Goal: Task Accomplishment & Management: Manage account settings

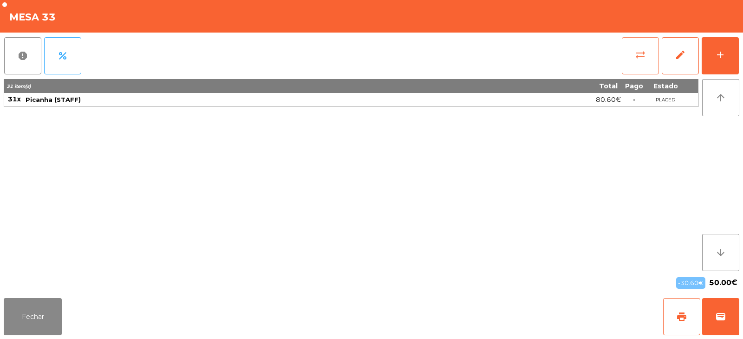
click at [623, 54] on button "sync_alt" at bounding box center [640, 55] width 37 height 37
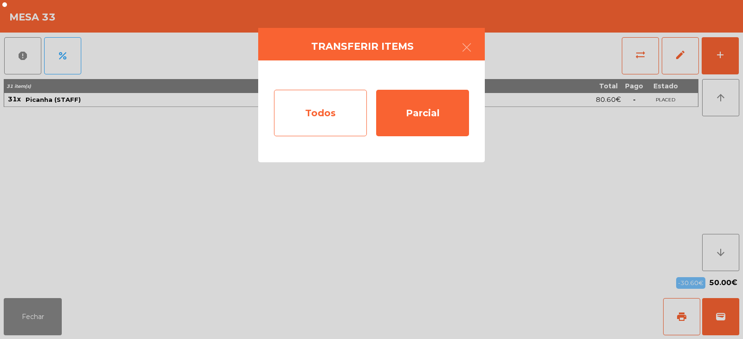
click at [321, 111] on div "Todos" at bounding box center [320, 113] width 93 height 46
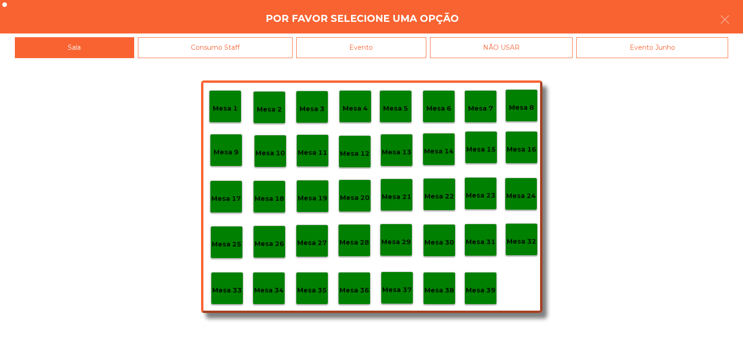
click at [341, 46] on div "Evento" at bounding box center [361, 47] width 130 height 21
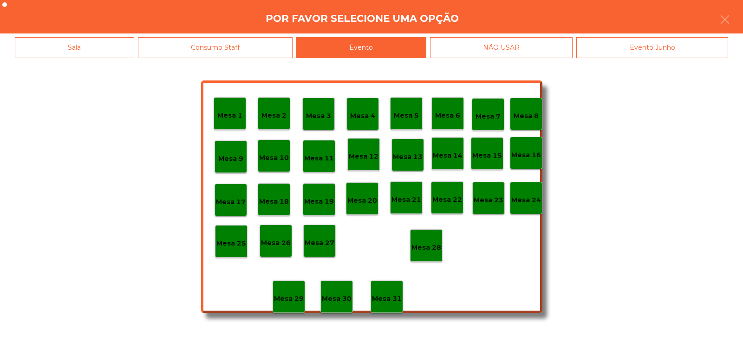
click at [430, 244] on p "Mesa 28" at bounding box center [427, 247] width 30 height 11
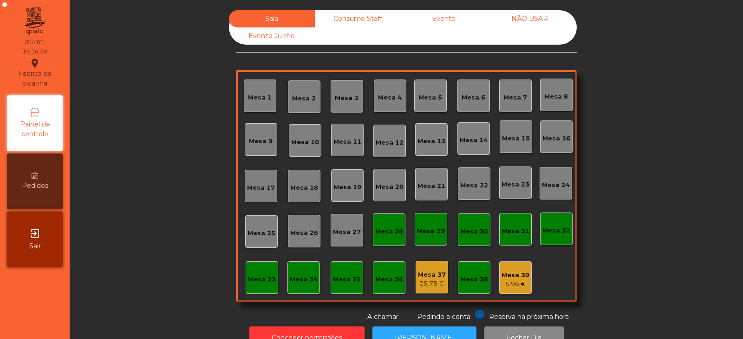
click at [506, 288] on div "5.96 €" at bounding box center [516, 283] width 28 height 9
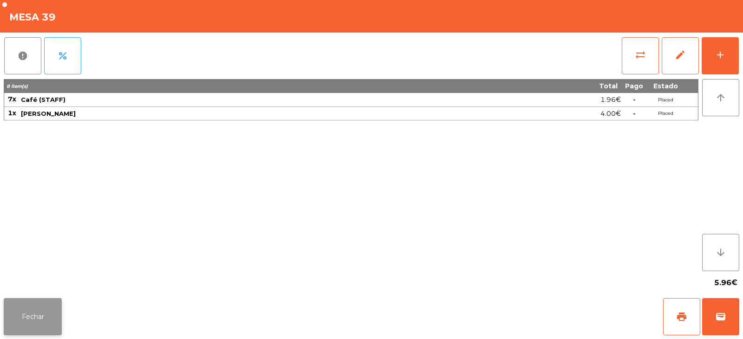
click at [41, 324] on button "Fechar" at bounding box center [33, 316] width 58 height 37
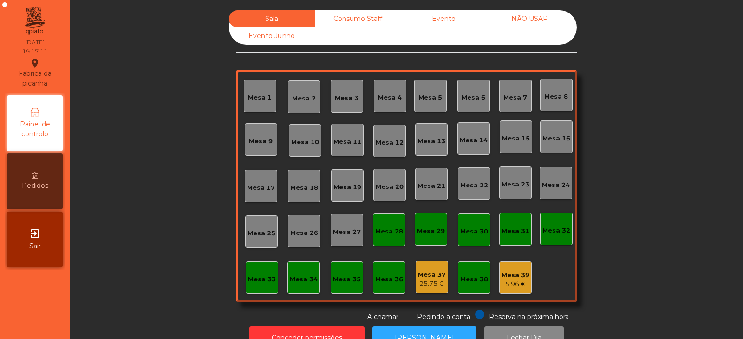
click at [506, 268] on div "Mesa 39 5.96 €" at bounding box center [516, 278] width 28 height 22
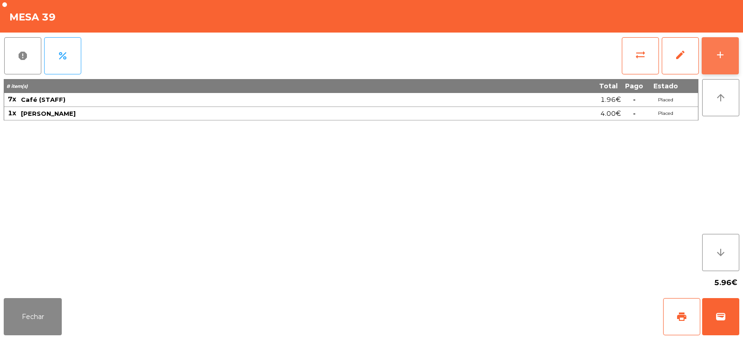
click at [722, 47] on button "add" at bounding box center [720, 55] width 37 height 37
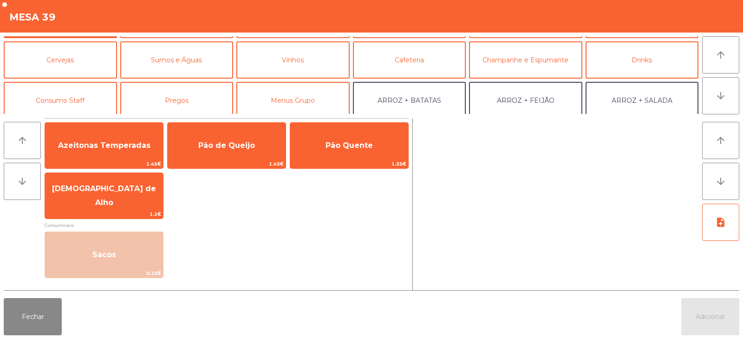
scroll to position [46, 0]
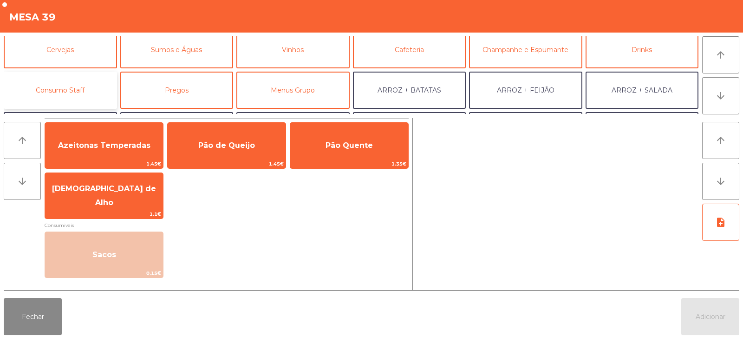
click at [57, 76] on button "Consumo Staff" at bounding box center [60, 90] width 113 height 37
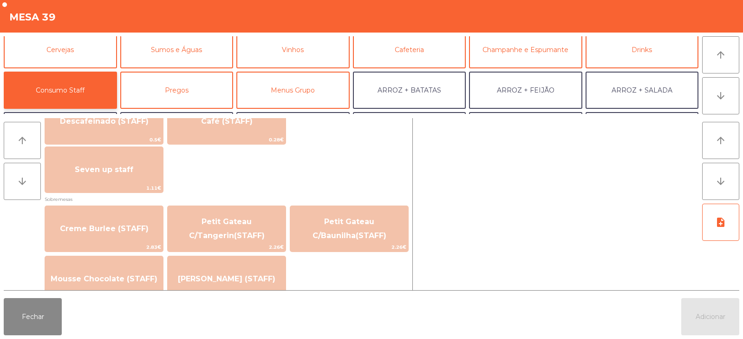
scroll to position [570, 0]
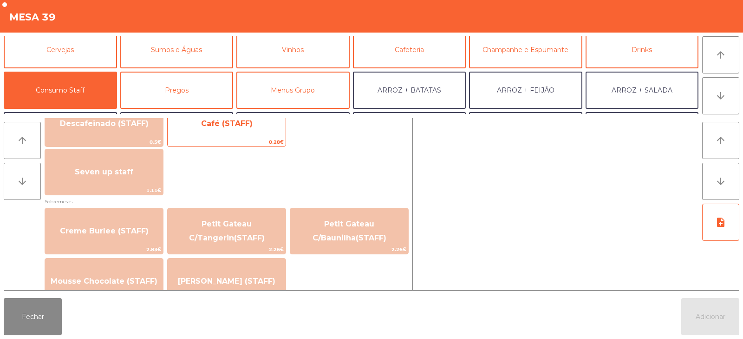
click at [243, 138] on span "0.28€" at bounding box center [227, 142] width 118 height 9
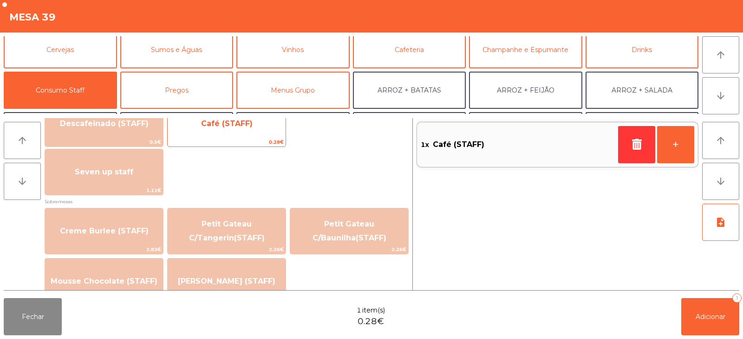
click at [254, 144] on span "0.28€" at bounding box center [227, 142] width 118 height 9
click at [255, 135] on span "Café (STAFF)" at bounding box center [227, 123] width 118 height 25
click at [254, 144] on span "0.28€" at bounding box center [227, 142] width 118 height 9
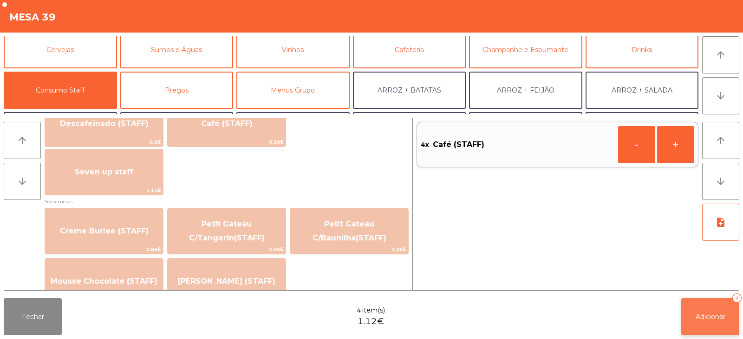
click at [707, 314] on span "Adicionar" at bounding box center [711, 316] width 30 height 8
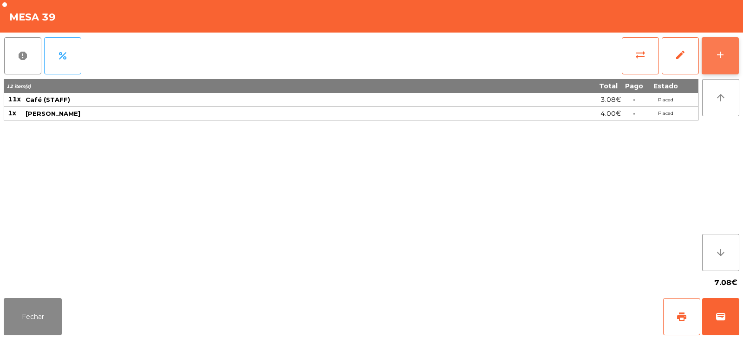
click at [719, 58] on div "add" at bounding box center [720, 54] width 11 height 11
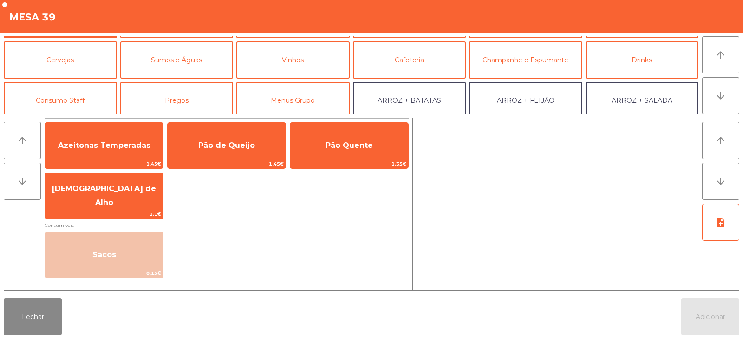
scroll to position [40, 0]
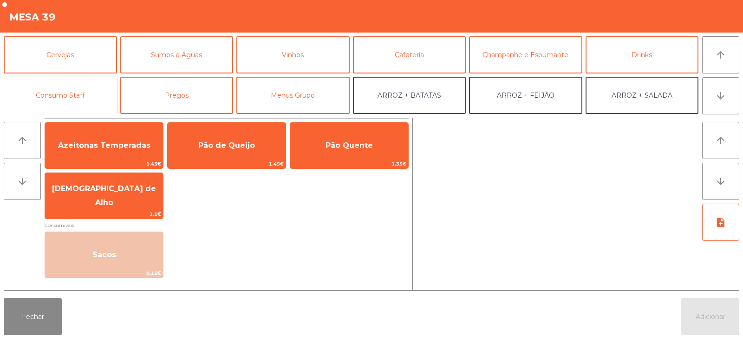
click at [67, 95] on button "Consumo Staff" at bounding box center [60, 95] width 113 height 37
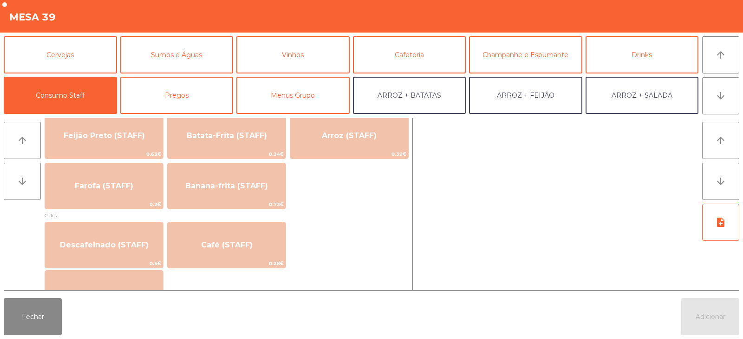
scroll to position [454, 0]
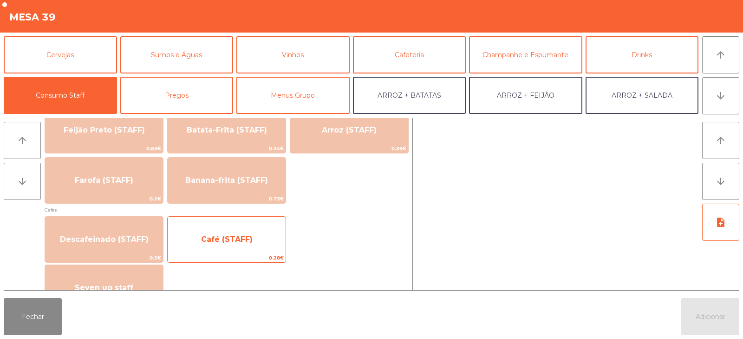
click at [214, 236] on span "Café (STAFF)" at bounding box center [227, 239] width 52 height 9
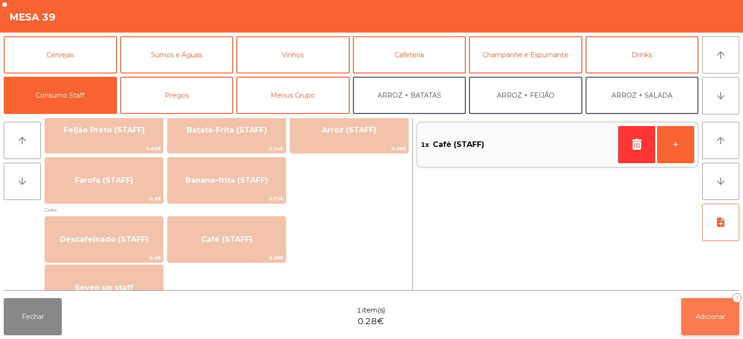
click at [713, 315] on span "Adicionar" at bounding box center [711, 316] width 30 height 8
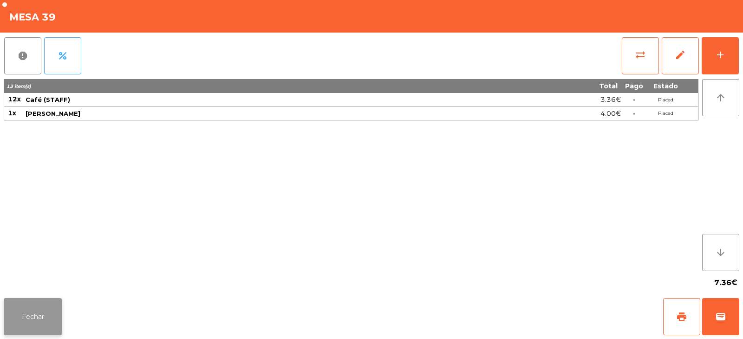
click at [50, 320] on button "Fechar" at bounding box center [33, 316] width 58 height 37
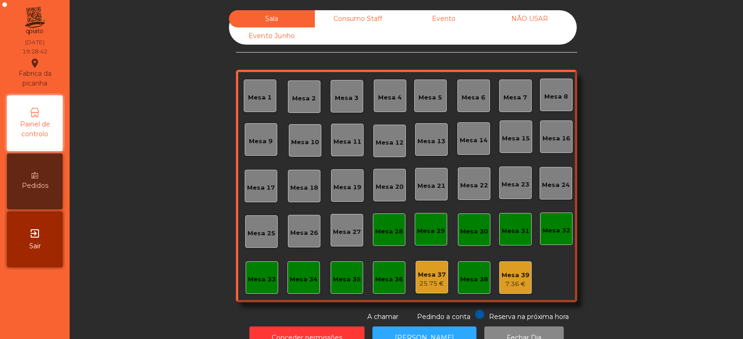
scroll to position [27, 0]
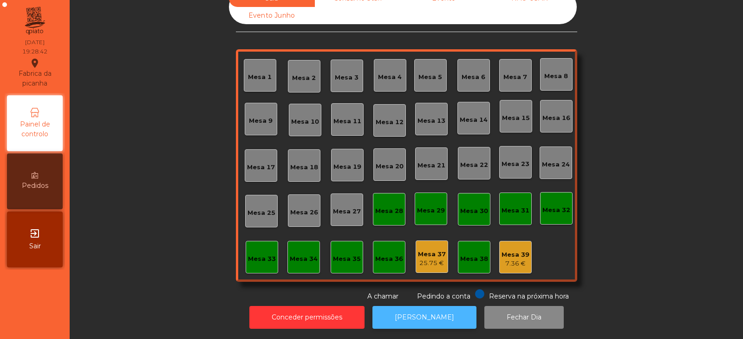
click at [427, 308] on button "[PERSON_NAME]" at bounding box center [425, 317] width 104 height 23
click at [417, 313] on button "[PERSON_NAME]" at bounding box center [425, 317] width 104 height 23
click at [387, 72] on div "Mesa 4" at bounding box center [390, 76] width 24 height 9
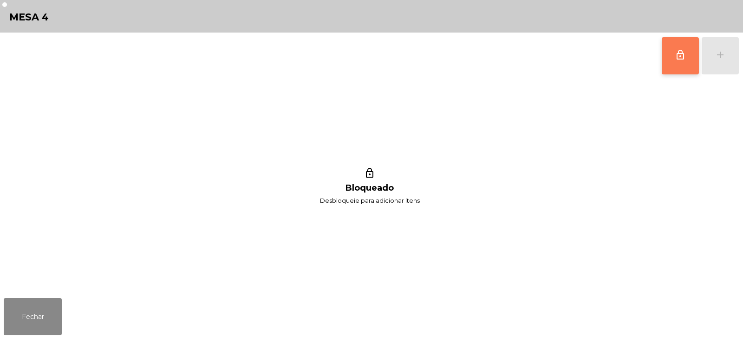
click at [681, 66] on button "lock_outline" at bounding box center [680, 55] width 37 height 37
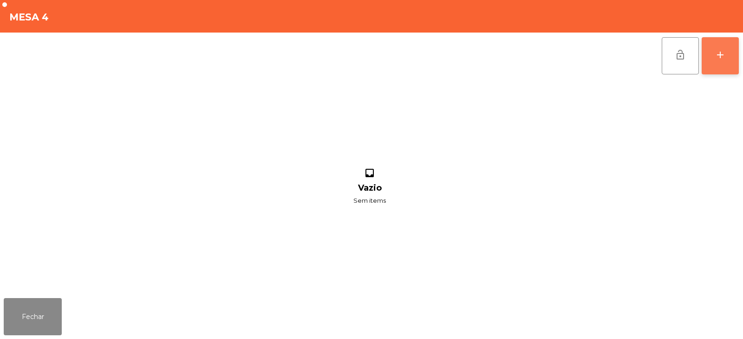
click at [728, 57] on button "add" at bounding box center [720, 55] width 37 height 37
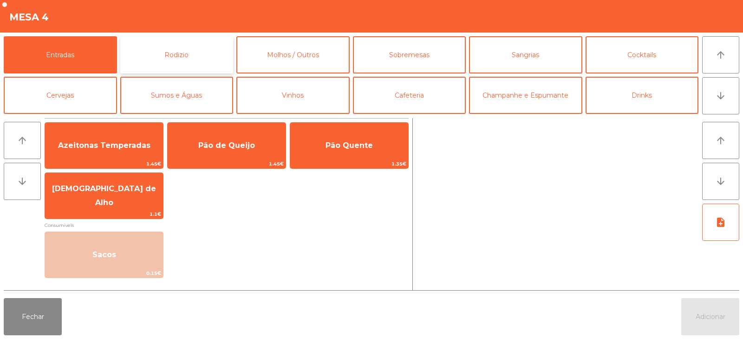
click at [172, 46] on button "Rodizio" at bounding box center [176, 54] width 113 height 37
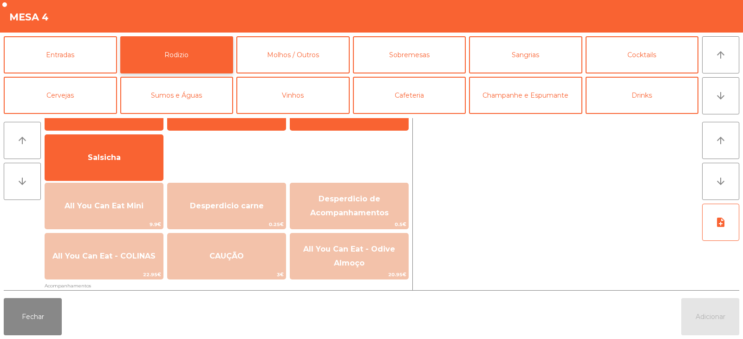
scroll to position [75, 0]
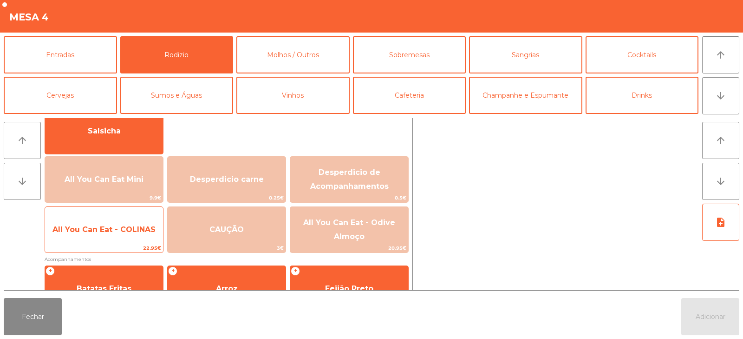
click at [124, 236] on span "All You Can Eat - COLINAS" at bounding box center [104, 229] width 118 height 25
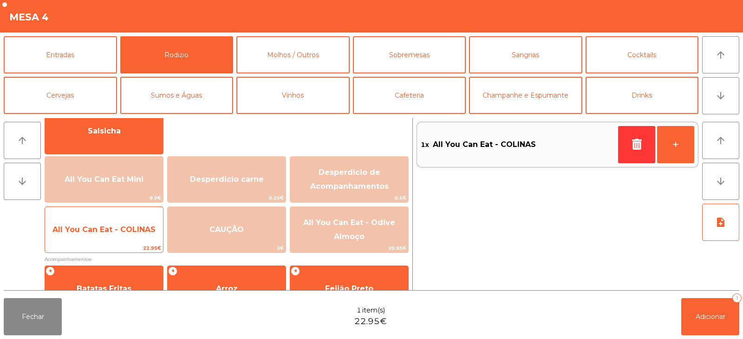
click at [128, 232] on span "All You Can Eat - COLINAS" at bounding box center [103, 229] width 103 height 9
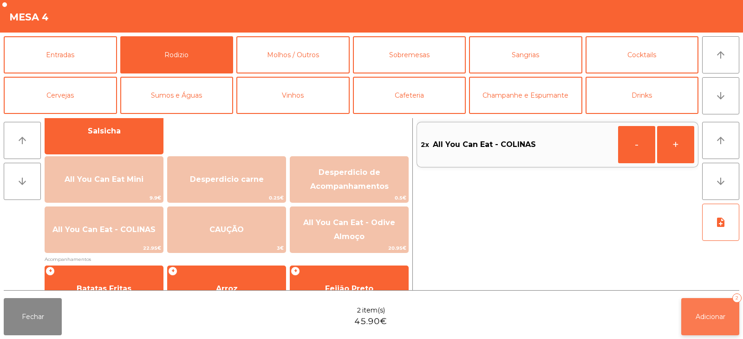
click at [711, 316] on span "Adicionar" at bounding box center [711, 316] width 30 height 8
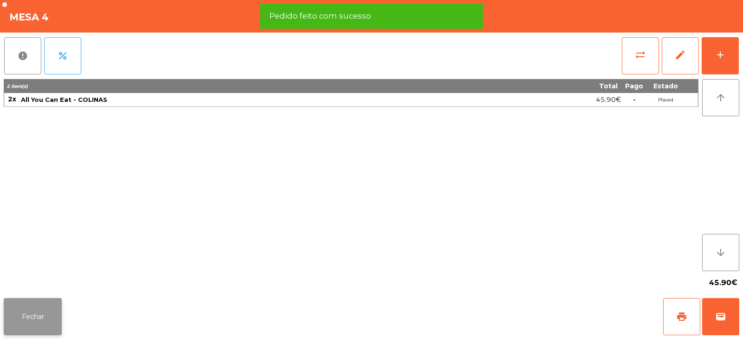
click at [37, 315] on button "Fechar" at bounding box center [33, 316] width 58 height 37
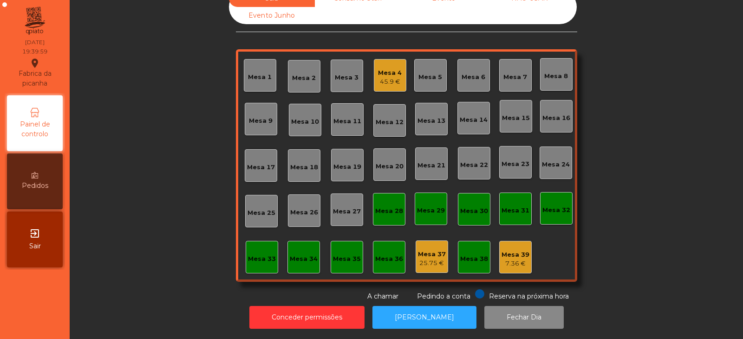
scroll to position [0, 0]
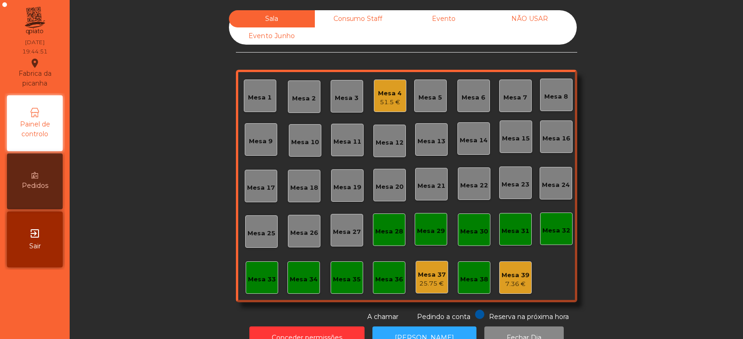
click at [390, 102] on div "51.5 €" at bounding box center [390, 102] width 24 height 9
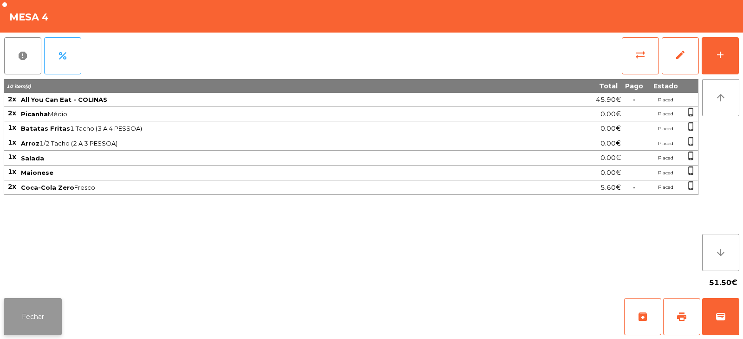
click at [48, 307] on button "Fechar" at bounding box center [33, 316] width 58 height 37
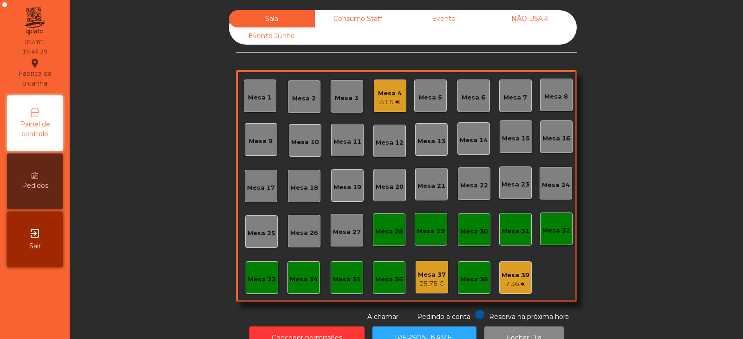
scroll to position [27, 0]
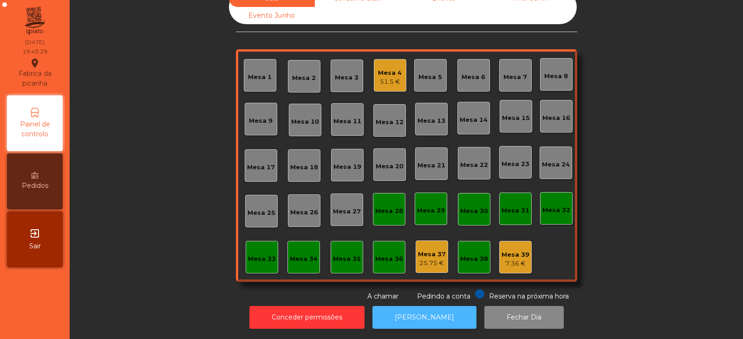
click at [415, 311] on button "[PERSON_NAME]" at bounding box center [425, 317] width 104 height 23
click at [503, 262] on div "Mesa 39 7.36 €" at bounding box center [515, 257] width 33 height 33
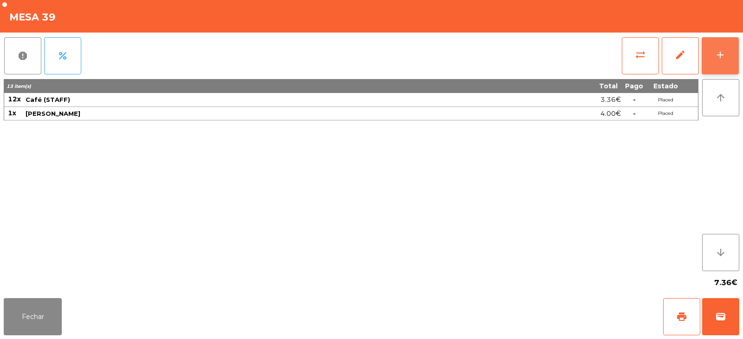
click at [721, 58] on div "add" at bounding box center [720, 54] width 11 height 11
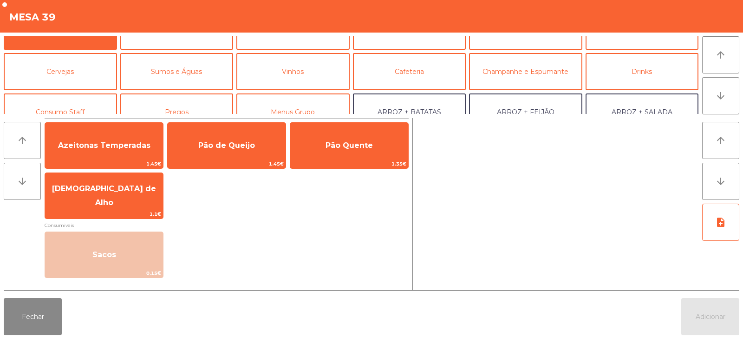
scroll to position [46, 0]
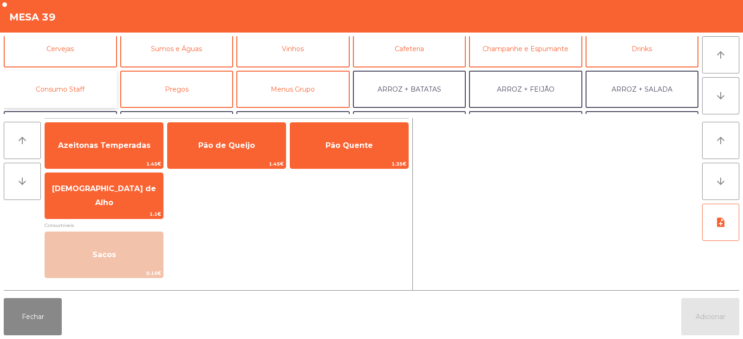
click at [67, 92] on button "Consumo Staff" at bounding box center [60, 89] width 113 height 37
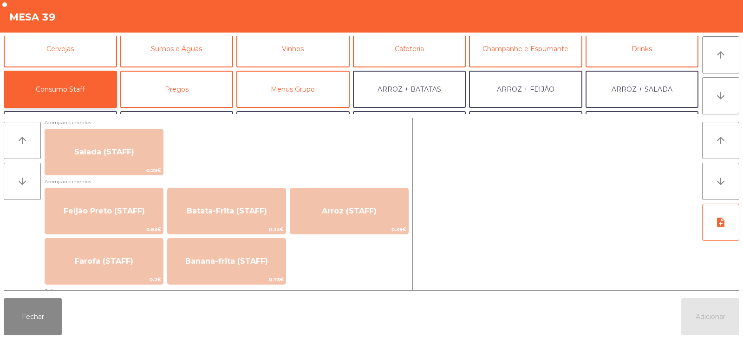
scroll to position [443, 0]
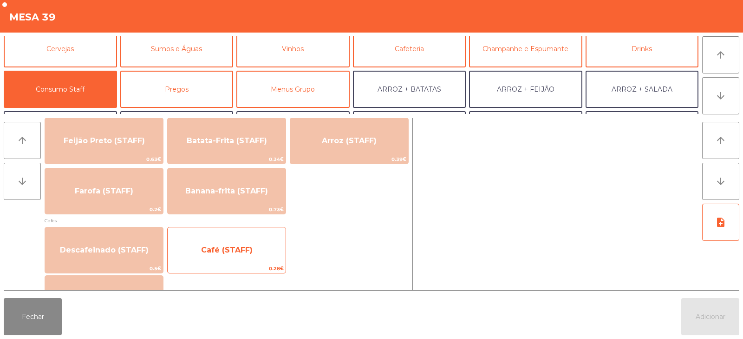
click at [228, 248] on span "Café (STAFF)" at bounding box center [227, 249] width 52 height 9
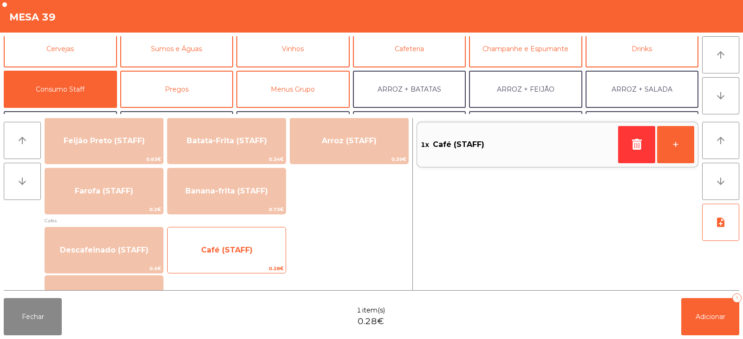
click at [236, 245] on span "Café (STAFF)" at bounding box center [227, 249] width 52 height 9
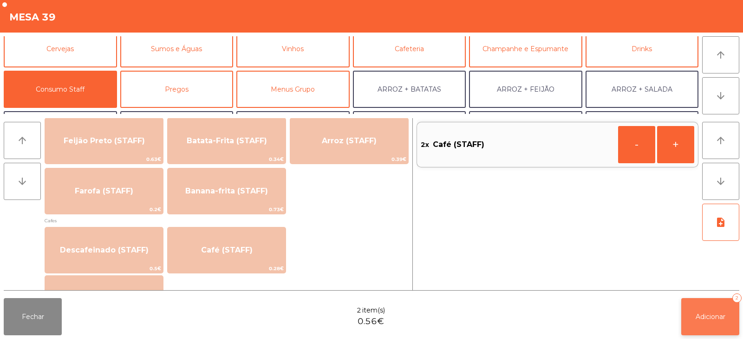
click at [696, 328] on button "Adicionar 2" at bounding box center [710, 316] width 58 height 37
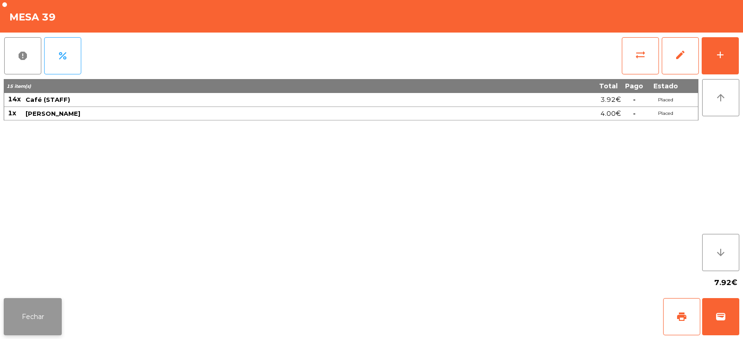
click at [29, 316] on button "Fechar" at bounding box center [33, 316] width 58 height 37
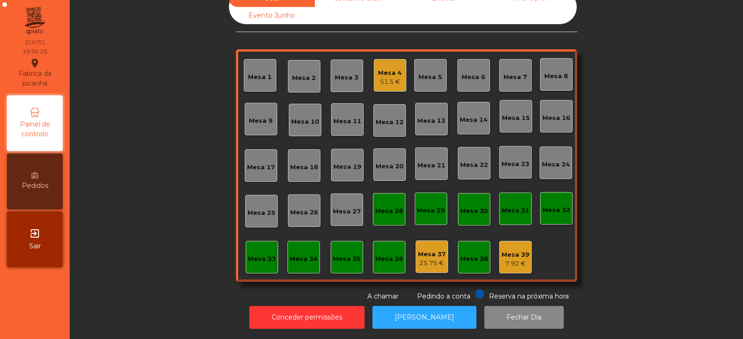
click at [298, 113] on div "Mesa 10" at bounding box center [305, 119] width 28 height 13
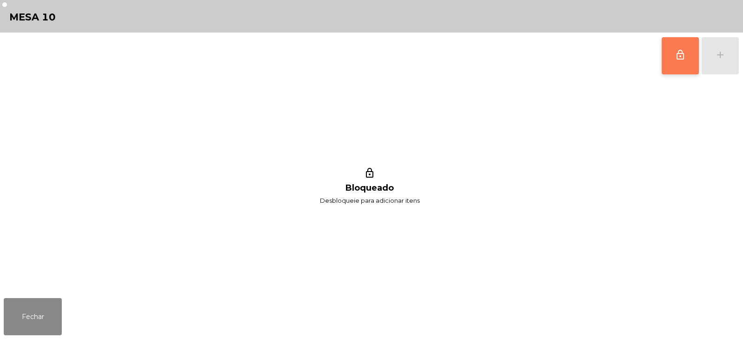
click at [687, 50] on button "lock_outline" at bounding box center [680, 55] width 37 height 37
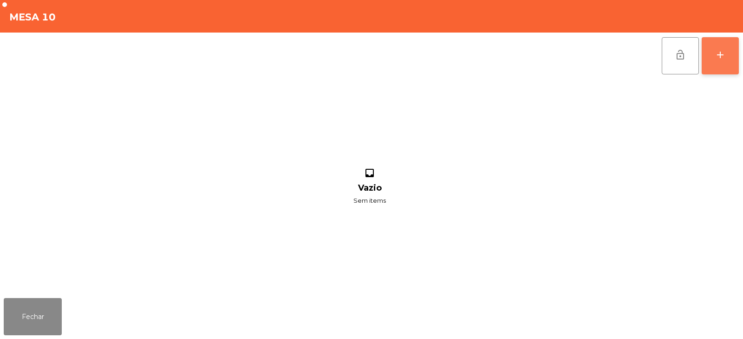
click at [723, 54] on div "add" at bounding box center [720, 54] width 11 height 11
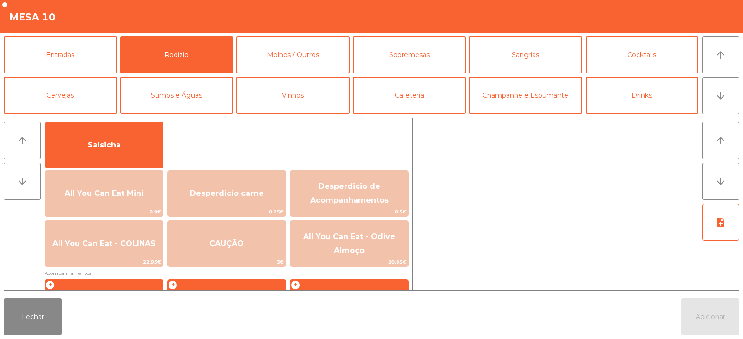
scroll to position [90, 0]
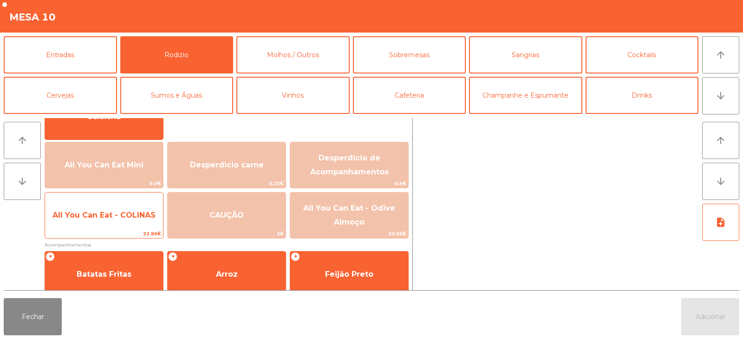
click at [93, 227] on span "All You Can Eat - COLINAS" at bounding box center [104, 215] width 118 height 25
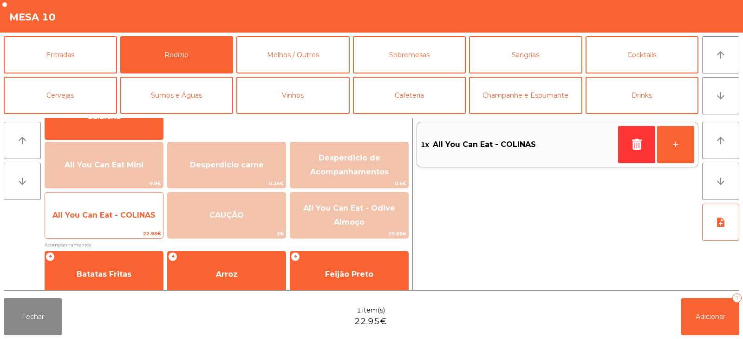
click at [95, 220] on span "All You Can Eat - COLINAS" at bounding box center [104, 215] width 118 height 25
click at [98, 220] on span "All You Can Eat - COLINAS" at bounding box center [104, 215] width 118 height 25
click at [100, 223] on span "All You Can Eat - COLINAS" at bounding box center [104, 215] width 118 height 25
click at [104, 220] on span "All You Can Eat - COLINAS" at bounding box center [104, 215] width 118 height 25
click at [105, 217] on span "All You Can Eat - COLINAS" at bounding box center [103, 214] width 103 height 9
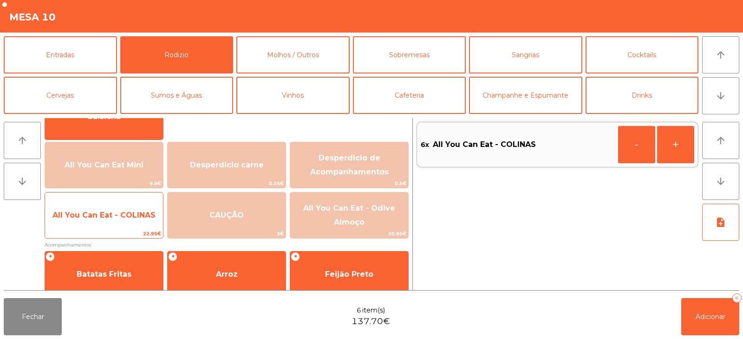
click at [105, 214] on span "All You Can Eat - COLINAS" at bounding box center [103, 214] width 103 height 9
click at [106, 215] on span "All You Can Eat - COLINAS" at bounding box center [103, 214] width 103 height 9
click at [104, 211] on span "All You Can Eat - COLINAS" at bounding box center [103, 214] width 103 height 9
click at [110, 210] on span "All You Can Eat - COLINAS" at bounding box center [104, 215] width 118 height 25
click at [110, 215] on span "All You Can Eat - COLINAS" at bounding box center [103, 214] width 103 height 9
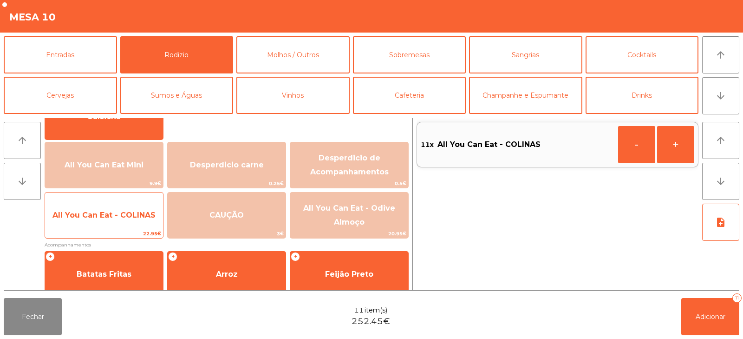
click at [113, 210] on span "All You Can Eat - COLINAS" at bounding box center [104, 215] width 118 height 25
click at [114, 215] on span "All You Can Eat - COLINAS" at bounding box center [103, 214] width 103 height 9
click at [116, 212] on span "All You Can Eat - COLINAS" at bounding box center [103, 214] width 103 height 9
click at [115, 209] on span "All You Can Eat - COLINAS" at bounding box center [104, 215] width 118 height 25
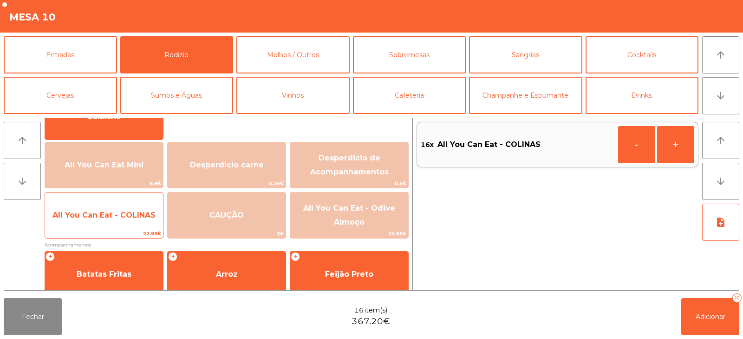
click at [112, 209] on span "All You Can Eat - COLINAS" at bounding box center [104, 215] width 118 height 25
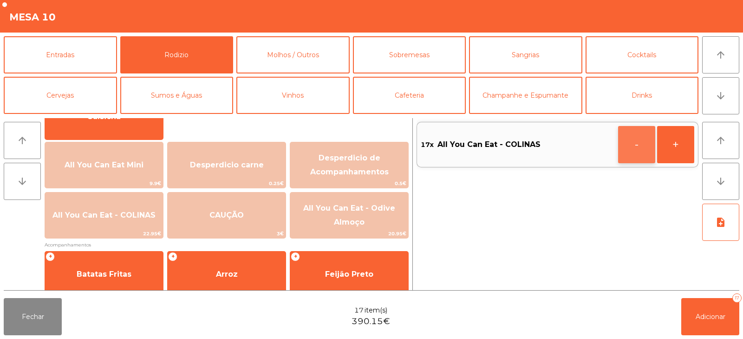
click at [642, 147] on button "-" at bounding box center [636, 144] width 37 height 37
click at [712, 304] on button "Adicionar 16" at bounding box center [710, 316] width 58 height 37
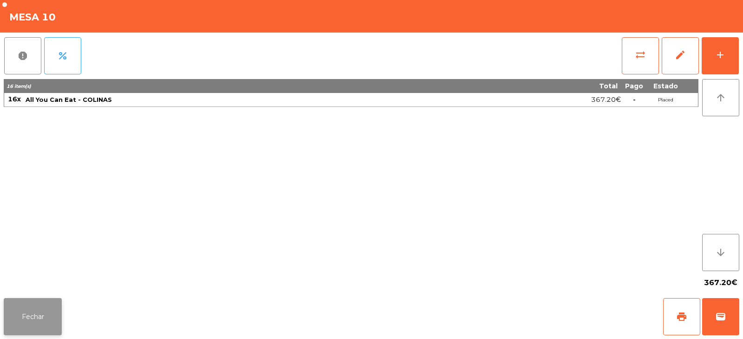
click at [20, 321] on button "Fechar" at bounding box center [33, 316] width 58 height 37
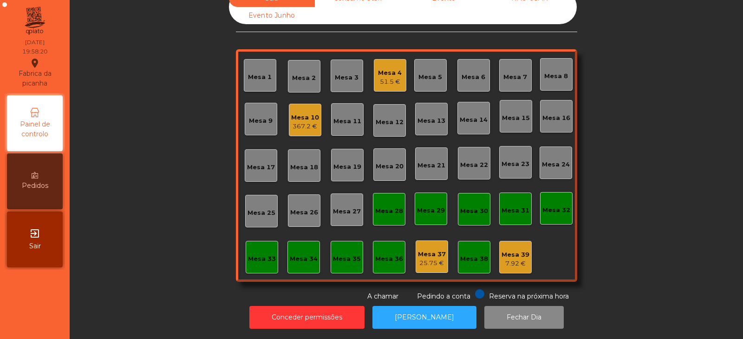
click at [557, 68] on div "Mesa 8" at bounding box center [556, 74] width 24 height 13
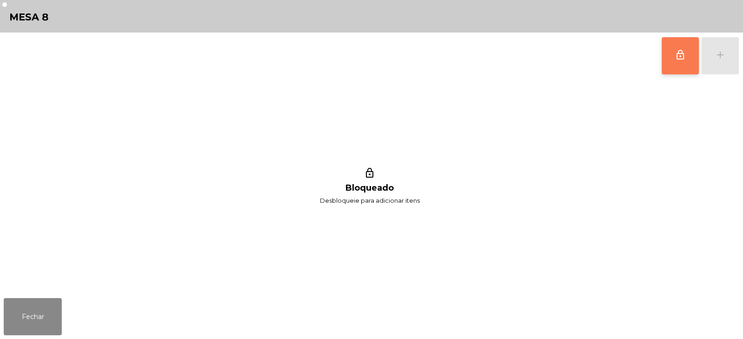
click at [683, 57] on span "lock_outline" at bounding box center [680, 54] width 11 height 11
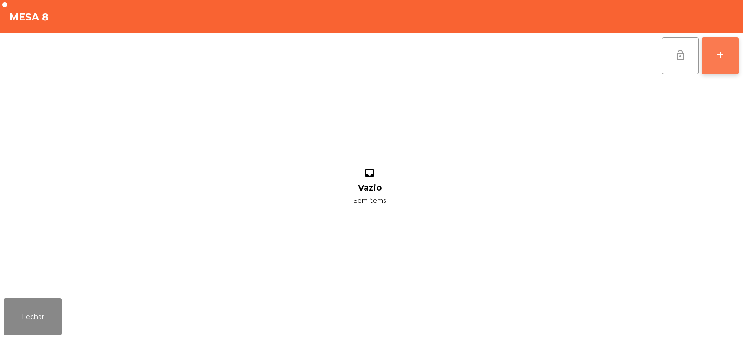
click at [719, 57] on div "add" at bounding box center [720, 54] width 11 height 11
click at [164, 50] on div "lock_open add" at bounding box center [372, 56] width 736 height 46
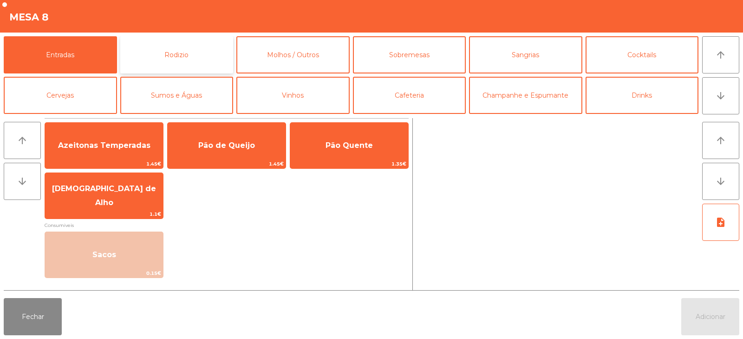
click at [191, 54] on button "Rodizio" at bounding box center [176, 54] width 113 height 37
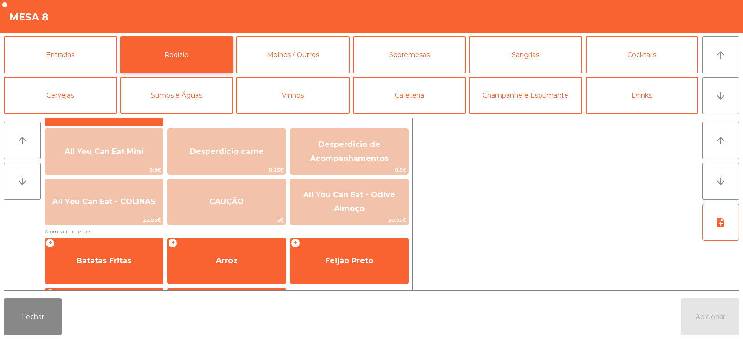
scroll to position [123, 0]
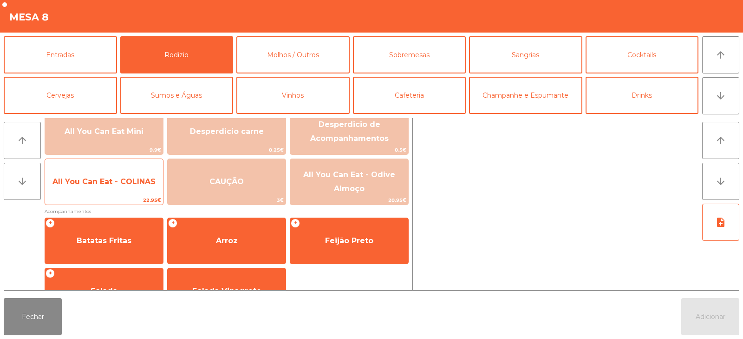
click at [111, 182] on span "All You Can Eat - COLINAS" at bounding box center [103, 181] width 103 height 9
click at [113, 178] on span "All You Can Eat - COLINAS" at bounding box center [103, 181] width 103 height 9
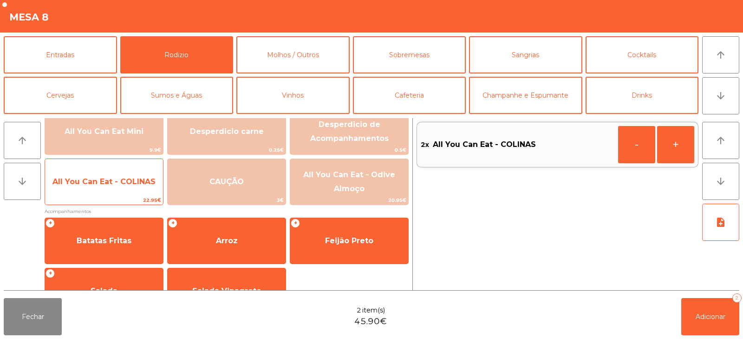
click at [111, 183] on span "All You Can Eat - COLINAS" at bounding box center [103, 181] width 103 height 9
click at [113, 183] on span "All You Can Eat - COLINAS" at bounding box center [103, 181] width 103 height 9
click at [102, 189] on span "All You Can Eat - COLINAS" at bounding box center [104, 181] width 118 height 25
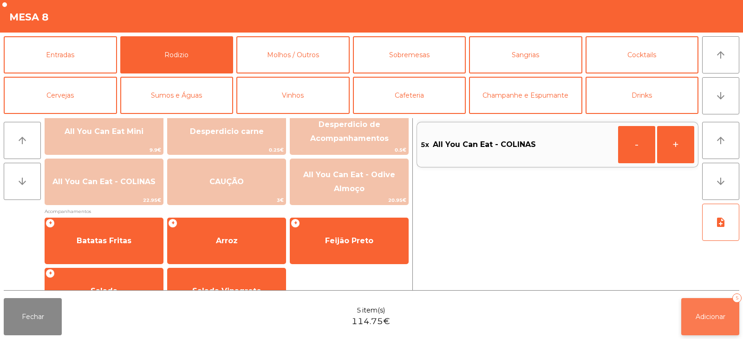
click at [704, 314] on span "Adicionar" at bounding box center [711, 316] width 30 height 8
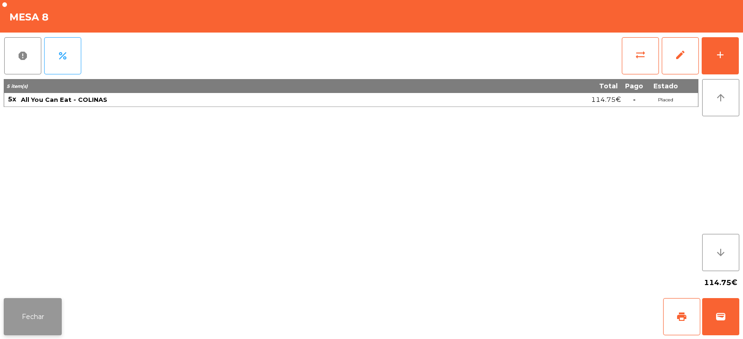
click at [39, 315] on button "Fechar" at bounding box center [33, 316] width 58 height 37
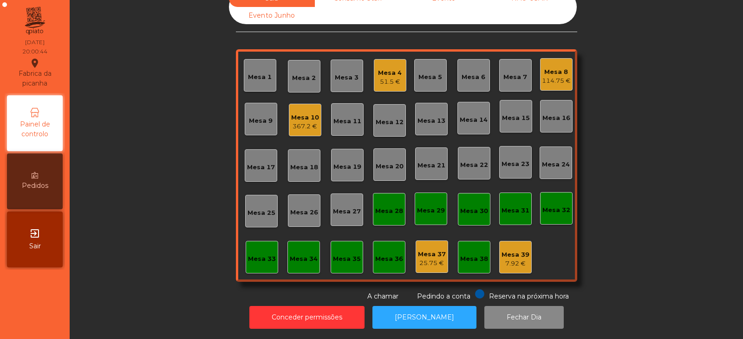
click at [302, 73] on div "Mesa 2" at bounding box center [304, 77] width 24 height 9
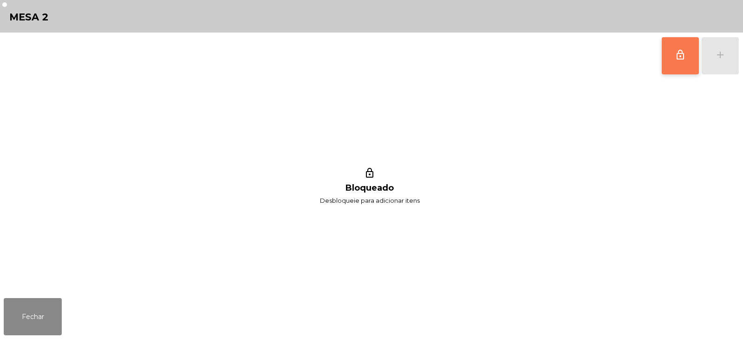
click at [682, 59] on span "lock_outline" at bounding box center [680, 54] width 11 height 11
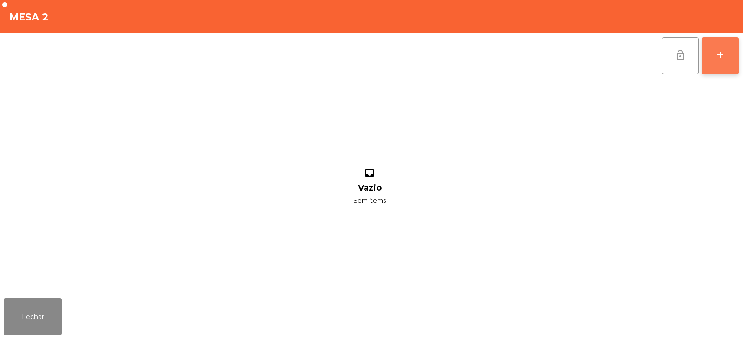
click at [720, 52] on div "add" at bounding box center [720, 54] width 11 height 11
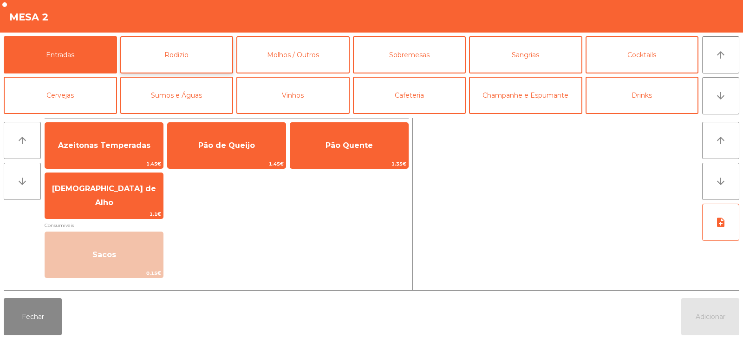
click at [205, 50] on button "Rodizio" at bounding box center [176, 54] width 113 height 37
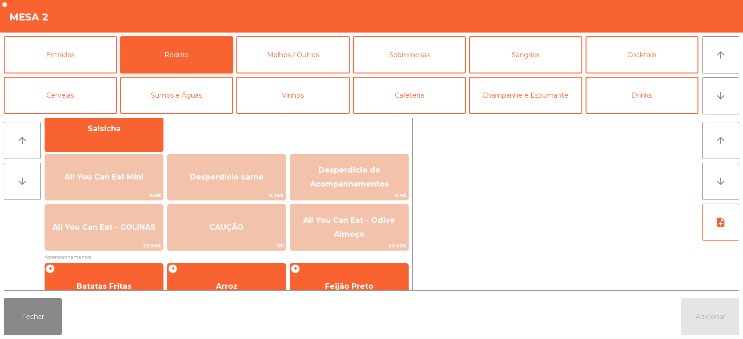
scroll to position [87, 0]
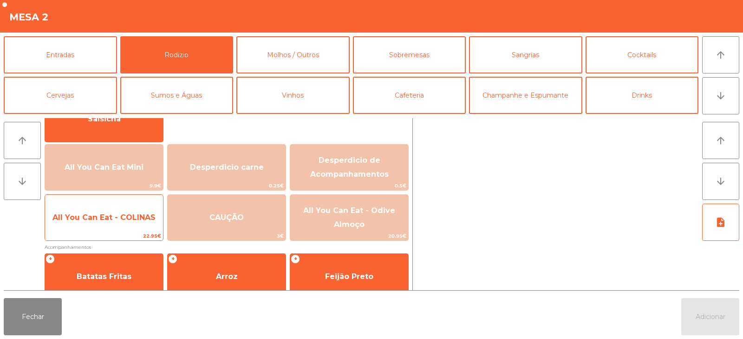
click at [109, 223] on span "All You Can Eat - COLINAS" at bounding box center [104, 217] width 118 height 25
click at [103, 224] on span "All You Can Eat - COLINAS" at bounding box center [104, 217] width 118 height 25
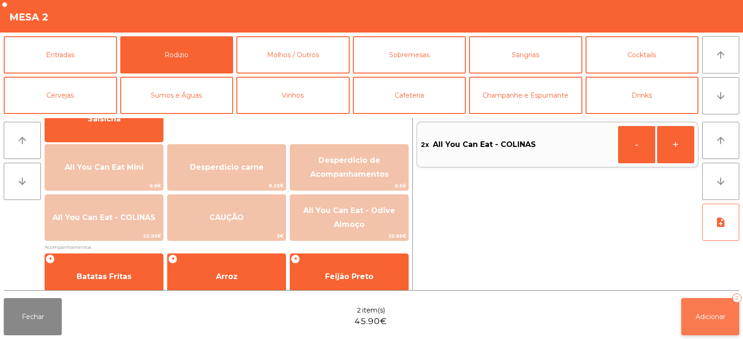
click at [719, 321] on button "Adicionar 2" at bounding box center [710, 316] width 58 height 37
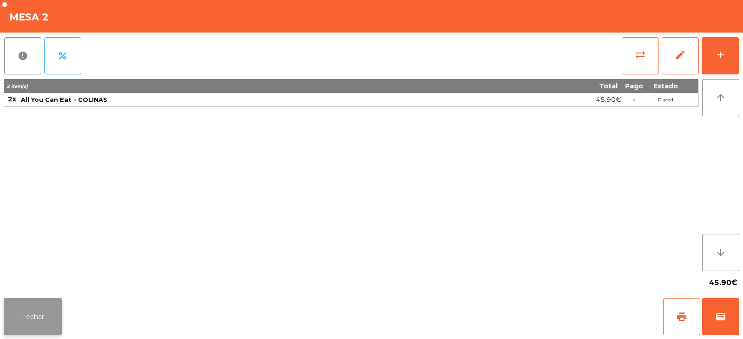
click at [26, 305] on button "Fechar" at bounding box center [33, 316] width 58 height 37
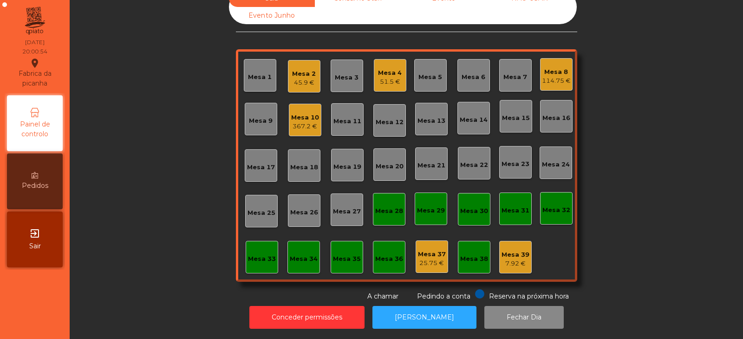
scroll to position [0, 0]
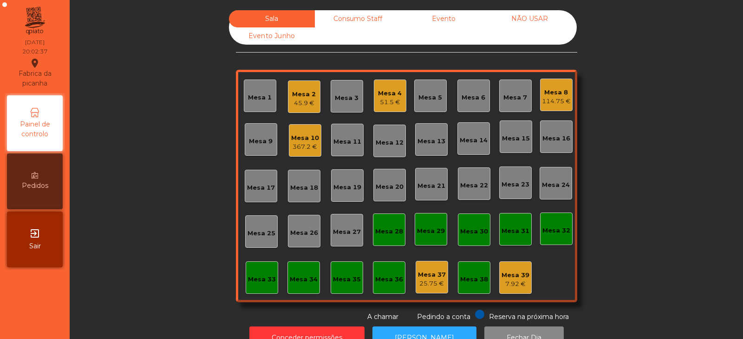
click at [467, 187] on div "Mesa 22" at bounding box center [474, 185] width 28 height 9
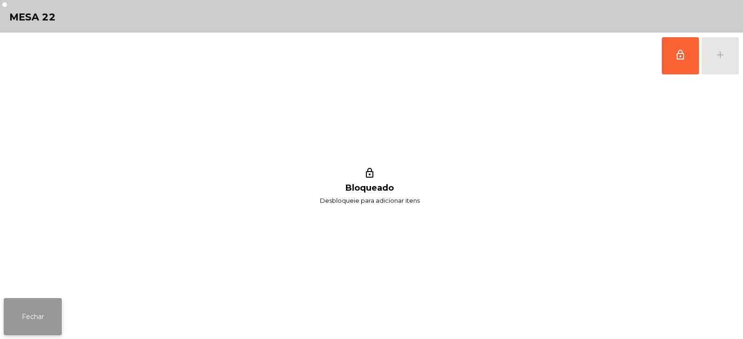
click at [32, 314] on button "Fechar" at bounding box center [33, 316] width 58 height 37
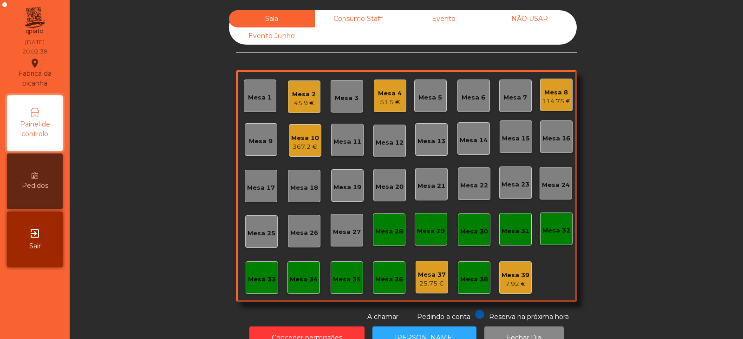
click at [523, 180] on div "Mesa 23" at bounding box center [516, 184] width 28 height 9
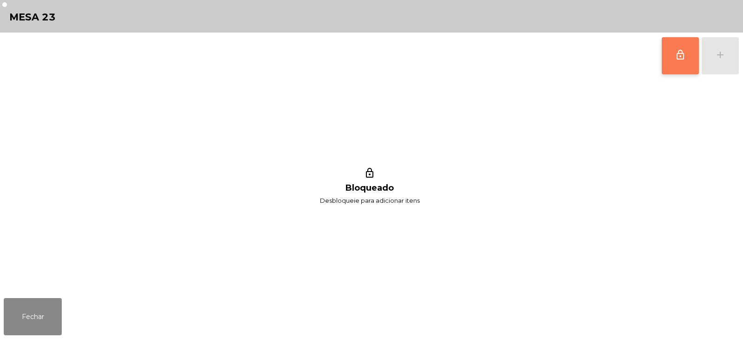
click at [688, 55] on button "lock_outline" at bounding box center [680, 55] width 37 height 37
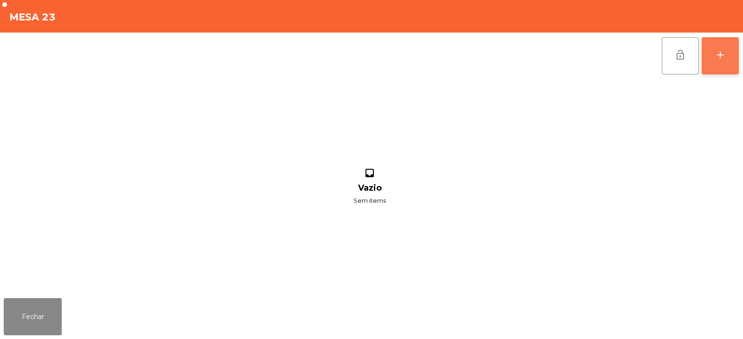
click at [725, 59] on div "add" at bounding box center [720, 54] width 11 height 11
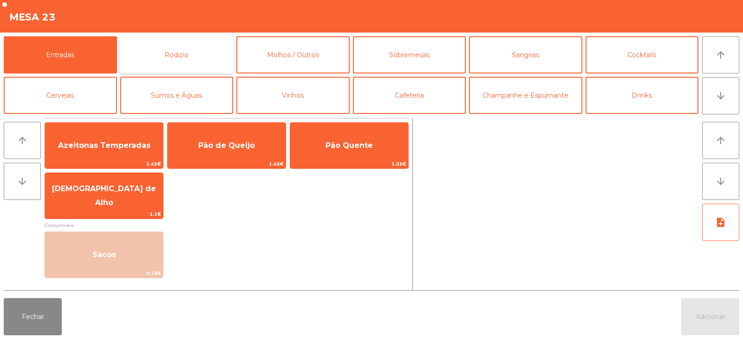
click at [187, 47] on button "Rodizio" at bounding box center [176, 54] width 113 height 37
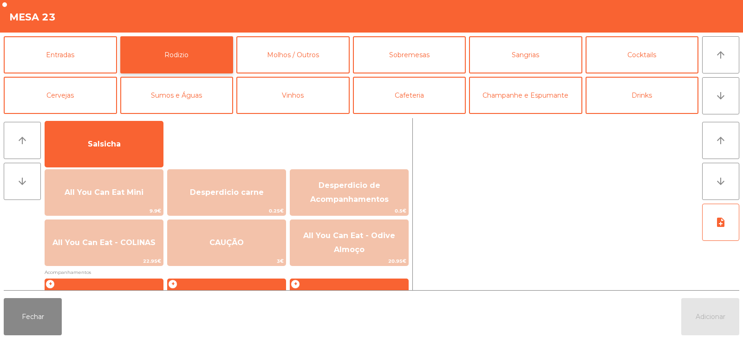
scroll to position [88, 0]
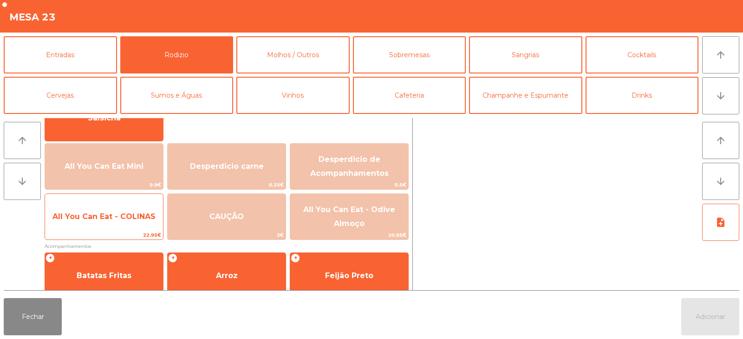
click at [104, 219] on span "All You Can Eat - COLINAS" at bounding box center [103, 216] width 103 height 9
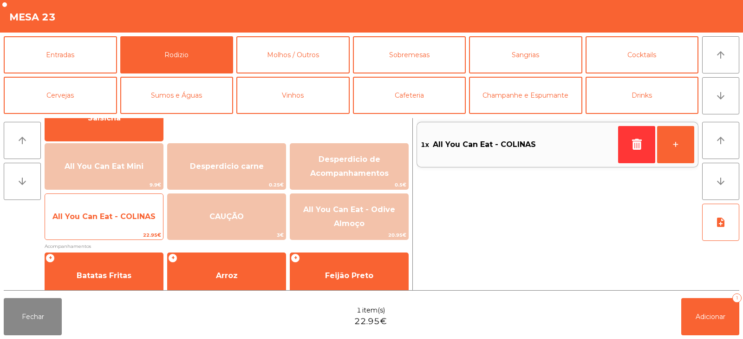
click at [103, 226] on span "All You Can Eat - COLINAS" at bounding box center [104, 216] width 118 height 25
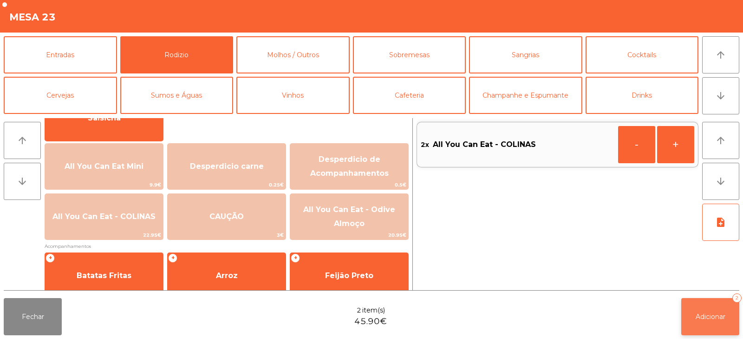
click at [705, 309] on button "Adicionar 2" at bounding box center [710, 316] width 58 height 37
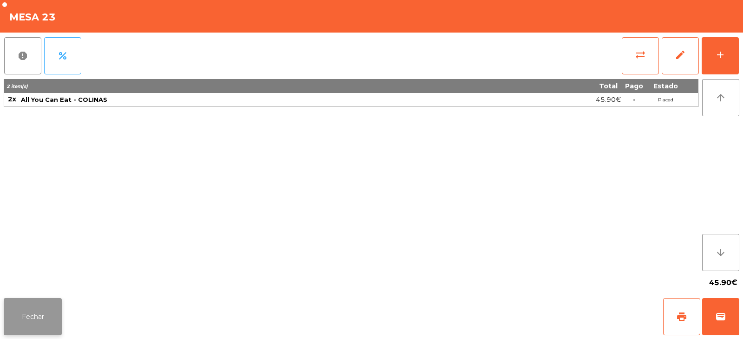
click at [30, 315] on button "Fechar" at bounding box center [33, 316] width 58 height 37
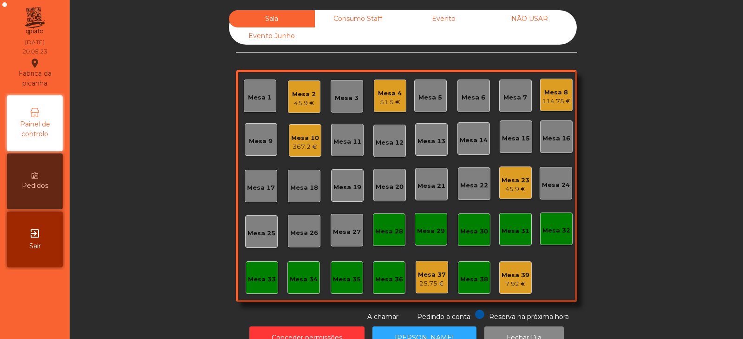
click at [310, 150] on div "367.2 €" at bounding box center [305, 146] width 28 height 9
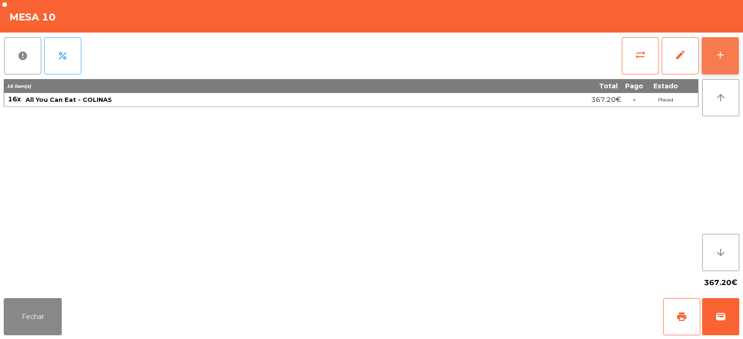
click at [723, 55] on div "add" at bounding box center [720, 54] width 11 height 11
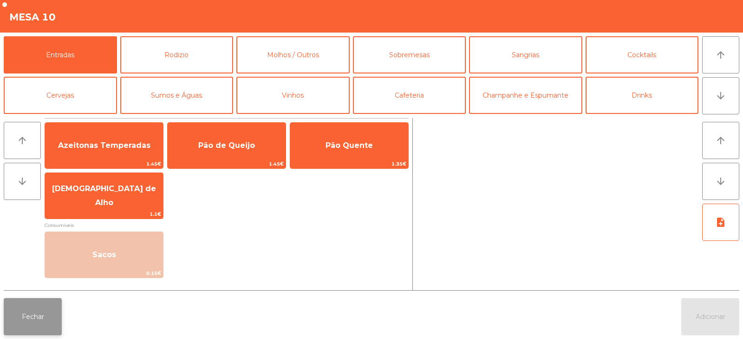
click at [41, 314] on button "Fechar" at bounding box center [33, 316] width 58 height 37
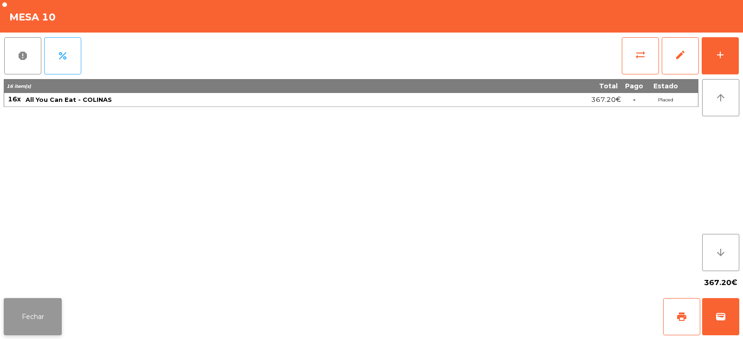
click at [33, 307] on button "Fechar" at bounding box center [33, 316] width 58 height 37
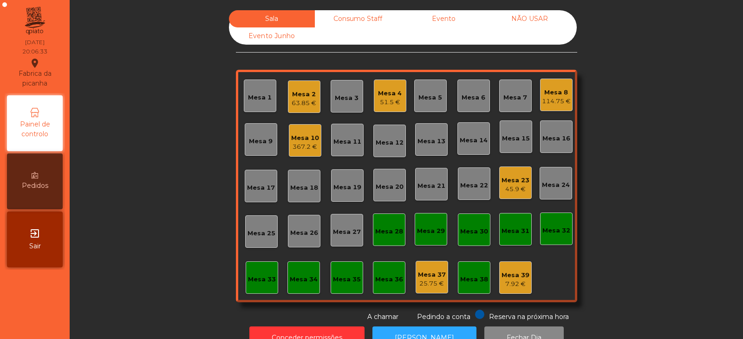
click at [305, 144] on div "367.2 €" at bounding box center [305, 146] width 28 height 9
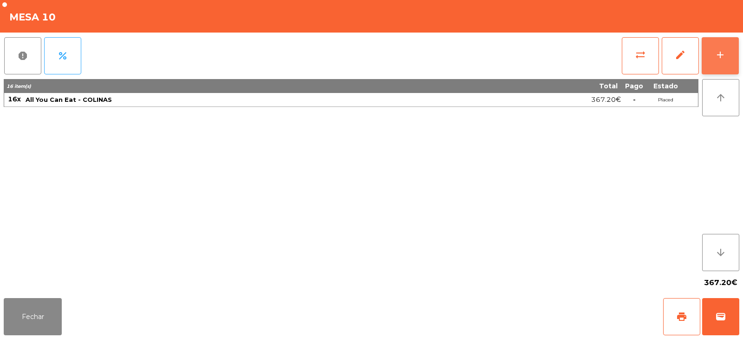
click at [724, 55] on div "add" at bounding box center [720, 54] width 11 height 11
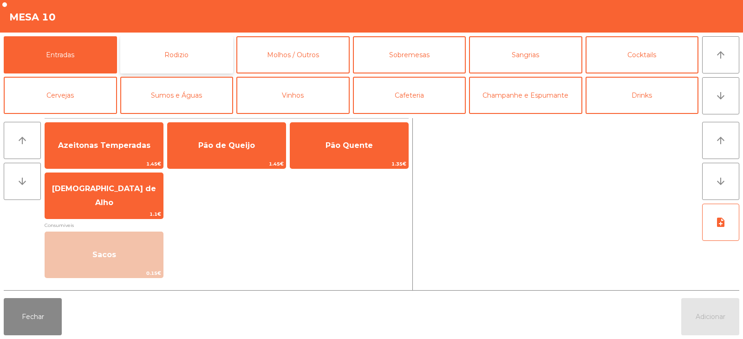
click at [183, 63] on button "Rodizio" at bounding box center [176, 54] width 113 height 37
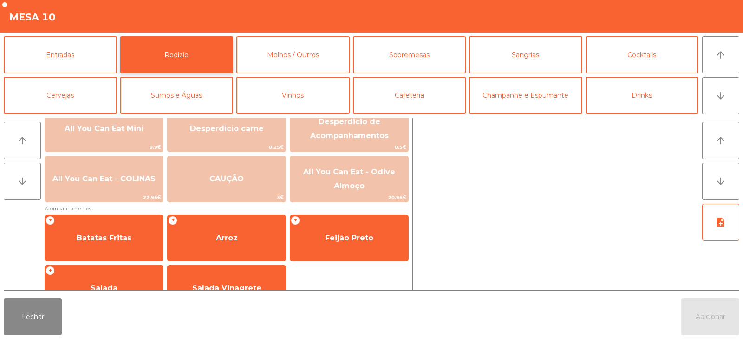
scroll to position [127, 0]
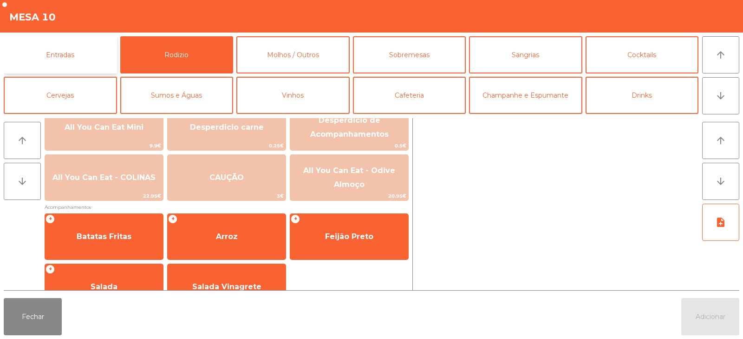
click at [78, 61] on button "Entradas" at bounding box center [60, 54] width 113 height 37
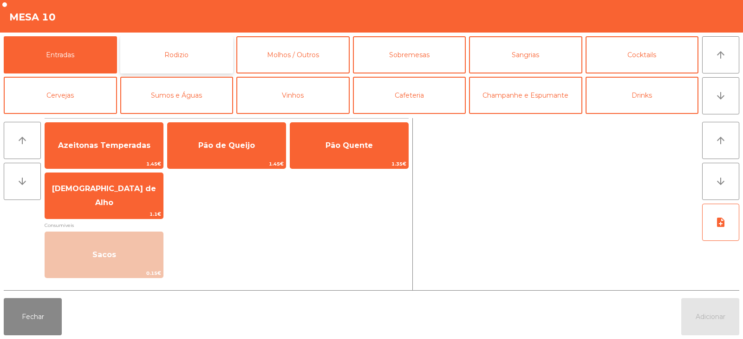
click at [203, 56] on button "Rodizio" at bounding box center [176, 54] width 113 height 37
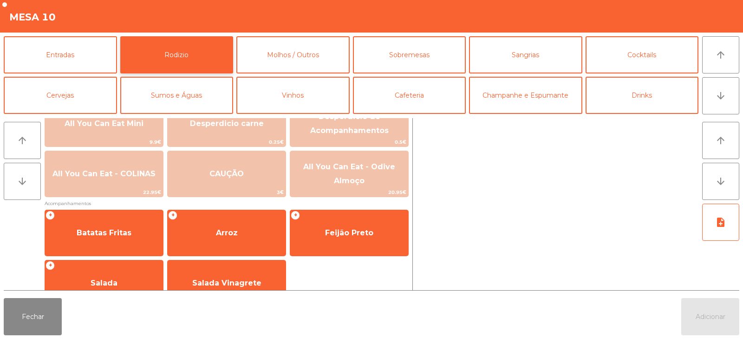
scroll to position [151, 0]
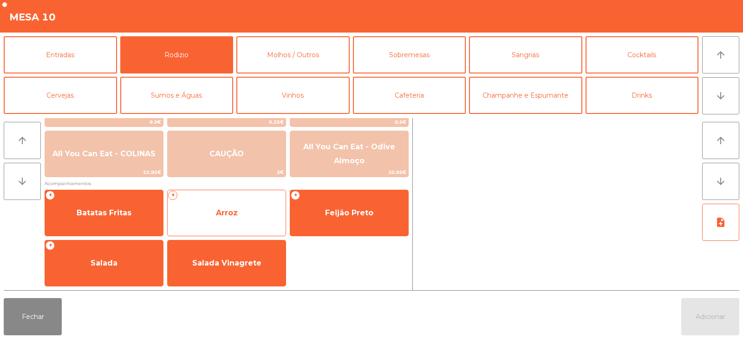
click at [237, 212] on span "Arroz" at bounding box center [227, 212] width 118 height 25
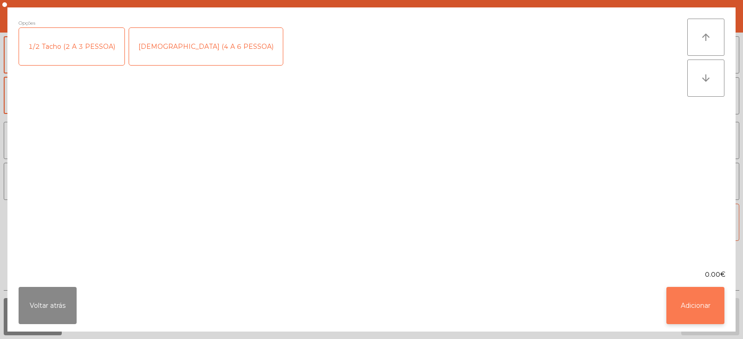
click at [686, 298] on button "Adicionar" at bounding box center [696, 305] width 58 height 37
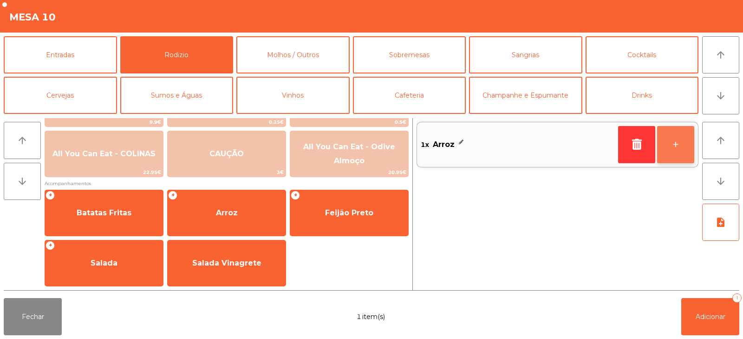
click at [672, 151] on button "+" at bounding box center [675, 144] width 37 height 37
click at [670, 151] on button "+" at bounding box center [675, 144] width 37 height 37
click at [670, 148] on button "+" at bounding box center [675, 144] width 37 height 37
click at [679, 150] on button "+" at bounding box center [675, 144] width 37 height 37
click at [675, 146] on button "+" at bounding box center [675, 144] width 37 height 37
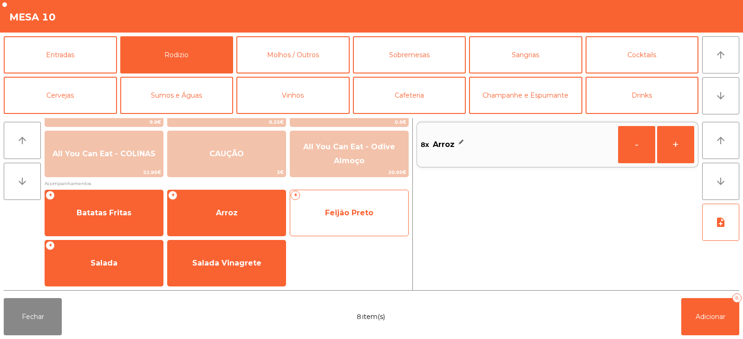
click at [346, 213] on span "Feijão Preto" at bounding box center [349, 212] width 48 height 9
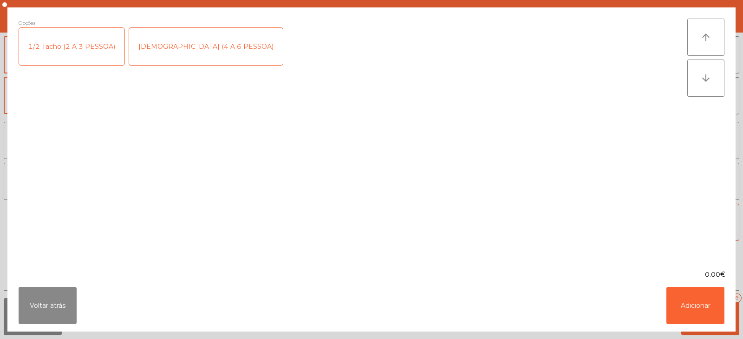
click at [86, 57] on div "1/2 Tacho (2 A 3 PESSOA)" at bounding box center [71, 46] width 105 height 37
click at [697, 309] on button "Adicionar" at bounding box center [696, 305] width 58 height 37
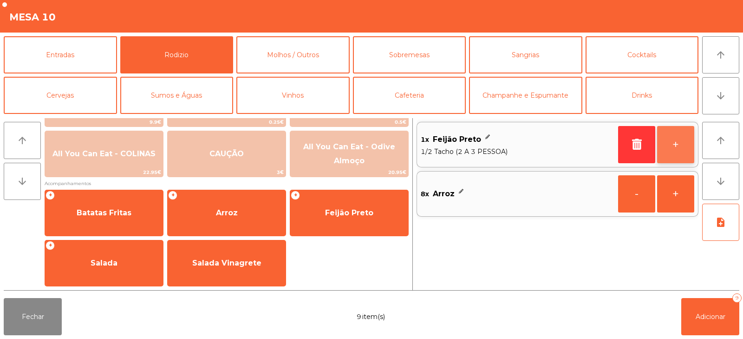
click at [668, 149] on button "+" at bounding box center [675, 144] width 37 height 37
click at [679, 148] on button "+" at bounding box center [675, 144] width 37 height 37
click at [677, 148] on button "+" at bounding box center [675, 144] width 37 height 37
click at [681, 147] on button "+" at bounding box center [675, 144] width 37 height 37
click at [682, 146] on button "+" at bounding box center [675, 144] width 37 height 37
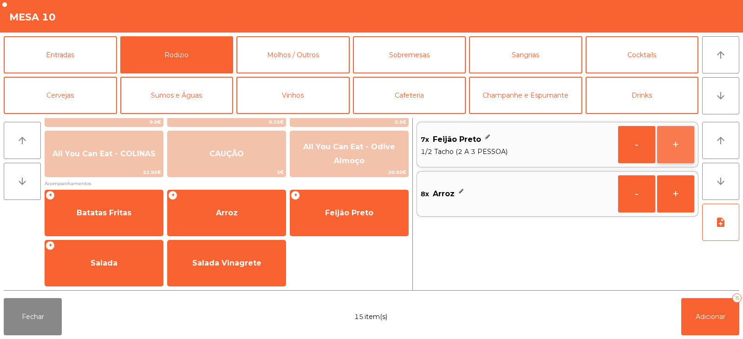
click at [686, 147] on button "+" at bounding box center [675, 144] width 37 height 37
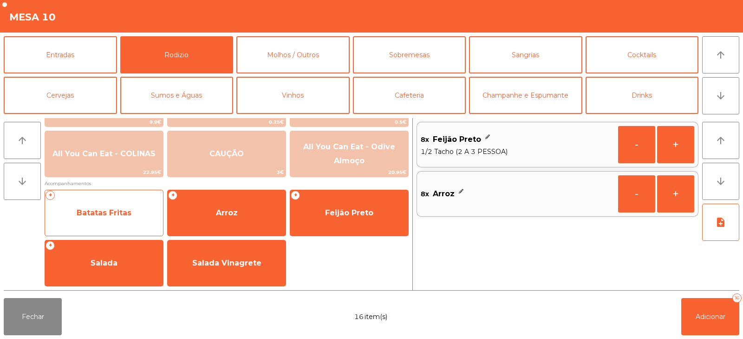
click at [106, 216] on span "Batatas Fritas" at bounding box center [104, 212] width 55 height 9
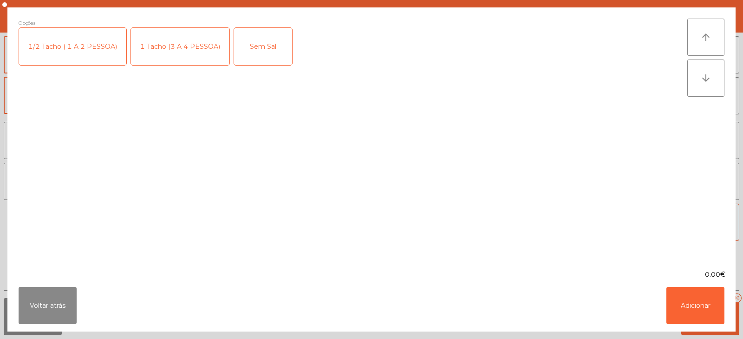
click at [75, 46] on div "1/2 Tacho ( 1 A 2 PESSOA)" at bounding box center [72, 46] width 107 height 37
click at [88, 51] on div "1/2 Tacho ( 1 A 2 PESSOA)" at bounding box center [72, 46] width 107 height 37
click at [164, 55] on div "1 Tacho (3 A 4 PESSOA)" at bounding box center [180, 46] width 98 height 37
click at [688, 300] on button "Adicionar" at bounding box center [696, 305] width 58 height 37
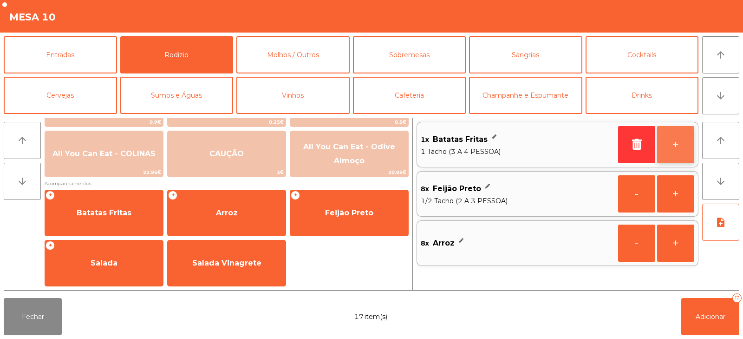
click at [680, 151] on button "+" at bounding box center [675, 144] width 37 height 37
click at [679, 149] on button "+" at bounding box center [675, 144] width 37 height 37
click at [677, 145] on button "+" at bounding box center [675, 144] width 37 height 37
click at [676, 144] on button "+" at bounding box center [675, 144] width 37 height 37
click at [681, 147] on button "+" at bounding box center [675, 144] width 37 height 37
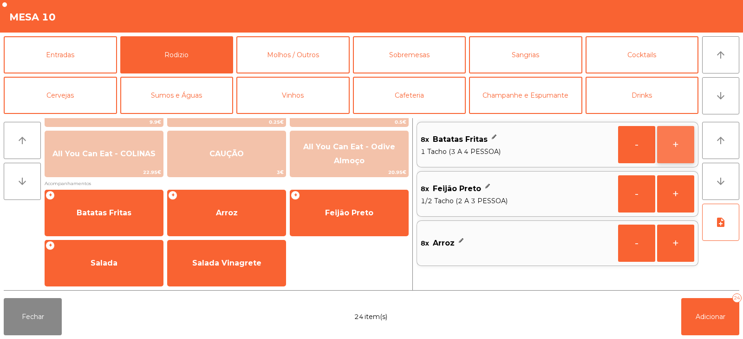
click at [678, 149] on button "+" at bounding box center [675, 144] width 37 height 37
click at [635, 142] on button "-" at bounding box center [636, 144] width 37 height 37
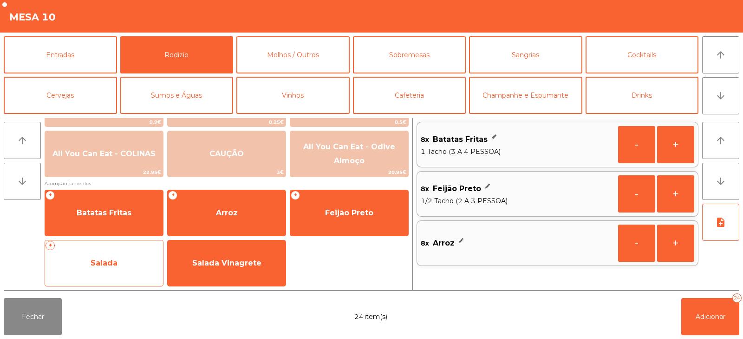
click at [119, 263] on span "Salada" at bounding box center [104, 262] width 118 height 25
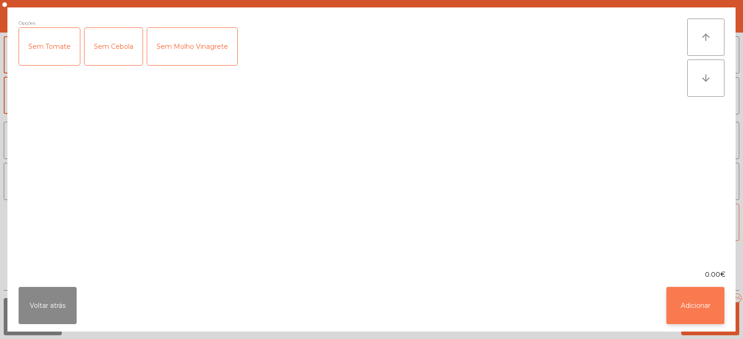
click at [694, 305] on button "Adicionar" at bounding box center [696, 305] width 58 height 37
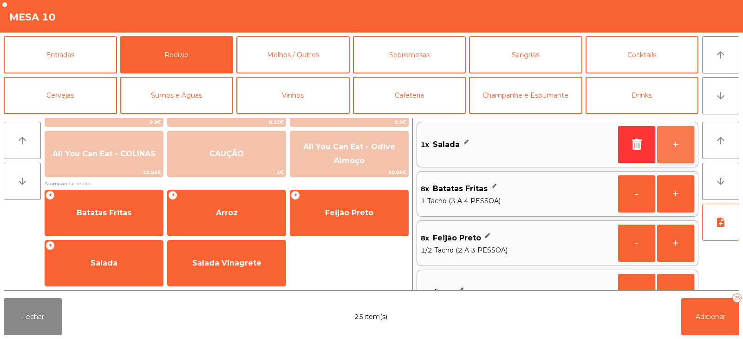
click at [686, 151] on button "+" at bounding box center [675, 144] width 37 height 37
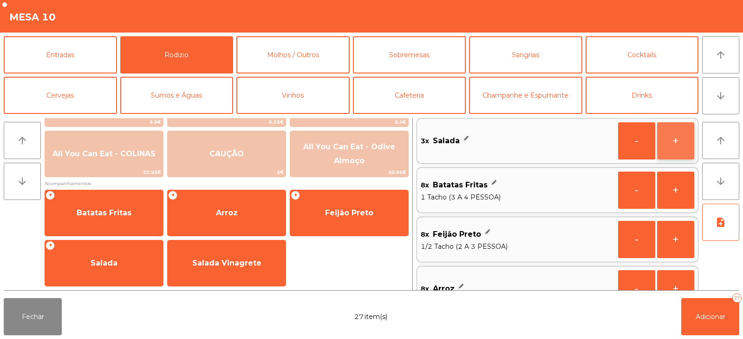
click at [683, 144] on button "+" at bounding box center [675, 140] width 37 height 37
click at [681, 144] on button "+" at bounding box center [675, 140] width 37 height 37
click at [680, 142] on button "+" at bounding box center [675, 140] width 37 height 37
click at [682, 134] on button "+" at bounding box center [675, 140] width 37 height 37
click at [632, 145] on button "-" at bounding box center [636, 140] width 37 height 37
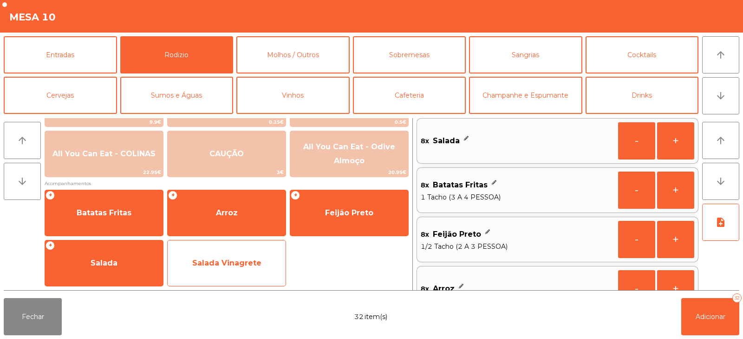
click at [233, 259] on span "Salada Vinagrete" at bounding box center [226, 262] width 69 height 9
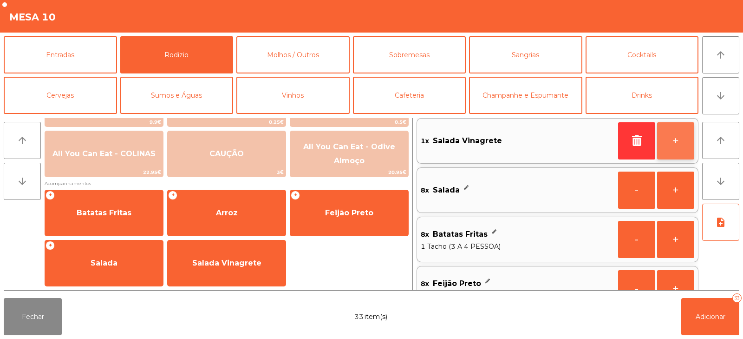
click at [684, 146] on button "+" at bounding box center [675, 140] width 37 height 37
click at [676, 146] on button "+" at bounding box center [675, 140] width 37 height 37
click at [675, 141] on button "+" at bounding box center [675, 140] width 37 height 37
click at [673, 141] on button "+" at bounding box center [675, 140] width 37 height 37
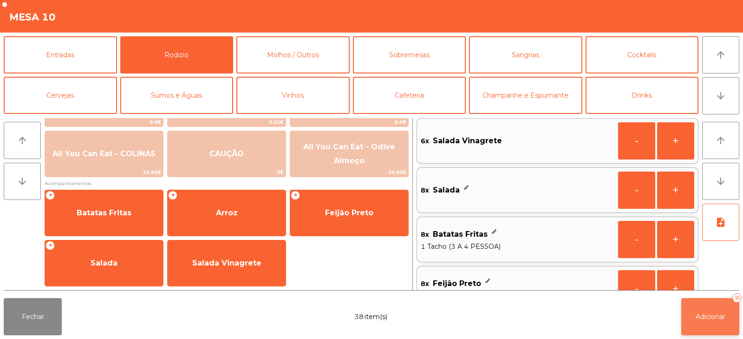
click at [724, 314] on span "Adicionar" at bounding box center [711, 316] width 30 height 8
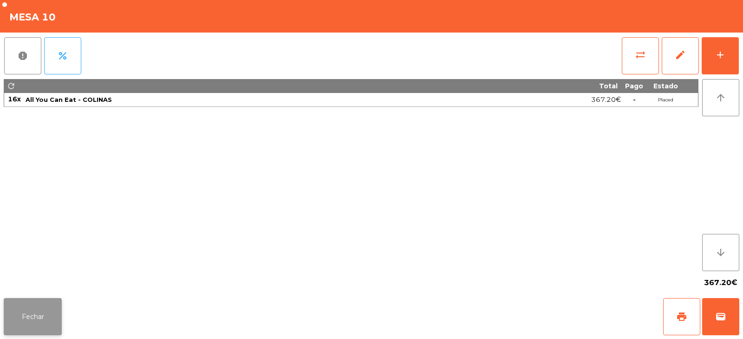
click at [25, 322] on button "Fechar" at bounding box center [33, 316] width 58 height 37
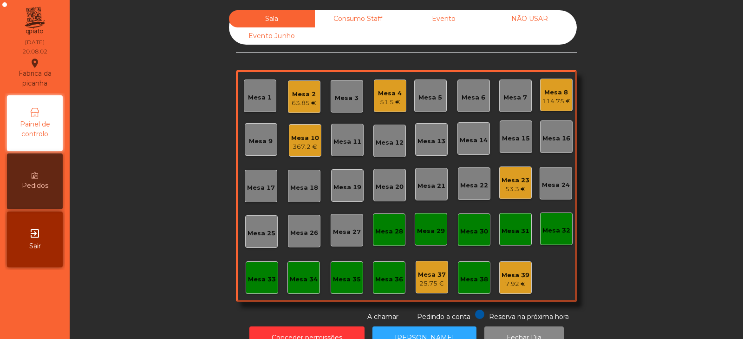
click at [378, 190] on div "Mesa 20" at bounding box center [390, 186] width 28 height 9
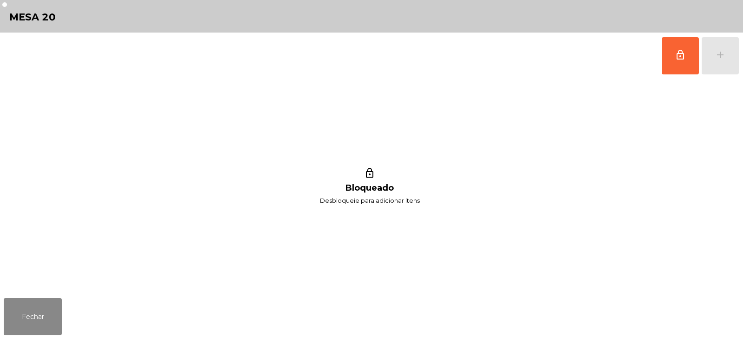
click at [662, 74] on div "lock_outline add" at bounding box center [701, 56] width 78 height 46
click at [722, 63] on div "lock_outline add" at bounding box center [701, 56] width 78 height 46
click at [684, 56] on span "lock_outline" at bounding box center [680, 54] width 11 height 11
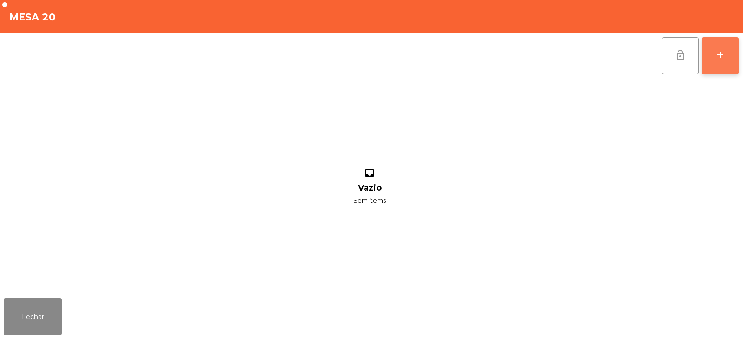
click at [718, 61] on button "add" at bounding box center [720, 55] width 37 height 37
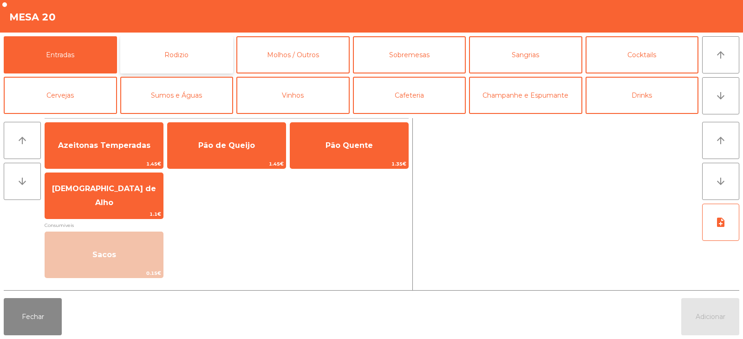
click at [164, 52] on button "Rodizio" at bounding box center [176, 54] width 113 height 37
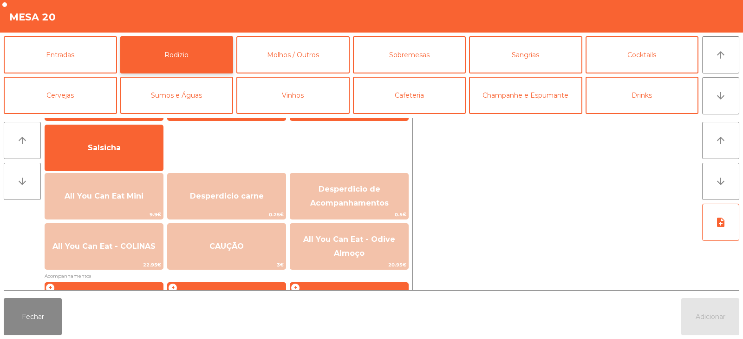
scroll to position [82, 0]
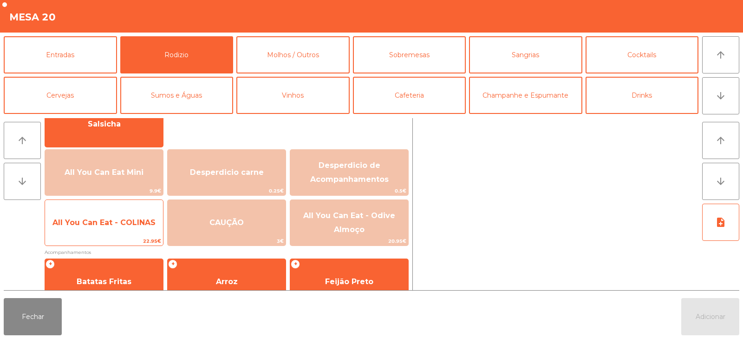
click at [116, 231] on span "All You Can Eat - COLINAS" at bounding box center [104, 222] width 118 height 25
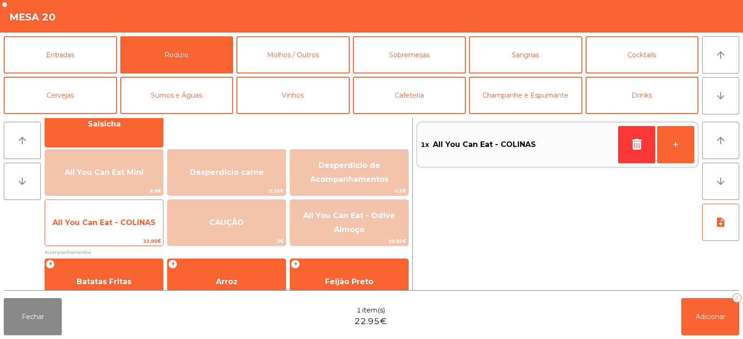
click at [120, 228] on span "All You Can Eat - COLINAS" at bounding box center [104, 222] width 118 height 25
click at [120, 227] on span "All You Can Eat - COLINAS" at bounding box center [104, 222] width 118 height 25
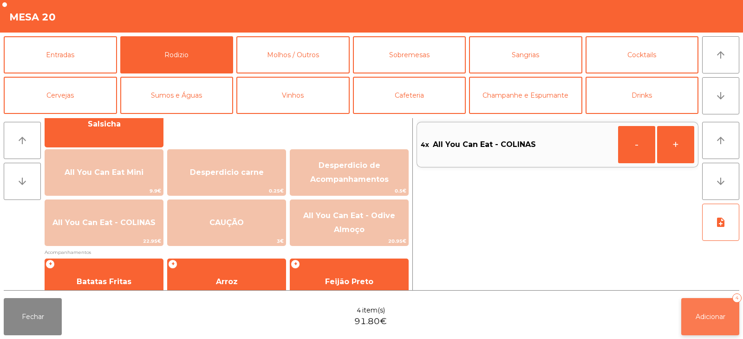
click at [710, 312] on span "Adicionar" at bounding box center [711, 316] width 30 height 8
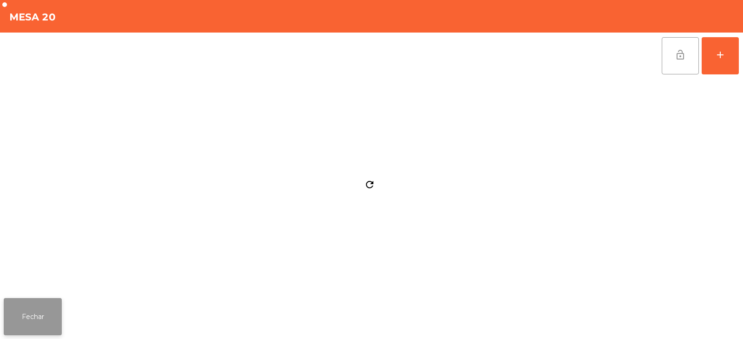
click at [51, 309] on button "Fechar" at bounding box center [33, 316] width 58 height 37
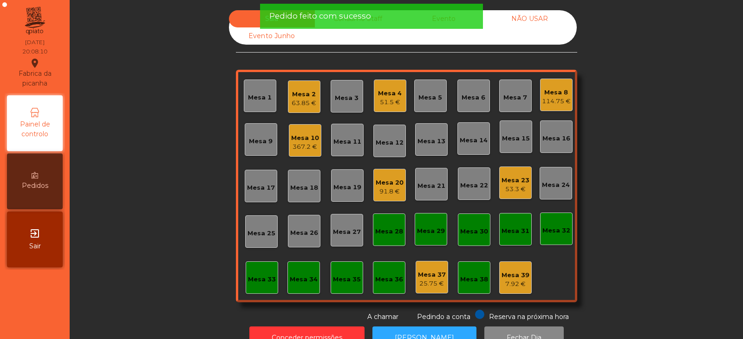
click at [395, 190] on div "91.8 €" at bounding box center [390, 191] width 28 height 9
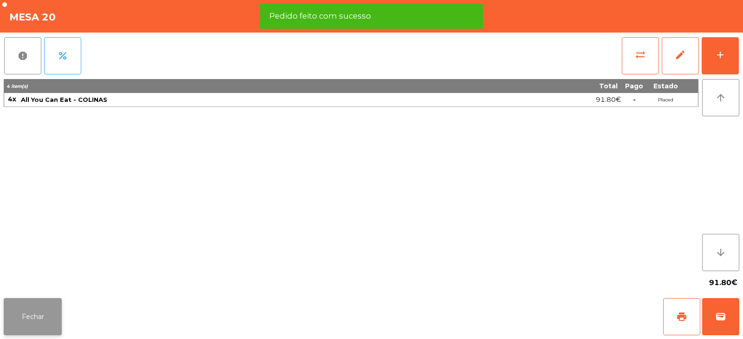
click at [52, 316] on button "Fechar" at bounding box center [33, 316] width 58 height 37
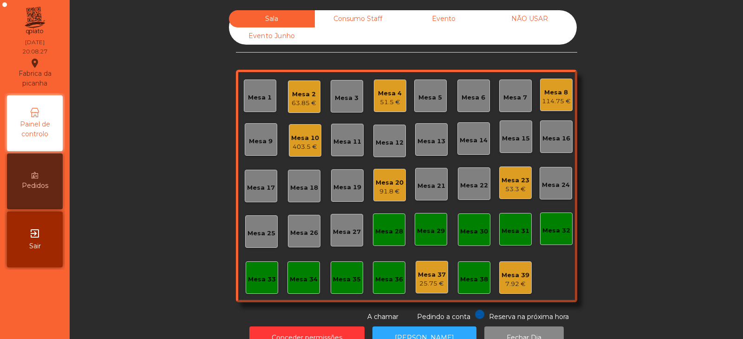
click at [159, 136] on div "Sala Consumo Staff Evento NÃO USAR Evento Junho Mesa 1 Mesa 2 63.85 € Mesa 3 Me…" at bounding box center [406, 165] width 649 height 311
click at [479, 187] on div "Mesa 22" at bounding box center [474, 185] width 28 height 9
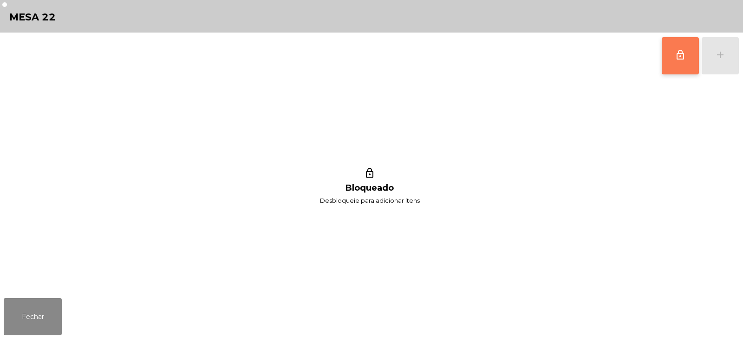
click at [664, 55] on button "lock_outline" at bounding box center [680, 55] width 37 height 37
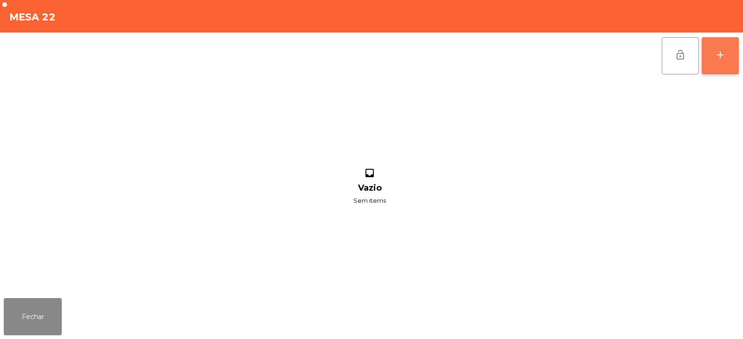
click at [722, 59] on div "add" at bounding box center [720, 54] width 11 height 11
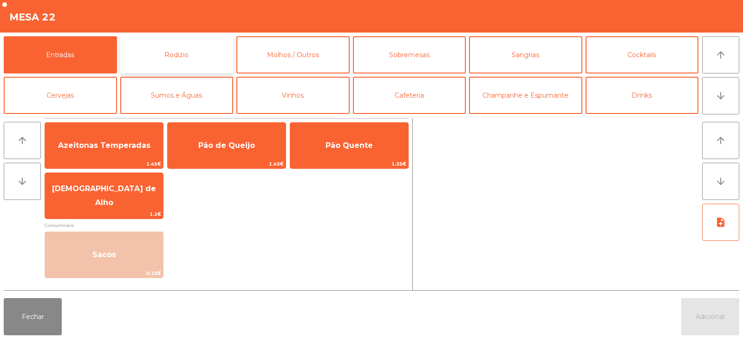
click at [168, 57] on button "Rodizio" at bounding box center [176, 54] width 113 height 37
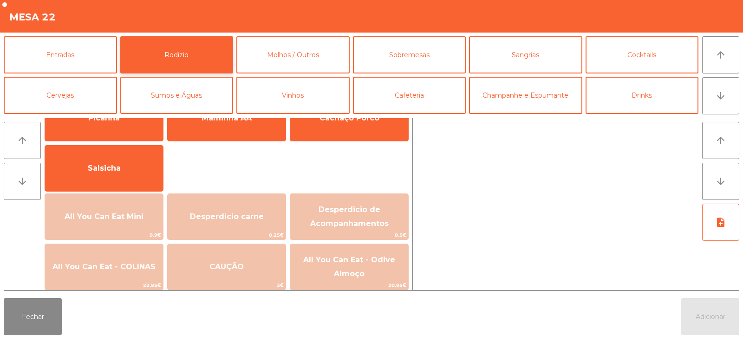
scroll to position [66, 0]
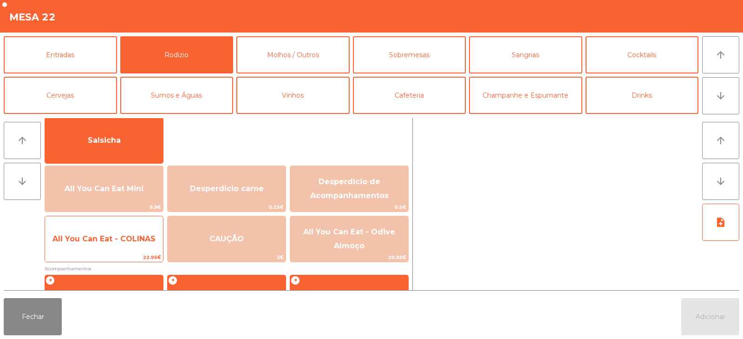
click at [92, 240] on span "All You Can Eat - COLINAS" at bounding box center [103, 238] width 103 height 9
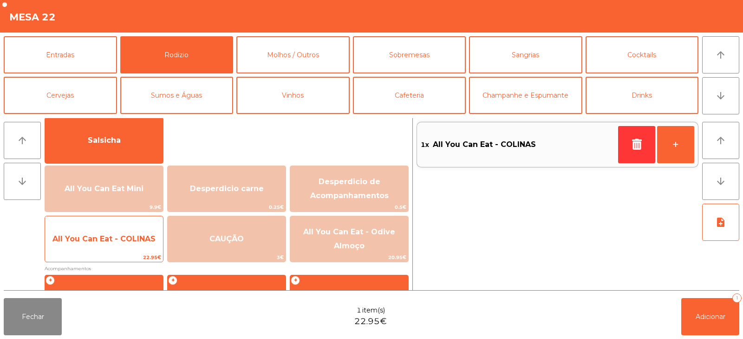
click at [90, 239] on span "All You Can Eat - COLINAS" at bounding box center [103, 238] width 103 height 9
click at [94, 238] on span "All You Can Eat - COLINAS" at bounding box center [103, 238] width 103 height 9
click at [100, 239] on span "All You Can Eat - COLINAS" at bounding box center [103, 238] width 103 height 9
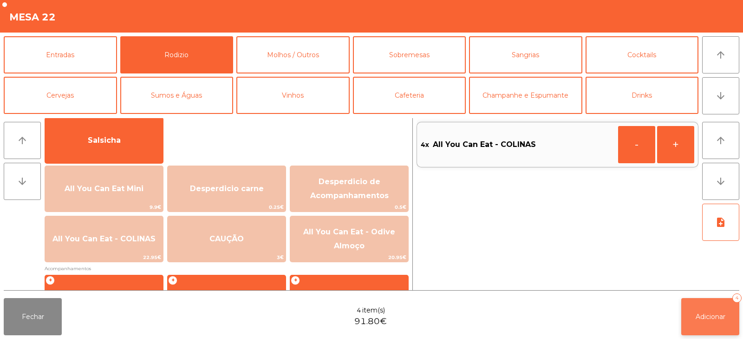
click at [708, 312] on span "Adicionar" at bounding box center [711, 316] width 30 height 8
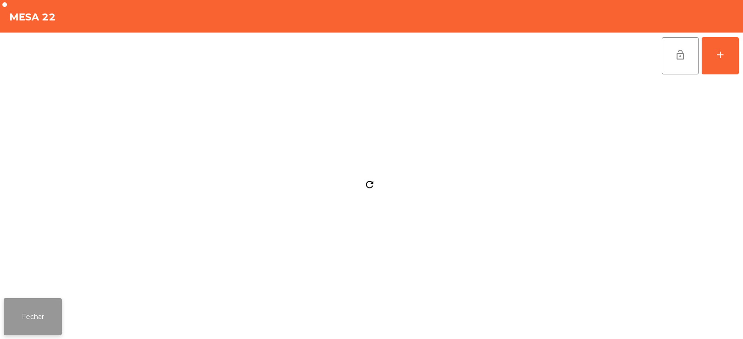
click at [33, 307] on button "Fechar" at bounding box center [33, 316] width 58 height 37
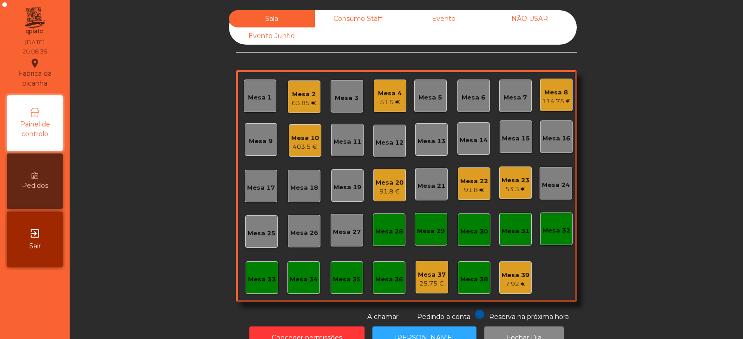
click at [160, 84] on div "Sala Consumo Staff Evento NÃO USAR Evento Junho Mesa 1 Mesa 2 63.85 € Mesa 3 Me…" at bounding box center [406, 165] width 649 height 311
click at [301, 137] on div "Mesa 10" at bounding box center [305, 137] width 28 height 9
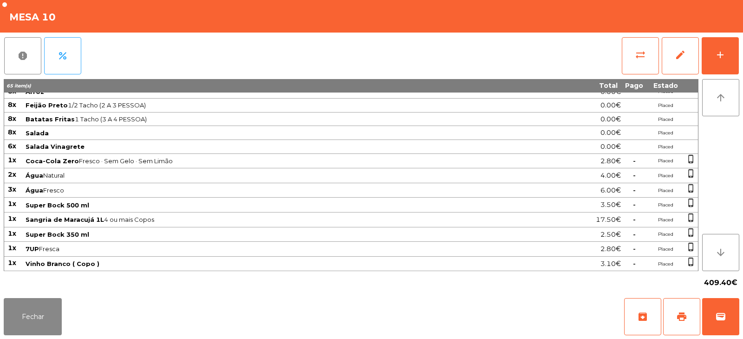
scroll to position [0, 0]
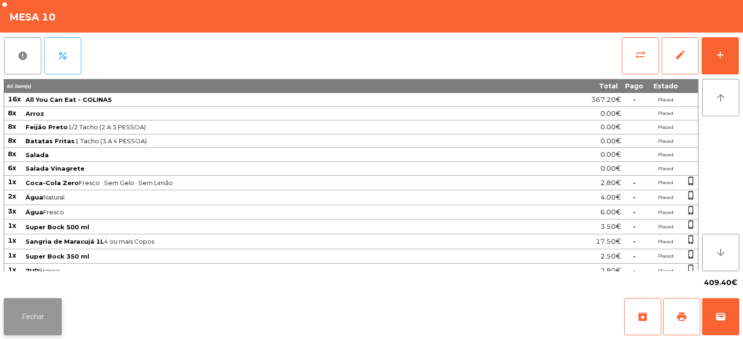
click at [27, 316] on button "Fechar" at bounding box center [33, 316] width 58 height 37
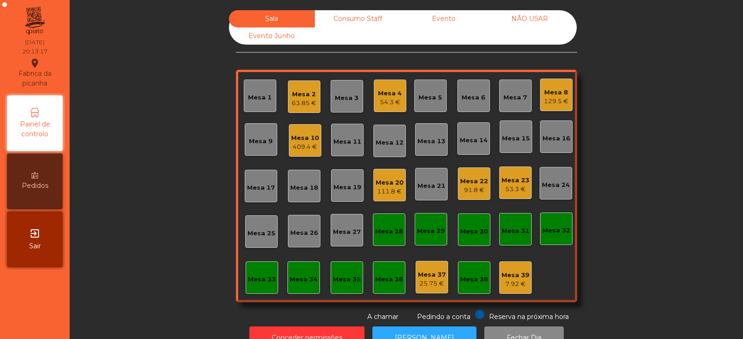
click at [299, 146] on div "409.4 €" at bounding box center [305, 146] width 28 height 9
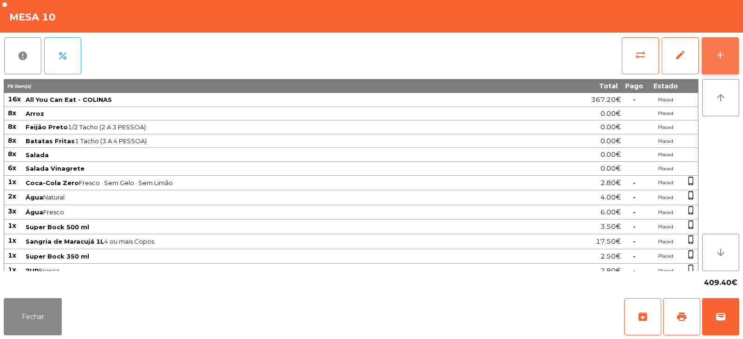
click at [727, 53] on button "add" at bounding box center [720, 55] width 37 height 37
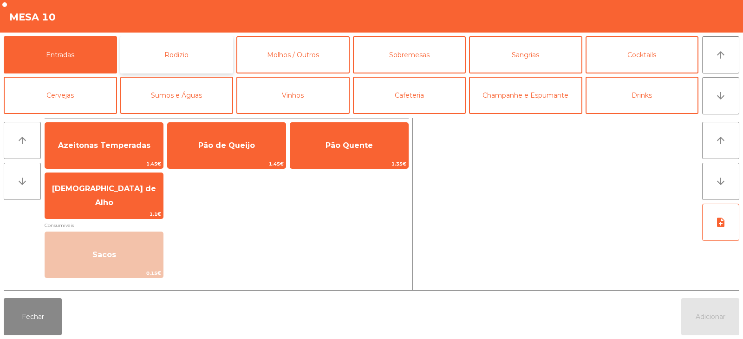
click at [182, 50] on button "Rodizio" at bounding box center [176, 54] width 113 height 37
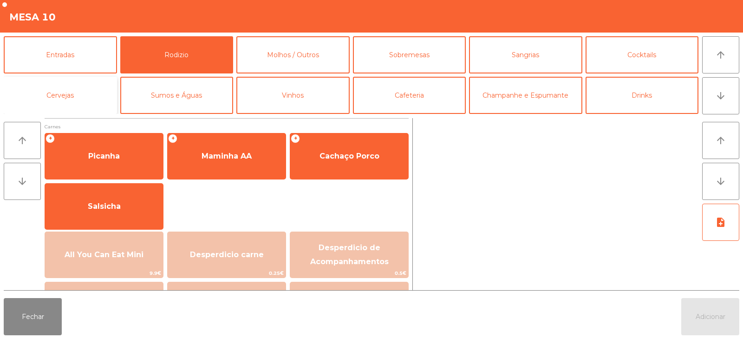
click at [72, 95] on button "Cervejas" at bounding box center [60, 95] width 113 height 37
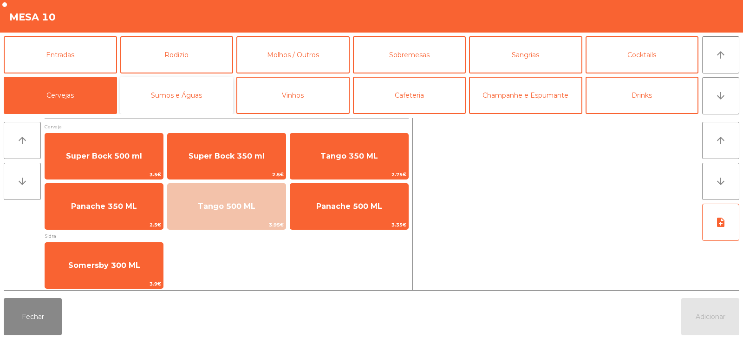
click at [184, 90] on button "Sumos e Águas" at bounding box center [176, 95] width 113 height 37
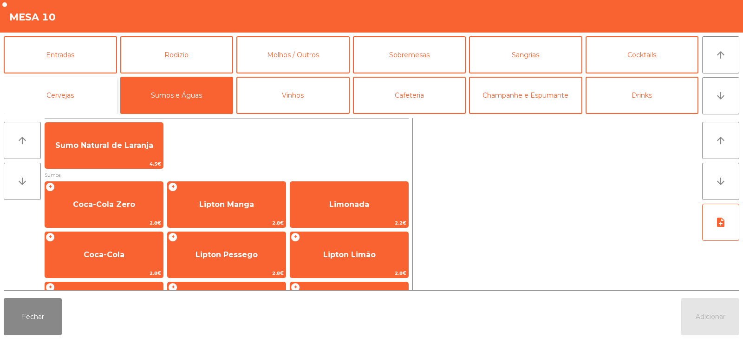
click at [74, 89] on button "Cervejas" at bounding box center [60, 95] width 113 height 37
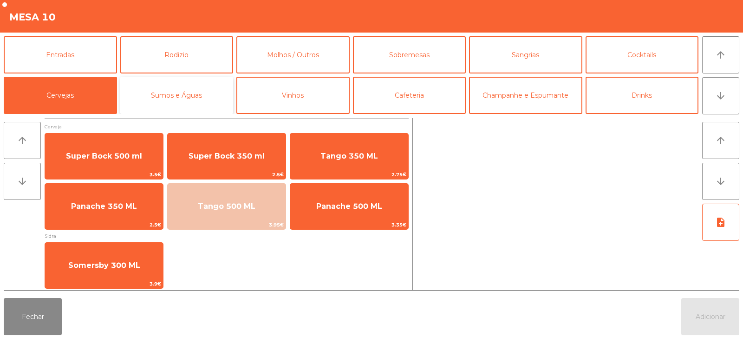
click at [194, 99] on button "Sumos e Águas" at bounding box center [176, 95] width 113 height 37
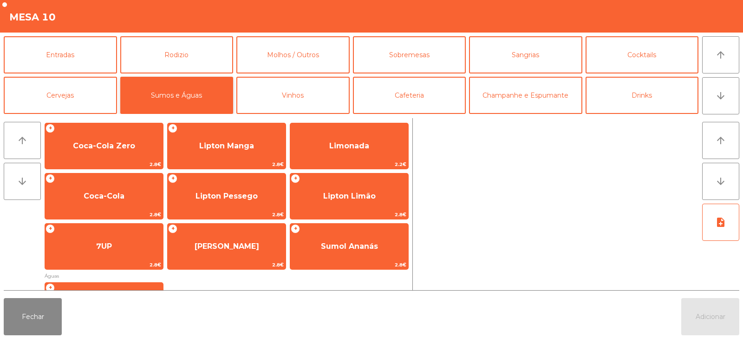
scroll to position [60, 0]
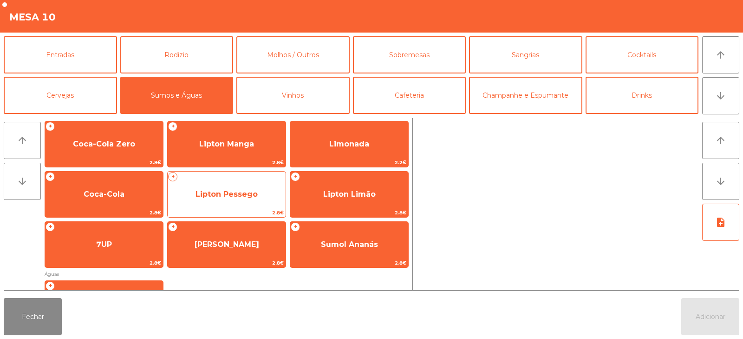
click at [240, 197] on span "Lipton Pessego" at bounding box center [227, 194] width 62 height 9
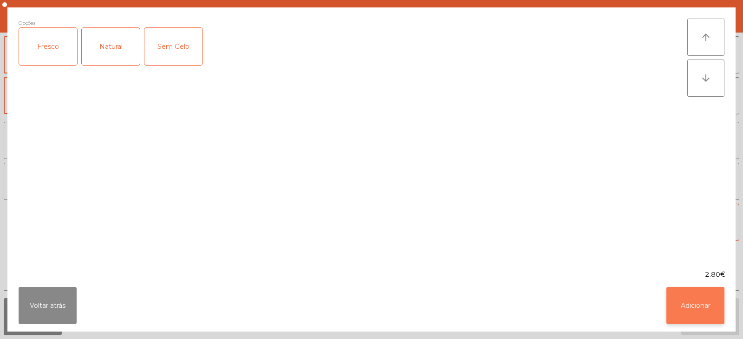
click at [690, 309] on button "Adicionar" at bounding box center [696, 305] width 58 height 37
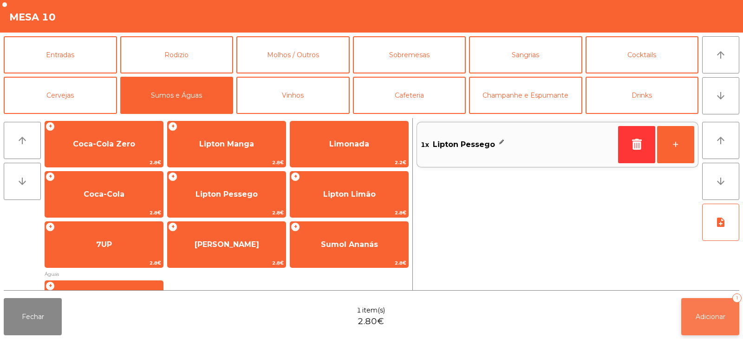
click at [713, 314] on span "Adicionar" at bounding box center [711, 316] width 30 height 8
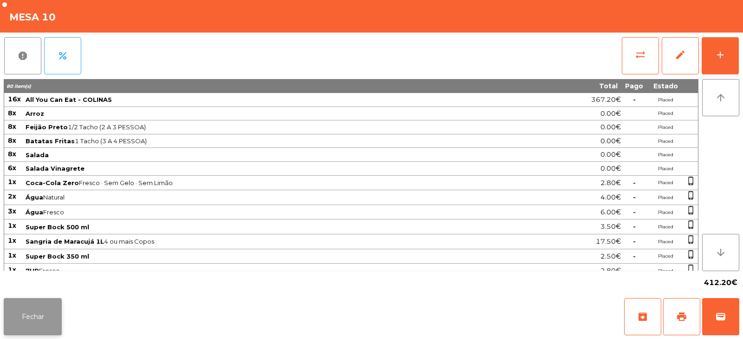
click at [46, 317] on button "Fechar" at bounding box center [33, 316] width 58 height 37
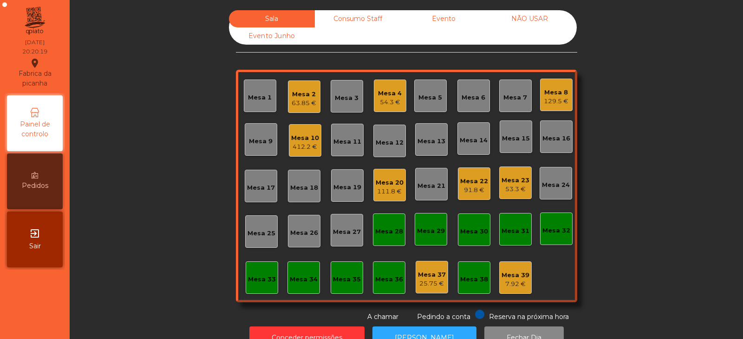
click at [344, 93] on div "Mesa 3" at bounding box center [347, 96] width 24 height 13
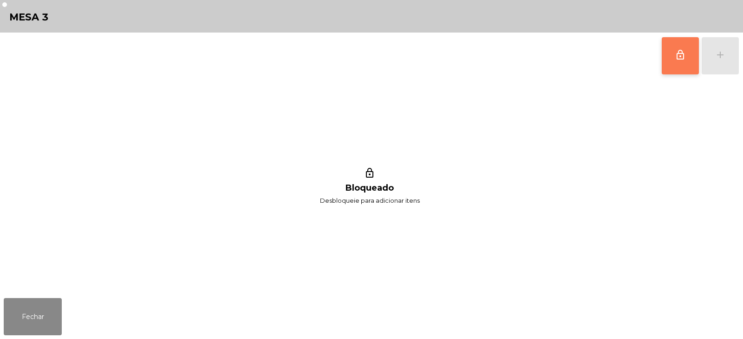
click at [676, 60] on span "lock_outline" at bounding box center [680, 54] width 11 height 11
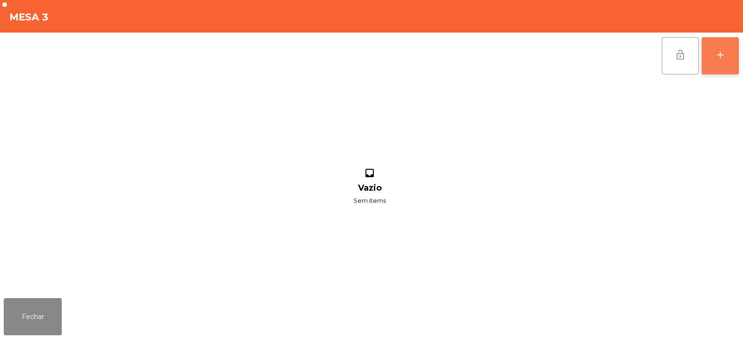
click at [718, 58] on div "add" at bounding box center [720, 54] width 11 height 11
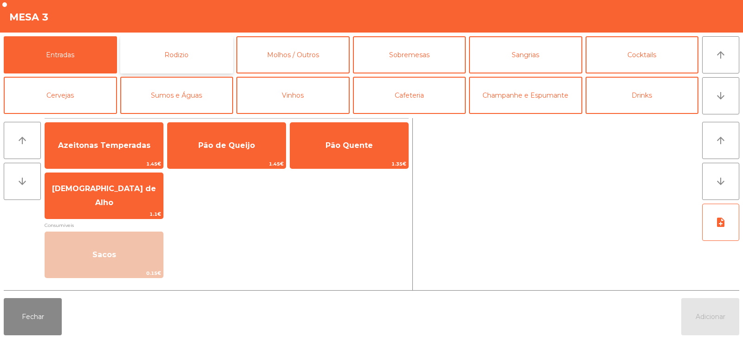
click at [183, 59] on button "Rodizio" at bounding box center [176, 54] width 113 height 37
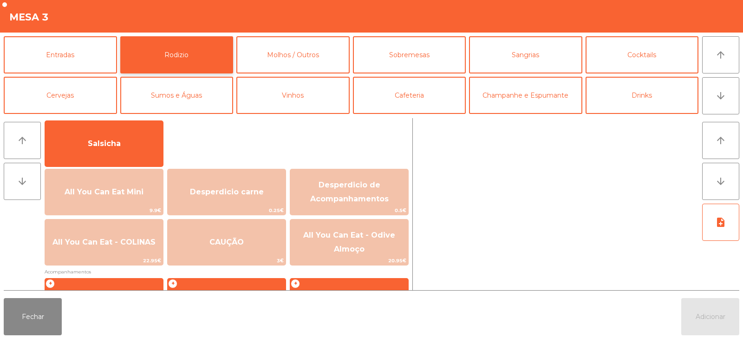
scroll to position [83, 0]
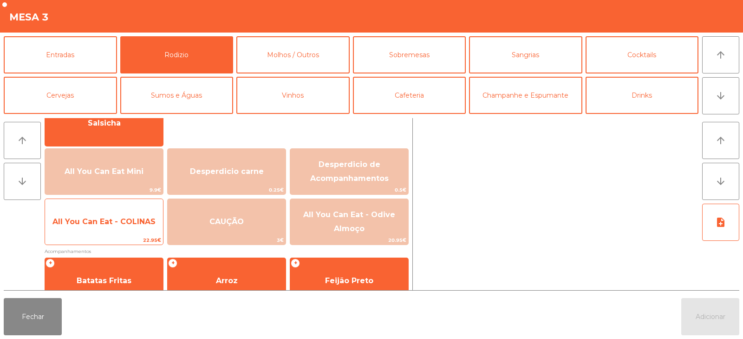
click at [104, 227] on span "All You Can Eat - COLINAS" at bounding box center [104, 221] width 118 height 25
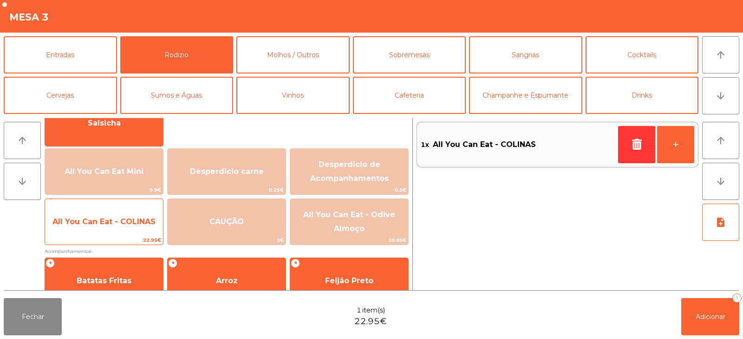
click at [109, 228] on span "All You Can Eat - COLINAS" at bounding box center [104, 221] width 118 height 25
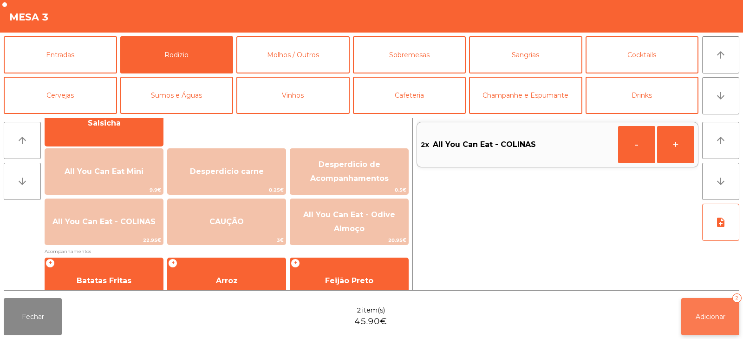
click at [701, 320] on span "Adicionar" at bounding box center [711, 316] width 30 height 8
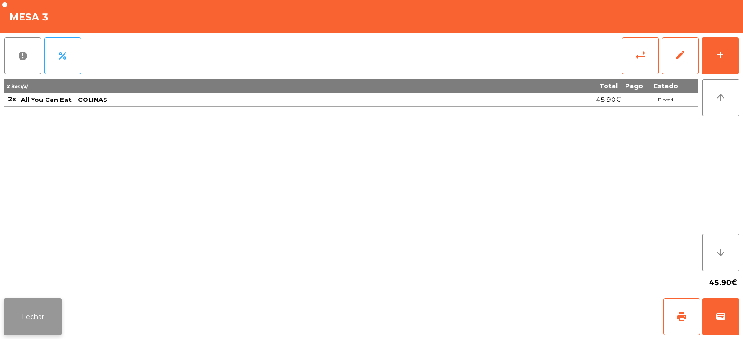
click at [38, 310] on button "Fechar" at bounding box center [33, 316] width 58 height 37
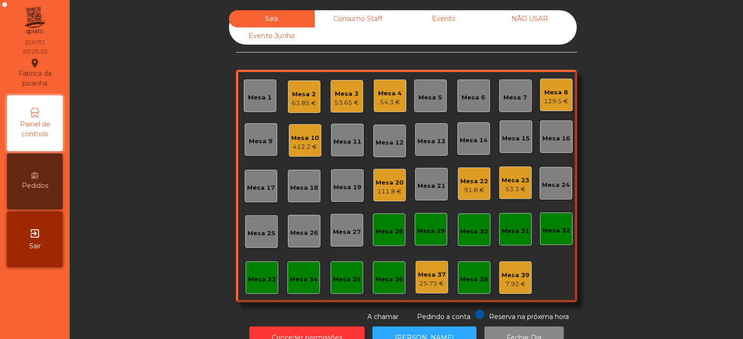
click at [115, 86] on div "Sala Consumo Staff Evento NÃO USAR Evento Junho Mesa 1 Mesa 2 63.85 € Mesa 3 53…" at bounding box center [406, 165] width 649 height 311
click at [436, 100] on div "Mesa 5" at bounding box center [431, 97] width 24 height 9
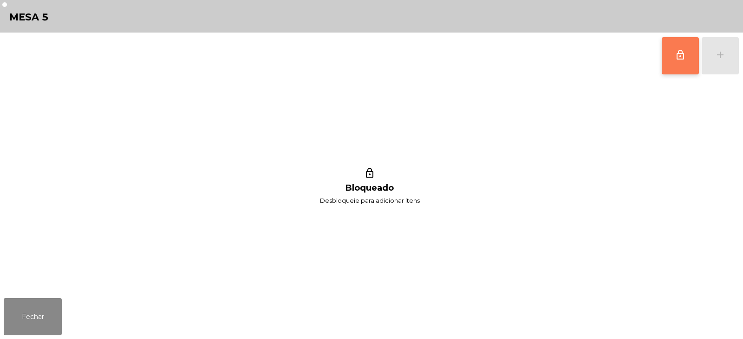
click at [681, 54] on span "lock_outline" at bounding box center [680, 54] width 11 height 11
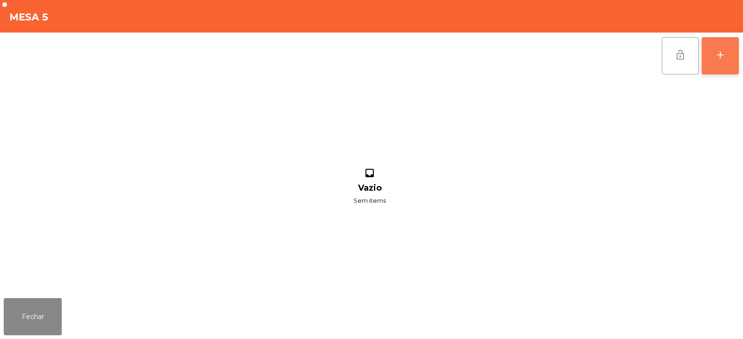
click at [720, 62] on button "add" at bounding box center [720, 55] width 37 height 37
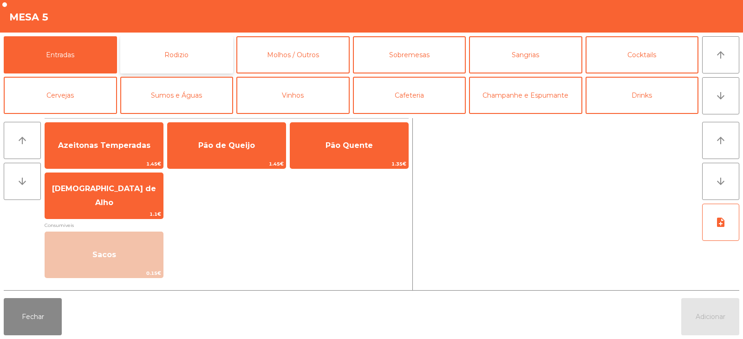
click at [153, 53] on button "Rodizio" at bounding box center [176, 54] width 113 height 37
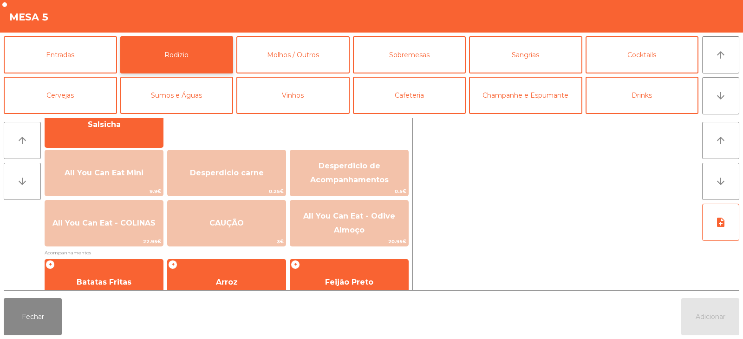
scroll to position [96, 0]
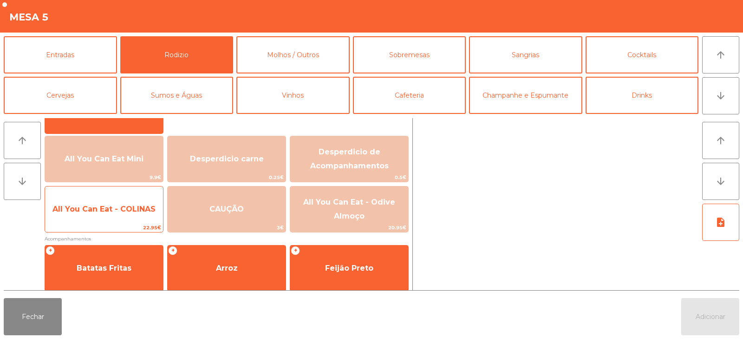
click at [101, 208] on span "All You Can Eat - COLINAS" at bounding box center [103, 208] width 103 height 9
click at [103, 203] on span "All You Can Eat - COLINAS" at bounding box center [104, 209] width 118 height 25
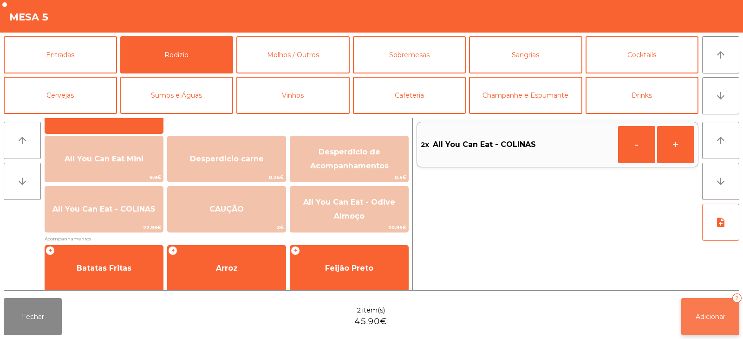
click at [720, 312] on span "Adicionar" at bounding box center [711, 316] width 30 height 8
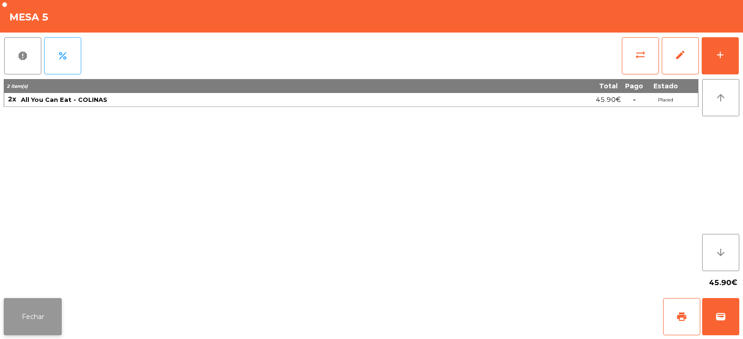
click at [6, 317] on button "Fechar" at bounding box center [33, 316] width 58 height 37
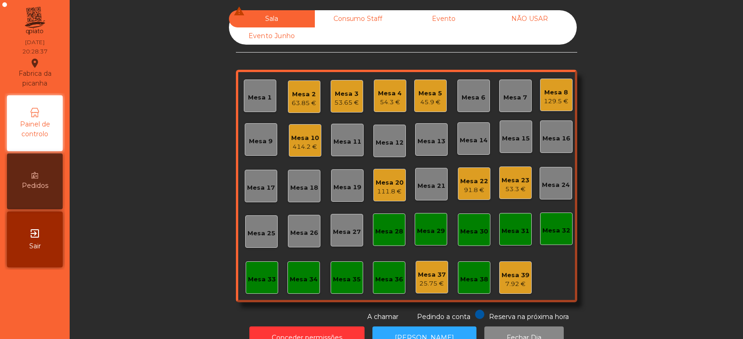
click at [549, 105] on div "129.5 €" at bounding box center [556, 101] width 25 height 9
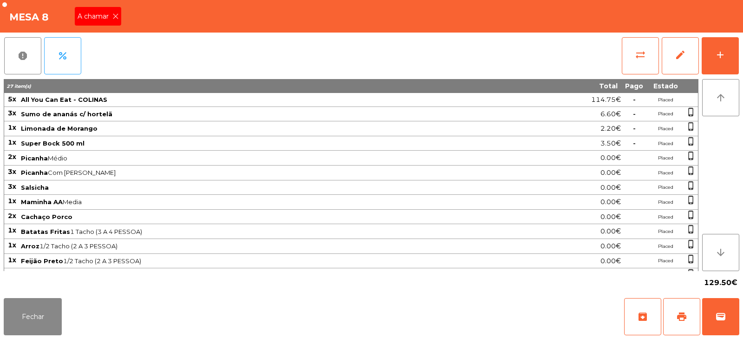
click at [117, 14] on icon at bounding box center [115, 16] width 7 height 7
click at [36, 311] on button "Fechar" at bounding box center [33, 316] width 58 height 37
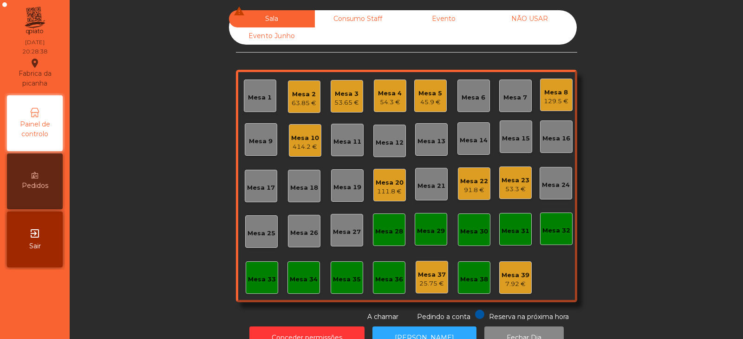
click at [148, 155] on div "Sala warning Consumo Staff Evento NÃO USAR Evento Junho Mesa 1 Mesa 2 63.85 € M…" at bounding box center [406, 165] width 649 height 311
click at [347, 110] on div "Mesa 3 53.65 €" at bounding box center [347, 96] width 33 height 33
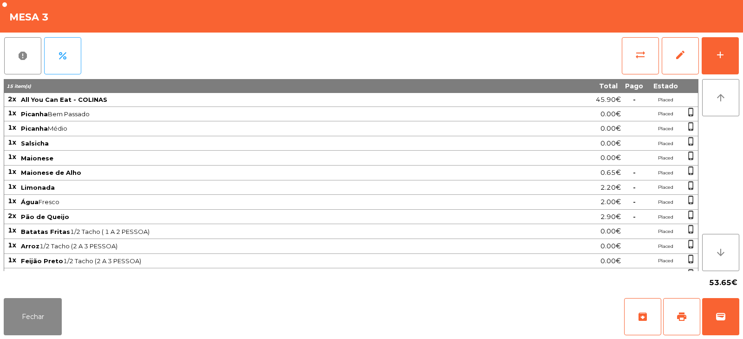
scroll to position [12, 0]
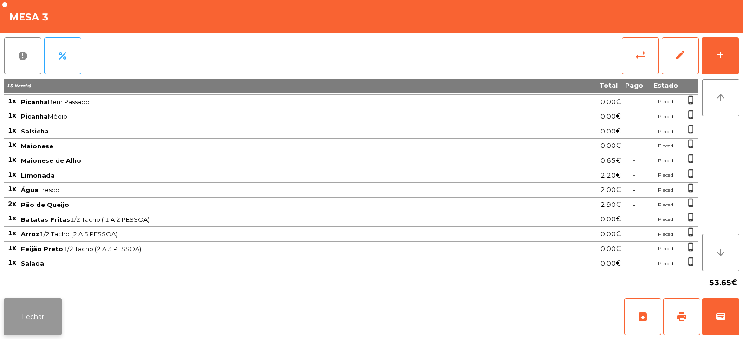
click at [22, 311] on button "Fechar" at bounding box center [33, 316] width 58 height 37
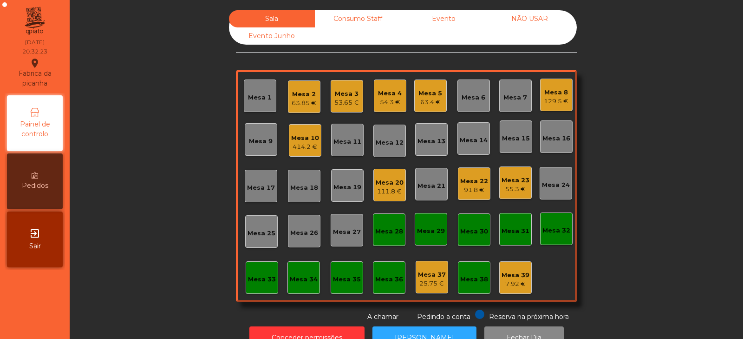
click at [305, 141] on div "Mesa 10" at bounding box center [305, 137] width 28 height 9
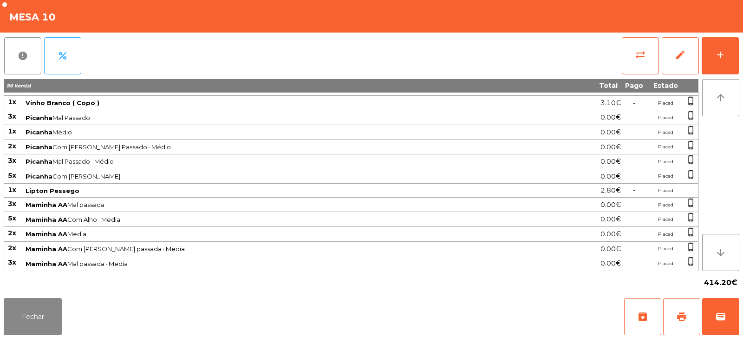
scroll to position [183, 0]
click at [50, 325] on button "Fechar" at bounding box center [33, 316] width 58 height 37
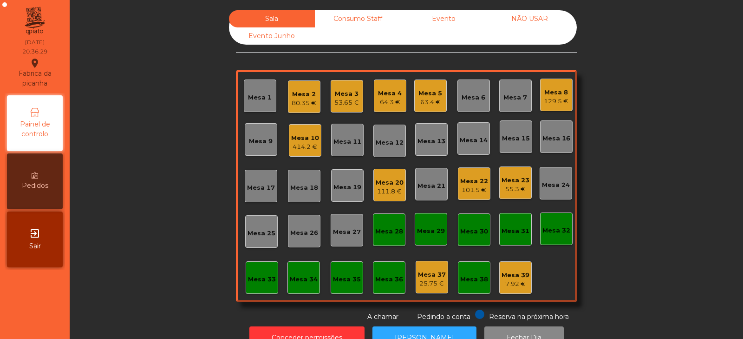
click at [157, 197] on div "Sala Consumo Staff Evento NÃO USAR Evento Junho Mesa 1 Mesa 2 80.35 € Mesa 3 53…" at bounding box center [406, 165] width 649 height 311
click at [146, 144] on div "Sala Consumo Staff Evento NÃO USAR Evento Junho Mesa 1 Mesa 2 80.35 € Mesa 3 53…" at bounding box center [406, 165] width 649 height 311
click at [542, 186] on div "Mesa 24" at bounding box center [556, 184] width 28 height 9
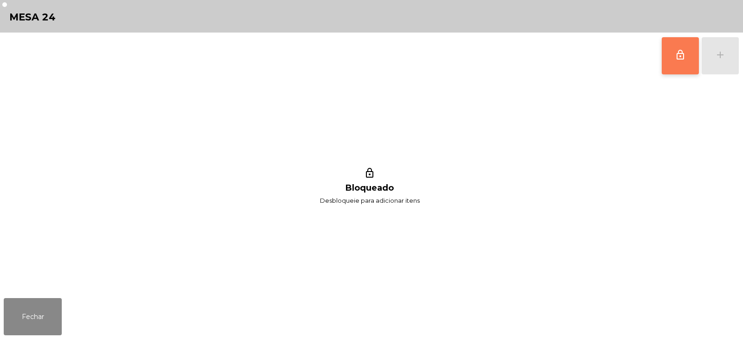
click at [679, 48] on button "lock_outline" at bounding box center [680, 55] width 37 height 37
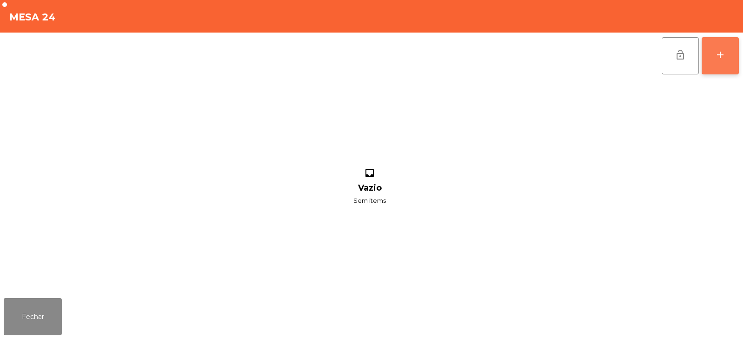
click at [721, 62] on button "add" at bounding box center [720, 55] width 37 height 37
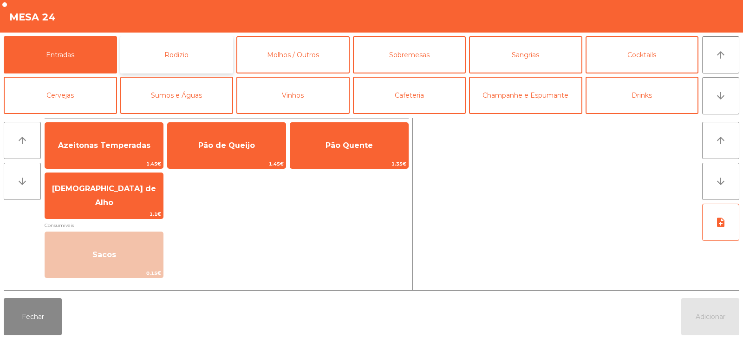
click at [171, 51] on button "Rodizio" at bounding box center [176, 54] width 113 height 37
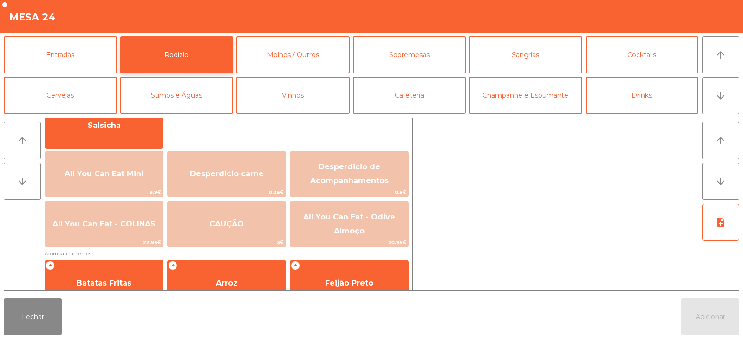
scroll to position [114, 0]
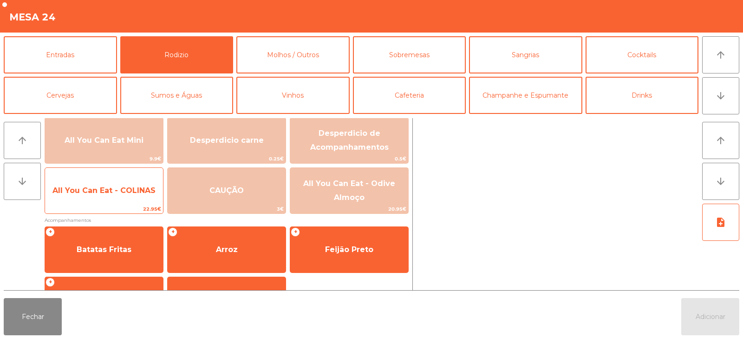
click at [92, 188] on span "All You Can Eat - COLINAS" at bounding box center [103, 190] width 103 height 9
click at [91, 197] on span "All You Can Eat - COLINAS" at bounding box center [104, 190] width 118 height 25
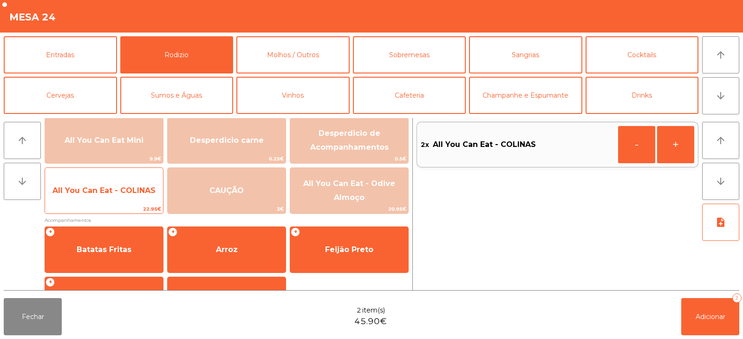
click at [84, 208] on span "22.95€" at bounding box center [104, 208] width 118 height 9
click at [87, 205] on span "22.95€" at bounding box center [104, 208] width 118 height 9
click at [81, 206] on span "22.95€" at bounding box center [104, 208] width 118 height 9
click at [81, 212] on span "22.95€" at bounding box center [104, 208] width 118 height 9
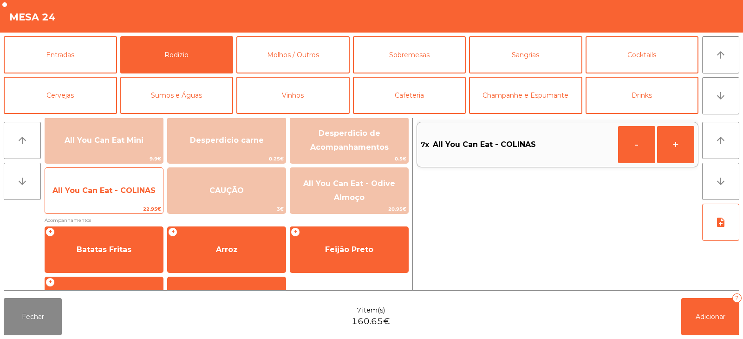
click at [91, 197] on span "All You Can Eat - COLINAS" at bounding box center [104, 190] width 118 height 25
click at [101, 199] on span "All You Can Eat - COLINAS" at bounding box center [104, 190] width 118 height 25
click at [105, 190] on span "All You Can Eat - COLINAS" at bounding box center [103, 190] width 103 height 9
click at [118, 191] on span "All You Can Eat - COLINAS" at bounding box center [103, 190] width 103 height 9
click at [117, 189] on span "All You Can Eat - COLINAS" at bounding box center [103, 190] width 103 height 9
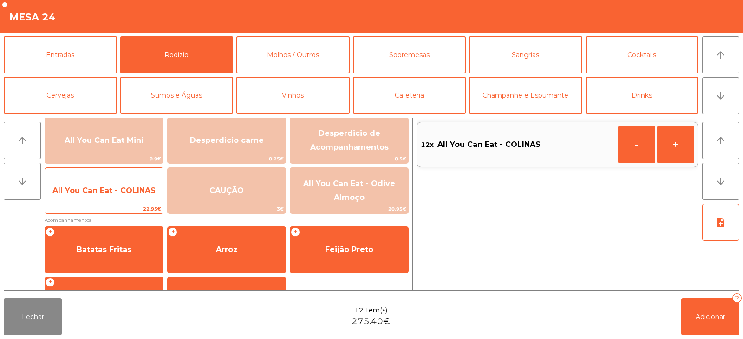
click at [116, 193] on span "All You Can Eat - COLINAS" at bounding box center [103, 190] width 103 height 9
click at [117, 190] on span "All You Can Eat - COLINAS" at bounding box center [103, 190] width 103 height 9
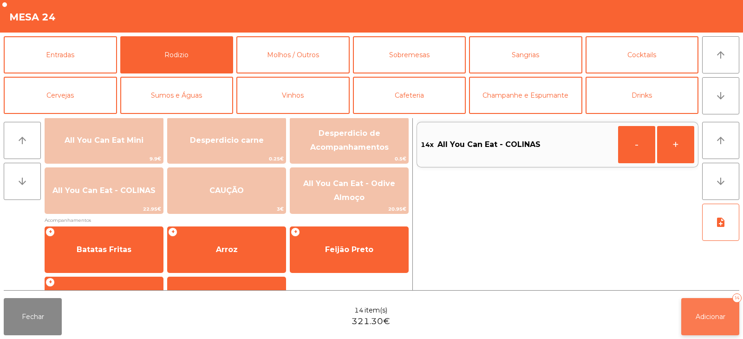
click at [699, 310] on button "Adicionar 14" at bounding box center [710, 316] width 58 height 37
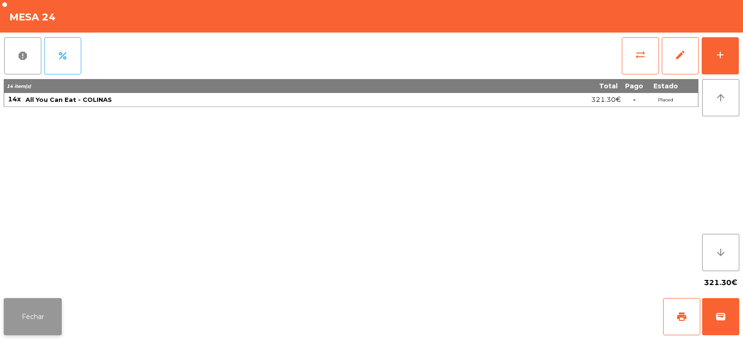
click at [23, 312] on button "Fechar" at bounding box center [33, 316] width 58 height 37
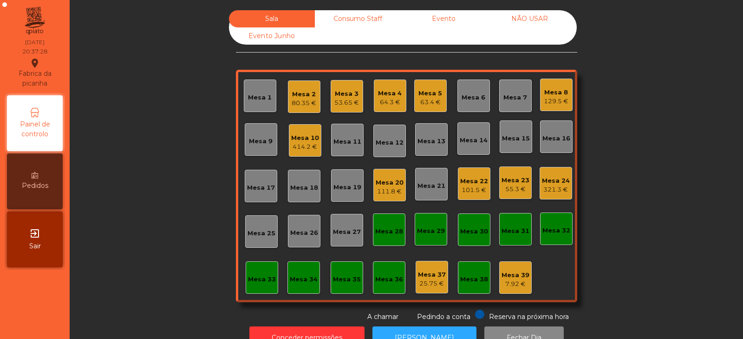
click at [557, 182] on div "Mesa 24" at bounding box center [556, 180] width 28 height 9
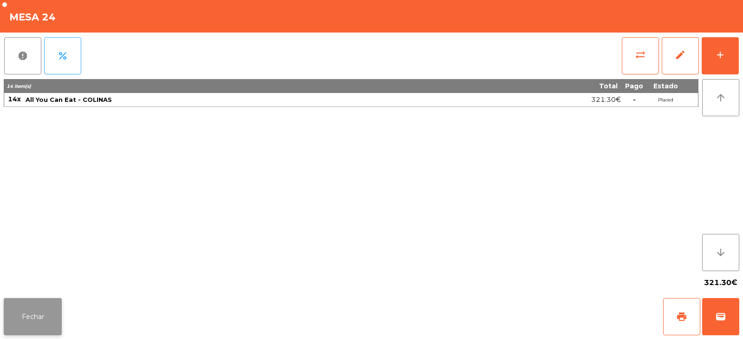
click at [56, 302] on button "Fechar" at bounding box center [33, 316] width 58 height 37
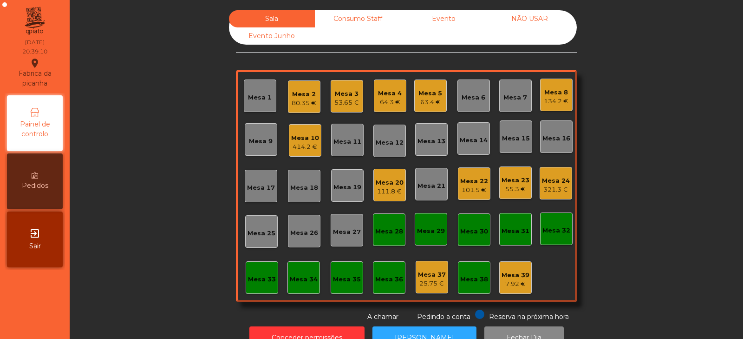
click at [387, 194] on div "111.8 €" at bounding box center [390, 191] width 28 height 9
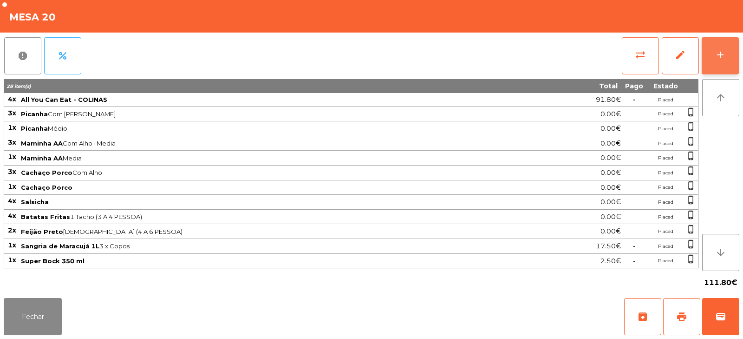
click at [729, 66] on button "add" at bounding box center [720, 55] width 37 height 37
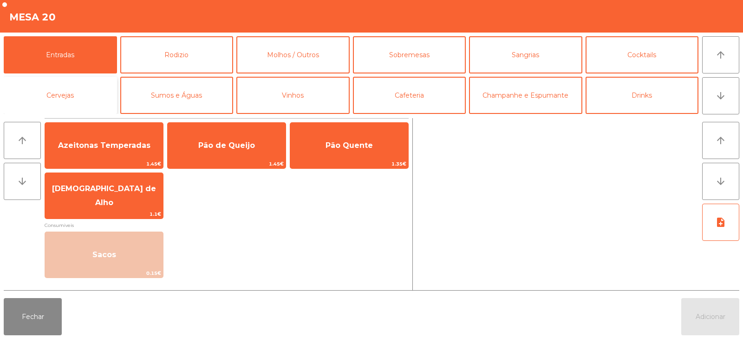
click at [63, 96] on button "Cervejas" at bounding box center [60, 95] width 113 height 37
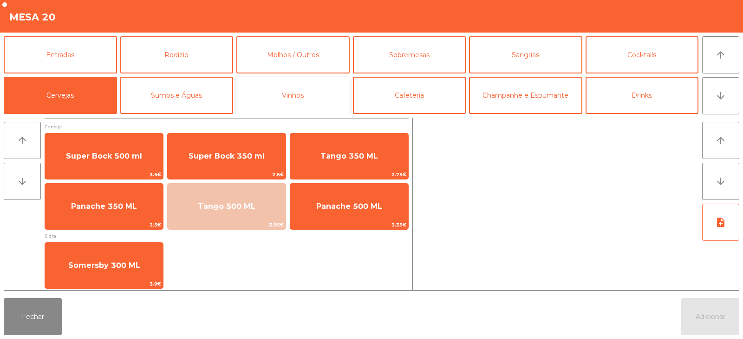
click at [292, 101] on button "Vinhos" at bounding box center [292, 95] width 113 height 37
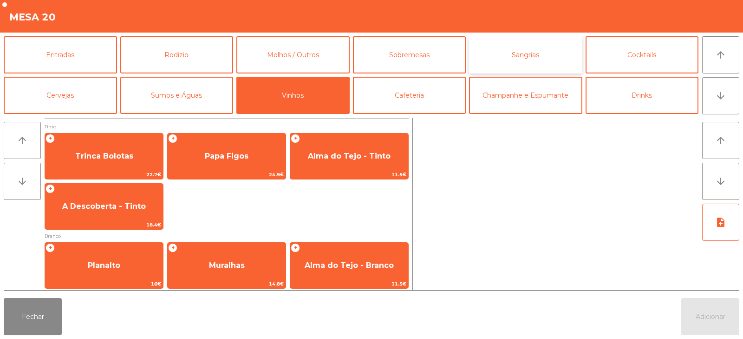
click at [517, 54] on button "Sangrias" at bounding box center [525, 54] width 113 height 37
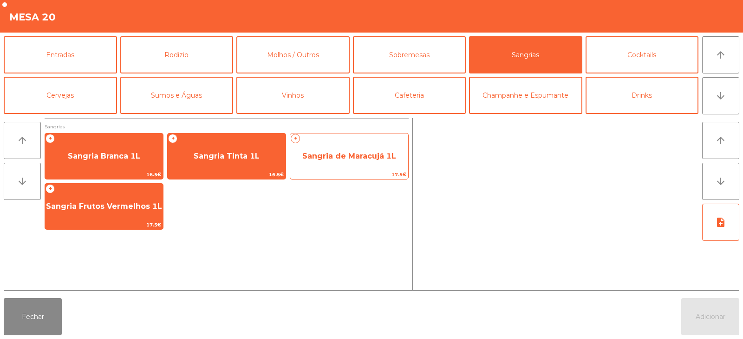
click at [347, 156] on span "Sangria de Maracujá 1L" at bounding box center [349, 155] width 94 height 9
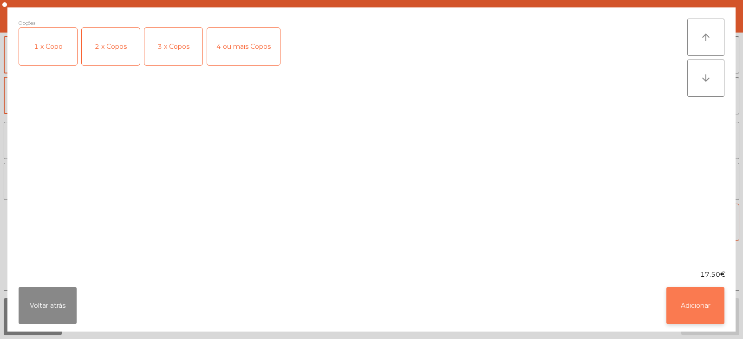
click at [701, 314] on button "Adicionar" at bounding box center [696, 305] width 58 height 37
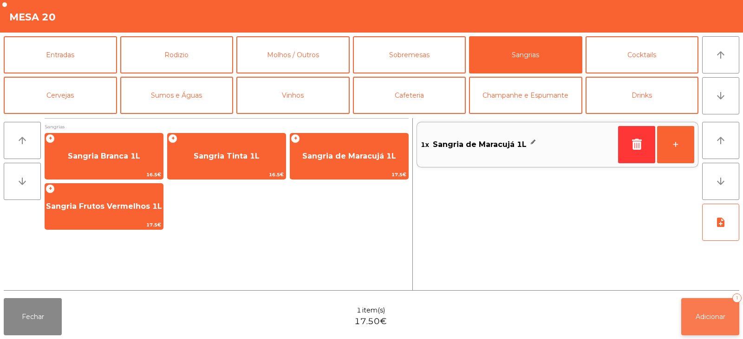
click at [717, 317] on span "Adicionar" at bounding box center [711, 316] width 30 height 8
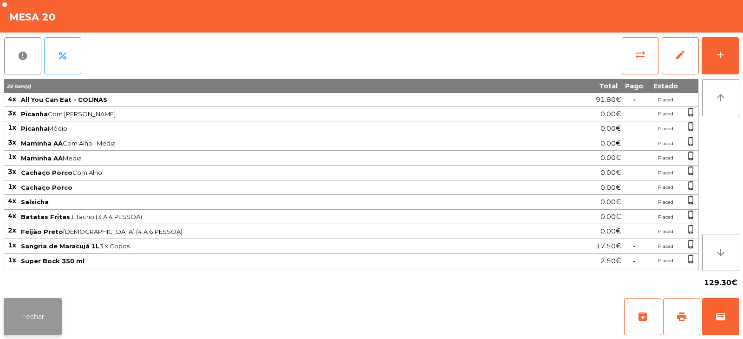
click at [22, 308] on button "Fechar" at bounding box center [33, 316] width 58 height 37
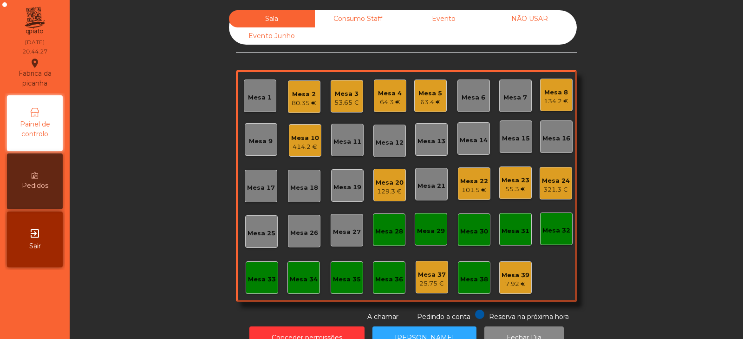
click at [379, 105] on div "64.3 €" at bounding box center [390, 102] width 24 height 9
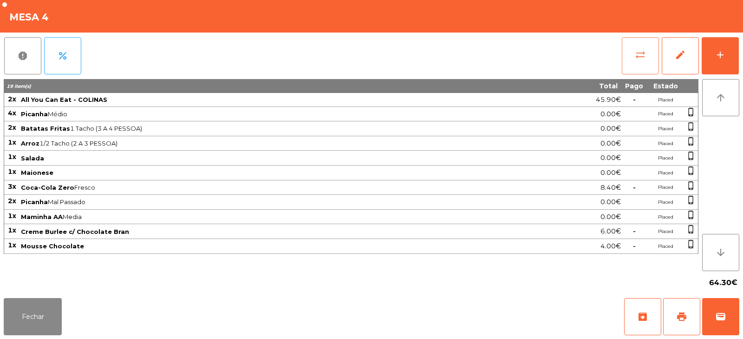
click at [635, 52] on span "sync_alt" at bounding box center [640, 54] width 11 height 11
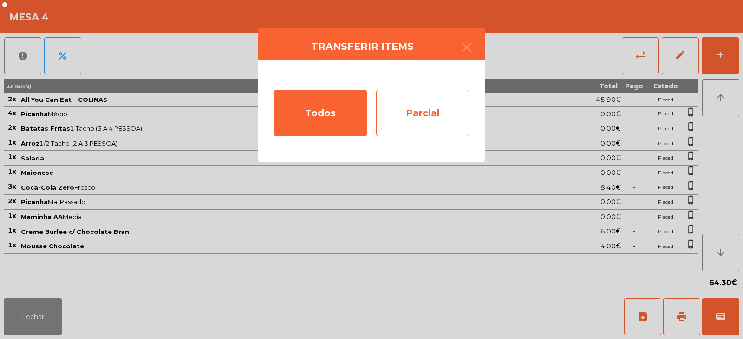
click at [444, 119] on div "Parcial" at bounding box center [422, 113] width 93 height 46
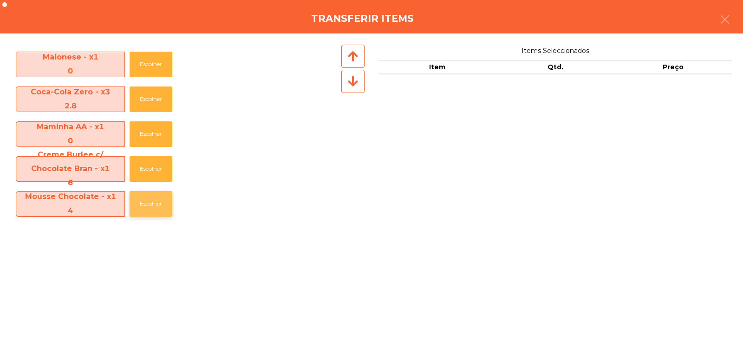
click at [137, 197] on button "Escolher" at bounding box center [151, 204] width 43 height 26
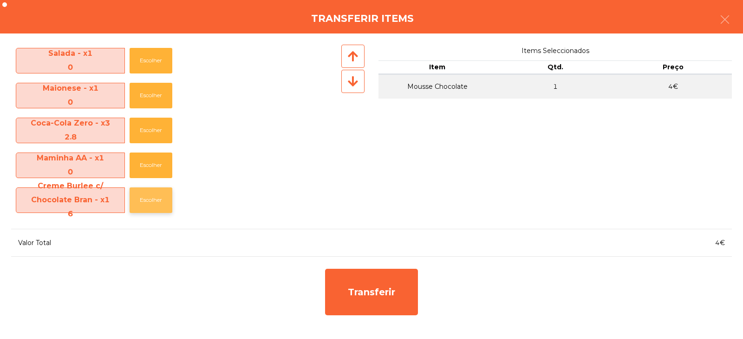
click at [143, 201] on button "Escolher" at bounding box center [151, 200] width 43 height 26
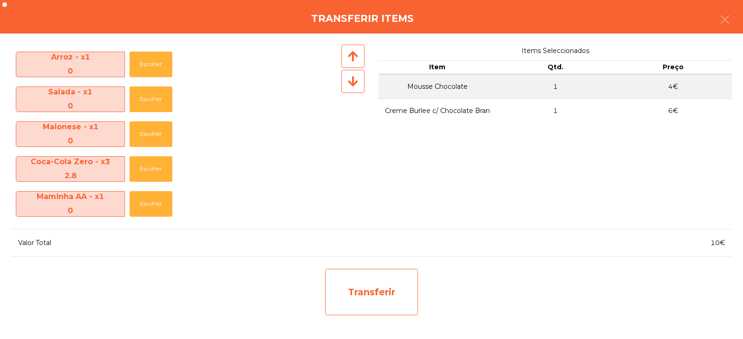
click at [364, 294] on div "Transferir" at bounding box center [371, 292] width 93 height 46
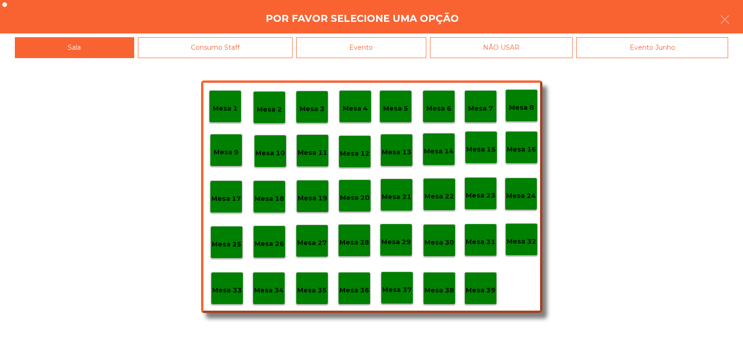
click at [484, 293] on p "Mesa 39" at bounding box center [481, 290] width 30 height 11
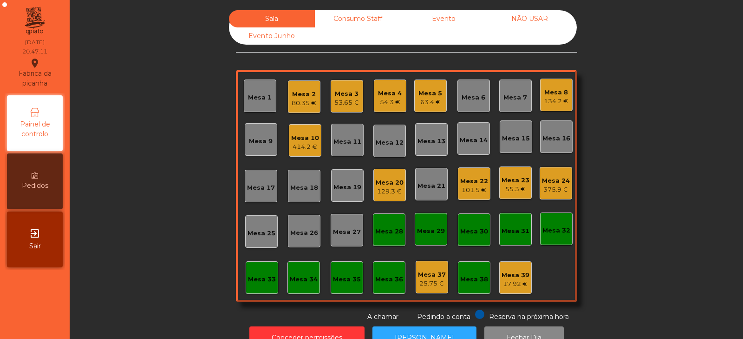
click at [130, 116] on div "Sala Consumo Staff Evento NÃO USAR Evento Junho Mesa 1 Mesa 2 80.35 € Mesa 3 53…" at bounding box center [406, 165] width 649 height 311
click at [472, 97] on div "Mesa 6" at bounding box center [474, 97] width 24 height 9
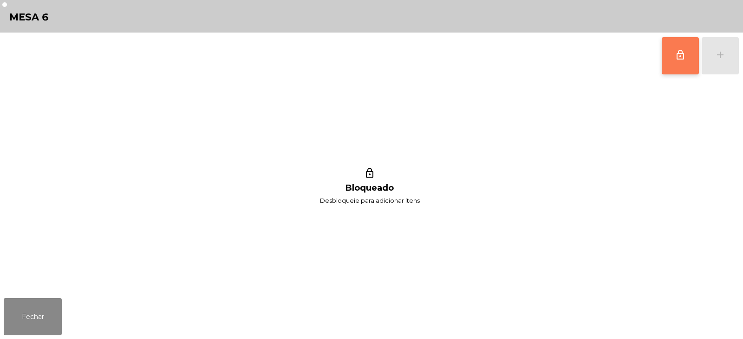
click at [677, 58] on span "lock_outline" at bounding box center [680, 54] width 11 height 11
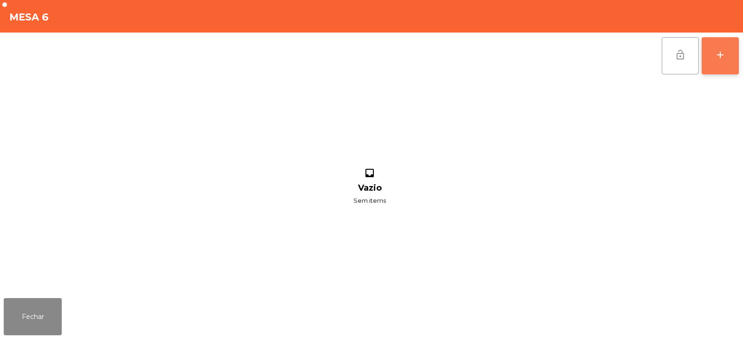
click at [708, 63] on button "add" at bounding box center [720, 55] width 37 height 37
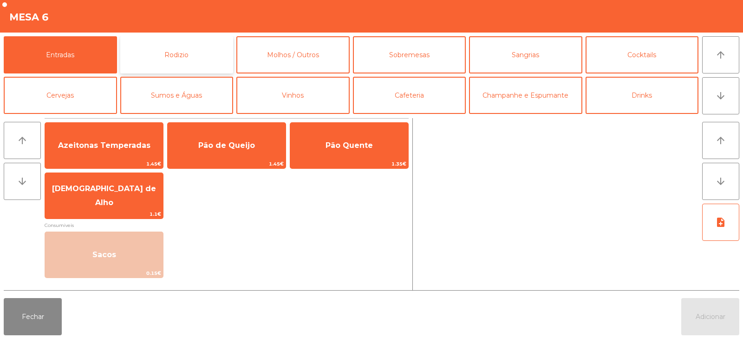
click at [161, 49] on button "Rodizio" at bounding box center [176, 54] width 113 height 37
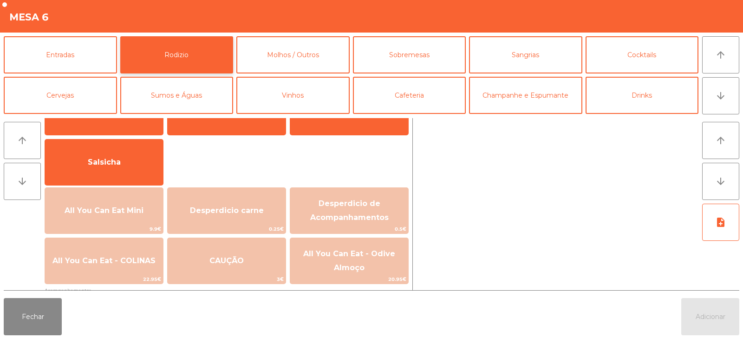
scroll to position [81, 0]
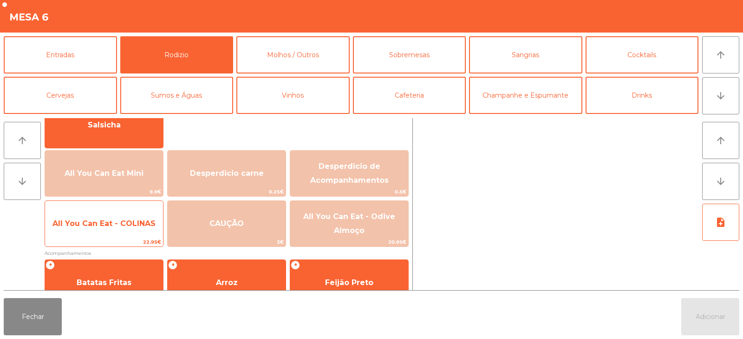
click at [97, 233] on span "All You Can Eat - COLINAS" at bounding box center [104, 223] width 118 height 25
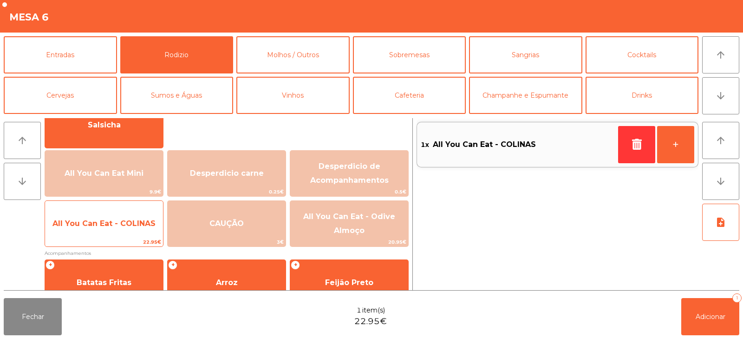
click at [93, 223] on span "All You Can Eat - COLINAS" at bounding box center [103, 223] width 103 height 9
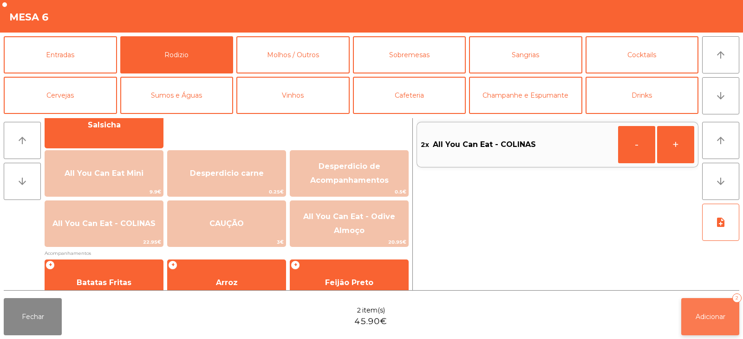
click at [718, 312] on span "Adicionar" at bounding box center [711, 316] width 30 height 8
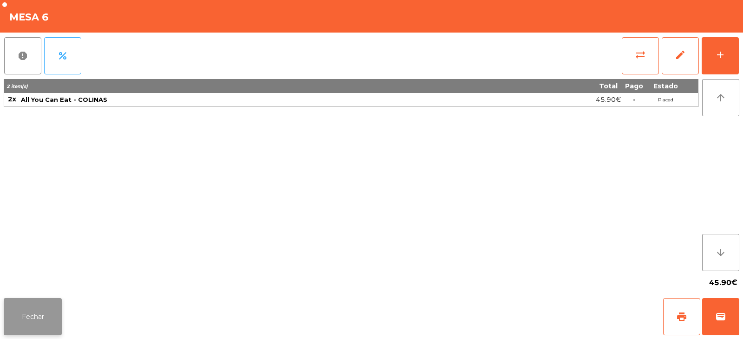
click at [14, 323] on button "Fechar" at bounding box center [33, 316] width 58 height 37
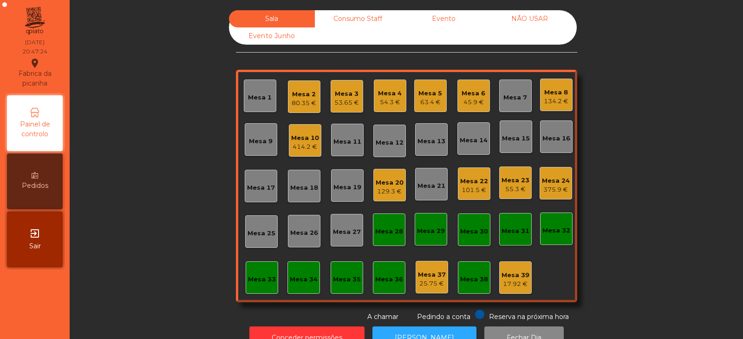
click at [159, 126] on div "Sala Consumo Staff Evento NÃO USAR Evento Junho Mesa 1 Mesa 2 80.35 € Mesa 3 53…" at bounding box center [406, 165] width 649 height 311
click at [155, 115] on div "Sala Consumo Staff Evento NÃO USAR Evento Junho Mesa 1 Mesa 2 80.35 € Mesa 3 53…" at bounding box center [406, 165] width 649 height 311
click at [258, 141] on div "Mesa 9" at bounding box center [261, 141] width 24 height 9
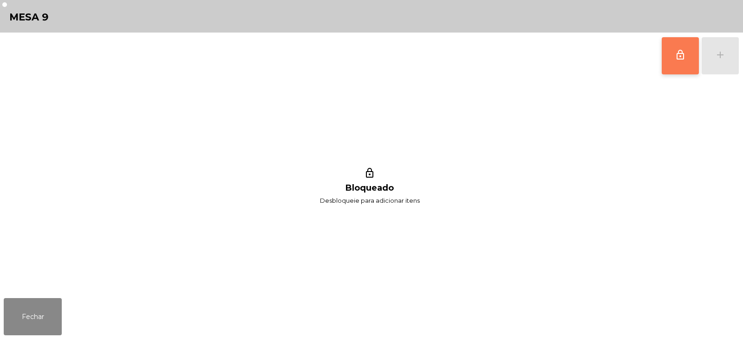
click at [668, 65] on button "lock_outline" at bounding box center [680, 55] width 37 height 37
click at [722, 56] on div "lock_outline add" at bounding box center [701, 56] width 78 height 46
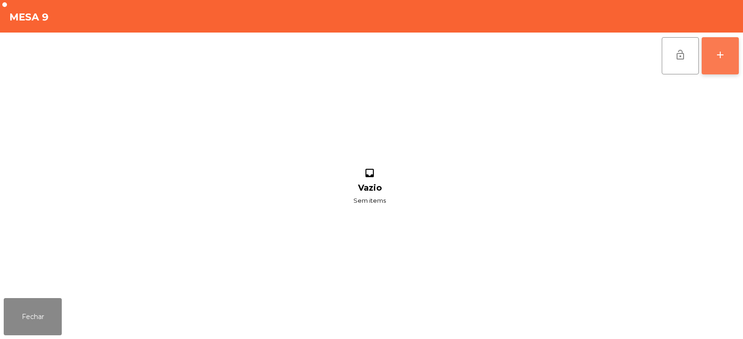
click at [718, 60] on button "add" at bounding box center [720, 55] width 37 height 37
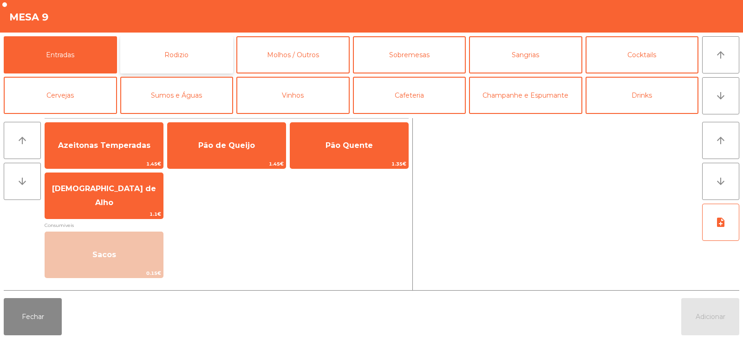
click at [165, 49] on button "Rodizio" at bounding box center [176, 54] width 113 height 37
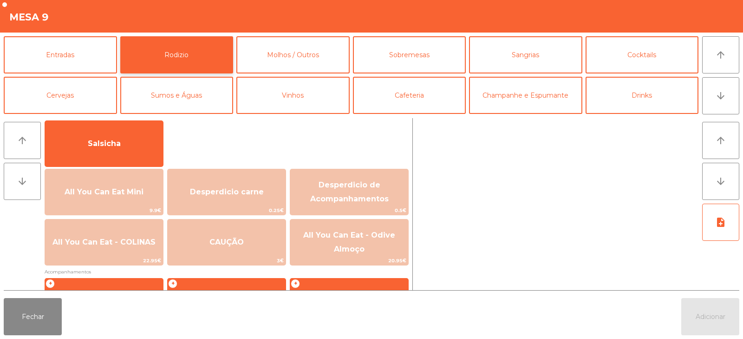
scroll to position [90, 0]
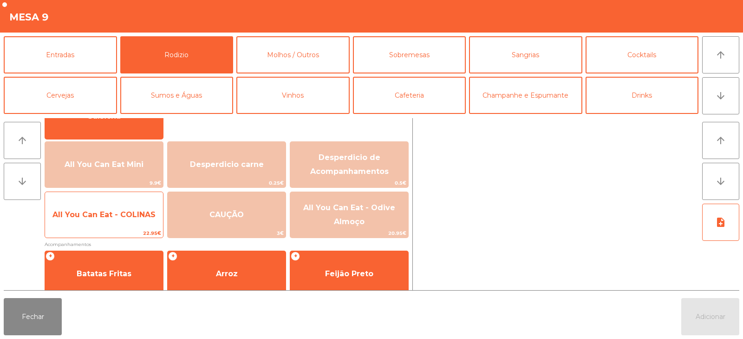
click at [74, 206] on span "All You Can Eat - COLINAS" at bounding box center [104, 214] width 118 height 25
click at [78, 212] on span "All You Can Eat - COLINAS" at bounding box center [103, 214] width 103 height 9
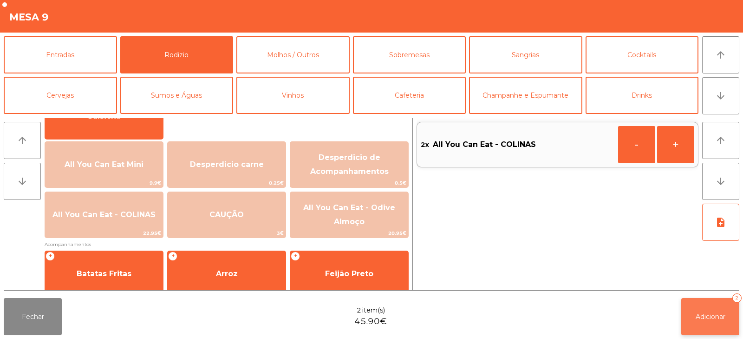
click at [694, 310] on button "Adicionar 2" at bounding box center [710, 316] width 58 height 37
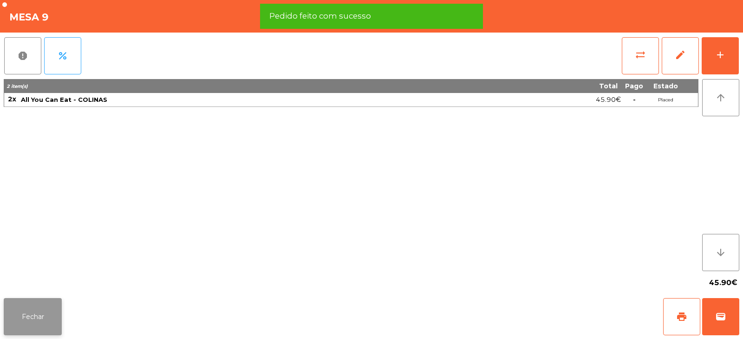
click at [38, 320] on button "Fechar" at bounding box center [33, 316] width 58 height 37
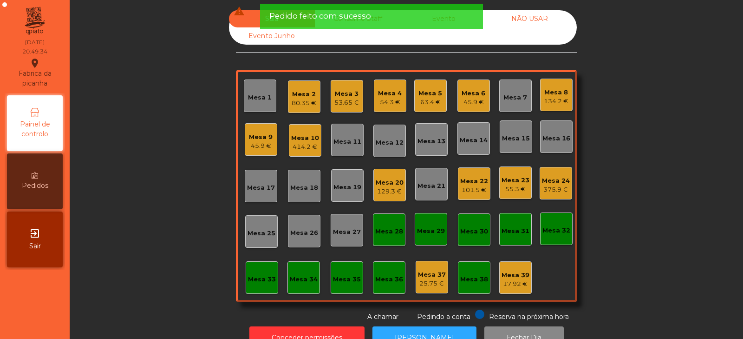
click at [151, 138] on div "Sala warning Consumo Staff Evento NÃO USAR Evento Junho Mesa 1 Mesa 2 80.35 € M…" at bounding box center [406, 165] width 649 height 311
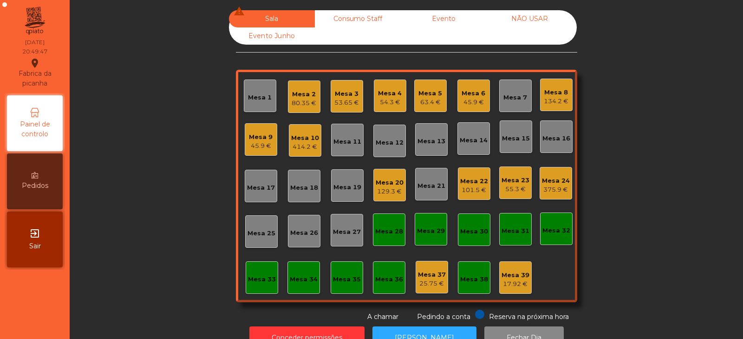
click at [388, 107] on div "Mesa 4 54.3 €" at bounding box center [390, 95] width 33 height 33
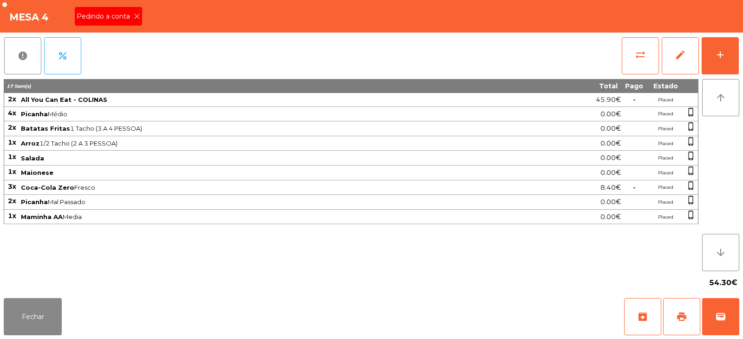
click at [136, 24] on div "Pedindo a conta" at bounding box center [108, 16] width 67 height 19
click at [688, 321] on button "print" at bounding box center [681, 316] width 37 height 37
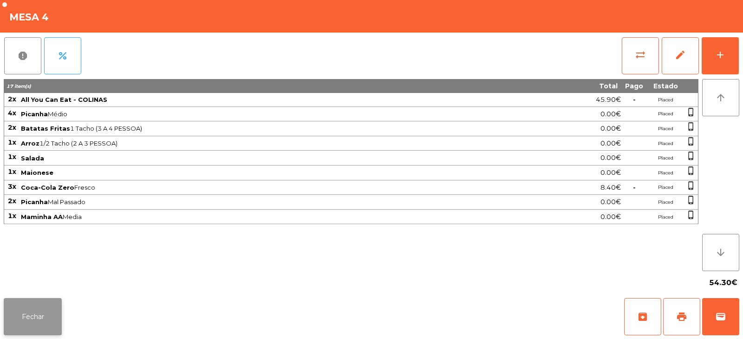
click at [36, 315] on button "Fechar" at bounding box center [33, 316] width 58 height 37
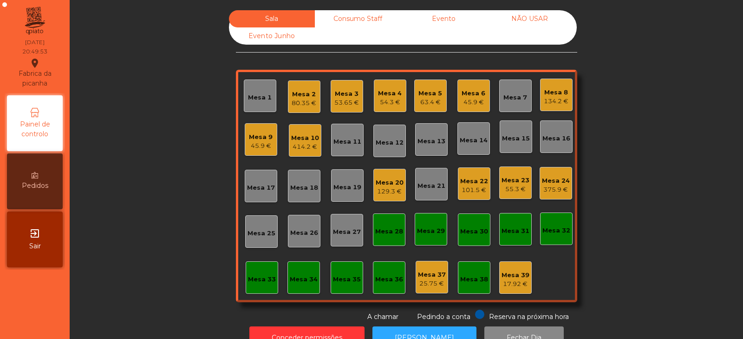
click at [550, 186] on div "375.9 €" at bounding box center [556, 189] width 28 height 9
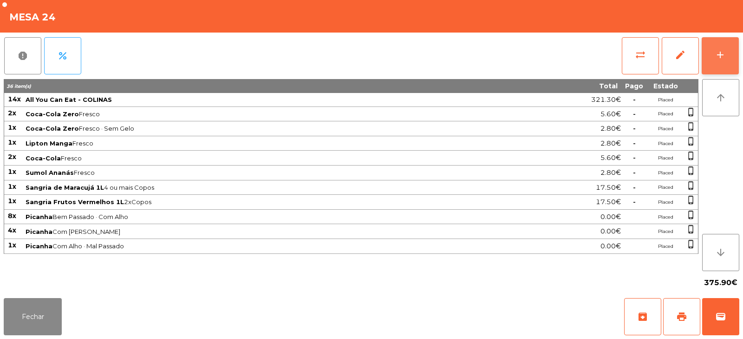
click at [725, 61] on button "add" at bounding box center [720, 55] width 37 height 37
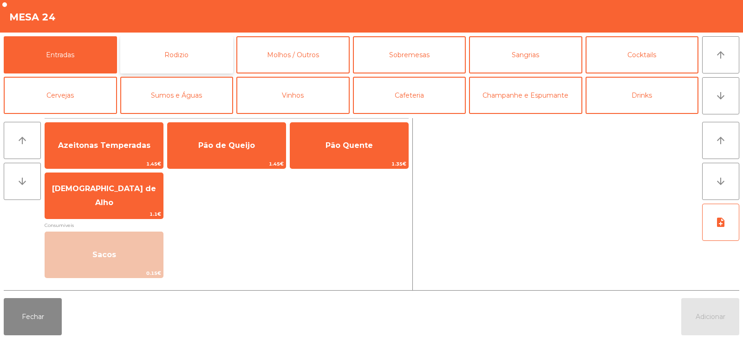
click at [181, 51] on button "Rodizio" at bounding box center [176, 54] width 113 height 37
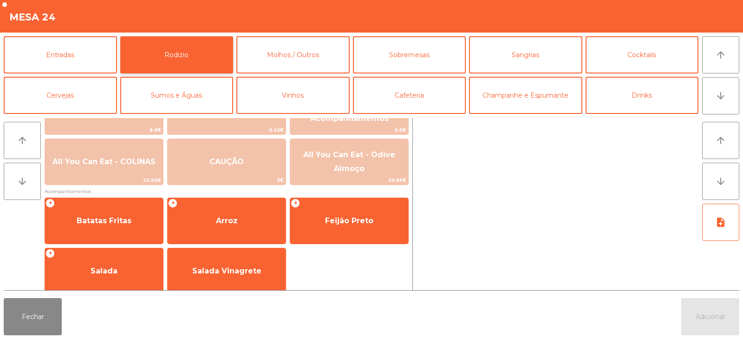
scroll to position [151, 0]
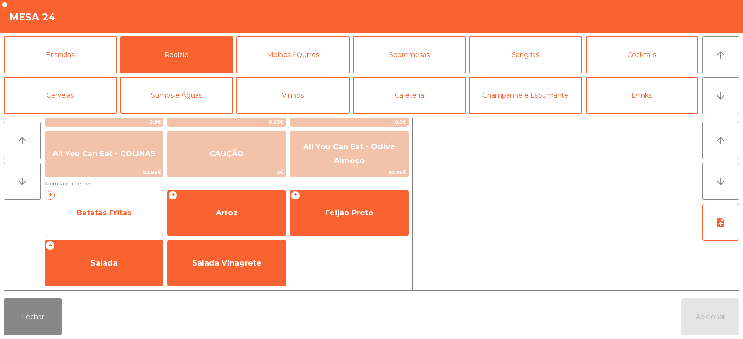
click at [120, 213] on span "Batatas Fritas" at bounding box center [104, 212] width 55 height 9
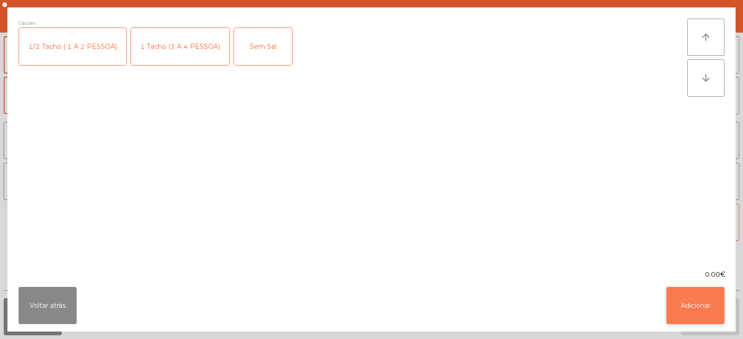
click at [687, 310] on button "Adicionar" at bounding box center [696, 305] width 58 height 37
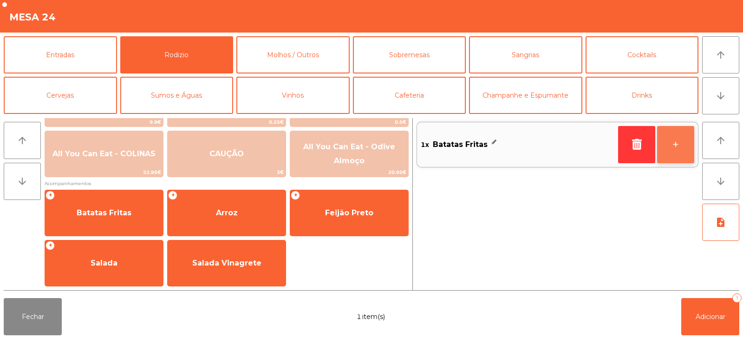
click at [671, 142] on button "+" at bounding box center [675, 144] width 37 height 37
click at [678, 143] on button "+" at bounding box center [675, 144] width 37 height 37
click at [685, 144] on button "+" at bounding box center [675, 144] width 37 height 37
click at [684, 146] on button "+" at bounding box center [675, 144] width 37 height 37
click at [678, 139] on button "+" at bounding box center [675, 144] width 37 height 37
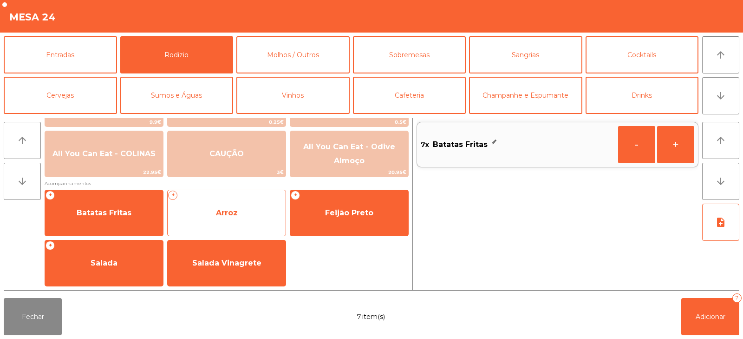
click at [243, 219] on span "Arroz" at bounding box center [227, 212] width 118 height 25
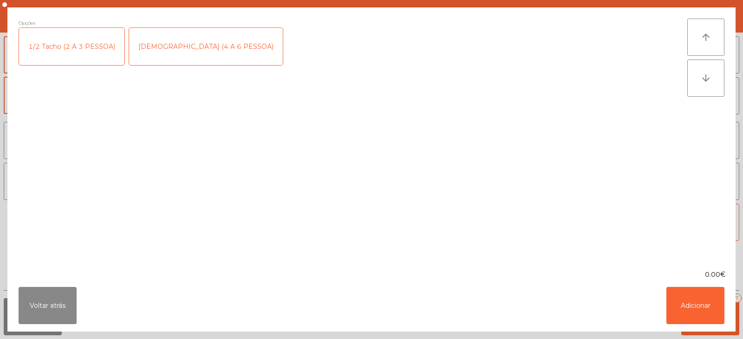
click at [196, 53] on div "[DEMOGRAPHIC_DATA] (4 A 6 PESSOA)" at bounding box center [206, 46] width 154 height 37
click at [694, 309] on button "Adicionar" at bounding box center [696, 305] width 58 height 37
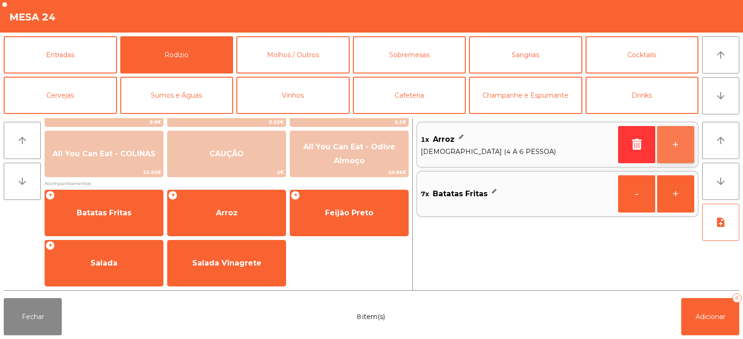
click at [673, 142] on button "+" at bounding box center [675, 144] width 37 height 37
click at [676, 144] on button "+" at bounding box center [675, 144] width 37 height 37
click at [684, 142] on button "+" at bounding box center [675, 144] width 37 height 37
click at [682, 143] on button "+" at bounding box center [675, 144] width 37 height 37
click at [683, 144] on button "+" at bounding box center [675, 144] width 37 height 37
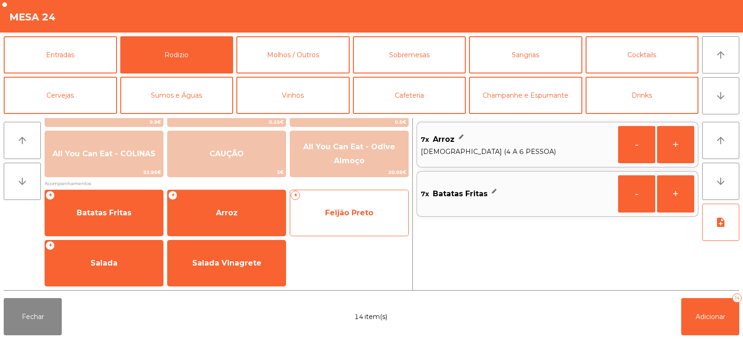
click at [359, 207] on span "Feijão Preto" at bounding box center [349, 212] width 118 height 25
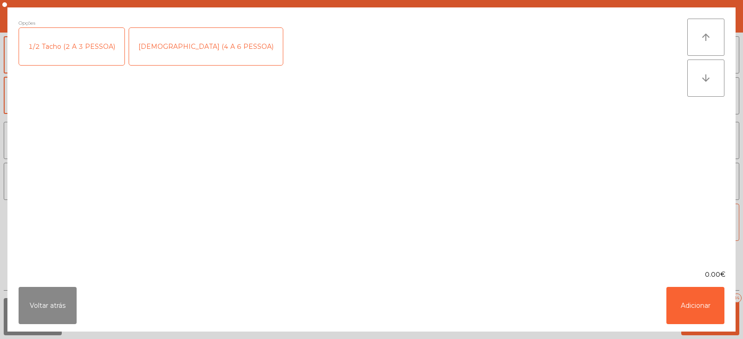
click at [64, 47] on div "1/2 Tacho (2 A 3 PESSOA)" at bounding box center [71, 46] width 105 height 37
click at [689, 310] on button "Adicionar" at bounding box center [696, 305] width 58 height 37
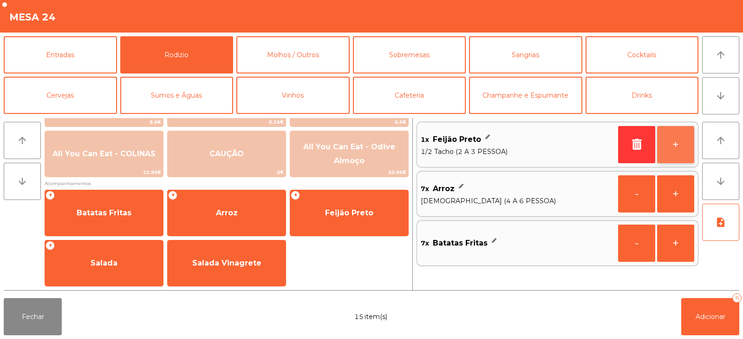
click at [669, 151] on button "+" at bounding box center [675, 144] width 37 height 37
click at [673, 146] on button "+" at bounding box center [675, 144] width 37 height 37
click at [674, 142] on button "+" at bounding box center [675, 144] width 37 height 37
click at [674, 141] on button "+" at bounding box center [675, 144] width 37 height 37
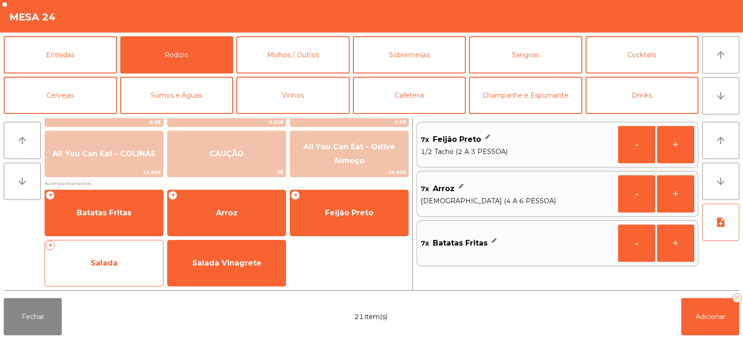
click at [122, 269] on span "Salada" at bounding box center [104, 262] width 118 height 25
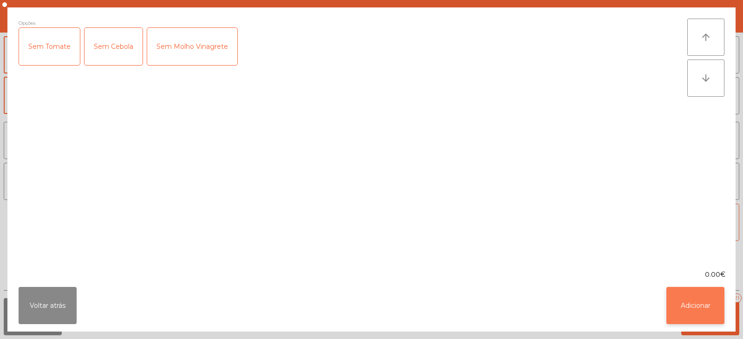
click at [691, 300] on button "Adicionar" at bounding box center [696, 305] width 58 height 37
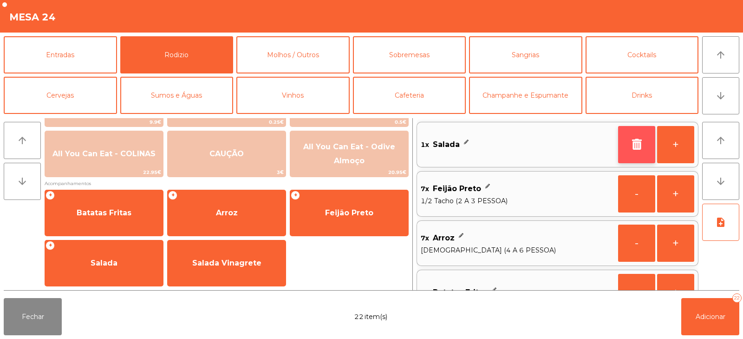
click at [644, 138] on button "button" at bounding box center [636, 144] width 37 height 37
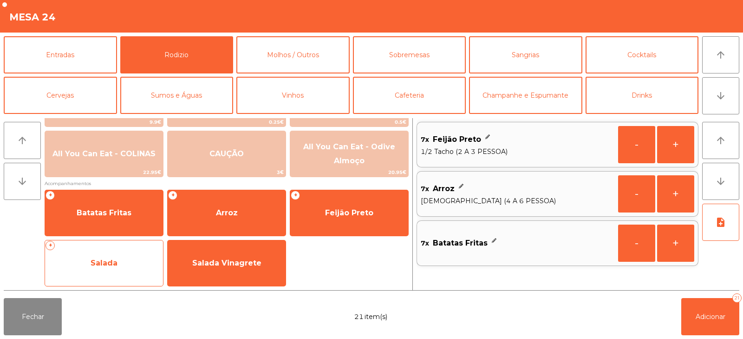
click at [124, 259] on span "Salada" at bounding box center [104, 262] width 118 height 25
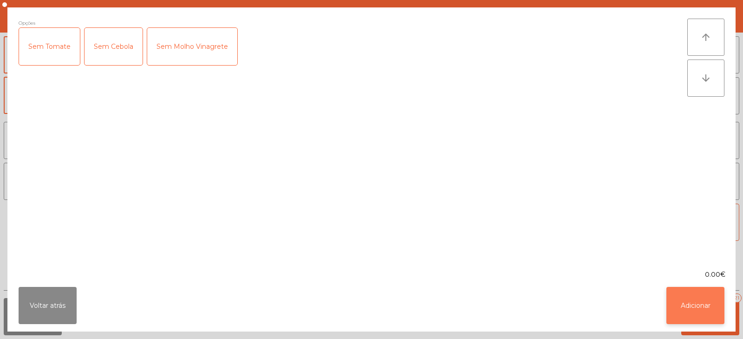
click at [700, 309] on button "Adicionar" at bounding box center [696, 305] width 58 height 37
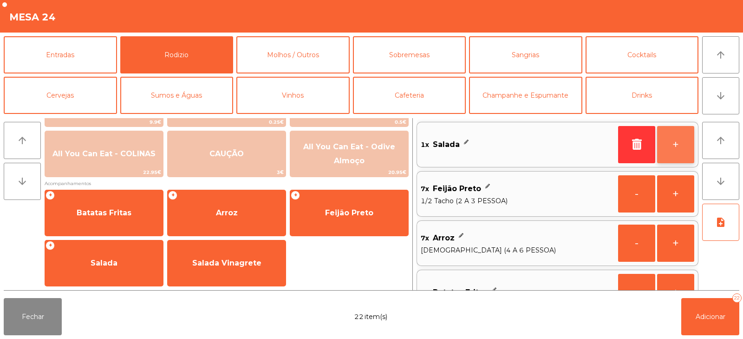
click at [676, 146] on button "+" at bounding box center [675, 144] width 37 height 37
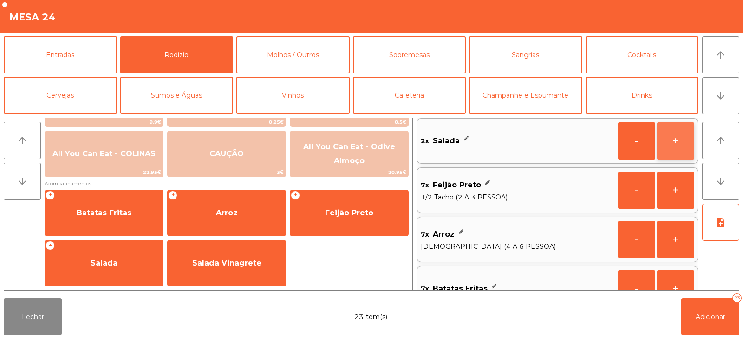
click at [675, 147] on button "+" at bounding box center [675, 140] width 37 height 37
click at [678, 145] on button "+" at bounding box center [675, 140] width 37 height 37
click at [680, 144] on button "+" at bounding box center [675, 140] width 37 height 37
click at [681, 146] on button "+" at bounding box center [675, 140] width 37 height 37
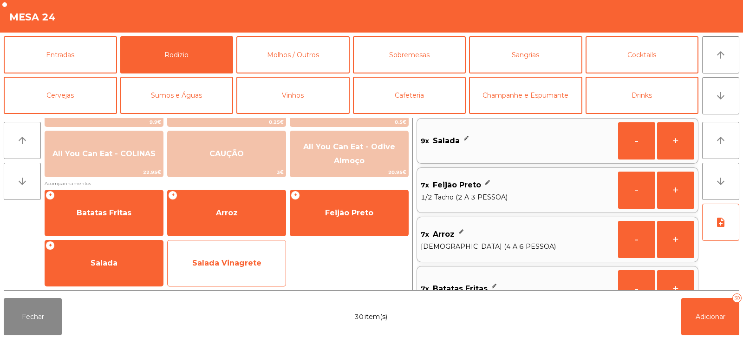
click at [228, 271] on span "Salada Vinagrete" at bounding box center [227, 262] width 118 height 25
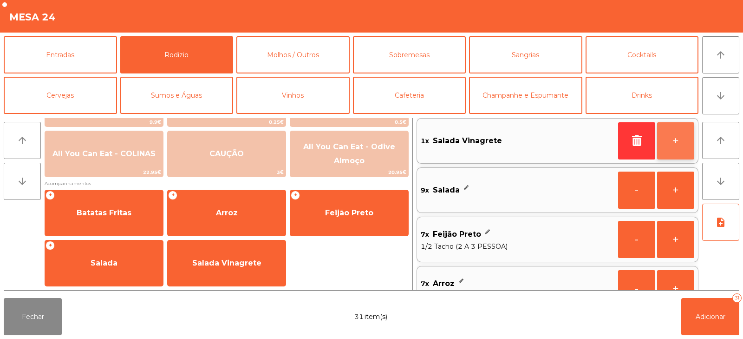
click at [683, 141] on button "+" at bounding box center [675, 140] width 37 height 37
click at [678, 141] on button "+" at bounding box center [675, 140] width 37 height 37
click at [677, 142] on button "+" at bounding box center [675, 140] width 37 height 37
click at [678, 141] on button "+" at bounding box center [675, 140] width 37 height 37
click at [675, 142] on button "+" at bounding box center [675, 140] width 37 height 37
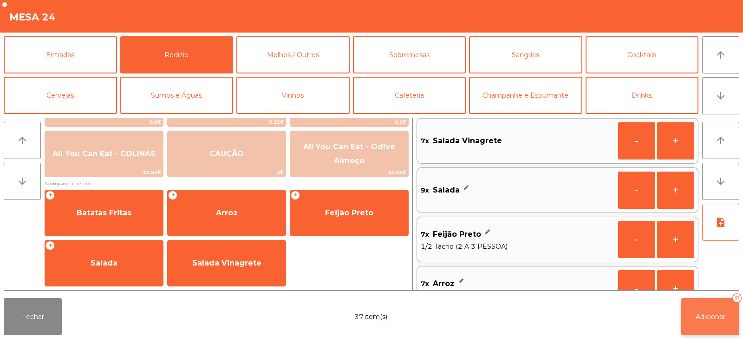
click at [714, 311] on button "Adicionar 37" at bounding box center [710, 316] width 58 height 37
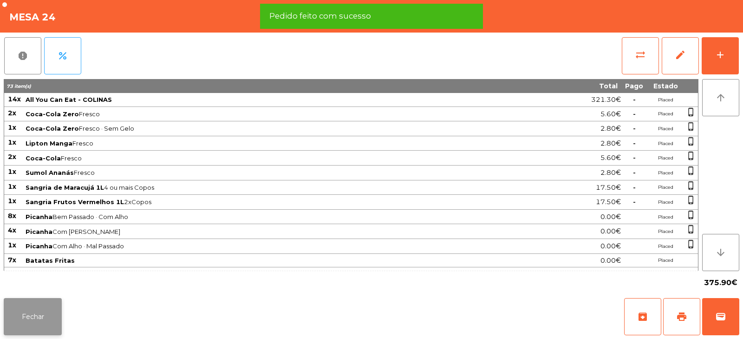
click at [33, 314] on button "Fechar" at bounding box center [33, 316] width 58 height 37
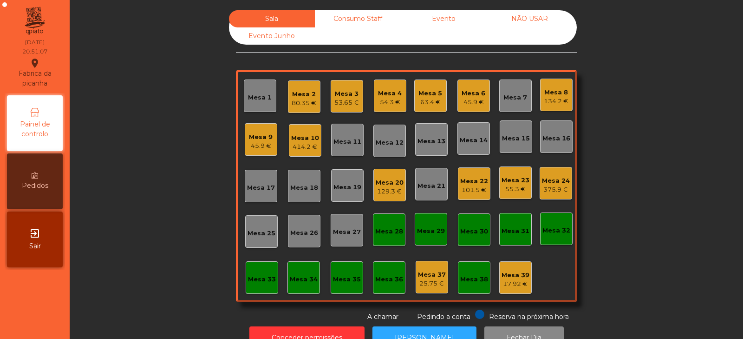
click at [385, 92] on div "Mesa 4" at bounding box center [390, 93] width 24 height 9
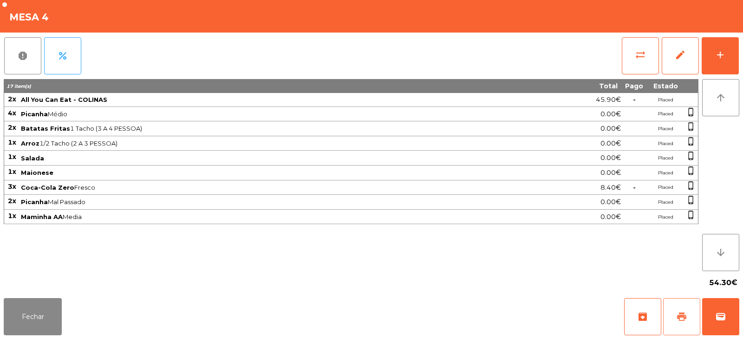
click at [682, 323] on button "print" at bounding box center [681, 316] width 37 height 37
click at [640, 55] on span "sync_alt" at bounding box center [640, 54] width 11 height 11
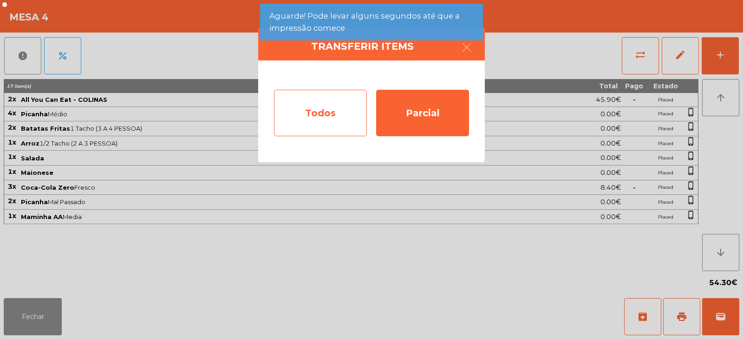
click at [331, 109] on div "Todos" at bounding box center [320, 113] width 93 height 46
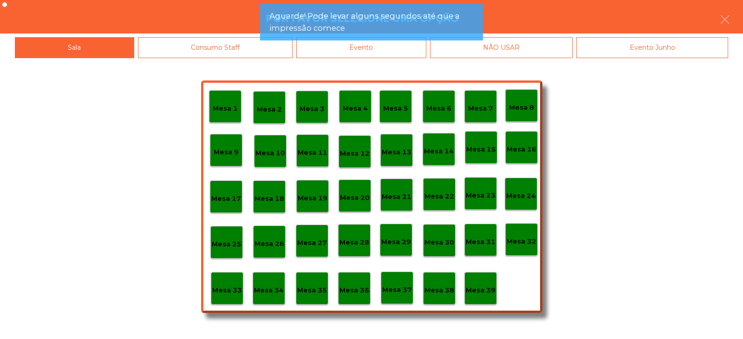
click at [386, 55] on div "Evento" at bounding box center [361, 47] width 130 height 21
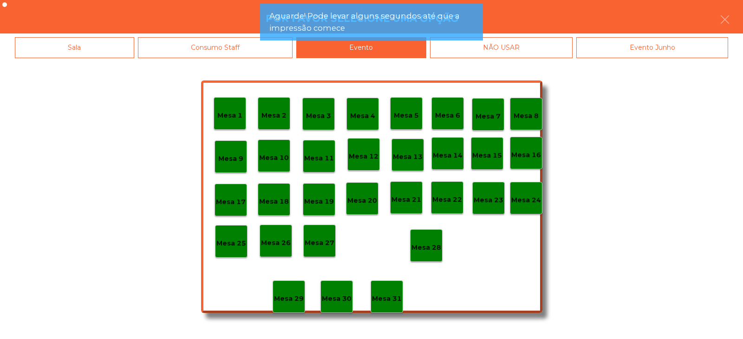
click at [367, 117] on p "Mesa 4" at bounding box center [362, 116] width 25 height 11
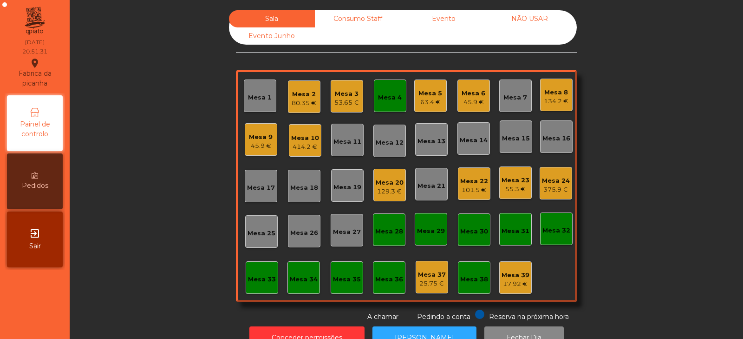
click at [383, 98] on div "Mesa 4" at bounding box center [390, 97] width 24 height 9
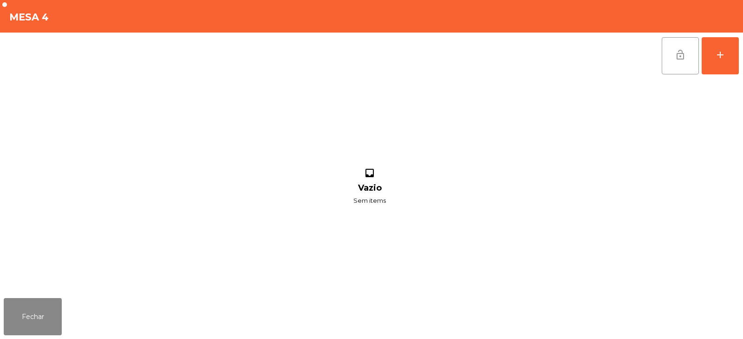
click at [662, 65] on button "lock_open" at bounding box center [680, 55] width 37 height 37
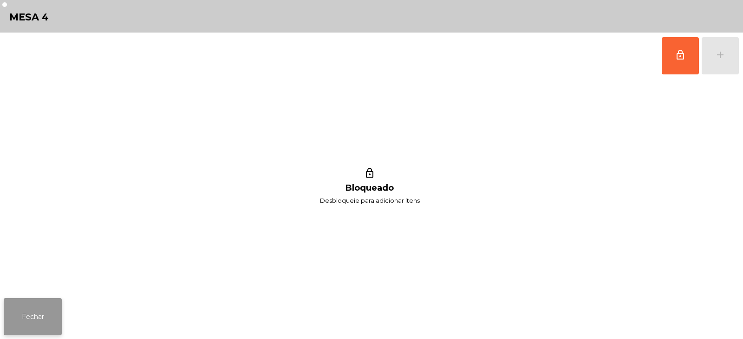
click at [32, 304] on button "Fechar" at bounding box center [33, 316] width 58 height 37
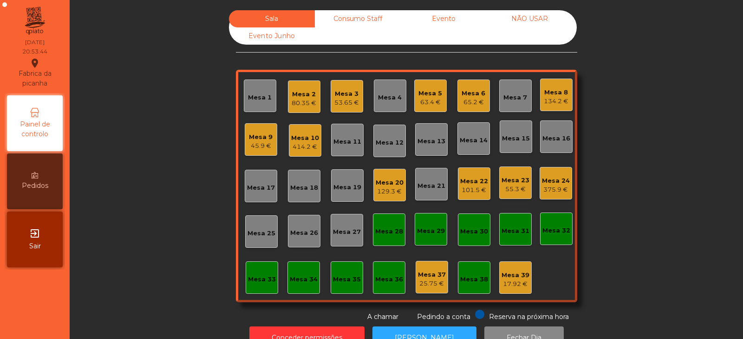
click at [477, 100] on div "65.2 €" at bounding box center [474, 102] width 24 height 9
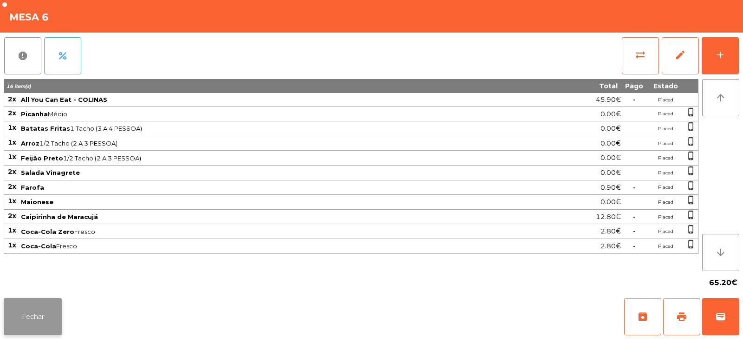
click at [36, 323] on button "Fechar" at bounding box center [33, 316] width 58 height 37
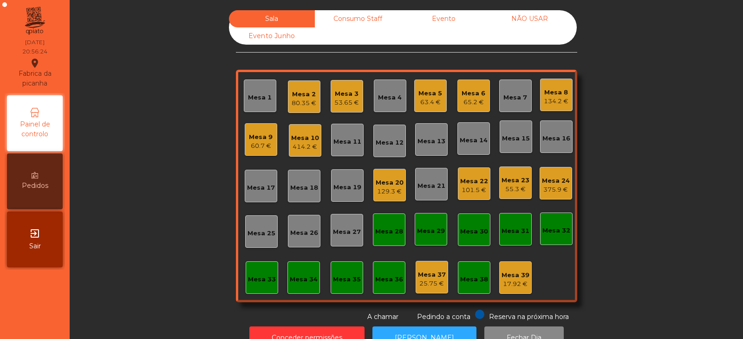
click at [473, 186] on div "101.5 €" at bounding box center [474, 189] width 28 height 9
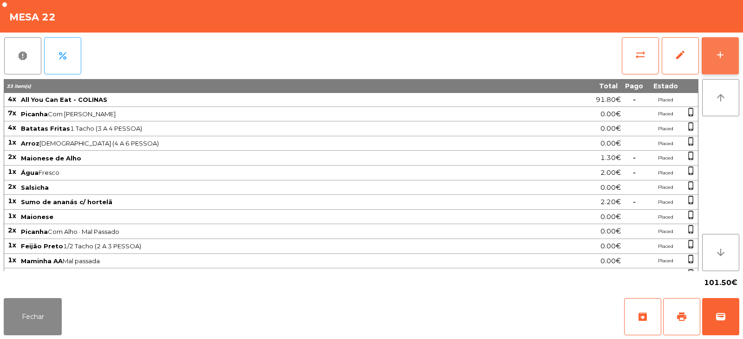
click at [714, 62] on button "add" at bounding box center [720, 55] width 37 height 37
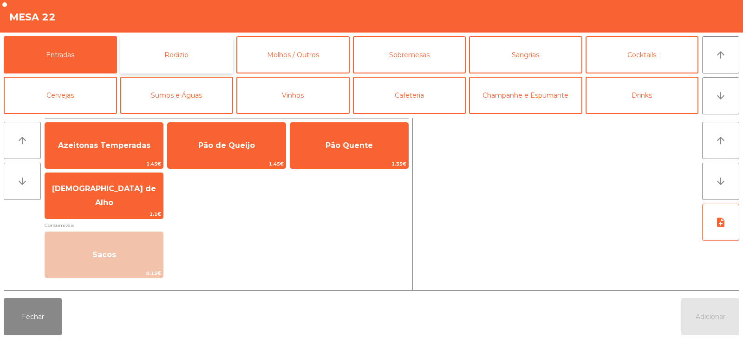
click at [183, 54] on button "Rodizio" at bounding box center [176, 54] width 113 height 37
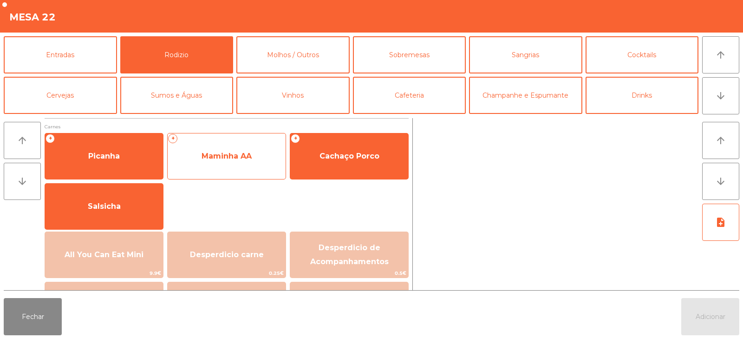
click at [220, 158] on span "Maminha AA" at bounding box center [227, 155] width 50 height 9
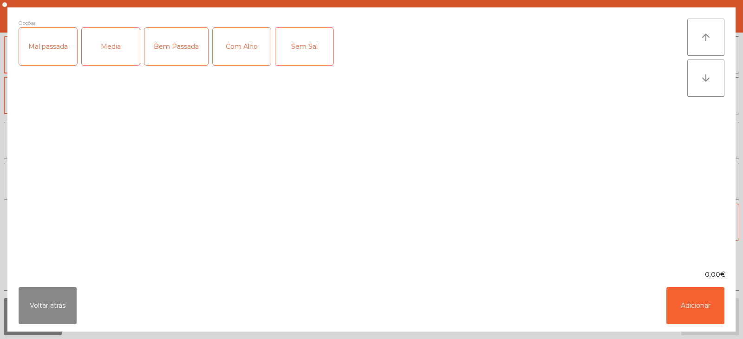
click at [107, 54] on div "Media" at bounding box center [111, 46] width 58 height 37
click at [683, 319] on button "Adicionar" at bounding box center [696, 305] width 58 height 37
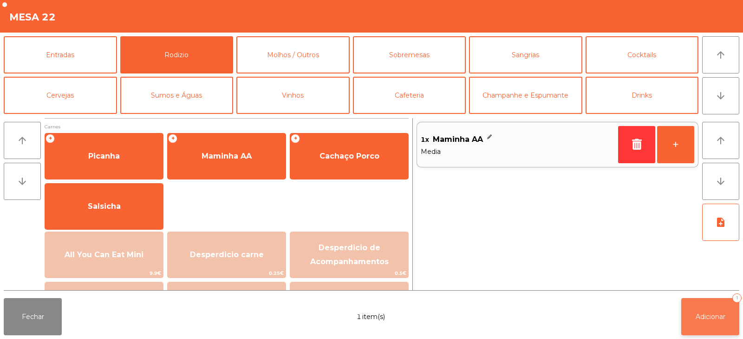
click at [709, 333] on button "Adicionar 1" at bounding box center [710, 316] width 58 height 37
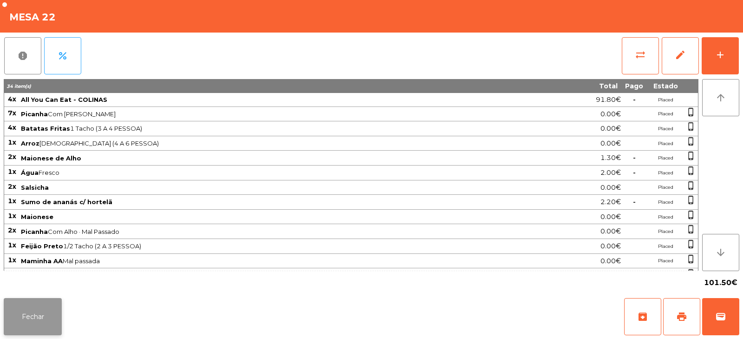
click at [28, 319] on button "Fechar" at bounding box center [33, 316] width 58 height 37
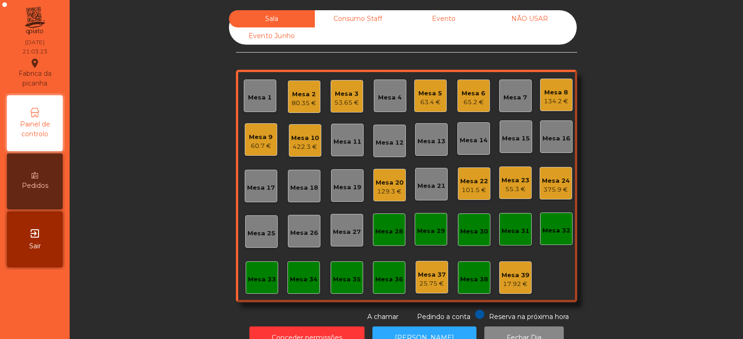
click at [472, 101] on div "65.2 €" at bounding box center [474, 102] width 24 height 9
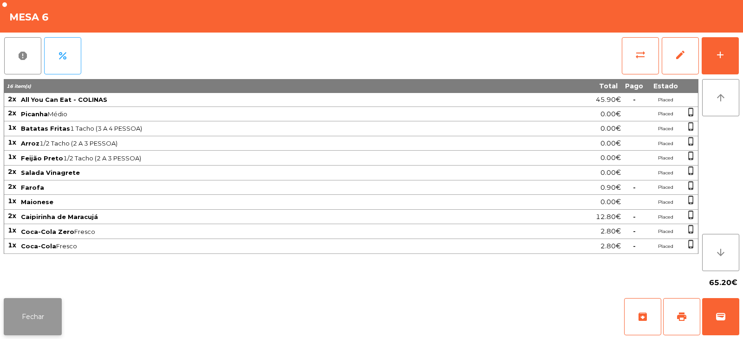
click at [21, 316] on button "Fechar" at bounding box center [33, 316] width 58 height 37
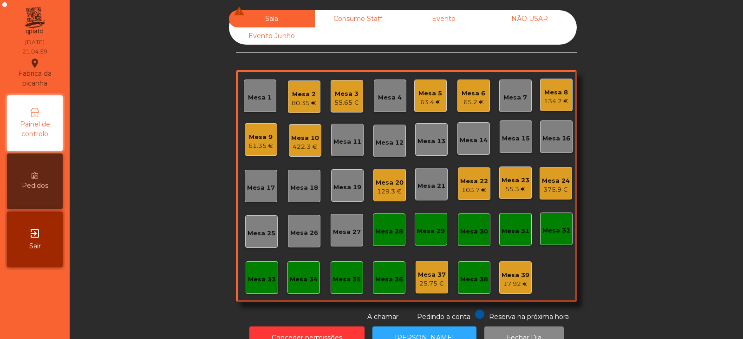
click at [522, 184] on div "Mesa 23" at bounding box center [516, 180] width 28 height 9
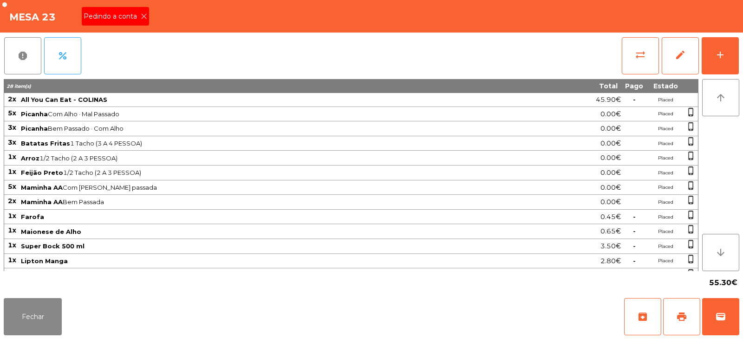
click at [143, 16] on icon at bounding box center [144, 16] width 7 height 7
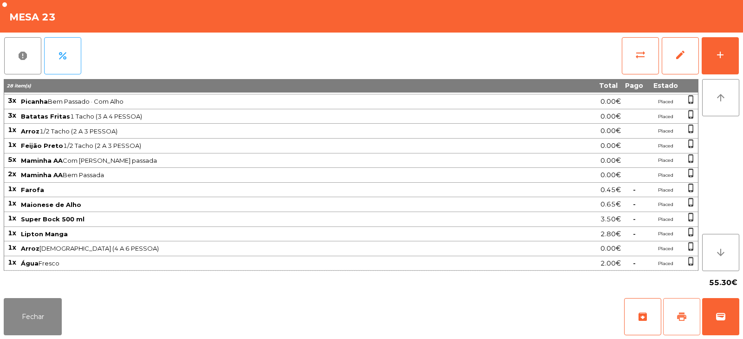
click at [683, 321] on span "print" at bounding box center [681, 316] width 11 height 11
click at [27, 301] on button "Fechar" at bounding box center [33, 316] width 58 height 37
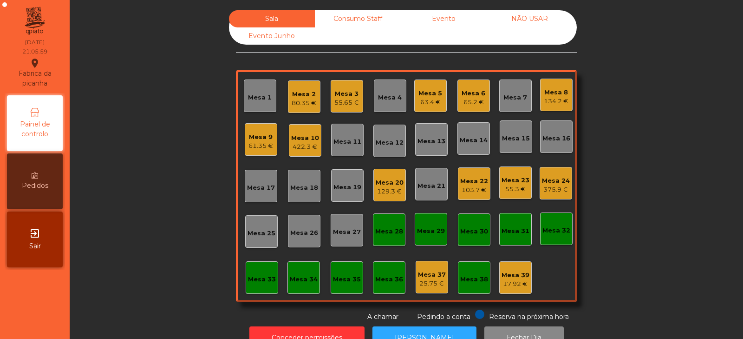
click at [254, 98] on div "Mesa 1" at bounding box center [260, 97] width 24 height 9
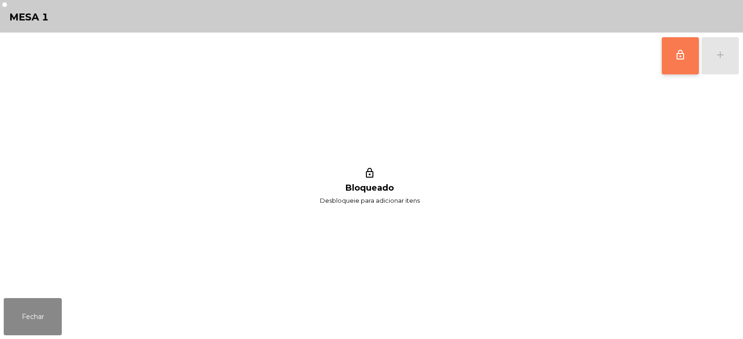
click at [681, 55] on span "lock_outline" at bounding box center [680, 54] width 11 height 11
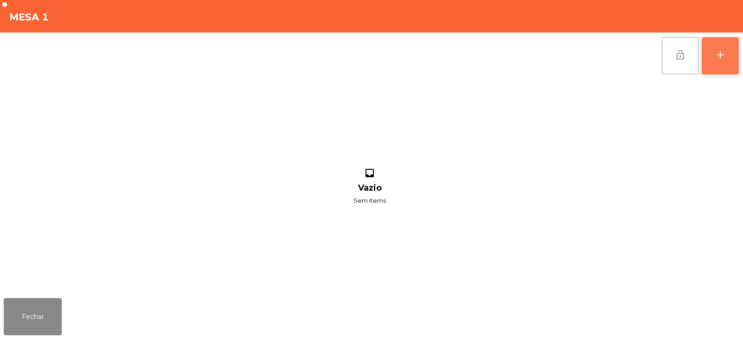
click at [720, 59] on div "add" at bounding box center [720, 54] width 11 height 11
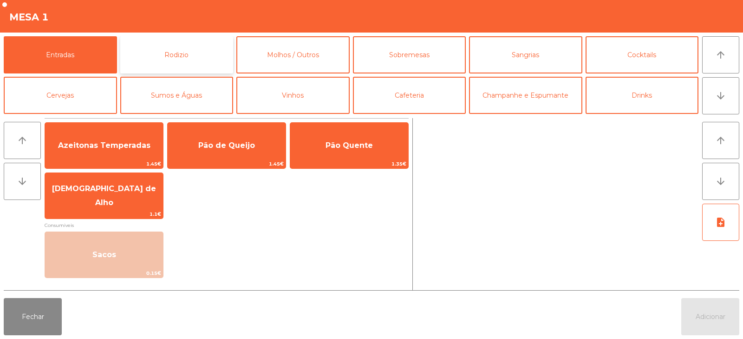
click at [159, 53] on button "Rodizio" at bounding box center [176, 54] width 113 height 37
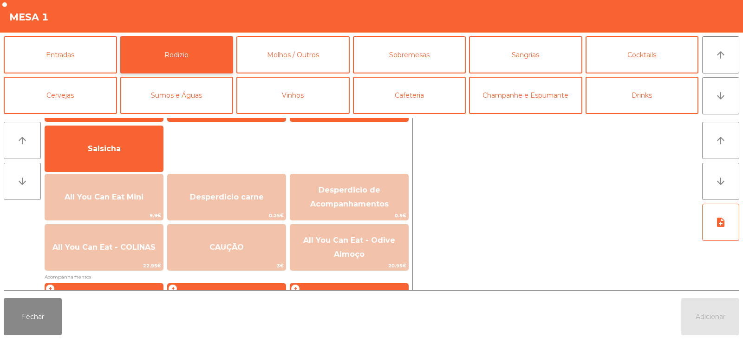
scroll to position [69, 0]
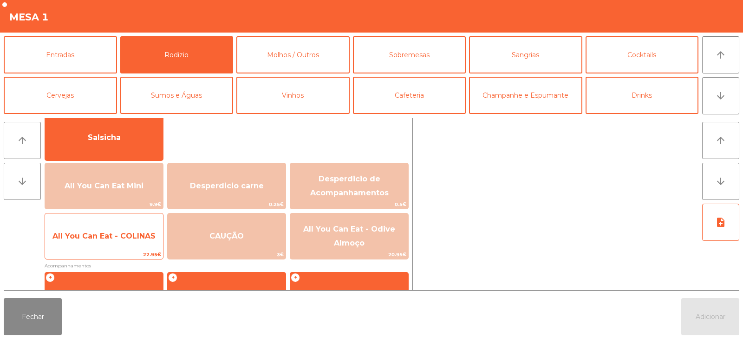
click at [99, 236] on span "All You Can Eat - COLINAS" at bounding box center [103, 235] width 103 height 9
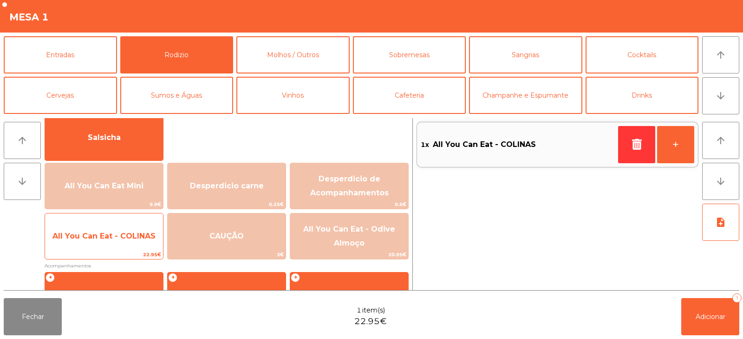
click at [103, 249] on div "All You Can Eat - COLINAS 22.95€" at bounding box center [104, 236] width 119 height 46
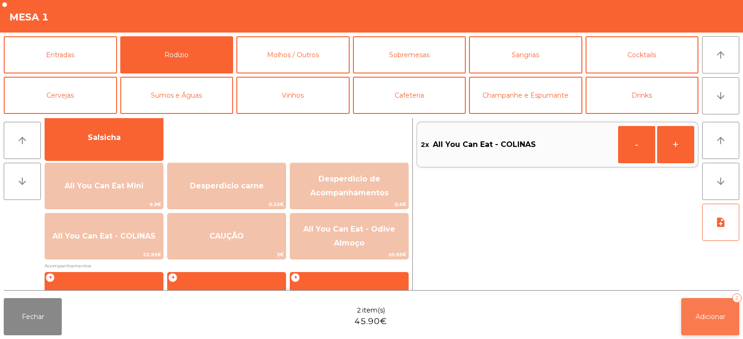
click at [720, 330] on button "Adicionar 2" at bounding box center [710, 316] width 58 height 37
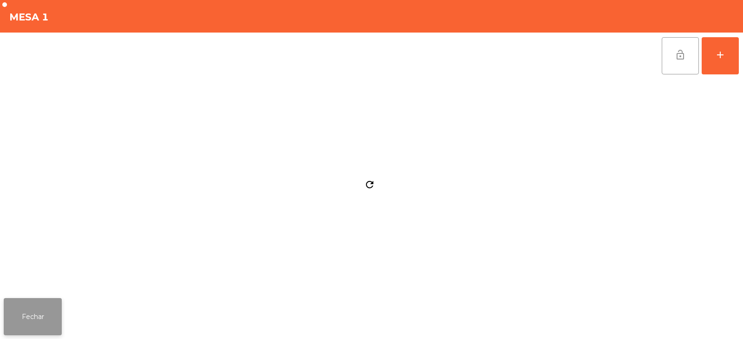
click at [49, 300] on button "Fechar" at bounding box center [33, 316] width 58 height 37
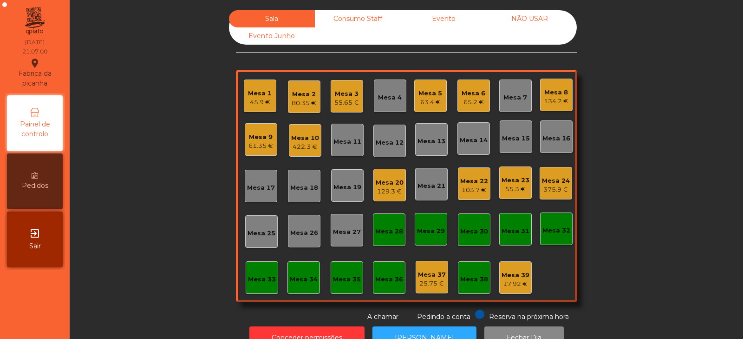
click at [255, 103] on div "45.9 €" at bounding box center [260, 102] width 24 height 9
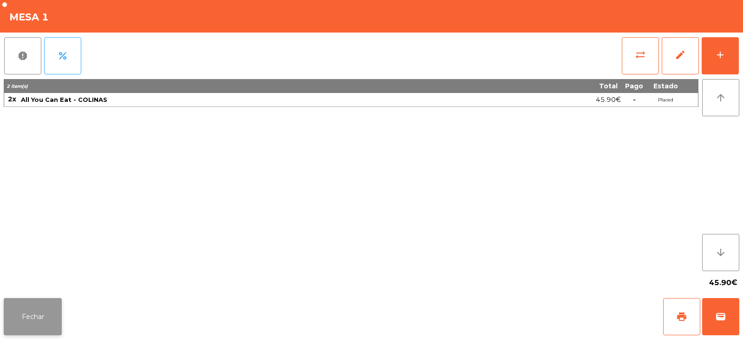
click at [47, 318] on button "Fechar" at bounding box center [33, 316] width 58 height 37
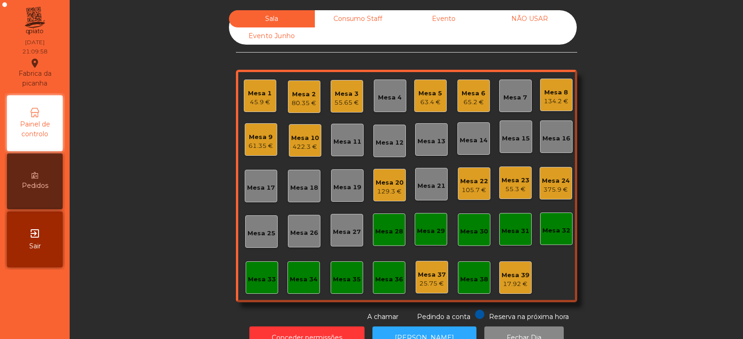
click at [510, 183] on div "Mesa 23" at bounding box center [516, 180] width 28 height 9
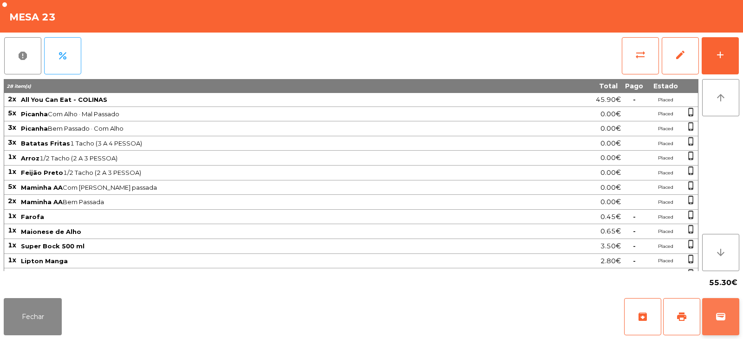
click at [728, 317] on button "wallet" at bounding box center [720, 316] width 37 height 37
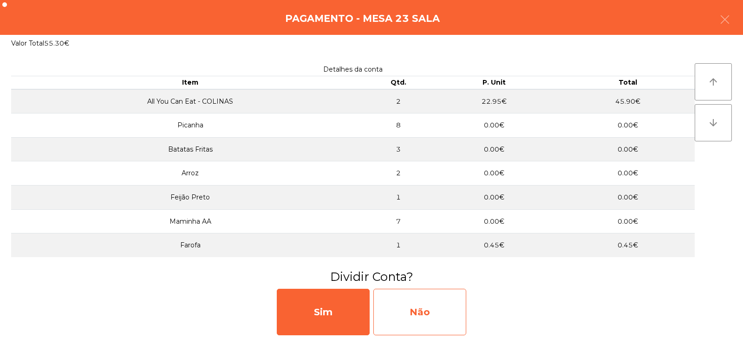
click at [410, 309] on div "Não" at bounding box center [419, 311] width 93 height 46
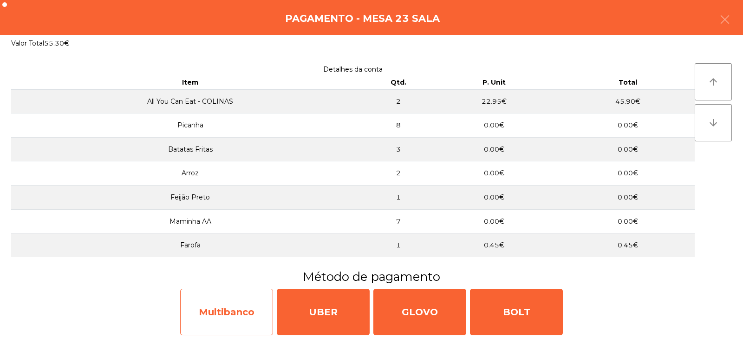
click at [216, 311] on div "Multibanco" at bounding box center [226, 311] width 93 height 46
select select "**"
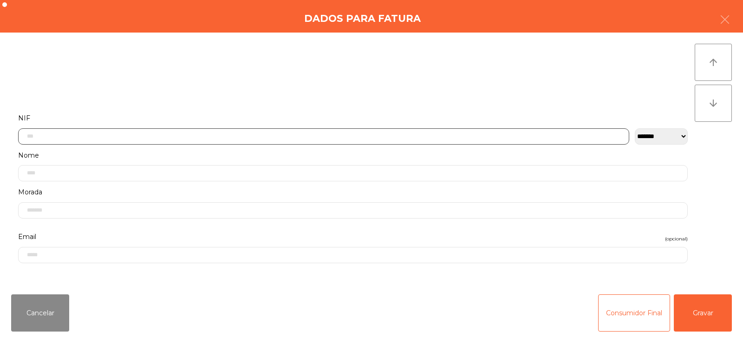
click at [203, 139] on input "text" at bounding box center [323, 136] width 611 height 16
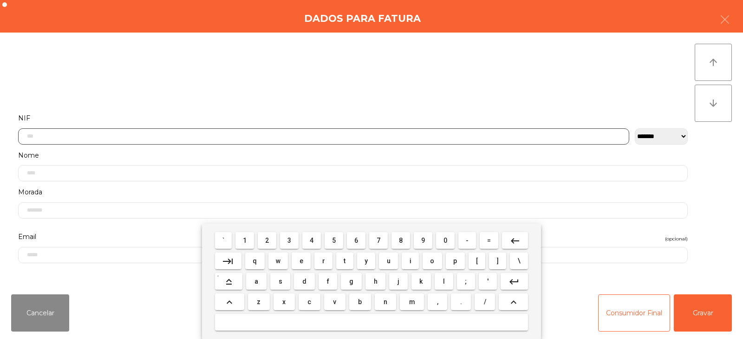
scroll to position [68, 0]
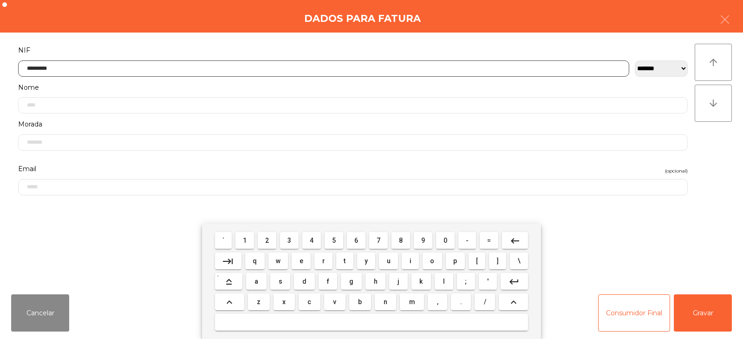
type input "*********"
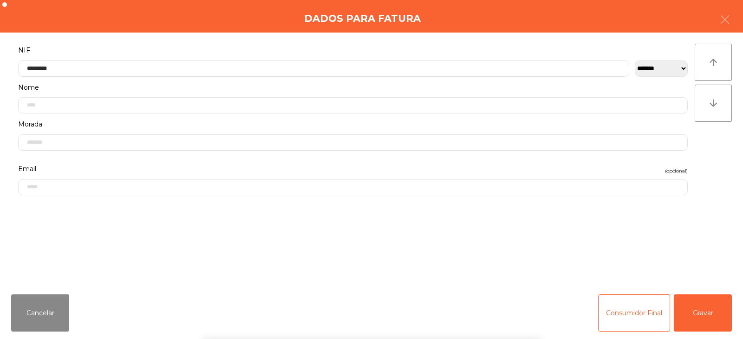
click at [701, 308] on div "` 1 2 3 4 5 6 7 8 9 0 - = keyboard_backspace keyboard_tab q w e r t y u i o p […" at bounding box center [371, 280] width 743 height 115
click at [708, 316] on button "Gravar" at bounding box center [703, 312] width 58 height 37
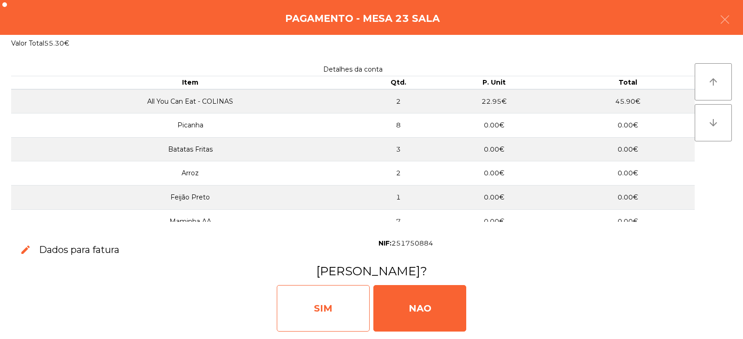
click at [321, 314] on div "SIM" at bounding box center [323, 308] width 93 height 46
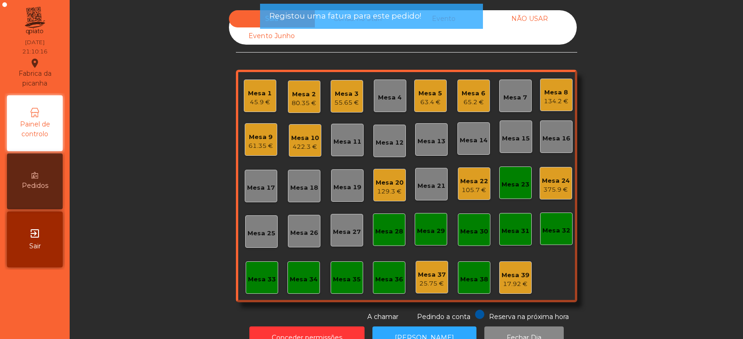
click at [554, 181] on div "Mesa 24" at bounding box center [556, 180] width 28 height 9
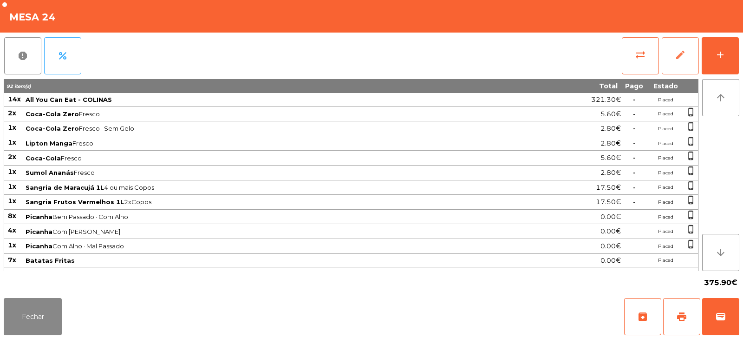
click at [696, 50] on button "edit" at bounding box center [680, 55] width 37 height 37
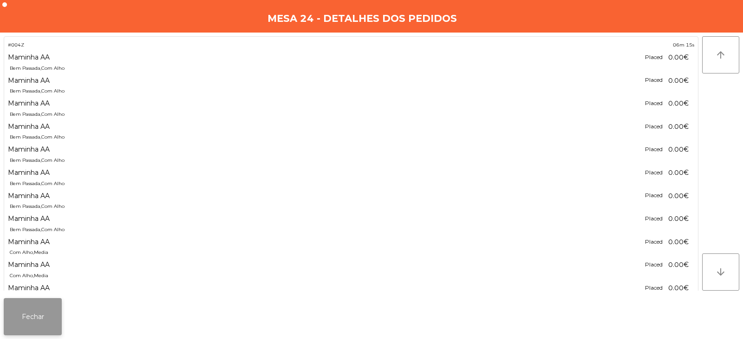
click at [40, 316] on button "Fechar" at bounding box center [33, 316] width 58 height 37
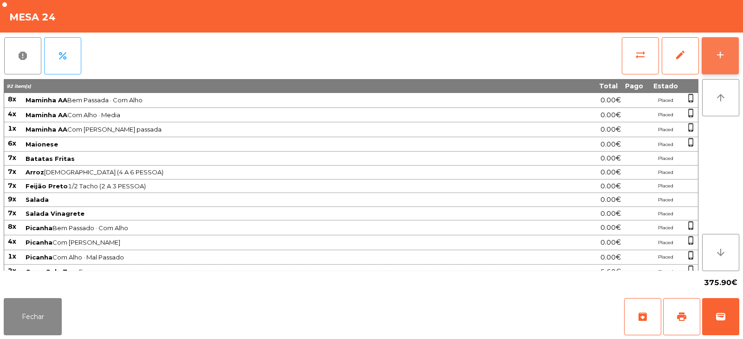
click at [719, 57] on div "add" at bounding box center [720, 54] width 11 height 11
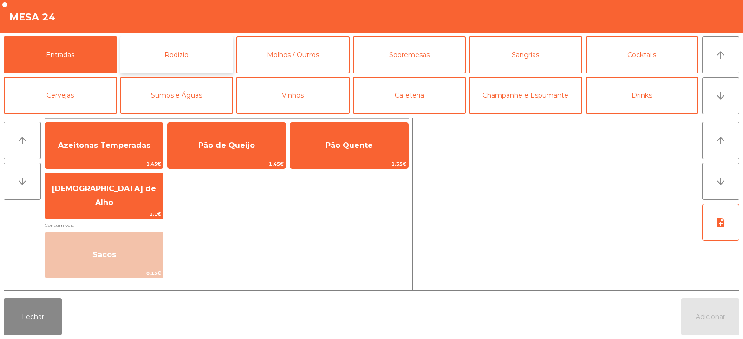
click at [178, 66] on button "Rodizio" at bounding box center [176, 54] width 113 height 37
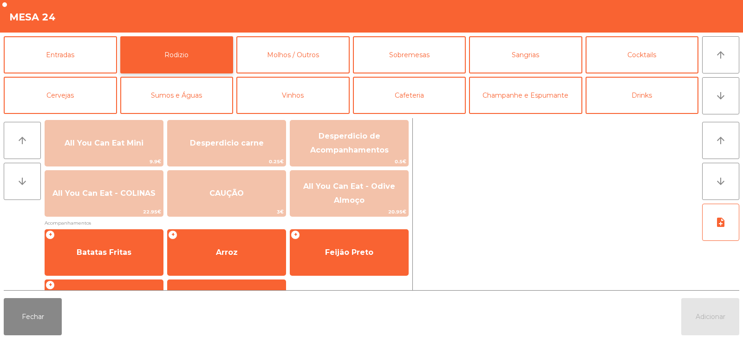
scroll to position [151, 0]
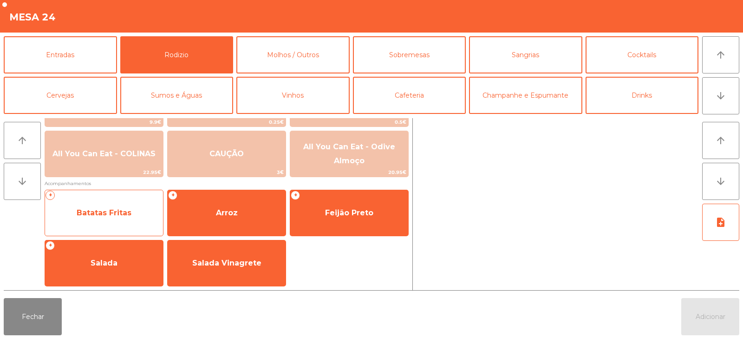
click at [114, 210] on span "Batatas Fritas" at bounding box center [104, 212] width 55 height 9
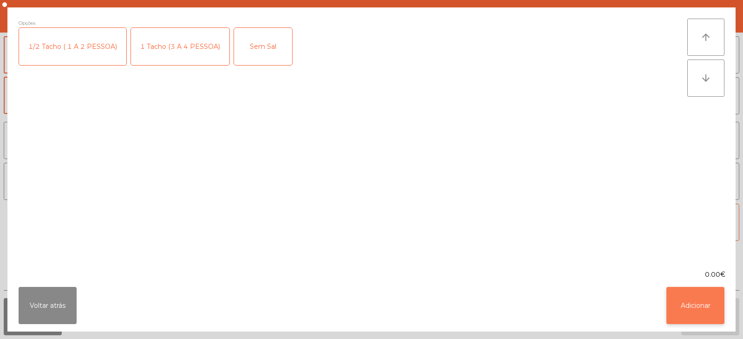
click at [696, 305] on button "Adicionar" at bounding box center [696, 305] width 58 height 37
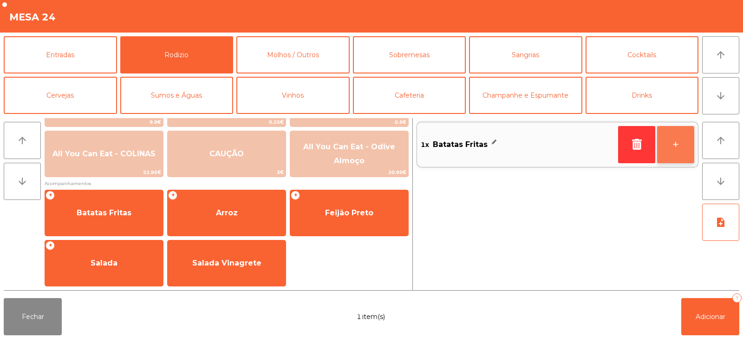
click at [678, 158] on button "+" at bounding box center [675, 144] width 37 height 37
click at [680, 150] on button "+" at bounding box center [675, 144] width 37 height 37
click at [681, 148] on button "+" at bounding box center [675, 144] width 37 height 37
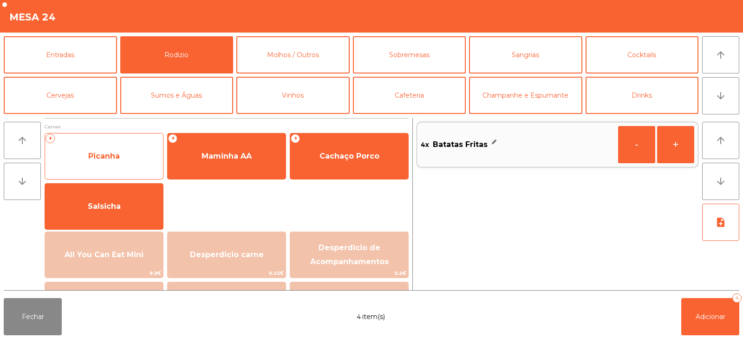
click at [134, 156] on span "Picanha" at bounding box center [104, 156] width 118 height 25
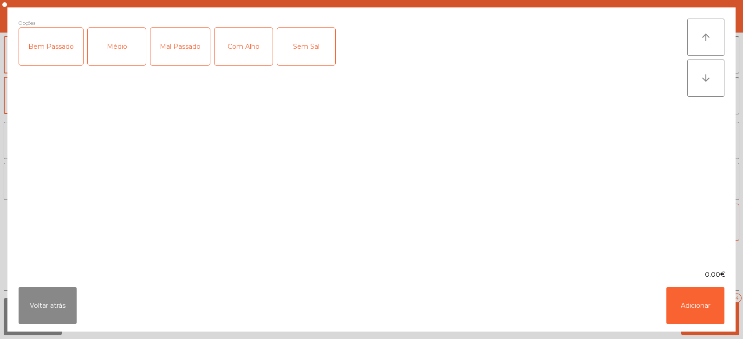
click at [44, 52] on div "Bem Passado" at bounding box center [51, 46] width 64 height 37
click at [176, 46] on div "Mal Passado" at bounding box center [180, 46] width 59 height 37
click at [178, 50] on div "Mal Passado" at bounding box center [180, 46] width 59 height 37
click at [247, 44] on div "Com Alho" at bounding box center [244, 46] width 58 height 37
click at [710, 307] on button "Adicionar" at bounding box center [696, 305] width 58 height 37
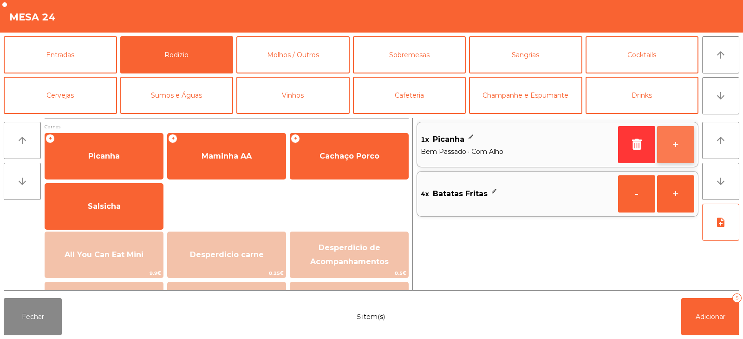
click at [672, 145] on button "+" at bounding box center [675, 144] width 37 height 37
click at [683, 149] on button "+" at bounding box center [675, 144] width 37 height 37
click at [683, 147] on button "+" at bounding box center [675, 144] width 37 height 37
click at [627, 146] on button "-" at bounding box center [636, 144] width 37 height 37
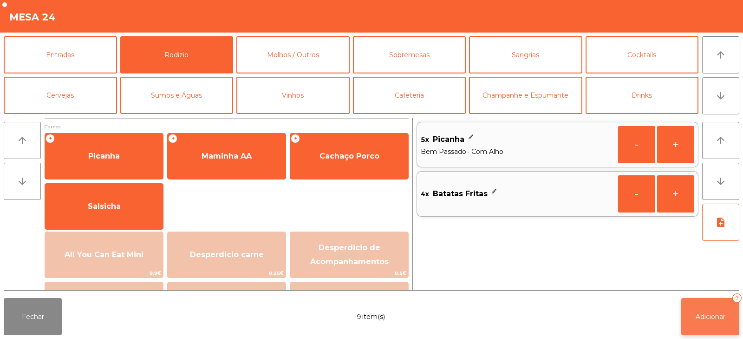
click at [699, 317] on span "Adicionar" at bounding box center [711, 316] width 30 height 8
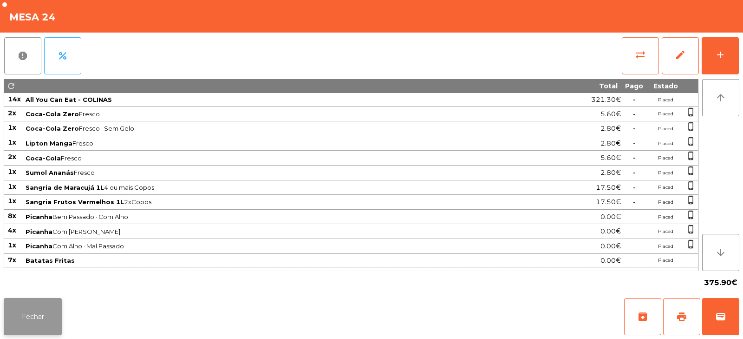
click at [48, 324] on button "Fechar" at bounding box center [33, 316] width 58 height 37
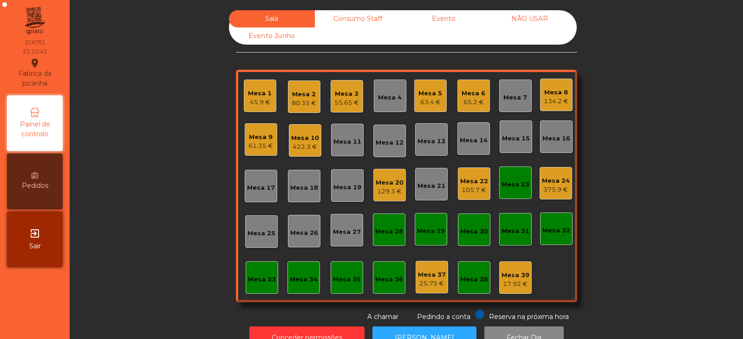
click at [152, 181] on div "Sala Consumo Staff Evento NÃO USAR Evento Junho Mesa 1 45.9 € Mesa 2 80.35 € Me…" at bounding box center [406, 165] width 649 height 311
click at [316, 150] on div "Mesa 10 422.3 €" at bounding box center [305, 140] width 33 height 33
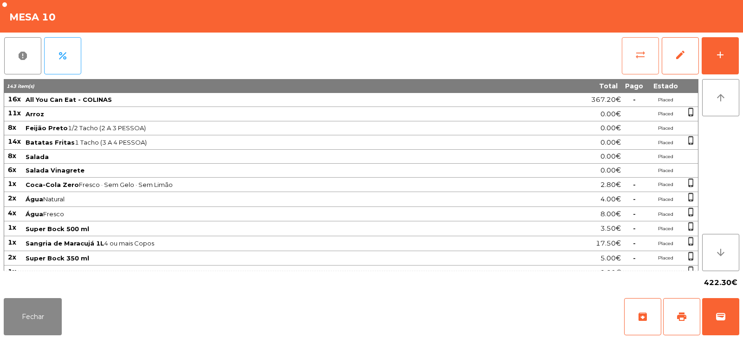
click at [635, 51] on button "sync_alt" at bounding box center [640, 55] width 37 height 37
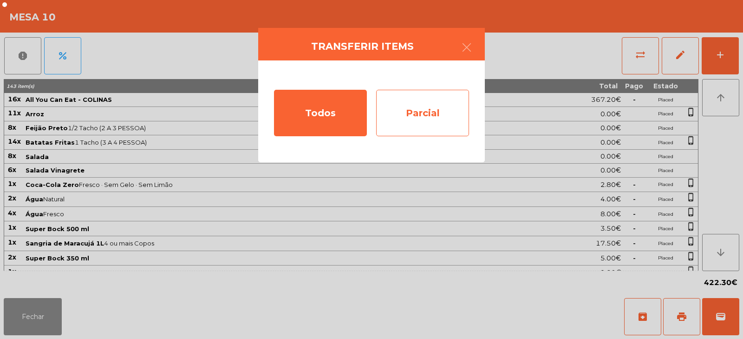
click at [443, 113] on div "Parcial" at bounding box center [422, 113] width 93 height 46
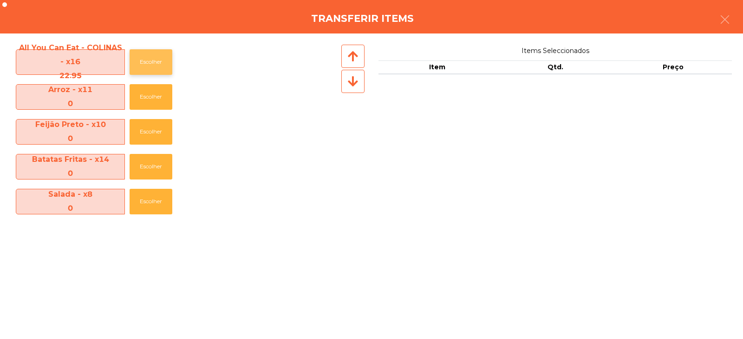
click at [147, 59] on button "Escolher" at bounding box center [151, 62] width 43 height 26
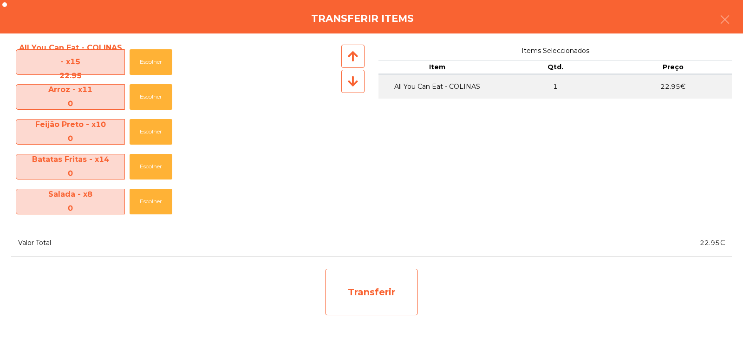
click at [370, 296] on div "Transferir" at bounding box center [371, 292] width 93 height 46
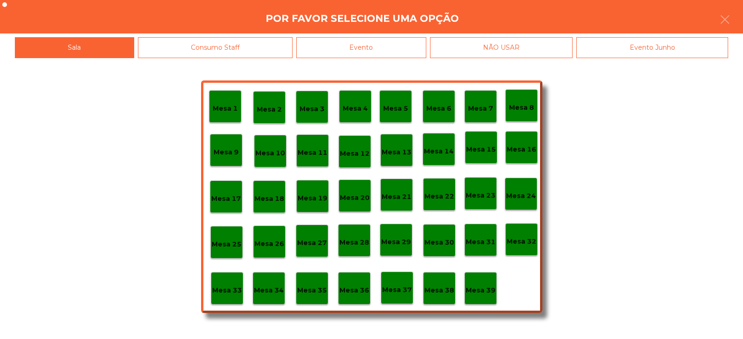
click at [405, 289] on p "Mesa 37" at bounding box center [397, 289] width 30 height 11
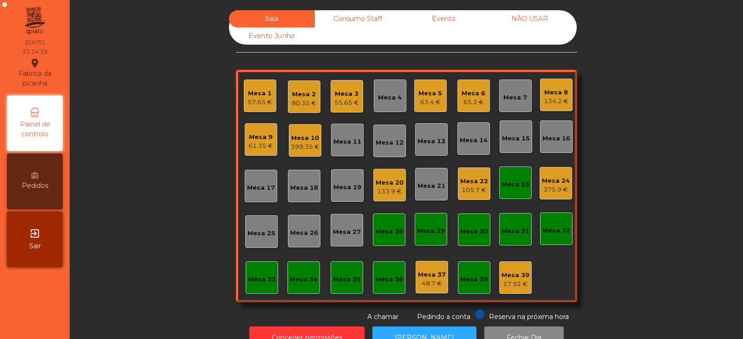
click at [426, 190] on div "Mesa 21" at bounding box center [431, 184] width 33 height 33
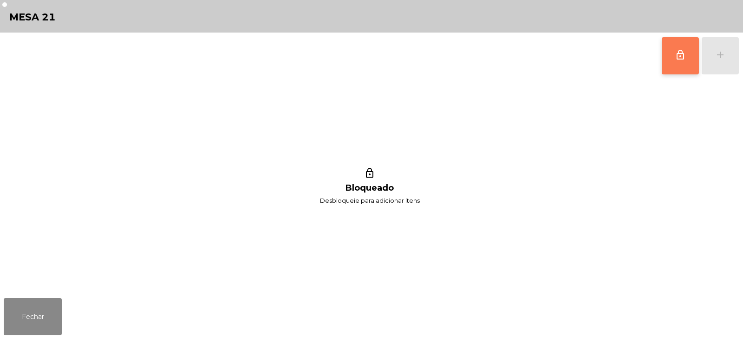
click at [683, 50] on span "lock_outline" at bounding box center [680, 54] width 11 height 11
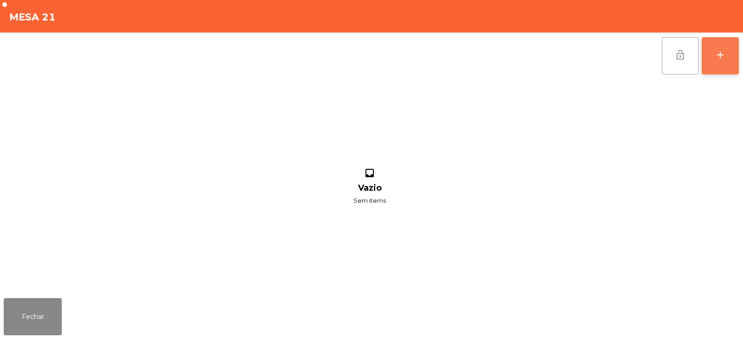
click at [725, 56] on div "add" at bounding box center [720, 54] width 11 height 11
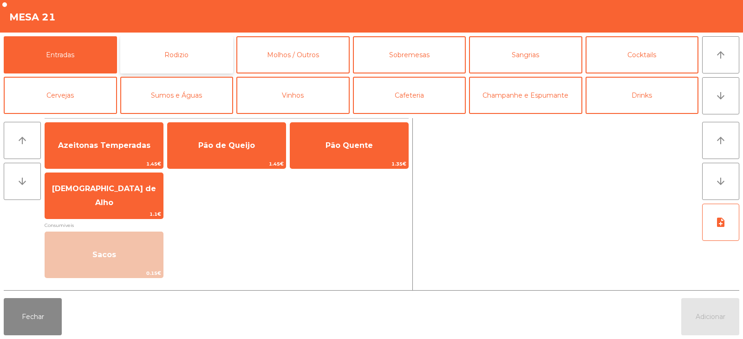
click at [197, 53] on button "Rodizio" at bounding box center [176, 54] width 113 height 37
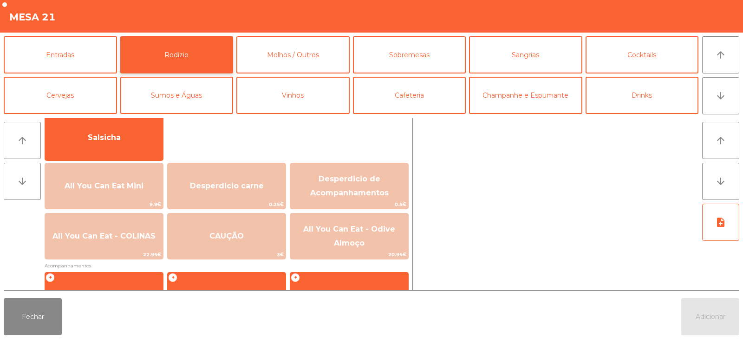
scroll to position [70, 0]
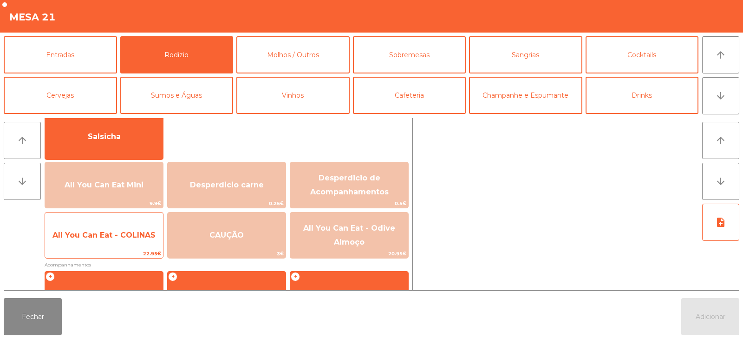
click at [100, 230] on span "All You Can Eat - COLINAS" at bounding box center [103, 234] width 103 height 9
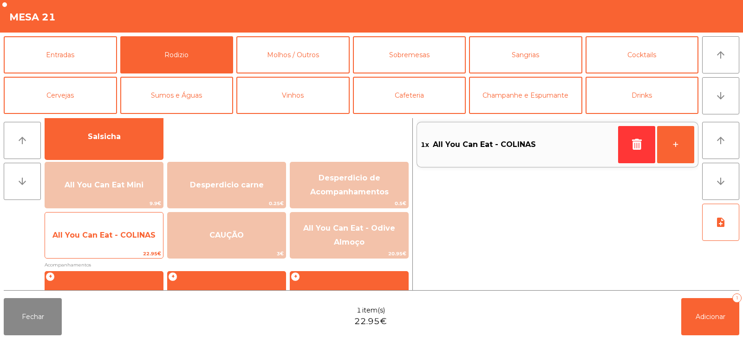
click at [103, 235] on span "All You Can Eat - COLINAS" at bounding box center [103, 234] width 103 height 9
click at [103, 238] on span "All You Can Eat - COLINAS" at bounding box center [103, 234] width 103 height 9
click at [106, 239] on span "All You Can Eat - COLINAS" at bounding box center [104, 235] width 118 height 25
click at [112, 239] on span "All You Can Eat - COLINAS" at bounding box center [103, 234] width 103 height 9
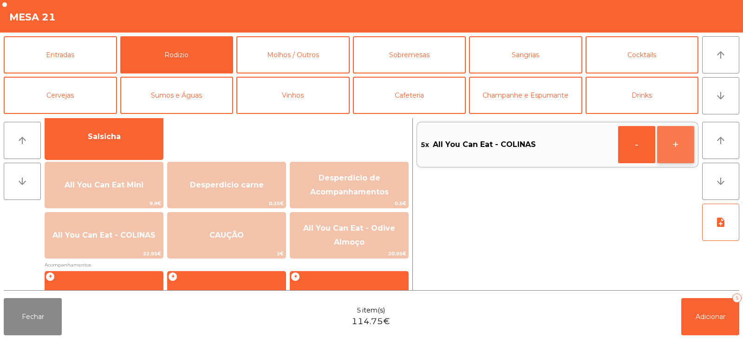
click at [680, 152] on button "+" at bounding box center [675, 144] width 37 height 37
click at [708, 312] on span "Adicionar" at bounding box center [711, 316] width 30 height 8
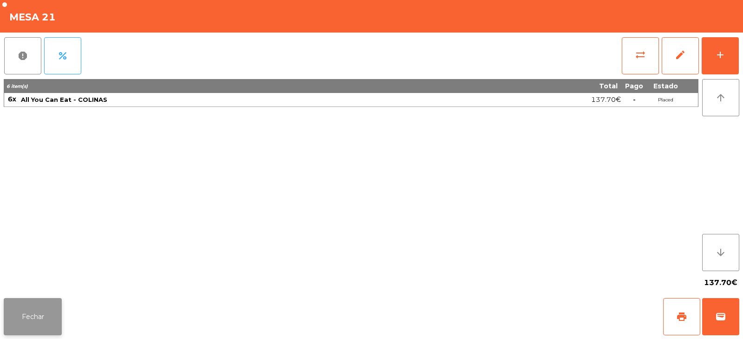
click at [33, 312] on button "Fechar" at bounding box center [33, 316] width 58 height 37
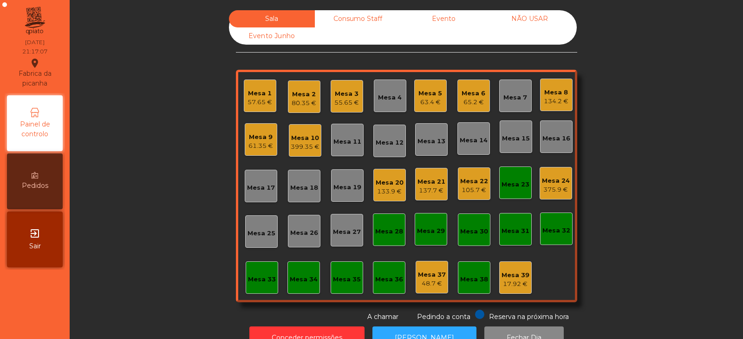
click at [514, 189] on div "Mesa 23" at bounding box center [516, 184] width 28 height 9
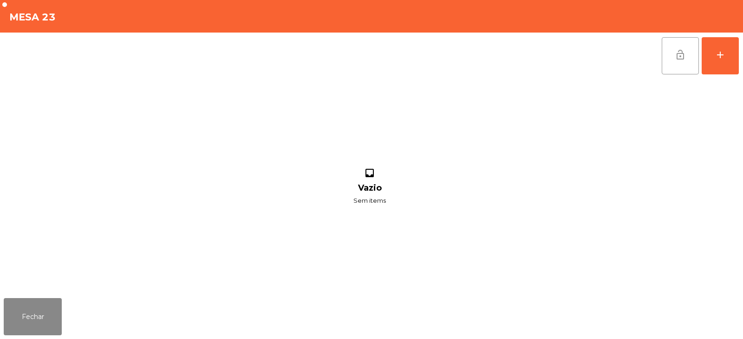
click at [676, 61] on button "lock_open" at bounding box center [680, 55] width 37 height 37
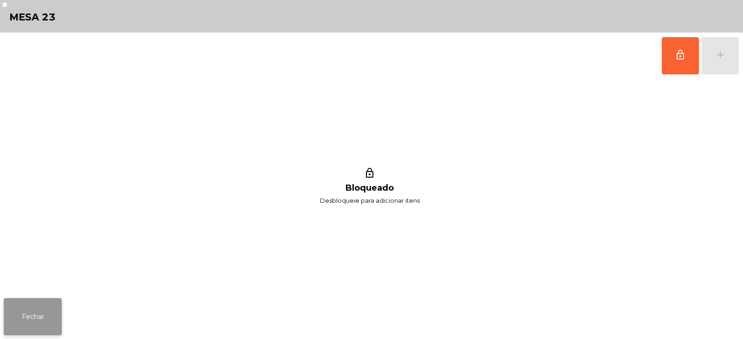
click at [41, 314] on button "Fechar" at bounding box center [33, 316] width 58 height 37
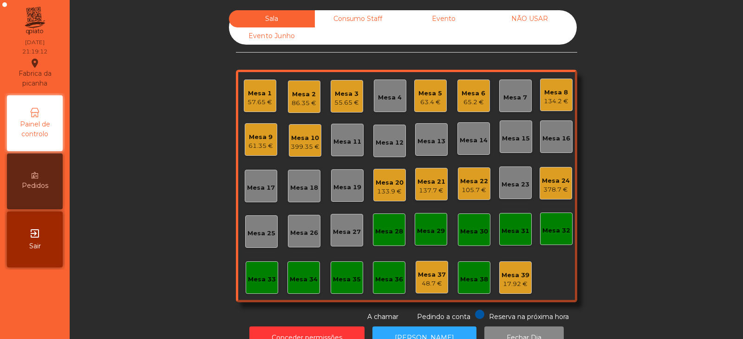
click at [253, 103] on div "57.65 €" at bounding box center [260, 102] width 25 height 9
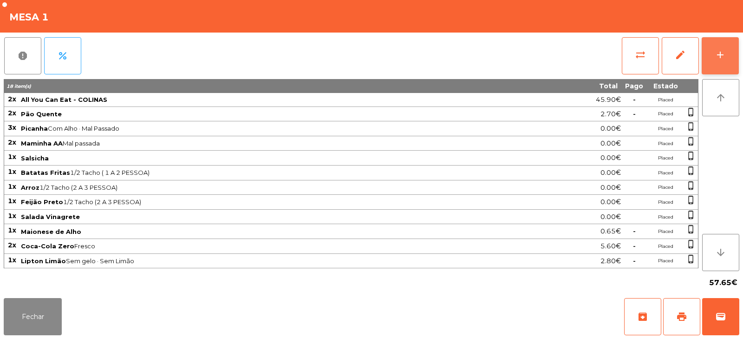
click at [711, 46] on button "add" at bounding box center [720, 55] width 37 height 37
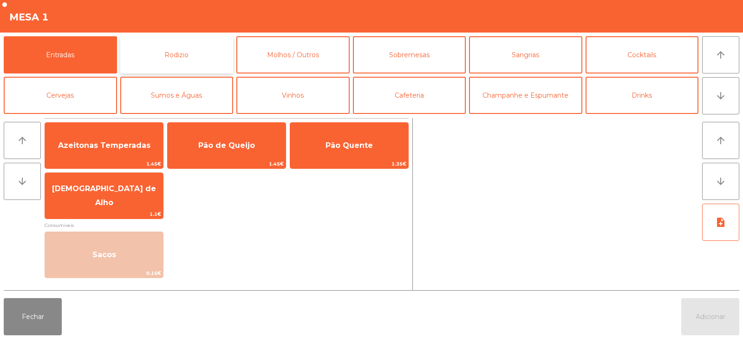
click at [161, 47] on button "Rodizio" at bounding box center [176, 54] width 113 height 37
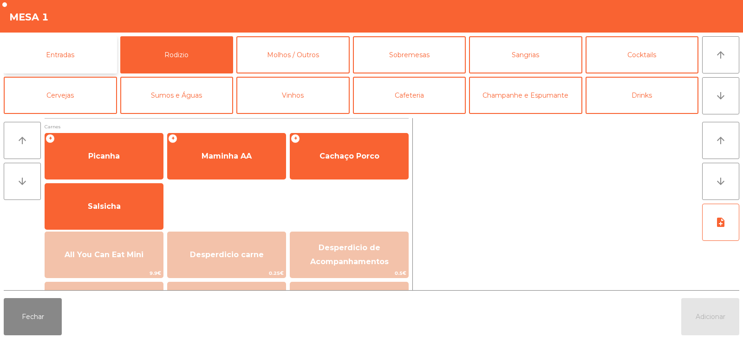
click at [77, 52] on button "Entradas" at bounding box center [60, 54] width 113 height 37
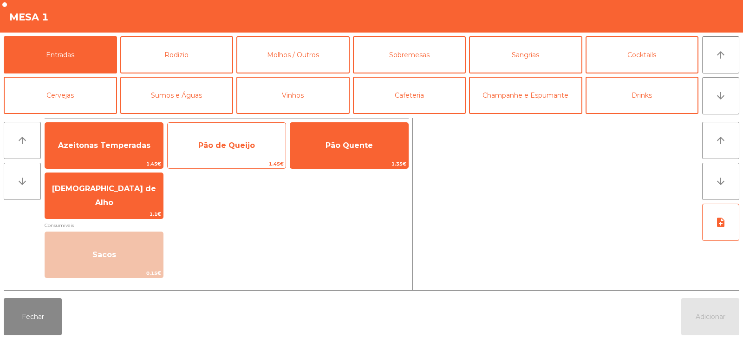
click at [233, 151] on span "Pão de Queijo" at bounding box center [227, 145] width 118 height 25
click at [228, 150] on span "Pão de Queijo" at bounding box center [227, 145] width 118 height 25
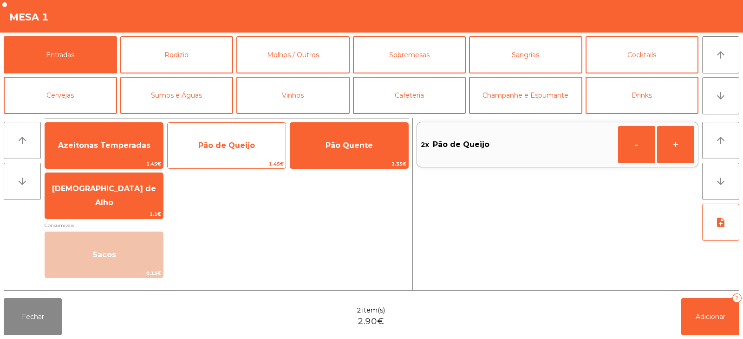
click at [227, 147] on span "Pão de Queijo" at bounding box center [226, 145] width 57 height 9
click at [226, 148] on span "Pão de Queijo" at bounding box center [226, 145] width 57 height 9
click at [224, 147] on span "Pão de Queijo" at bounding box center [226, 145] width 57 height 9
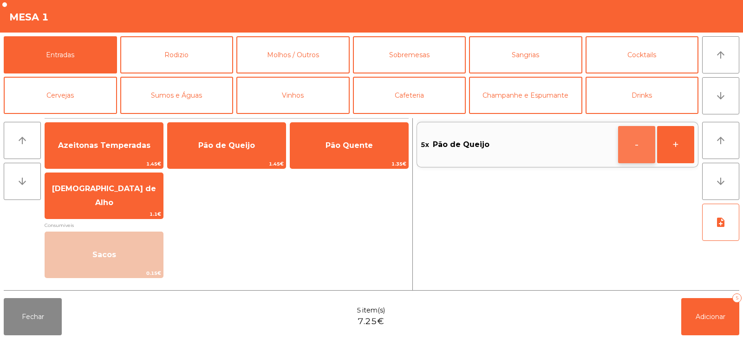
click at [630, 154] on button "-" at bounding box center [636, 144] width 37 height 37
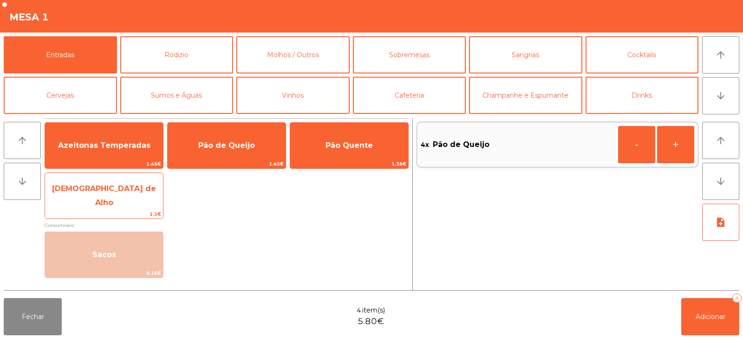
click at [118, 205] on span "[DEMOGRAPHIC_DATA] de Alho" at bounding box center [104, 195] width 118 height 39
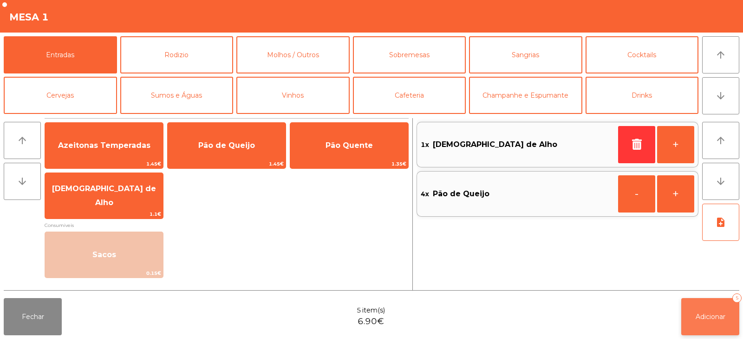
click at [701, 333] on button "Adicionar 5" at bounding box center [710, 316] width 58 height 37
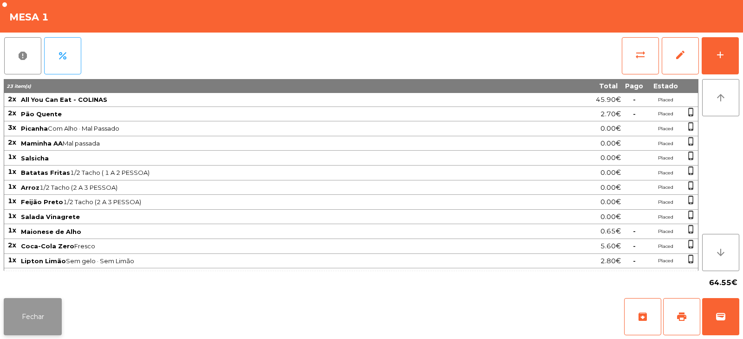
click at [37, 321] on button "Fechar" at bounding box center [33, 316] width 58 height 37
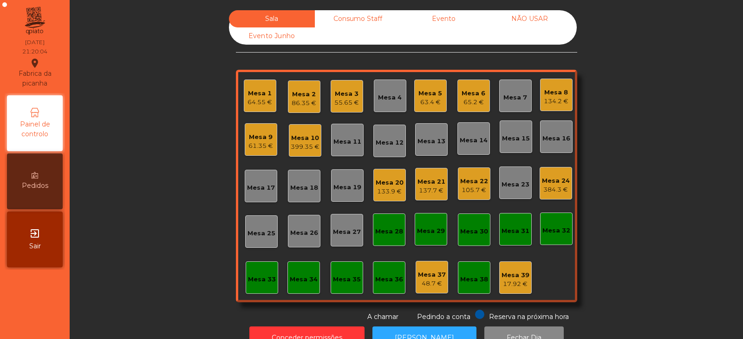
click at [559, 183] on div "Mesa 24" at bounding box center [556, 180] width 28 height 9
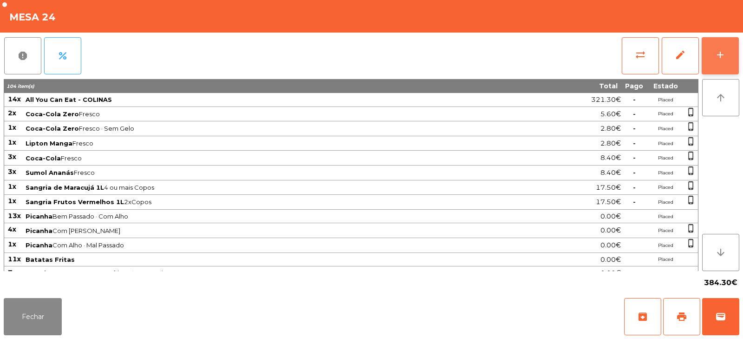
click at [721, 57] on div "add" at bounding box center [720, 54] width 11 height 11
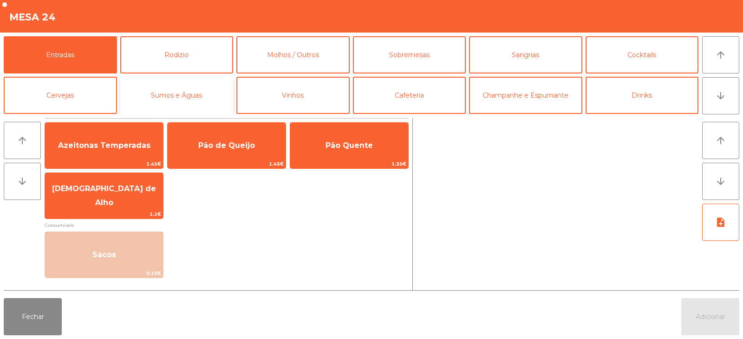
click at [186, 91] on button "Sumos e Águas" at bounding box center [176, 95] width 113 height 37
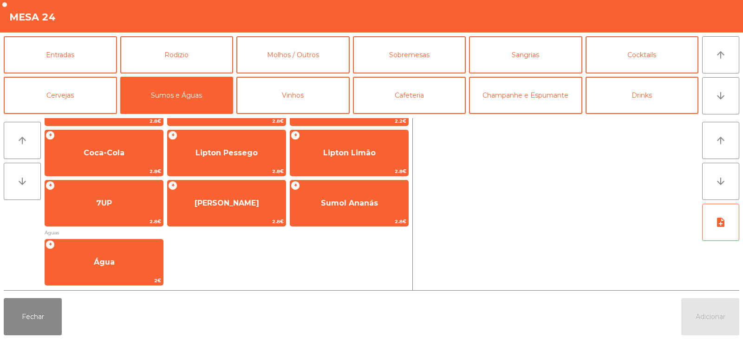
scroll to position [111, 0]
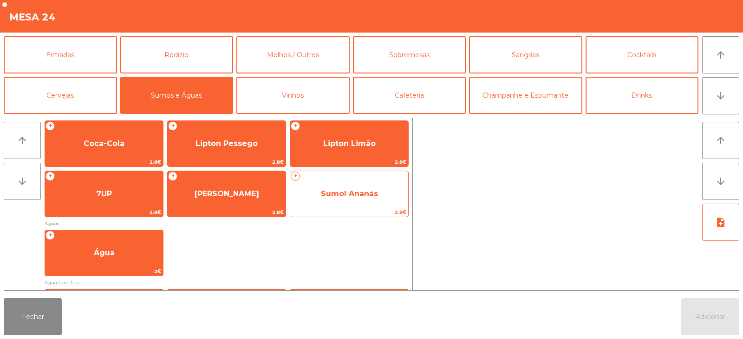
click at [351, 197] on span "Sumol Ananás" at bounding box center [349, 193] width 57 height 9
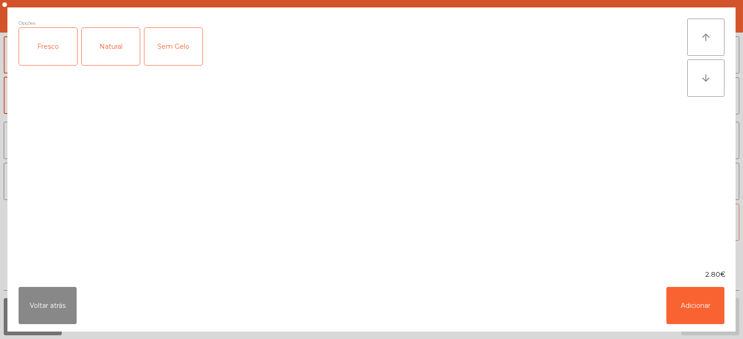
click at [43, 47] on div "Fresco" at bounding box center [48, 46] width 58 height 37
click at [695, 296] on button "Adicionar" at bounding box center [696, 305] width 58 height 37
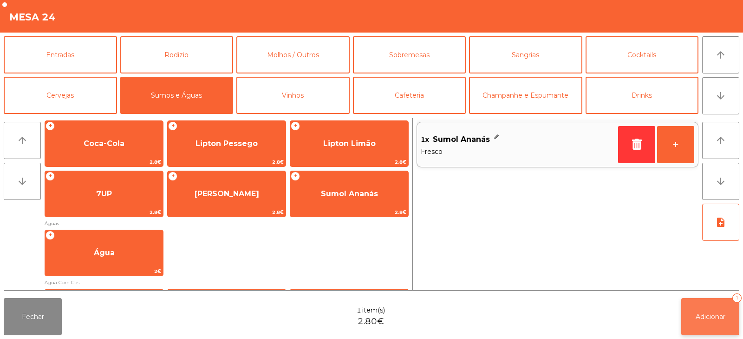
click at [689, 322] on button "Adicionar 1" at bounding box center [710, 316] width 58 height 37
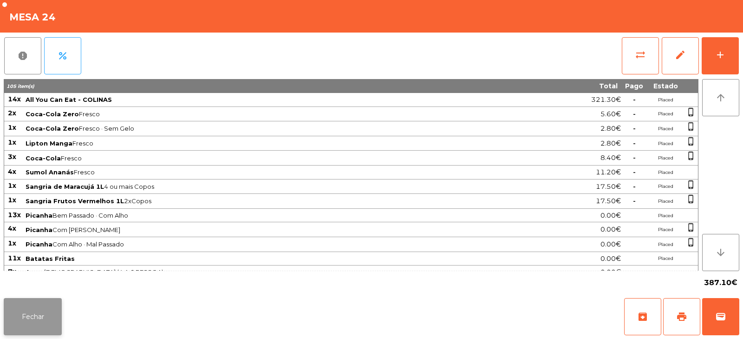
click at [57, 324] on button "Fechar" at bounding box center [33, 316] width 58 height 37
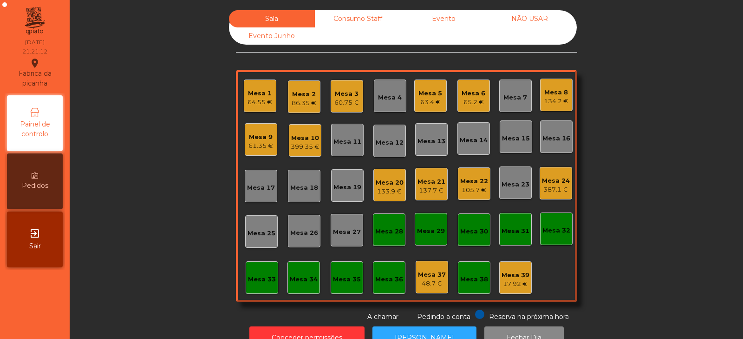
click at [258, 139] on div "Mesa 9" at bounding box center [261, 136] width 25 height 9
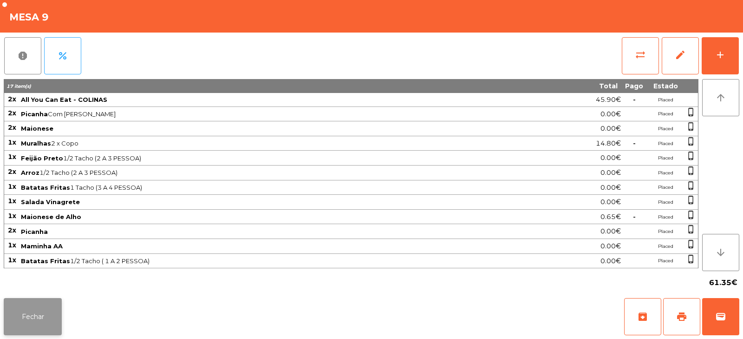
click at [42, 330] on button "Fechar" at bounding box center [33, 316] width 58 height 37
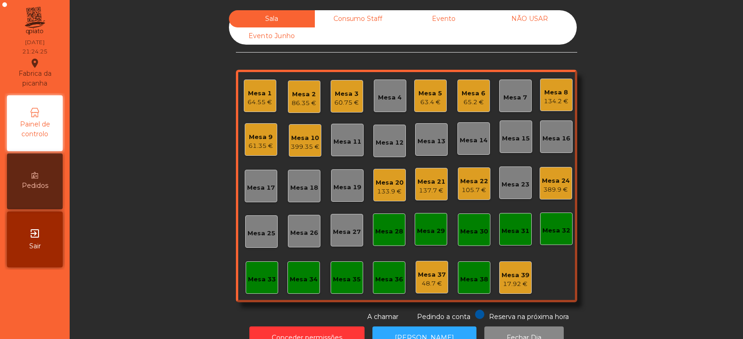
click at [299, 105] on div "86.35 €" at bounding box center [304, 102] width 25 height 9
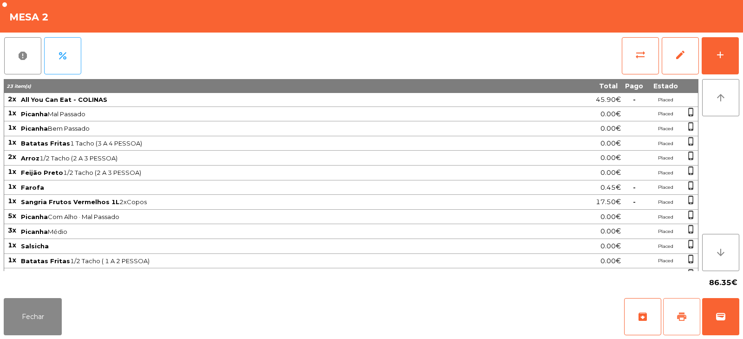
click at [681, 318] on span "print" at bounding box center [681, 316] width 11 height 11
click at [53, 320] on button "Fechar" at bounding box center [33, 316] width 58 height 37
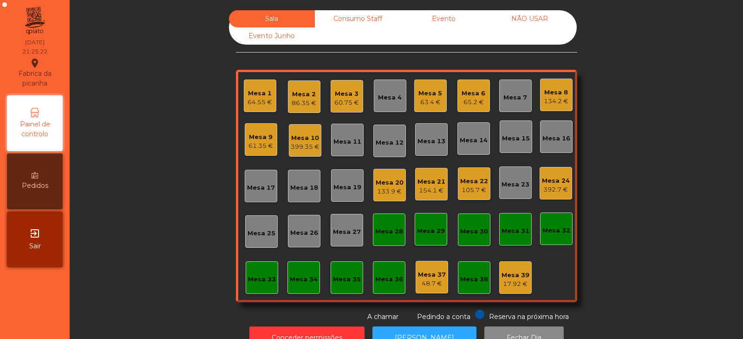
click at [155, 98] on div "Sala Consumo Staff Evento NÃO USAR Evento Junho Mesa 1 64.55 € Mesa 2 86.35 € M…" at bounding box center [406, 165] width 649 height 311
click at [386, 181] on div "Mesa 20" at bounding box center [390, 182] width 28 height 9
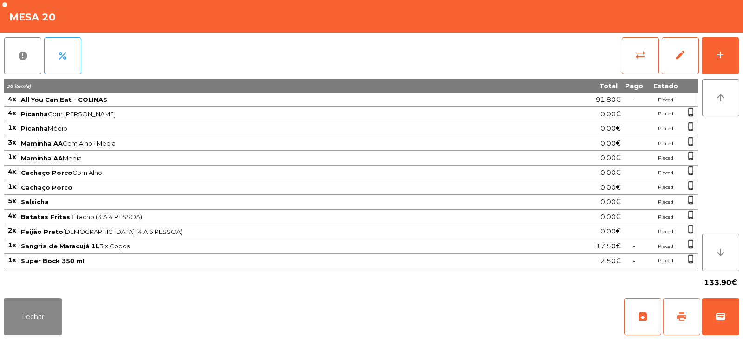
click at [682, 320] on span "print" at bounding box center [681, 316] width 11 height 11
click at [32, 315] on button "Fechar" at bounding box center [33, 316] width 58 height 37
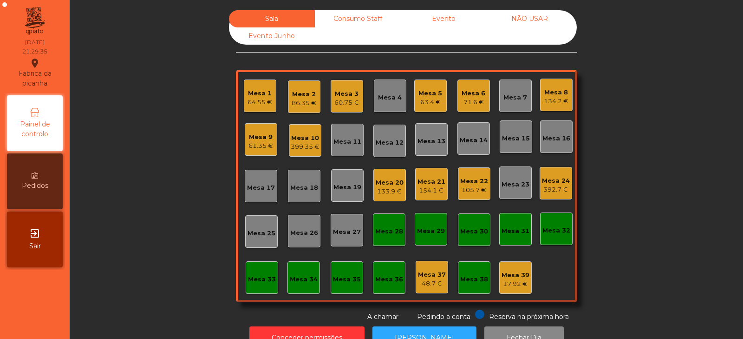
click at [424, 189] on div "154.1 €" at bounding box center [432, 190] width 28 height 9
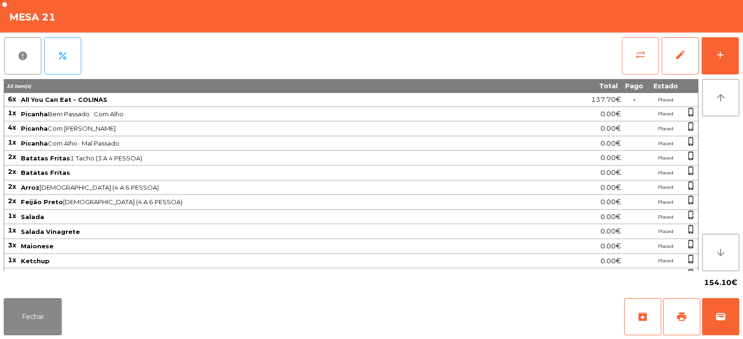
click at [642, 55] on span "sync_alt" at bounding box center [640, 54] width 11 height 11
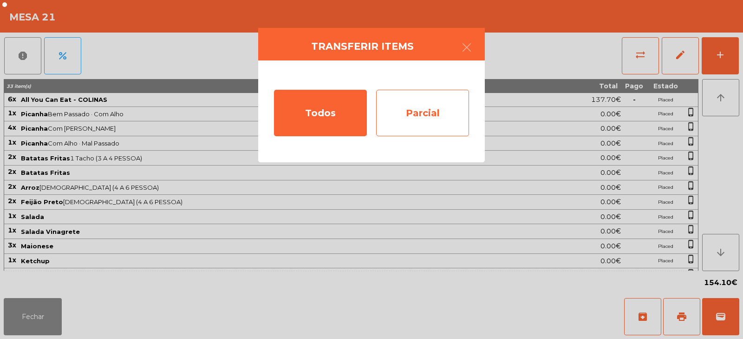
click at [413, 106] on div "Parcial" at bounding box center [422, 113] width 93 height 46
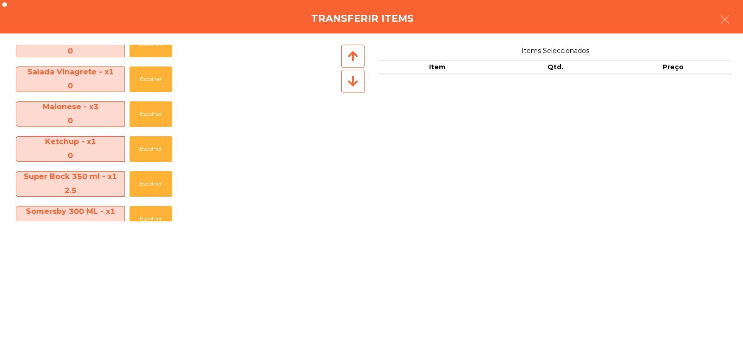
scroll to position [242, 0]
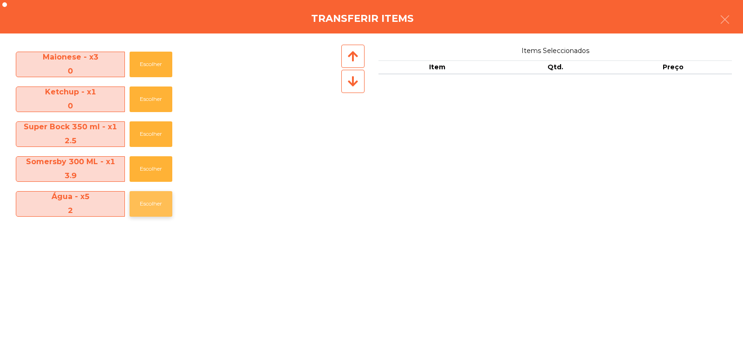
click at [150, 203] on button "Escolher" at bounding box center [151, 204] width 43 height 26
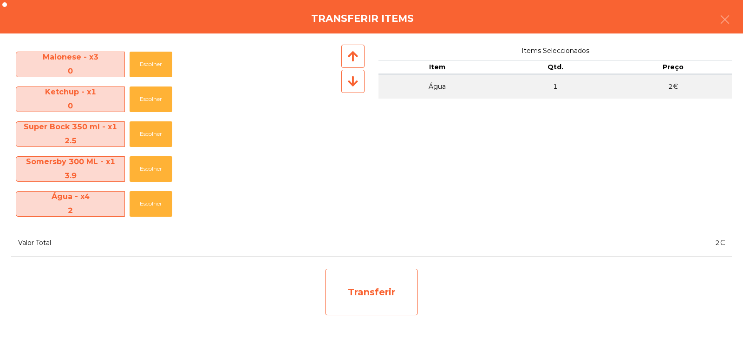
click at [373, 287] on div "Transferir" at bounding box center [371, 292] width 93 height 46
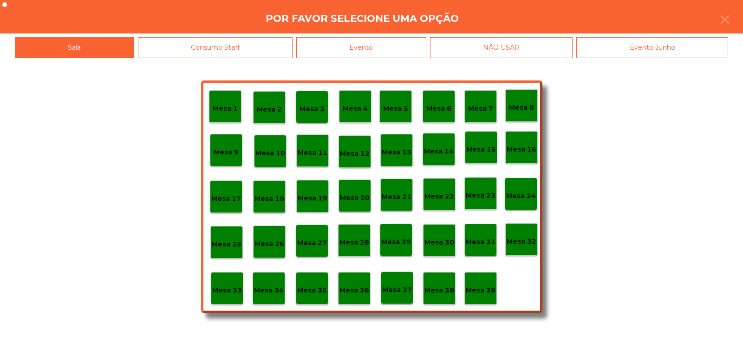
click at [399, 281] on div "Mesa 37" at bounding box center [397, 288] width 30 height 14
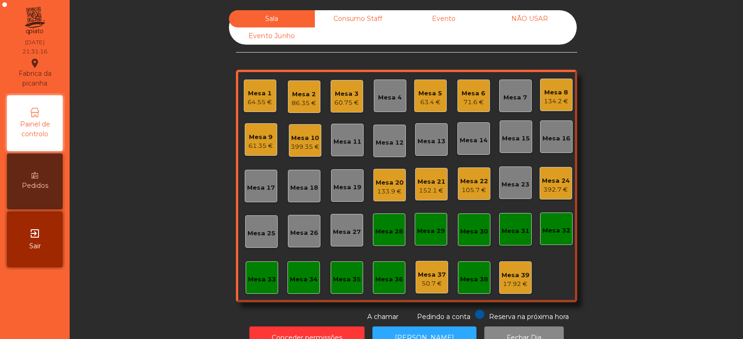
click at [393, 192] on div "133.9 €" at bounding box center [390, 191] width 28 height 9
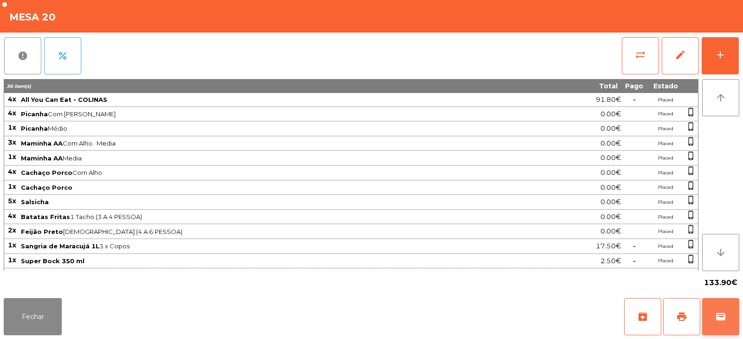
click at [730, 314] on button "wallet" at bounding box center [720, 316] width 37 height 37
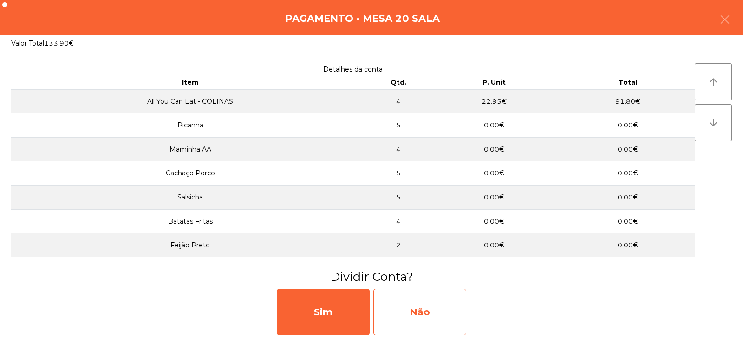
click at [423, 315] on div "Não" at bounding box center [419, 311] width 93 height 46
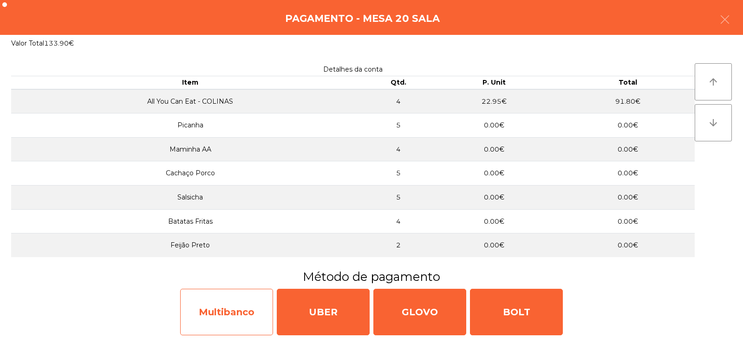
click at [229, 306] on div "Multibanco" at bounding box center [226, 311] width 93 height 46
select select "**"
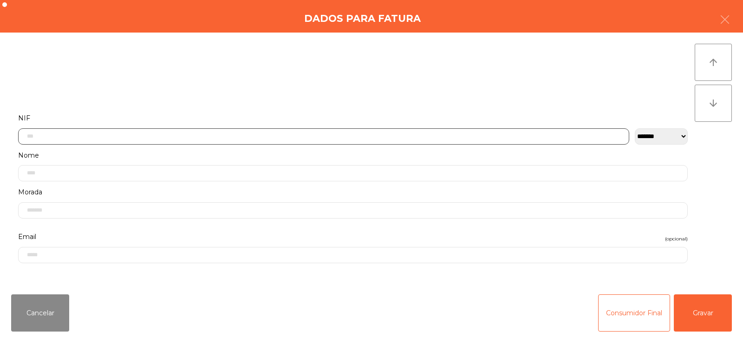
click at [214, 136] on input "text" at bounding box center [323, 136] width 611 height 16
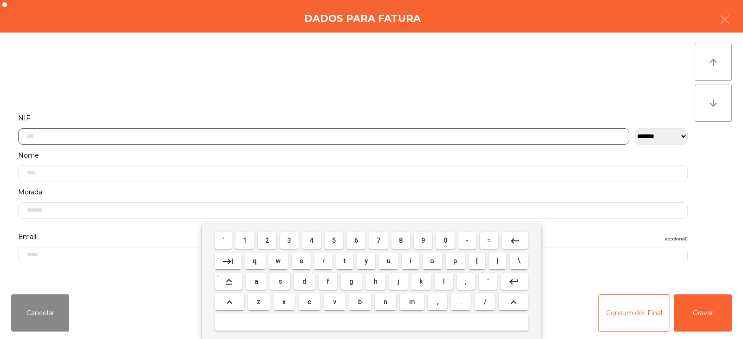
scroll to position [68, 0]
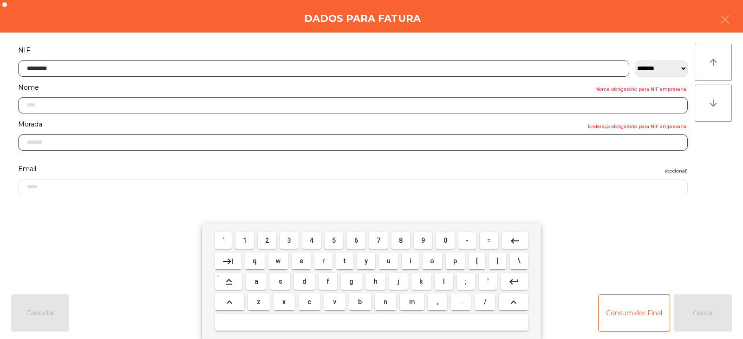
type input "*********"
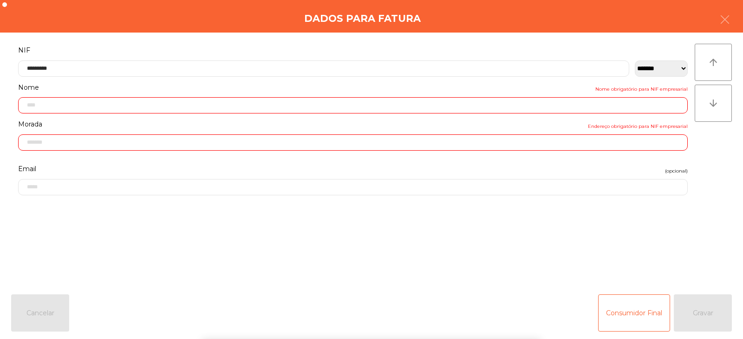
click at [697, 314] on div "` 1 2 3 4 5 6 7 8 9 0 - = keyboard_backspace keyboard_tab q w e r t y u i o p […" at bounding box center [371, 280] width 743 height 115
click at [703, 309] on div "Consumidor Final Gravar" at bounding box center [665, 312] width 134 height 37
type input "**********"
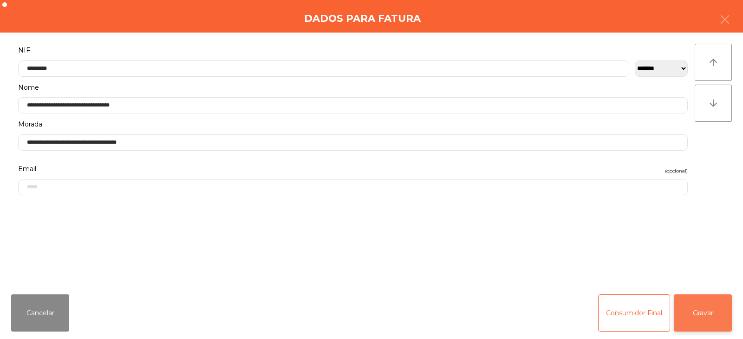
click at [701, 311] on button "Gravar" at bounding box center [703, 312] width 58 height 37
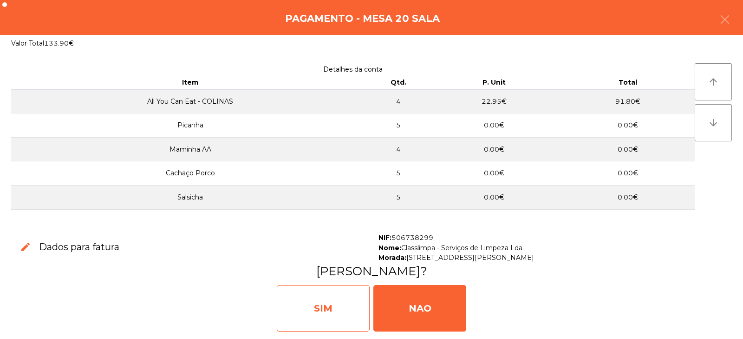
click at [317, 306] on div "SIM" at bounding box center [323, 308] width 93 height 46
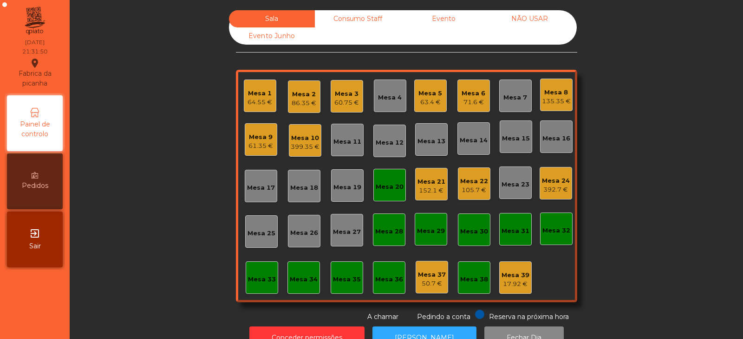
click at [298, 102] on div "86.35 €" at bounding box center [304, 102] width 25 height 9
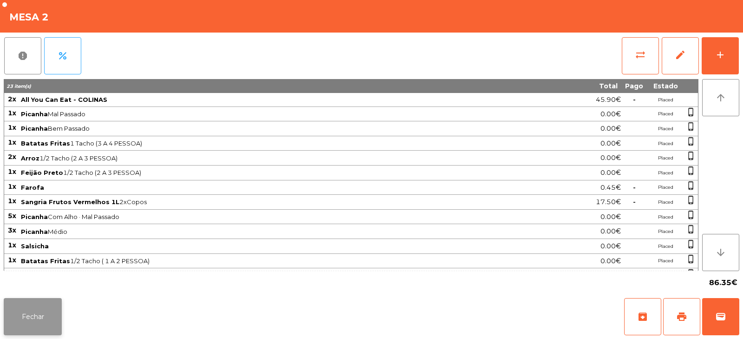
click at [47, 321] on button "Fechar" at bounding box center [33, 316] width 58 height 37
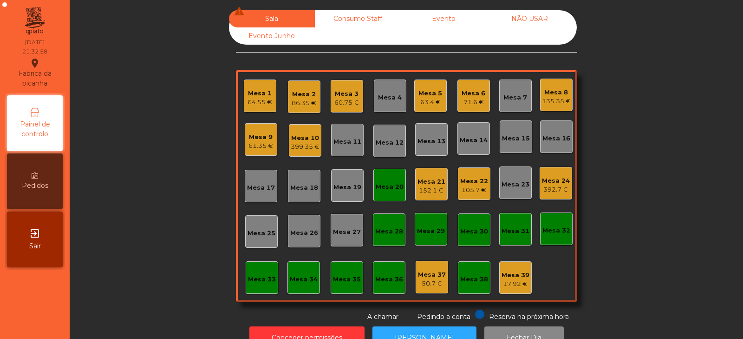
click at [302, 144] on div "399.35 €" at bounding box center [305, 146] width 29 height 9
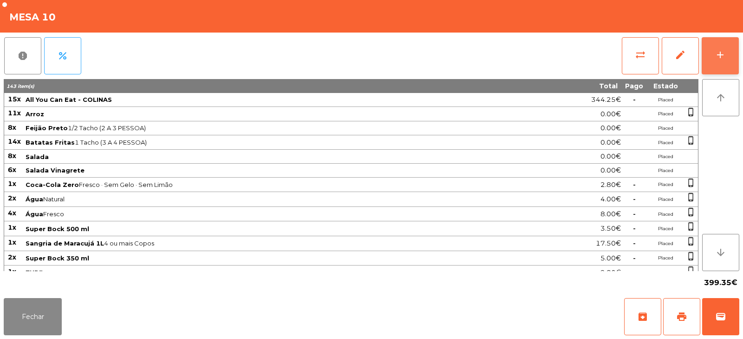
click at [730, 51] on button "add" at bounding box center [720, 55] width 37 height 37
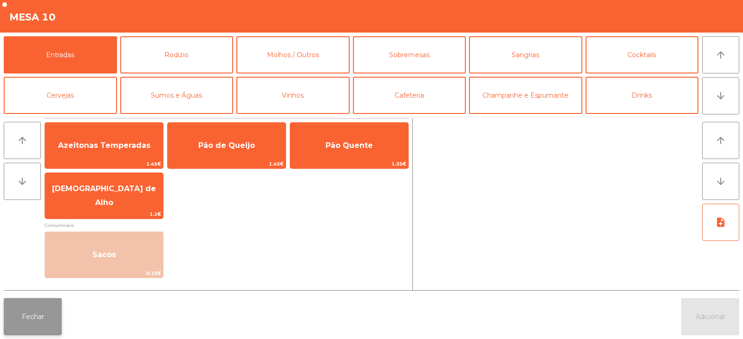
click at [16, 309] on button "Fechar" at bounding box center [33, 316] width 58 height 37
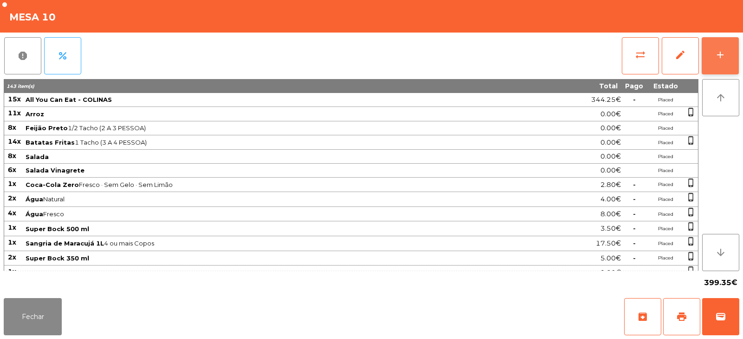
click at [730, 63] on button "add" at bounding box center [720, 55] width 37 height 37
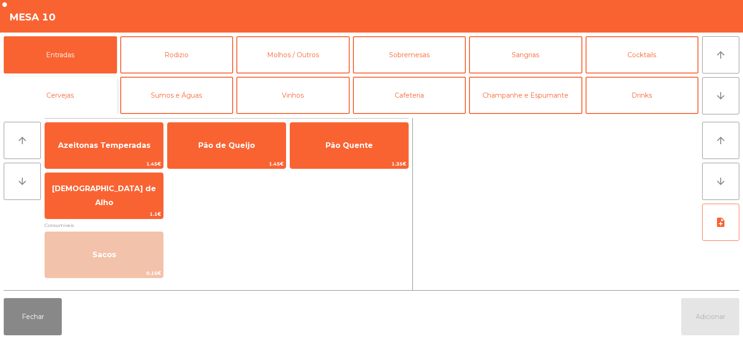
click at [64, 94] on button "Cervejas" at bounding box center [60, 95] width 113 height 37
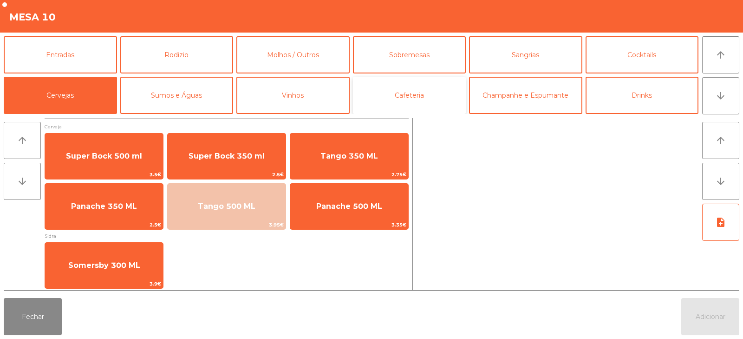
click at [413, 94] on button "Cafeteria" at bounding box center [409, 95] width 113 height 37
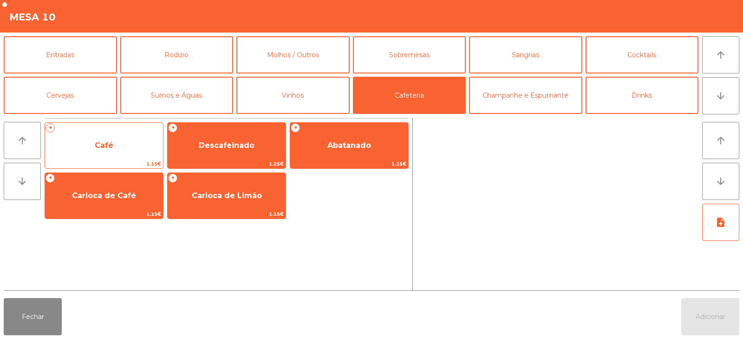
click at [114, 144] on span "Café" at bounding box center [104, 145] width 118 height 25
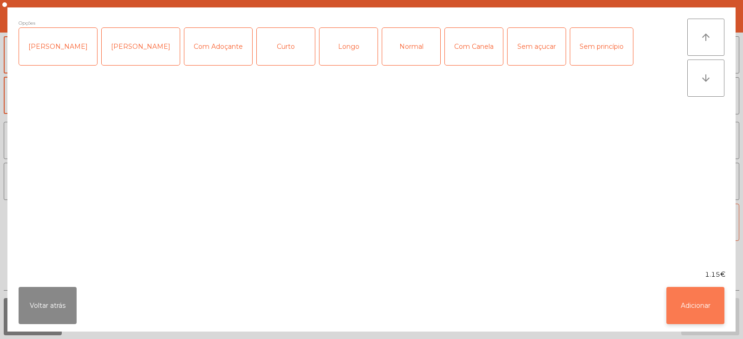
click at [705, 303] on button "Adicionar" at bounding box center [696, 305] width 58 height 37
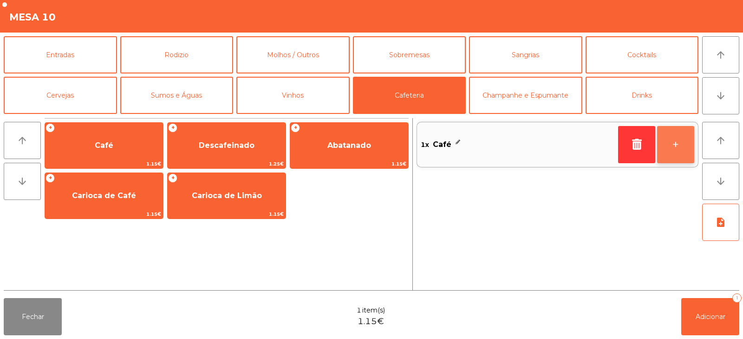
click at [678, 148] on button "+" at bounding box center [675, 144] width 37 height 37
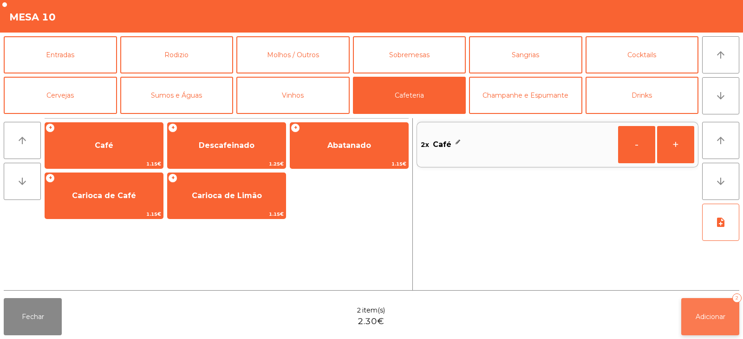
click at [714, 324] on button "Adicionar 2" at bounding box center [710, 316] width 58 height 37
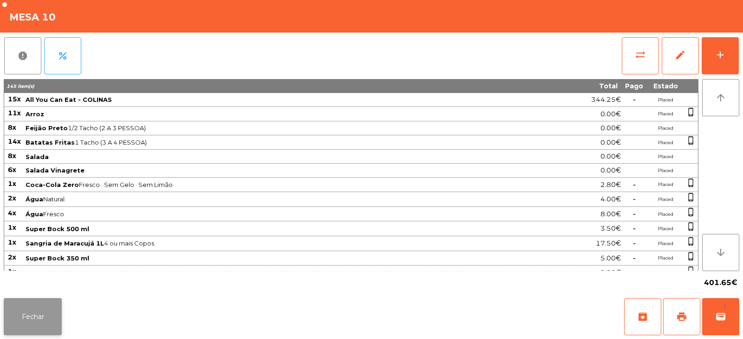
click at [41, 314] on button "Fechar" at bounding box center [33, 316] width 58 height 37
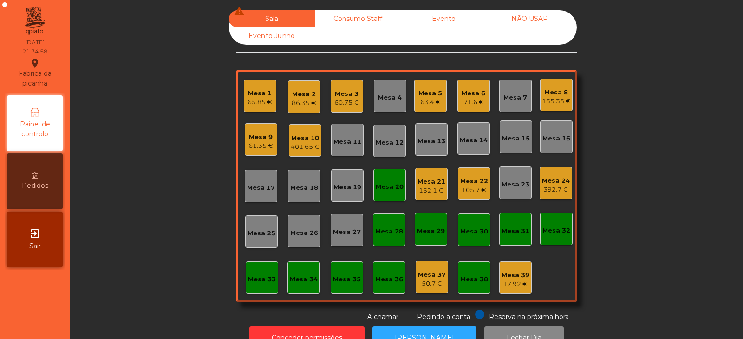
click at [557, 99] on div "135.35 €" at bounding box center [556, 101] width 29 height 9
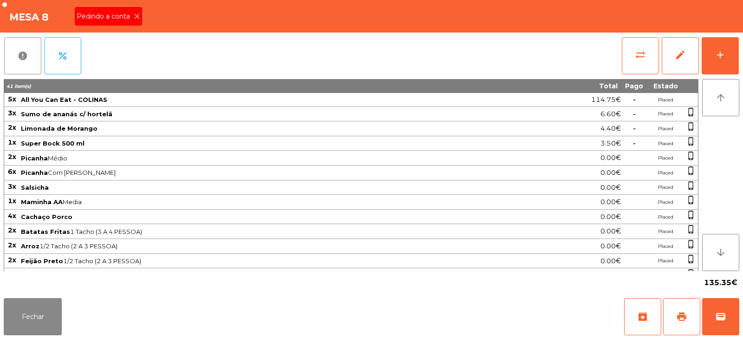
click at [135, 16] on icon at bounding box center [137, 16] width 7 height 7
click at [675, 315] on button "print" at bounding box center [681, 316] width 37 height 37
click at [675, 323] on button "print" at bounding box center [681, 316] width 37 height 37
click at [726, 318] on span "wallet" at bounding box center [720, 316] width 11 height 11
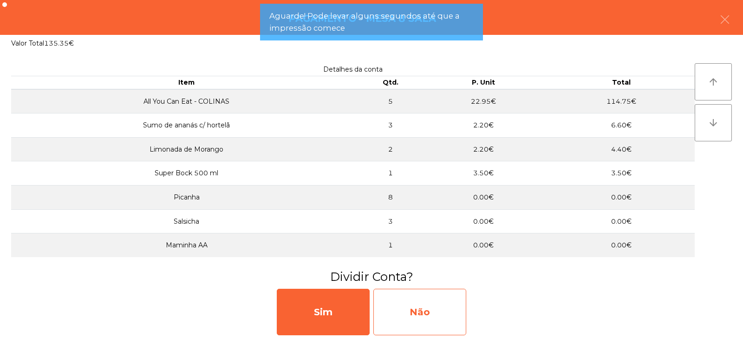
click at [426, 319] on div "Não" at bounding box center [419, 311] width 93 height 46
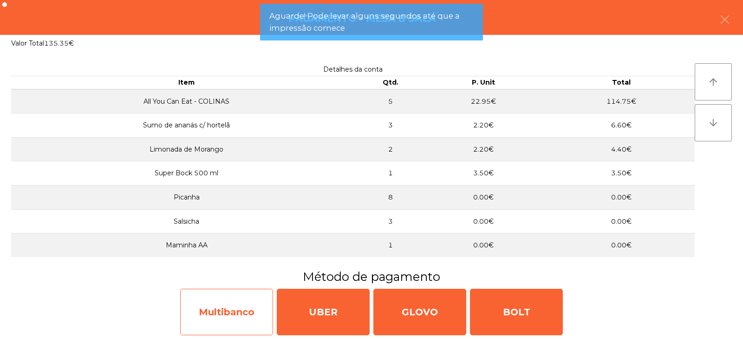
click at [245, 311] on div "Multibanco" at bounding box center [226, 311] width 93 height 46
select select "**"
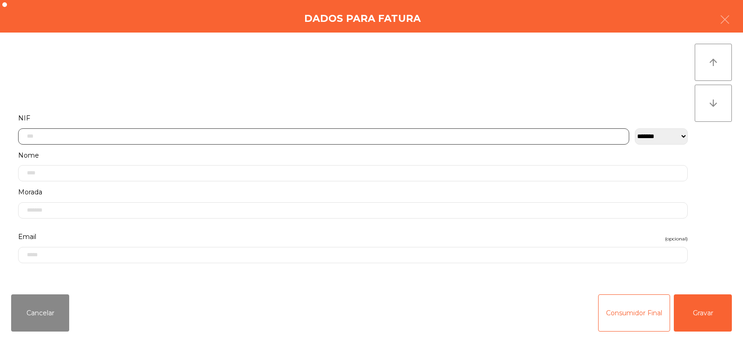
click at [217, 138] on input "text" at bounding box center [323, 136] width 611 height 16
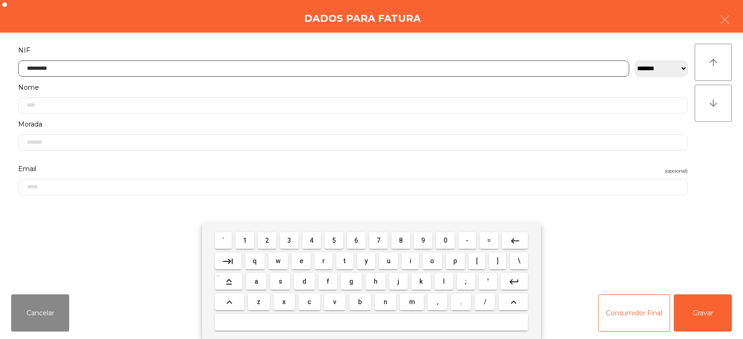
type input "*********"
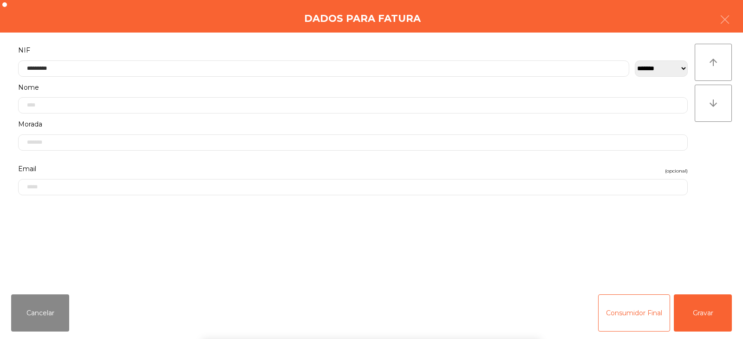
click at [705, 308] on div "` 1 2 3 4 5 6 7 8 9 0 - = keyboard_backspace keyboard_tab q w e r t y u i o p […" at bounding box center [371, 280] width 743 height 115
click at [704, 315] on button "Gravar" at bounding box center [703, 312] width 58 height 37
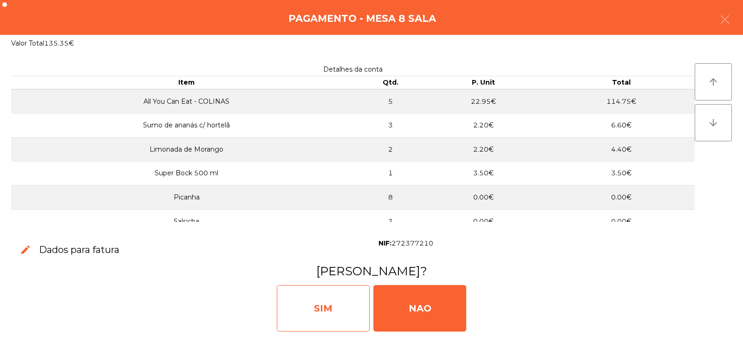
click at [334, 312] on div "SIM" at bounding box center [323, 308] width 93 height 46
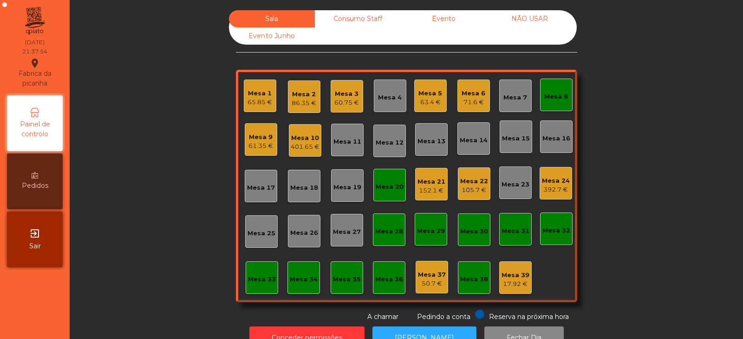
click at [378, 96] on div "Mesa 4" at bounding box center [390, 97] width 24 height 9
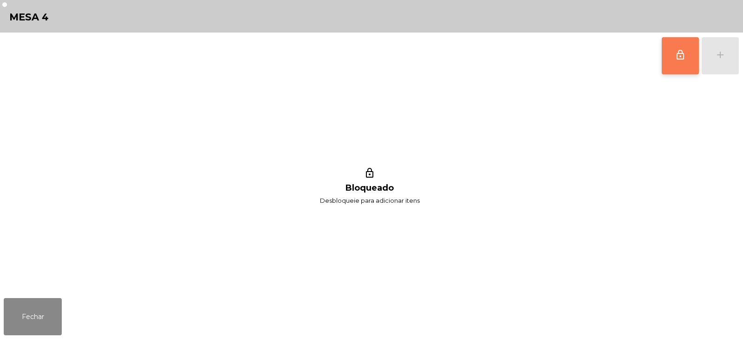
click at [680, 56] on span "lock_outline" at bounding box center [680, 54] width 11 height 11
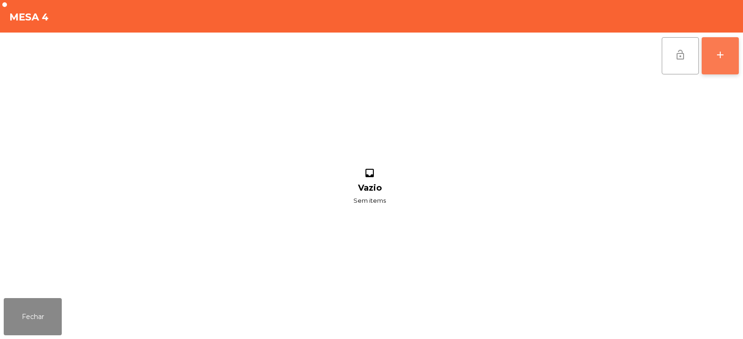
click at [723, 56] on div "add" at bounding box center [720, 54] width 11 height 11
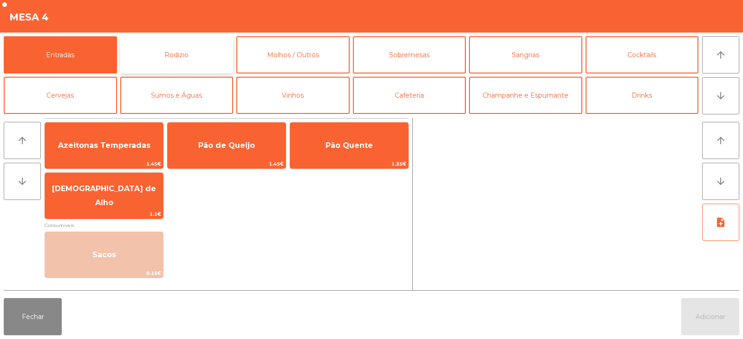
click at [187, 45] on button "Rodizio" at bounding box center [176, 54] width 113 height 37
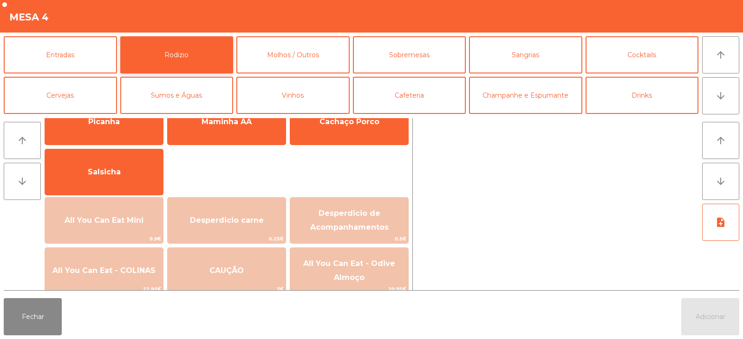
scroll to position [90, 0]
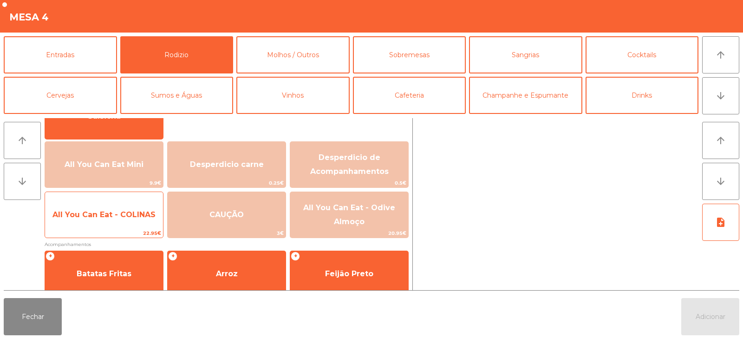
click at [98, 228] on div "All You Can Eat - COLINAS 22.95€" at bounding box center [104, 214] width 119 height 46
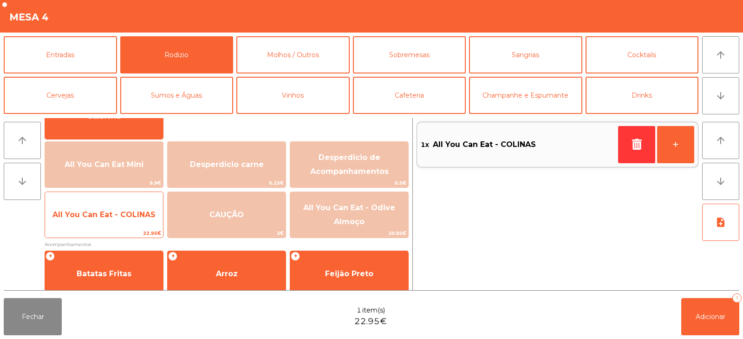
click at [100, 231] on span "22.95€" at bounding box center [104, 233] width 118 height 9
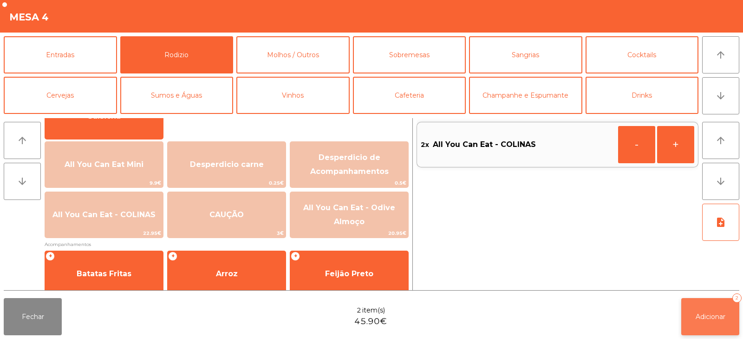
click at [714, 320] on span "Adicionar" at bounding box center [711, 316] width 30 height 8
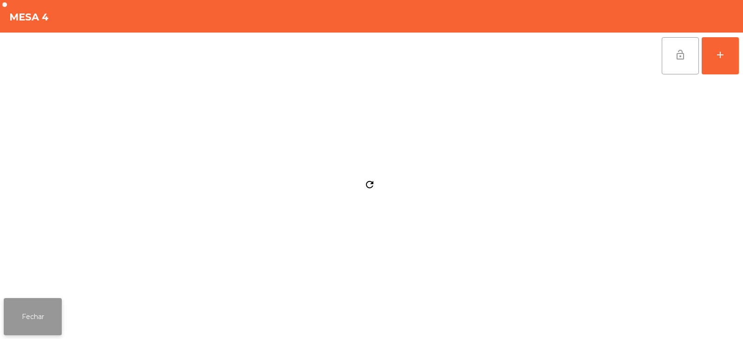
click at [42, 315] on button "Fechar" at bounding box center [33, 316] width 58 height 37
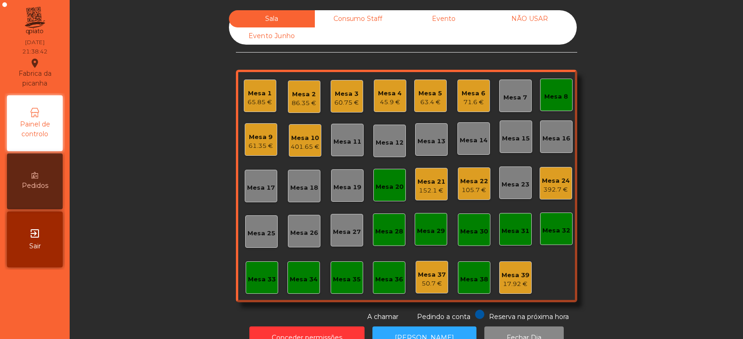
click at [562, 101] on div "Mesa 8" at bounding box center [556, 95] width 33 height 33
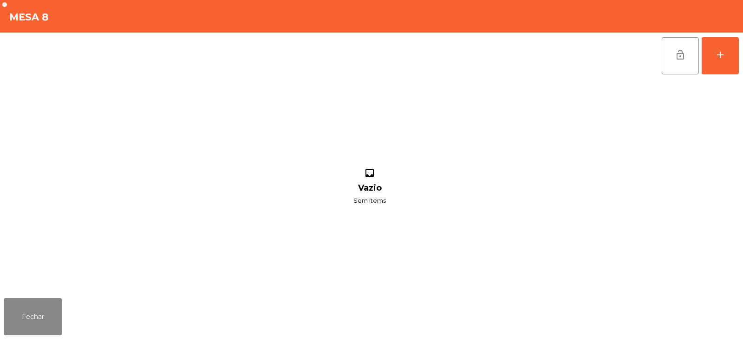
click at [682, 63] on button "lock_open" at bounding box center [680, 55] width 37 height 37
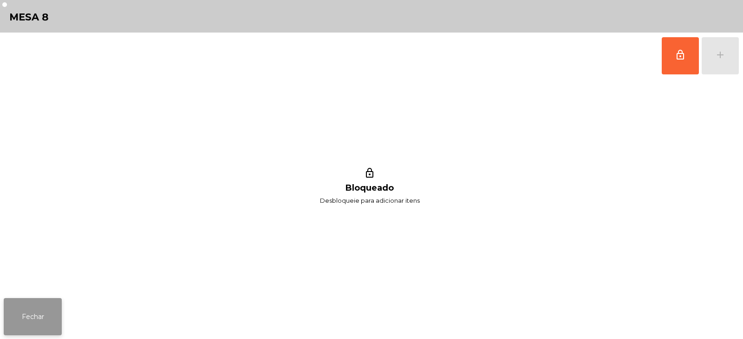
click at [43, 301] on button "Fechar" at bounding box center [33, 316] width 58 height 37
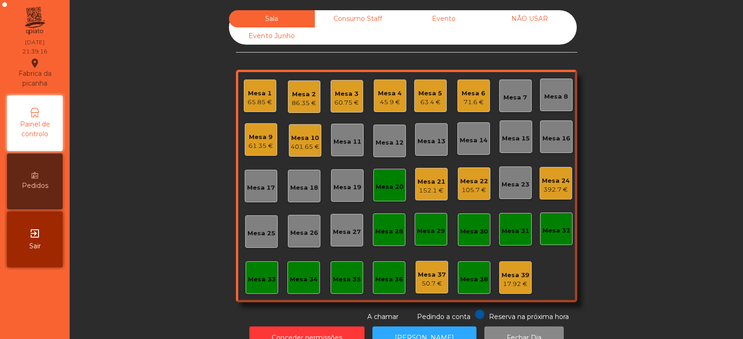
click at [253, 92] on div "Mesa 1" at bounding box center [260, 93] width 25 height 9
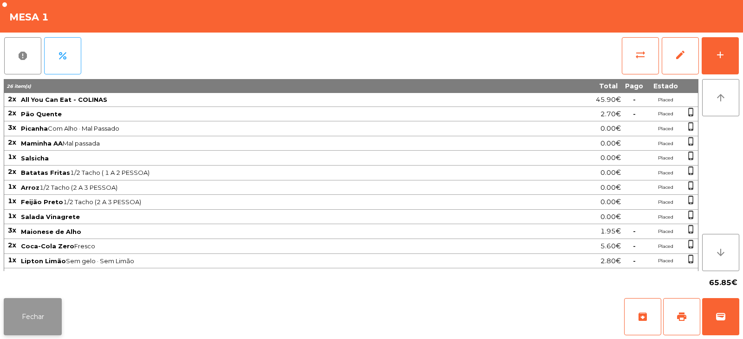
click at [50, 314] on button "Fechar" at bounding box center [33, 316] width 58 height 37
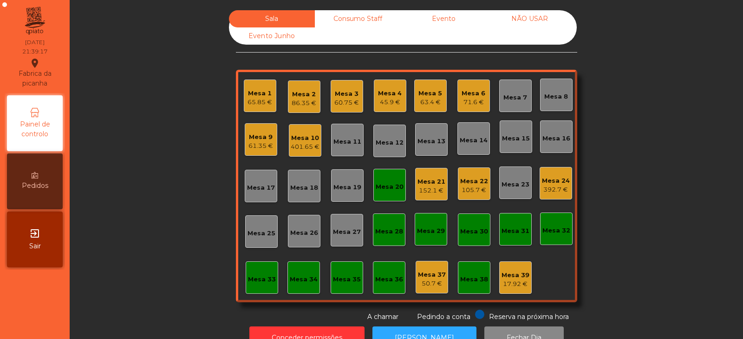
click at [392, 190] on div "Mesa 20" at bounding box center [390, 186] width 28 height 9
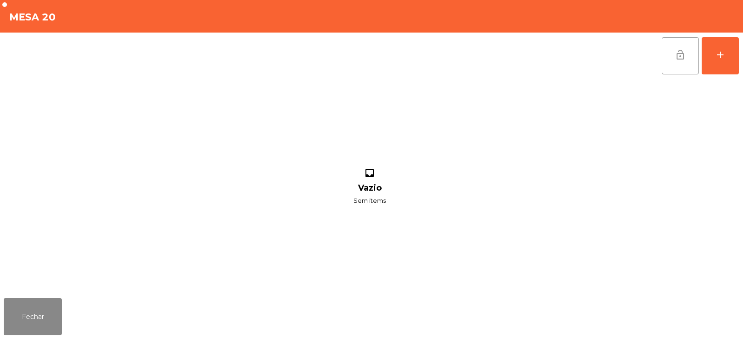
click at [668, 61] on button "lock_open" at bounding box center [680, 55] width 37 height 37
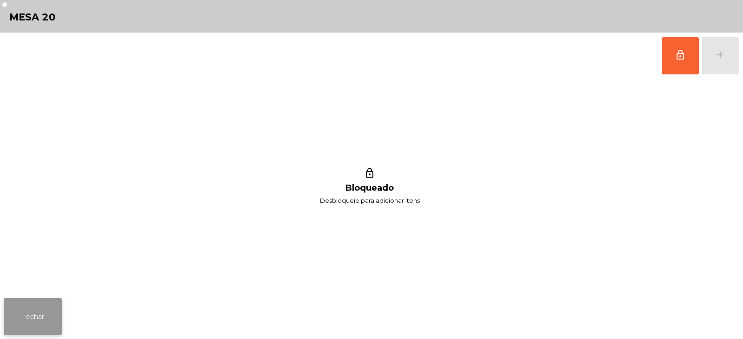
click at [45, 319] on button "Fechar" at bounding box center [33, 316] width 58 height 37
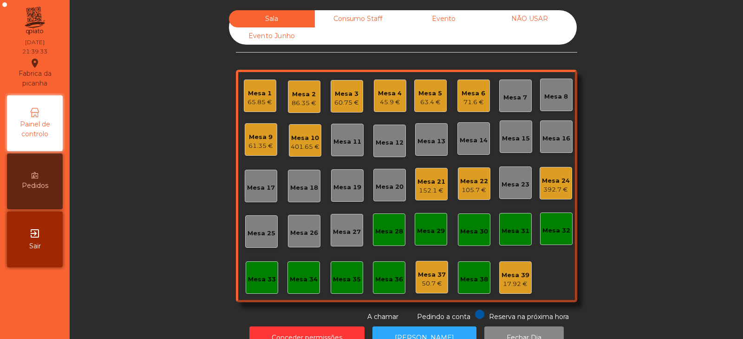
click at [122, 140] on div "Sala Consumo Staff Evento NÃO USAR Evento Junho Mesa 1 65.85 € Mesa 2 86.35 € M…" at bounding box center [406, 165] width 649 height 311
click at [261, 95] on div "Mesa 1" at bounding box center [260, 93] width 25 height 9
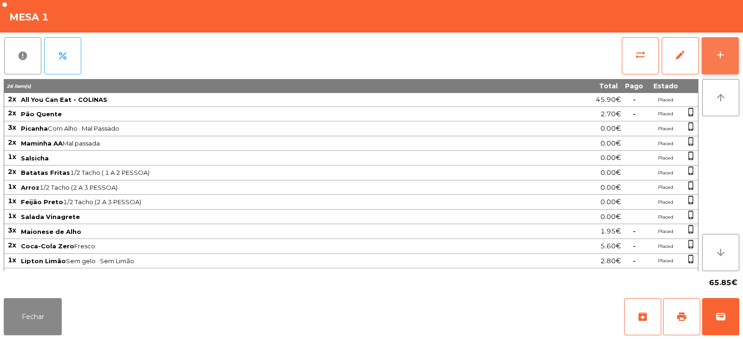
click at [723, 61] on button "add" at bounding box center [720, 55] width 37 height 37
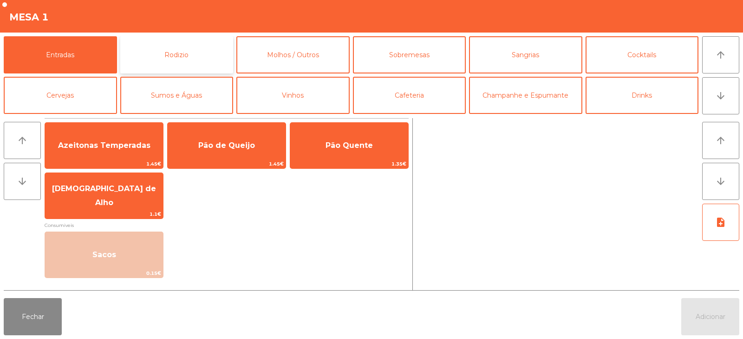
click at [165, 38] on button "Rodizio" at bounding box center [176, 54] width 113 height 37
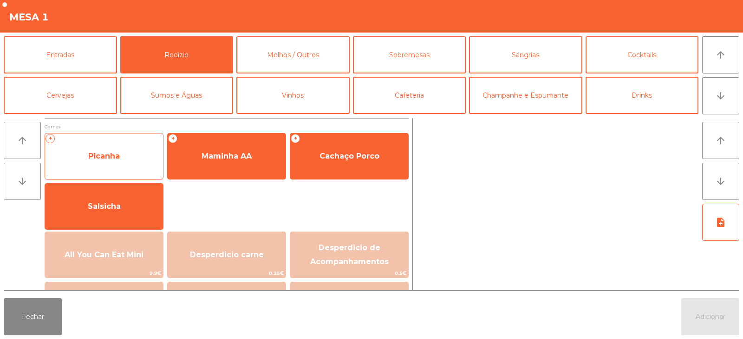
click at [125, 162] on span "Picanha" at bounding box center [104, 156] width 118 height 25
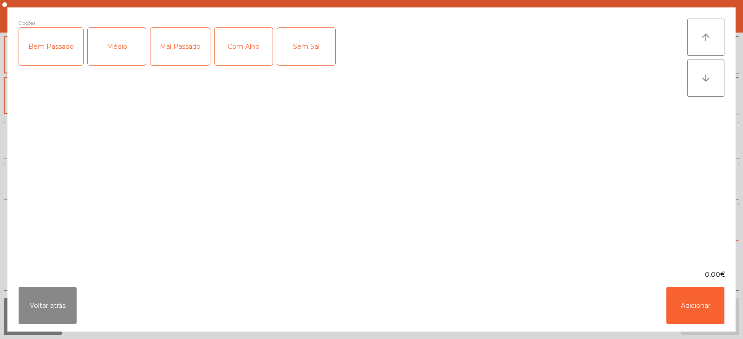
click at [179, 49] on div "Mal Passado" at bounding box center [180, 46] width 59 height 37
click at [240, 54] on div "Com Alho" at bounding box center [244, 46] width 58 height 37
click at [700, 295] on button "Adicionar" at bounding box center [696, 305] width 58 height 37
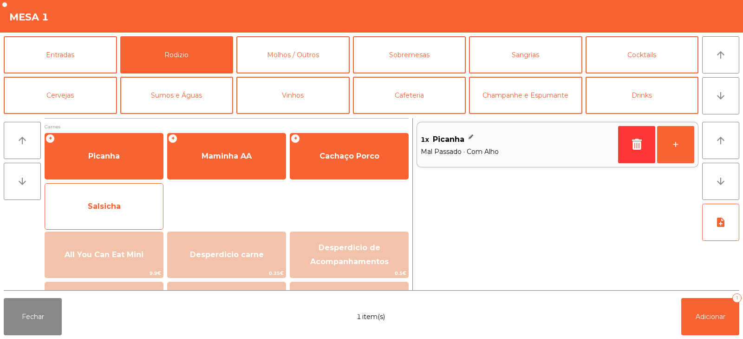
click at [118, 209] on span "Salsicha" at bounding box center [104, 206] width 33 height 9
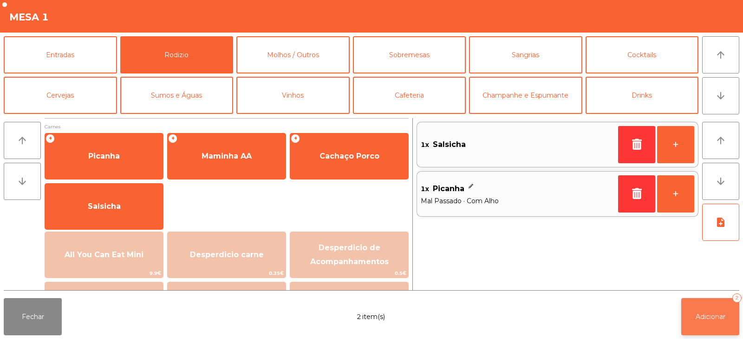
click at [702, 311] on button "Adicionar 2" at bounding box center [710, 316] width 58 height 37
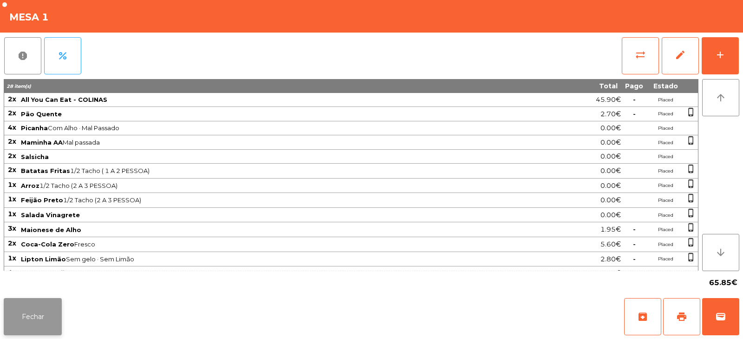
click at [33, 328] on button "Fechar" at bounding box center [33, 316] width 58 height 37
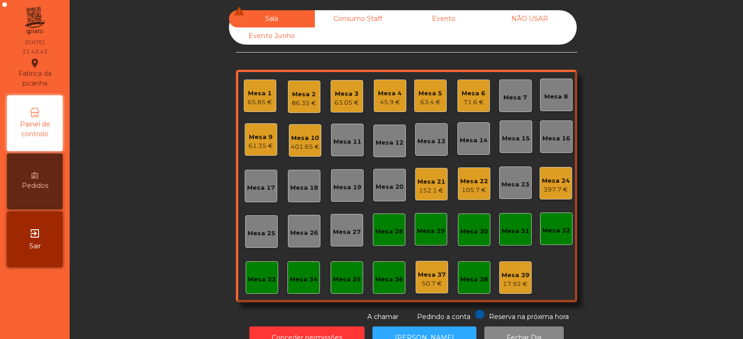
click at [472, 99] on div "71.6 €" at bounding box center [474, 102] width 24 height 9
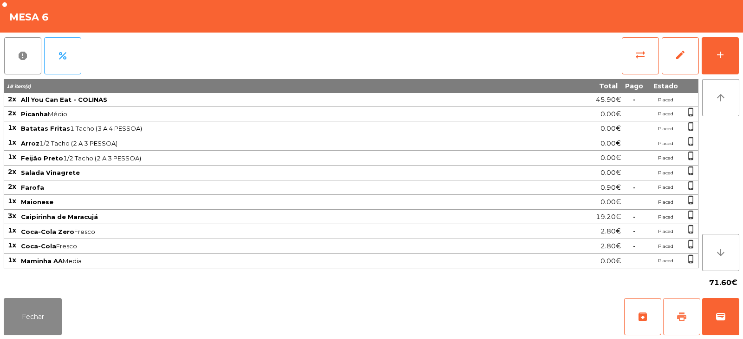
click at [678, 319] on span "print" at bounding box center [681, 316] width 11 height 11
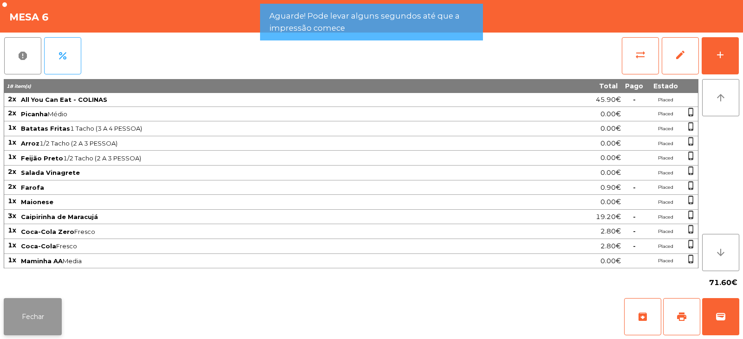
click at [43, 314] on button "Fechar" at bounding box center [33, 316] width 58 height 37
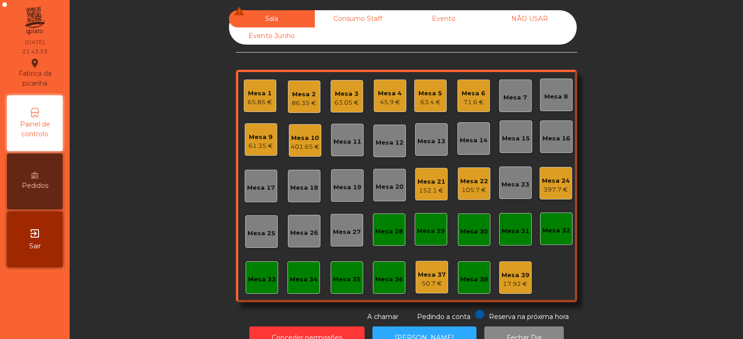
click at [259, 191] on div "Mesa 17" at bounding box center [261, 187] width 28 height 9
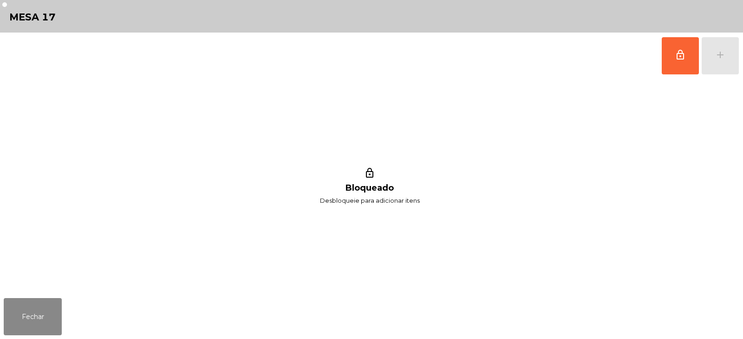
click at [722, 59] on div "lock_outline add" at bounding box center [701, 56] width 78 height 46
click at [682, 64] on button "lock_outline" at bounding box center [680, 55] width 37 height 37
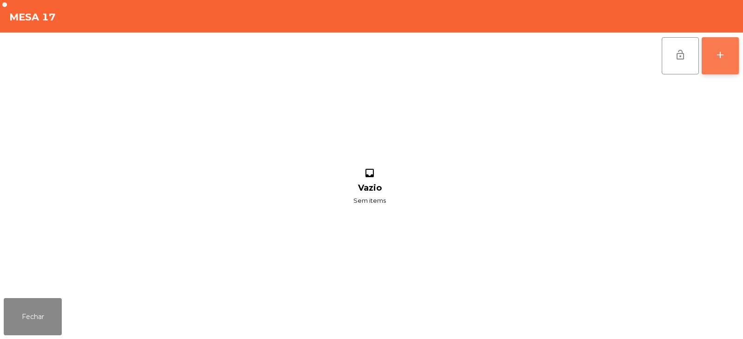
click at [727, 61] on button "add" at bounding box center [720, 55] width 37 height 37
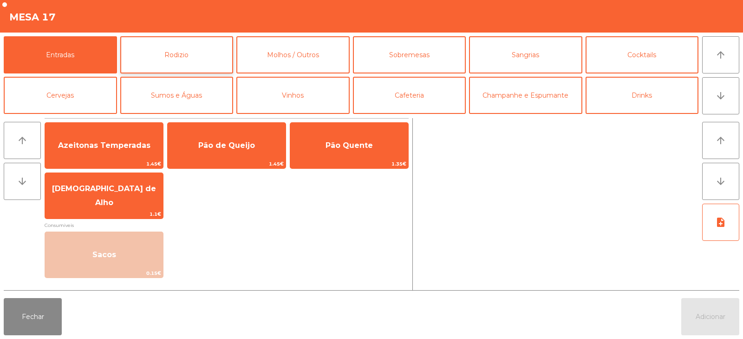
click at [193, 58] on button "Rodizio" at bounding box center [176, 54] width 113 height 37
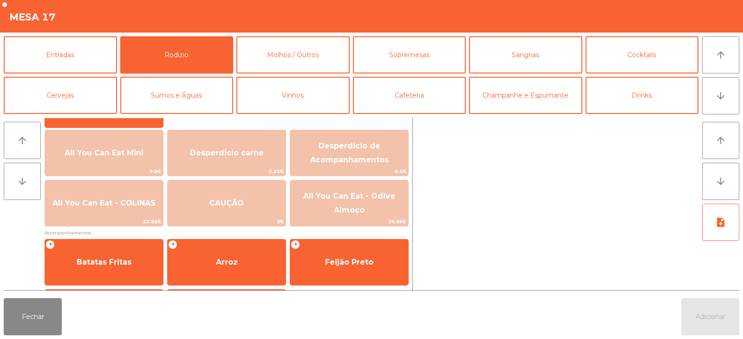
scroll to position [103, 0]
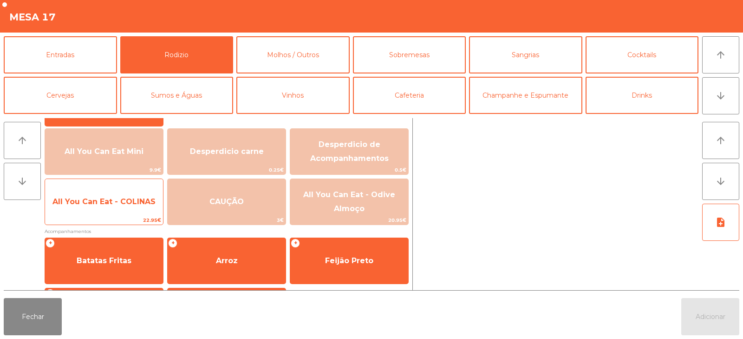
click at [126, 207] on span "All You Can Eat - COLINAS" at bounding box center [104, 201] width 118 height 25
click at [135, 202] on span "All You Can Eat - COLINAS" at bounding box center [103, 201] width 103 height 9
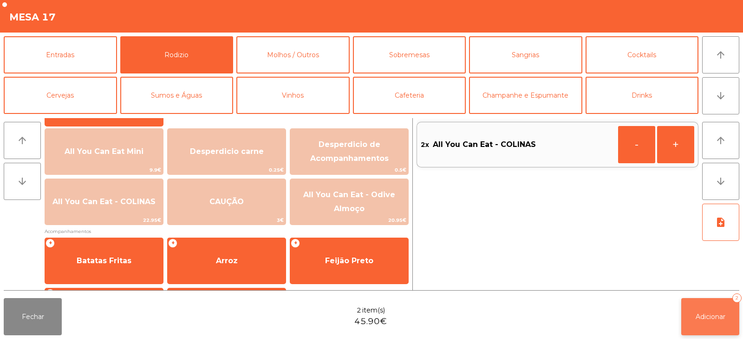
click at [713, 321] on button "Adicionar 2" at bounding box center [710, 316] width 58 height 37
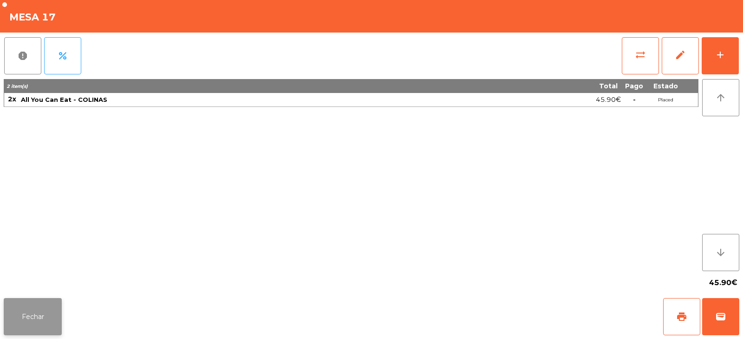
click at [28, 308] on button "Fechar" at bounding box center [33, 316] width 58 height 37
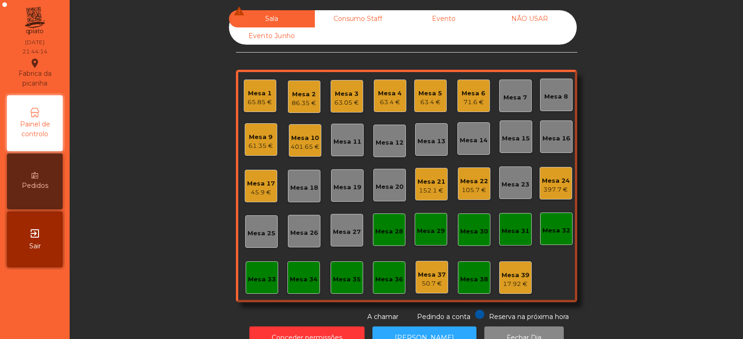
scroll to position [27, 0]
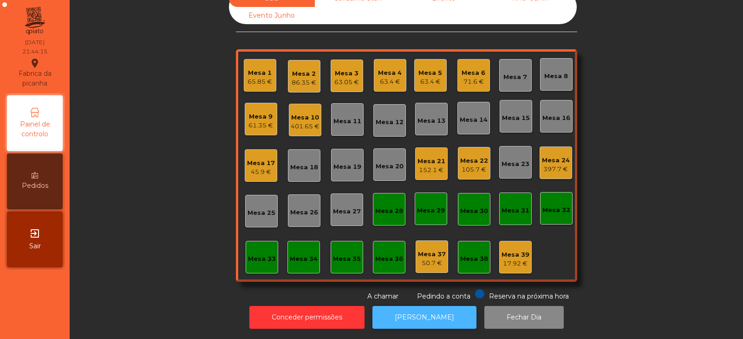
click at [411, 306] on button "[PERSON_NAME]" at bounding box center [425, 317] width 104 height 23
click at [477, 68] on div "Mesa 6" at bounding box center [474, 72] width 24 height 9
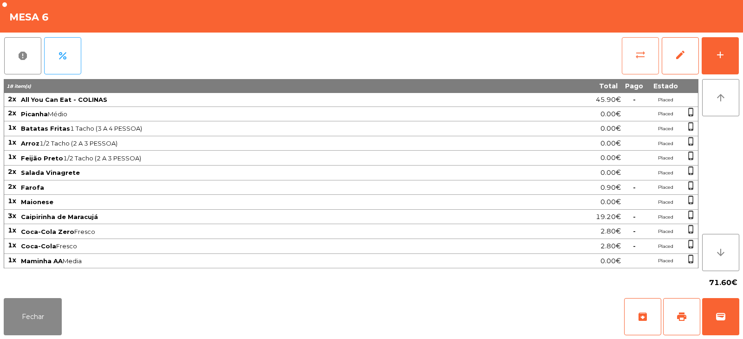
click at [648, 59] on button "sync_alt" at bounding box center [640, 55] width 37 height 37
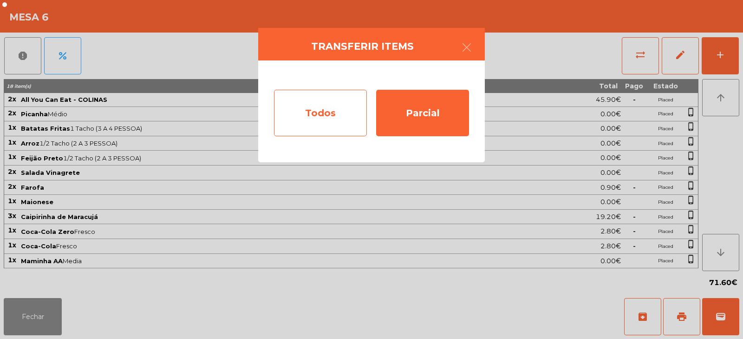
click at [303, 118] on div "Todos" at bounding box center [320, 113] width 93 height 46
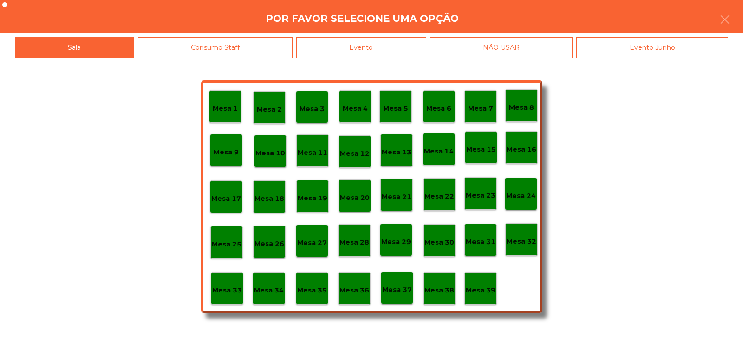
click at [362, 41] on div "Evento" at bounding box center [361, 47] width 130 height 21
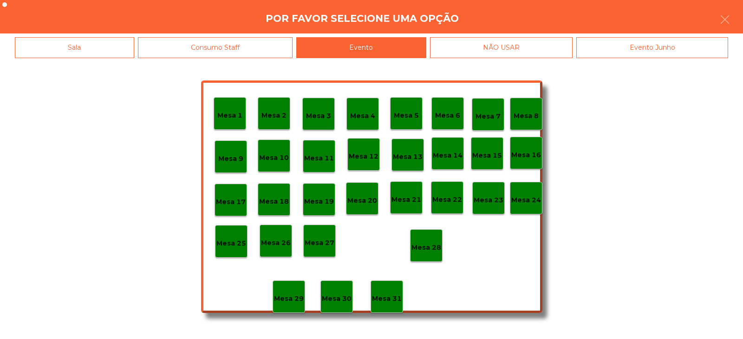
click at [446, 120] on p "Mesa 6" at bounding box center [447, 115] width 25 height 11
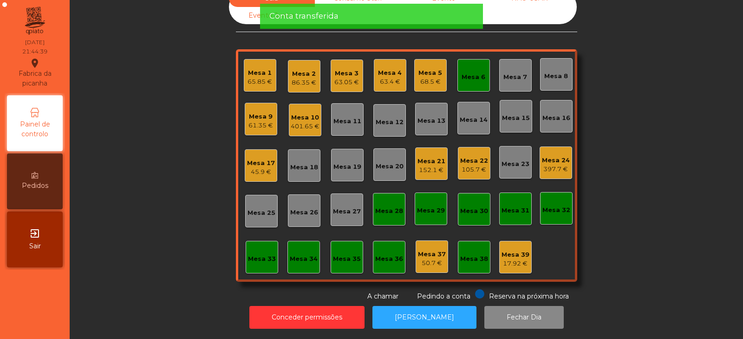
click at [255, 167] on div "45.9 €" at bounding box center [261, 171] width 28 height 9
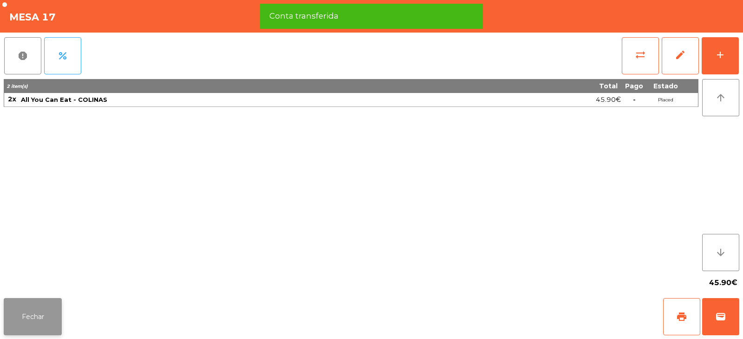
click at [25, 320] on button "Fechar" at bounding box center [33, 316] width 58 height 37
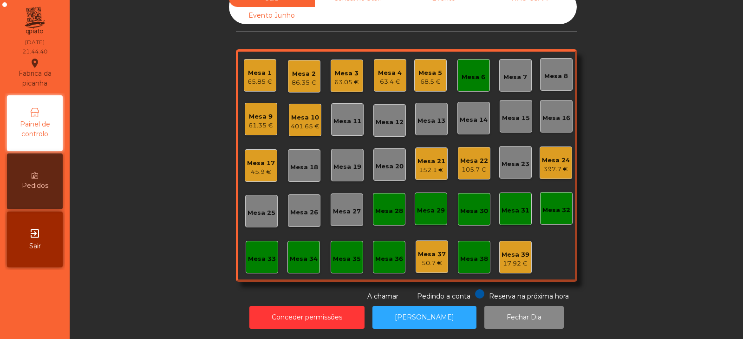
scroll to position [0, 0]
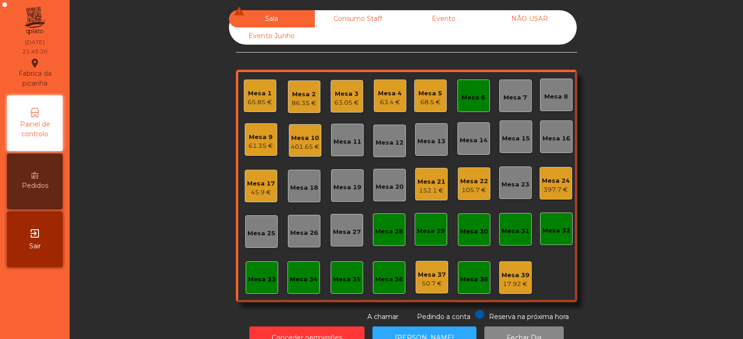
click at [338, 99] on div "63.05 €" at bounding box center [346, 102] width 25 height 9
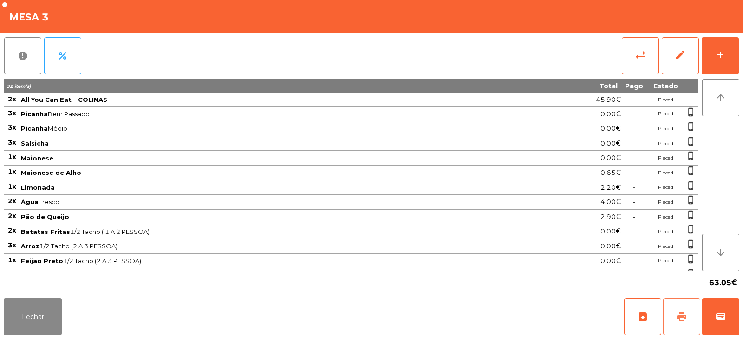
click at [686, 307] on button "print" at bounding box center [681, 316] width 37 height 37
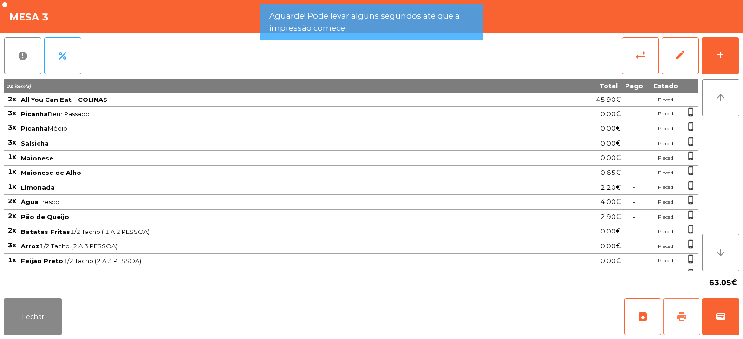
scroll to position [86, 0]
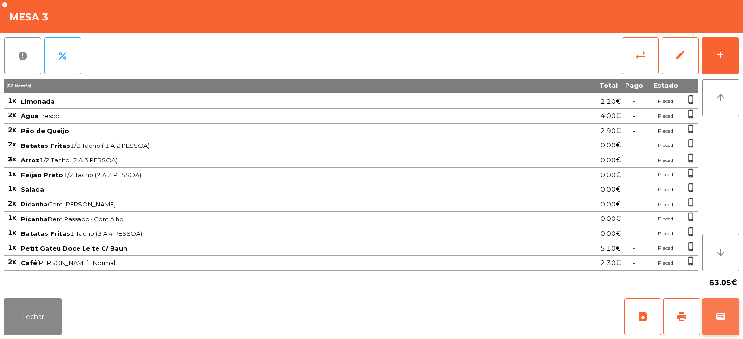
click at [729, 314] on button "wallet" at bounding box center [720, 316] width 37 height 37
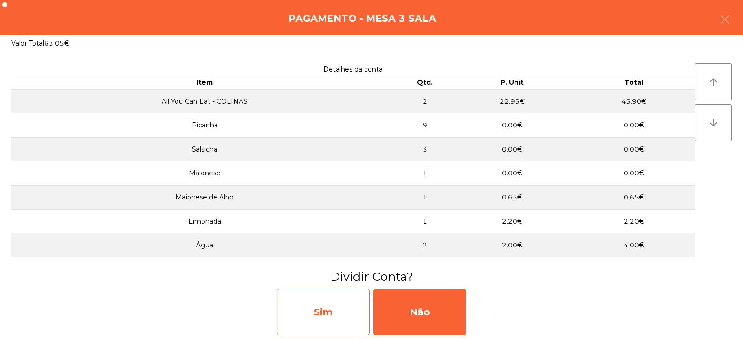
click at [308, 308] on div "Sim" at bounding box center [323, 311] width 93 height 46
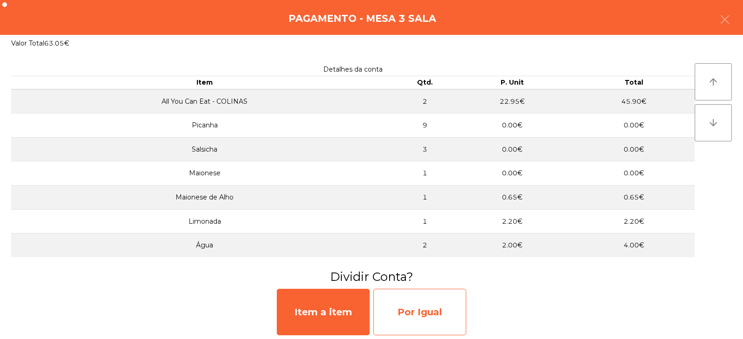
click at [411, 304] on div "Por Igual" at bounding box center [419, 311] width 93 height 46
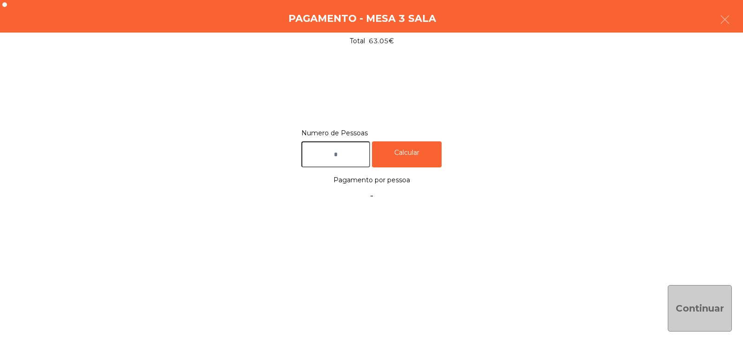
click at [337, 156] on input "text" at bounding box center [335, 154] width 69 height 26
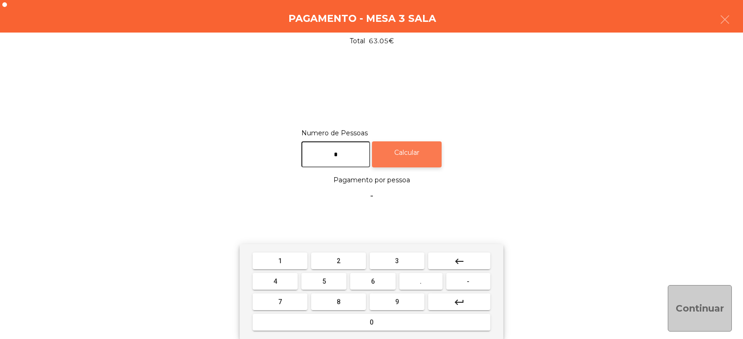
type input "*"
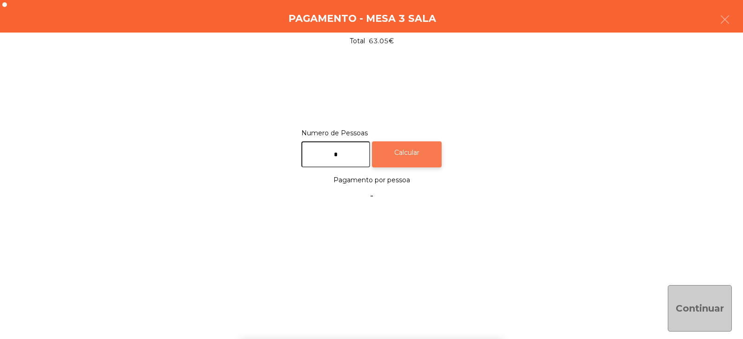
click at [413, 149] on div "Calcular" at bounding box center [407, 154] width 70 height 26
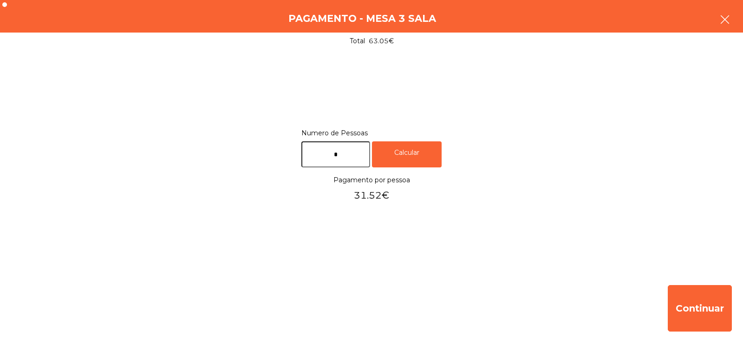
click at [733, 20] on button "button" at bounding box center [725, 21] width 26 height 28
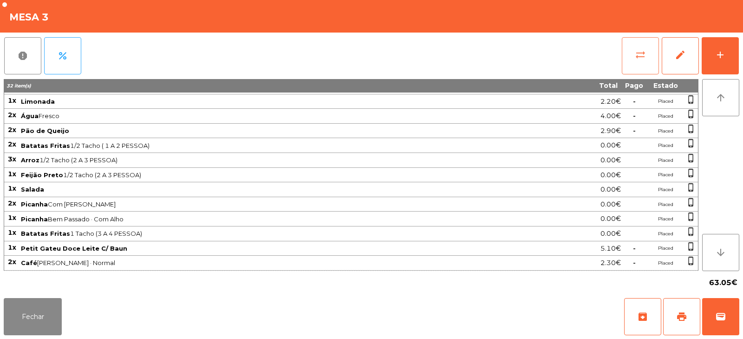
click at [649, 53] on button "sync_alt" at bounding box center [640, 55] width 37 height 37
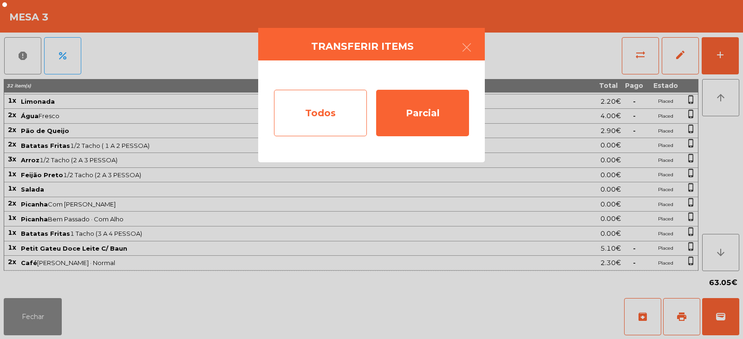
click at [327, 117] on div "Todos" at bounding box center [320, 113] width 93 height 46
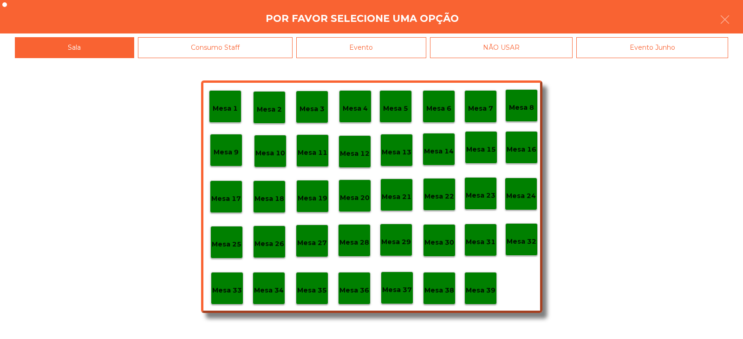
click at [400, 52] on div "Evento" at bounding box center [361, 47] width 130 height 21
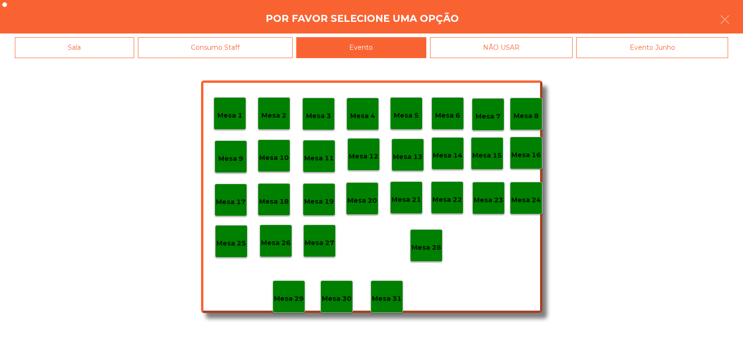
click at [431, 247] on p "Mesa 28" at bounding box center [427, 247] width 30 height 11
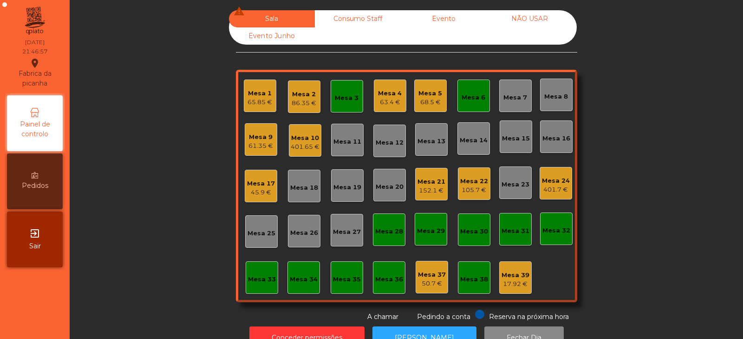
click at [347, 106] on div "Mesa 3" at bounding box center [347, 96] width 33 height 33
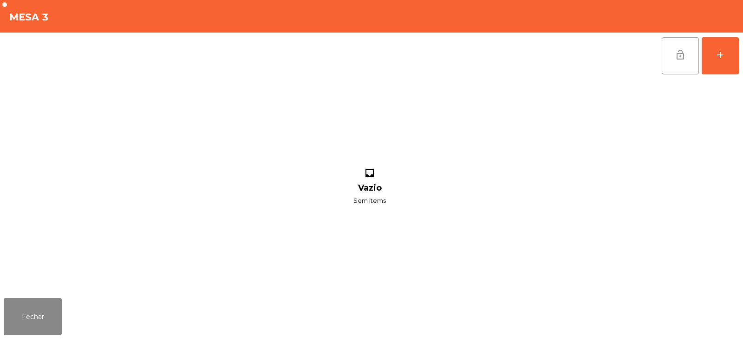
click at [663, 60] on button "lock_open" at bounding box center [680, 55] width 37 height 37
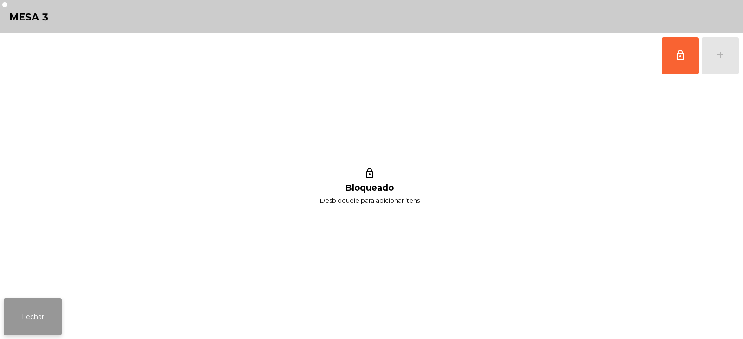
click at [39, 310] on button "Fechar" at bounding box center [33, 316] width 58 height 37
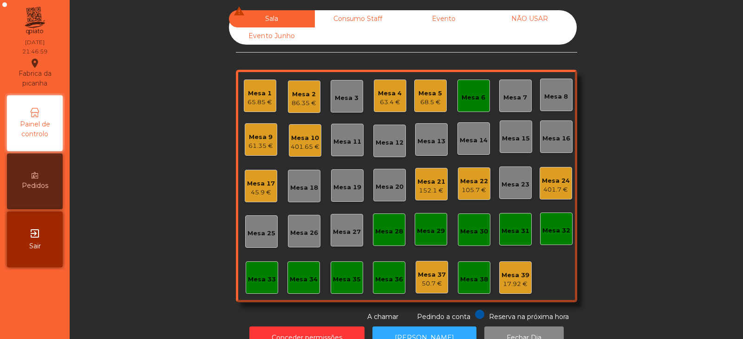
click at [473, 98] on div "Mesa 6" at bounding box center [474, 97] width 24 height 9
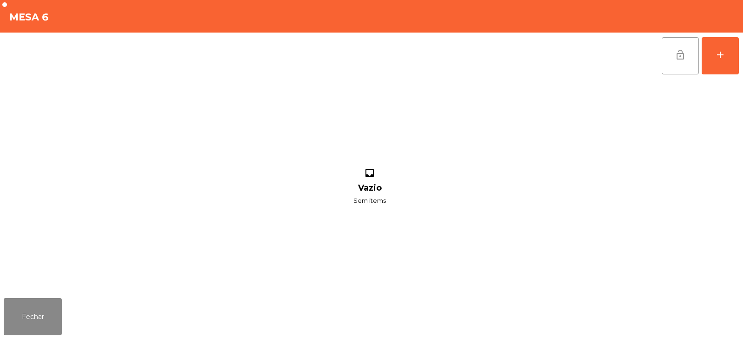
click at [676, 61] on button "lock_open" at bounding box center [680, 55] width 37 height 37
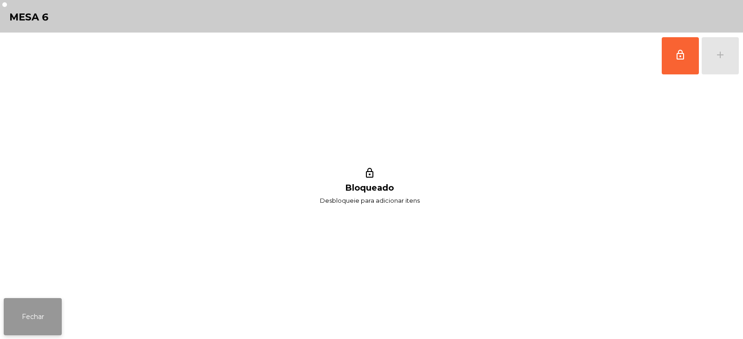
click at [46, 329] on button "Fechar" at bounding box center [33, 316] width 58 height 37
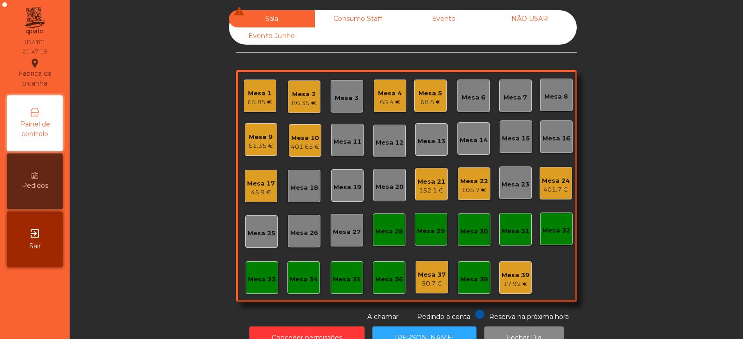
click at [473, 186] on div "105.7 €" at bounding box center [474, 189] width 28 height 9
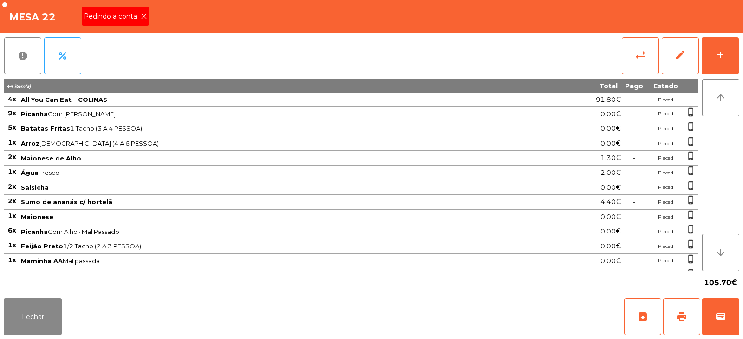
click at [139, 23] on div "Pedindo a conta" at bounding box center [115, 16] width 67 height 19
click at [682, 317] on span "print" at bounding box center [681, 316] width 11 height 11
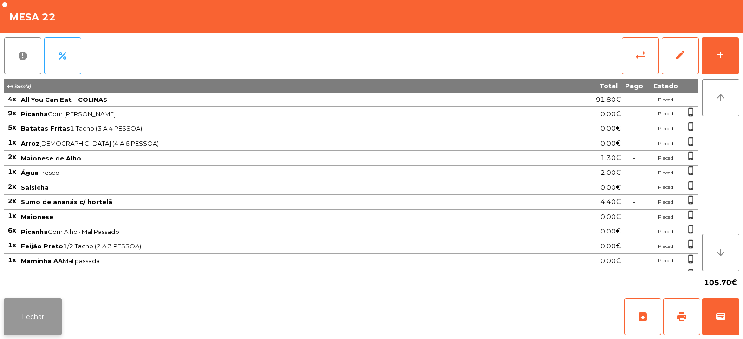
click at [42, 312] on button "Fechar" at bounding box center [33, 316] width 58 height 37
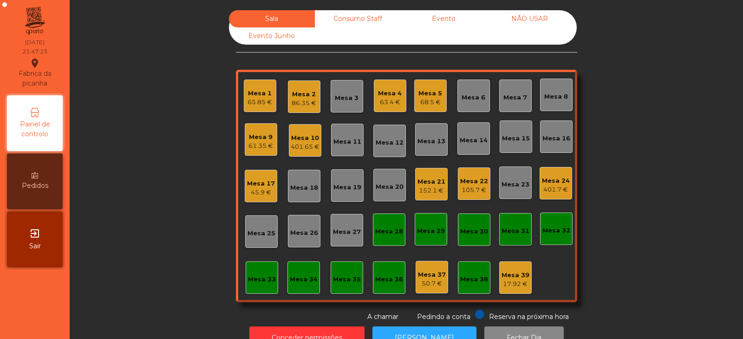
click at [303, 99] on div "86.35 €" at bounding box center [304, 102] width 25 height 9
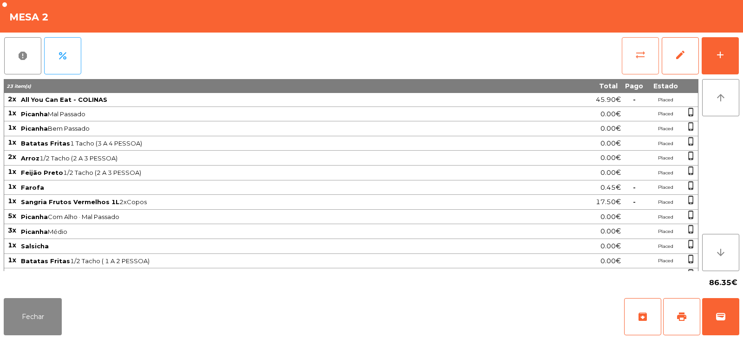
click at [643, 53] on span "sync_alt" at bounding box center [640, 54] width 11 height 11
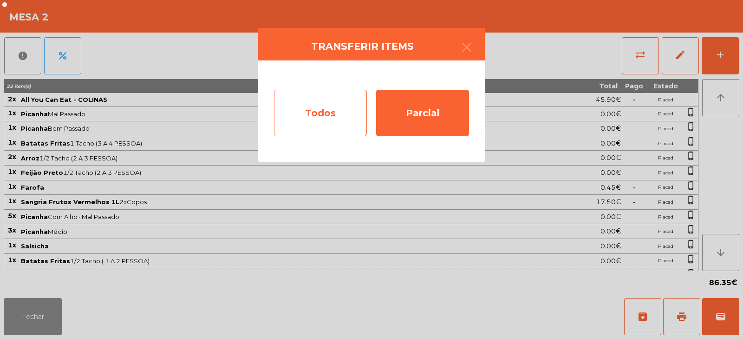
click at [329, 127] on div "Todos" at bounding box center [320, 113] width 93 height 46
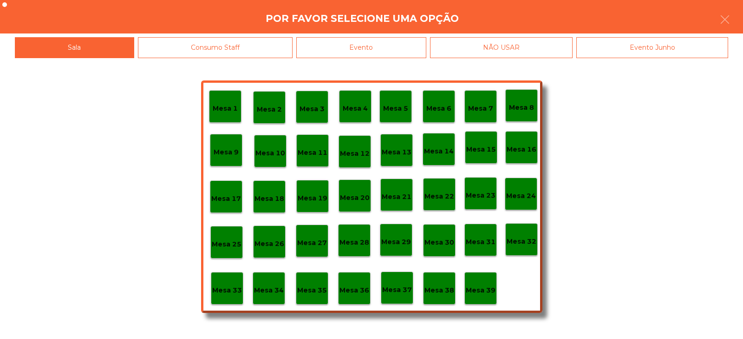
click at [360, 49] on div "Evento" at bounding box center [361, 47] width 130 height 21
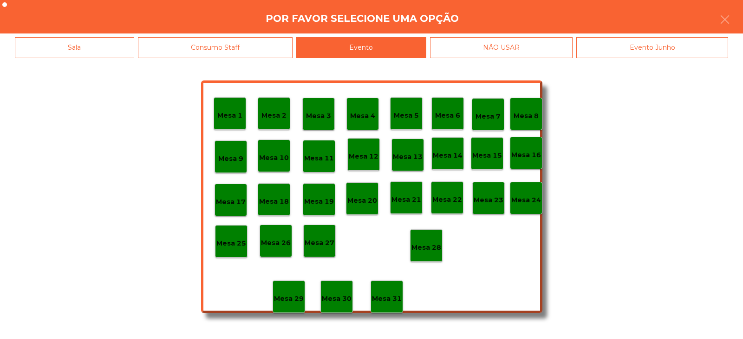
click at [277, 121] on div "Mesa 2" at bounding box center [274, 113] width 33 height 33
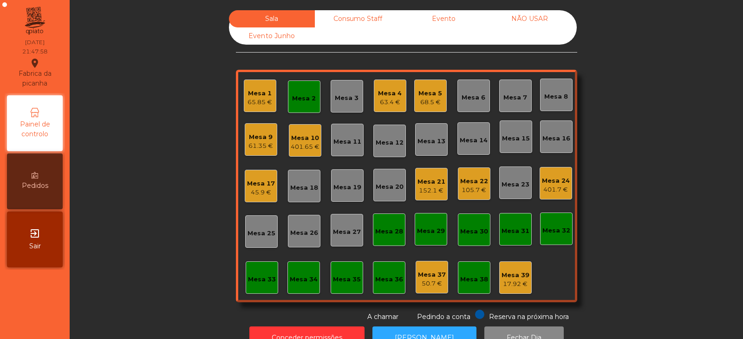
click at [294, 99] on div "Mesa 2" at bounding box center [304, 98] width 24 height 9
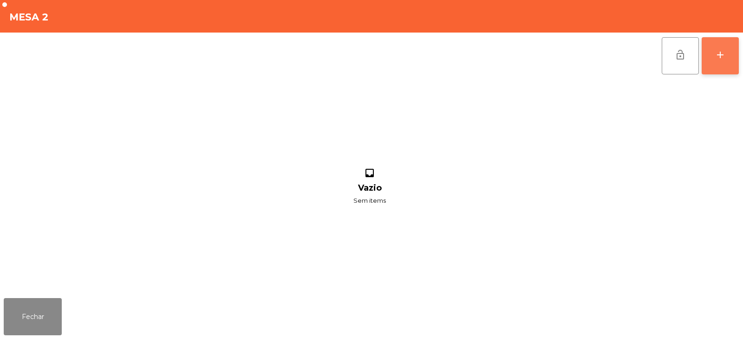
click at [729, 61] on button "add" at bounding box center [720, 55] width 37 height 37
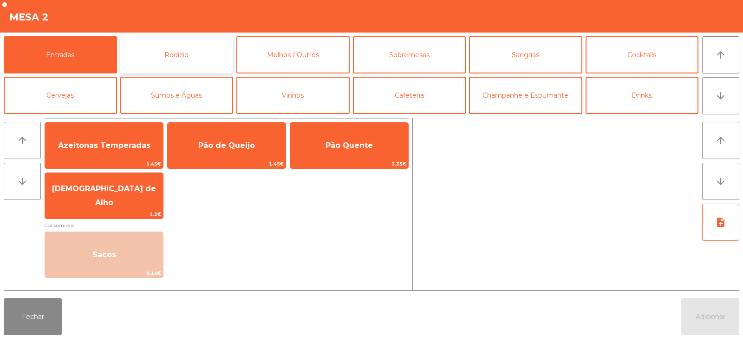
click at [182, 58] on button "Rodizio" at bounding box center [176, 54] width 113 height 37
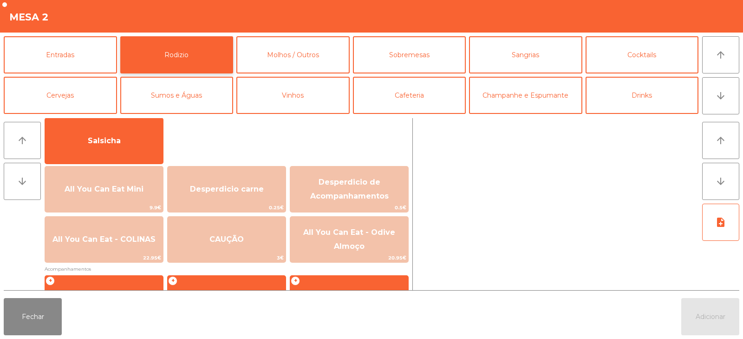
scroll to position [73, 0]
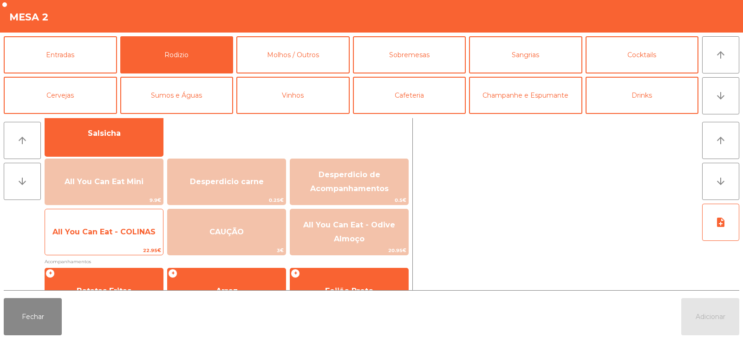
click at [107, 236] on span "All You Can Eat - COLINAS" at bounding box center [104, 231] width 118 height 25
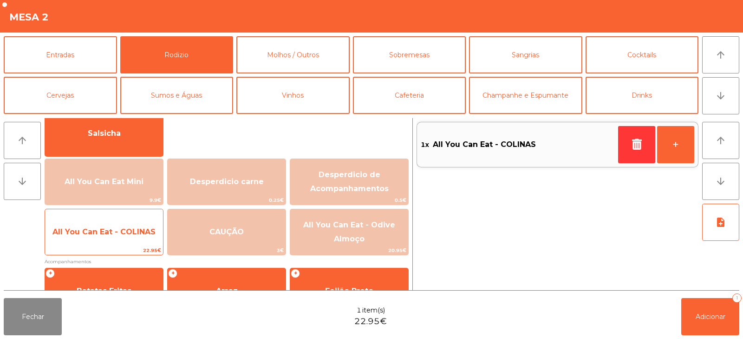
click at [107, 236] on span "All You Can Eat - COLINAS" at bounding box center [104, 231] width 118 height 25
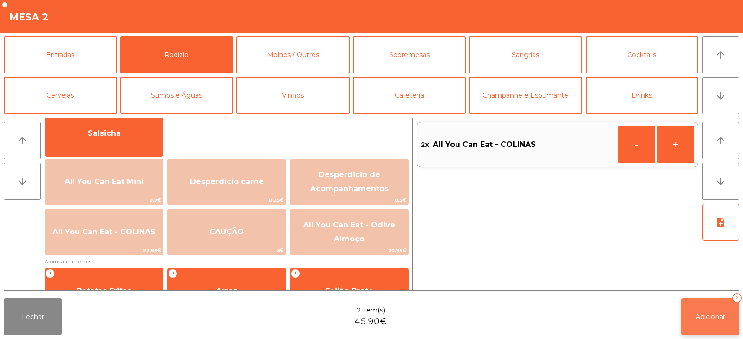
click at [708, 315] on span "Adicionar" at bounding box center [711, 316] width 30 height 8
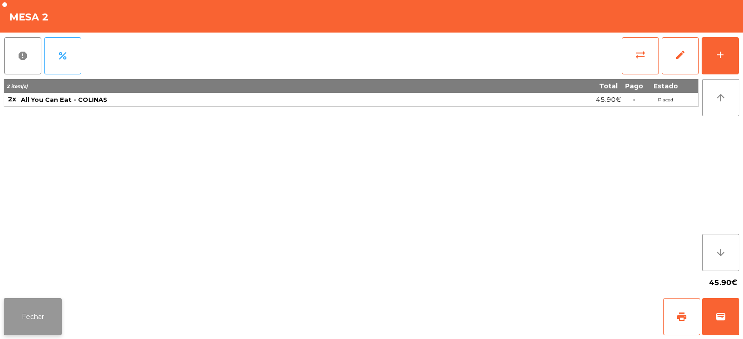
click at [45, 299] on button "Fechar" at bounding box center [33, 316] width 58 height 37
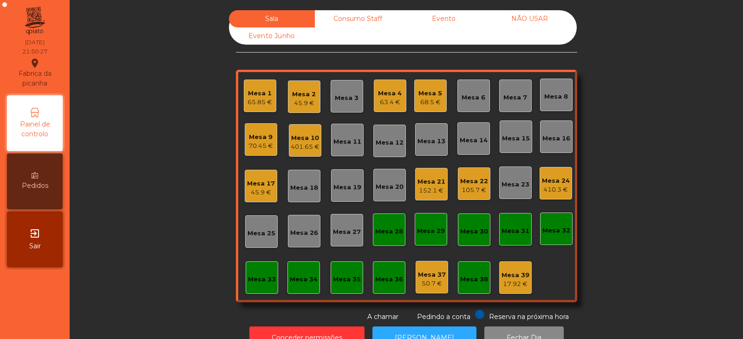
click at [465, 190] on div "105.7 €" at bounding box center [474, 189] width 28 height 9
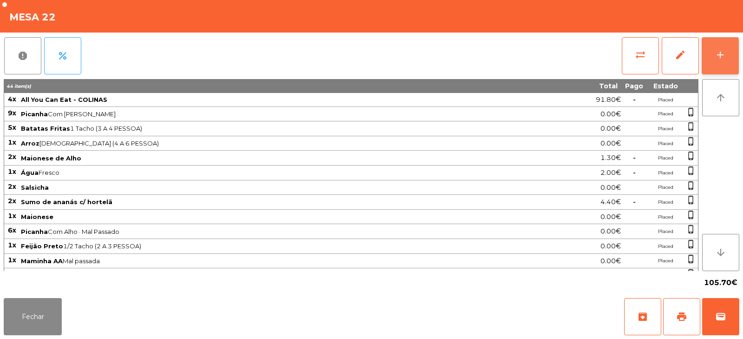
click at [712, 49] on button "add" at bounding box center [720, 55] width 37 height 37
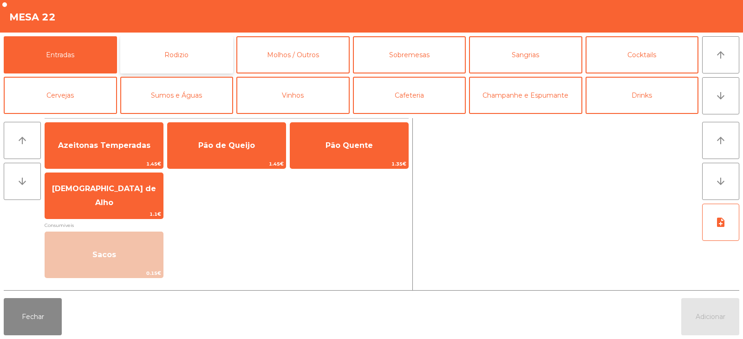
click at [178, 52] on button "Rodizio" at bounding box center [176, 54] width 113 height 37
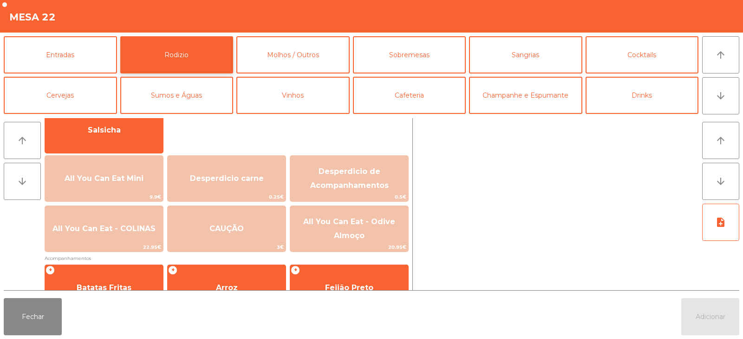
scroll to position [107, 0]
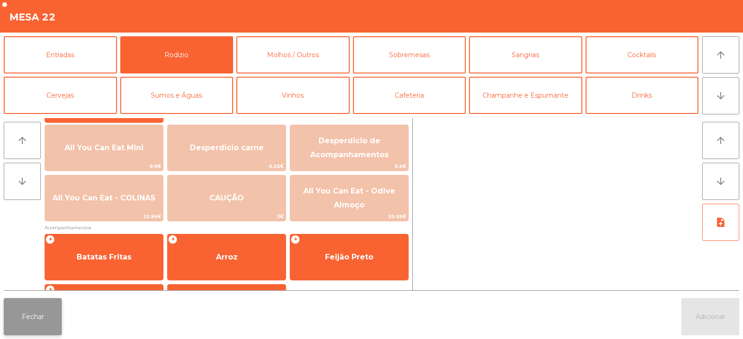
click at [37, 311] on button "Fechar" at bounding box center [33, 316] width 58 height 37
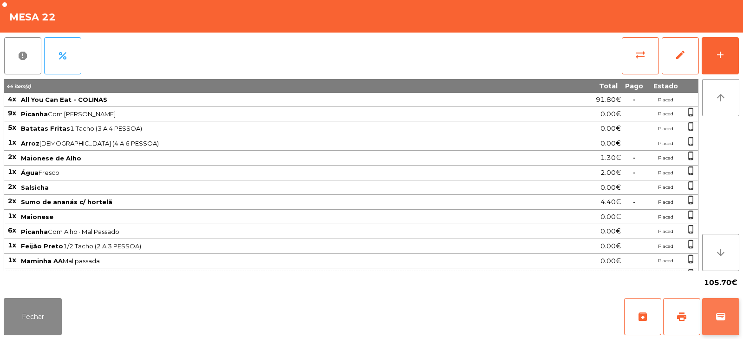
click at [721, 309] on button "wallet" at bounding box center [720, 316] width 37 height 37
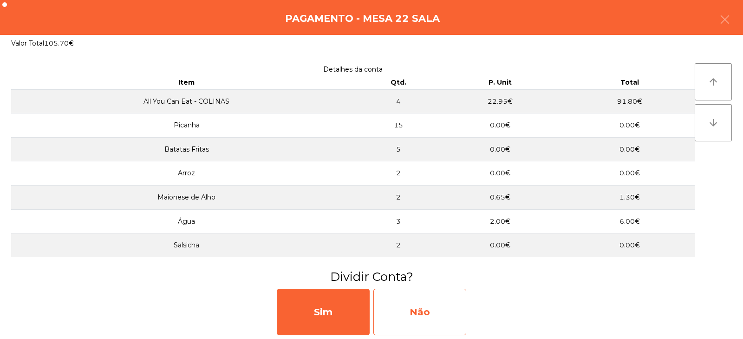
click at [426, 309] on div "Não" at bounding box center [419, 311] width 93 height 46
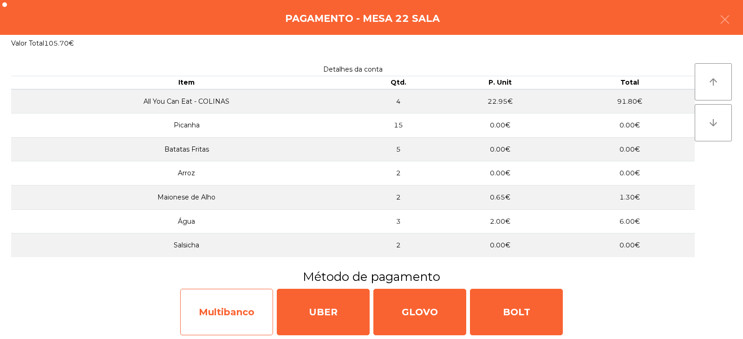
click at [226, 319] on div "Multibanco" at bounding box center [226, 311] width 93 height 46
select select "**"
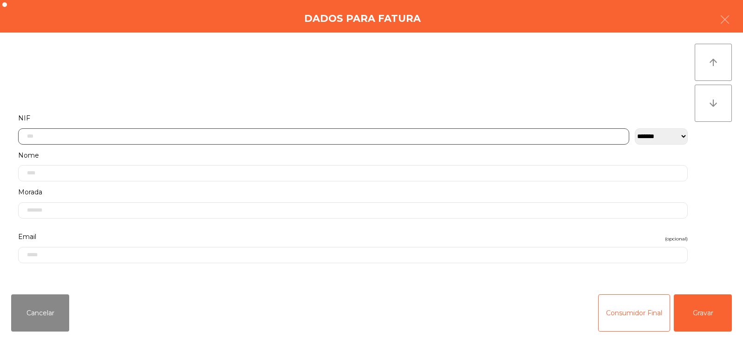
click at [243, 137] on input "text" at bounding box center [323, 136] width 611 height 16
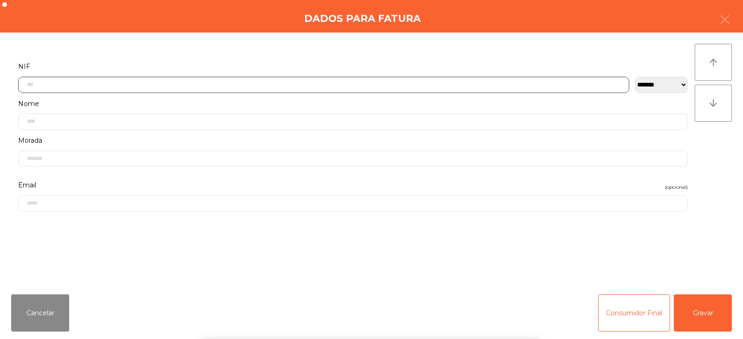
scroll to position [68, 0]
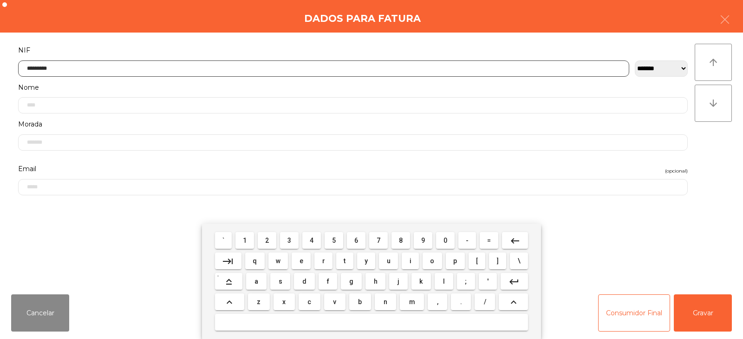
type input "*********"
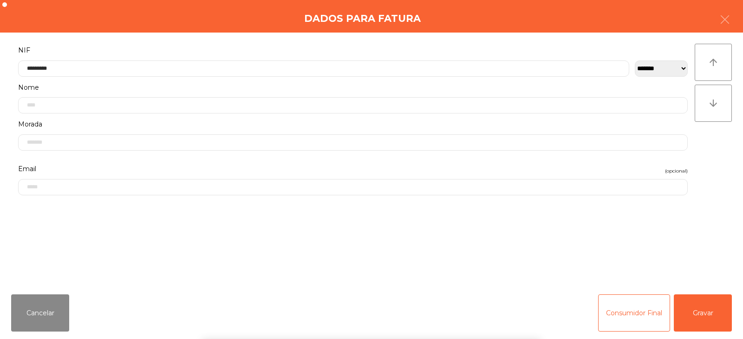
click at [705, 312] on div "` 1 2 3 4 5 6 7 8 9 0 - = keyboard_backspace keyboard_tab q w e r t y u i o p […" at bounding box center [371, 280] width 743 height 115
click at [711, 315] on button "Gravar" at bounding box center [703, 312] width 58 height 37
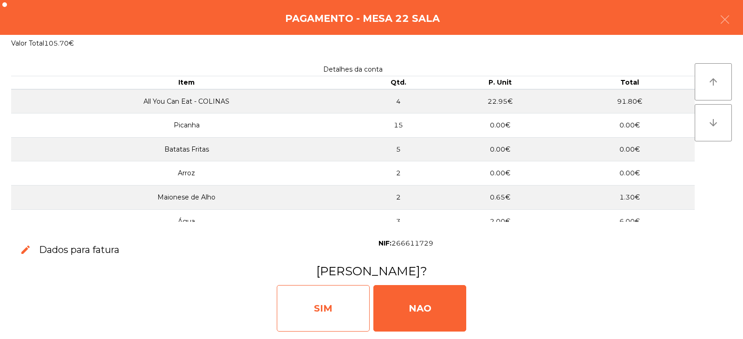
click at [334, 320] on div "SIM" at bounding box center [323, 308] width 93 height 46
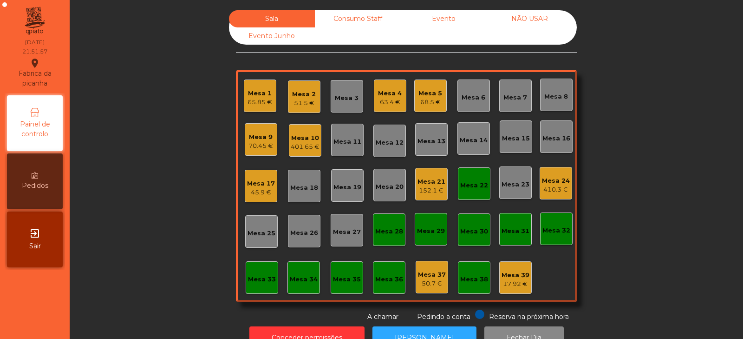
click at [458, 197] on div "Mesa 22" at bounding box center [474, 183] width 33 height 33
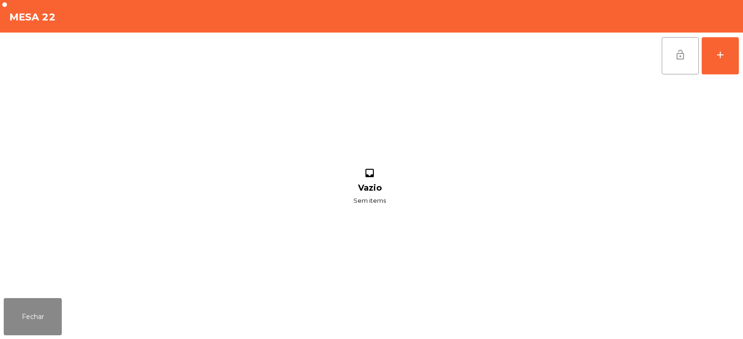
click at [674, 51] on button "lock_open" at bounding box center [680, 55] width 37 height 37
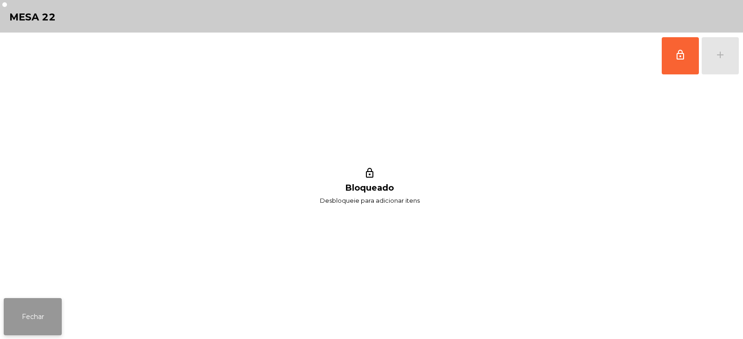
click at [31, 308] on button "Fechar" at bounding box center [33, 316] width 58 height 37
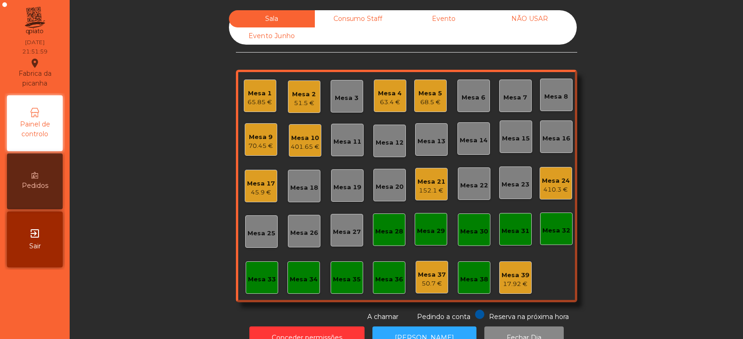
click at [130, 179] on div "Sala Consumo Staff Evento NÃO USAR Evento Junho Mesa 1 65.85 € Mesa 2 51.5 € Me…" at bounding box center [406, 165] width 649 height 311
click at [264, 194] on div "45.9 €" at bounding box center [261, 192] width 28 height 9
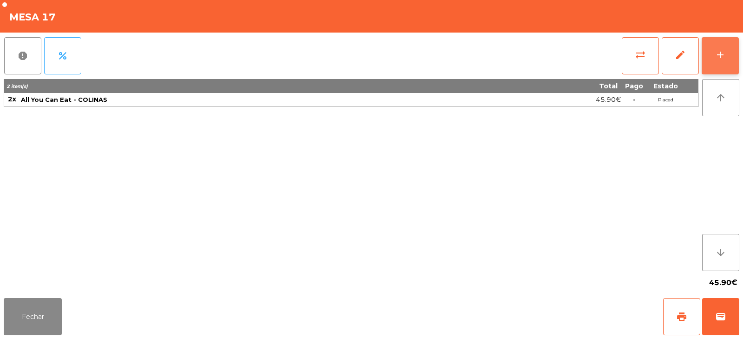
click at [718, 59] on div "add" at bounding box center [720, 54] width 11 height 11
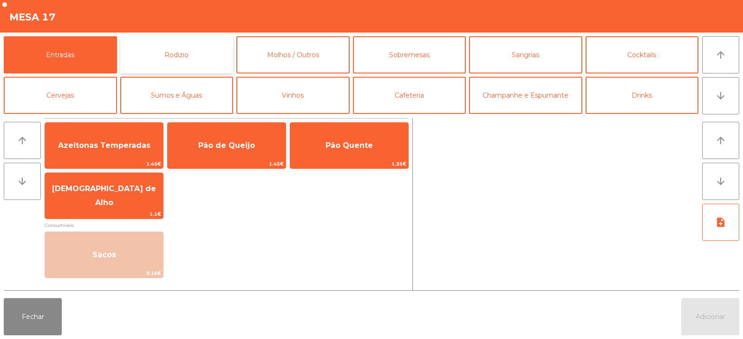
click at [165, 57] on button "Rodizio" at bounding box center [176, 54] width 113 height 37
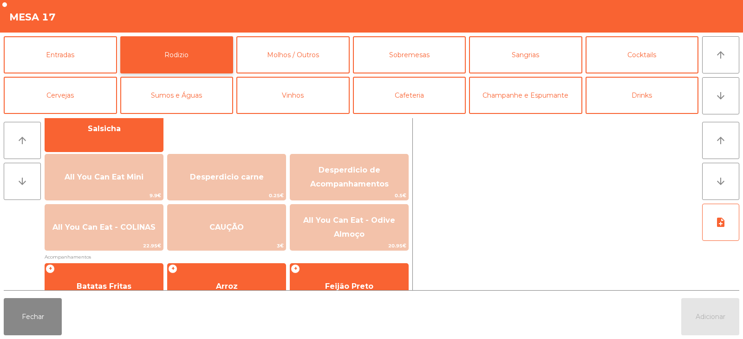
scroll to position [78, 0]
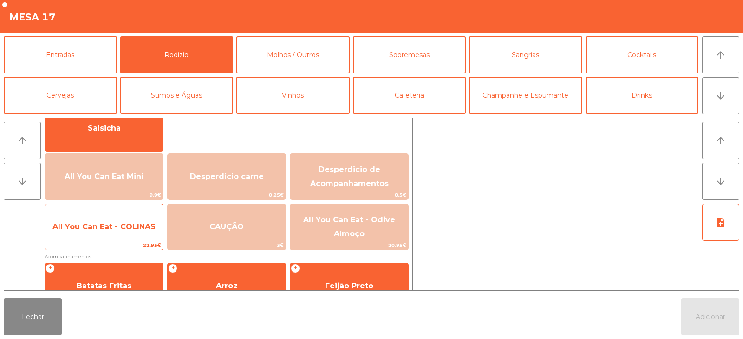
click at [110, 225] on span "All You Can Eat - COLINAS" at bounding box center [103, 226] width 103 height 9
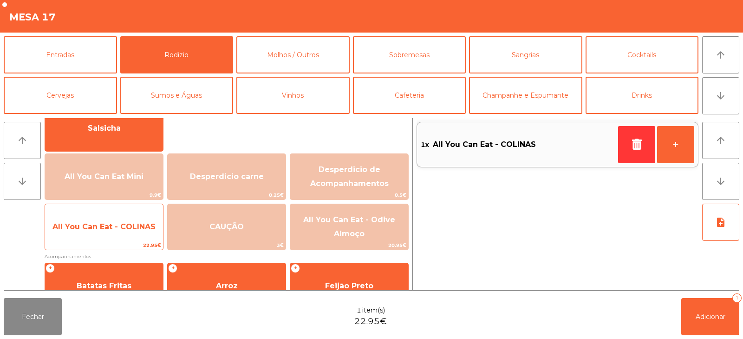
click at [109, 230] on span "All You Can Eat - COLINAS" at bounding box center [103, 226] width 103 height 9
click at [109, 232] on span "All You Can Eat - COLINAS" at bounding box center [104, 226] width 118 height 25
click at [109, 233] on span "All You Can Eat - COLINAS" at bounding box center [104, 226] width 118 height 25
click at [107, 237] on span "All You Can Eat - COLINAS" at bounding box center [104, 226] width 118 height 25
click at [101, 236] on span "All You Can Eat - COLINAS" at bounding box center [104, 226] width 118 height 25
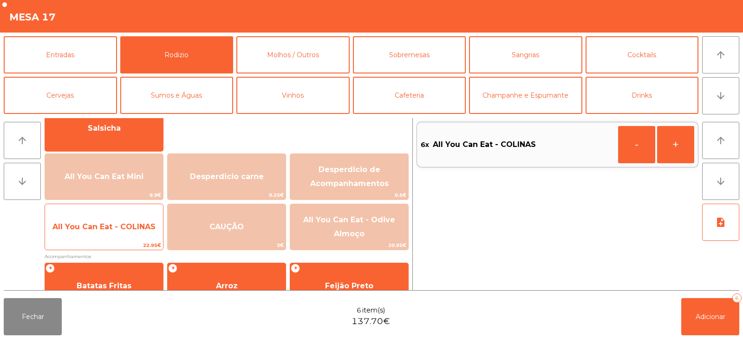
click at [99, 242] on span "22.95€" at bounding box center [104, 245] width 118 height 9
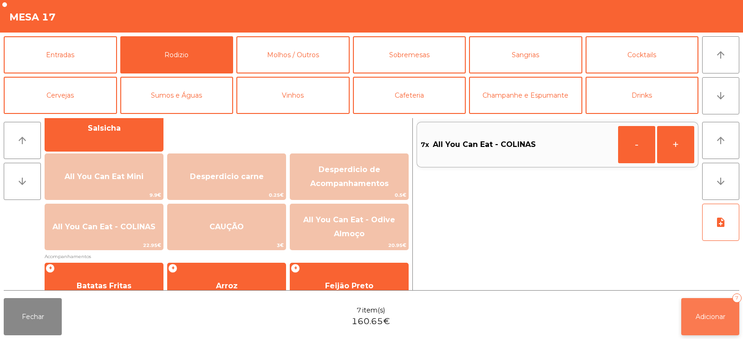
click at [720, 320] on span "Adicionar" at bounding box center [711, 316] width 30 height 8
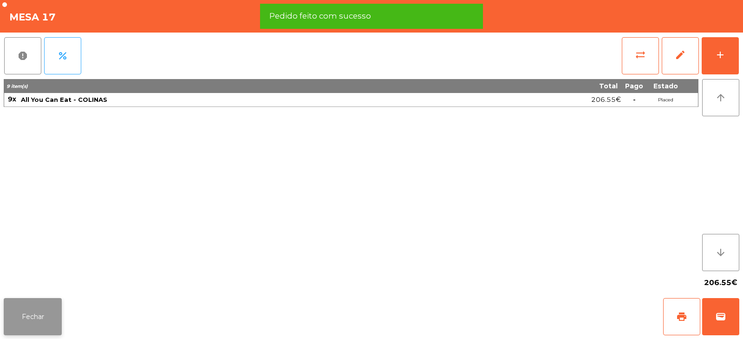
click at [39, 307] on button "Fechar" at bounding box center [33, 316] width 58 height 37
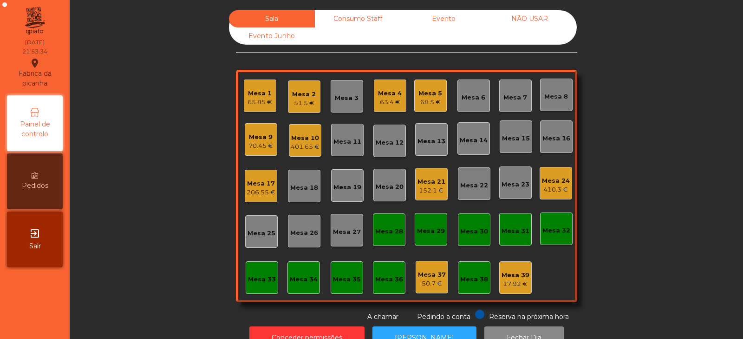
click at [251, 191] on div "206.55 €" at bounding box center [261, 192] width 29 height 9
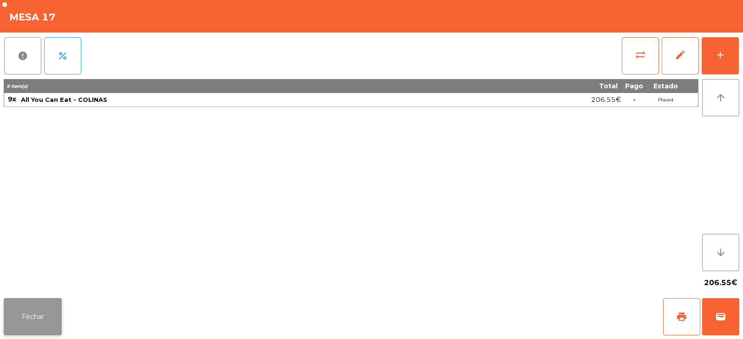
click at [40, 311] on button "Fechar" at bounding box center [33, 316] width 58 height 37
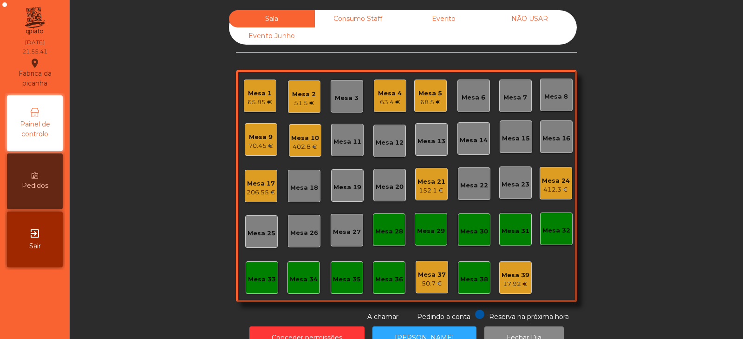
click at [259, 189] on div "206.55 €" at bounding box center [261, 192] width 29 height 9
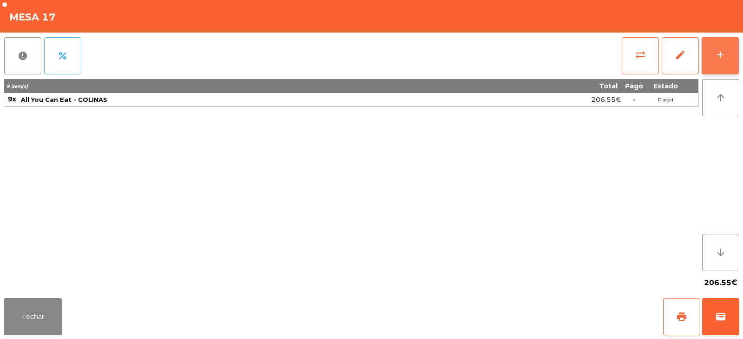
click at [721, 56] on div "add" at bounding box center [720, 54] width 11 height 11
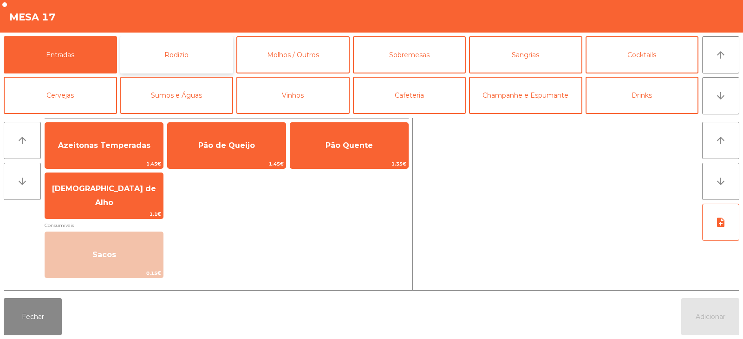
click at [188, 59] on button "Rodizio" at bounding box center [176, 54] width 113 height 37
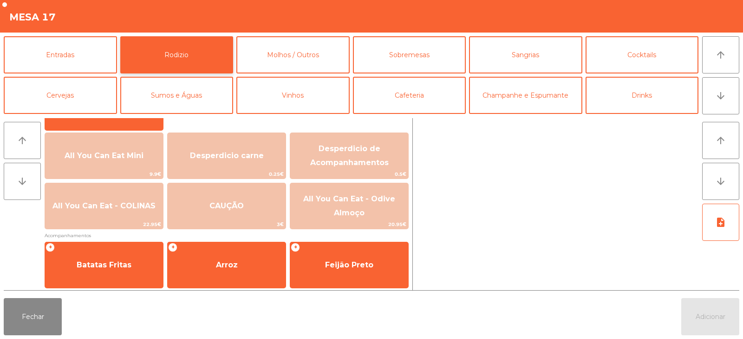
scroll to position [151, 0]
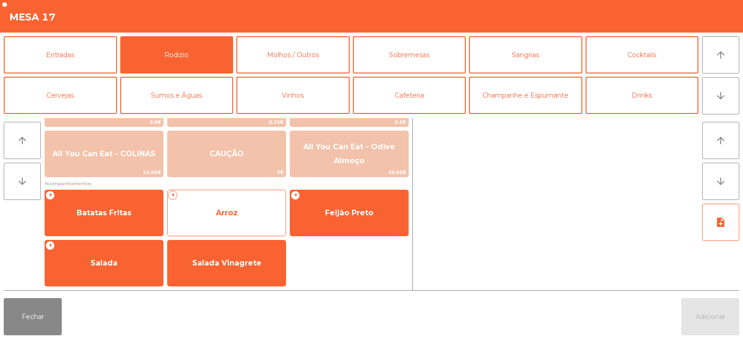
click at [227, 210] on span "Arroz" at bounding box center [227, 212] width 22 height 9
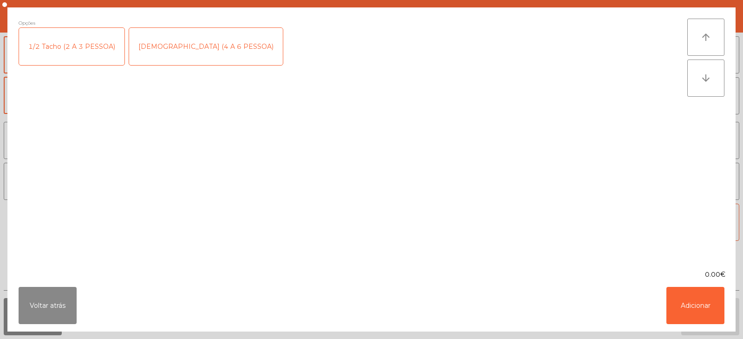
click at [170, 46] on div "[DEMOGRAPHIC_DATA] (4 A 6 PESSOA)" at bounding box center [206, 46] width 154 height 37
click at [701, 291] on button "Adicionar" at bounding box center [696, 305] width 58 height 37
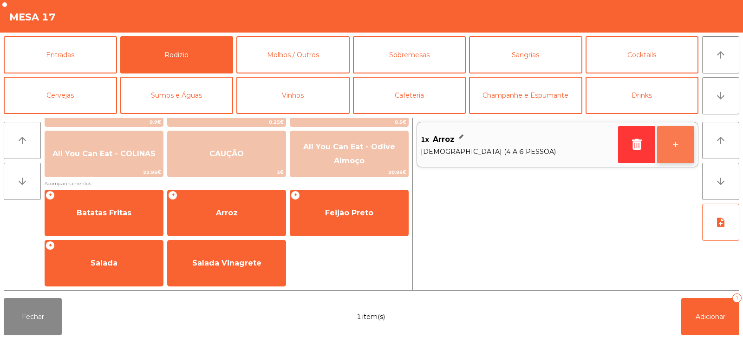
click at [680, 139] on button "+" at bounding box center [675, 144] width 37 height 37
click at [678, 140] on button "+" at bounding box center [675, 144] width 37 height 37
click at [681, 140] on button "+" at bounding box center [675, 144] width 37 height 37
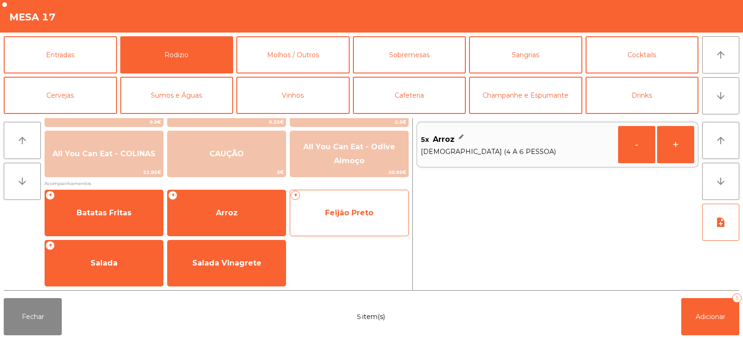
click at [362, 212] on span "Feijão Preto" at bounding box center [349, 212] width 48 height 9
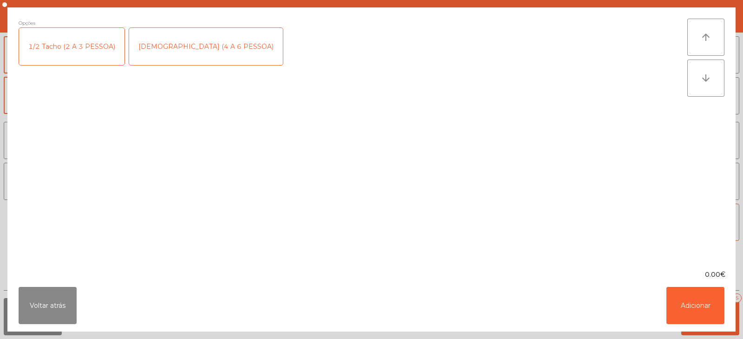
click at [69, 51] on div "1/2 Tacho (2 A 3 PESSOA)" at bounding box center [71, 46] width 105 height 37
click at [698, 308] on button "Adicionar" at bounding box center [696, 305] width 58 height 37
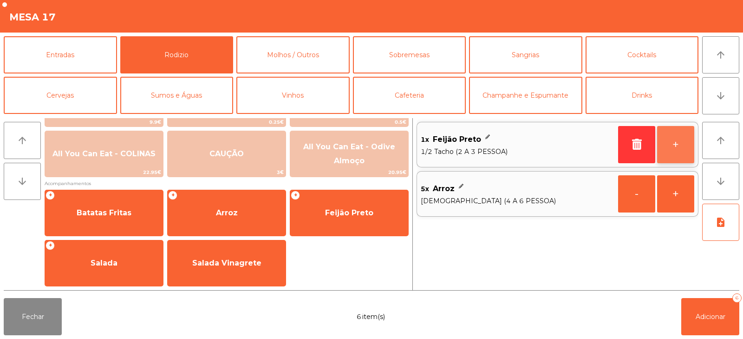
click at [669, 145] on button "+" at bounding box center [675, 144] width 37 height 37
click at [676, 151] on button "+" at bounding box center [675, 144] width 37 height 37
click at [681, 151] on button "+" at bounding box center [675, 144] width 37 height 37
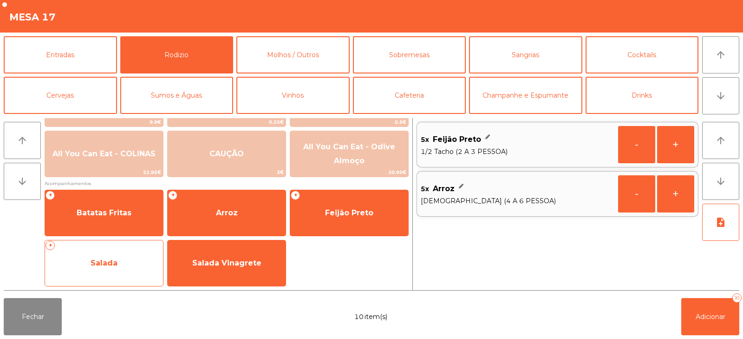
click at [95, 271] on span "Salada" at bounding box center [104, 262] width 118 height 25
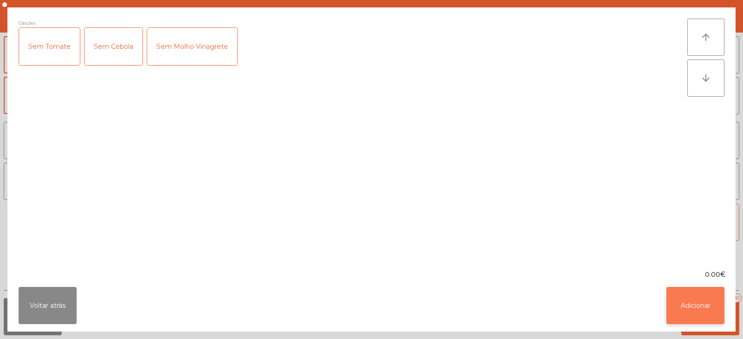
click at [692, 312] on button "Adicionar" at bounding box center [696, 305] width 58 height 37
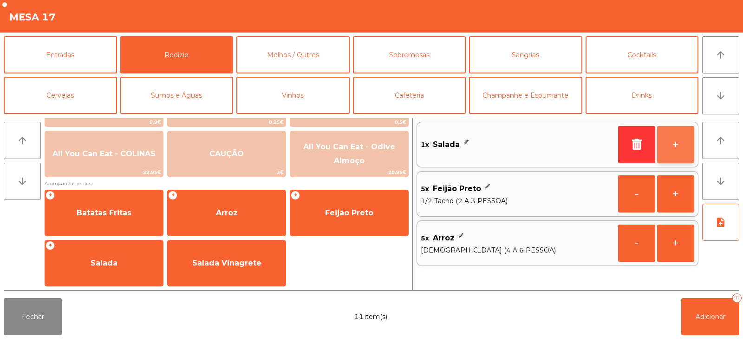
click at [661, 148] on button "+" at bounding box center [675, 144] width 37 height 37
click at [674, 144] on button "+" at bounding box center [675, 144] width 37 height 37
click at [675, 146] on button "+" at bounding box center [675, 144] width 37 height 37
click at [679, 146] on button "+" at bounding box center [675, 144] width 37 height 37
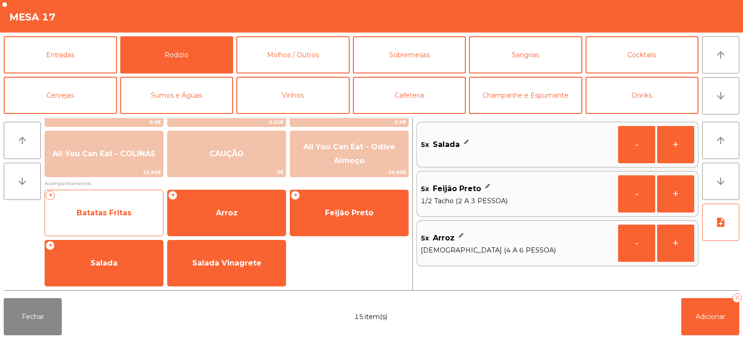
click at [99, 226] on div "+ Batatas Fritas" at bounding box center [104, 213] width 119 height 46
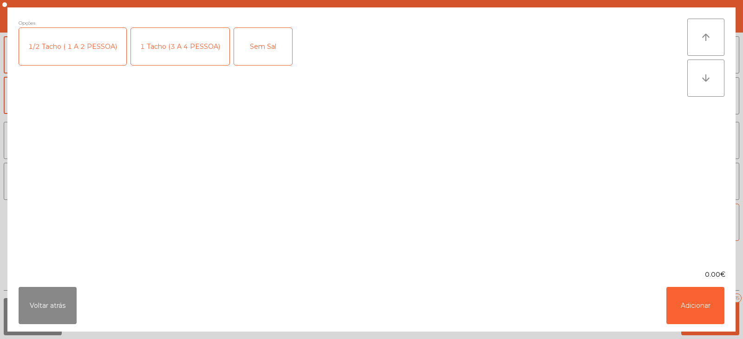
click at [160, 44] on div "1 Tacho (3 A 4 PESSOA)" at bounding box center [180, 46] width 98 height 37
click at [688, 309] on button "Adicionar" at bounding box center [696, 305] width 58 height 37
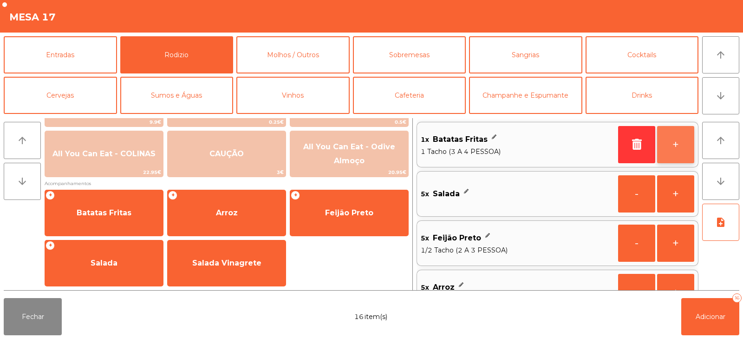
click at [675, 146] on button "+" at bounding box center [675, 144] width 37 height 37
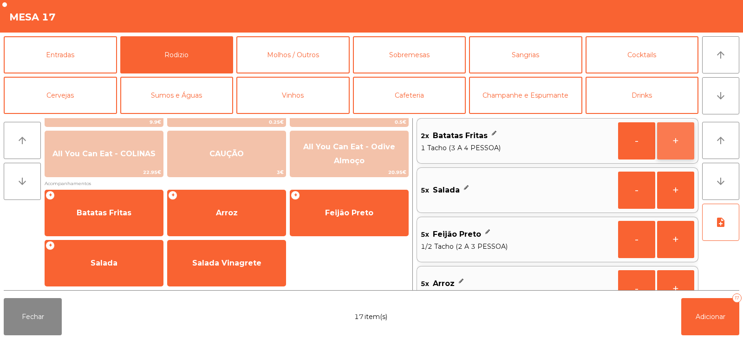
click at [678, 146] on button "+" at bounding box center [675, 140] width 37 height 37
click at [676, 146] on button "+" at bounding box center [675, 140] width 37 height 37
click at [678, 141] on button "+" at bounding box center [675, 140] width 37 height 37
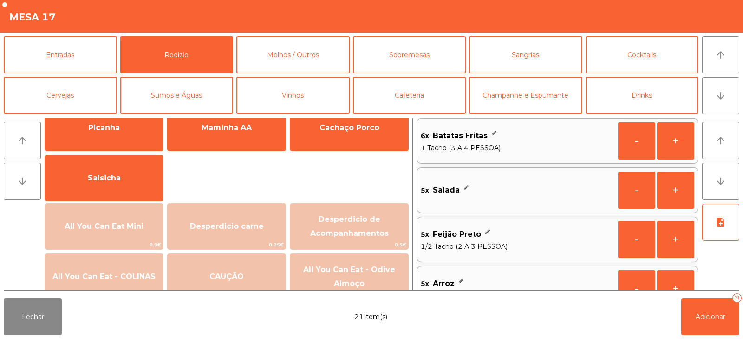
scroll to position [0, 0]
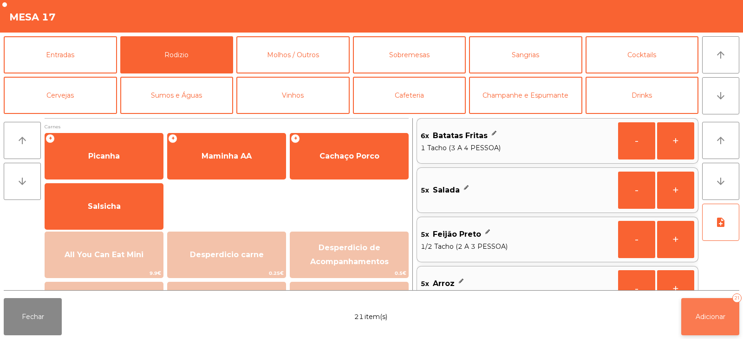
click at [713, 318] on span "Adicionar" at bounding box center [711, 316] width 30 height 8
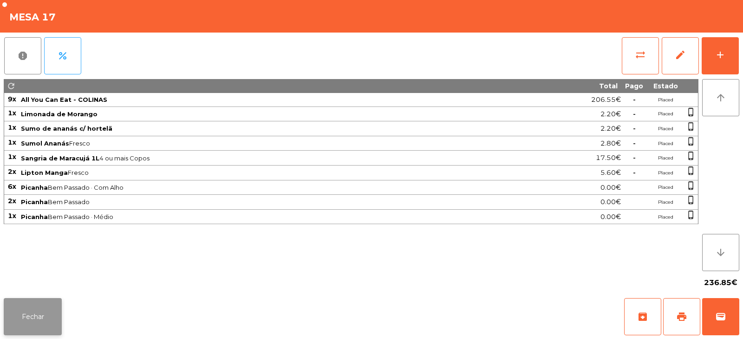
click at [43, 324] on button "Fechar" at bounding box center [33, 316] width 58 height 37
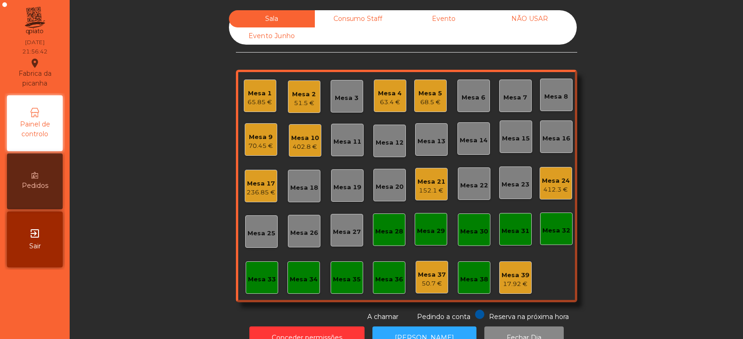
click at [256, 147] on div "70.45 €" at bounding box center [261, 145] width 25 height 9
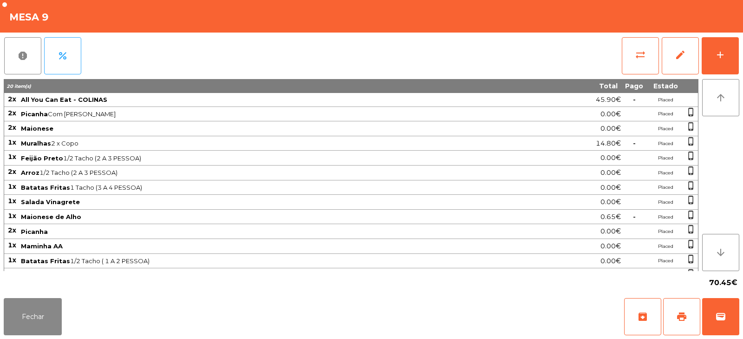
scroll to position [41, 0]
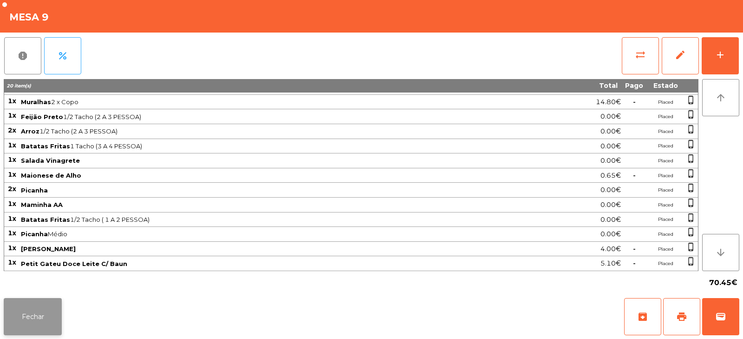
click at [41, 321] on button "Fechar" at bounding box center [33, 316] width 58 height 37
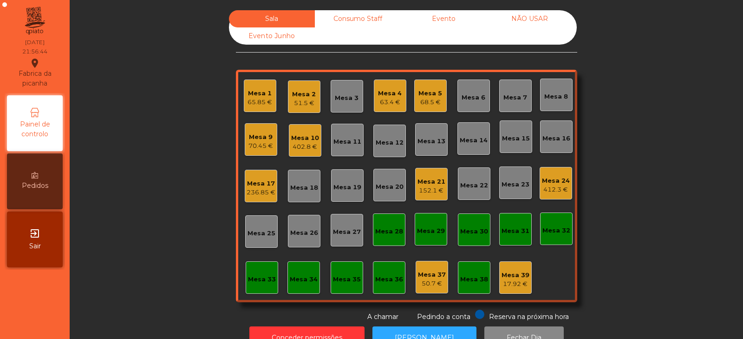
click at [303, 147] on div "402.8 €" at bounding box center [305, 146] width 28 height 9
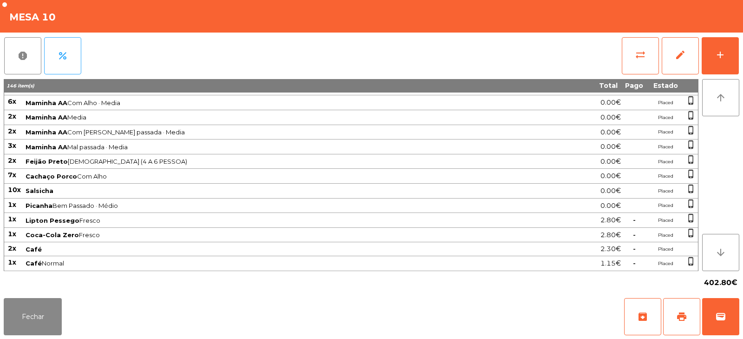
scroll to position [0, 0]
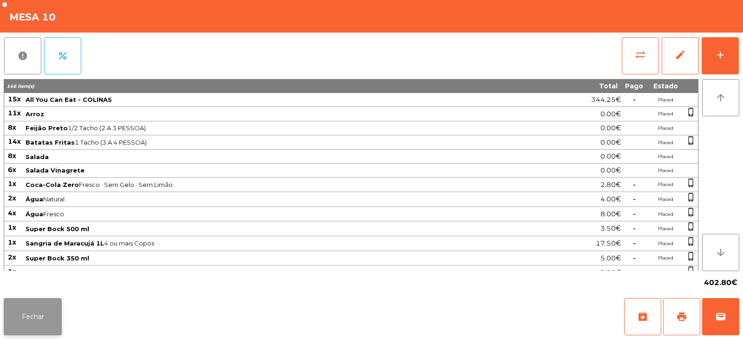
click at [25, 325] on button "Fechar" at bounding box center [33, 316] width 58 height 37
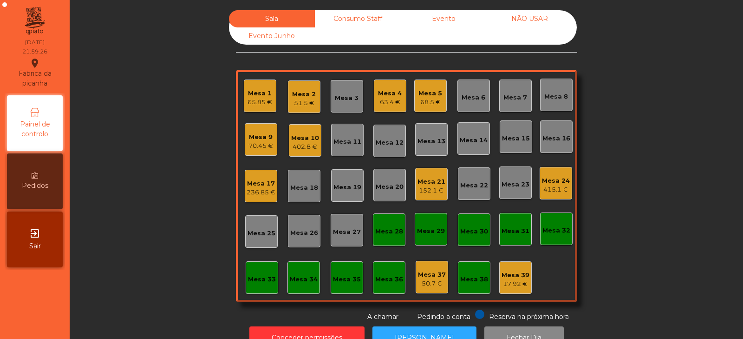
click at [345, 281] on div "Mesa 35" at bounding box center [347, 279] width 28 height 9
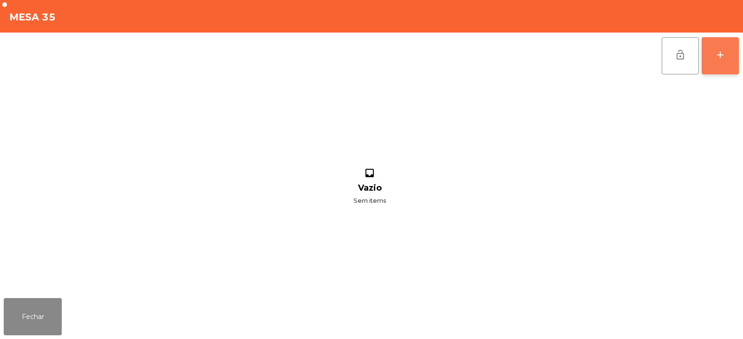
click at [725, 55] on div "add" at bounding box center [720, 54] width 11 height 11
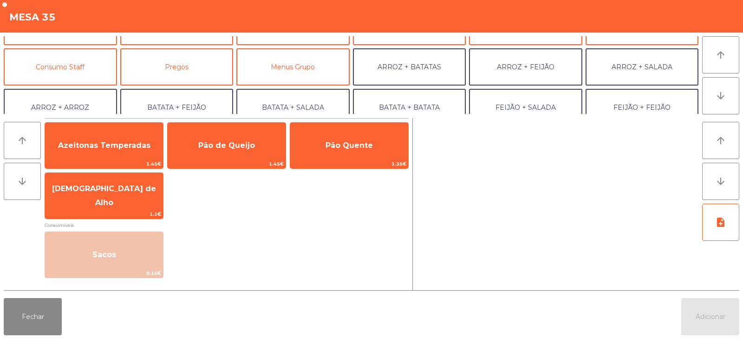
scroll to position [76, 0]
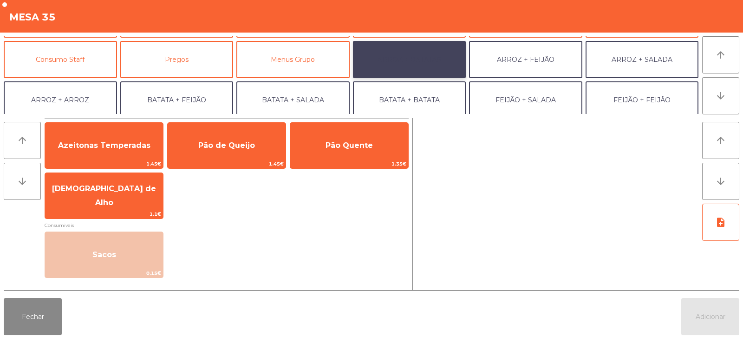
click at [407, 57] on button "ARROZ + BATATAS" at bounding box center [409, 59] width 113 height 37
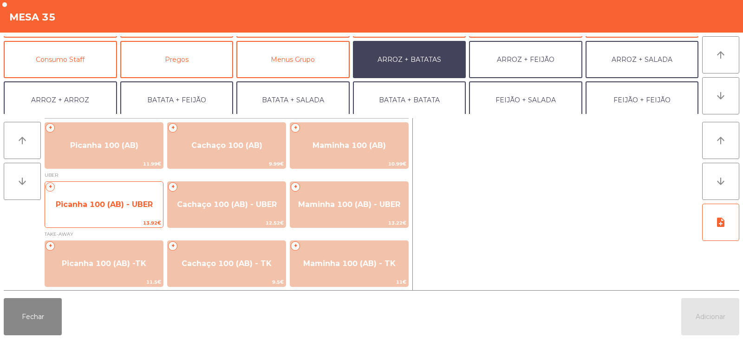
click at [92, 206] on span "Picanha 100 (AB) - UBER" at bounding box center [104, 204] width 97 height 9
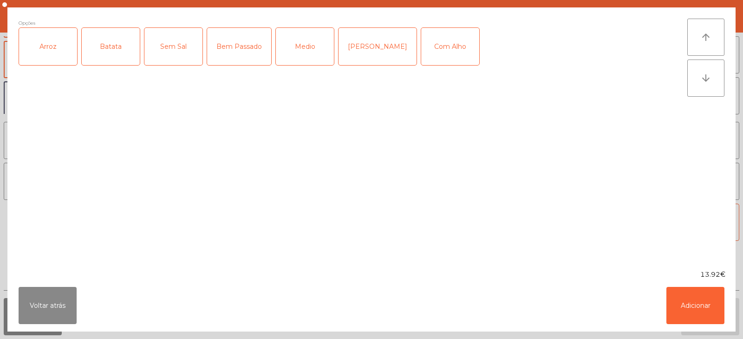
click at [56, 61] on div "Arroz" at bounding box center [48, 46] width 58 height 37
click at [92, 46] on div "Batata" at bounding box center [111, 46] width 58 height 37
click at [247, 51] on div "Bem Passado" at bounding box center [239, 46] width 64 height 37
click at [685, 312] on button "Adicionar" at bounding box center [696, 305] width 58 height 37
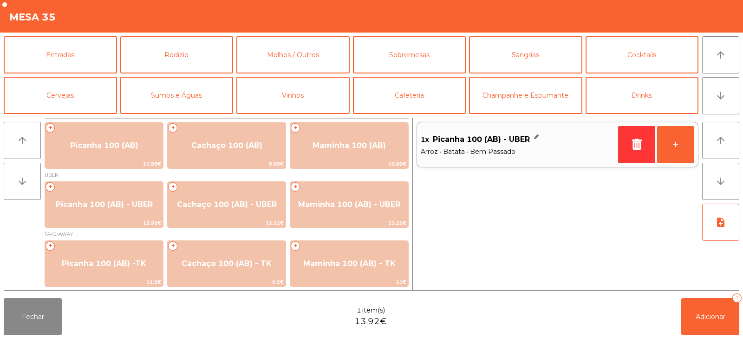
scroll to position [121, 0]
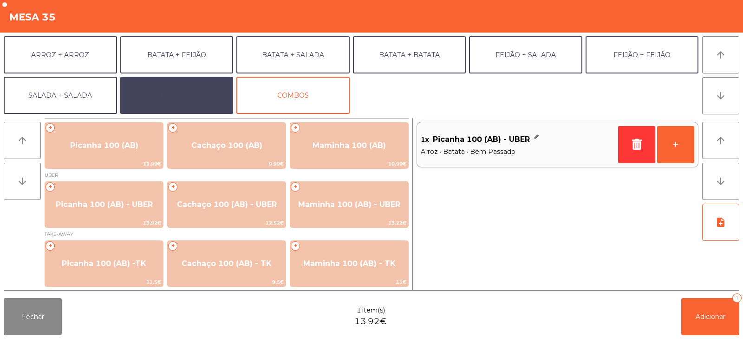
click at [181, 90] on button "EXTRAS UBER" at bounding box center [176, 95] width 113 height 37
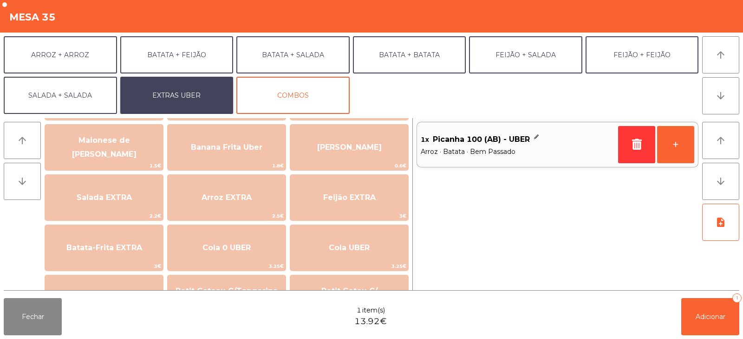
scroll to position [59, 0]
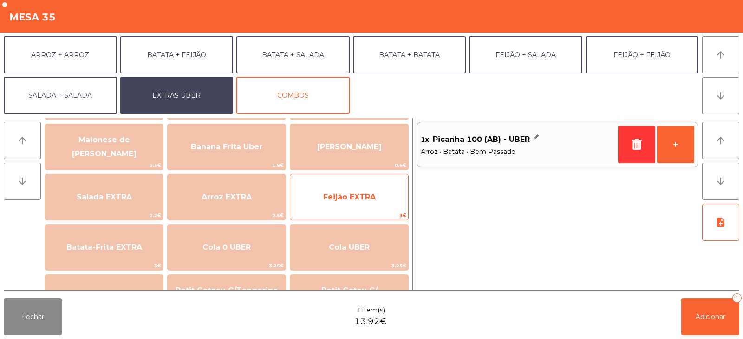
click at [349, 202] on span "Feijão EXTRA" at bounding box center [349, 196] width 118 height 25
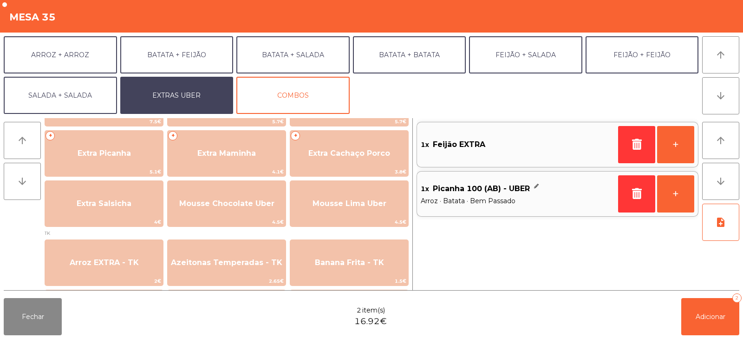
scroll to position [254, 0]
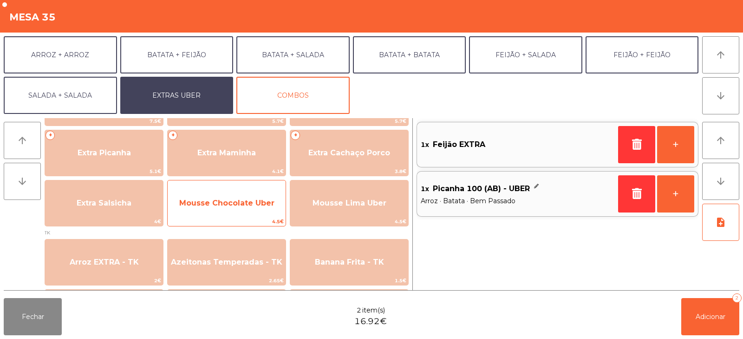
click at [220, 193] on span "Mousse Chocolate Uber" at bounding box center [227, 202] width 118 height 25
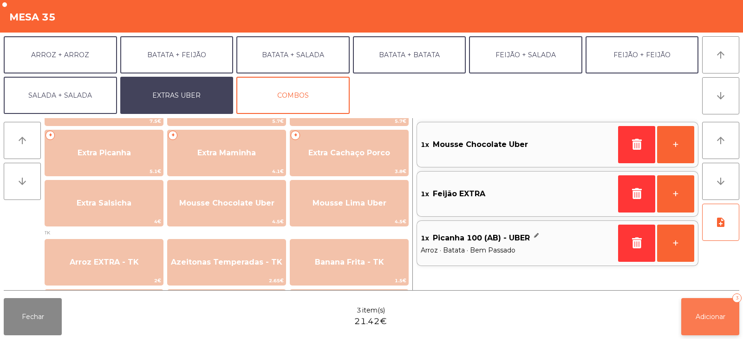
click at [705, 320] on span "Adicionar" at bounding box center [711, 316] width 30 height 8
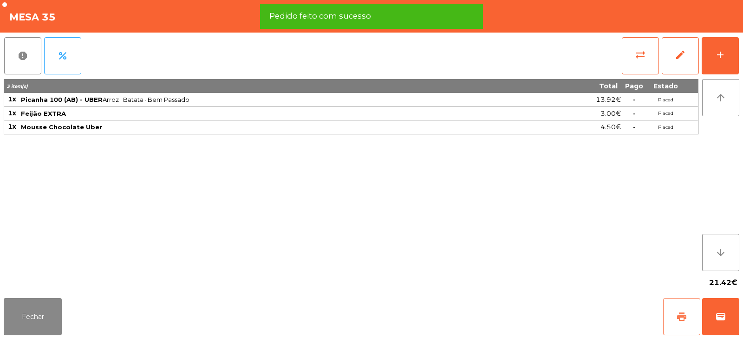
click at [676, 307] on button "print" at bounding box center [681, 316] width 37 height 37
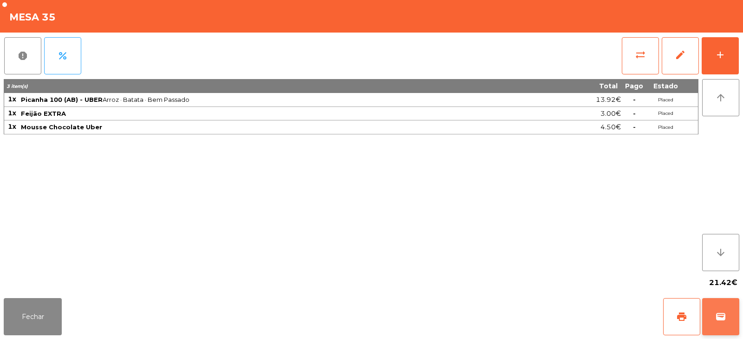
click at [713, 315] on button "wallet" at bounding box center [720, 316] width 37 height 37
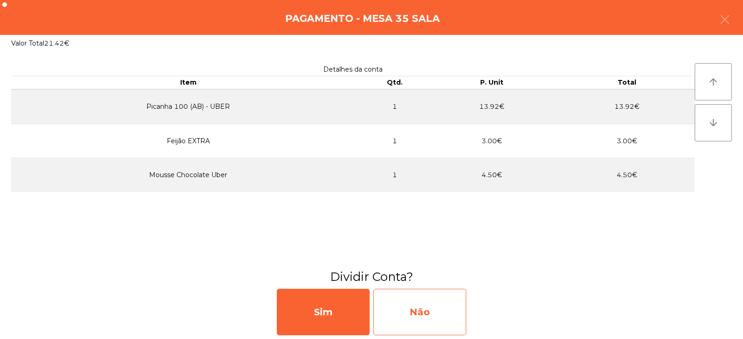
click at [427, 324] on div "Não" at bounding box center [419, 311] width 93 height 46
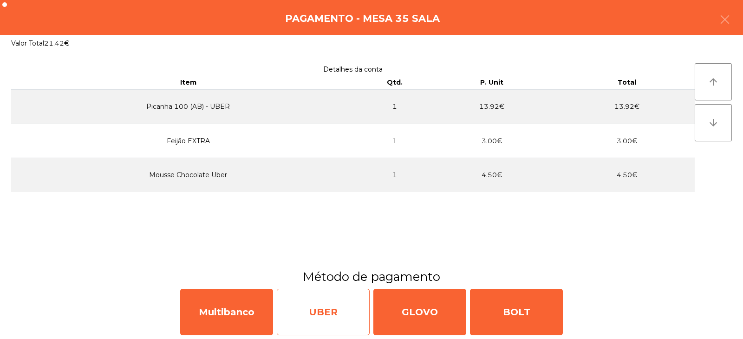
click at [326, 309] on div "UBER" at bounding box center [323, 311] width 93 height 46
select select "**"
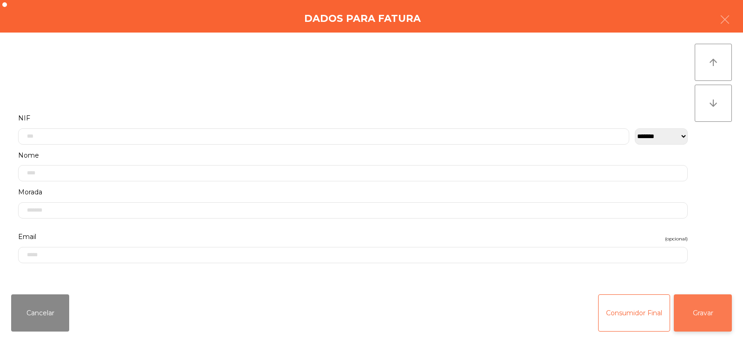
click at [709, 310] on button "Gravar" at bounding box center [703, 312] width 58 height 37
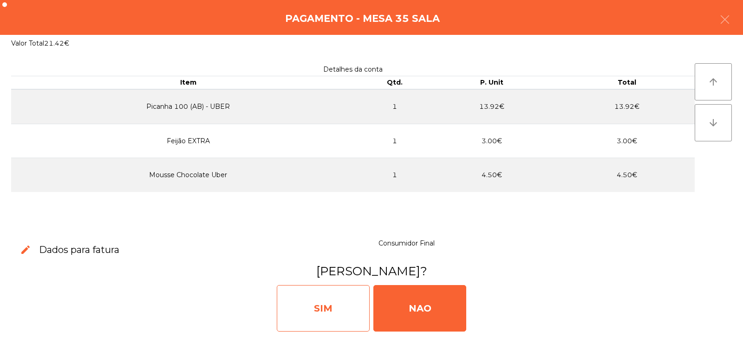
click at [323, 312] on div "SIM" at bounding box center [323, 308] width 93 height 46
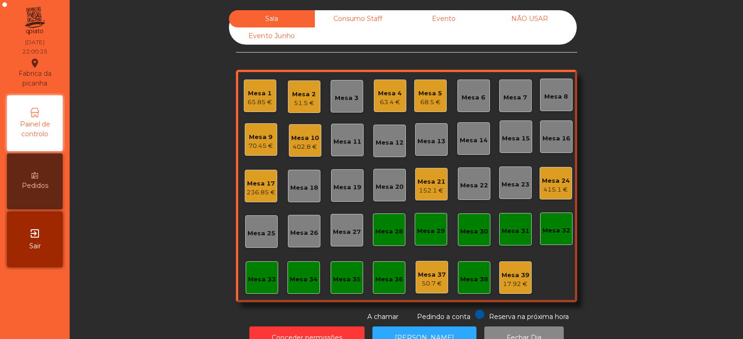
click at [248, 192] on div "236.85 €" at bounding box center [261, 192] width 29 height 9
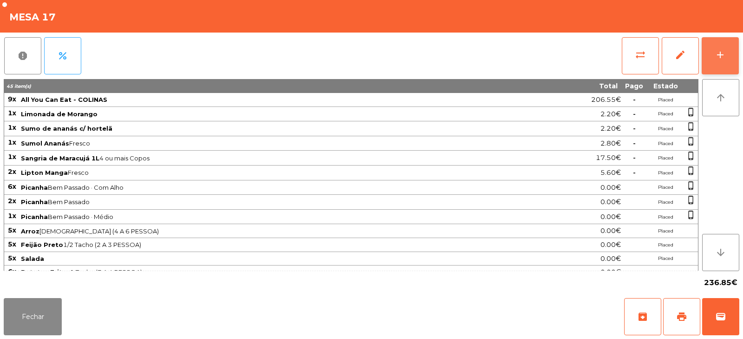
click at [722, 54] on div "add" at bounding box center [720, 54] width 11 height 11
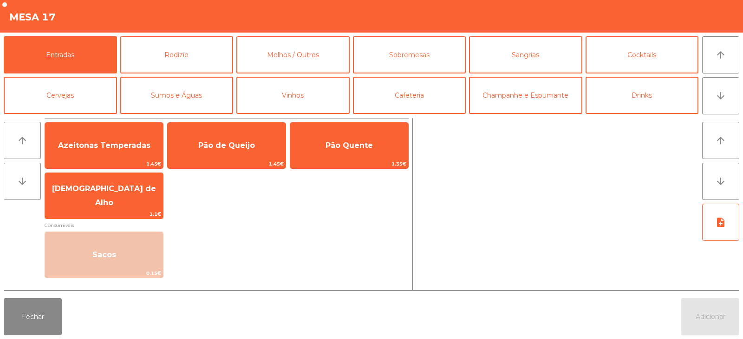
click at [172, 93] on button "Sumos e Águas" at bounding box center [176, 95] width 113 height 37
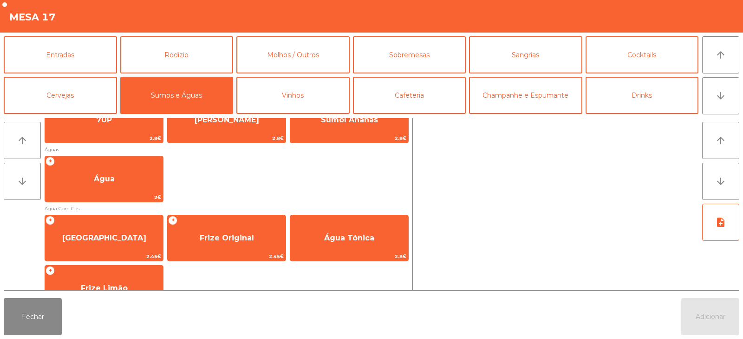
scroll to position [200, 0]
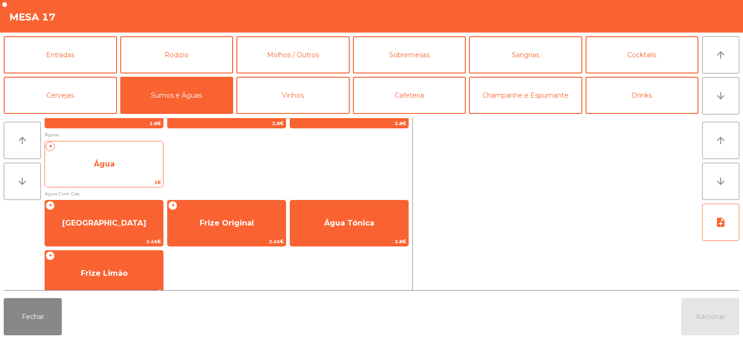
click at [129, 158] on span "Água" at bounding box center [104, 163] width 118 height 25
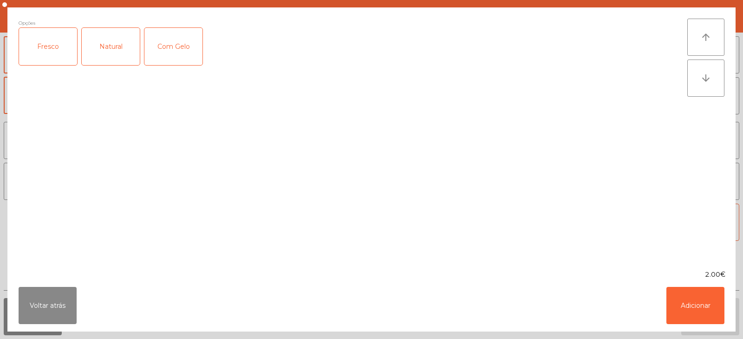
click at [103, 48] on div "Natural" at bounding box center [111, 46] width 58 height 37
click at [689, 309] on button "Adicionar" at bounding box center [696, 305] width 58 height 37
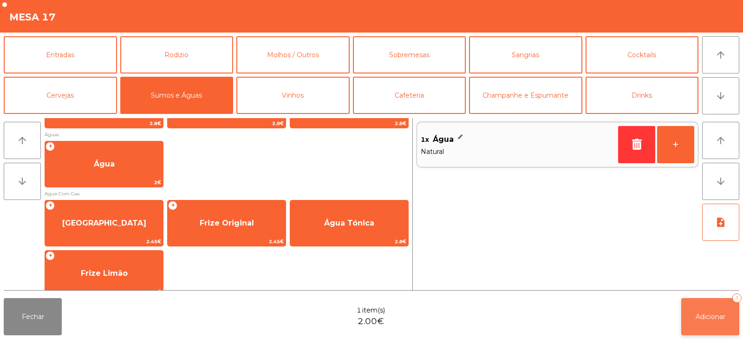
click at [708, 319] on span "Adicionar" at bounding box center [711, 316] width 30 height 8
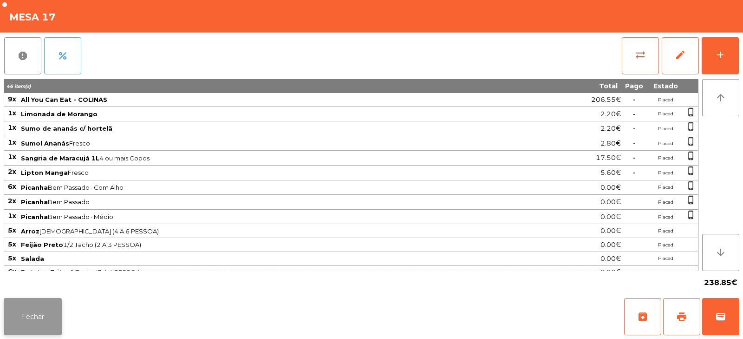
click at [34, 313] on button "Fechar" at bounding box center [33, 316] width 58 height 37
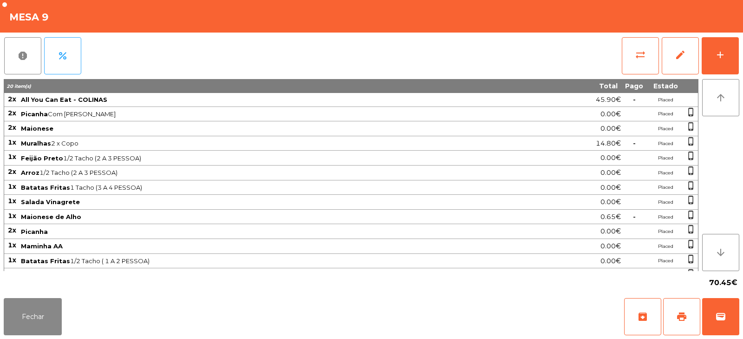
scroll to position [41, 0]
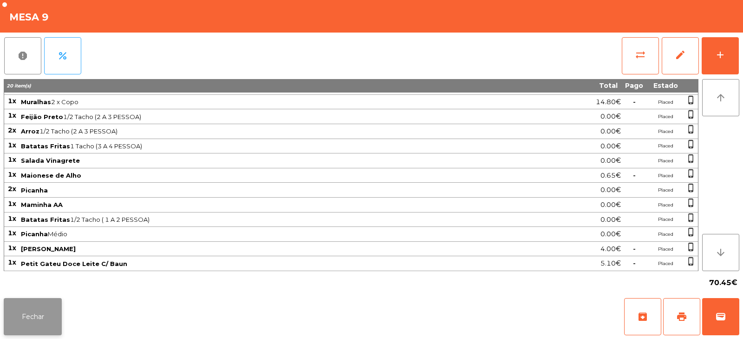
click at [30, 312] on button "Fechar" at bounding box center [33, 316] width 58 height 37
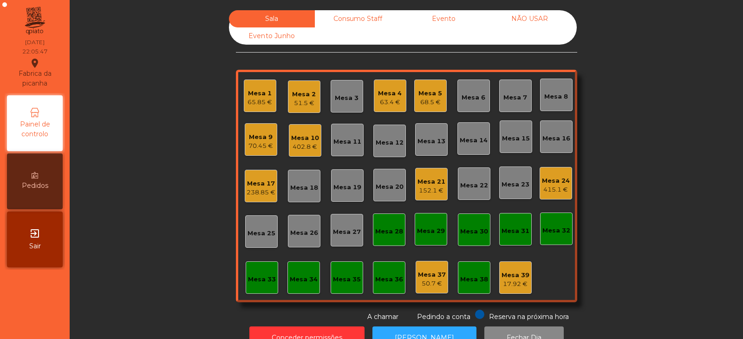
click at [307, 141] on div "Mesa 10" at bounding box center [305, 137] width 28 height 9
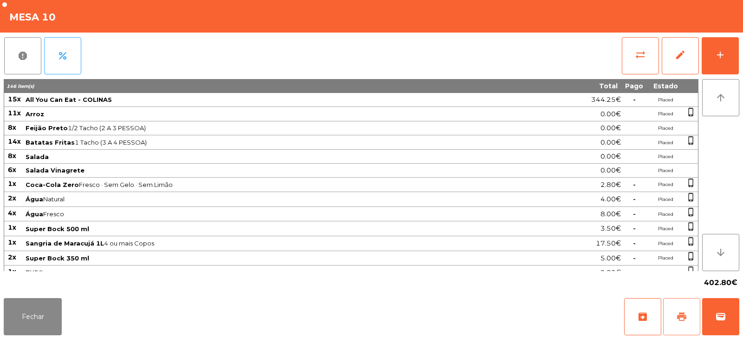
click at [686, 319] on span "print" at bounding box center [681, 316] width 11 height 11
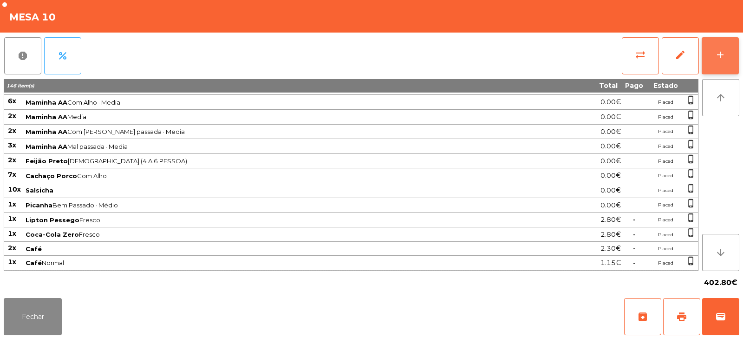
click at [722, 50] on div "add" at bounding box center [720, 54] width 11 height 11
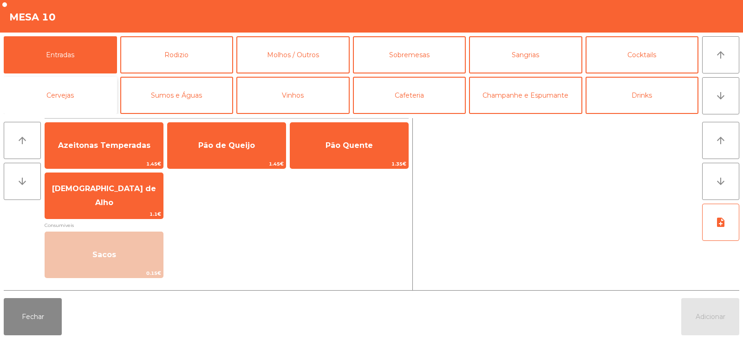
click at [73, 94] on button "Cervejas" at bounding box center [60, 95] width 113 height 37
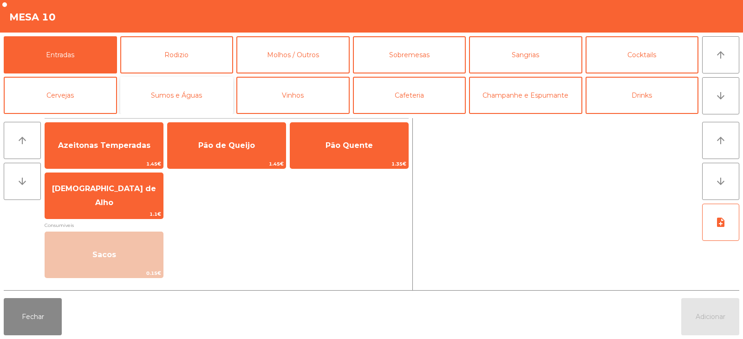
click at [169, 95] on button "Sumos e Águas" at bounding box center [176, 95] width 113 height 37
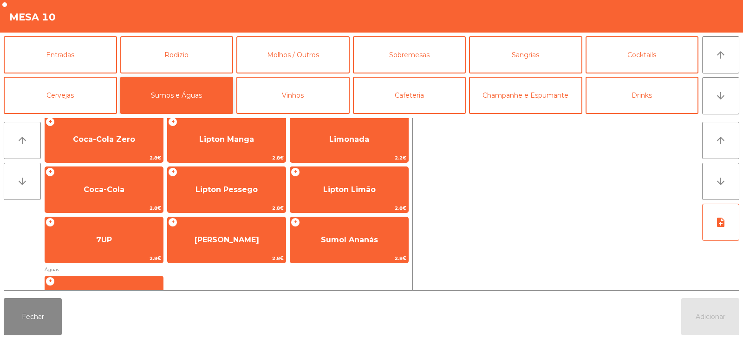
scroll to position [88, 0]
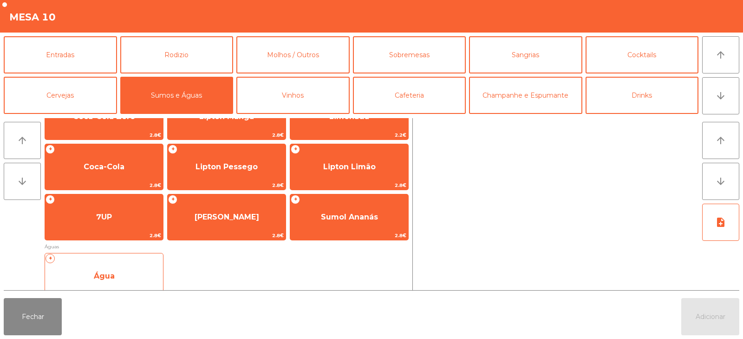
click at [106, 269] on span "Água" at bounding box center [104, 275] width 118 height 25
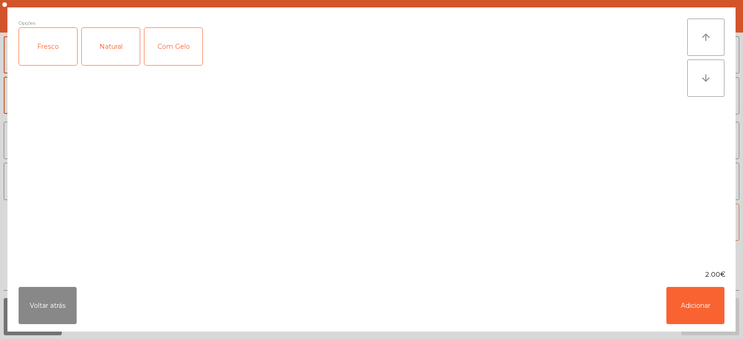
click at [45, 59] on div "Fresco" at bounding box center [48, 46] width 58 height 37
click at [698, 312] on button "Adicionar" at bounding box center [696, 305] width 58 height 37
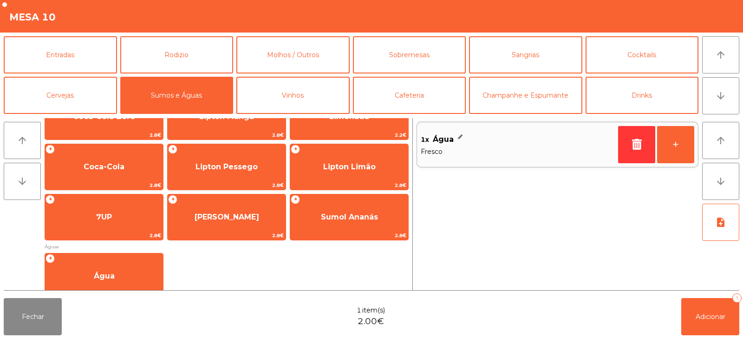
click at [290, 97] on button "Vinhos" at bounding box center [292, 95] width 113 height 37
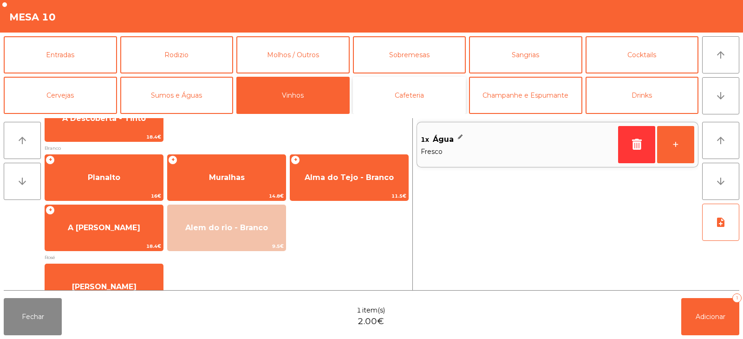
click at [421, 95] on button "Cafeteria" at bounding box center [409, 95] width 113 height 37
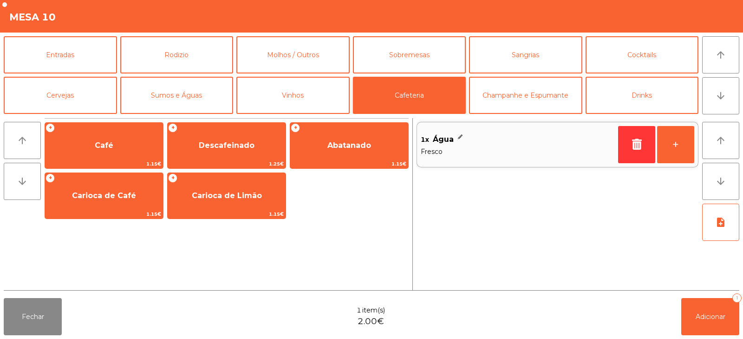
scroll to position [0, 0]
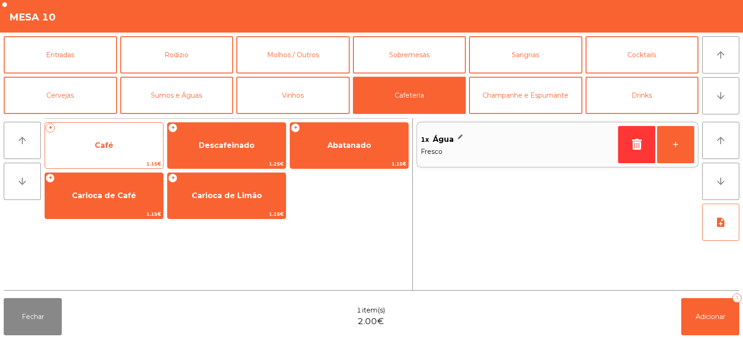
click at [114, 136] on span "Café" at bounding box center [104, 145] width 118 height 25
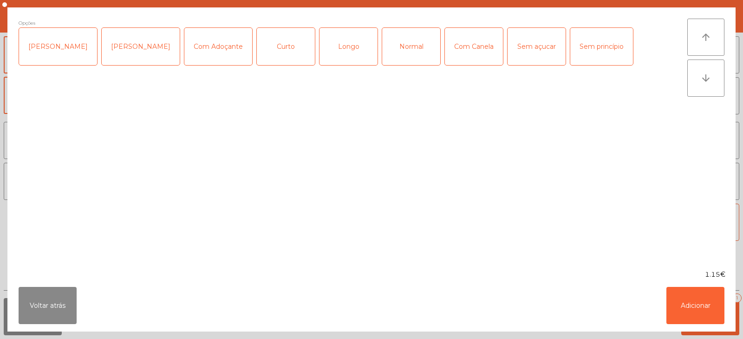
click at [331, 49] on div "Longo" at bounding box center [349, 46] width 58 height 37
click at [694, 314] on button "Adicionar" at bounding box center [696, 305] width 58 height 37
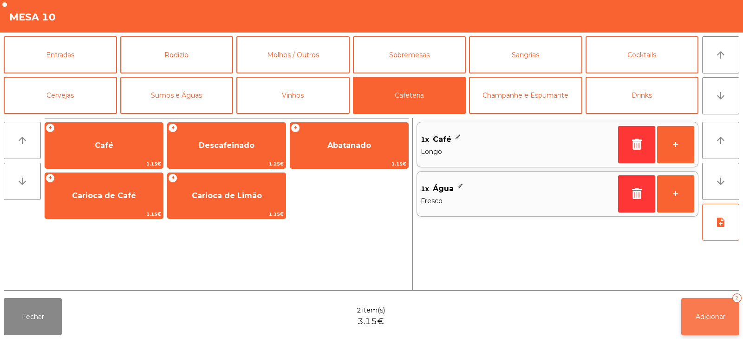
click at [711, 319] on span "Adicionar" at bounding box center [711, 316] width 30 height 8
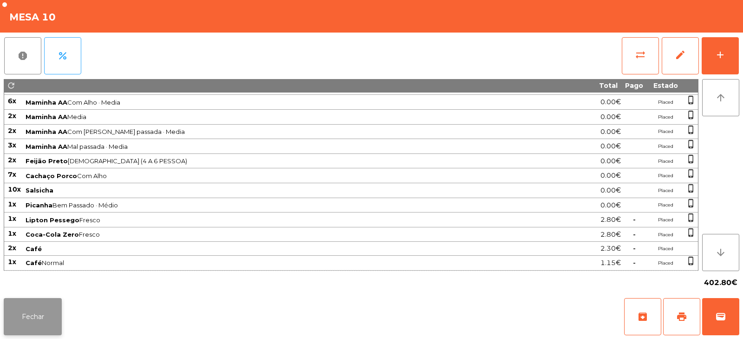
click at [40, 318] on button "Fechar" at bounding box center [33, 316] width 58 height 37
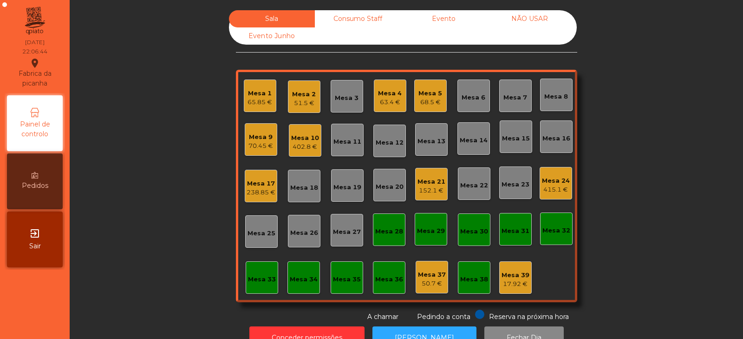
click at [249, 98] on div "65.85 €" at bounding box center [260, 102] width 25 height 9
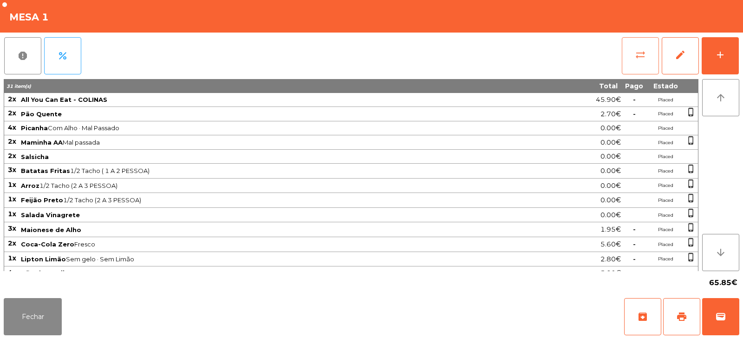
click at [624, 50] on button "sync_alt" at bounding box center [640, 55] width 37 height 37
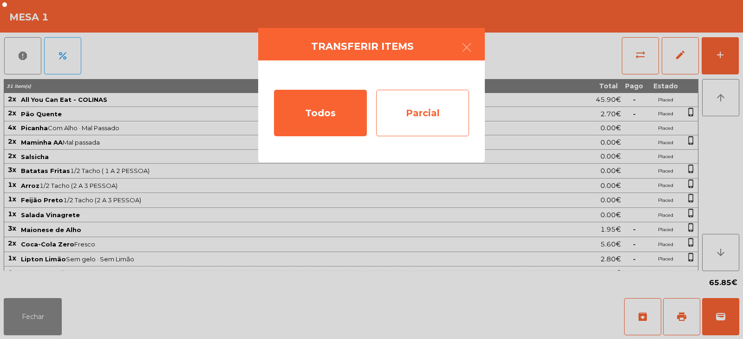
click at [443, 115] on div "Parcial" at bounding box center [422, 113] width 93 height 46
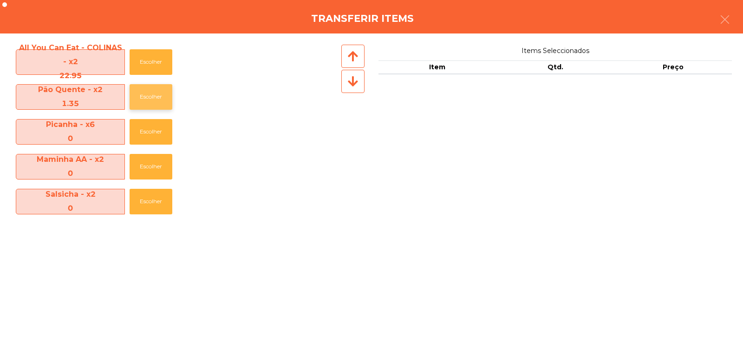
click at [147, 97] on button "Escolher" at bounding box center [151, 97] width 43 height 26
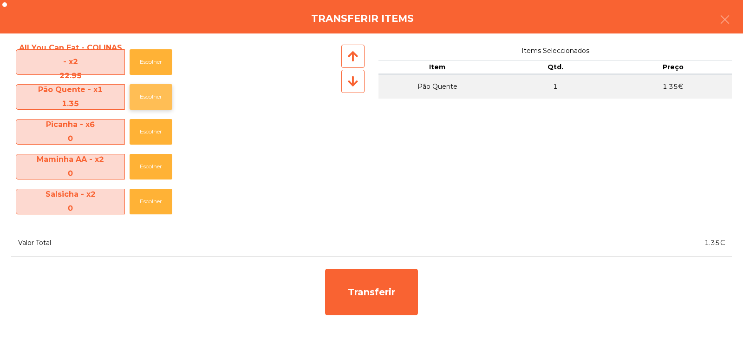
click at [151, 97] on button "Escolher" at bounding box center [151, 97] width 43 height 26
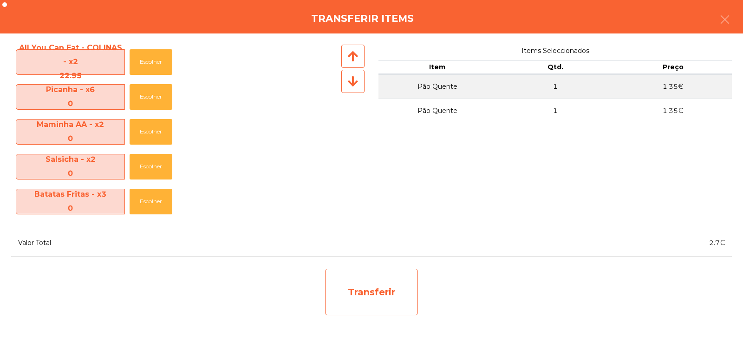
click at [359, 288] on div "Transferir" at bounding box center [371, 292] width 93 height 46
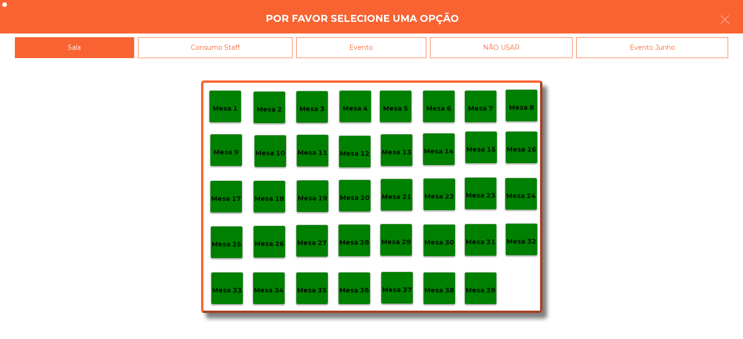
click at [450, 287] on p "Mesa 38" at bounding box center [440, 290] width 30 height 11
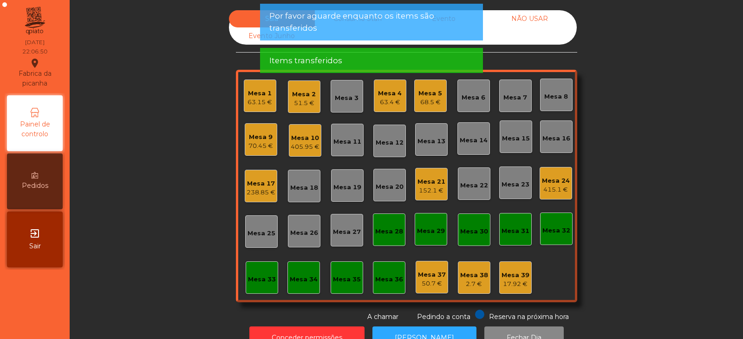
click at [256, 92] on div "Mesa 1" at bounding box center [260, 93] width 25 height 9
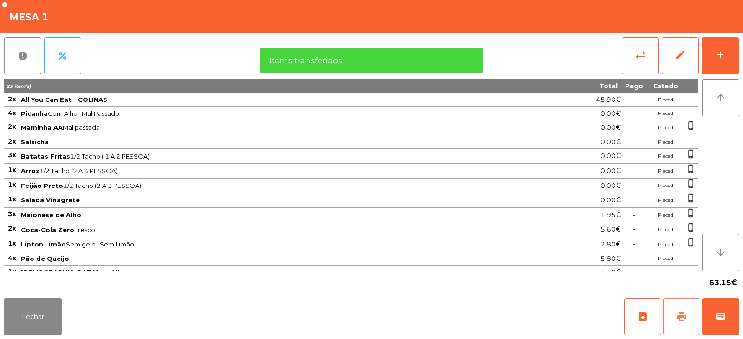
click at [667, 317] on button "print" at bounding box center [681, 316] width 37 height 37
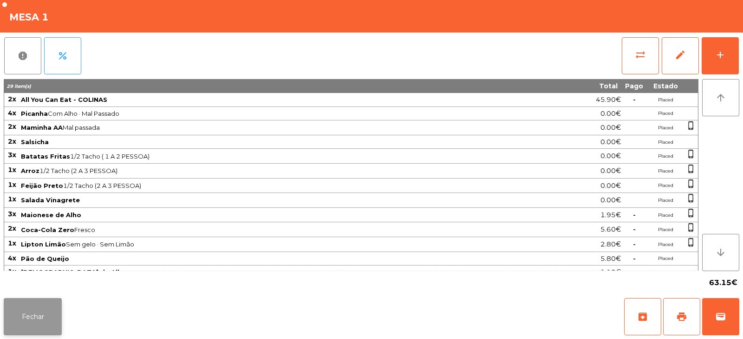
click at [31, 313] on button "Fechar" at bounding box center [33, 316] width 58 height 37
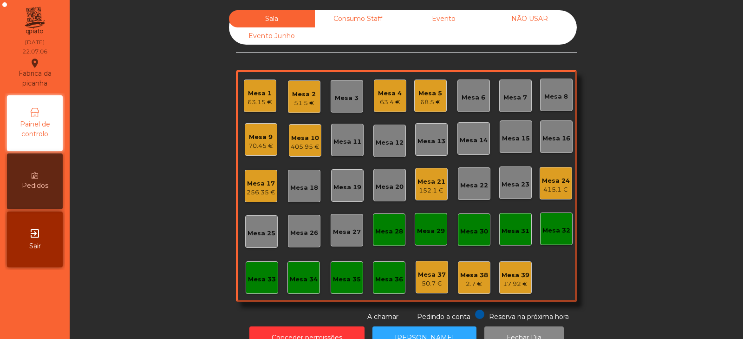
click at [299, 142] on div "405.95 €" at bounding box center [305, 146] width 29 height 9
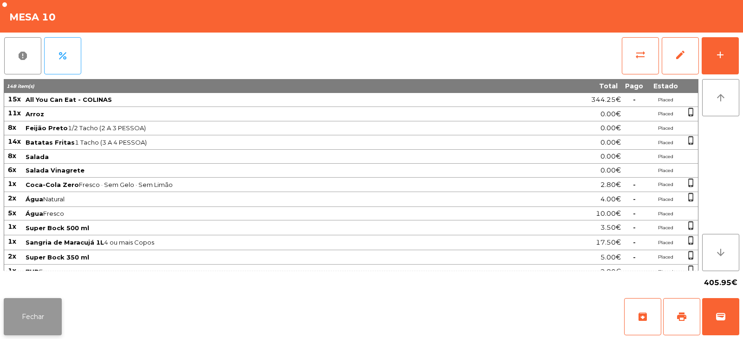
click at [25, 323] on button "Fechar" at bounding box center [33, 316] width 58 height 37
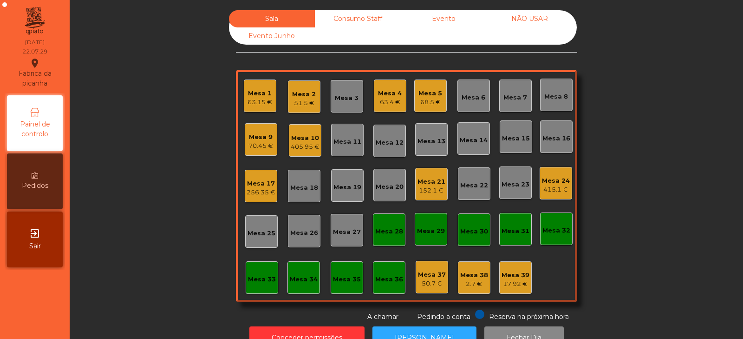
click at [250, 89] on div "Mesa 1" at bounding box center [260, 93] width 25 height 9
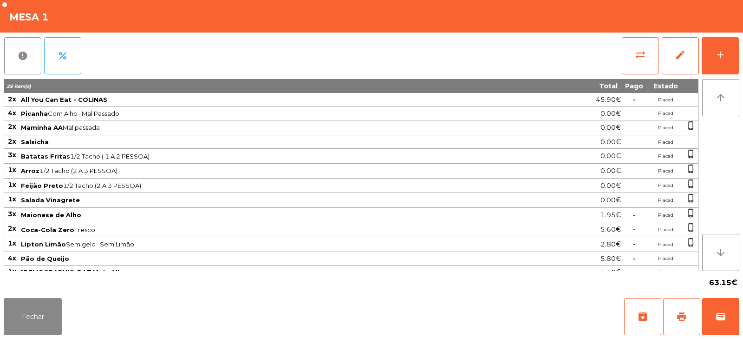
click at [743, 322] on div "Fechar archive print wallet" at bounding box center [371, 316] width 743 height 45
click at [720, 322] on button "wallet" at bounding box center [720, 316] width 37 height 37
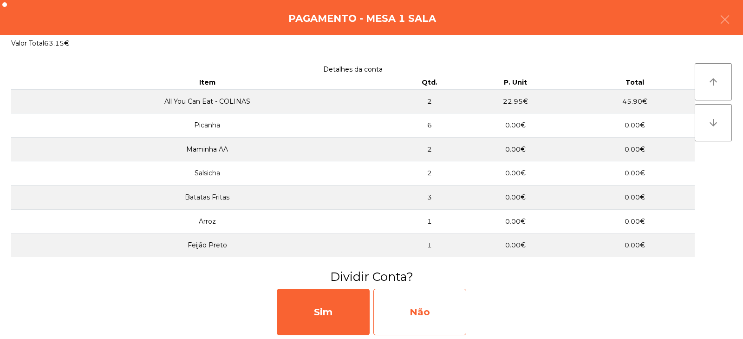
click at [416, 315] on div "Não" at bounding box center [419, 311] width 93 height 46
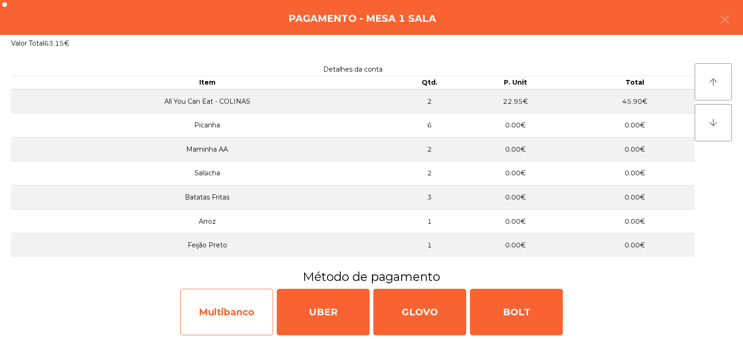
click at [236, 314] on div "Multibanco" at bounding box center [226, 311] width 93 height 46
select select "**"
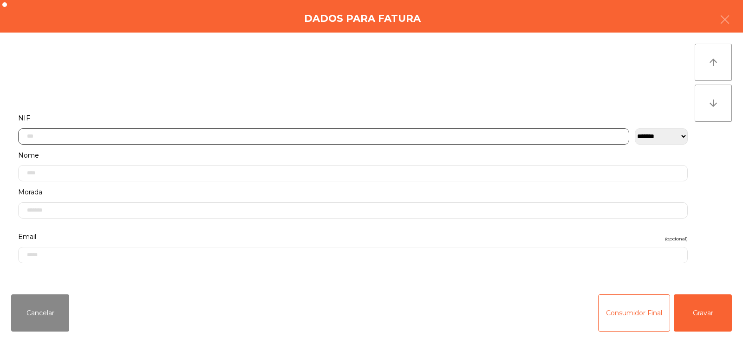
click at [242, 134] on input "text" at bounding box center [323, 136] width 611 height 16
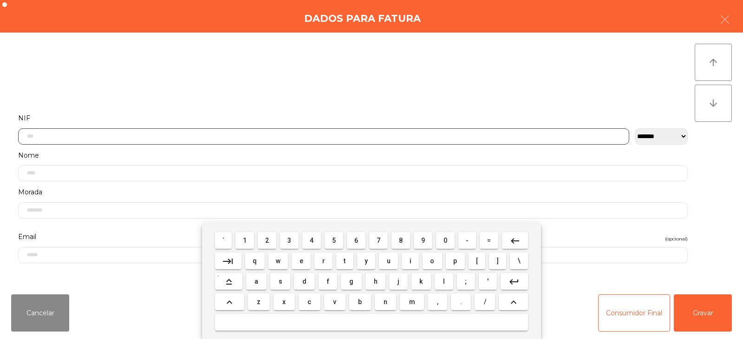
scroll to position [68, 0]
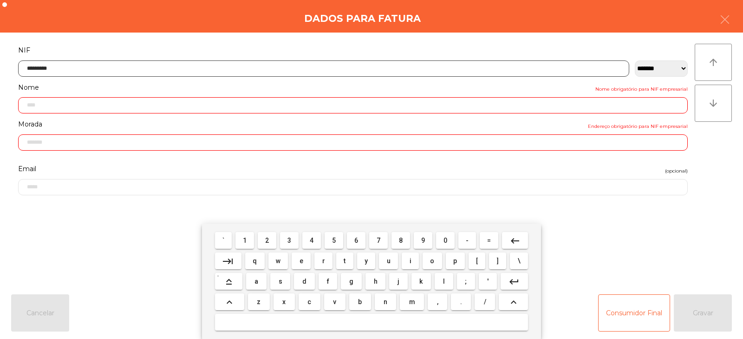
type input "*********"
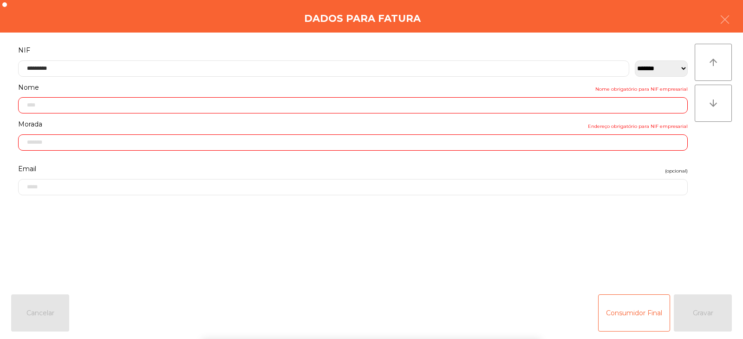
click at [698, 315] on div "` 1 2 3 4 5 6 7 8 9 0 - = keyboard_backspace keyboard_tab q w e r t y u i o p […" at bounding box center [371, 280] width 743 height 115
type input "**********"
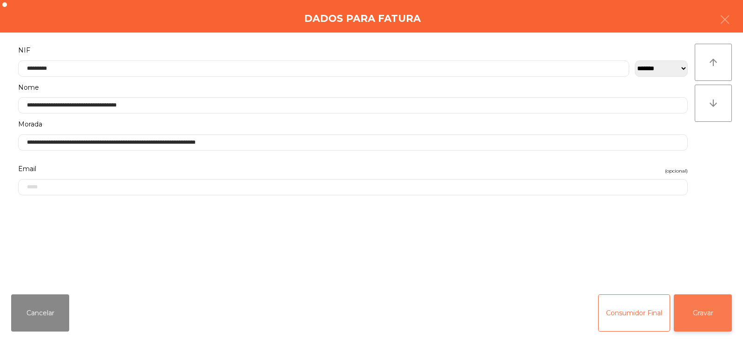
click at [708, 311] on button "Gravar" at bounding box center [703, 312] width 58 height 37
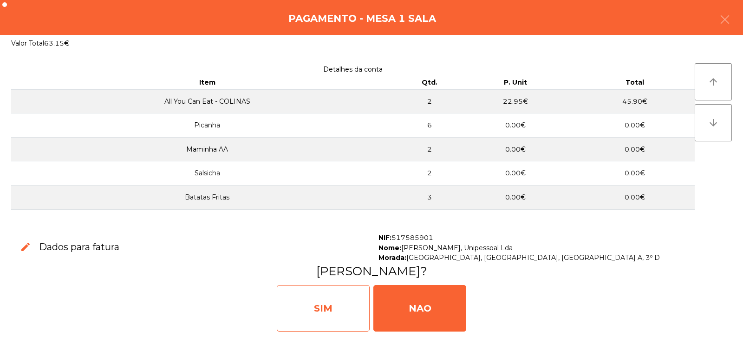
click at [317, 314] on div "SIM" at bounding box center [323, 308] width 93 height 46
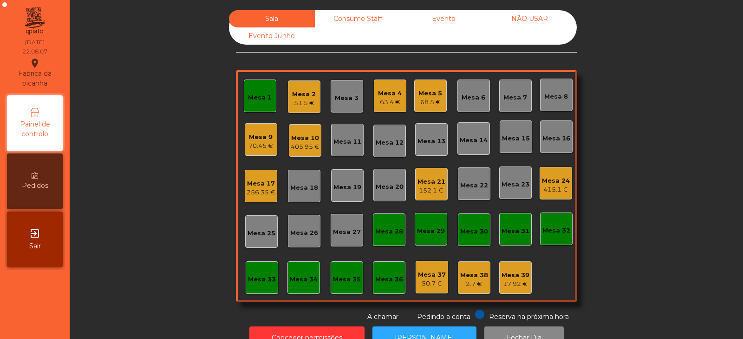
click at [304, 139] on div "Mesa 10" at bounding box center [305, 137] width 29 height 9
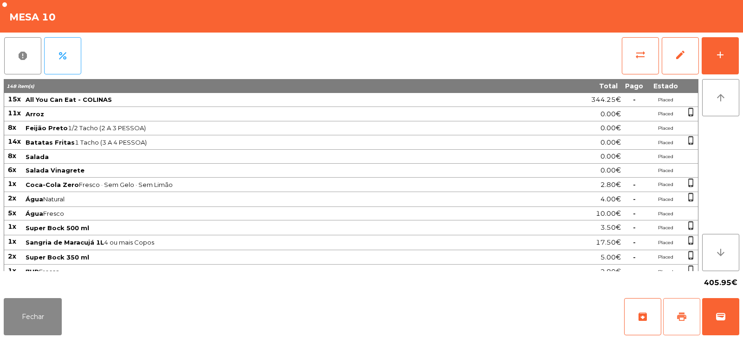
click at [672, 316] on button "print" at bounding box center [681, 316] width 37 height 37
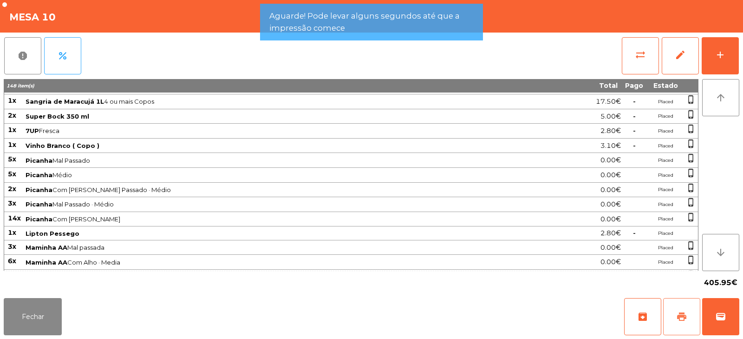
scroll to position [314, 0]
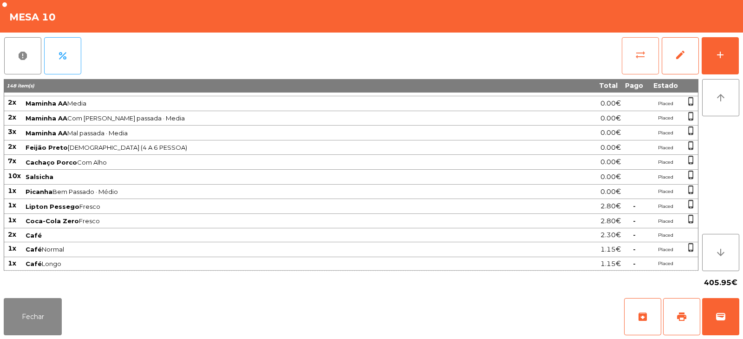
click at [633, 52] on button "sync_alt" at bounding box center [640, 55] width 37 height 37
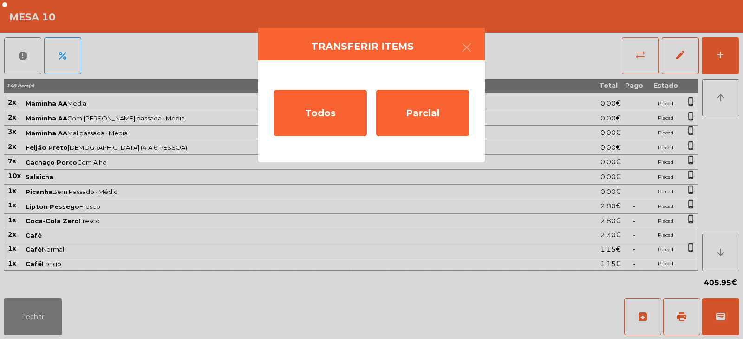
click at [461, 55] on button "button" at bounding box center [467, 48] width 26 height 28
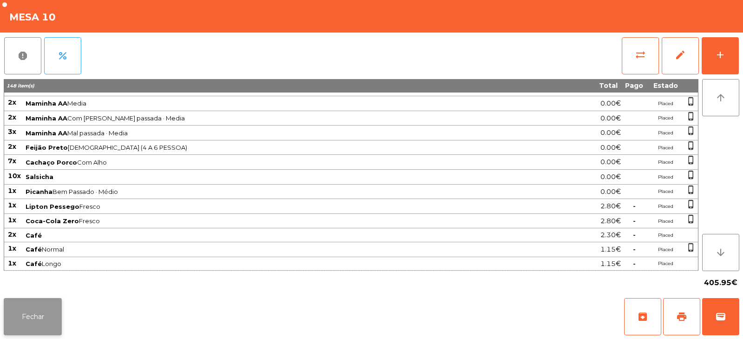
click at [50, 320] on button "Fechar" at bounding box center [33, 316] width 58 height 37
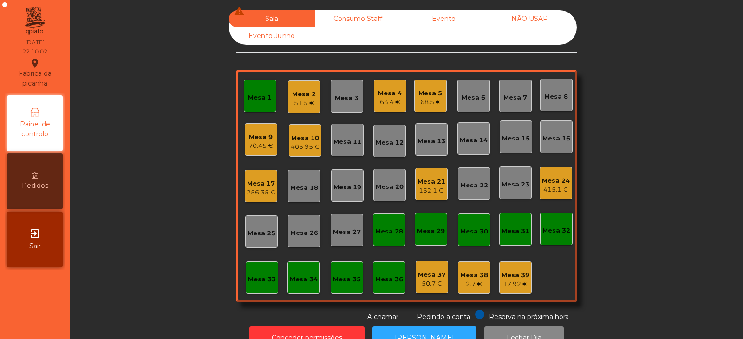
click at [425, 101] on div "68.5 €" at bounding box center [431, 102] width 24 height 9
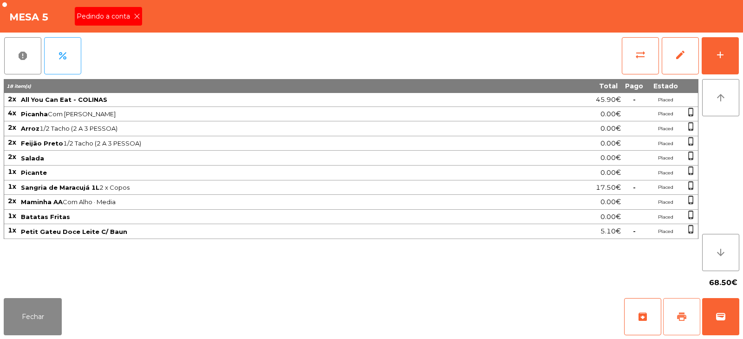
click at [681, 323] on button "print" at bounding box center [681, 316] width 37 height 37
click at [135, 15] on icon at bounding box center [137, 16] width 7 height 7
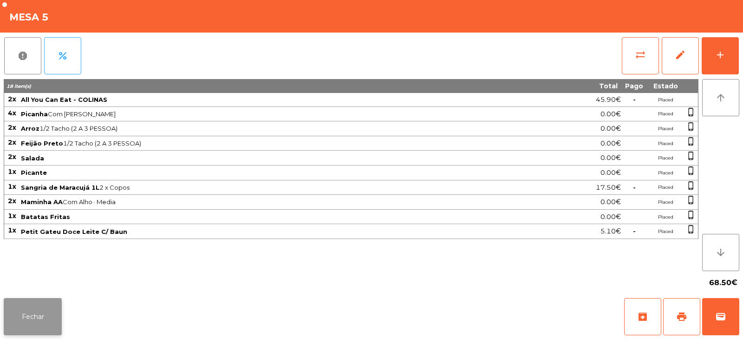
click at [31, 319] on button "Fechar" at bounding box center [33, 316] width 58 height 37
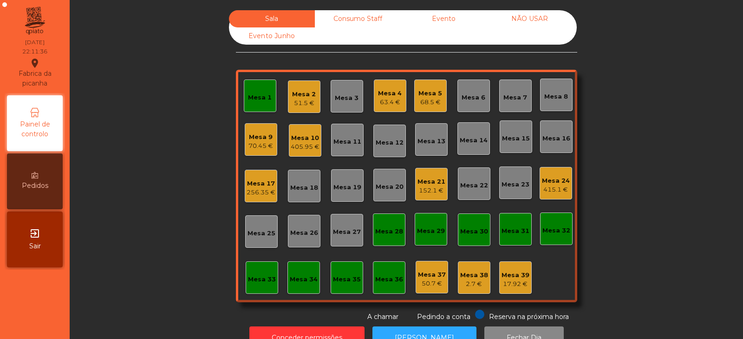
click at [432, 105] on div "68.5 €" at bounding box center [431, 102] width 24 height 9
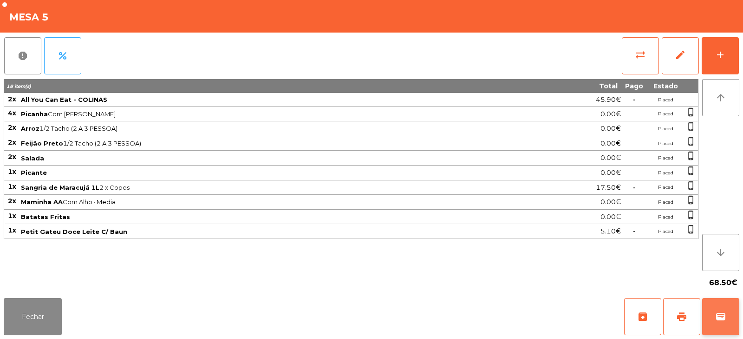
click at [717, 319] on span "wallet" at bounding box center [720, 316] width 11 height 11
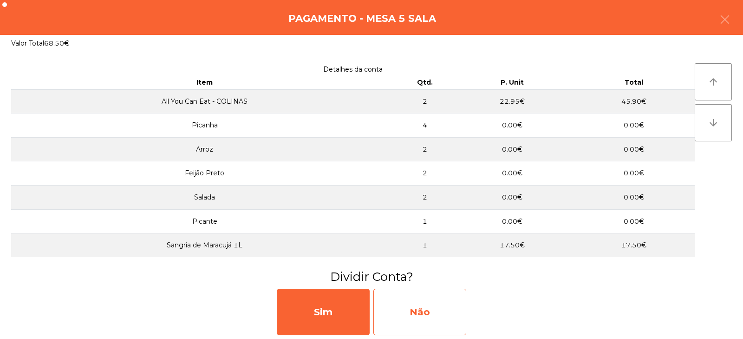
click at [420, 308] on div "Não" at bounding box center [419, 311] width 93 height 46
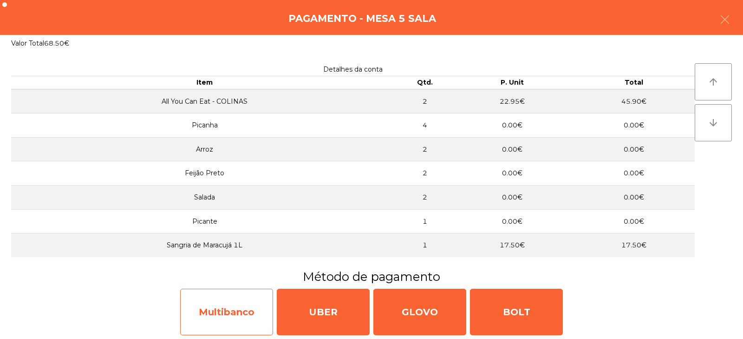
click at [236, 309] on div "Multibanco" at bounding box center [226, 311] width 93 height 46
select select "**"
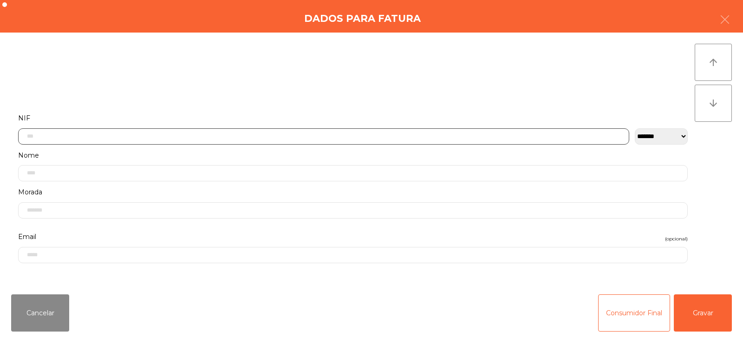
click at [319, 136] on input "text" at bounding box center [323, 136] width 611 height 16
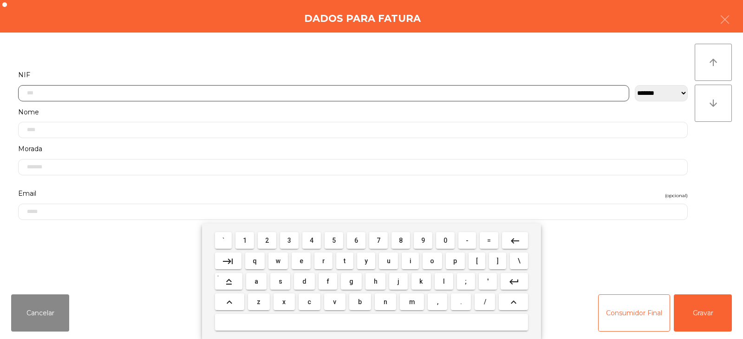
scroll to position [68, 0]
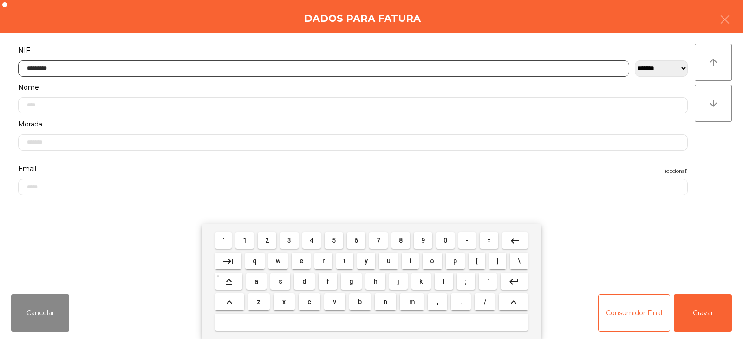
type input "*********"
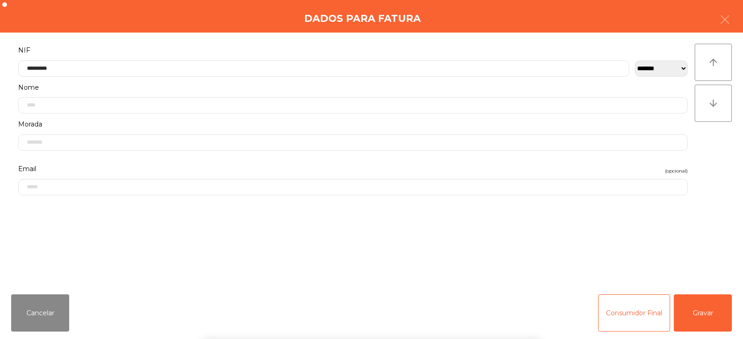
click at [712, 312] on div "` 1 2 3 4 5 6 7 8 9 0 - = keyboard_backspace keyboard_tab q w e r t y u i o p […" at bounding box center [371, 280] width 743 height 115
click at [712, 319] on button "Gravar" at bounding box center [703, 312] width 58 height 37
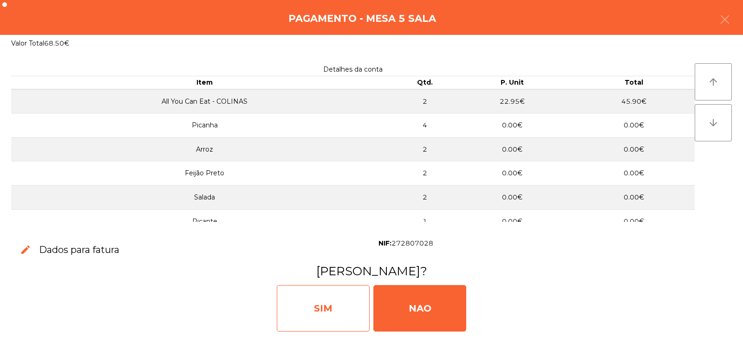
click at [338, 311] on div "SIM" at bounding box center [323, 308] width 93 height 46
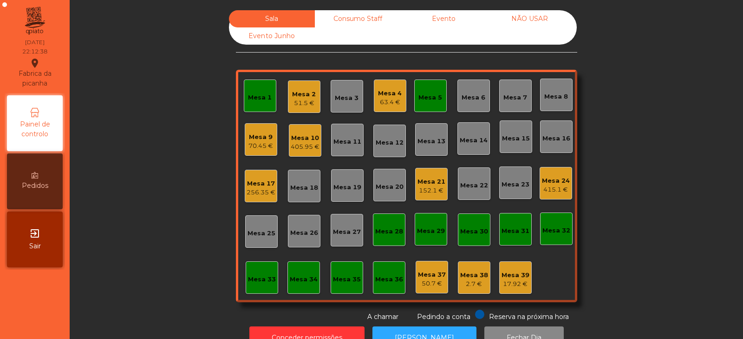
click at [312, 150] on div "405.95 €" at bounding box center [305, 146] width 29 height 9
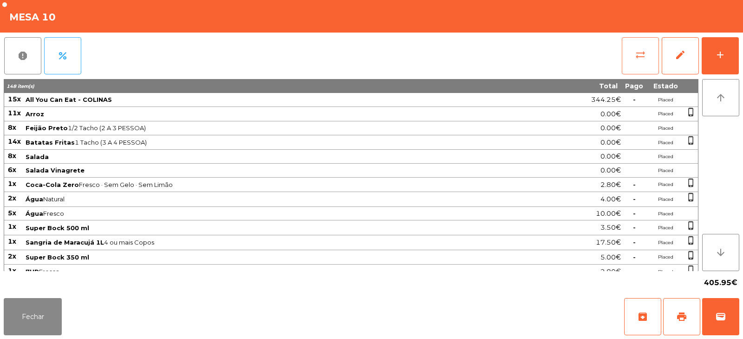
click at [622, 63] on button "sync_alt" at bounding box center [640, 55] width 37 height 37
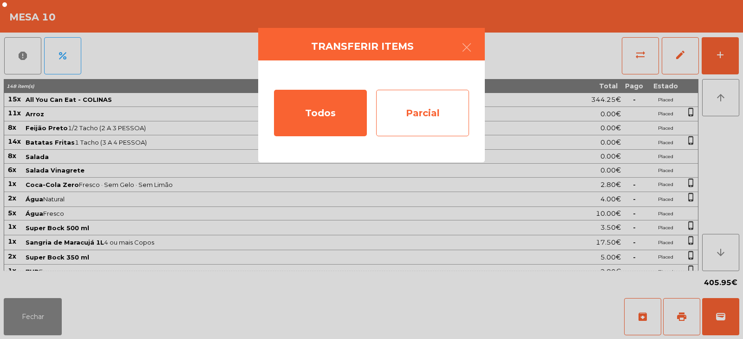
click at [421, 114] on div "Parcial" at bounding box center [422, 113] width 93 height 46
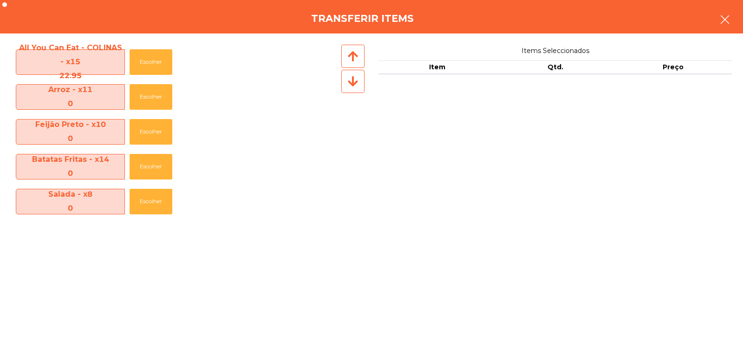
click at [733, 16] on button "button" at bounding box center [725, 21] width 26 height 28
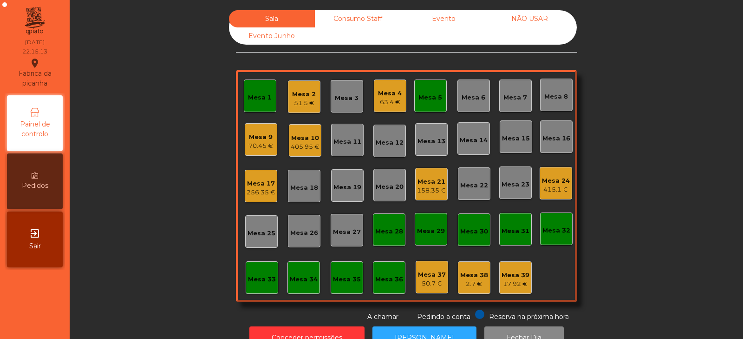
scroll to position [27, 0]
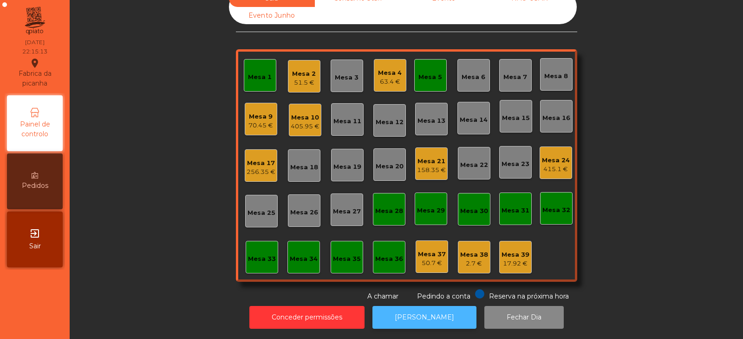
click at [409, 310] on button "[PERSON_NAME]" at bounding box center [425, 317] width 104 height 23
click at [254, 103] on div "Mesa 9 70.45 €" at bounding box center [261, 119] width 33 height 33
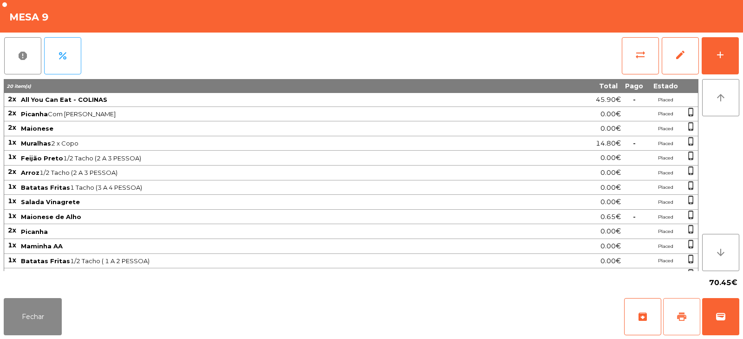
click at [681, 301] on button "print" at bounding box center [681, 316] width 37 height 37
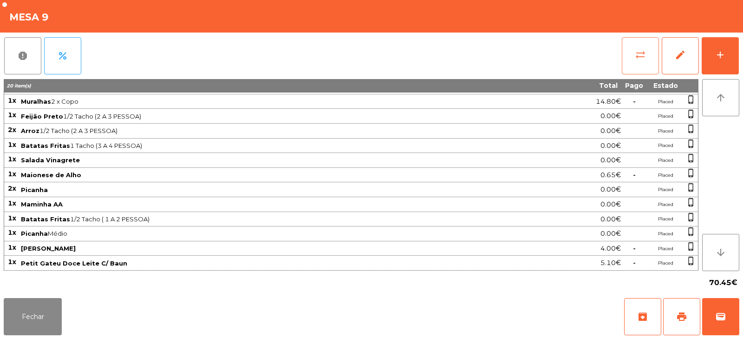
click at [635, 52] on span "sync_alt" at bounding box center [640, 54] width 11 height 11
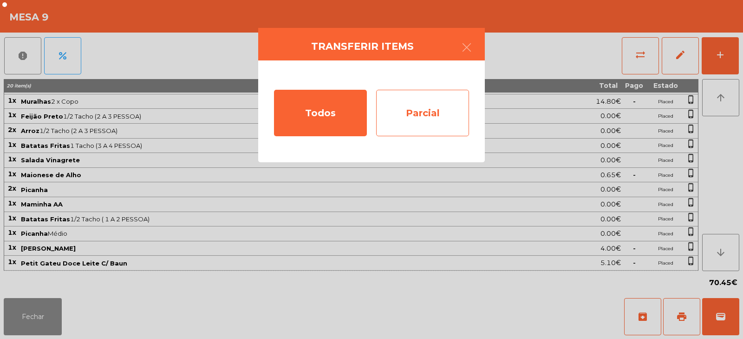
click at [444, 111] on div "Parcial" at bounding box center [422, 113] width 93 height 46
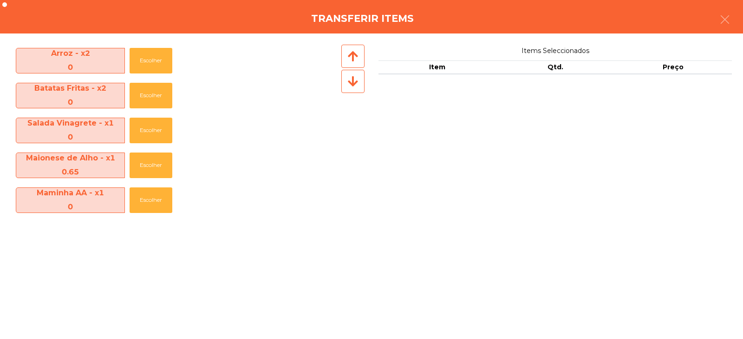
scroll to position [245, 0]
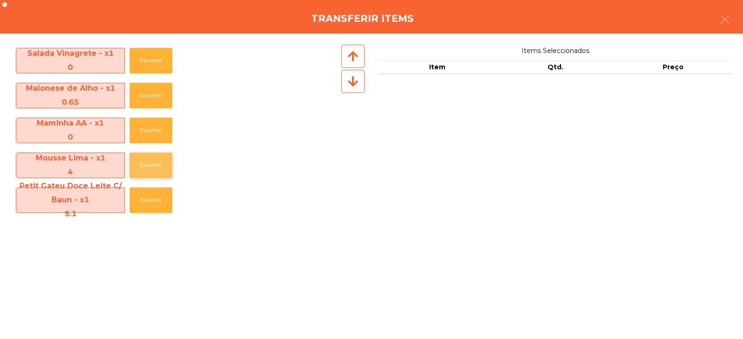
click at [149, 168] on button "Escolher" at bounding box center [151, 165] width 43 height 26
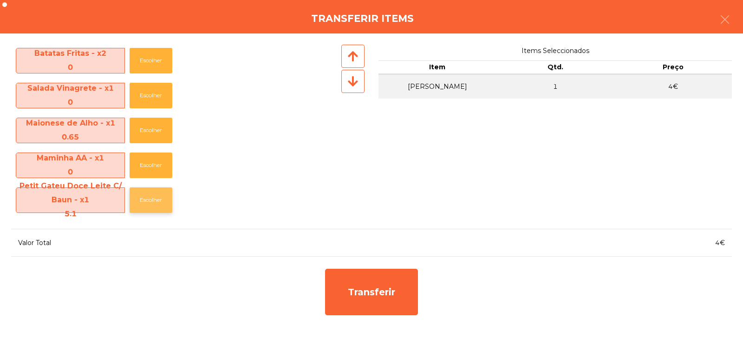
click at [150, 202] on button "Escolher" at bounding box center [151, 200] width 43 height 26
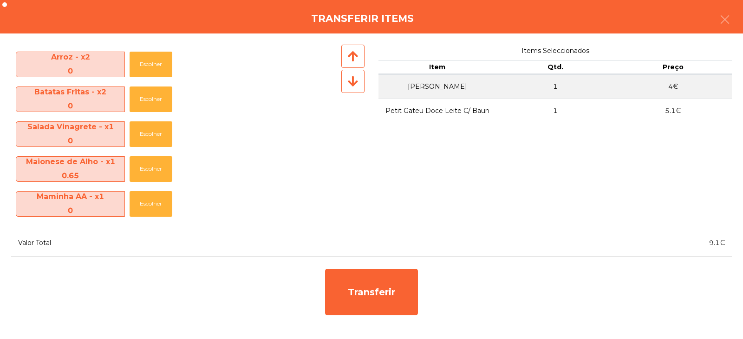
scroll to position [172, 0]
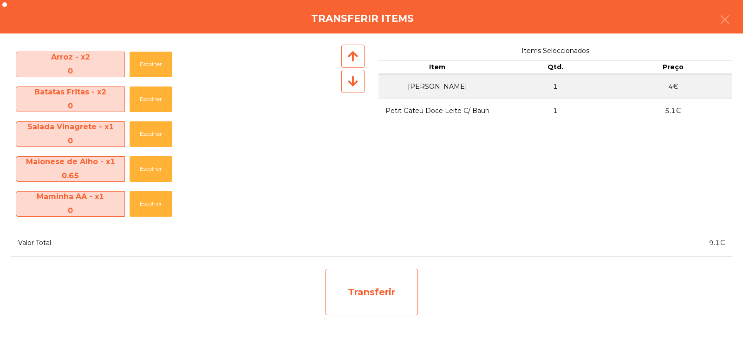
click at [400, 292] on div "Transferir" at bounding box center [371, 292] width 93 height 46
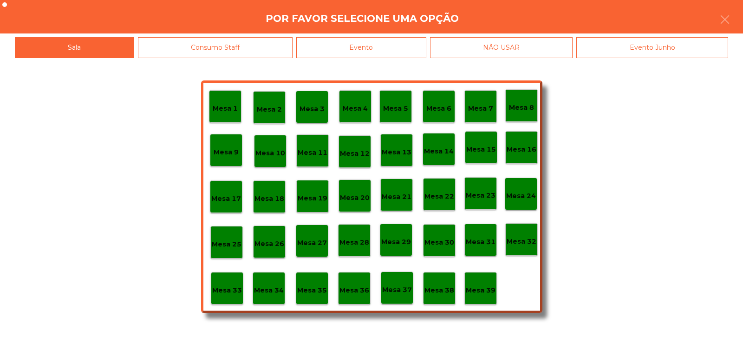
click at [485, 293] on p "Mesa 39" at bounding box center [481, 290] width 30 height 11
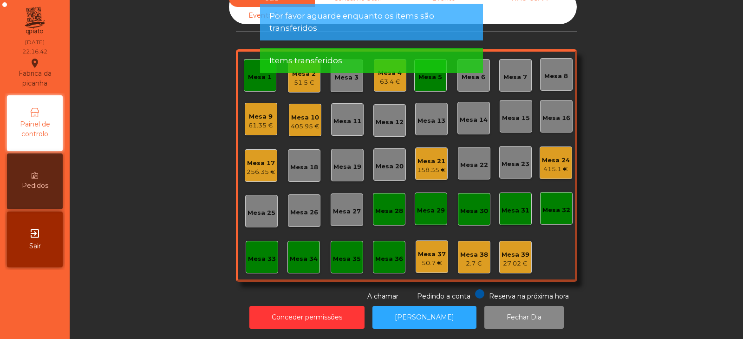
click at [254, 112] on div "Mesa 9" at bounding box center [261, 116] width 25 height 9
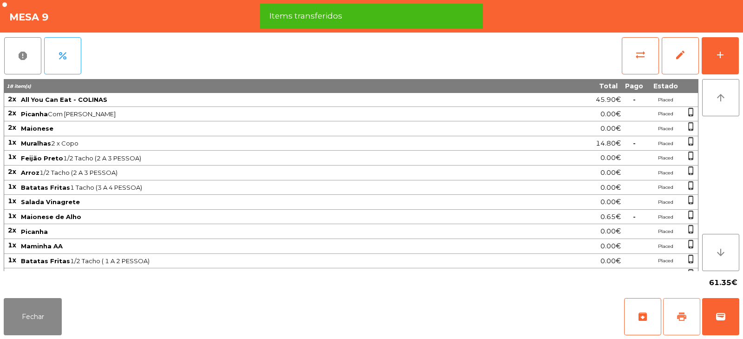
click at [680, 310] on button "print" at bounding box center [681, 316] width 37 height 37
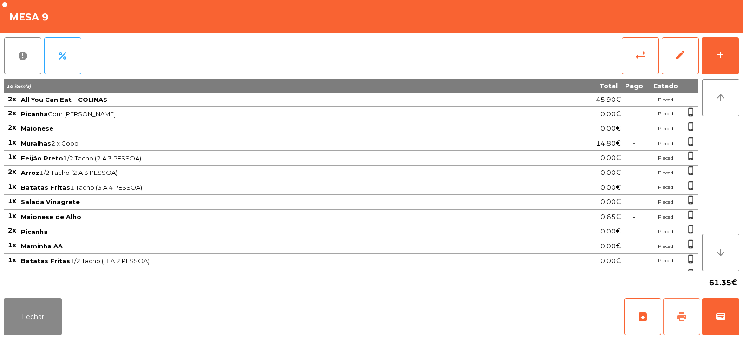
click at [667, 317] on button "print" at bounding box center [681, 316] width 37 height 37
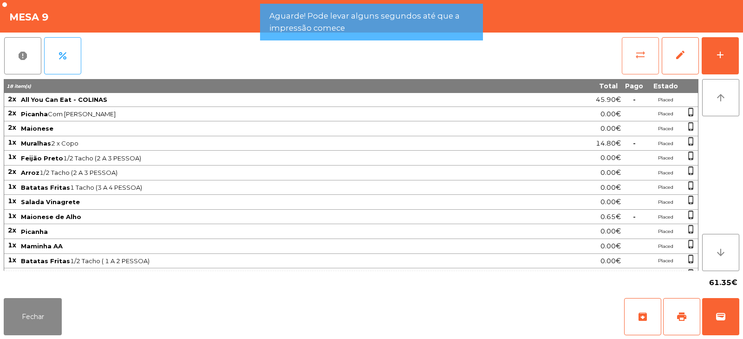
click at [625, 62] on button "sync_alt" at bounding box center [640, 55] width 37 height 37
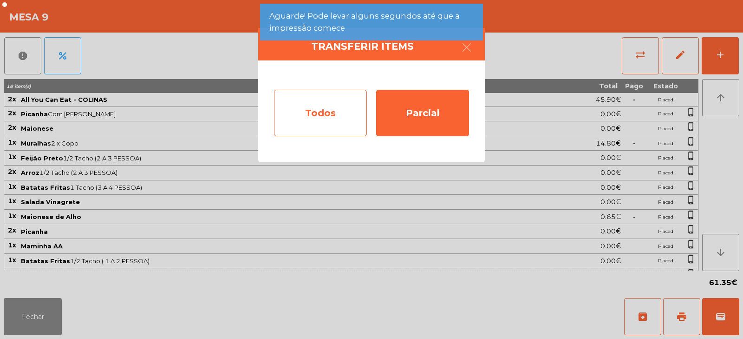
click at [298, 122] on div "Todos" at bounding box center [320, 113] width 93 height 46
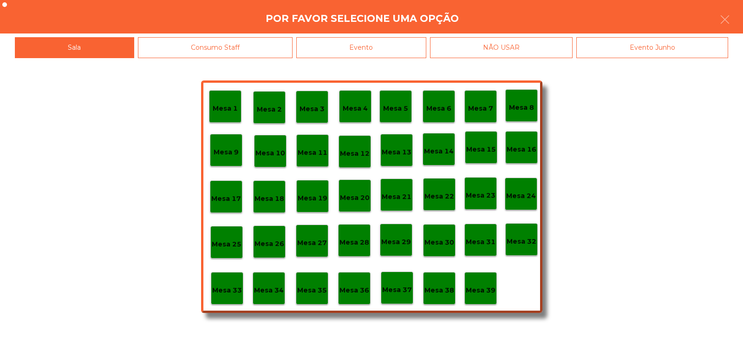
click at [357, 49] on div "Evento" at bounding box center [361, 47] width 130 height 21
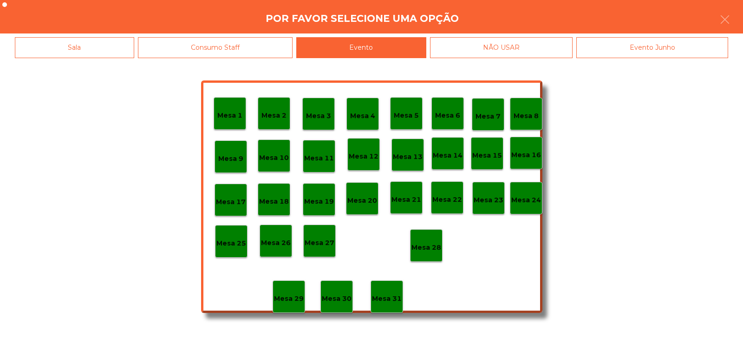
click at [229, 156] on p "Mesa 9" at bounding box center [230, 158] width 25 height 11
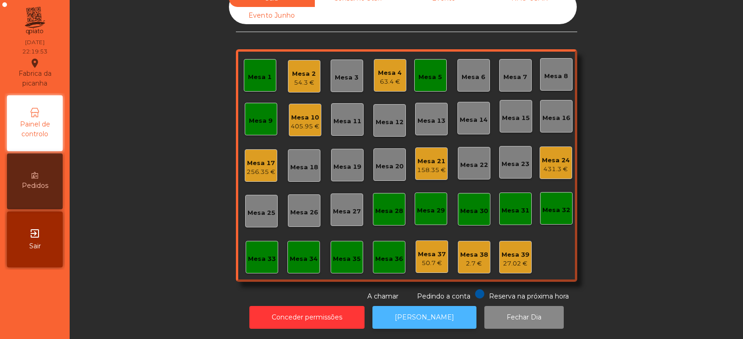
click at [419, 306] on button "[PERSON_NAME]" at bounding box center [425, 317] width 104 height 23
click at [295, 113] on div "Mesa 10" at bounding box center [305, 117] width 29 height 9
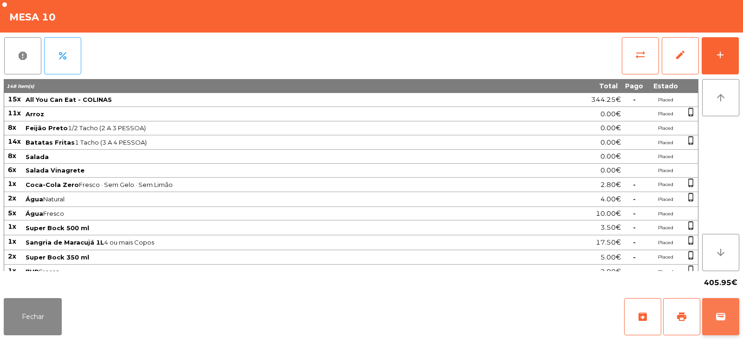
click at [723, 318] on span "wallet" at bounding box center [720, 316] width 11 height 11
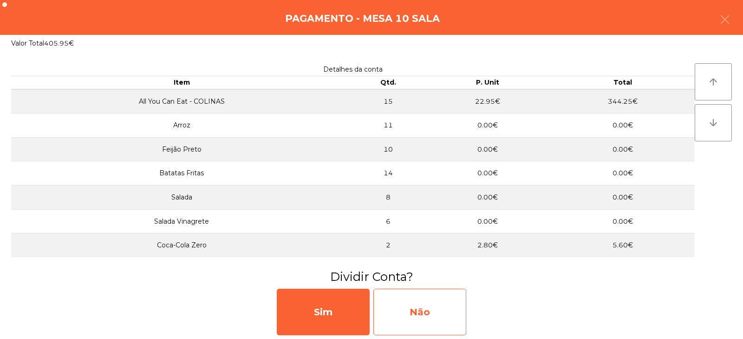
click at [419, 315] on div "Não" at bounding box center [419, 311] width 93 height 46
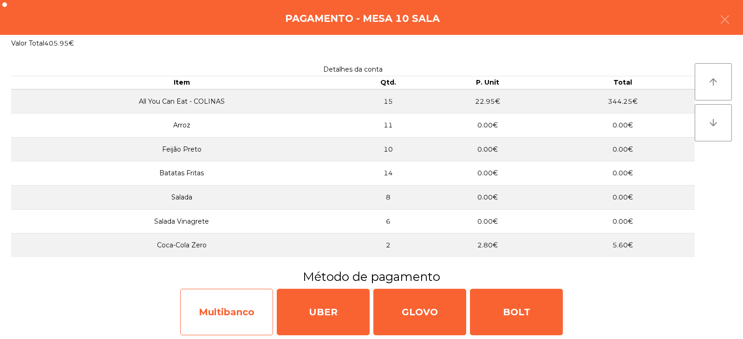
click at [224, 314] on div "Multibanco" at bounding box center [226, 311] width 93 height 46
select select "**"
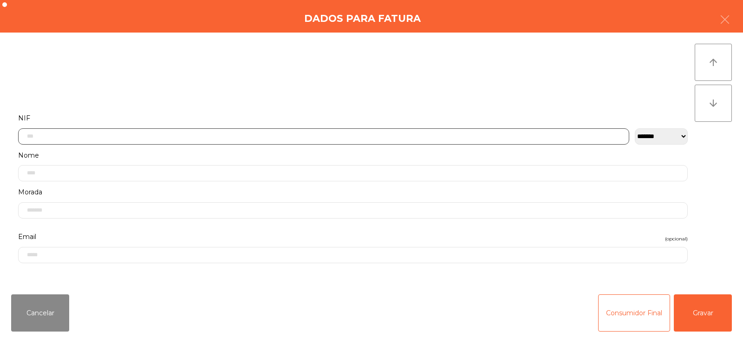
click at [213, 138] on input "text" at bounding box center [323, 136] width 611 height 16
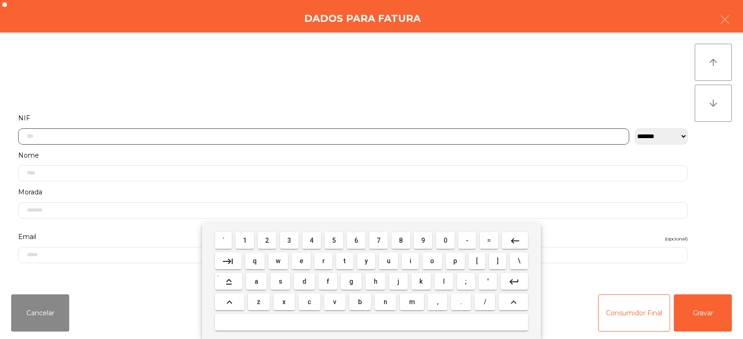
scroll to position [68, 0]
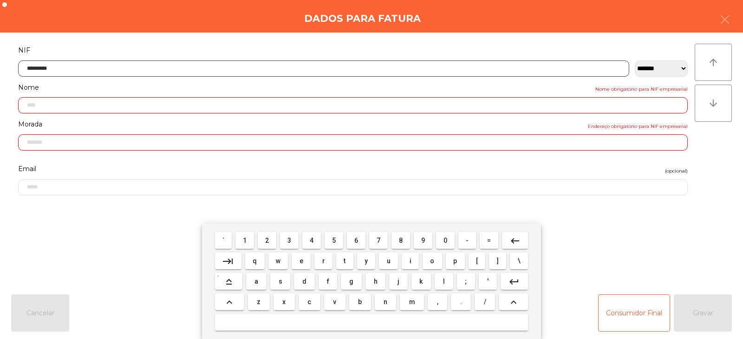
type input "*********"
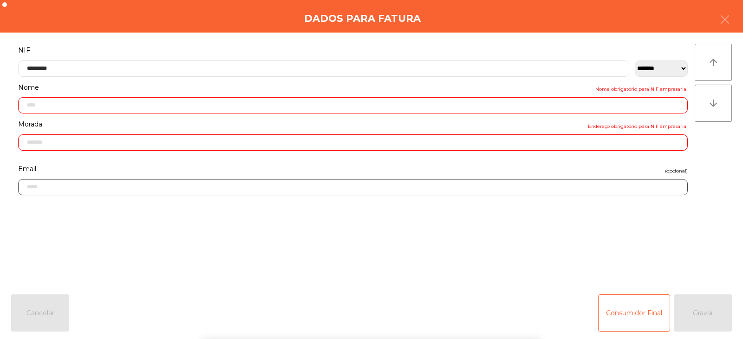
click at [567, 190] on input "email" at bounding box center [353, 187] width 670 height 16
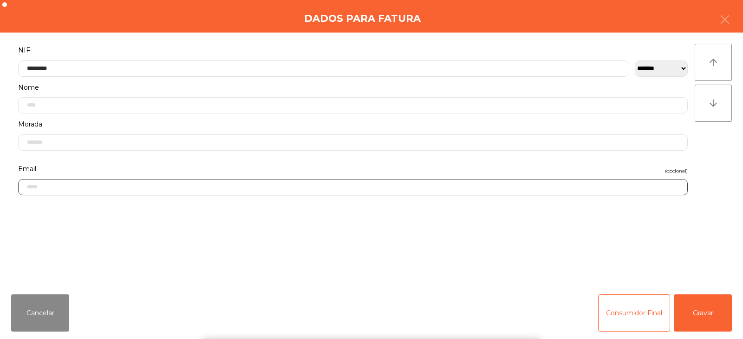
type input "**********"
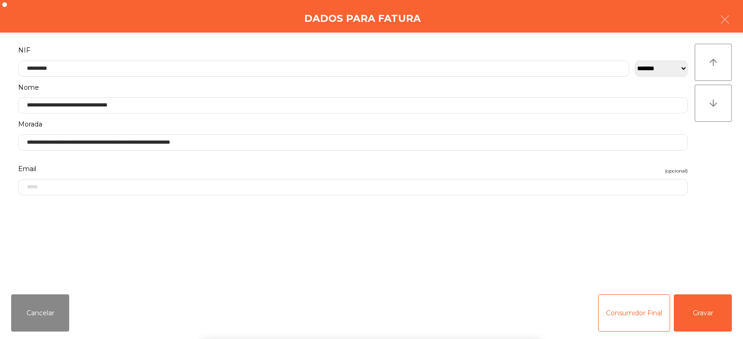
click at [697, 314] on div "` 1 2 3 4 5 6 7 8 9 0 - = keyboard_backspace keyboard_tab q w e r t y u i o p […" at bounding box center [371, 280] width 743 height 115
click at [711, 321] on button "Gravar" at bounding box center [703, 312] width 58 height 37
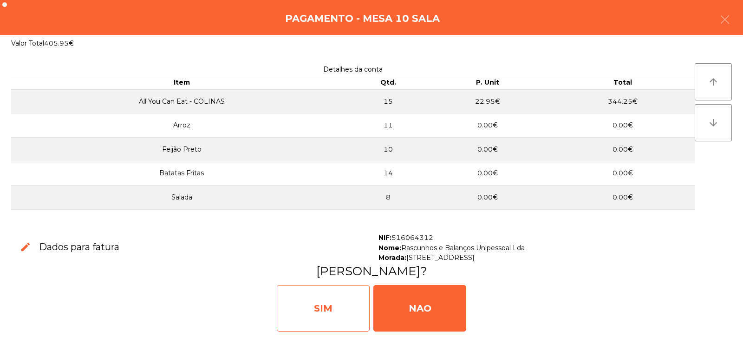
click at [321, 308] on div "SIM" at bounding box center [323, 308] width 93 height 46
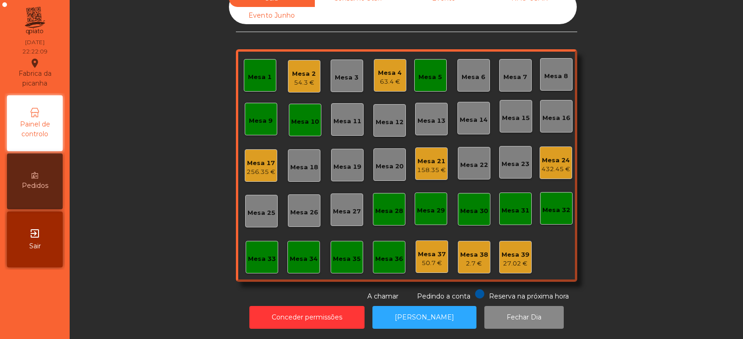
click at [555, 164] on div "432.45 €" at bounding box center [556, 168] width 29 height 9
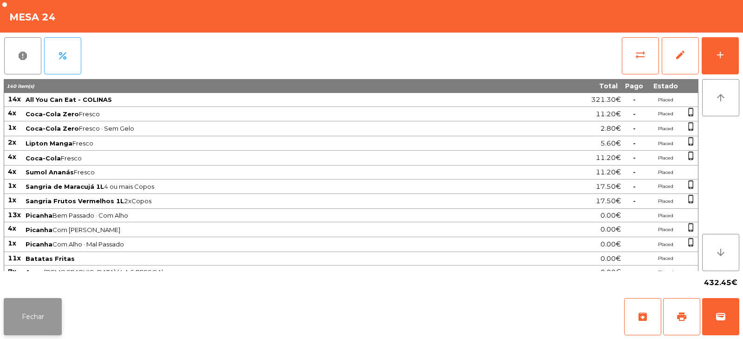
click at [44, 320] on button "Fechar" at bounding box center [33, 316] width 58 height 37
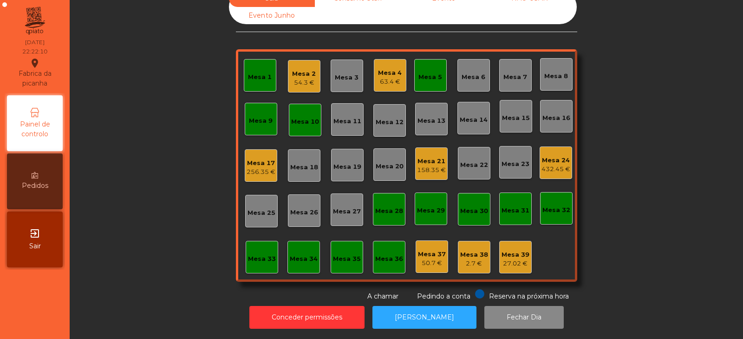
click at [292, 80] on div "54.3 €" at bounding box center [304, 82] width 24 height 9
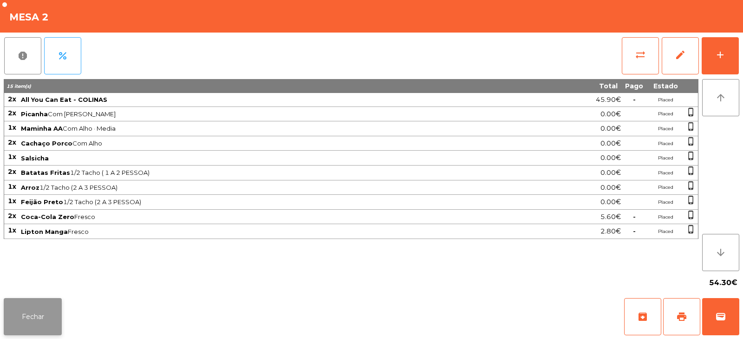
click at [24, 305] on button "Fechar" at bounding box center [33, 316] width 58 height 37
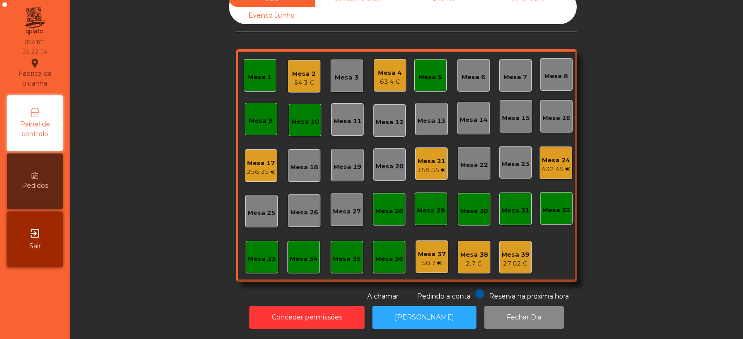
click at [388, 77] on div "63.4 €" at bounding box center [390, 81] width 24 height 9
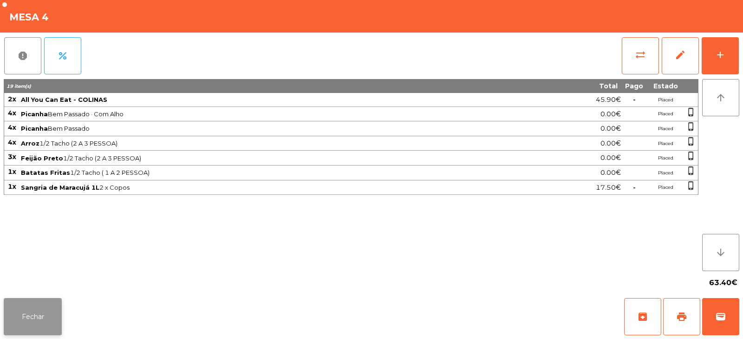
click at [48, 322] on button "Fechar" at bounding box center [33, 316] width 58 height 37
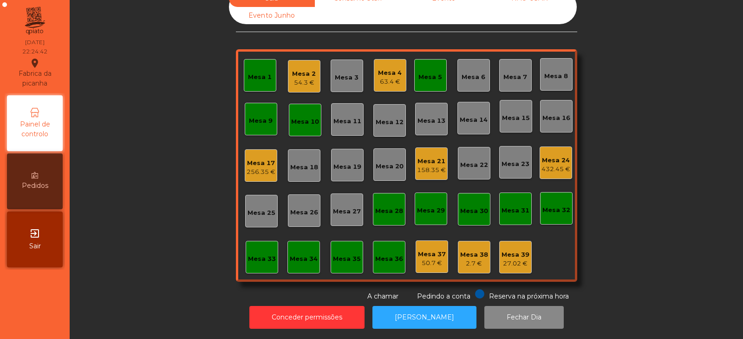
click at [257, 168] on div "256.35 €" at bounding box center [261, 171] width 29 height 9
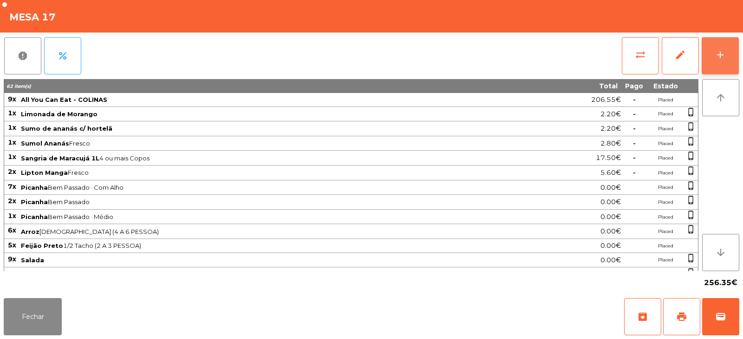
click at [726, 51] on div "add" at bounding box center [720, 54] width 11 height 11
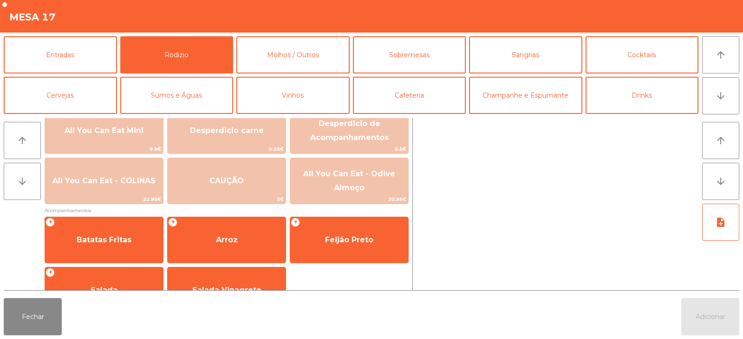
scroll to position [151, 0]
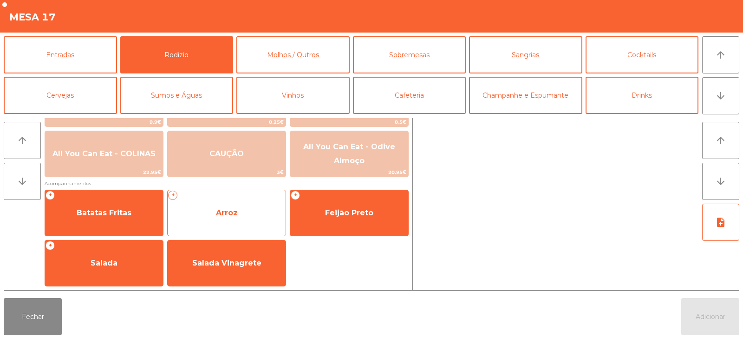
click at [233, 206] on span "Arroz" at bounding box center [227, 212] width 118 height 25
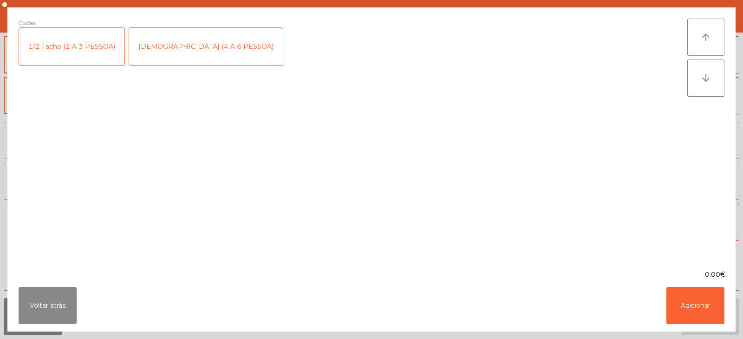
click at [81, 51] on div "1/2 Tacho (2 A 3 PESSOA)" at bounding box center [71, 46] width 105 height 37
click at [694, 301] on button "Adicionar" at bounding box center [696, 305] width 58 height 37
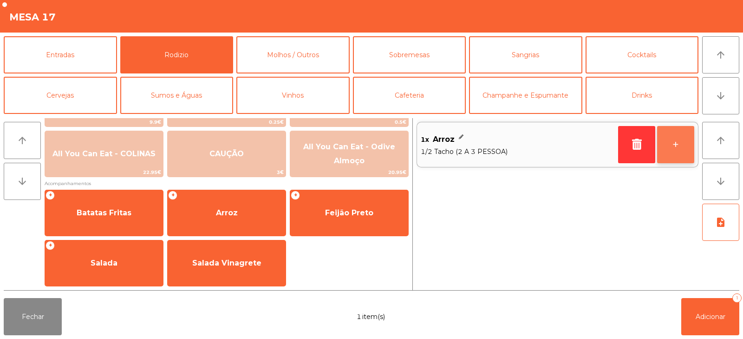
click at [673, 146] on button "+" at bounding box center [675, 144] width 37 height 37
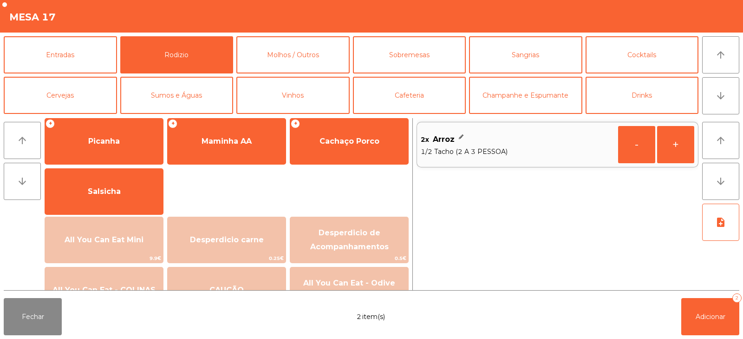
scroll to position [0, 0]
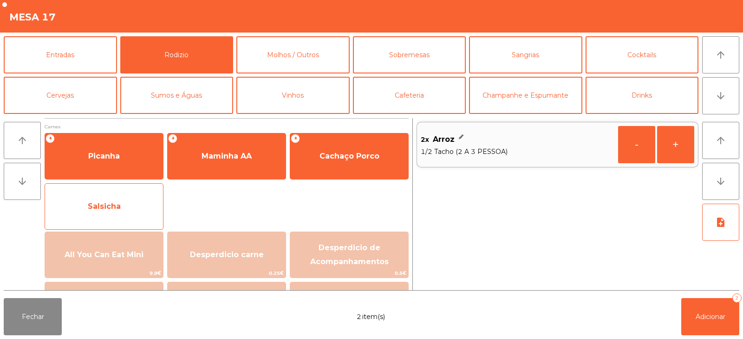
click at [113, 211] on span "Salsicha" at bounding box center [104, 206] width 118 height 25
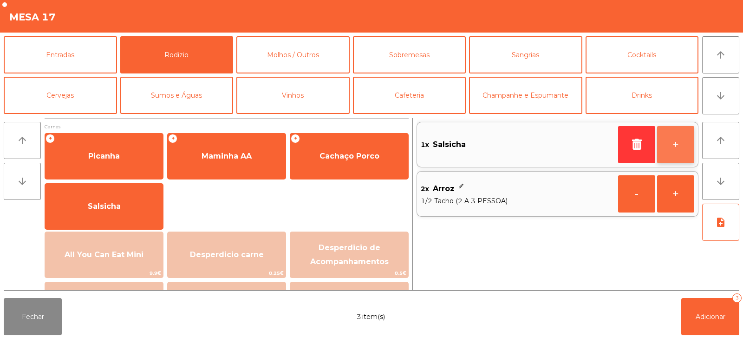
click at [683, 150] on button "+" at bounding box center [675, 144] width 37 height 37
click at [674, 149] on button "+" at bounding box center [675, 144] width 37 height 37
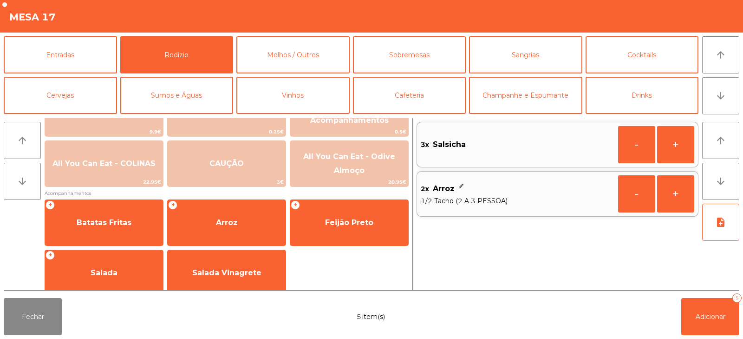
scroll to position [151, 0]
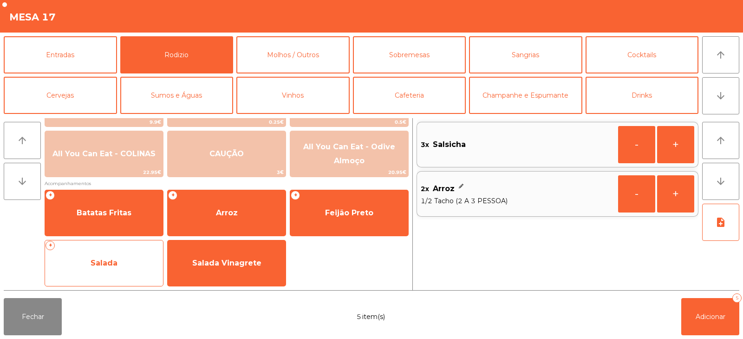
click at [105, 264] on span "Salada" at bounding box center [104, 262] width 27 height 9
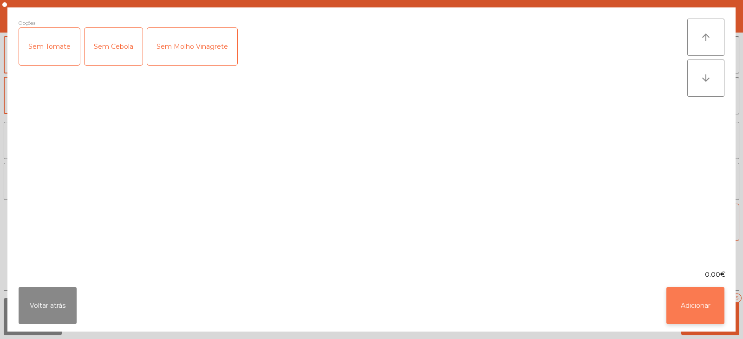
click at [694, 301] on button "Adicionar" at bounding box center [696, 305] width 58 height 37
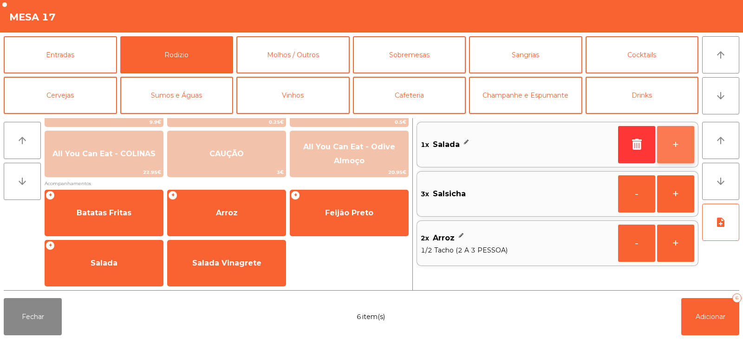
click at [676, 151] on button "+" at bounding box center [675, 144] width 37 height 37
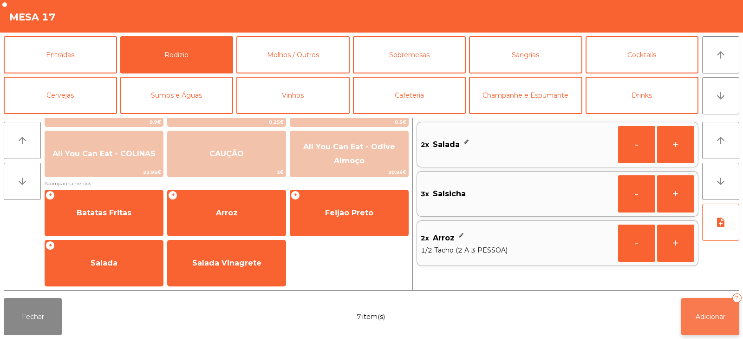
click at [713, 323] on button "Adicionar 7" at bounding box center [710, 316] width 58 height 37
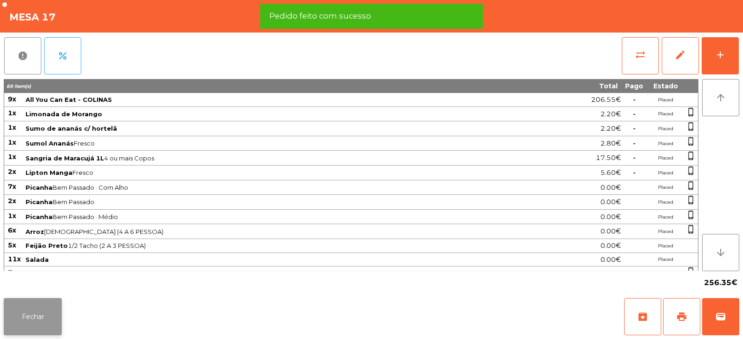
click at [33, 326] on button "Fechar" at bounding box center [33, 316] width 58 height 37
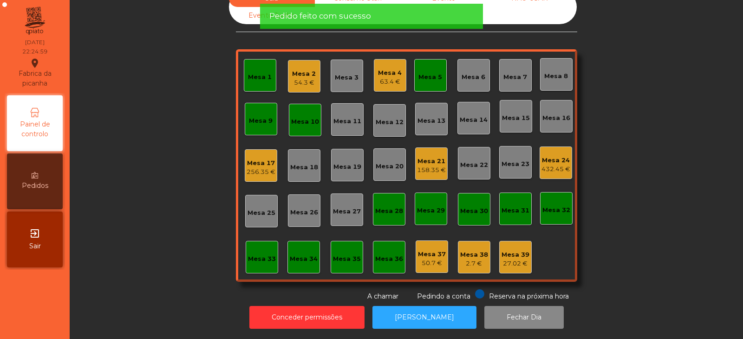
scroll to position [0, 0]
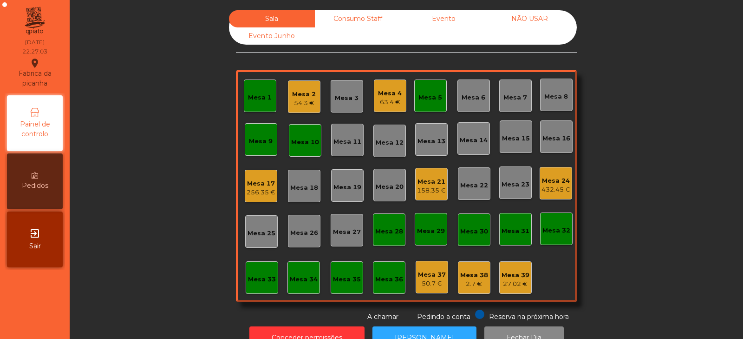
click at [296, 143] on div "Mesa 10" at bounding box center [305, 142] width 28 height 9
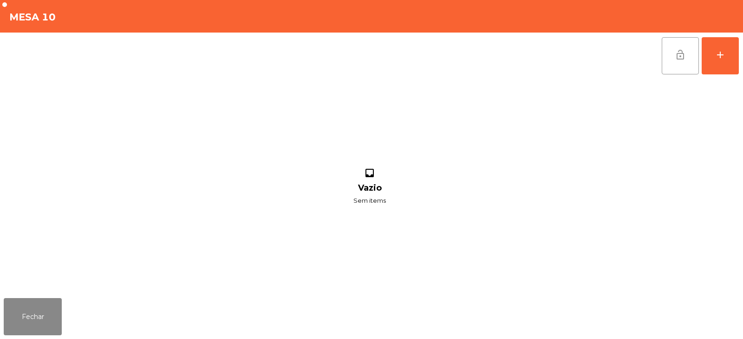
click at [681, 56] on span "lock_open" at bounding box center [680, 54] width 11 height 11
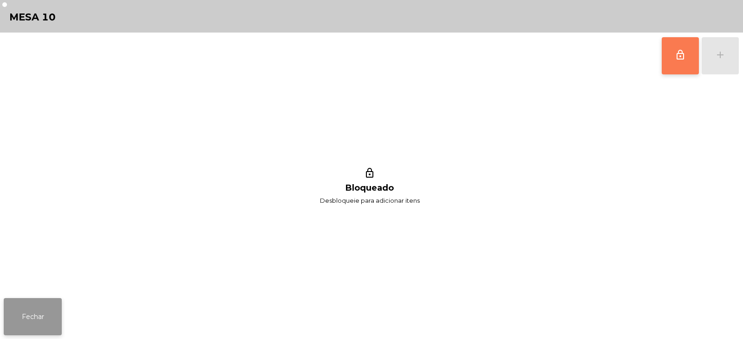
click at [19, 316] on button "Fechar" at bounding box center [33, 316] width 58 height 37
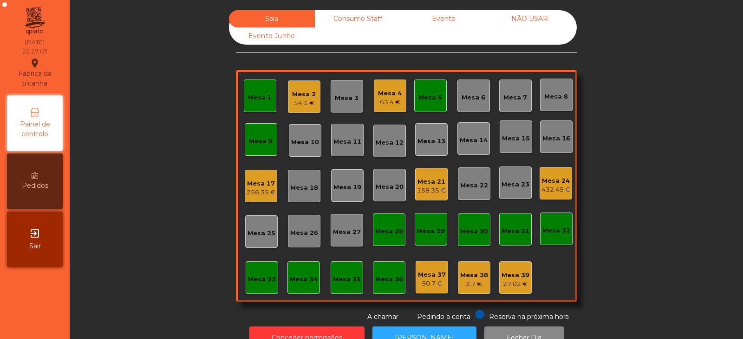
click at [425, 99] on div "Mesa 5" at bounding box center [431, 97] width 24 height 9
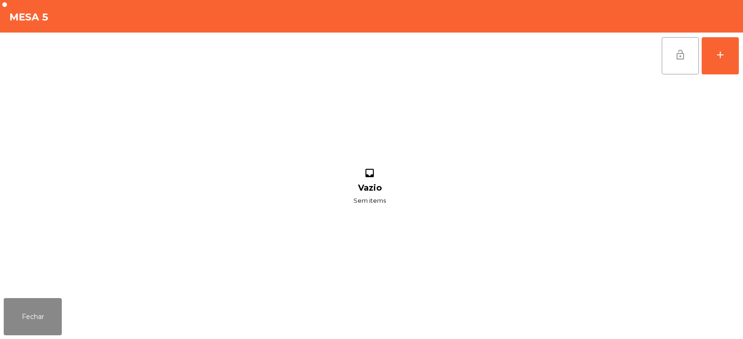
click at [681, 60] on span "lock_open" at bounding box center [680, 54] width 11 height 11
click at [59, 303] on button "Fechar" at bounding box center [33, 316] width 58 height 37
click at [675, 63] on button "lock_open" at bounding box center [680, 55] width 37 height 37
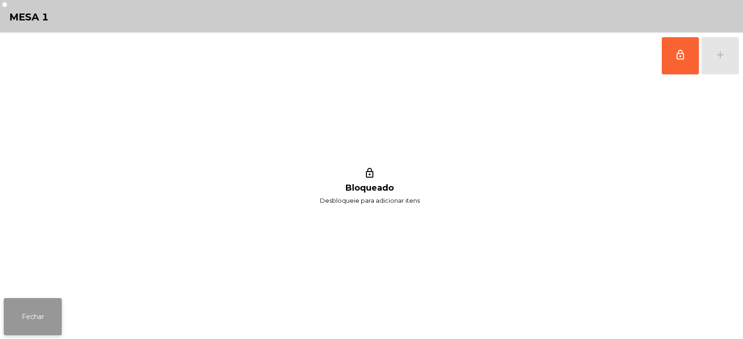
click at [33, 317] on button "Fechar" at bounding box center [33, 316] width 58 height 37
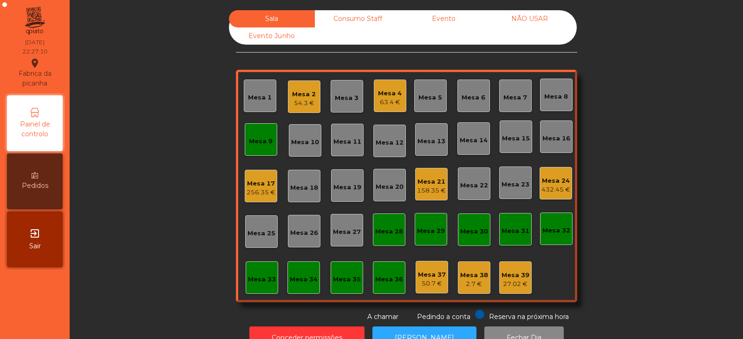
click at [252, 138] on div "Mesa 9" at bounding box center [261, 141] width 24 height 9
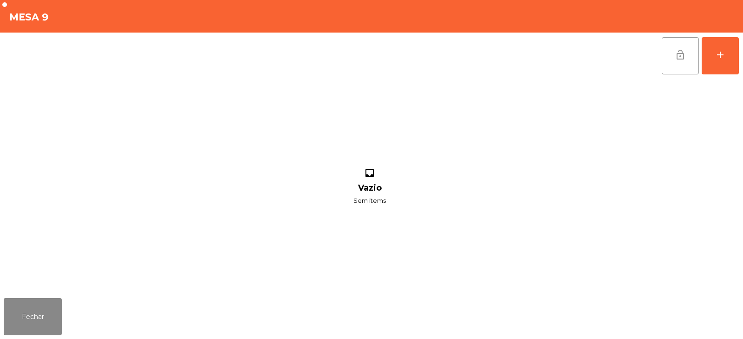
click at [691, 60] on button "lock_open" at bounding box center [680, 55] width 37 height 37
click at [61, 310] on button "Fechar" at bounding box center [33, 316] width 58 height 37
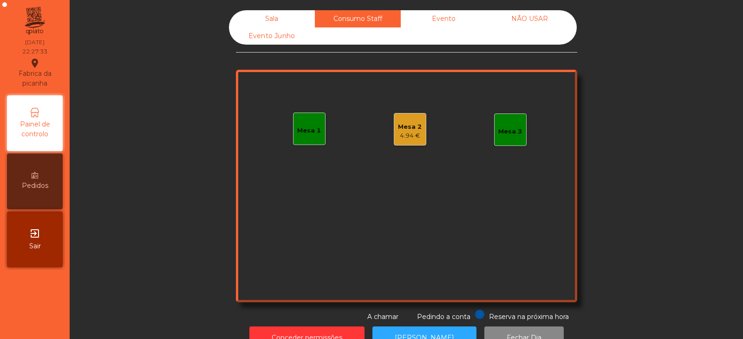
click at [454, 21] on div "Evento" at bounding box center [444, 18] width 86 height 17
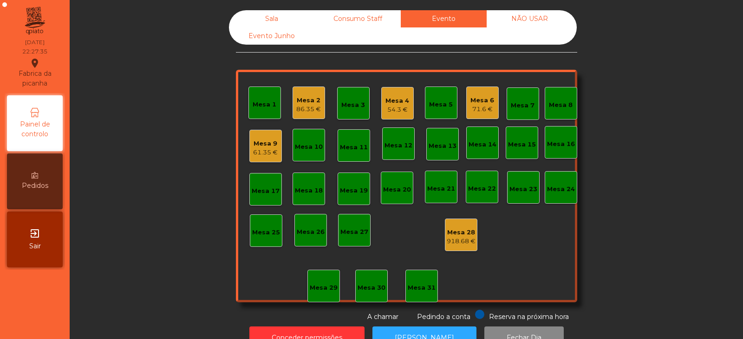
click at [313, 112] on div "86.35 €" at bounding box center [308, 109] width 25 height 9
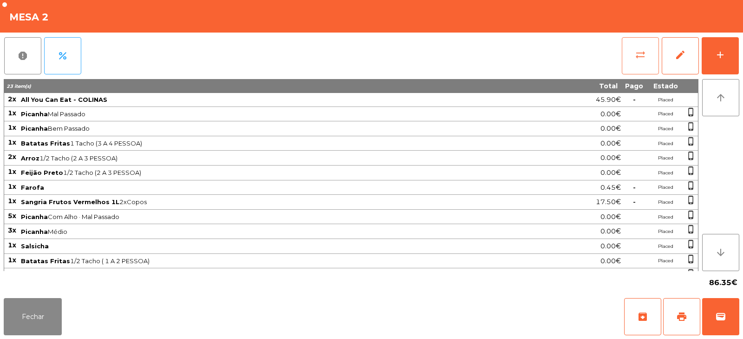
click at [633, 57] on button "sync_alt" at bounding box center [640, 55] width 37 height 37
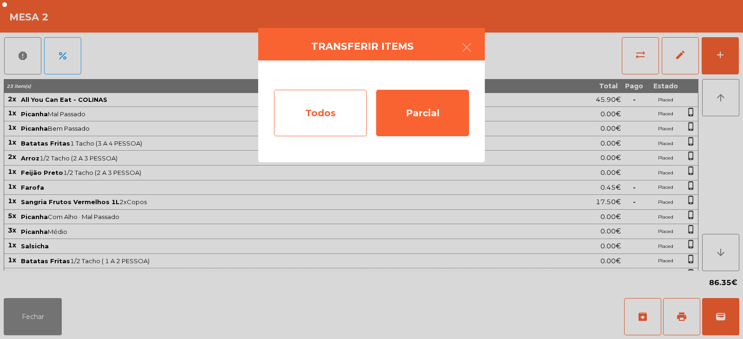
click at [331, 116] on div "Todos" at bounding box center [320, 113] width 93 height 46
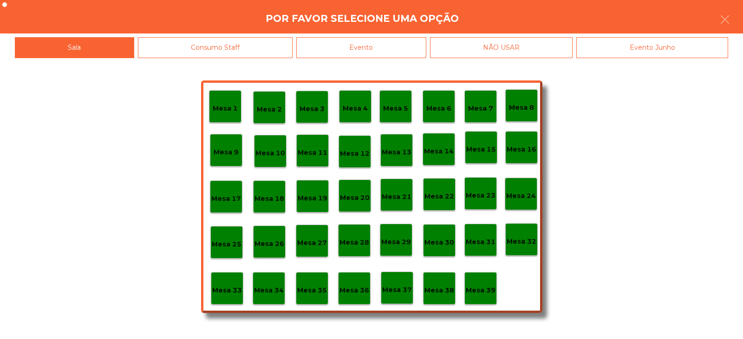
click at [384, 45] on div "Evento" at bounding box center [361, 47] width 130 height 21
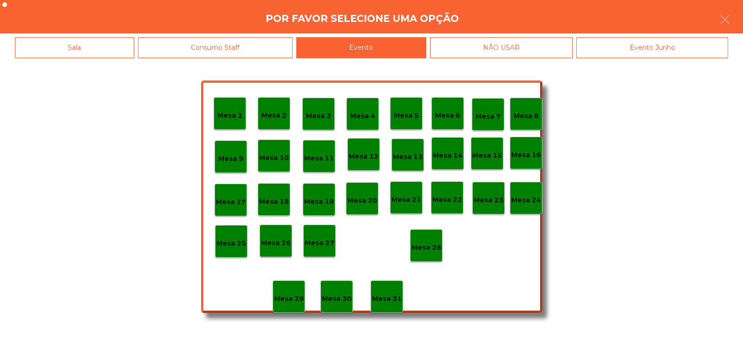
click at [436, 249] on p "Mesa 28" at bounding box center [427, 247] width 30 height 11
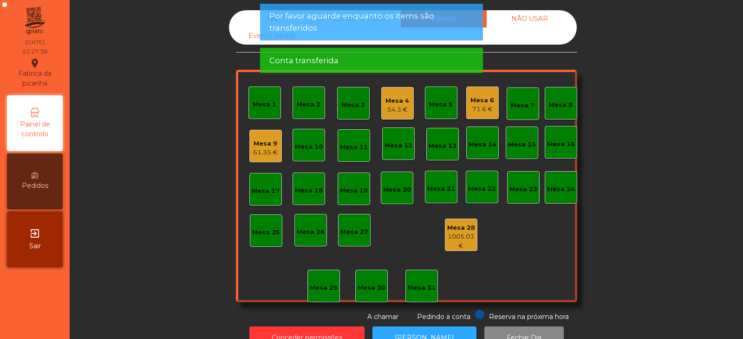
click at [401, 107] on div "54.3 €" at bounding box center [398, 109] width 24 height 9
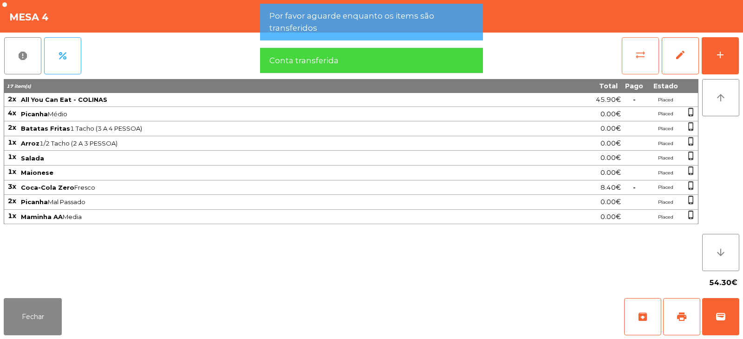
click at [638, 56] on span "sync_alt" at bounding box center [640, 54] width 11 height 11
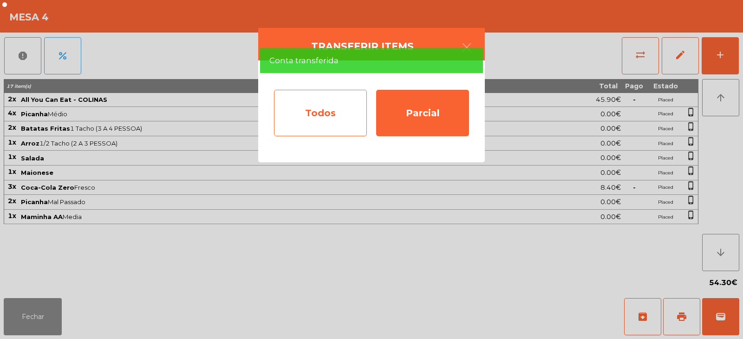
click at [321, 119] on div "Todos" at bounding box center [320, 113] width 93 height 46
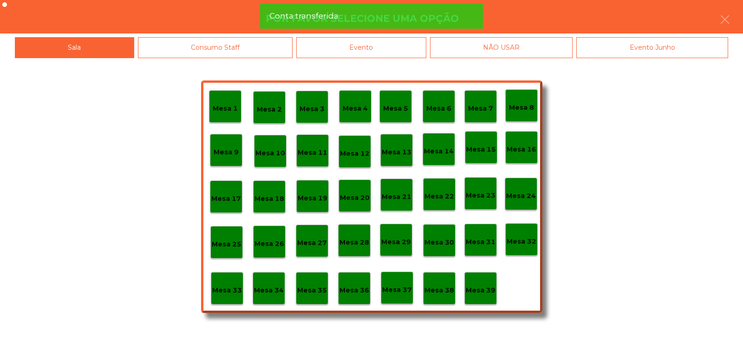
click at [388, 48] on div "Evento" at bounding box center [361, 47] width 130 height 21
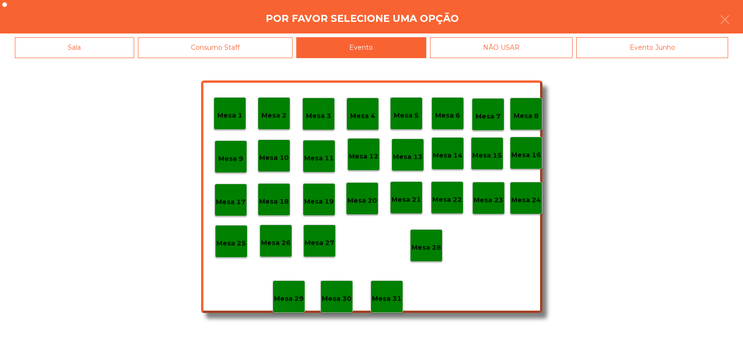
click at [427, 240] on div "Mesa 28" at bounding box center [427, 245] width 30 height 14
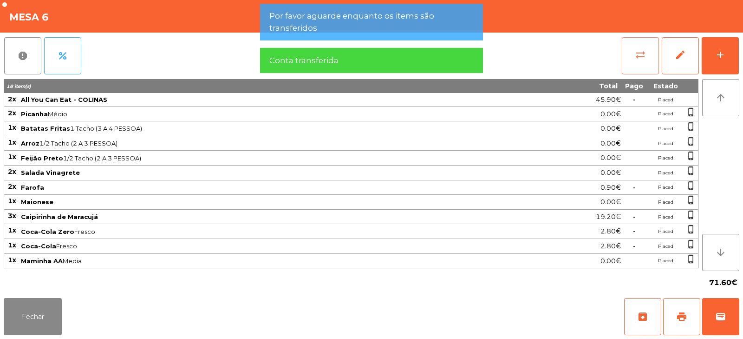
click at [635, 63] on button "sync_alt" at bounding box center [640, 55] width 37 height 37
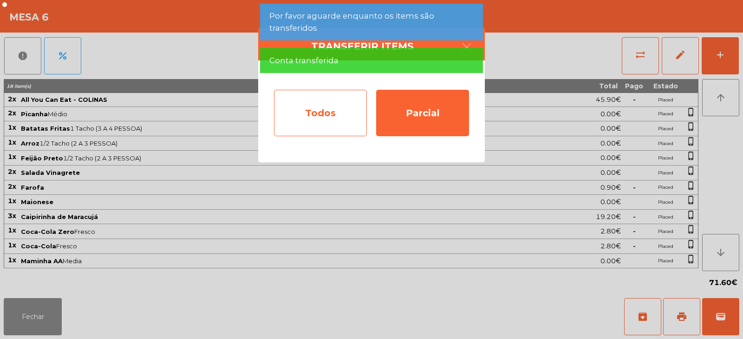
click at [320, 113] on div "Todos" at bounding box center [320, 113] width 93 height 46
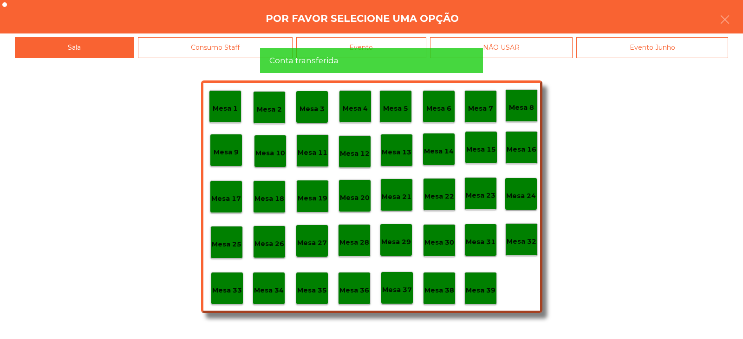
click at [387, 49] on div "Evento" at bounding box center [361, 47] width 130 height 21
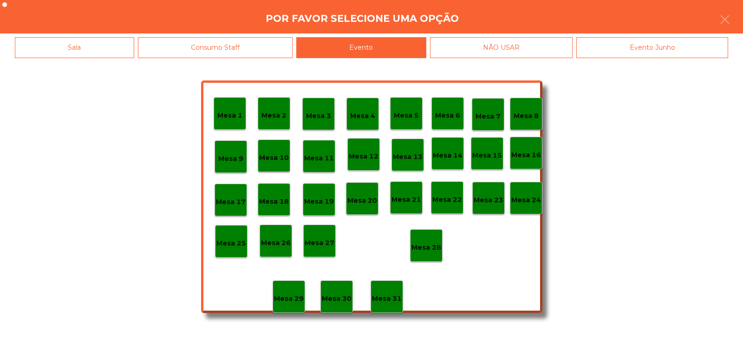
click at [427, 235] on div "Mesa 28" at bounding box center [426, 245] width 33 height 33
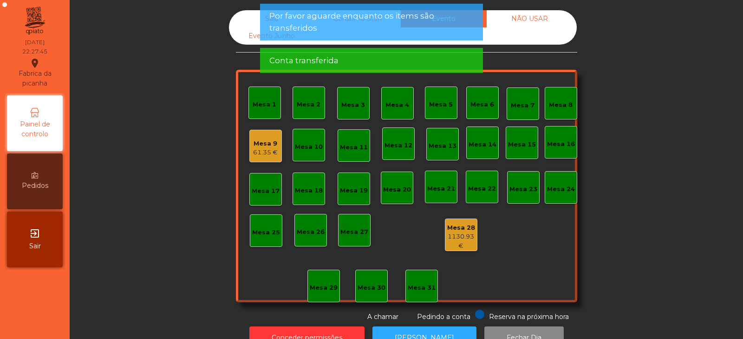
click at [263, 149] on div "61.35 €" at bounding box center [265, 152] width 25 height 9
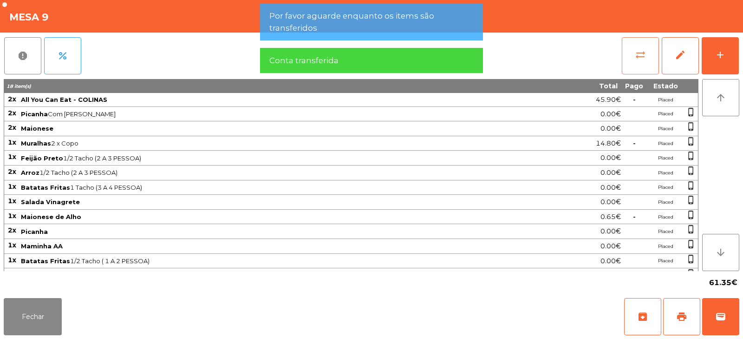
click at [629, 54] on button "sync_alt" at bounding box center [640, 55] width 37 height 37
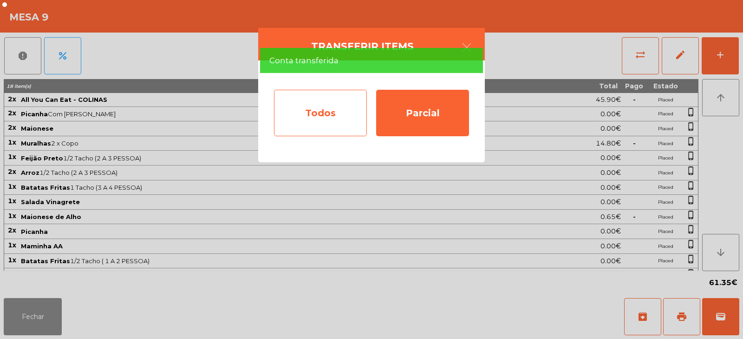
click at [330, 119] on div "Todos" at bounding box center [320, 113] width 93 height 46
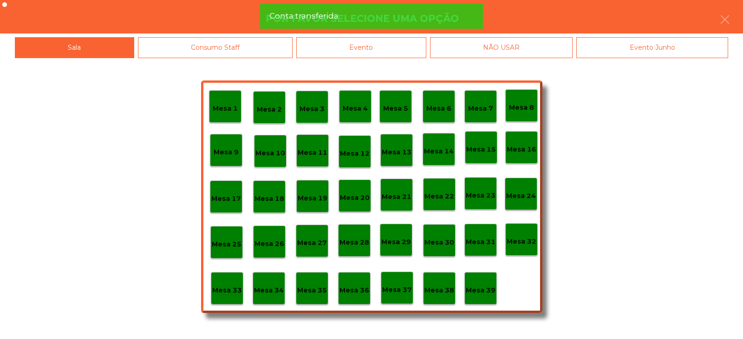
click at [385, 45] on div "Evento" at bounding box center [361, 47] width 130 height 21
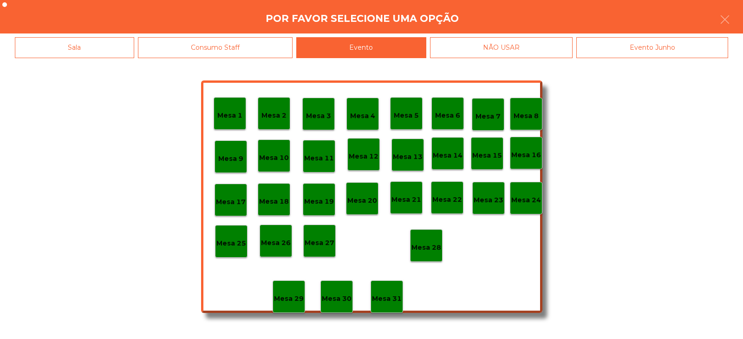
click at [429, 251] on p "Mesa 28" at bounding box center [427, 247] width 30 height 11
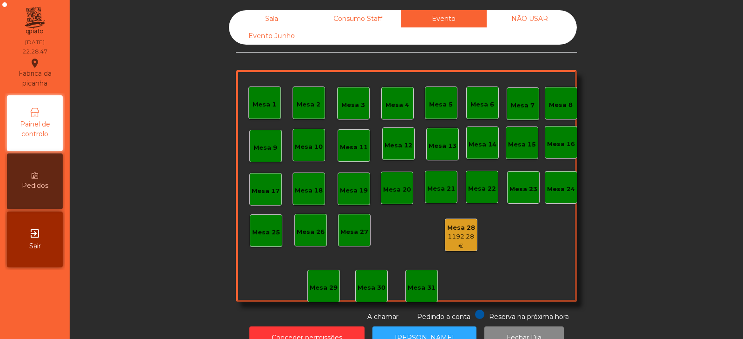
click at [271, 26] on div "Sala" at bounding box center [272, 18] width 86 height 17
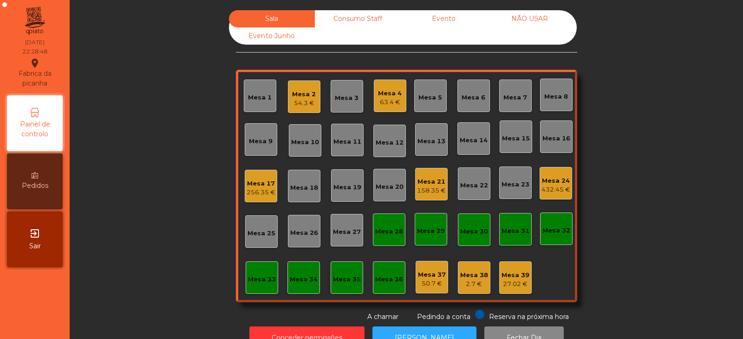
click at [255, 184] on div "Mesa 17" at bounding box center [261, 183] width 29 height 9
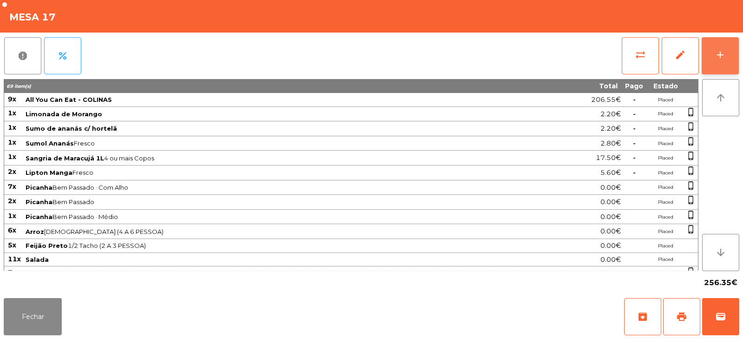
click at [717, 61] on button "add" at bounding box center [720, 55] width 37 height 37
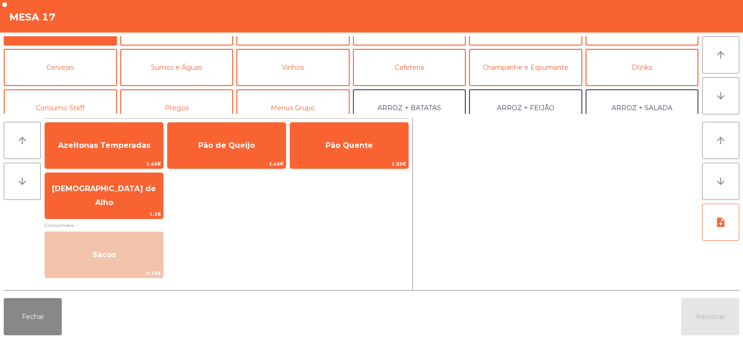
scroll to position [43, 0]
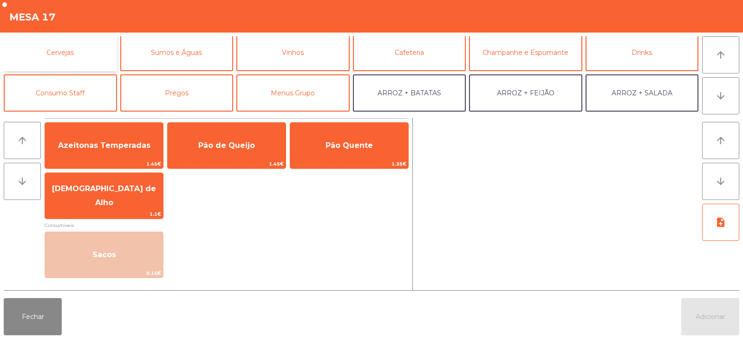
click at [72, 60] on button "Cervejas" at bounding box center [60, 52] width 113 height 37
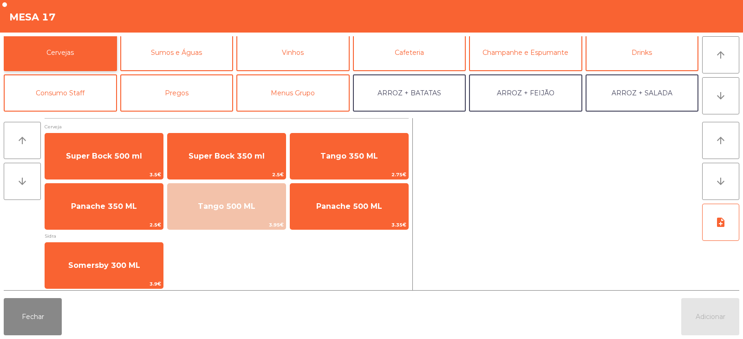
scroll to position [0, 0]
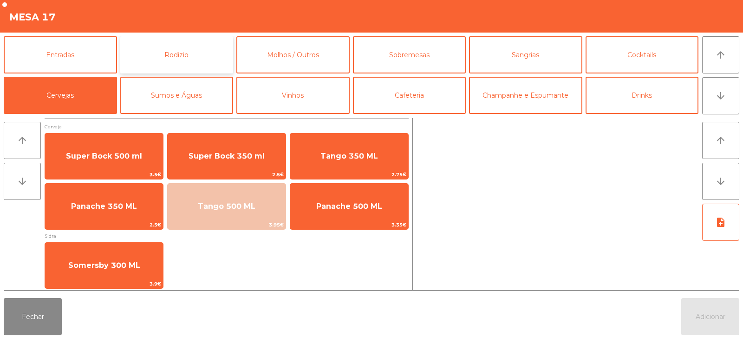
click at [186, 49] on button "Rodizio" at bounding box center [176, 54] width 113 height 37
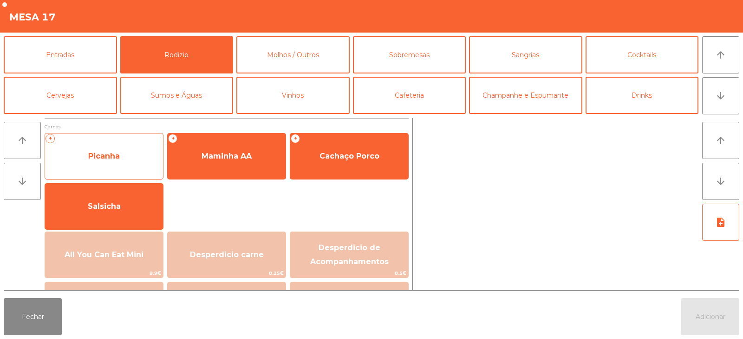
click at [125, 162] on span "Picanha" at bounding box center [104, 156] width 118 height 25
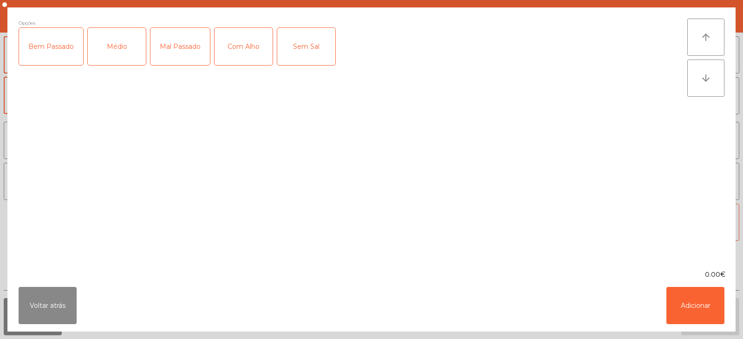
click at [51, 55] on div "Bem Passado" at bounding box center [51, 46] width 64 height 37
click at [234, 57] on div "Com Alho" at bounding box center [244, 46] width 58 height 37
click at [694, 306] on button "Adicionar" at bounding box center [696, 305] width 58 height 37
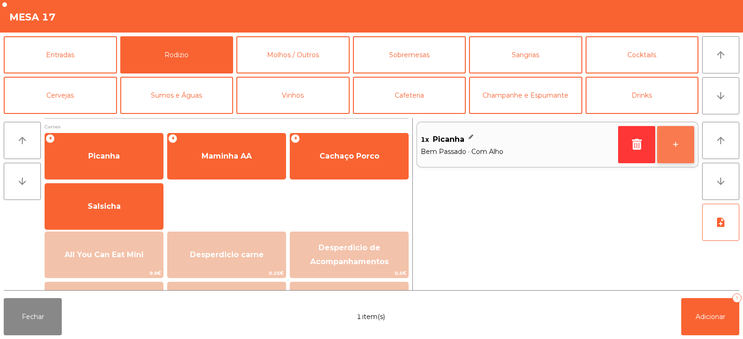
click at [687, 152] on button "+" at bounding box center [675, 144] width 37 height 37
click at [678, 146] on button "+" at bounding box center [675, 144] width 37 height 37
click at [679, 150] on button "+" at bounding box center [675, 144] width 37 height 37
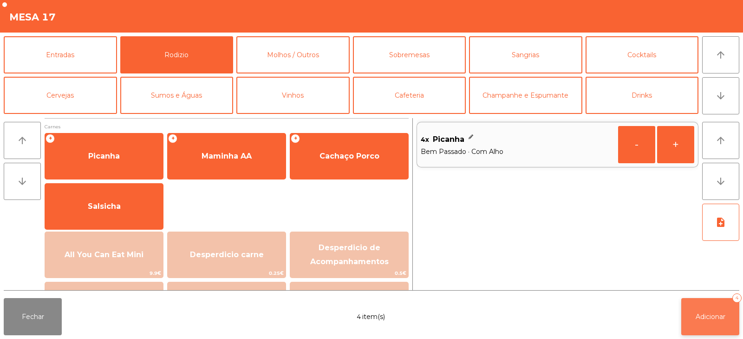
click at [714, 318] on span "Adicionar" at bounding box center [711, 316] width 30 height 8
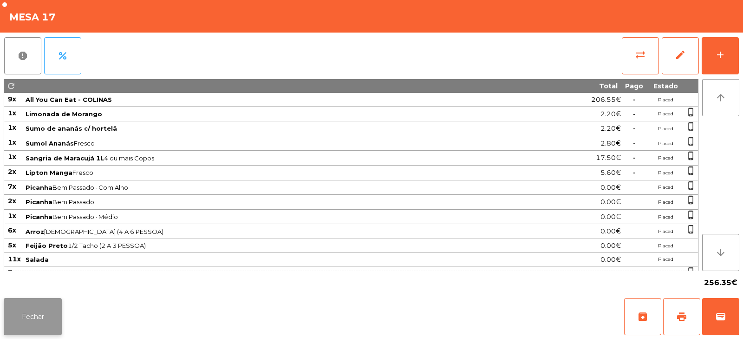
click at [32, 320] on button "Fechar" at bounding box center [33, 316] width 58 height 37
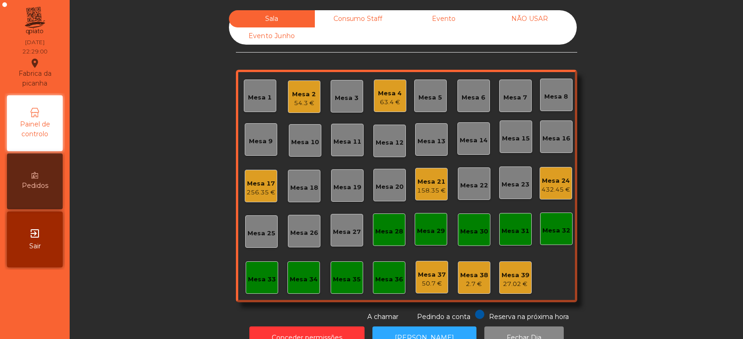
click at [559, 181] on div "Mesa 24" at bounding box center [556, 180] width 29 height 9
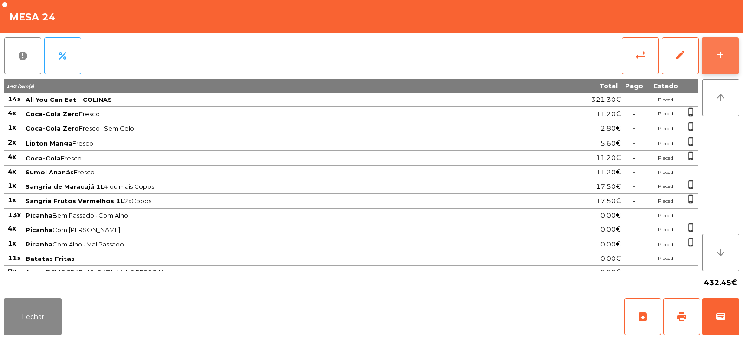
click at [720, 59] on div "add" at bounding box center [720, 54] width 11 height 11
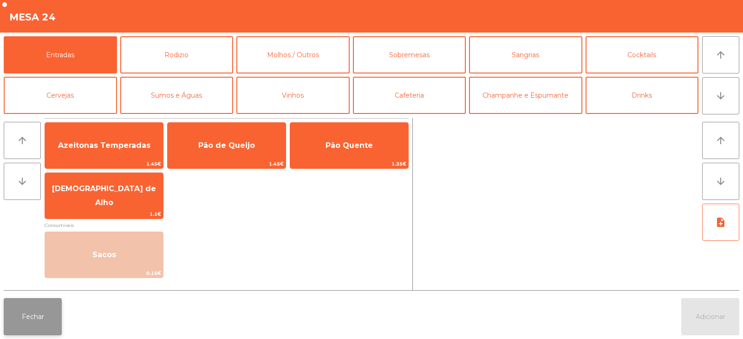
click at [36, 323] on button "Fechar" at bounding box center [33, 316] width 58 height 37
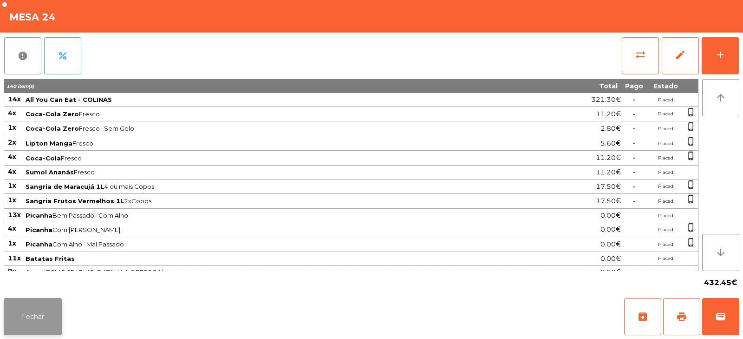
click at [39, 320] on button "Fechar" at bounding box center [33, 316] width 58 height 37
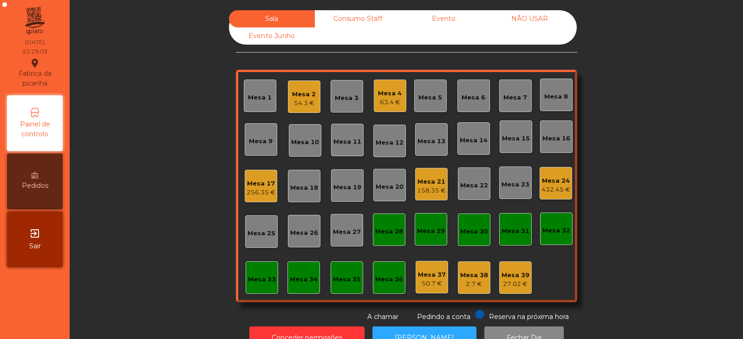
click at [339, 21] on div "Consumo Staff" at bounding box center [358, 18] width 86 height 17
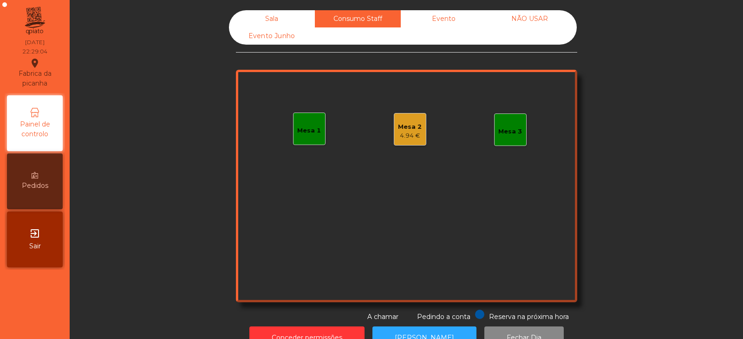
click at [405, 136] on div "4.94 €" at bounding box center [410, 135] width 24 height 9
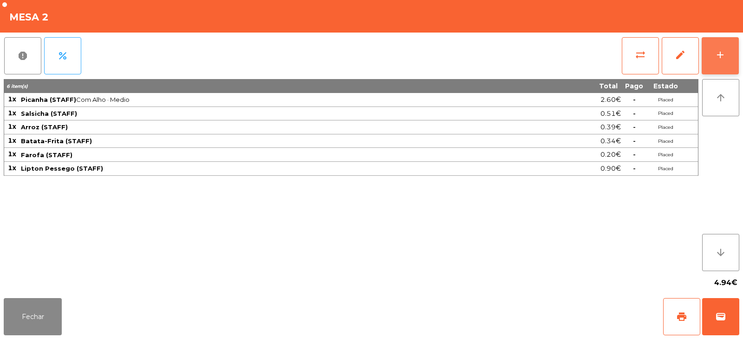
click at [715, 51] on div "add" at bounding box center [720, 54] width 11 height 11
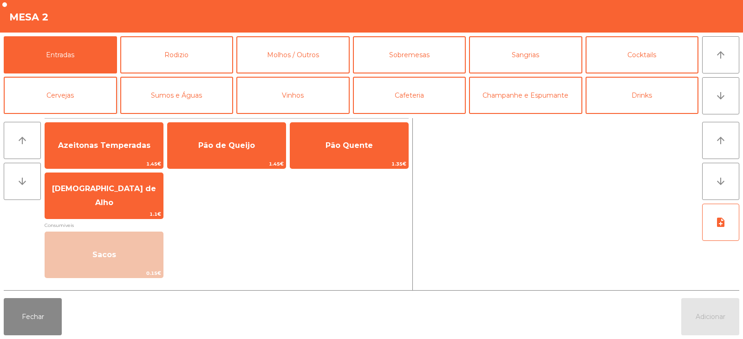
click at [70, 102] on button "Cervejas" at bounding box center [60, 95] width 113 height 37
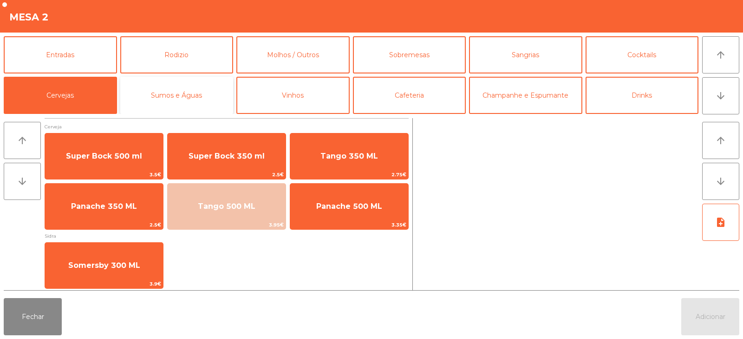
click at [179, 93] on button "Sumos e Águas" at bounding box center [176, 95] width 113 height 37
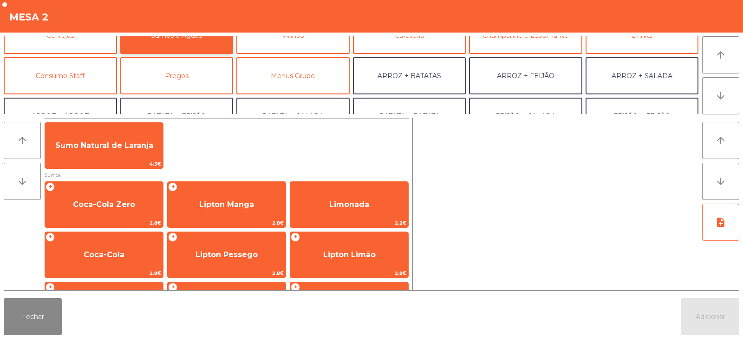
scroll to position [80, 0]
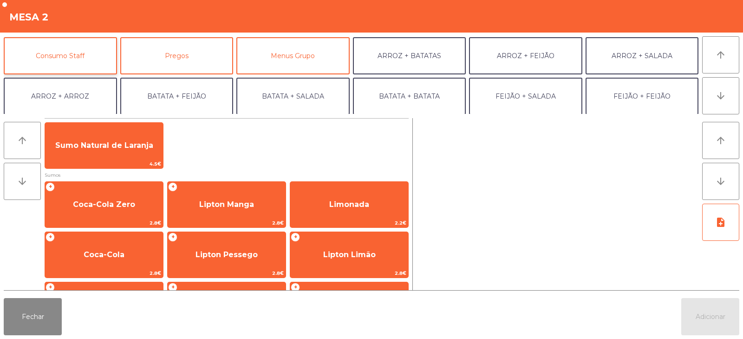
click at [77, 59] on button "Consumo Staff" at bounding box center [60, 55] width 113 height 37
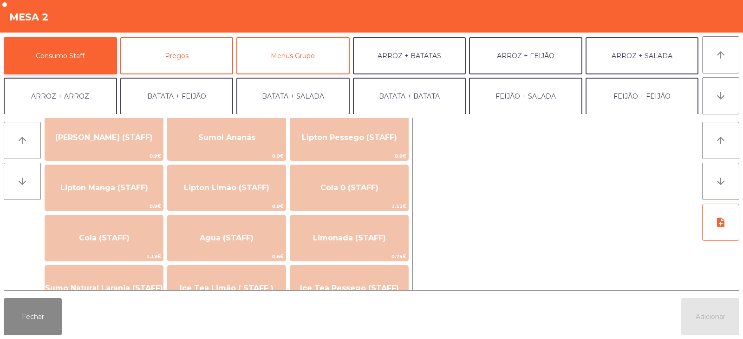
scroll to position [135, 0]
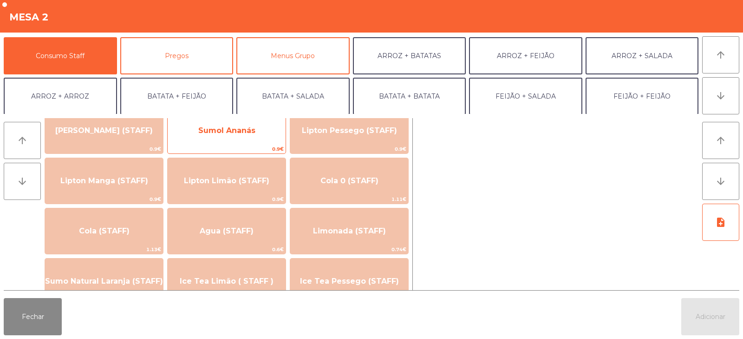
click at [228, 134] on span "Sumol Ananás" at bounding box center [226, 130] width 57 height 9
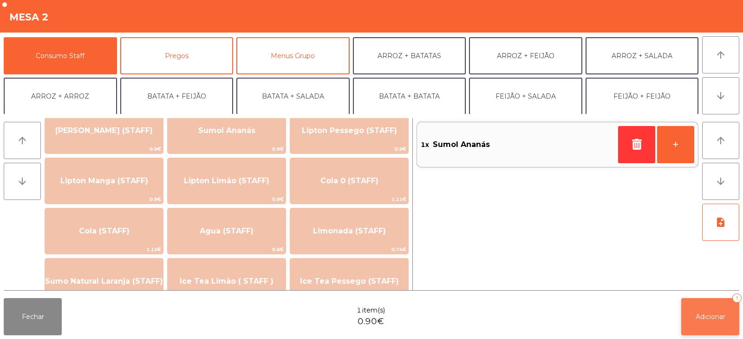
click at [703, 308] on button "Adicionar 1" at bounding box center [710, 316] width 58 height 37
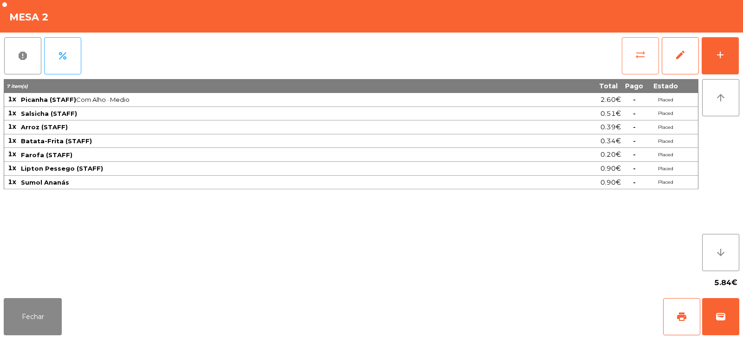
click at [638, 61] on button "sync_alt" at bounding box center [640, 55] width 37 height 37
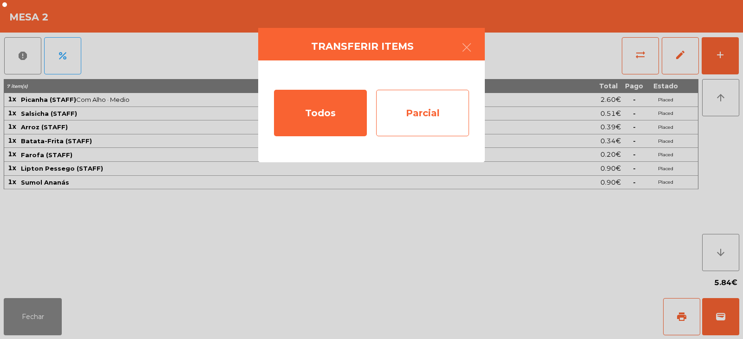
click at [423, 112] on div "Parcial" at bounding box center [422, 113] width 93 height 46
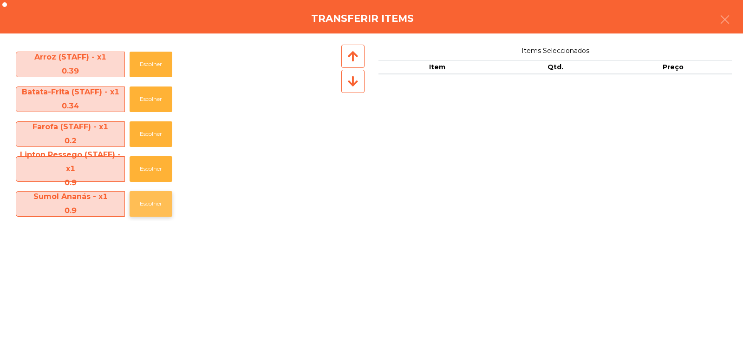
click at [138, 200] on button "Escolher" at bounding box center [151, 204] width 43 height 26
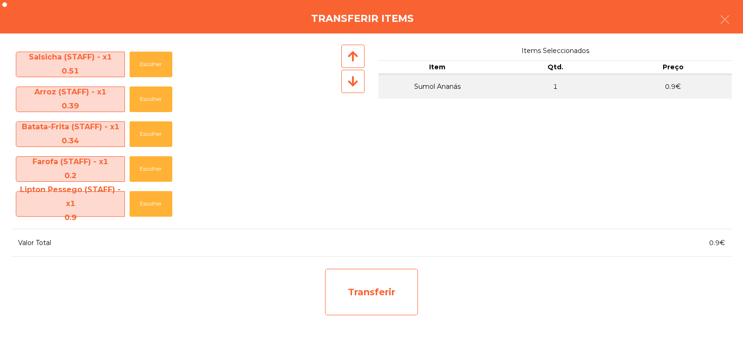
click at [354, 289] on div "Transferir" at bounding box center [371, 292] width 93 height 46
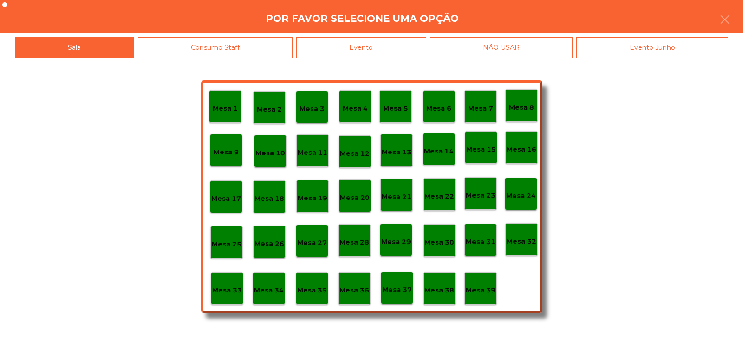
click at [410, 301] on div "Mesa 37" at bounding box center [397, 287] width 33 height 33
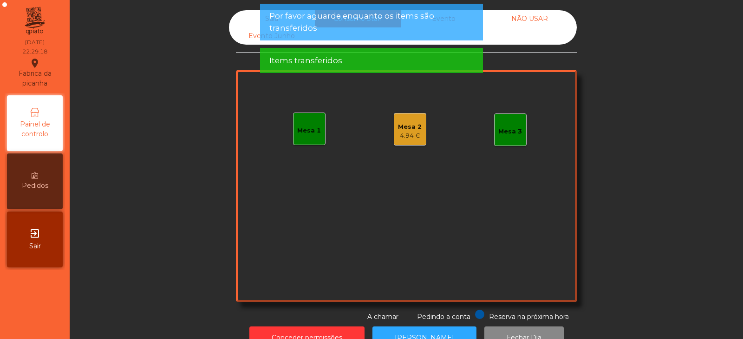
click at [412, 139] on div "4.94 €" at bounding box center [410, 135] width 24 height 9
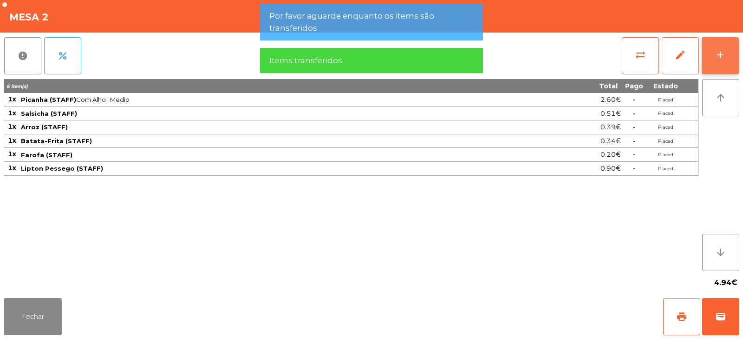
click at [734, 62] on button "add" at bounding box center [720, 55] width 37 height 37
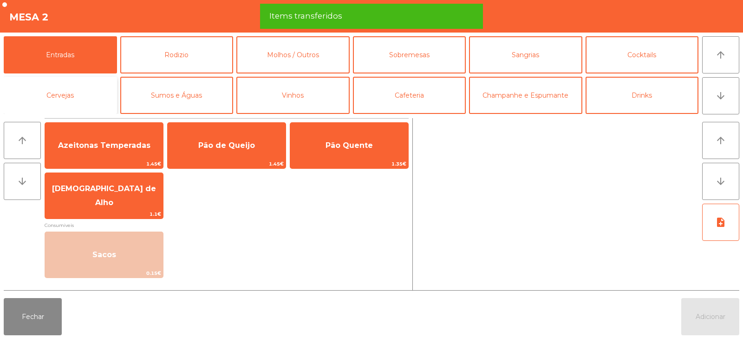
click at [67, 92] on button "Cervejas" at bounding box center [60, 95] width 113 height 37
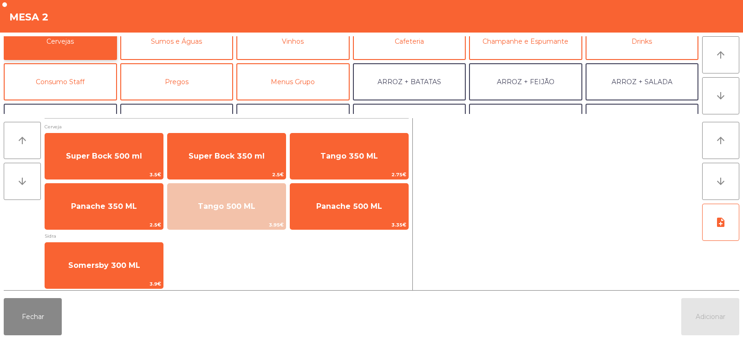
scroll to position [53, 0]
click at [85, 80] on button "Consumo Staff" at bounding box center [60, 82] width 113 height 37
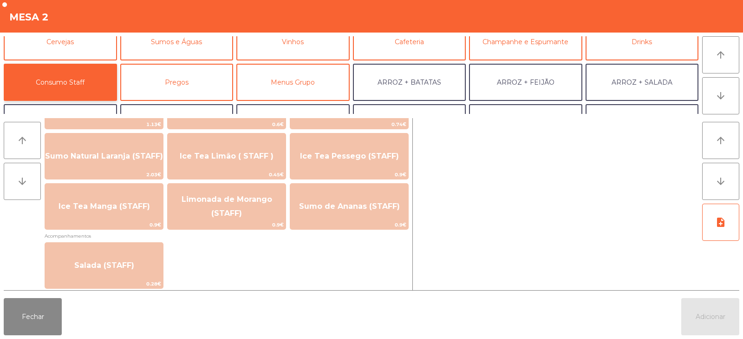
scroll to position [260, 0]
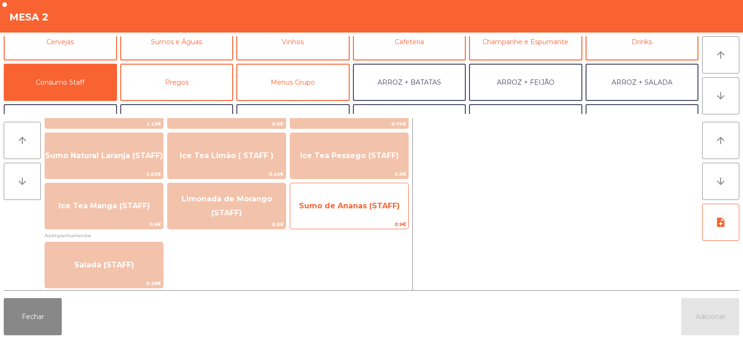
click at [336, 213] on span "Sumo de Ananas (STAFF)" at bounding box center [349, 205] width 118 height 25
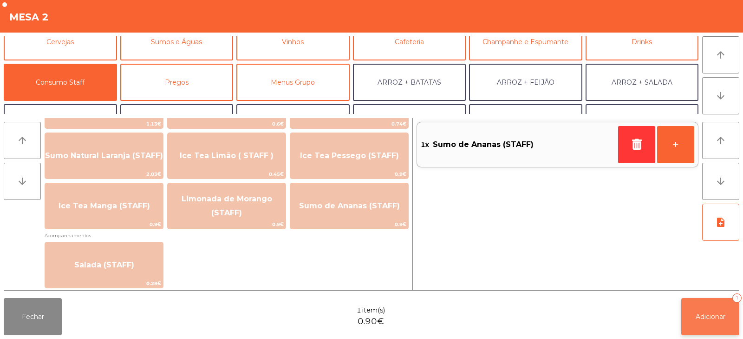
click at [706, 309] on button "Adicionar 1" at bounding box center [710, 316] width 58 height 37
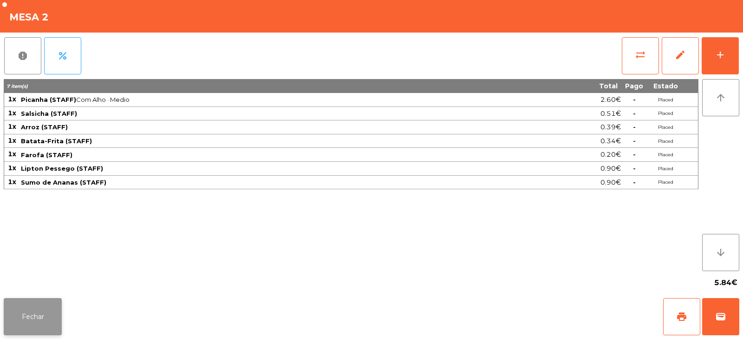
click at [34, 320] on button "Fechar" at bounding box center [33, 316] width 58 height 37
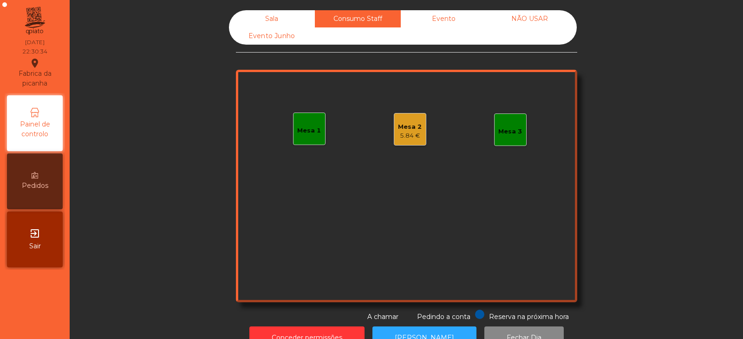
click at [268, 17] on div "Sala" at bounding box center [272, 18] width 86 height 17
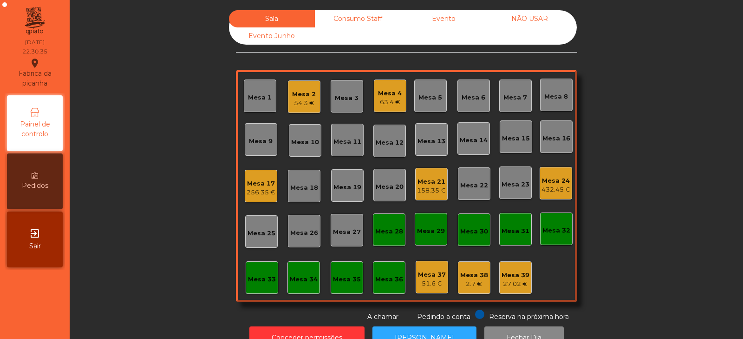
click at [301, 94] on div "Mesa 2" at bounding box center [304, 94] width 24 height 9
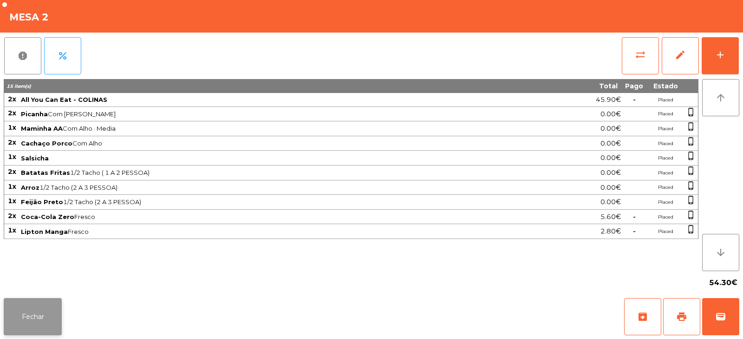
click at [44, 313] on button "Fechar" at bounding box center [33, 316] width 58 height 37
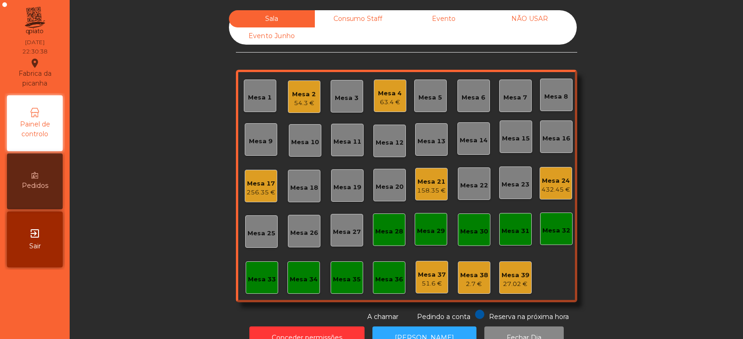
click at [550, 192] on div "432.45 €" at bounding box center [556, 189] width 29 height 9
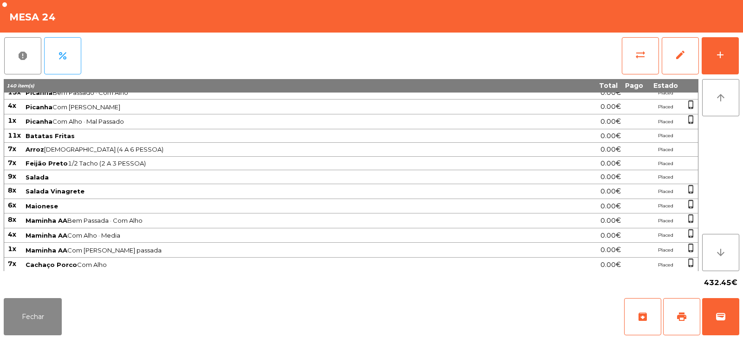
scroll to position [270, 0]
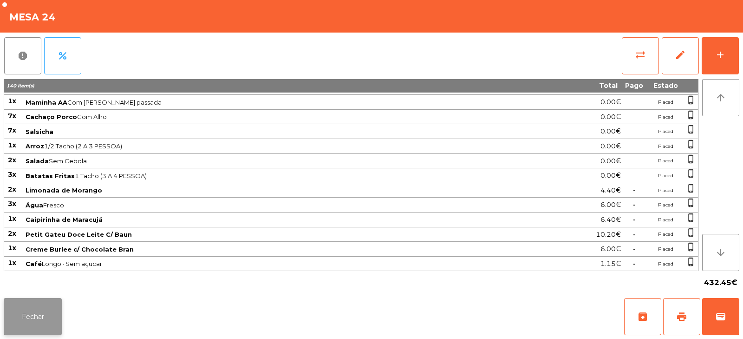
click at [23, 309] on button "Fechar" at bounding box center [33, 316] width 58 height 37
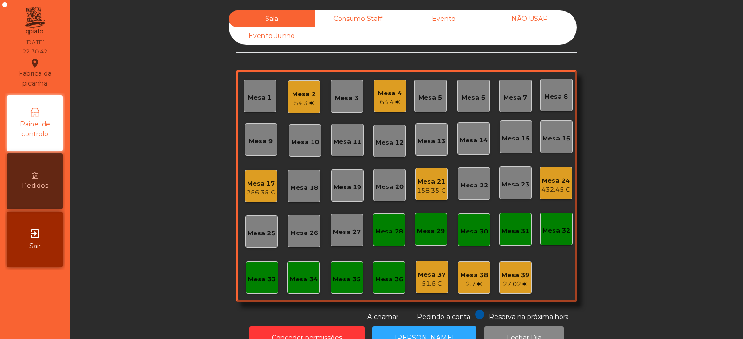
click at [297, 94] on div "Mesa 2" at bounding box center [304, 94] width 24 height 9
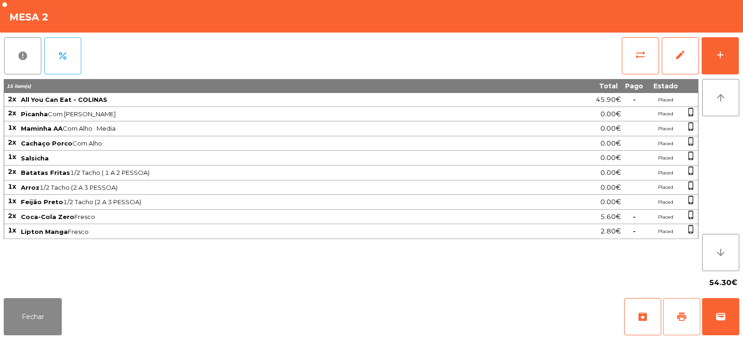
click at [677, 318] on span "print" at bounding box center [681, 316] width 11 height 11
click at [647, 61] on button "sync_alt" at bounding box center [640, 55] width 37 height 37
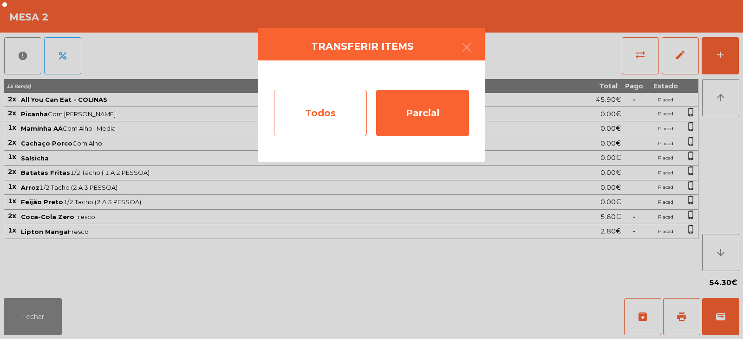
click at [293, 115] on div "Todos" at bounding box center [320, 113] width 93 height 46
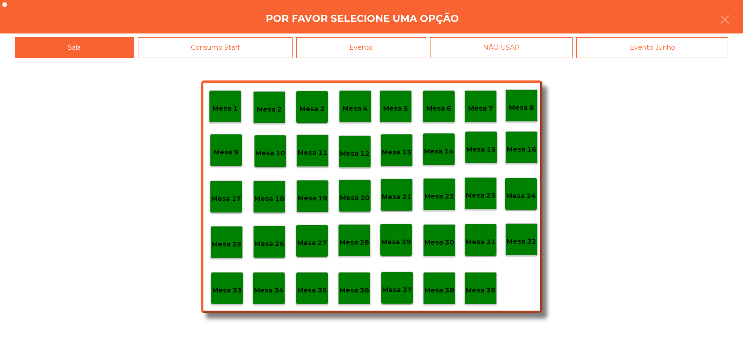
click at [354, 42] on div "Evento" at bounding box center [361, 47] width 130 height 21
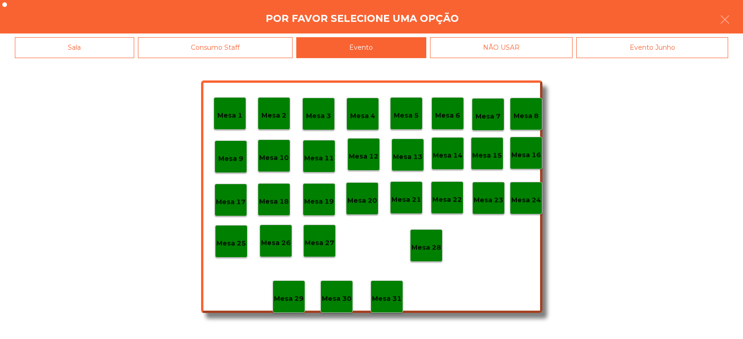
click at [422, 242] on p "Mesa 28" at bounding box center [427, 247] width 30 height 11
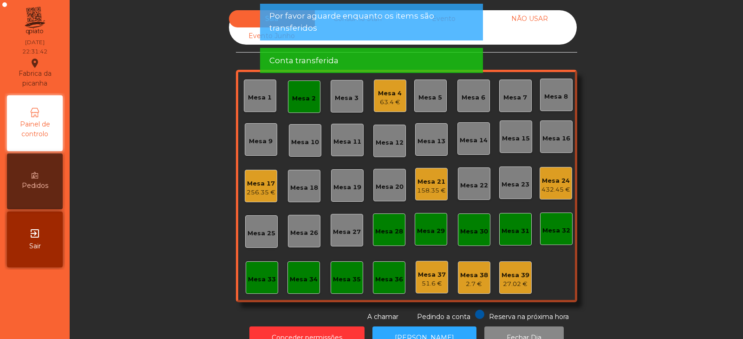
click at [301, 101] on div "Mesa 2" at bounding box center [304, 98] width 24 height 9
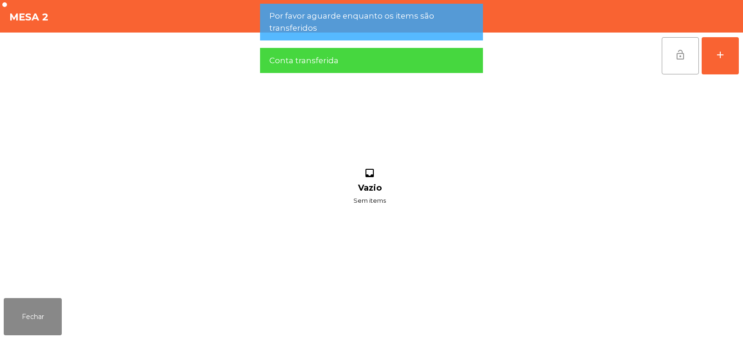
click at [673, 59] on button "lock_open" at bounding box center [680, 55] width 37 height 37
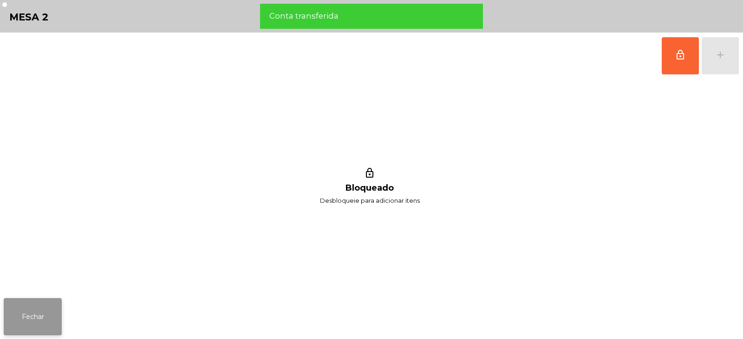
click at [43, 319] on button "Fechar" at bounding box center [33, 316] width 58 height 37
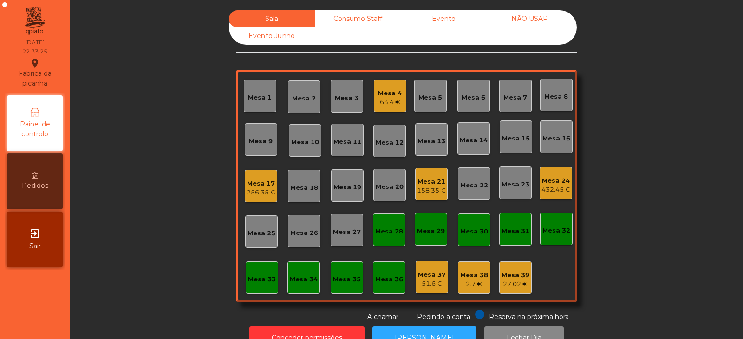
click at [260, 188] on div "256.35 €" at bounding box center [261, 192] width 29 height 9
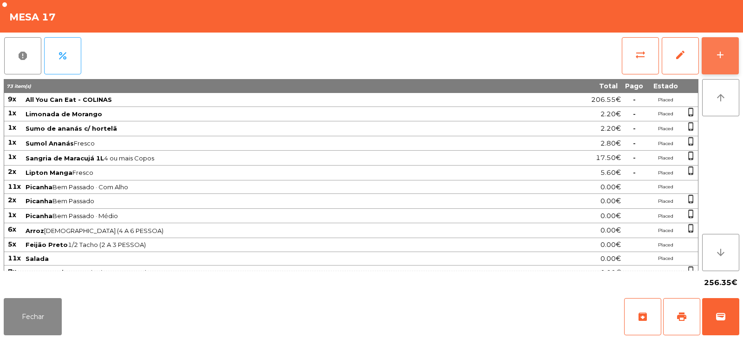
click at [711, 57] on button "add" at bounding box center [720, 55] width 37 height 37
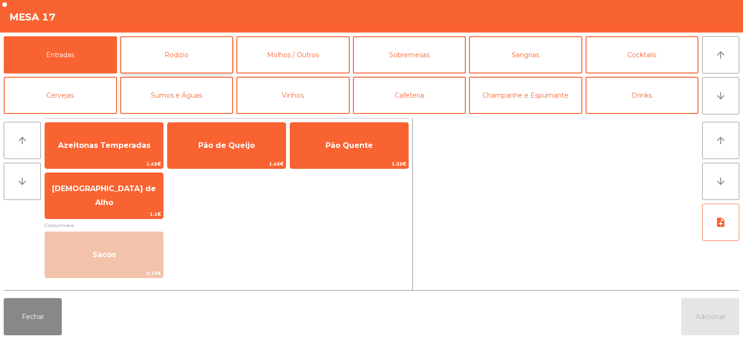
click at [166, 51] on button "Rodizio" at bounding box center [176, 54] width 113 height 37
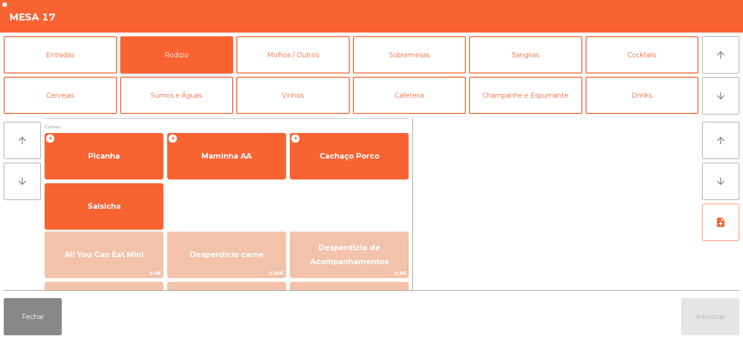
scroll to position [62, 0]
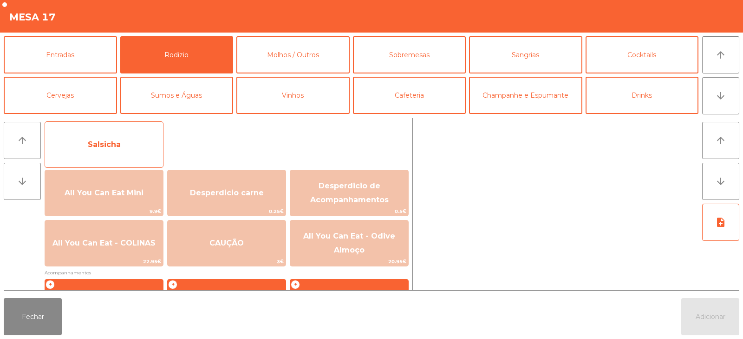
click at [117, 146] on span "Salsicha" at bounding box center [104, 144] width 33 height 9
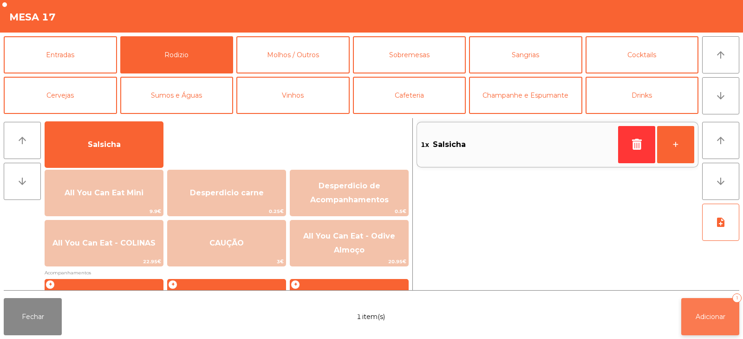
click at [713, 325] on button "Adicionar 1" at bounding box center [710, 316] width 58 height 37
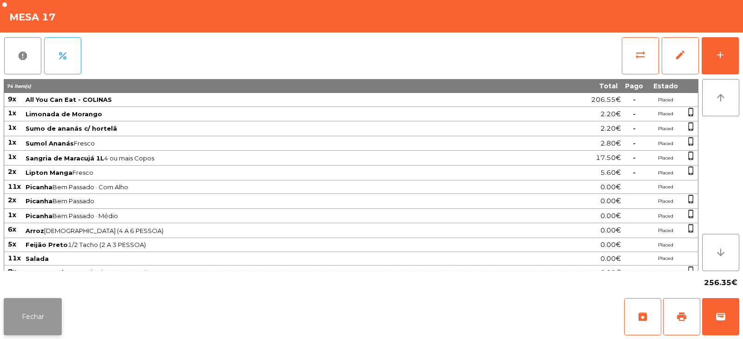
click at [41, 314] on button "Fechar" at bounding box center [33, 316] width 58 height 37
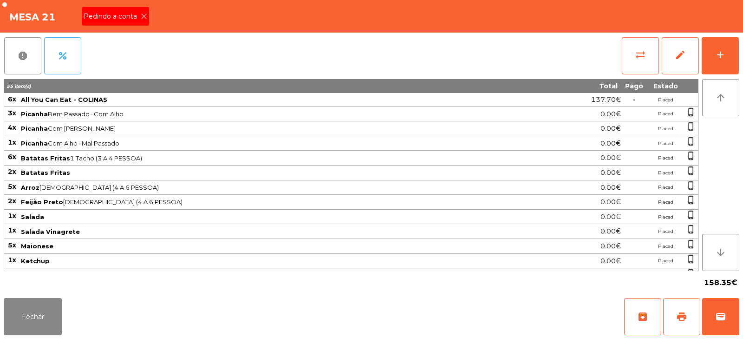
click at [145, 16] on icon at bounding box center [144, 16] width 7 height 7
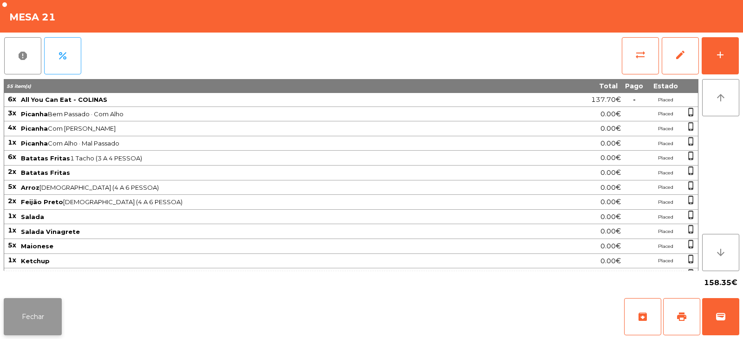
click at [43, 316] on button "Fechar" at bounding box center [33, 316] width 58 height 37
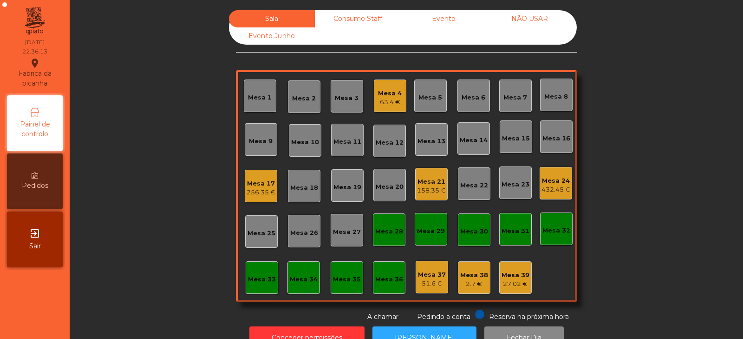
click at [428, 184] on div "Mesa 21" at bounding box center [431, 181] width 29 height 9
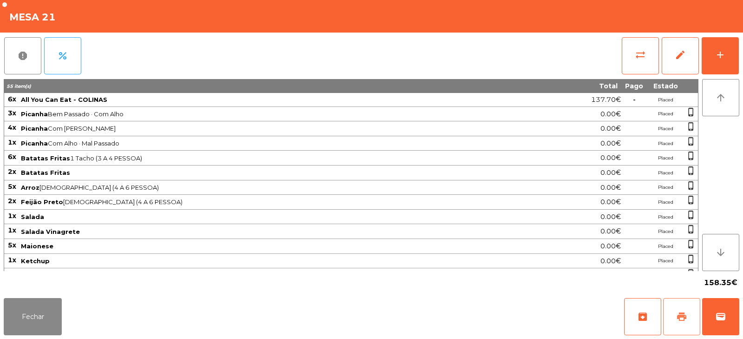
click at [679, 312] on span "print" at bounding box center [681, 316] width 11 height 11
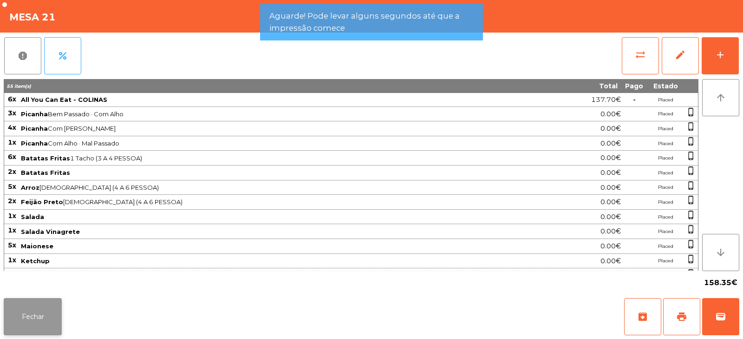
click at [55, 313] on button "Fechar" at bounding box center [33, 316] width 58 height 37
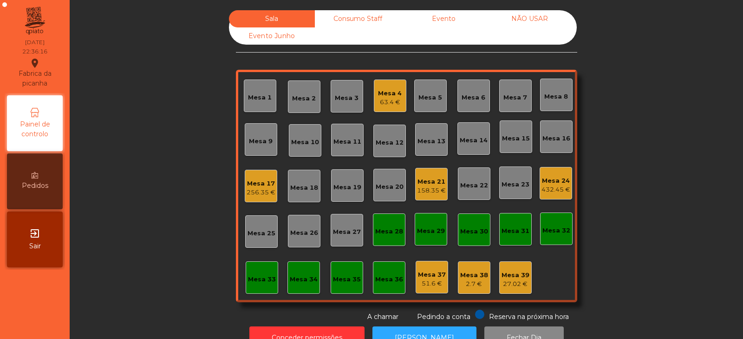
click at [315, 27] on div "Sala Consumo Staff Evento NÃO USAR Evento Junho" at bounding box center [403, 27] width 348 height 34
click at [360, 19] on div "Consumo Staff" at bounding box center [358, 18] width 86 height 17
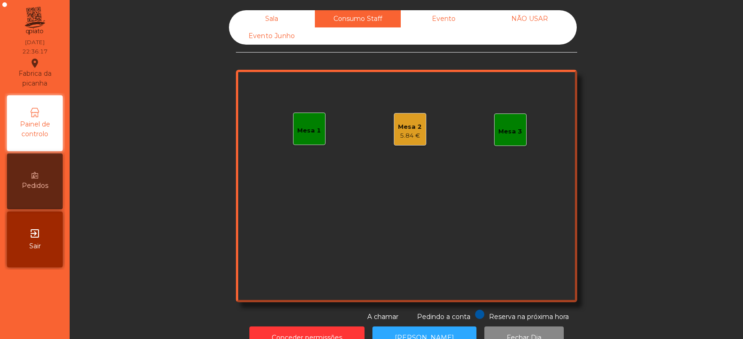
click at [405, 143] on div "Mesa 2 5.84 €" at bounding box center [410, 129] width 33 height 33
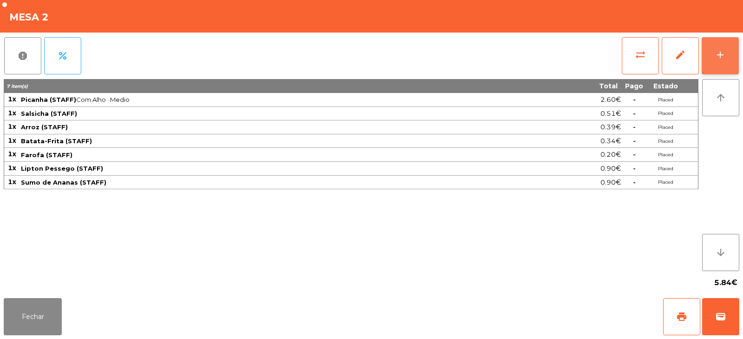
click at [721, 50] on div "add" at bounding box center [720, 54] width 11 height 11
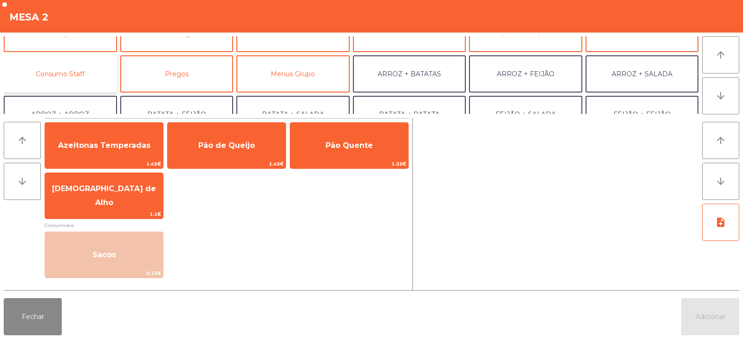
click at [78, 76] on button "Consumo Staff" at bounding box center [60, 73] width 113 height 37
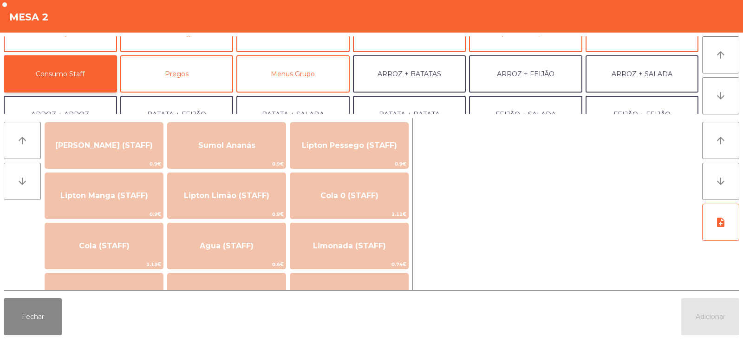
scroll to position [121, 0]
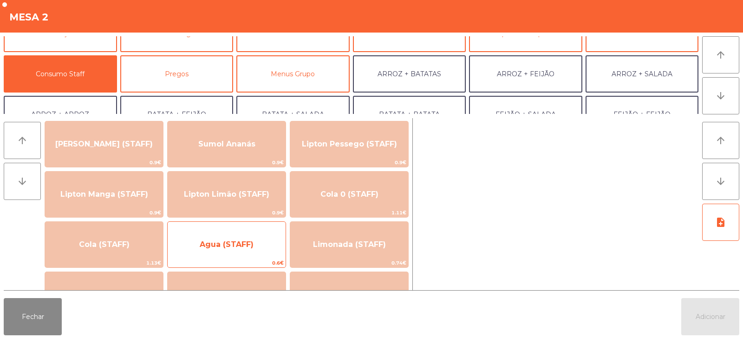
click at [254, 237] on span "Agua (STAFF)" at bounding box center [227, 244] width 118 height 25
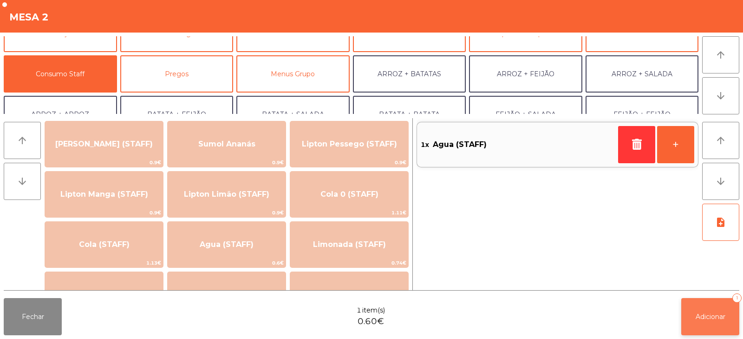
click at [706, 322] on button "Adicionar 1" at bounding box center [710, 316] width 58 height 37
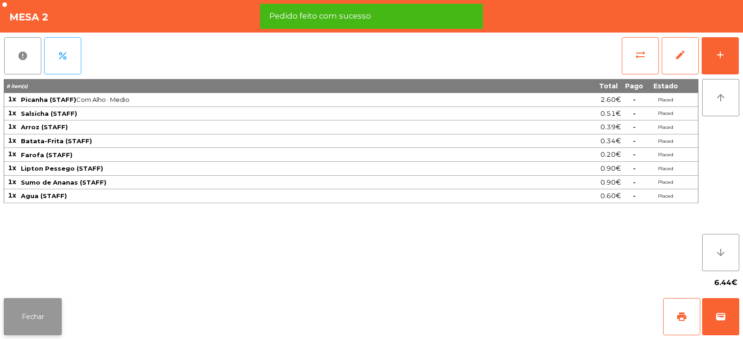
click at [37, 321] on button "Fechar" at bounding box center [33, 316] width 58 height 37
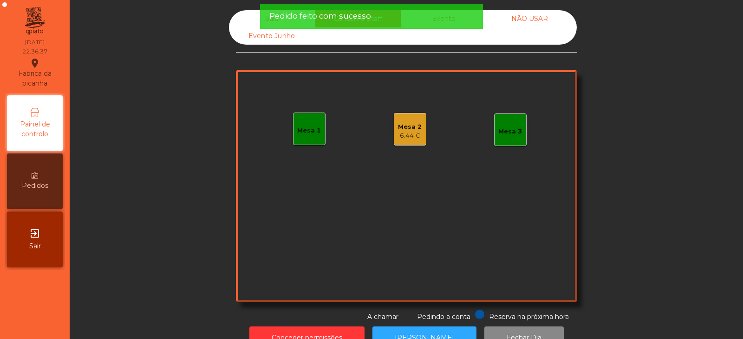
click at [295, 20] on span "Pedido feito com sucesso" at bounding box center [320, 16] width 102 height 12
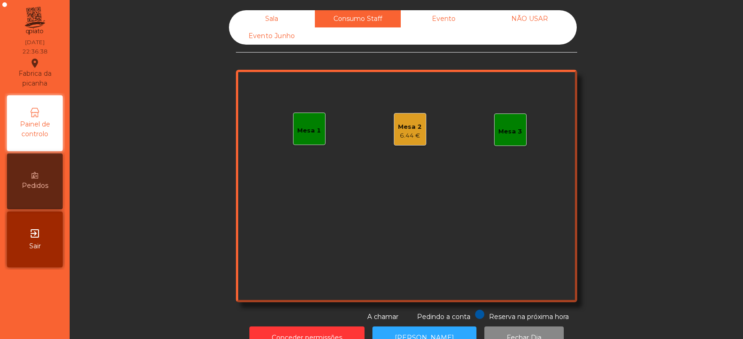
click at [269, 21] on div "Sala" at bounding box center [272, 18] width 86 height 17
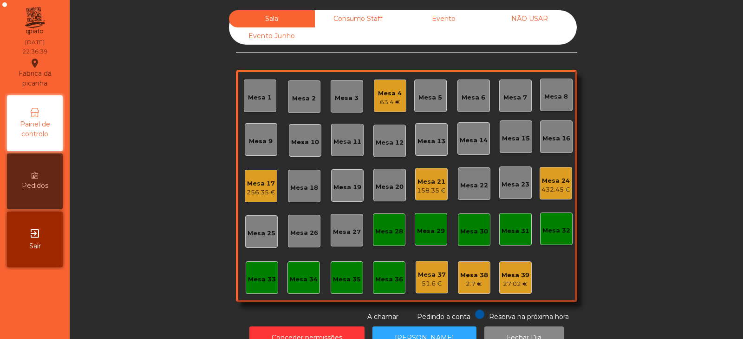
click at [387, 98] on div "63.4 €" at bounding box center [390, 102] width 24 height 9
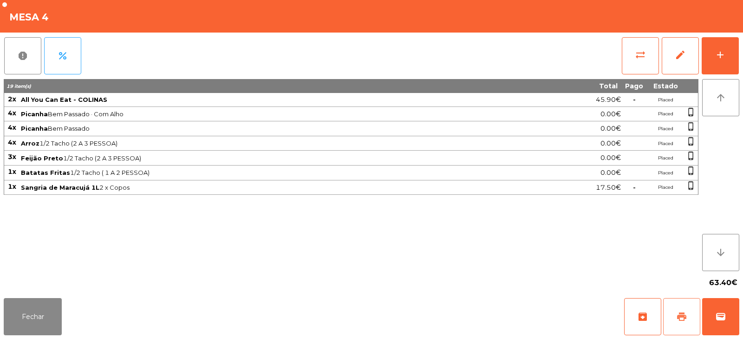
click at [677, 309] on button "print" at bounding box center [681, 316] width 37 height 37
click at [32, 310] on button "Fechar" at bounding box center [33, 316] width 58 height 37
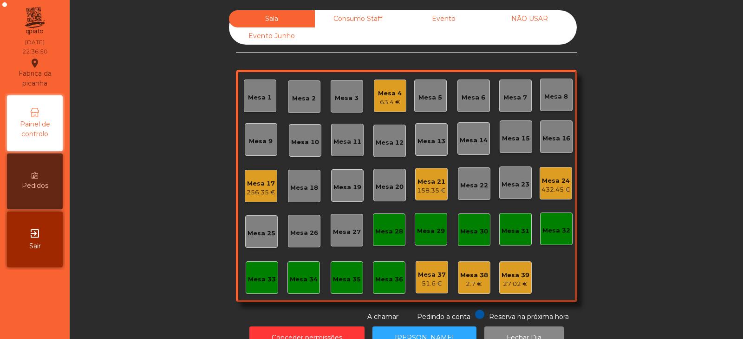
click at [356, 26] on div "Consumo Staff" at bounding box center [358, 18] width 86 height 17
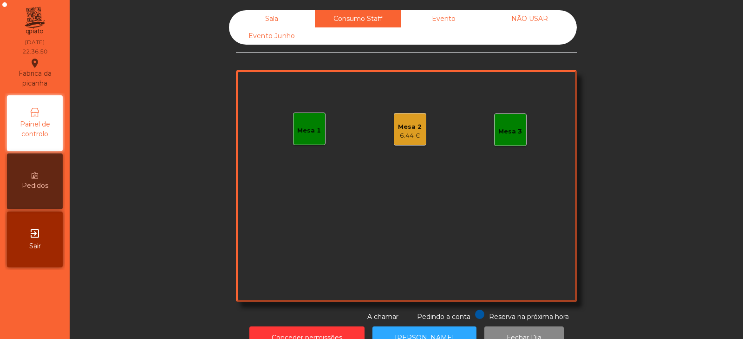
click at [400, 135] on div "6.44 €" at bounding box center [410, 135] width 24 height 9
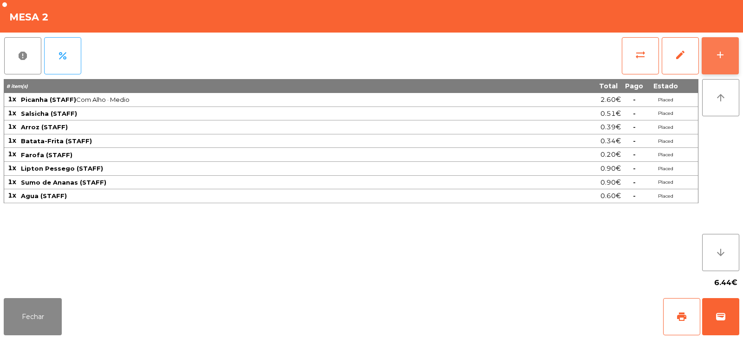
click at [720, 49] on div "add" at bounding box center [720, 54] width 11 height 11
click at [711, 69] on button "add" at bounding box center [720, 55] width 37 height 37
click at [42, 318] on button "Fechar" at bounding box center [33, 316] width 58 height 37
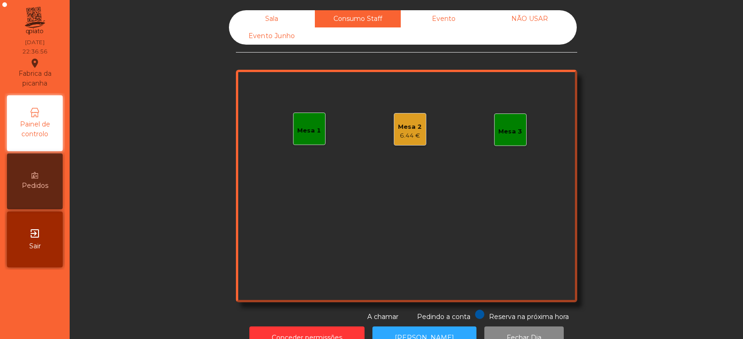
click at [405, 120] on div "Mesa 2 6.44 €" at bounding box center [410, 129] width 24 height 22
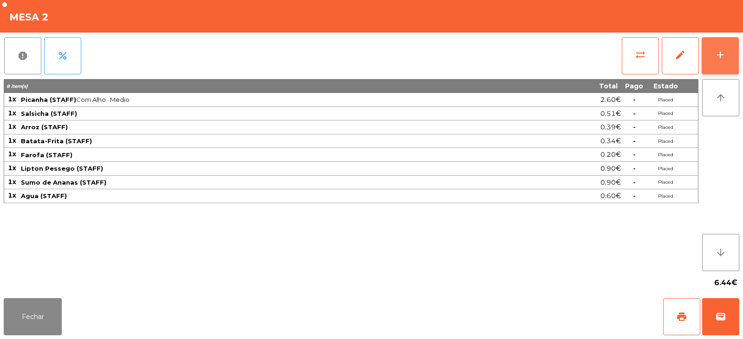
click at [726, 63] on button "add" at bounding box center [720, 55] width 37 height 37
click at [711, 60] on button "add" at bounding box center [720, 55] width 37 height 37
click at [728, 56] on button "add" at bounding box center [720, 55] width 37 height 37
click at [33, 320] on button "Fechar" at bounding box center [33, 316] width 58 height 37
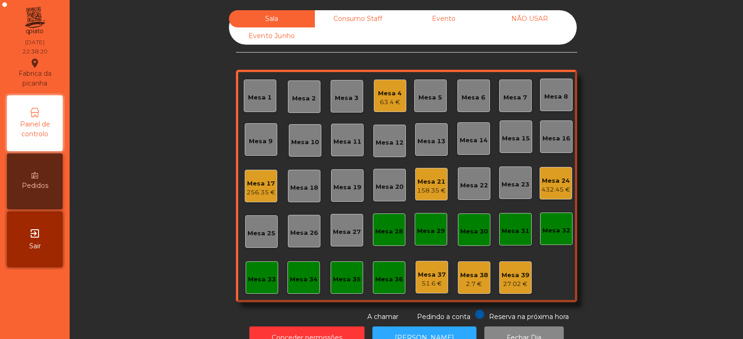
click at [394, 100] on div "63.4 €" at bounding box center [390, 102] width 24 height 9
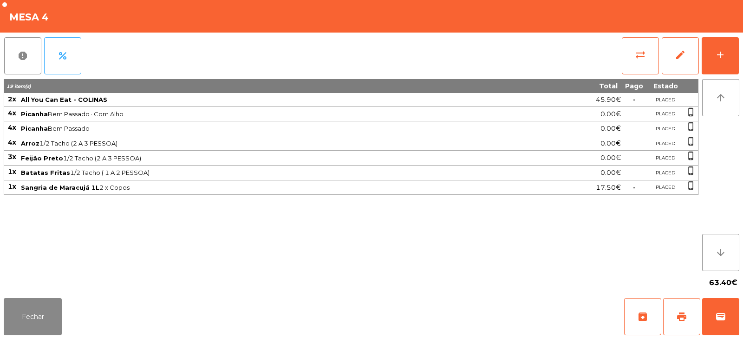
click at [393, 100] on span "All You Can Eat - COLINAS" at bounding box center [271, 99] width 500 height 7
click at [732, 308] on button "wallet" at bounding box center [720, 316] width 37 height 37
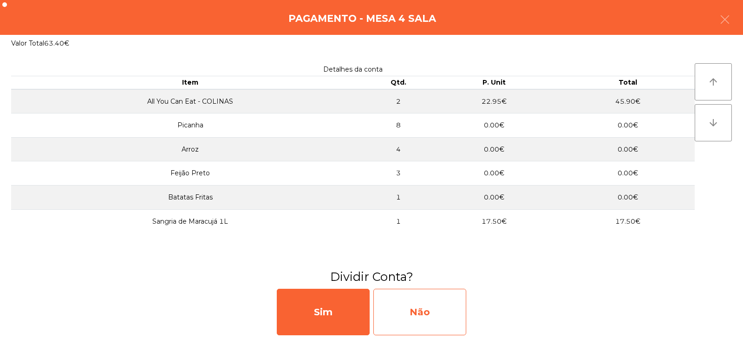
click at [415, 305] on div "Não" at bounding box center [419, 311] width 93 height 46
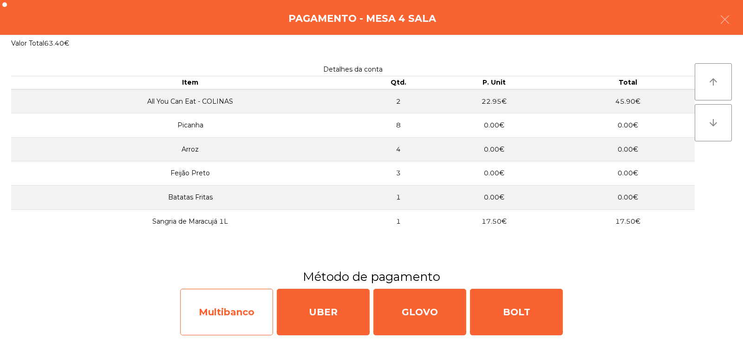
click at [248, 317] on div "Multibanco" at bounding box center [226, 311] width 93 height 46
select select "**"
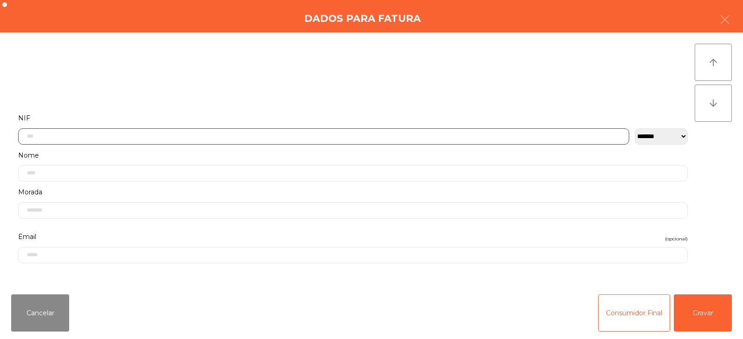
click at [230, 136] on input "text" at bounding box center [323, 136] width 611 height 16
click at [138, 136] on input "text" at bounding box center [323, 136] width 611 height 16
click at [46, 134] on input "text" at bounding box center [323, 136] width 611 height 16
click at [37, 136] on input "text" at bounding box center [323, 136] width 611 height 16
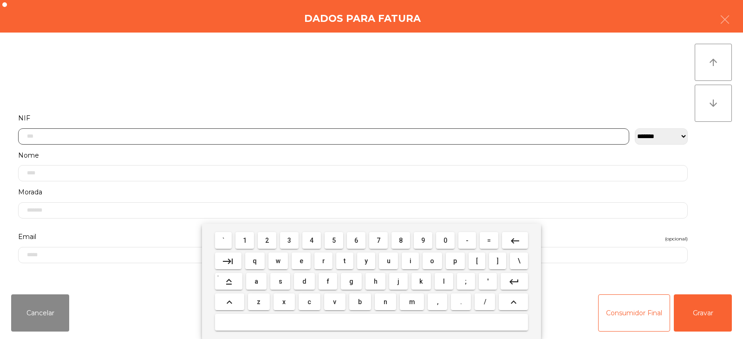
scroll to position [68, 0]
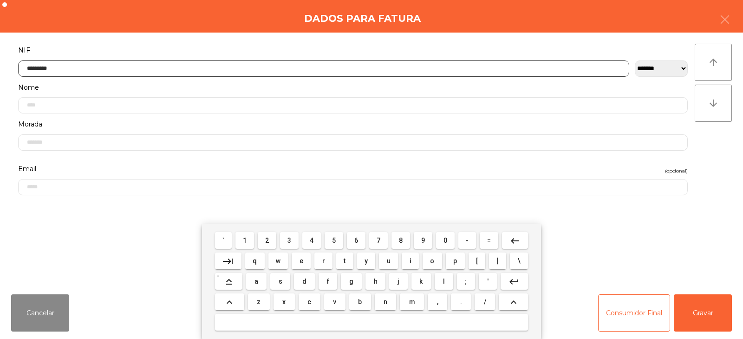
type input "*********"
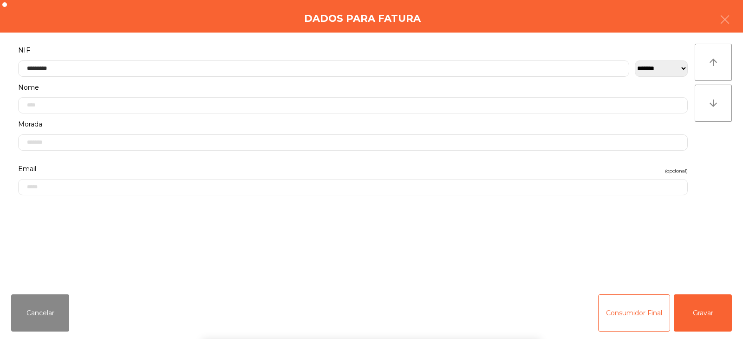
click at [708, 321] on div "` 1 2 3 4 5 6 7 8 9 0 - = keyboard_backspace keyboard_tab q w e r t y u i o p […" at bounding box center [371, 280] width 743 height 115
click at [706, 313] on div "` 1 2 3 4 5 6 7 8 9 0 - = keyboard_backspace keyboard_tab q w e r t y u i o p […" at bounding box center [371, 280] width 743 height 115
click at [703, 315] on button "Gravar" at bounding box center [703, 312] width 58 height 37
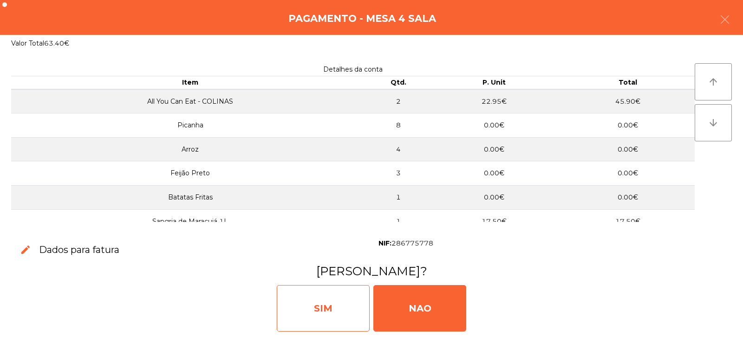
click at [330, 312] on div "SIM" at bounding box center [323, 308] width 93 height 46
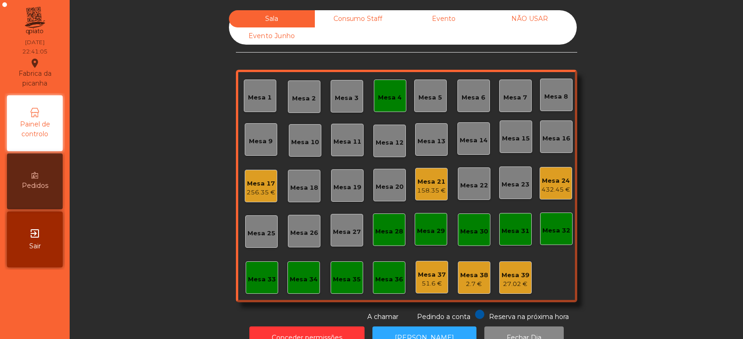
click at [363, 18] on div "Consumo Staff" at bounding box center [358, 18] width 86 height 17
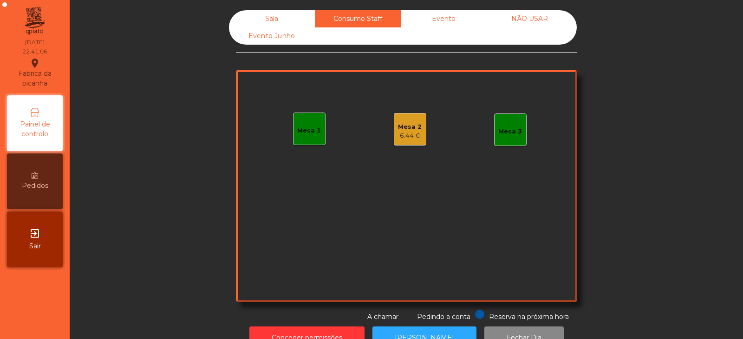
click at [406, 124] on div "Mesa 2" at bounding box center [410, 126] width 24 height 9
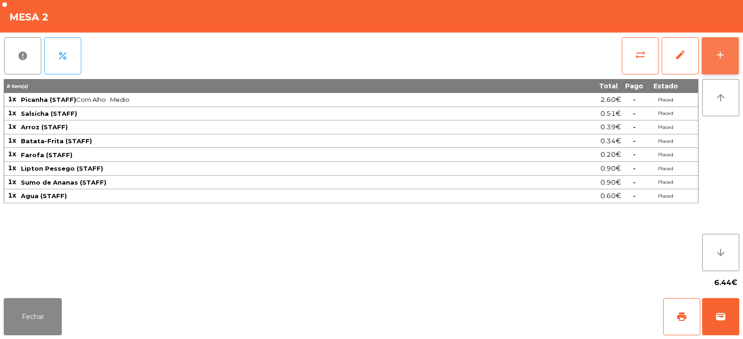
click at [721, 61] on button "add" at bounding box center [720, 55] width 37 height 37
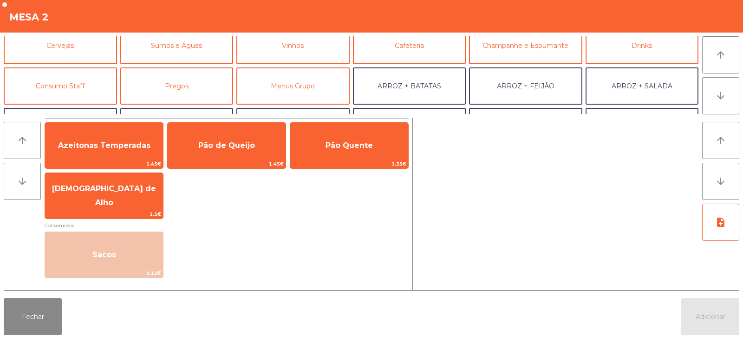
scroll to position [68, 0]
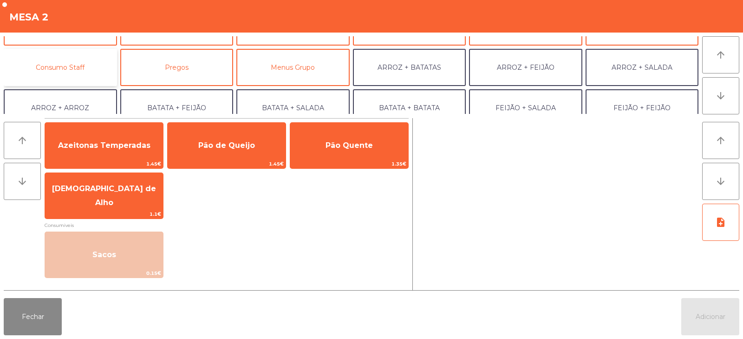
click at [74, 67] on button "Consumo Staff" at bounding box center [60, 67] width 113 height 37
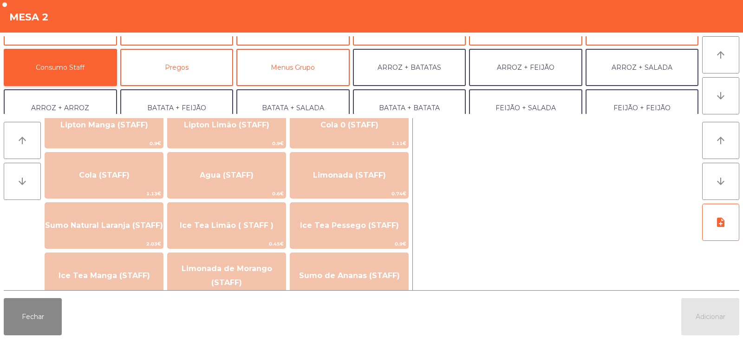
scroll to position [205, 0]
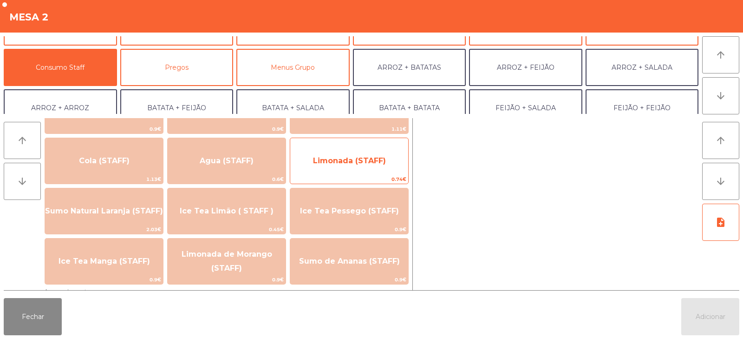
click at [360, 164] on span "Limonada (STAFF)" at bounding box center [349, 160] width 73 height 9
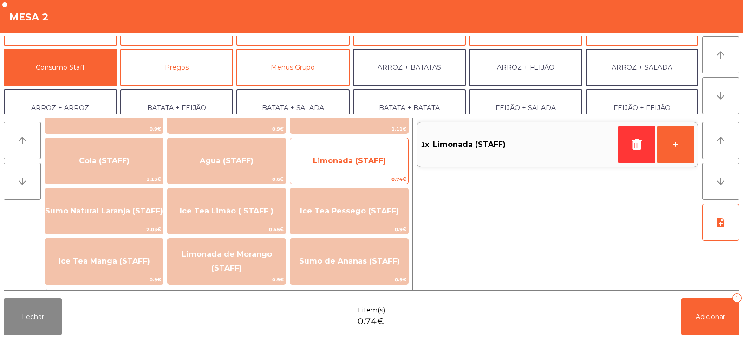
click at [358, 160] on span "Limonada (STAFF)" at bounding box center [349, 160] width 73 height 9
click at [366, 160] on span "Limonada (STAFF)" at bounding box center [349, 160] width 73 height 9
click at [357, 160] on span "Limonada (STAFF)" at bounding box center [349, 160] width 73 height 9
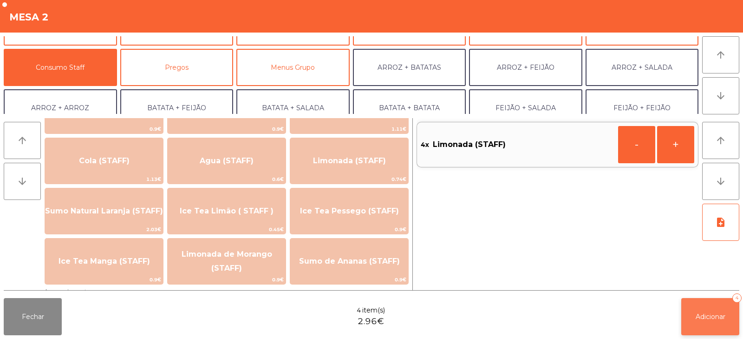
click at [704, 318] on span "Adicionar" at bounding box center [711, 316] width 30 height 8
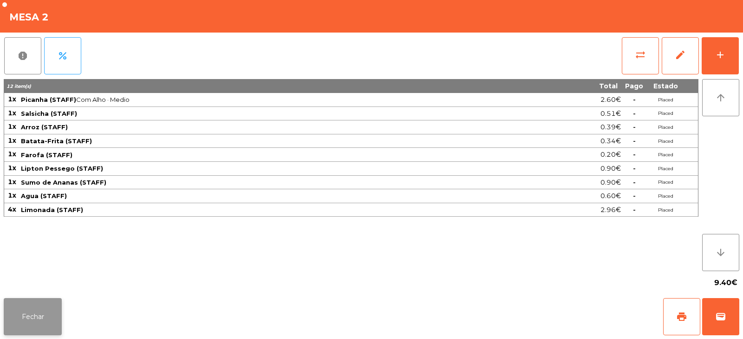
click at [44, 309] on button "Fechar" at bounding box center [33, 316] width 58 height 37
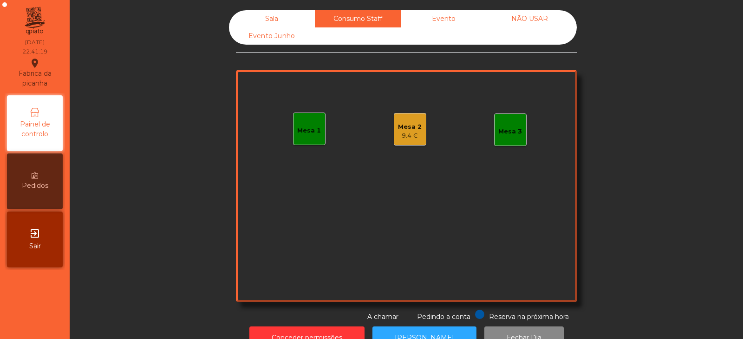
click at [282, 13] on div "Sala" at bounding box center [272, 18] width 86 height 17
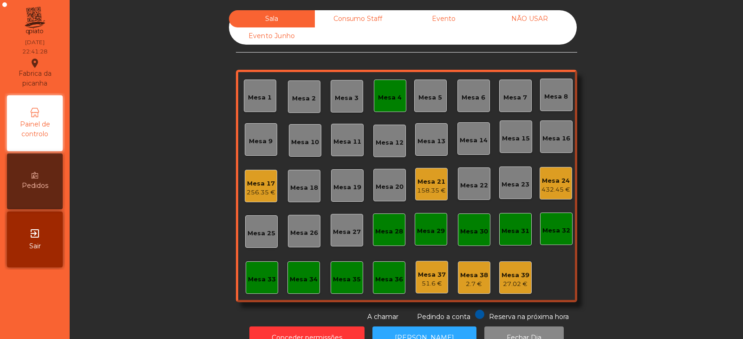
click at [262, 194] on div "256.35 €" at bounding box center [261, 192] width 29 height 9
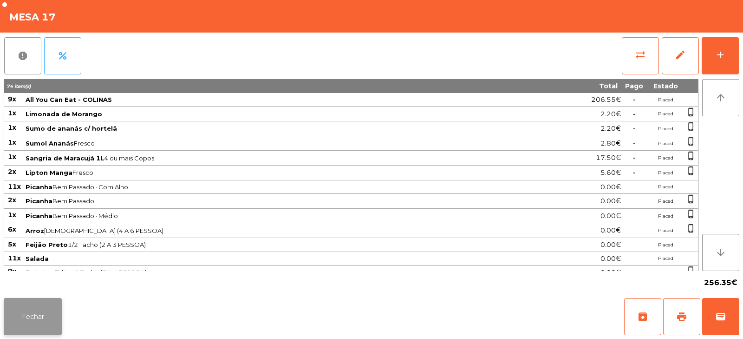
click at [39, 314] on button "Fechar" at bounding box center [33, 316] width 58 height 37
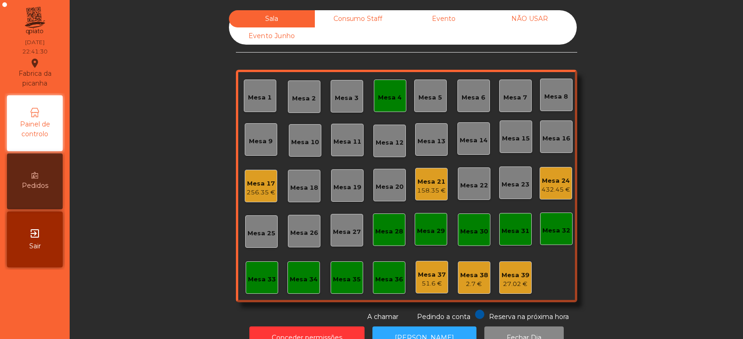
click at [388, 98] on div "Mesa 4" at bounding box center [390, 97] width 24 height 9
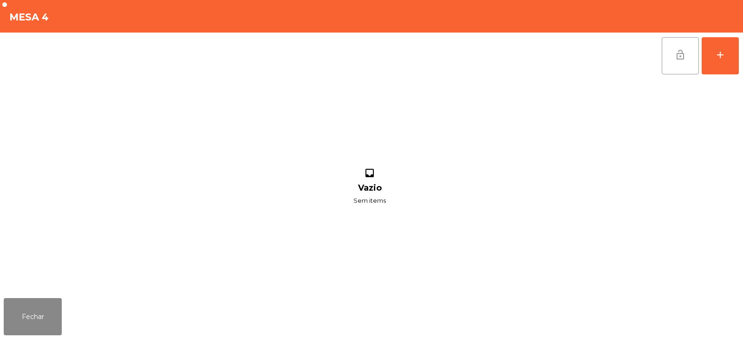
click at [684, 54] on span "lock_open" at bounding box center [680, 54] width 11 height 11
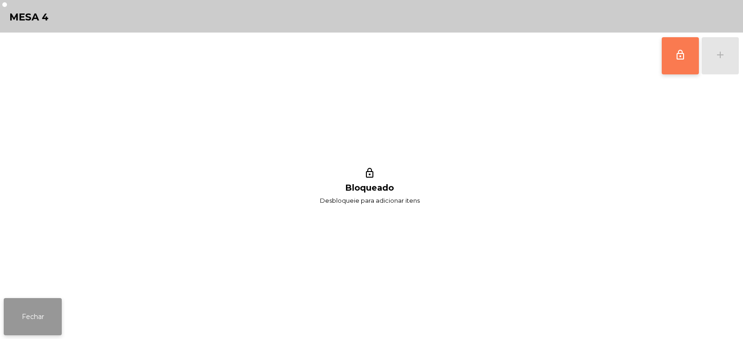
click at [39, 309] on button "Fechar" at bounding box center [33, 316] width 58 height 37
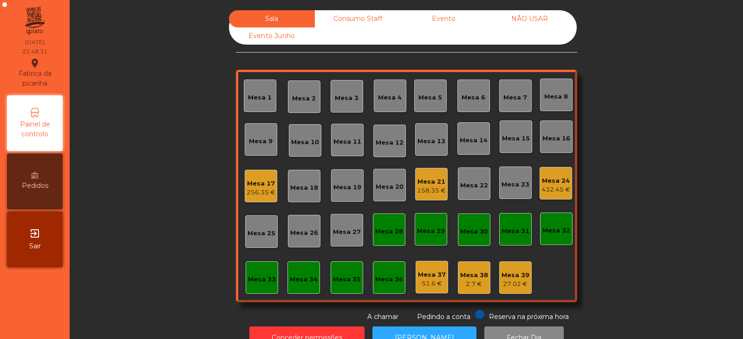
click at [554, 182] on div "Mesa 24" at bounding box center [556, 180] width 29 height 9
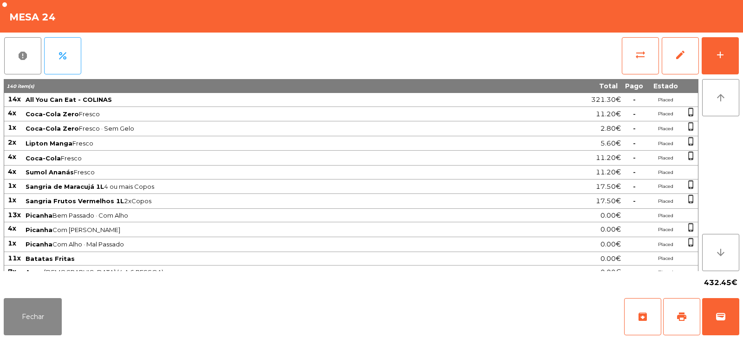
click at [547, 186] on div "17.50€" at bounding box center [568, 186] width 106 height 13
click at [716, 59] on div "add" at bounding box center [720, 54] width 11 height 11
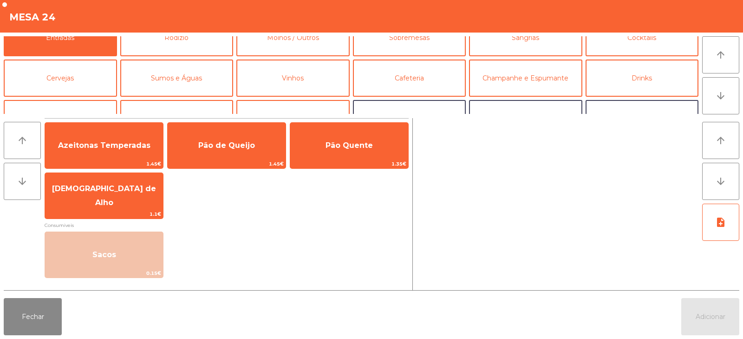
scroll to position [31, 0]
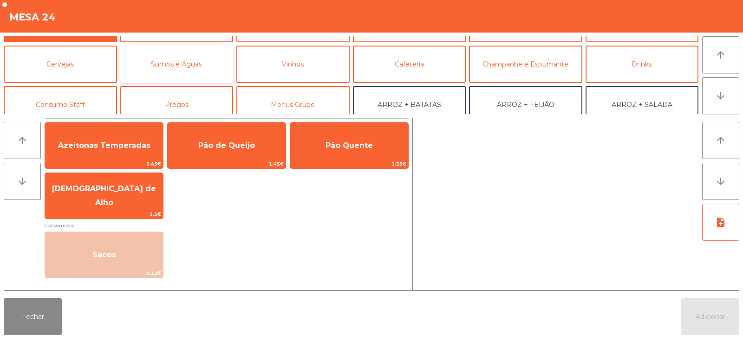
click at [181, 66] on button "Sumos e Águas" at bounding box center [176, 64] width 113 height 37
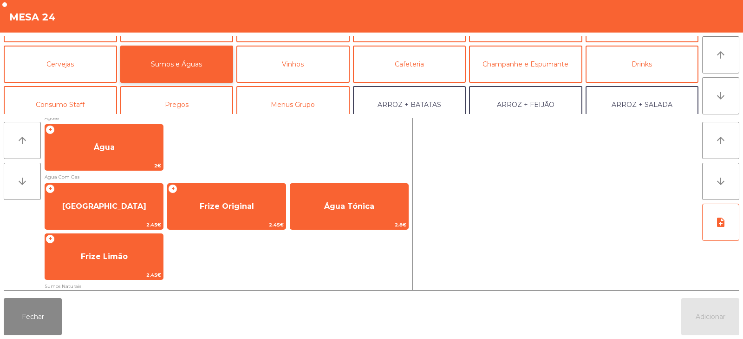
scroll to position [216, 0]
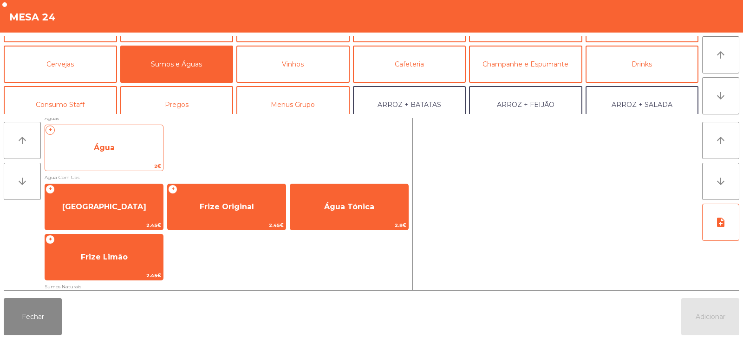
click at [118, 140] on span "Água" at bounding box center [104, 147] width 118 height 25
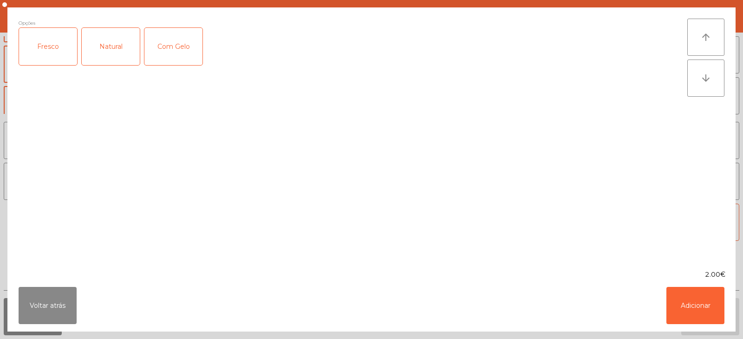
click at [120, 51] on div "Natural" at bounding box center [111, 46] width 58 height 37
click at [706, 309] on button "Adicionar" at bounding box center [696, 305] width 58 height 37
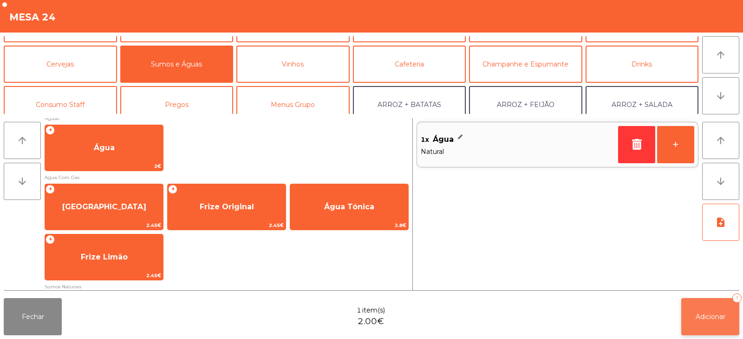
click at [711, 318] on span "Adicionar" at bounding box center [711, 316] width 30 height 8
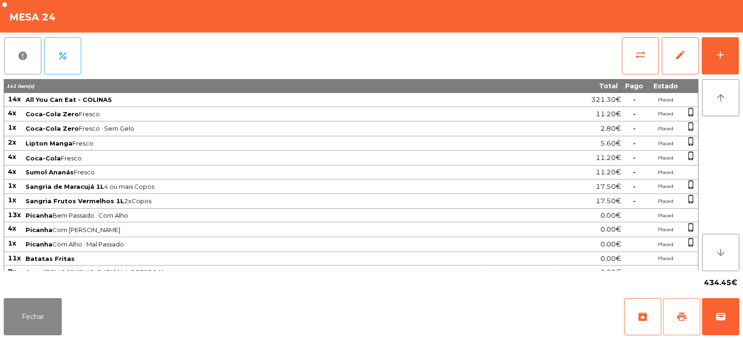
click at [688, 319] on button "print" at bounding box center [681, 316] width 37 height 37
click at [47, 325] on button "Fechar" at bounding box center [33, 316] width 58 height 37
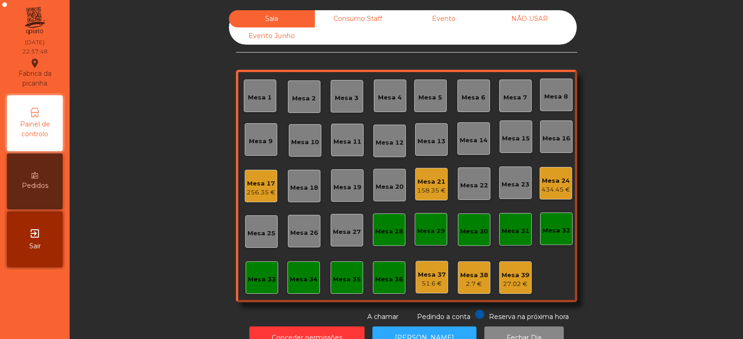
click at [248, 275] on div "Mesa 33" at bounding box center [262, 279] width 28 height 9
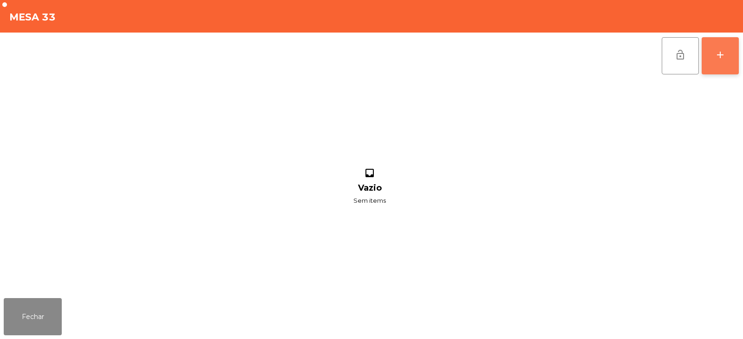
click at [720, 62] on button "add" at bounding box center [720, 55] width 37 height 37
click at [722, 64] on button "add" at bounding box center [720, 55] width 37 height 37
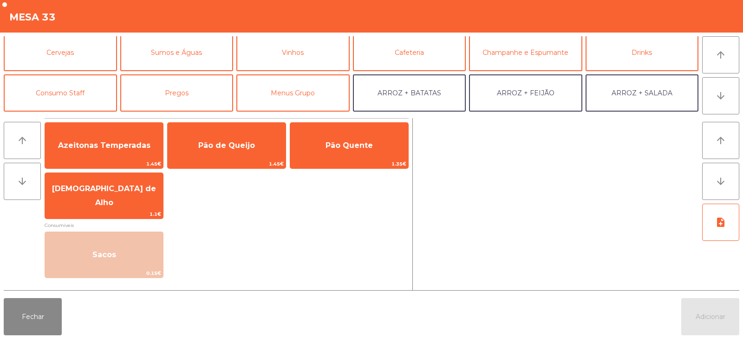
scroll to position [0, 0]
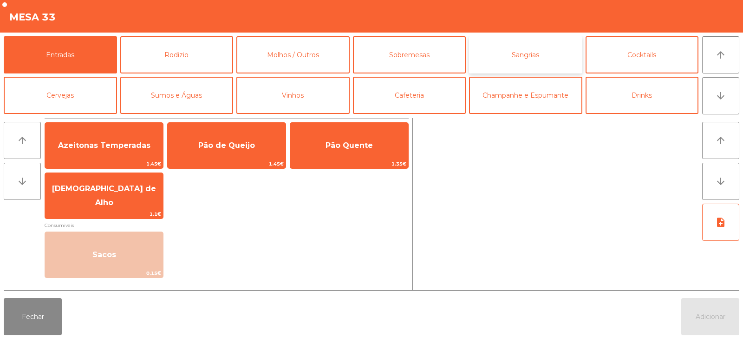
click at [524, 64] on button "Sangrias" at bounding box center [525, 54] width 113 height 37
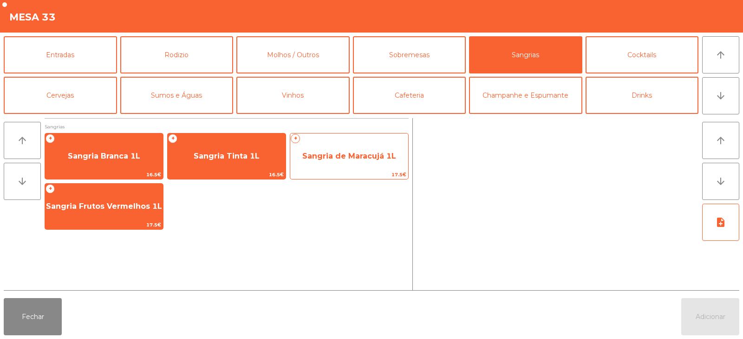
click at [339, 160] on span "Sangria de Maracujá 1L" at bounding box center [349, 155] width 94 height 9
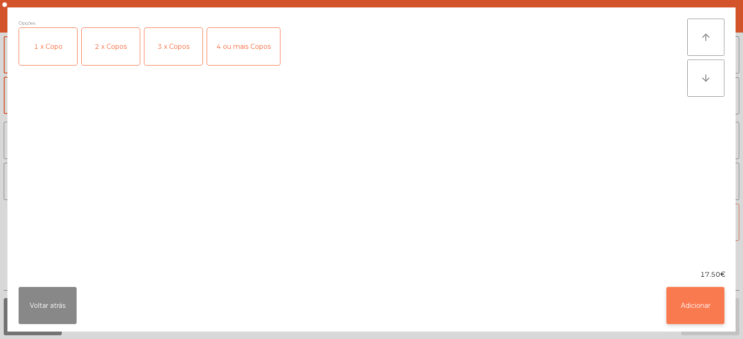
click at [696, 300] on button "Adicionar" at bounding box center [696, 305] width 58 height 37
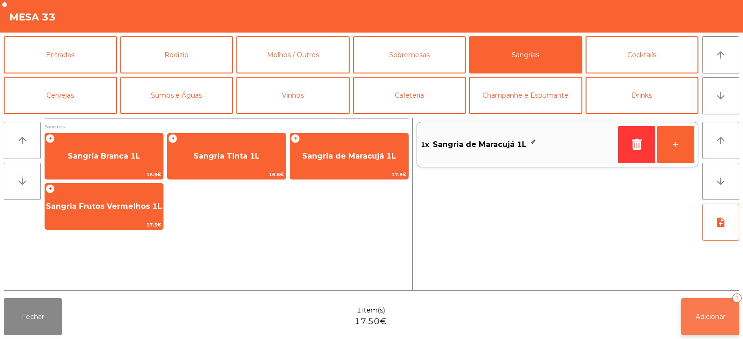
click at [719, 313] on span "Adicionar" at bounding box center [711, 316] width 30 height 8
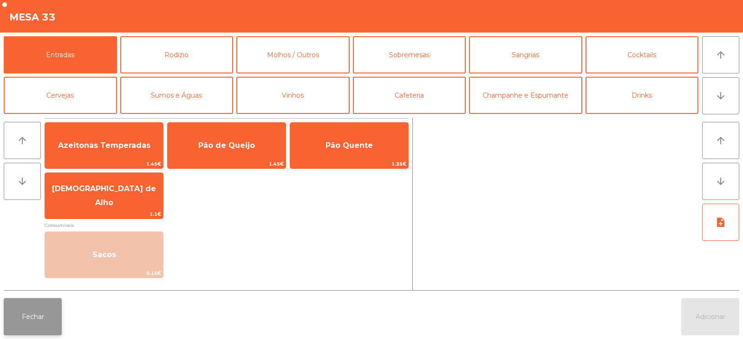
click at [23, 303] on button "Fechar" at bounding box center [33, 316] width 58 height 37
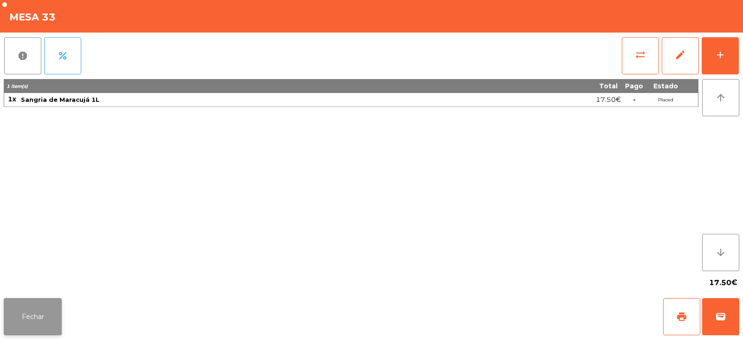
click at [10, 315] on button "Fechar" at bounding box center [33, 316] width 58 height 37
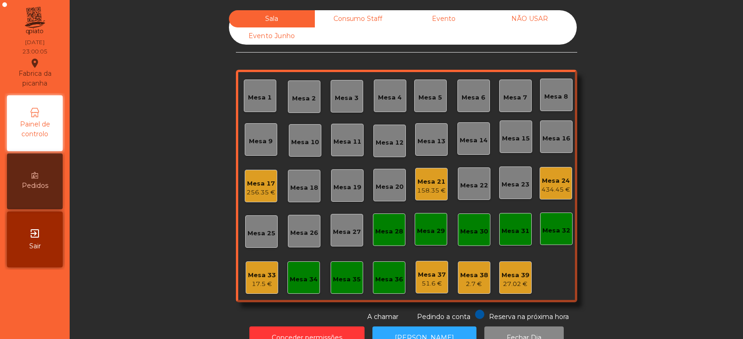
click at [307, 277] on div "Mesa 34" at bounding box center [304, 279] width 28 height 9
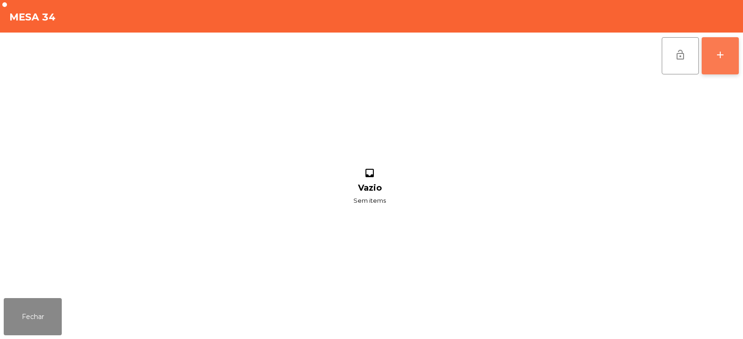
click at [723, 51] on div "add" at bounding box center [720, 54] width 11 height 11
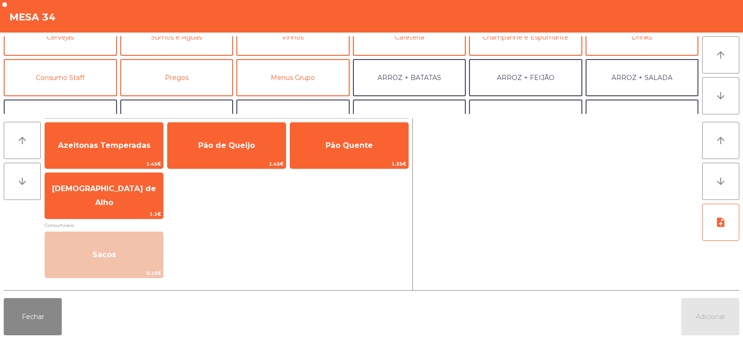
scroll to position [60, 0]
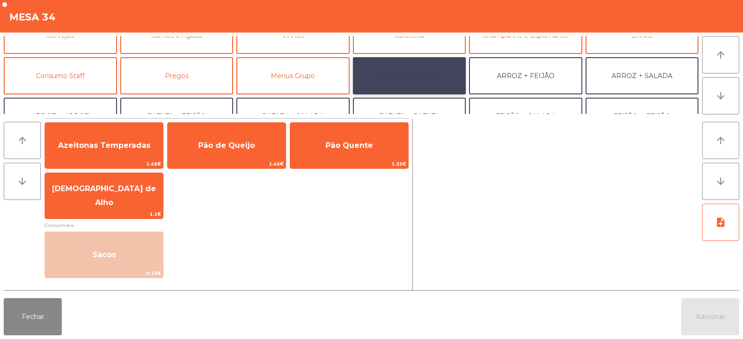
click at [421, 74] on button "ARROZ + BATATAS" at bounding box center [409, 75] width 113 height 37
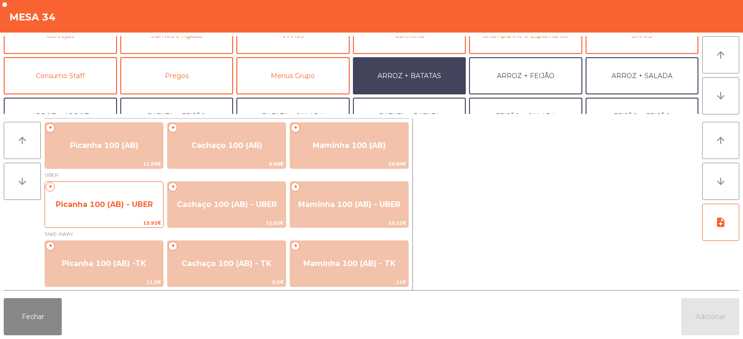
click at [125, 208] on span "Picanha 100 (AB) - UBER" at bounding box center [104, 204] width 97 height 9
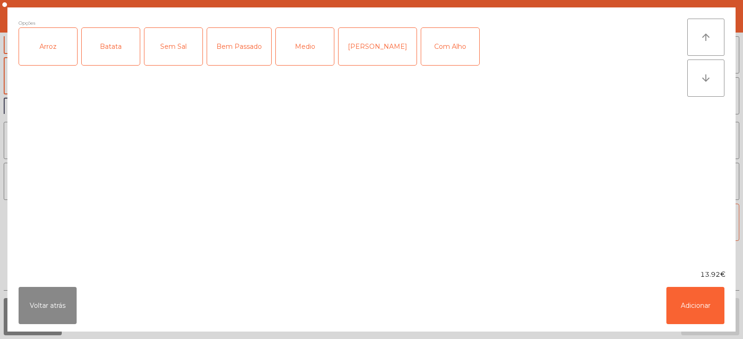
click at [53, 62] on div "Arroz" at bounding box center [48, 46] width 58 height 37
click at [121, 56] on div "Batata" at bounding box center [111, 46] width 58 height 37
click at [232, 49] on div "Bem Passado" at bounding box center [239, 46] width 64 height 37
click at [698, 313] on button "Adicionar" at bounding box center [696, 305] width 58 height 37
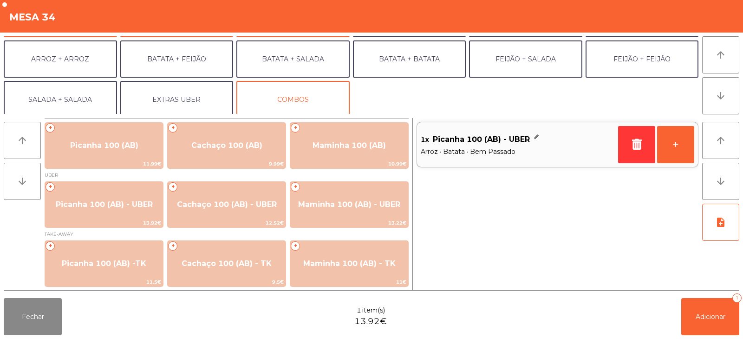
scroll to position [114, 0]
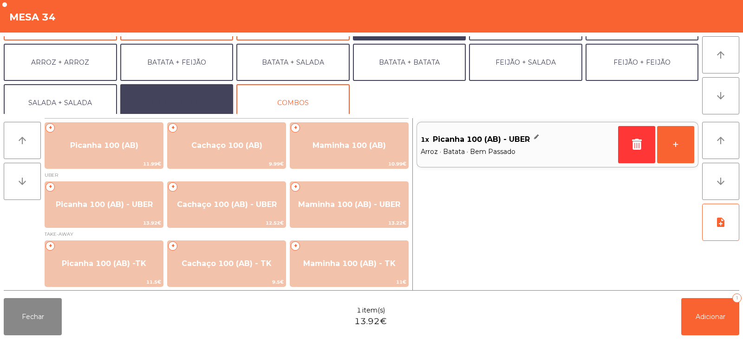
click at [192, 105] on button "EXTRAS UBER" at bounding box center [176, 102] width 113 height 37
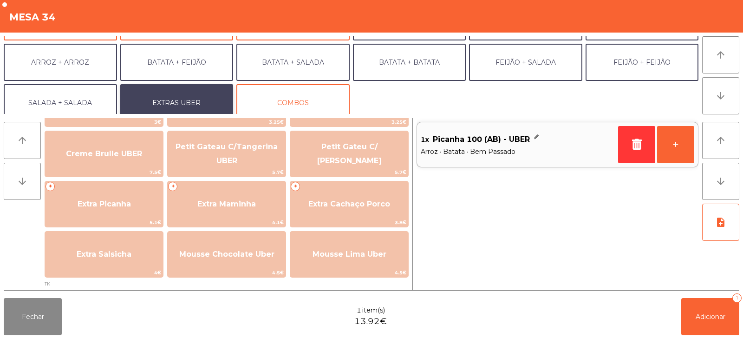
scroll to position [206, 0]
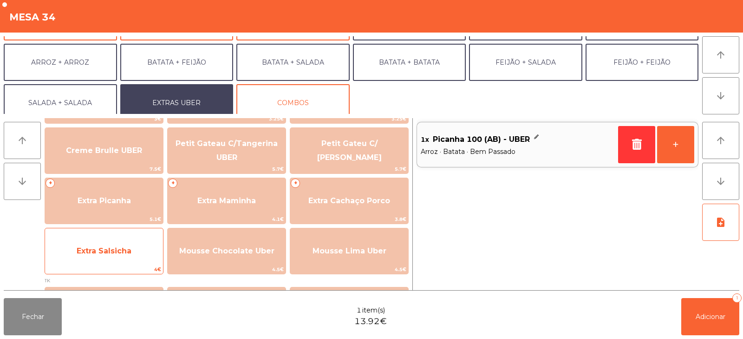
click at [128, 247] on span "Extra Salsicha" at bounding box center [104, 250] width 55 height 9
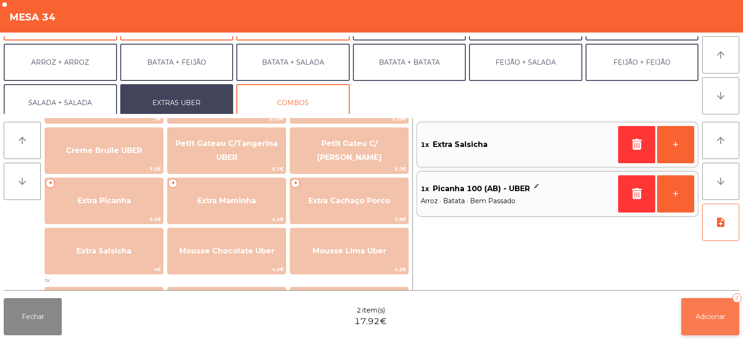
click at [693, 328] on button "Adicionar 2" at bounding box center [710, 316] width 58 height 37
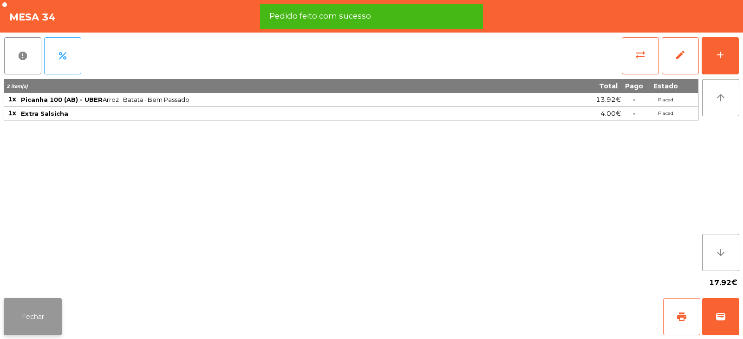
click at [23, 320] on button "Fechar" at bounding box center [33, 316] width 58 height 37
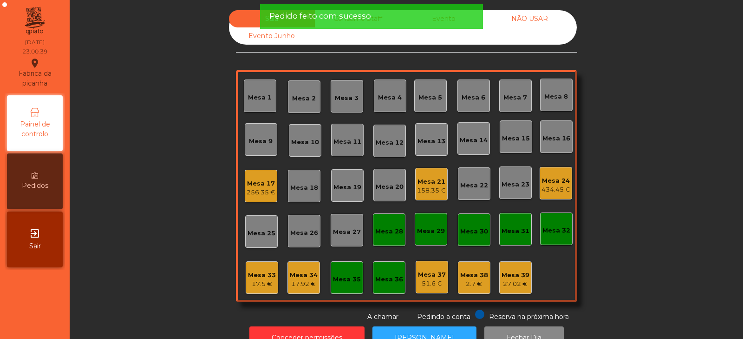
click at [566, 86] on div "Mesa 8" at bounding box center [556, 95] width 33 height 33
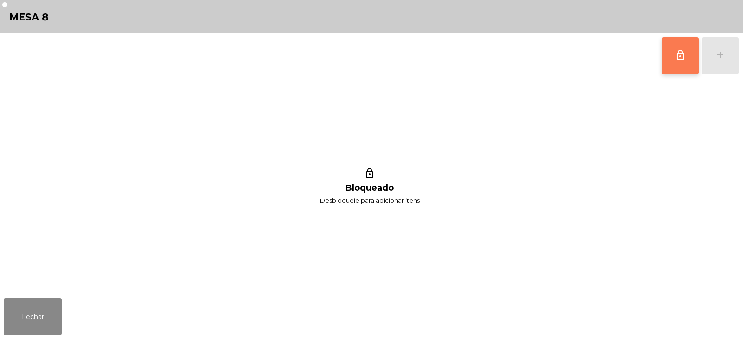
click at [671, 66] on button "lock_outline" at bounding box center [680, 55] width 37 height 37
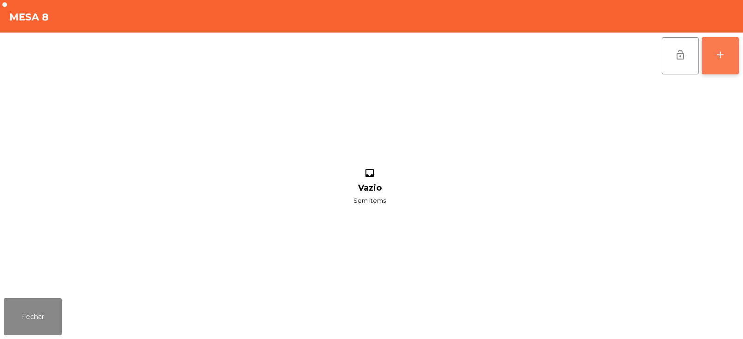
click at [717, 54] on div "add" at bounding box center [720, 54] width 11 height 11
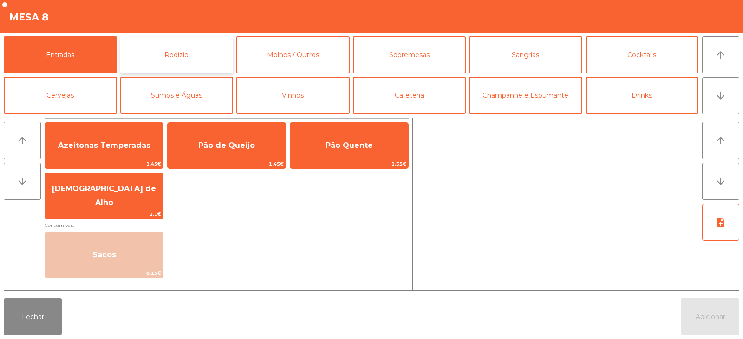
click at [167, 54] on button "Rodizio" at bounding box center [176, 54] width 113 height 37
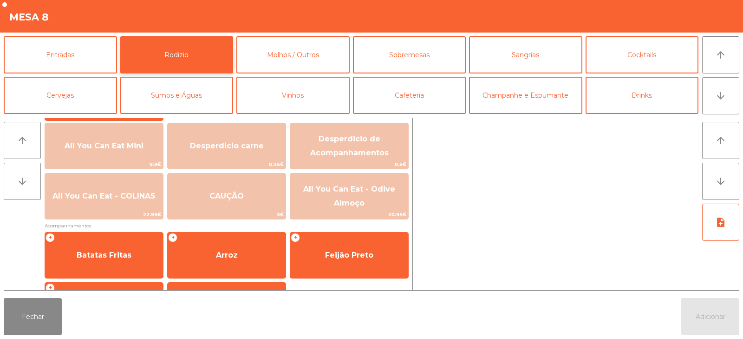
scroll to position [116, 0]
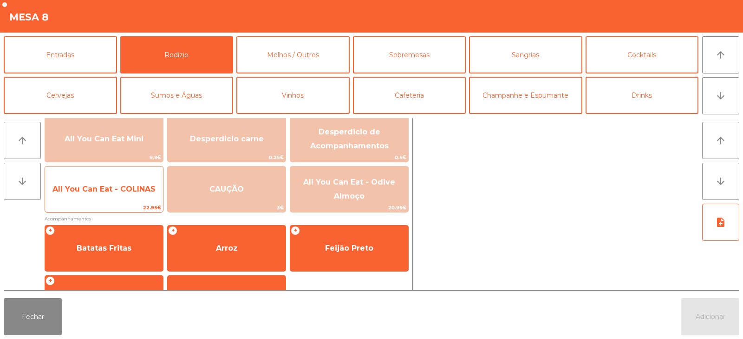
click at [82, 187] on span "All You Can Eat - COLINAS" at bounding box center [103, 188] width 103 height 9
click at [81, 186] on span "All You Can Eat - COLINAS" at bounding box center [103, 188] width 103 height 9
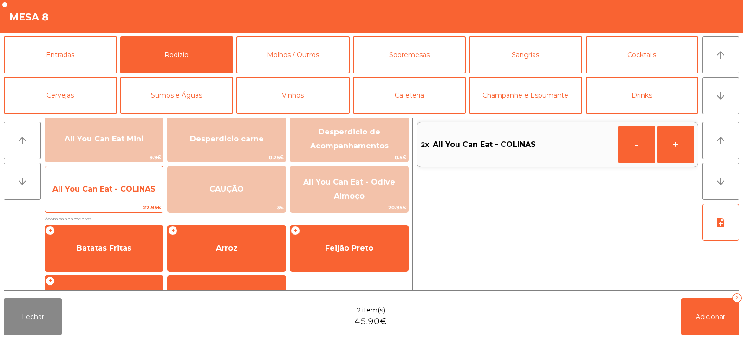
click at [76, 185] on span "All You Can Eat - COLINAS" at bounding box center [103, 188] width 103 height 9
click at [76, 188] on span "All You Can Eat - COLINAS" at bounding box center [103, 188] width 103 height 9
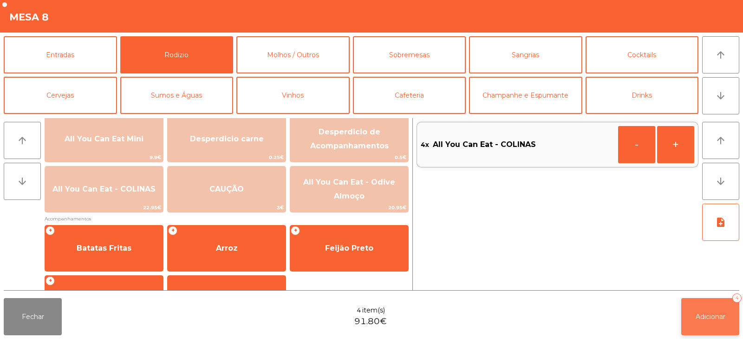
click at [692, 309] on button "Adicionar 4" at bounding box center [710, 316] width 58 height 37
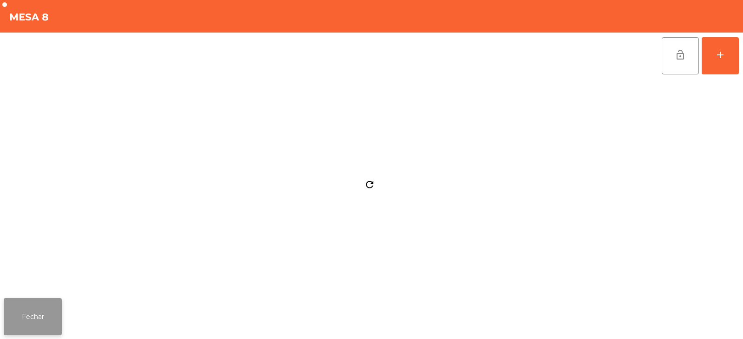
click at [26, 316] on button "Fechar" at bounding box center [33, 316] width 58 height 37
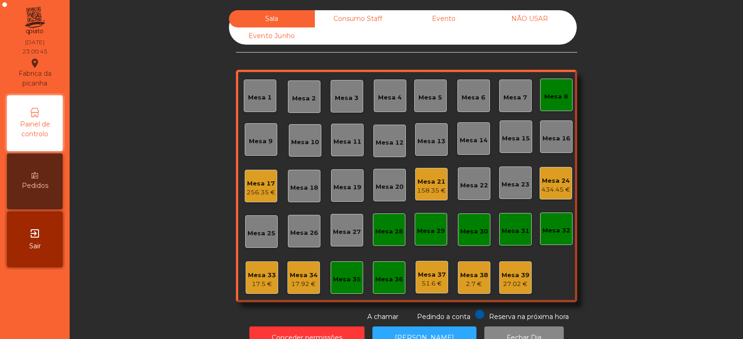
click at [124, 179] on div "Sala Consumo Staff Evento NÃO USAR Evento Junho Mesa 1 Mesa 2 Mesa 3 [GEOGRAPHI…" at bounding box center [406, 165] width 649 height 311
click at [556, 102] on div "Mesa 8" at bounding box center [556, 95] width 33 height 33
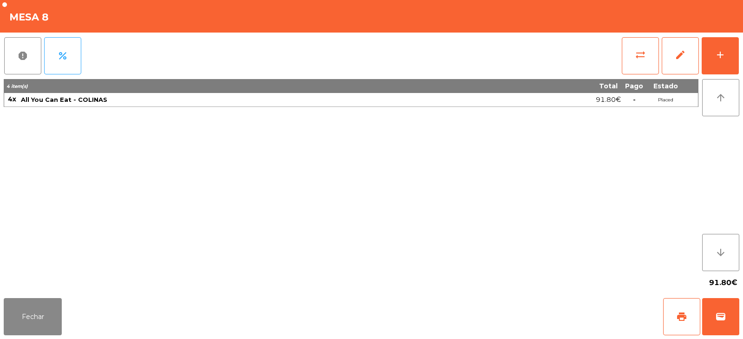
click at [74, 324] on div "Fechar print wallet" at bounding box center [371, 316] width 743 height 45
click at [45, 314] on button "Fechar" at bounding box center [33, 316] width 58 height 37
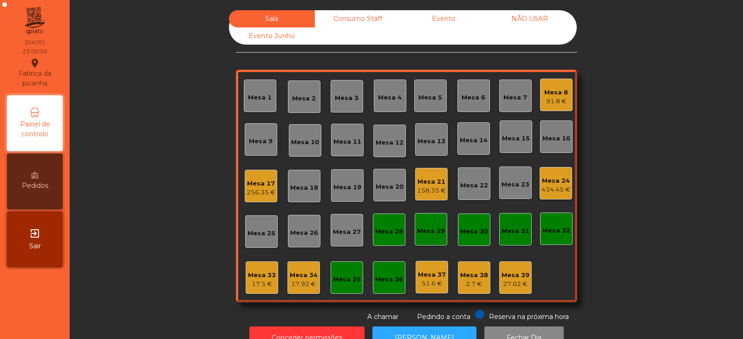
click at [665, 145] on div "Sala Consumo Staff Evento NÃO USAR Evento Junho Mesa 1 Mesa 2 Mesa 3 [GEOGRAPHI…" at bounding box center [406, 165] width 649 height 311
click at [299, 270] on div "Mesa 34" at bounding box center [304, 274] width 28 height 9
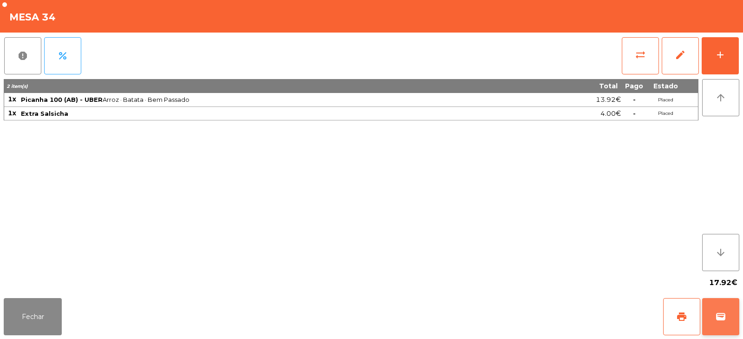
click at [720, 313] on span "wallet" at bounding box center [720, 316] width 11 height 11
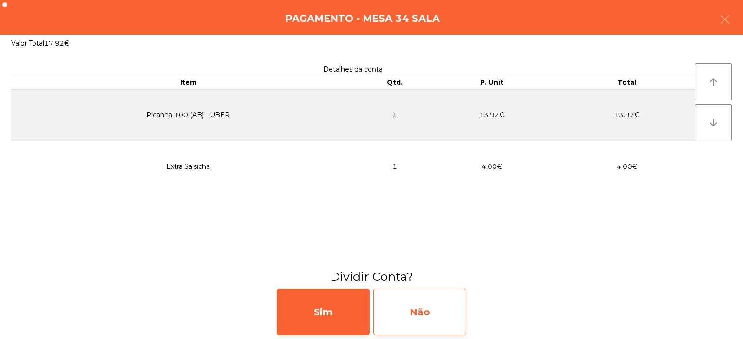
click at [402, 303] on div "Não" at bounding box center [419, 311] width 93 height 46
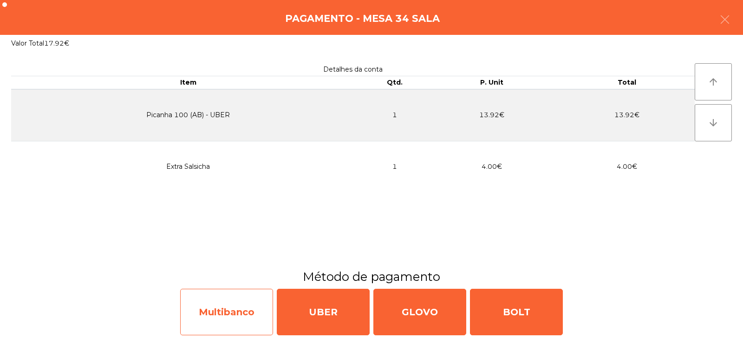
click at [231, 311] on div "Multibanco" at bounding box center [226, 311] width 93 height 46
select select "**"
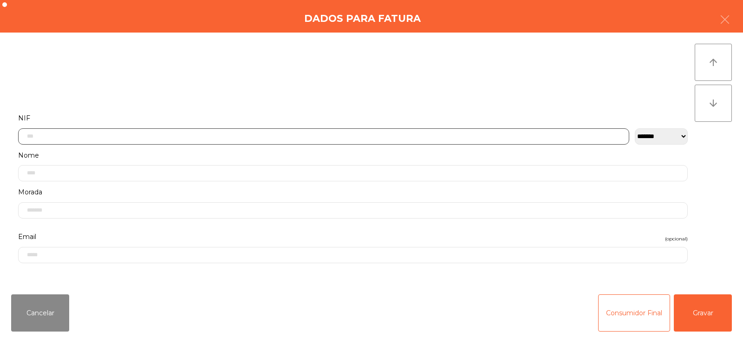
click at [292, 137] on input "text" at bounding box center [323, 136] width 611 height 16
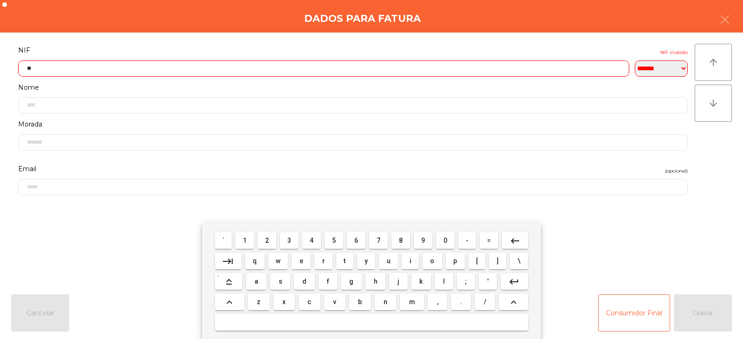
type input "*"
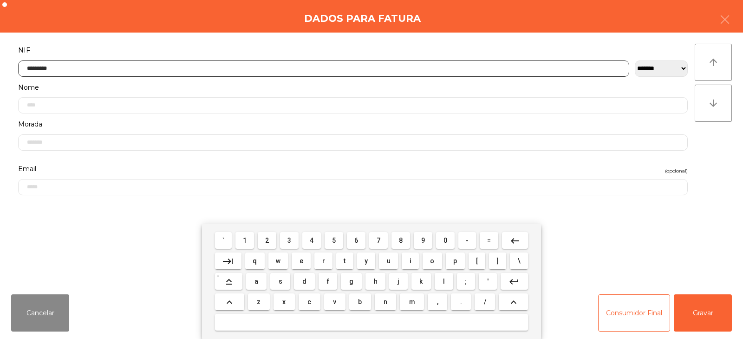
type input "*********"
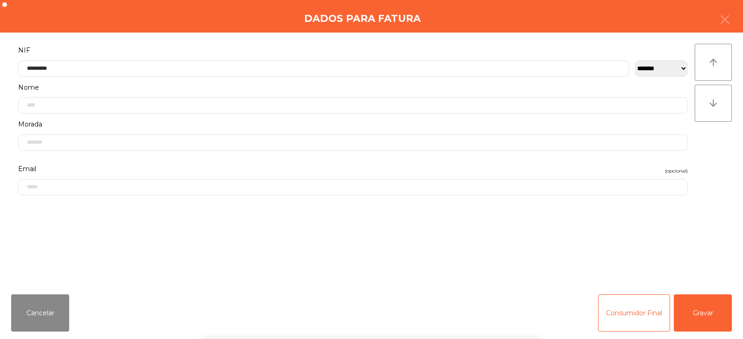
click at [702, 308] on div "` 1 2 3 4 5 6 7 8 9 0 - = keyboard_backspace keyboard_tab q w e r t y u i o p […" at bounding box center [371, 280] width 743 height 115
click at [703, 322] on button "Gravar" at bounding box center [703, 312] width 58 height 37
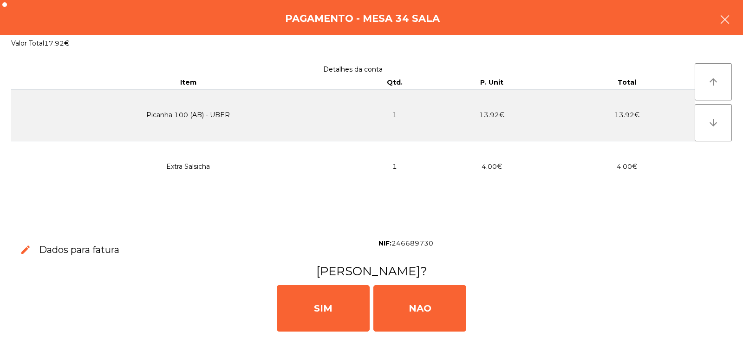
click at [728, 18] on icon "button" at bounding box center [725, 19] width 11 height 11
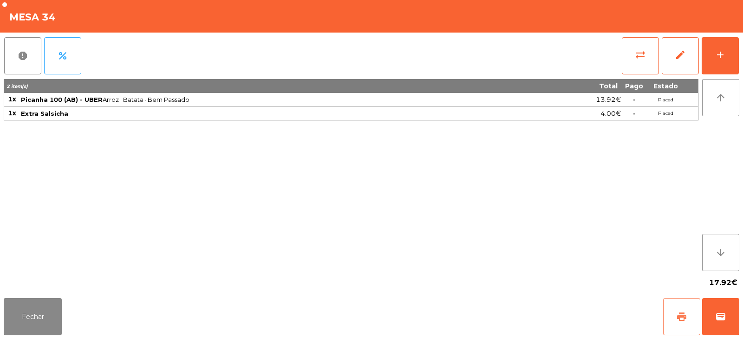
click at [683, 316] on span "print" at bounding box center [681, 316] width 11 height 11
click at [725, 314] on span "wallet" at bounding box center [720, 316] width 11 height 11
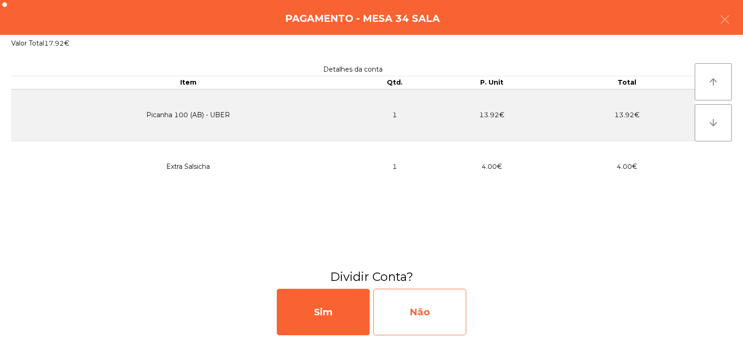
click at [434, 308] on div "Não" at bounding box center [419, 311] width 93 height 46
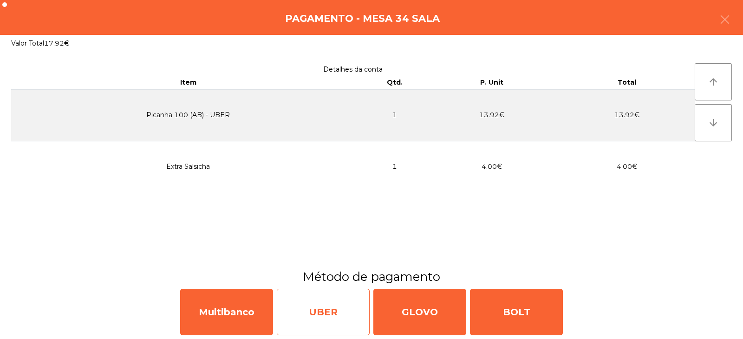
click at [318, 308] on div "UBER" at bounding box center [323, 311] width 93 height 46
select select "**"
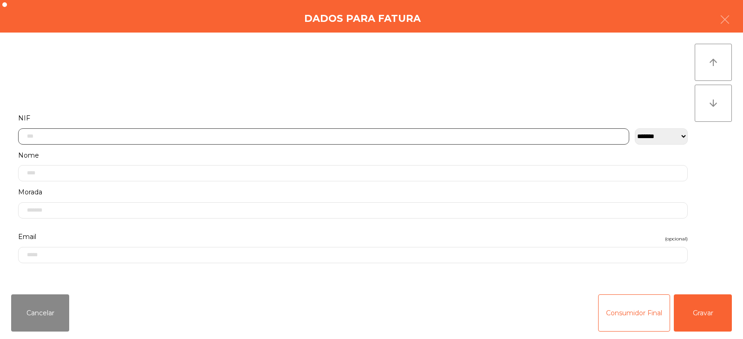
click at [304, 129] on input "text" at bounding box center [323, 136] width 611 height 16
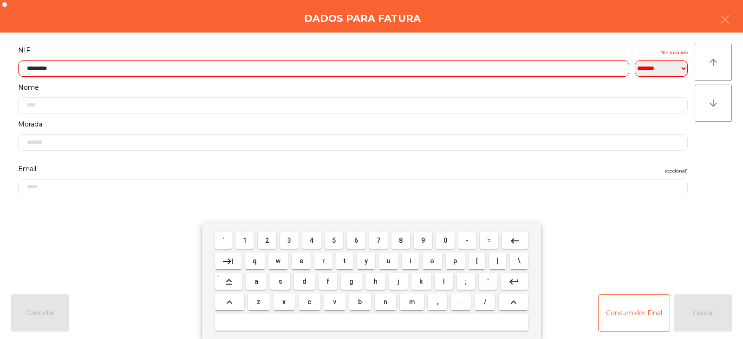
click at [393, 68] on input "*********" at bounding box center [323, 68] width 611 height 16
type input "*"
click at [372, 68] on input "********" at bounding box center [323, 68] width 611 height 16
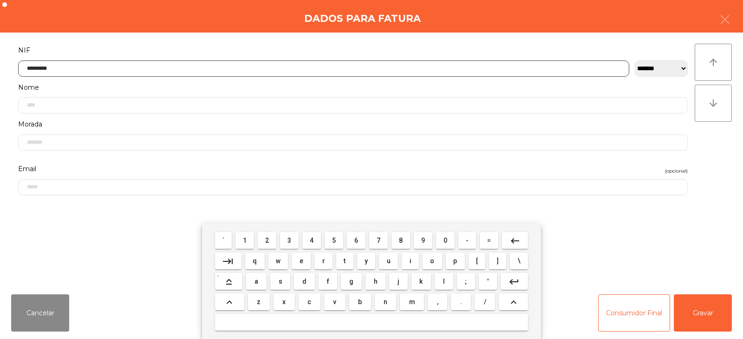
type input "*********"
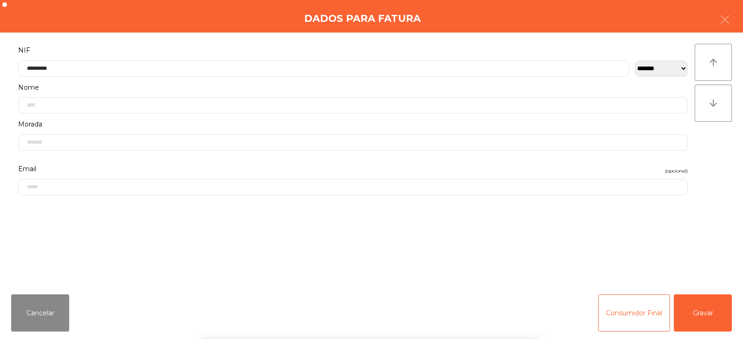
click at [708, 314] on div "` 1 2 3 4 5 6 7 8 9 0 - = keyboard_backspace keyboard_tab q w e r t y u i o p […" at bounding box center [371, 280] width 743 height 115
click at [707, 309] on button "Gravar" at bounding box center [703, 312] width 58 height 37
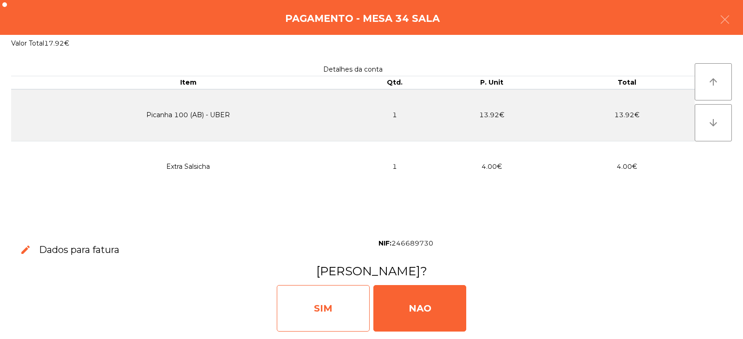
click at [324, 313] on div "SIM" at bounding box center [323, 308] width 93 height 46
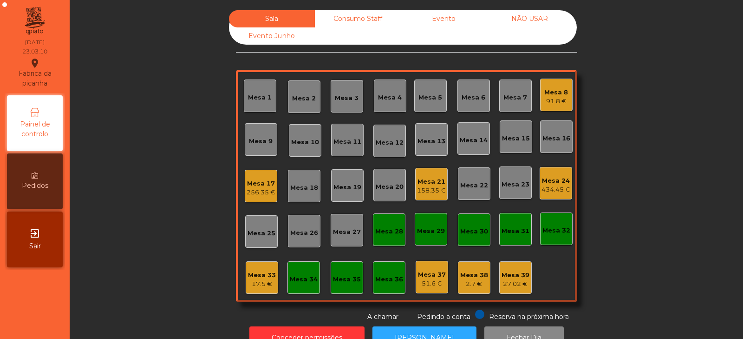
scroll to position [27, 0]
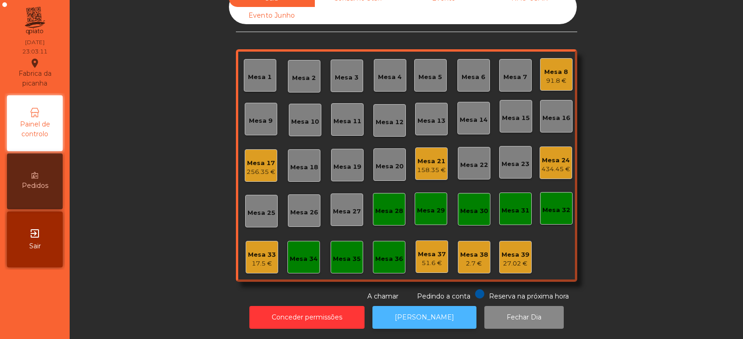
click at [427, 314] on button "[PERSON_NAME]" at bounding box center [425, 317] width 104 height 23
click at [547, 164] on div "434.45 €" at bounding box center [556, 168] width 29 height 9
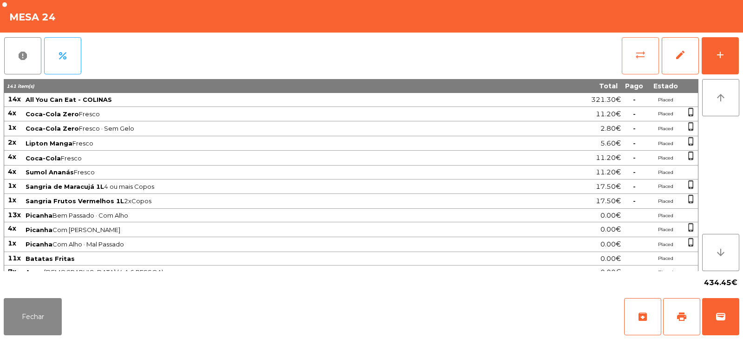
click at [628, 68] on button "sync_alt" at bounding box center [640, 55] width 37 height 37
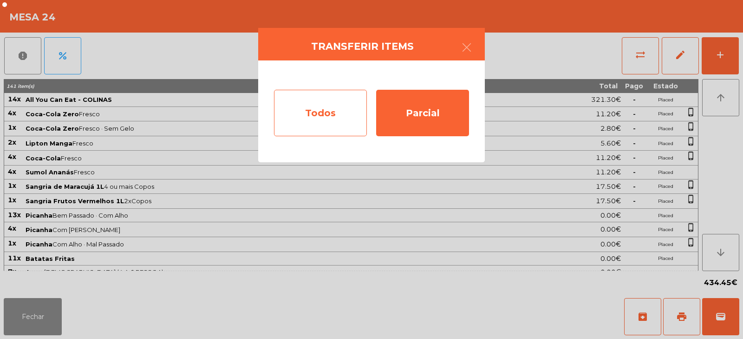
click at [298, 120] on div "Todos" at bounding box center [320, 113] width 93 height 46
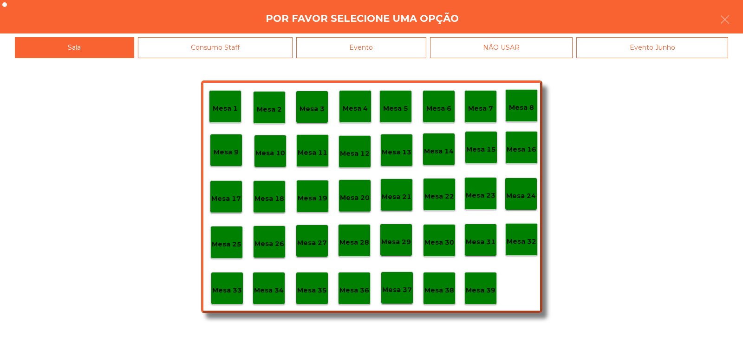
click at [372, 45] on div "Evento" at bounding box center [361, 47] width 130 height 21
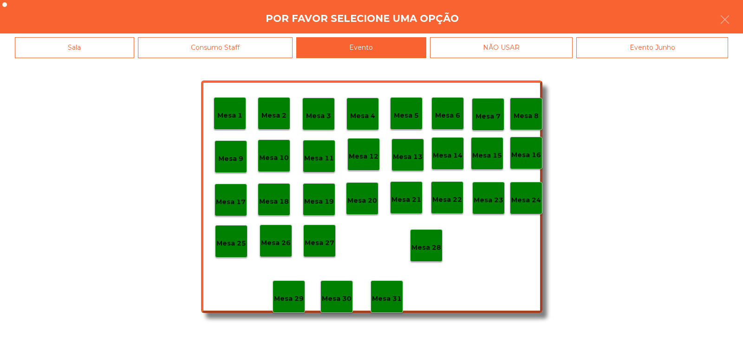
click at [317, 242] on p "Mesa 27" at bounding box center [320, 242] width 30 height 11
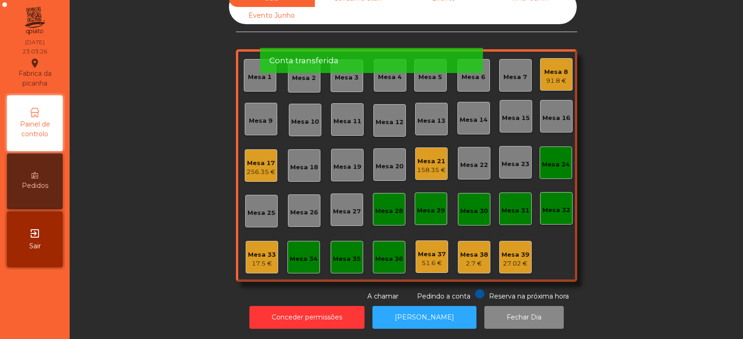
click at [552, 156] on div "Mesa 24" at bounding box center [556, 162] width 28 height 13
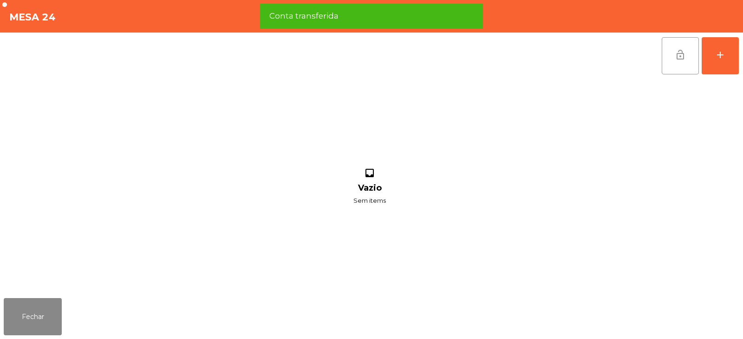
click at [676, 59] on span "lock_open" at bounding box center [680, 54] width 11 height 11
click at [49, 316] on button "Fechar" at bounding box center [33, 316] width 58 height 37
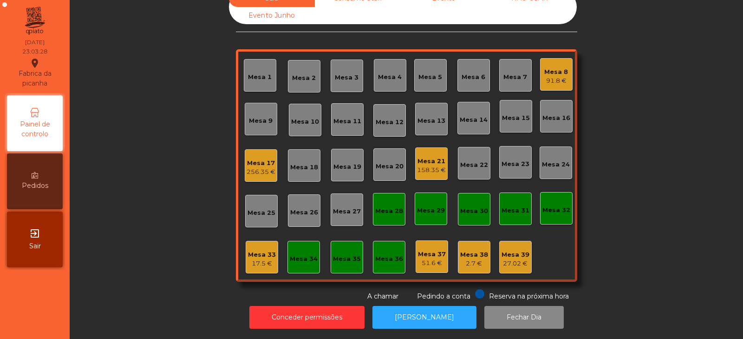
click at [558, 67] on div "Mesa 8" at bounding box center [556, 71] width 24 height 9
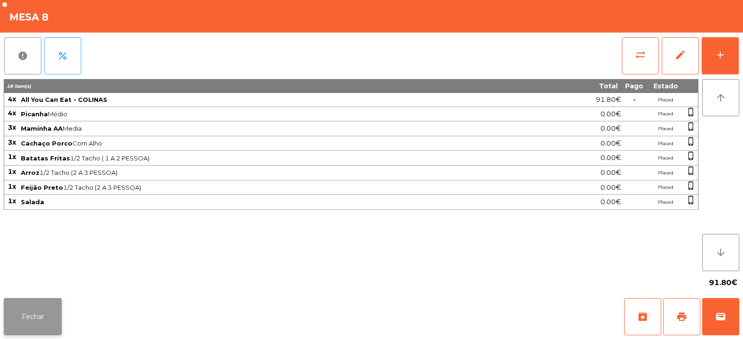
click at [33, 326] on button "Fechar" at bounding box center [33, 316] width 58 height 37
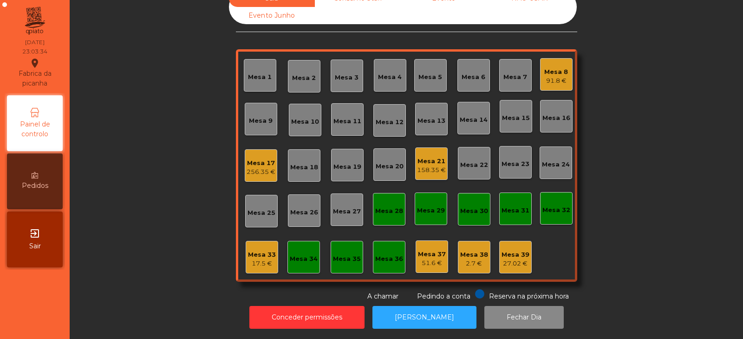
click at [557, 76] on div "91.8 €" at bounding box center [556, 80] width 24 height 9
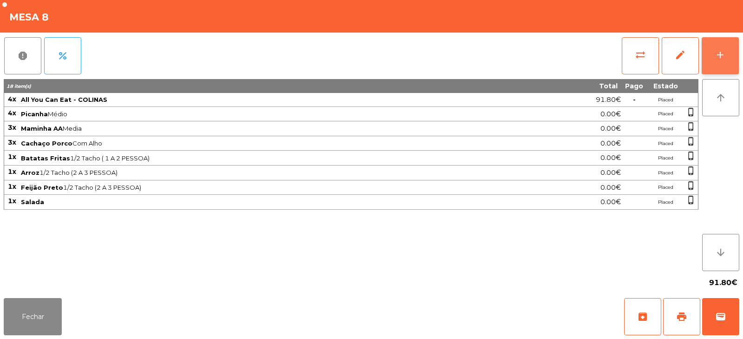
click at [727, 56] on button "add" at bounding box center [720, 55] width 37 height 37
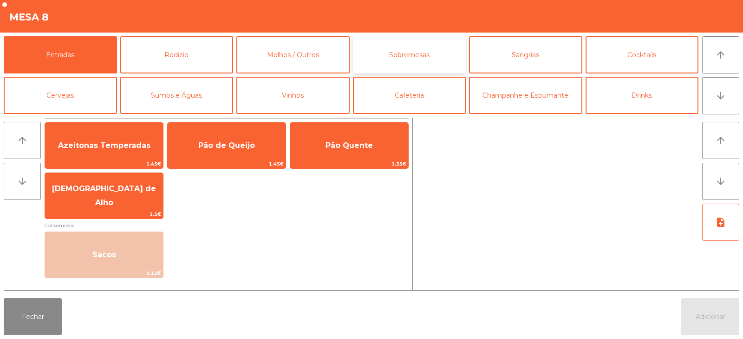
click at [413, 58] on button "Sobremesas" at bounding box center [409, 54] width 113 height 37
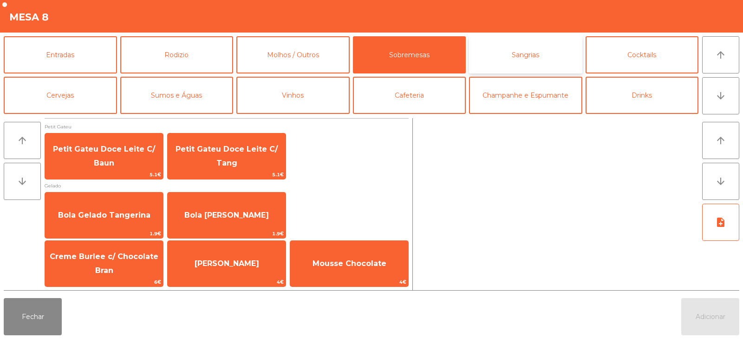
click at [525, 58] on button "Sangrias" at bounding box center [525, 54] width 113 height 37
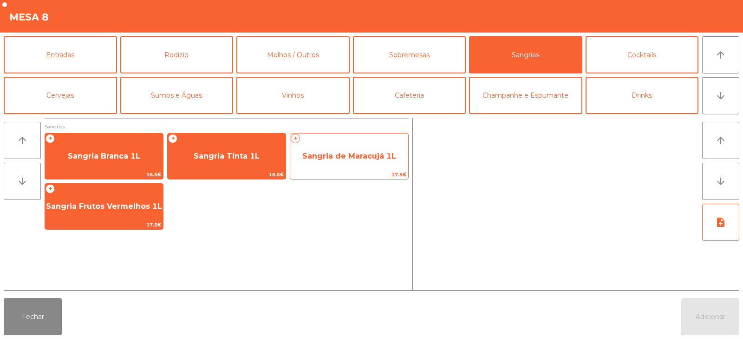
click at [362, 162] on span "Sangria de Maracujá 1L" at bounding box center [349, 156] width 118 height 25
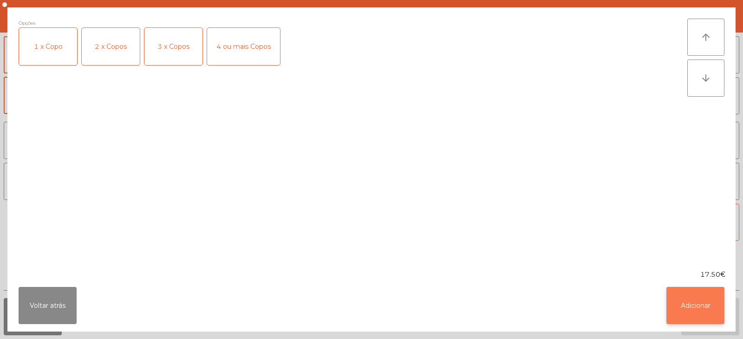
click at [703, 312] on button "Adicionar" at bounding box center [696, 305] width 58 height 37
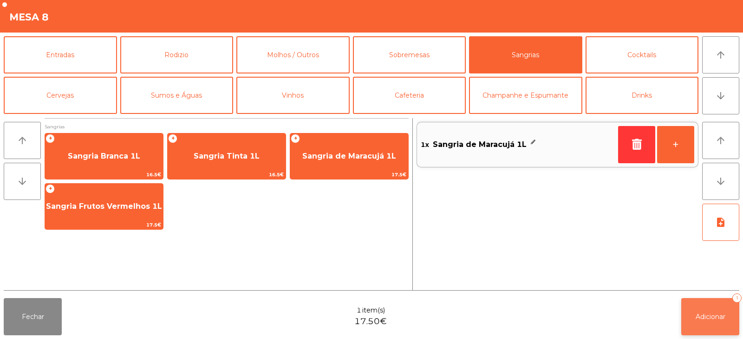
click at [716, 309] on button "Adicionar 1" at bounding box center [710, 316] width 58 height 37
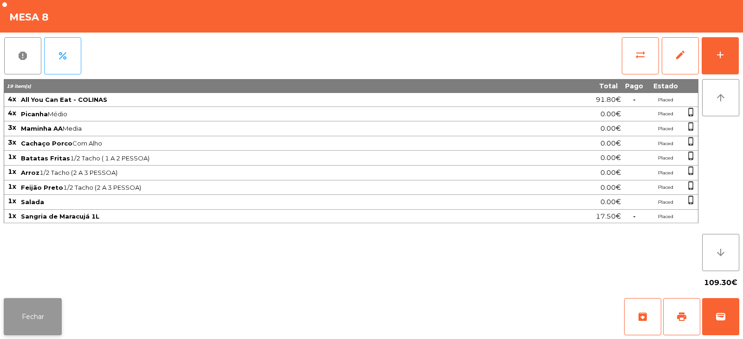
click at [52, 333] on button "Fechar" at bounding box center [33, 316] width 58 height 37
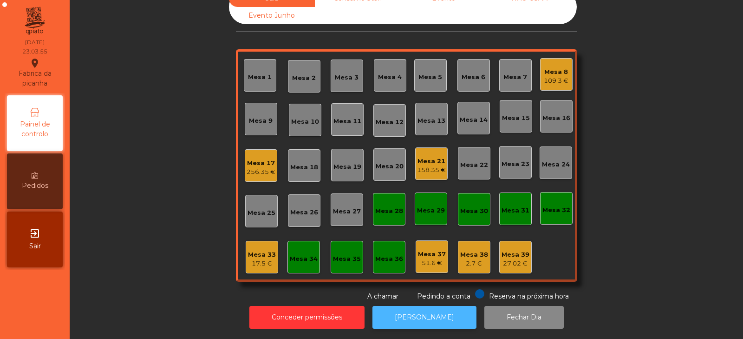
click at [401, 320] on button "[PERSON_NAME]" at bounding box center [425, 317] width 104 height 23
click at [256, 167] on div "256.35 €" at bounding box center [261, 171] width 29 height 9
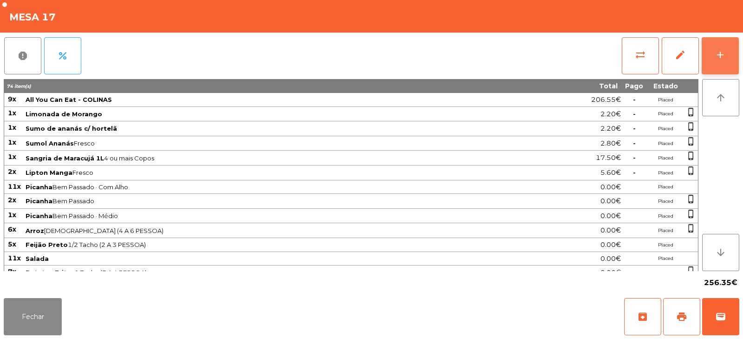
click at [723, 54] on div "add" at bounding box center [720, 54] width 11 height 11
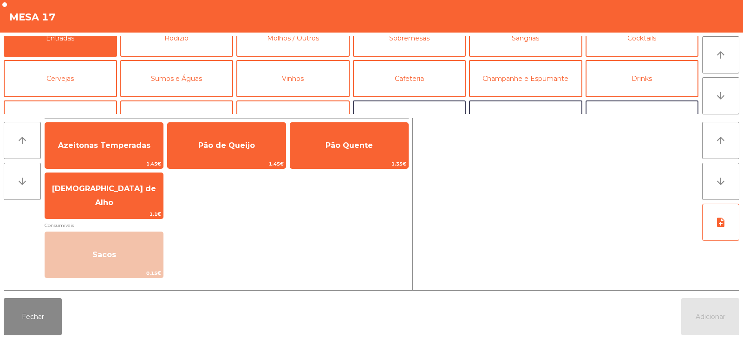
scroll to position [11, 0]
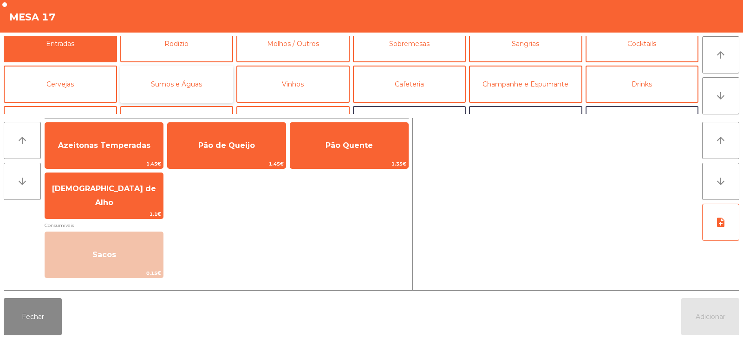
click at [186, 83] on button "Sumos e Águas" at bounding box center [176, 84] width 113 height 37
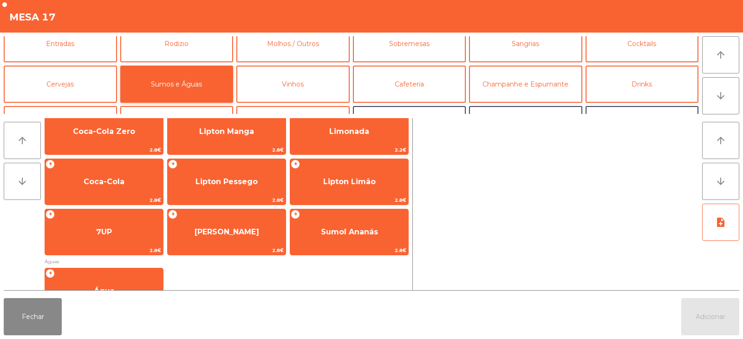
scroll to position [83, 0]
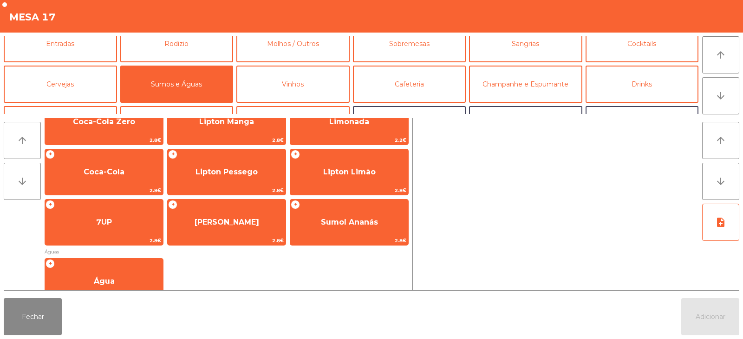
click at [440, 3] on div "Mesa 17" at bounding box center [371, 16] width 743 height 33
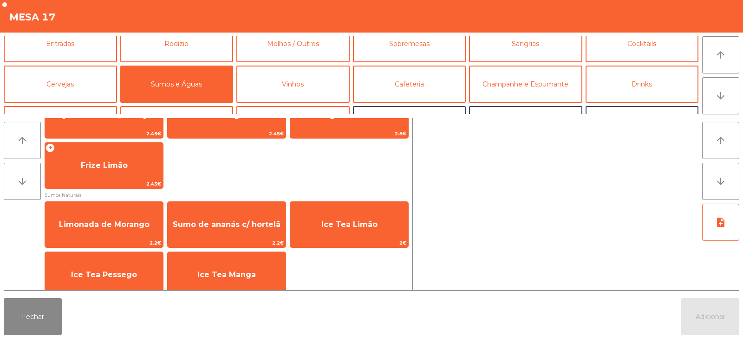
scroll to position [319, 0]
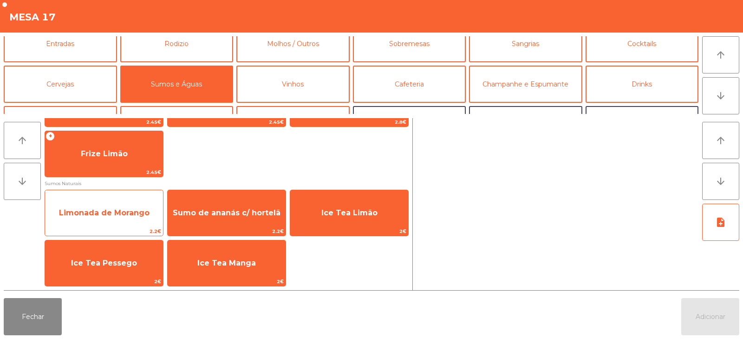
click at [121, 219] on span "Limonada de Morango" at bounding box center [104, 212] width 118 height 25
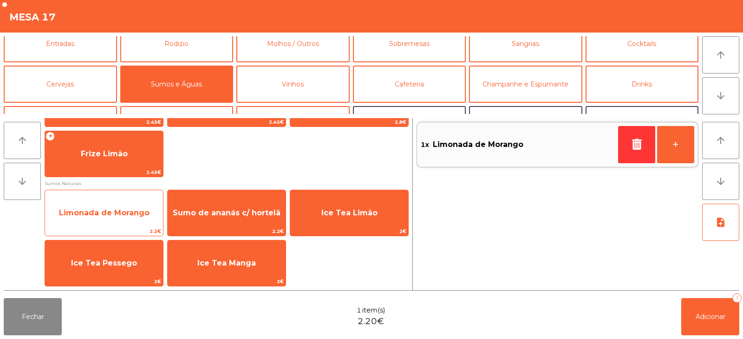
click at [119, 213] on span "Limonada de Morango" at bounding box center [104, 212] width 91 height 9
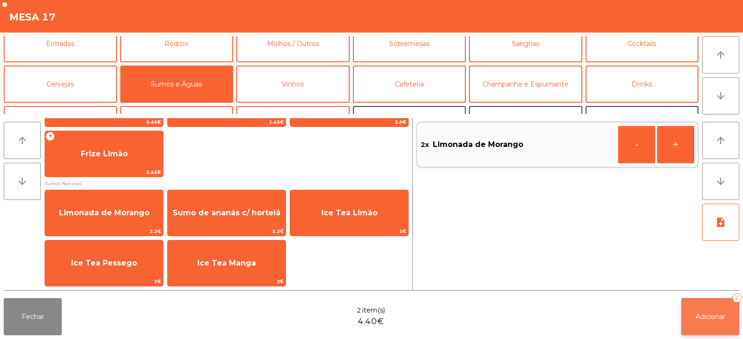
click at [702, 324] on button "Adicionar 2" at bounding box center [710, 316] width 58 height 37
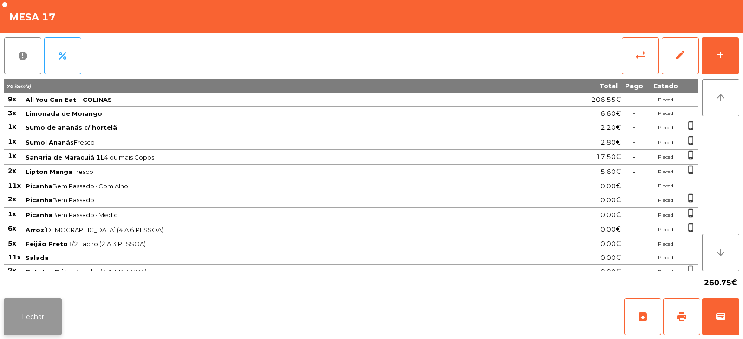
click at [37, 312] on button "Fechar" at bounding box center [33, 316] width 58 height 37
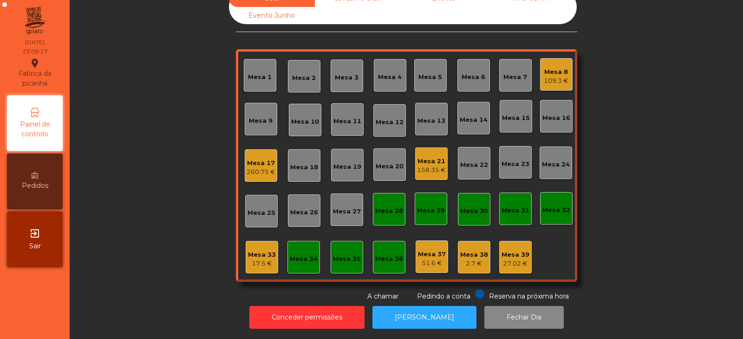
click at [473, 250] on div "Mesa 38" at bounding box center [474, 254] width 28 height 9
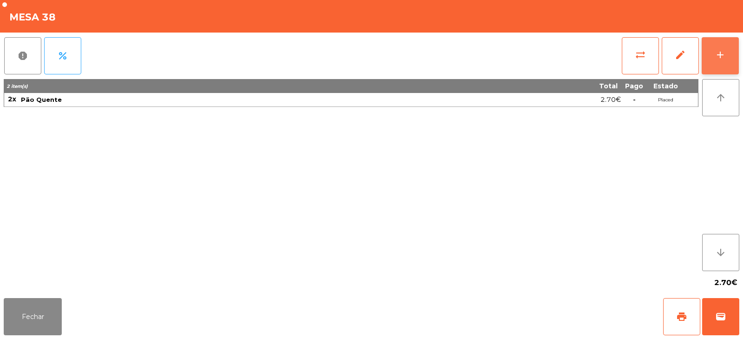
click at [726, 55] on button "add" at bounding box center [720, 55] width 37 height 37
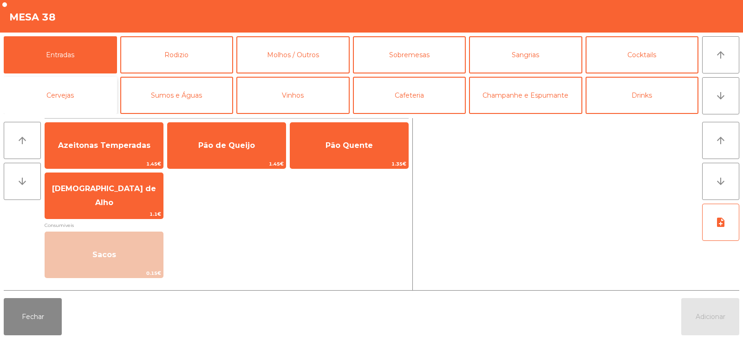
click at [74, 107] on button "Cervejas" at bounding box center [60, 95] width 113 height 37
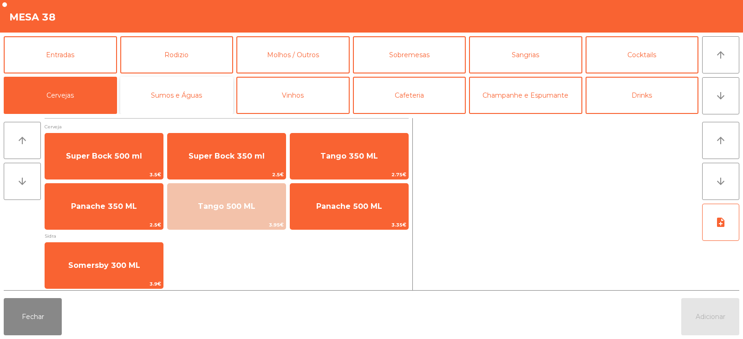
click at [165, 100] on button "Sumos e Águas" at bounding box center [176, 95] width 113 height 37
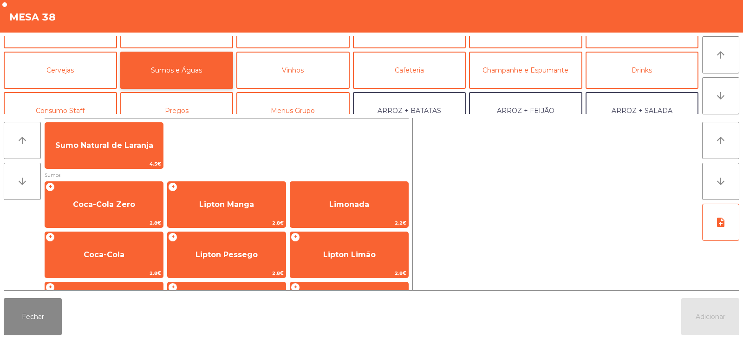
scroll to position [41, 0]
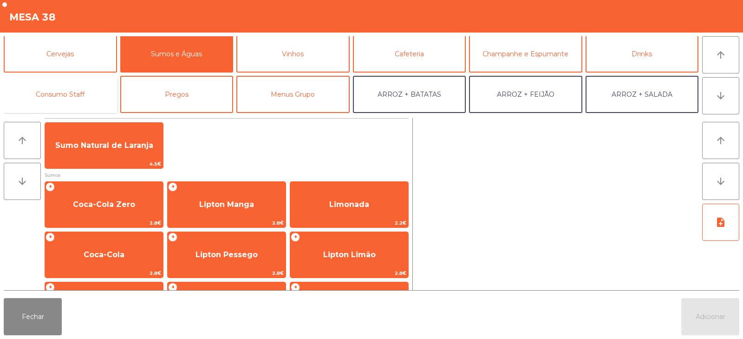
click at [66, 96] on button "Consumo Staff" at bounding box center [60, 94] width 113 height 37
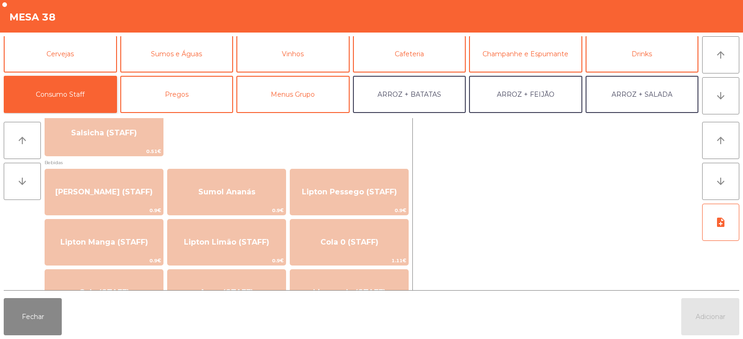
scroll to position [0, 0]
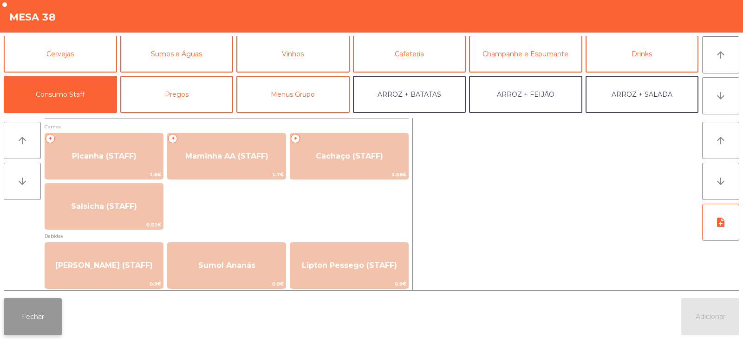
click at [39, 319] on button "Fechar" at bounding box center [33, 316] width 58 height 37
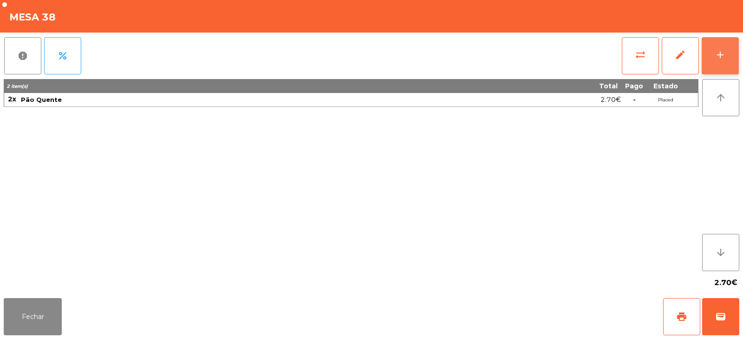
click at [726, 50] on div "add" at bounding box center [720, 54] width 11 height 11
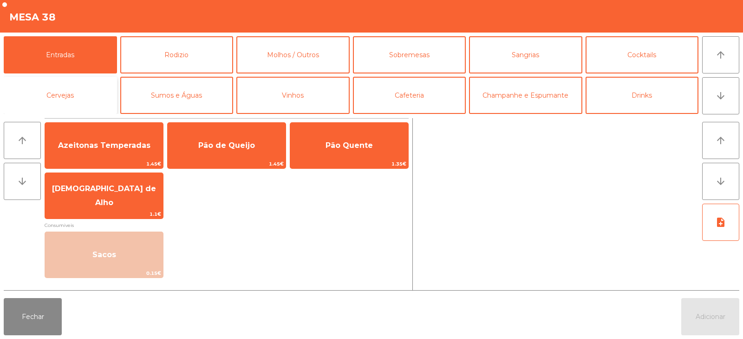
click at [74, 98] on button "Cervejas" at bounding box center [60, 95] width 113 height 37
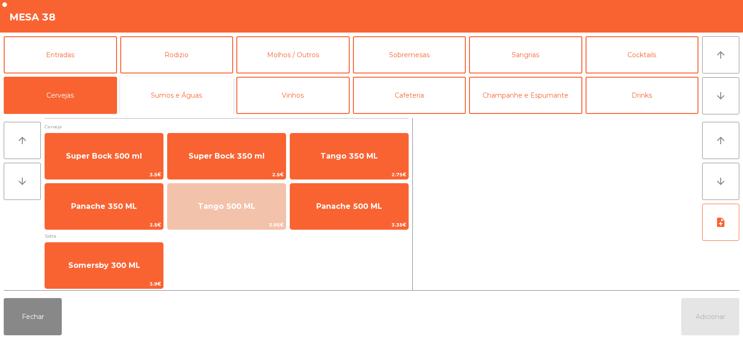
click at [168, 99] on button "Sumos e Águas" at bounding box center [176, 95] width 113 height 37
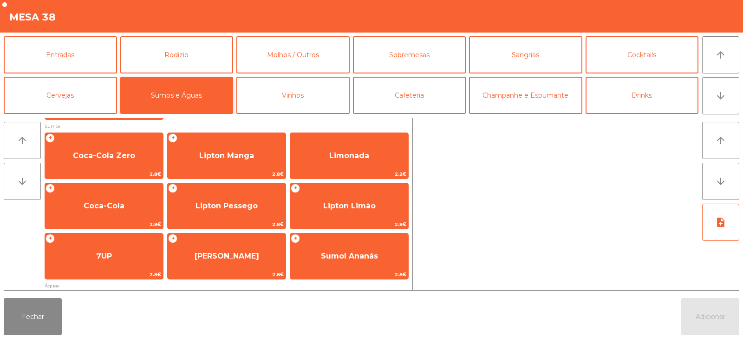
scroll to position [51, 0]
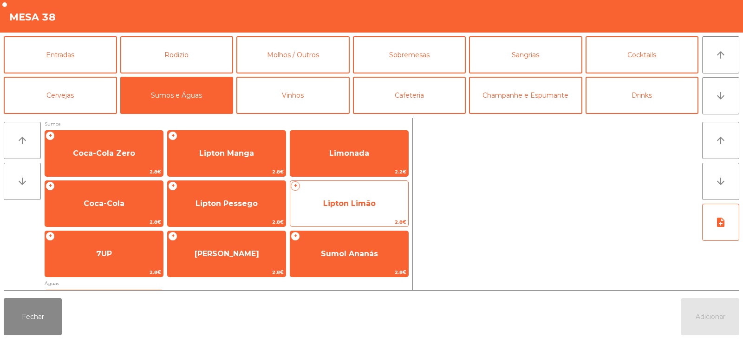
click at [358, 207] on span "Lipton Limão" at bounding box center [349, 203] width 52 height 9
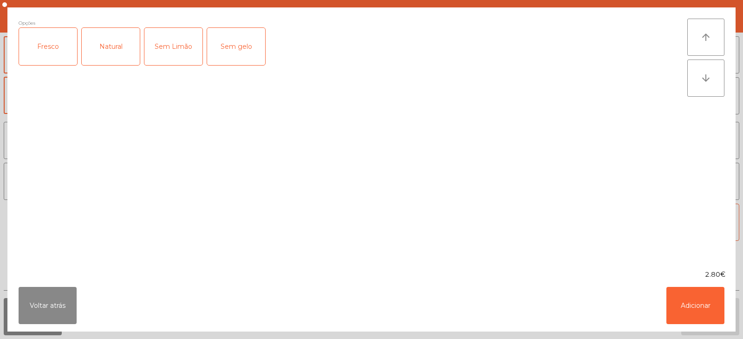
click at [360, 203] on div "Opções Fresco Natural Sem Limão Sem gelo" at bounding box center [353, 139] width 669 height 240
click at [694, 297] on button "Adicionar" at bounding box center [696, 305] width 58 height 37
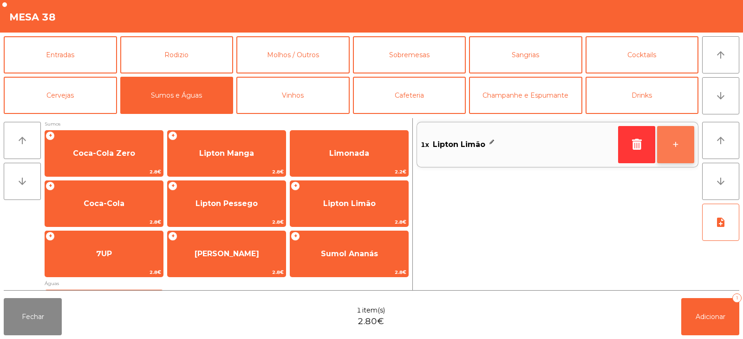
click at [675, 144] on button "+" at bounding box center [675, 144] width 37 height 37
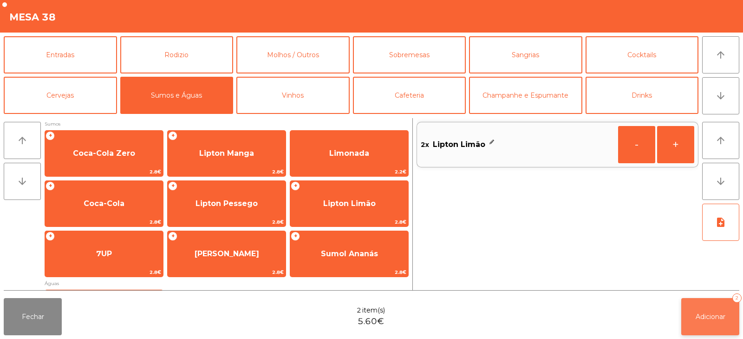
click at [700, 305] on button "Adicionar 2" at bounding box center [710, 316] width 58 height 37
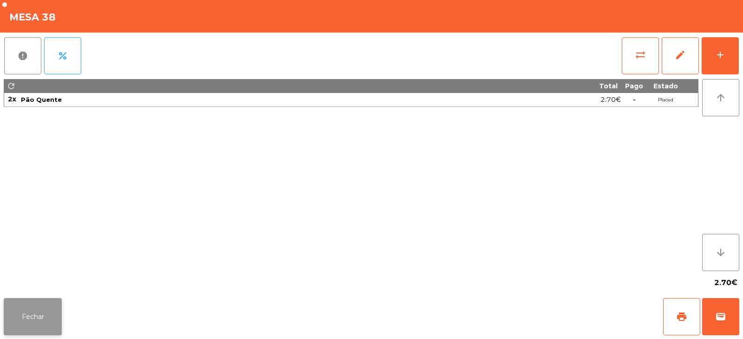
click at [43, 322] on button "Fechar" at bounding box center [33, 316] width 58 height 37
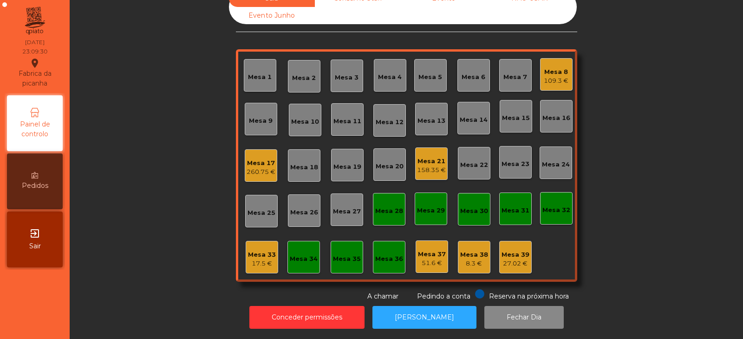
scroll to position [0, 0]
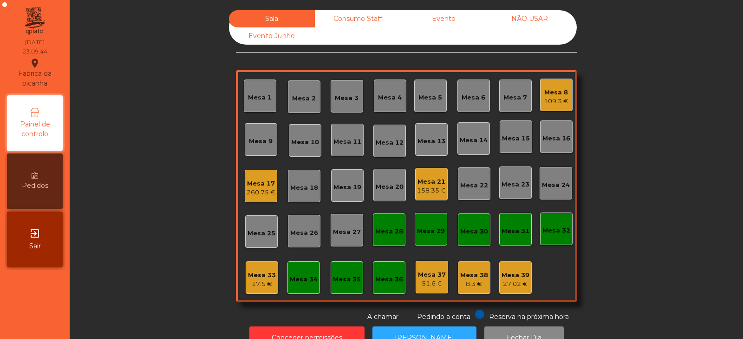
click at [260, 195] on div "260.75 €" at bounding box center [261, 192] width 29 height 9
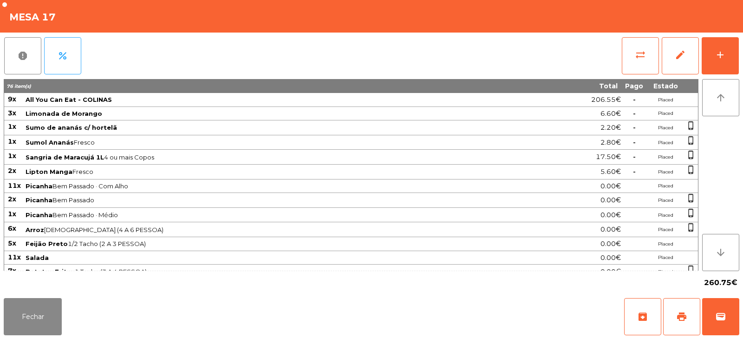
scroll to position [109, 0]
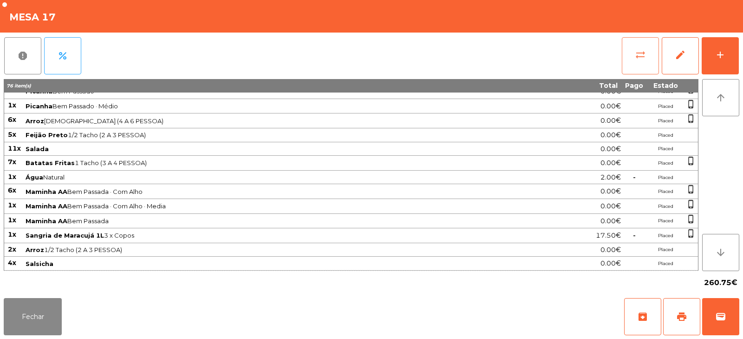
click at [635, 46] on button "sync_alt" at bounding box center [640, 55] width 37 height 37
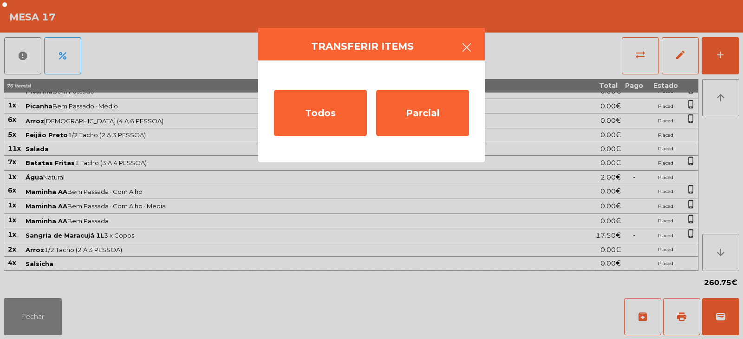
click at [455, 47] on button "button" at bounding box center [467, 48] width 26 height 28
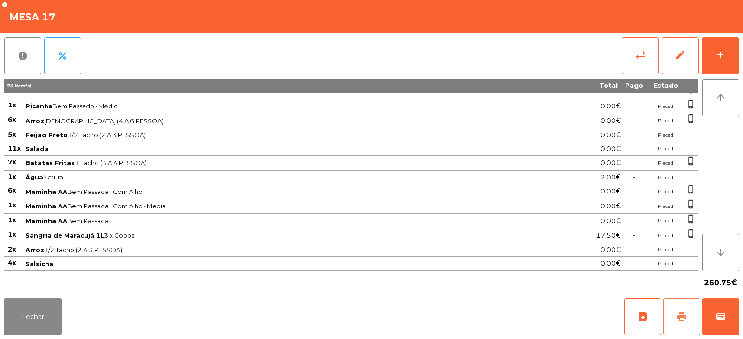
click at [681, 319] on span "print" at bounding box center [681, 316] width 11 height 11
click at [645, 52] on span "sync_alt" at bounding box center [640, 54] width 11 height 11
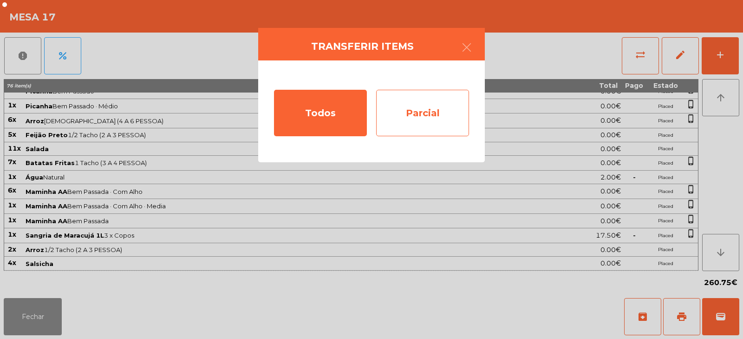
click at [427, 124] on div "Parcial" at bounding box center [422, 113] width 93 height 46
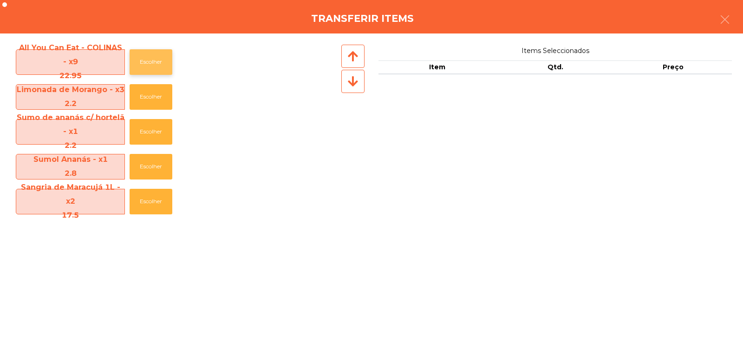
click at [153, 62] on button "Escolher" at bounding box center [151, 62] width 43 height 26
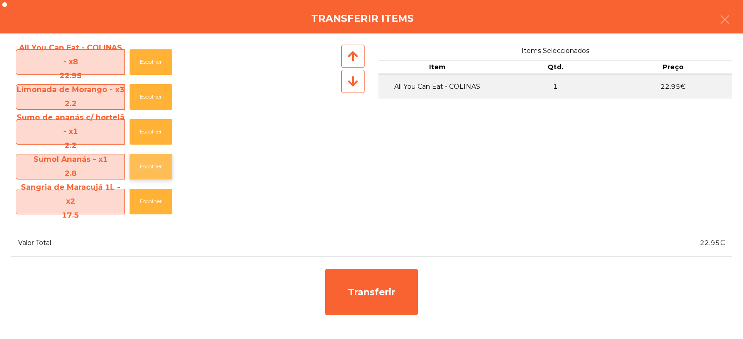
click at [144, 169] on button "Escolher" at bounding box center [151, 167] width 43 height 26
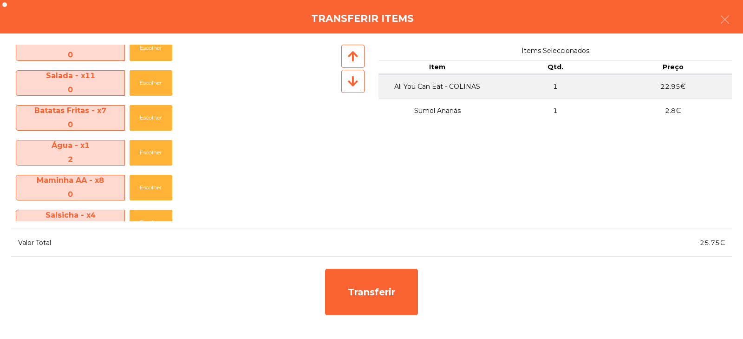
scroll to position [276, 0]
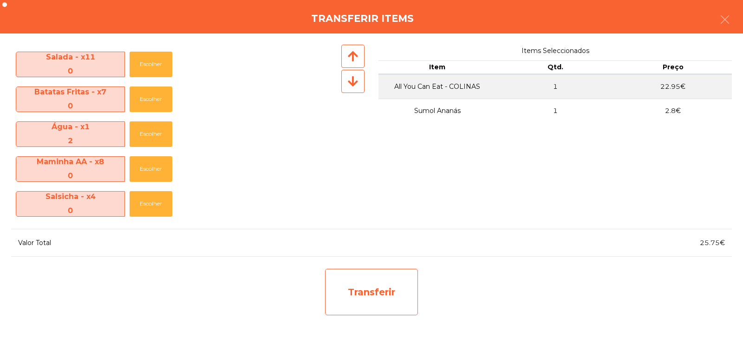
click at [376, 290] on div "Transferir" at bounding box center [371, 292] width 93 height 46
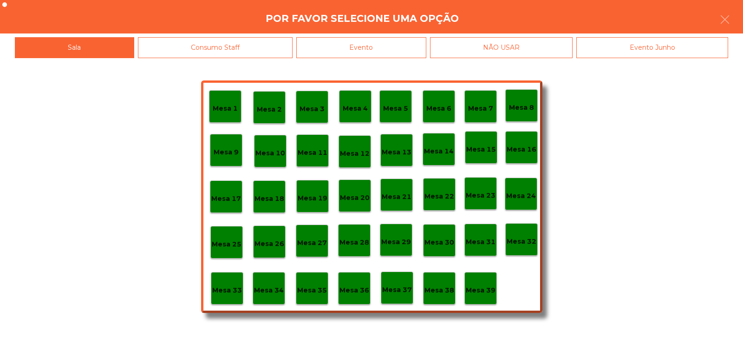
click at [518, 241] on p "Mesa 32" at bounding box center [522, 241] width 30 height 11
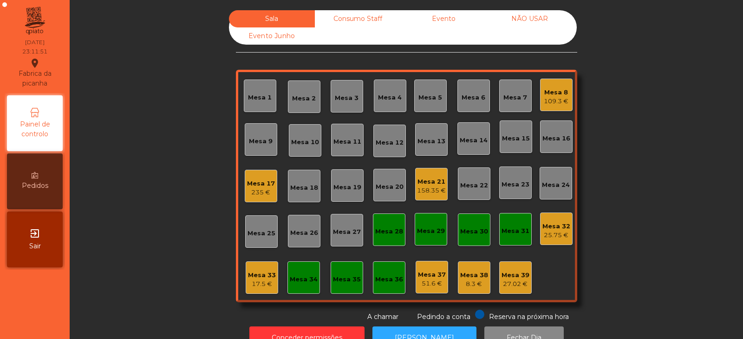
click at [250, 184] on div "Mesa 17" at bounding box center [261, 183] width 28 height 9
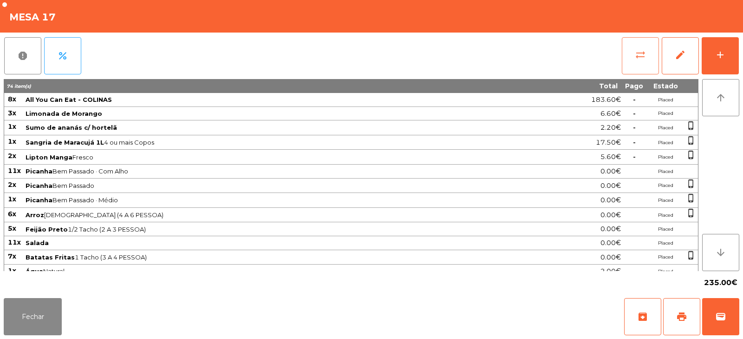
click at [635, 65] on button "sync_alt" at bounding box center [640, 55] width 37 height 37
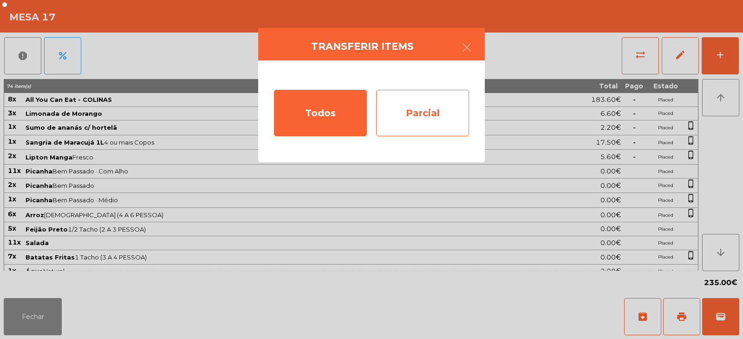
click at [427, 115] on div "Parcial" at bounding box center [422, 113] width 93 height 46
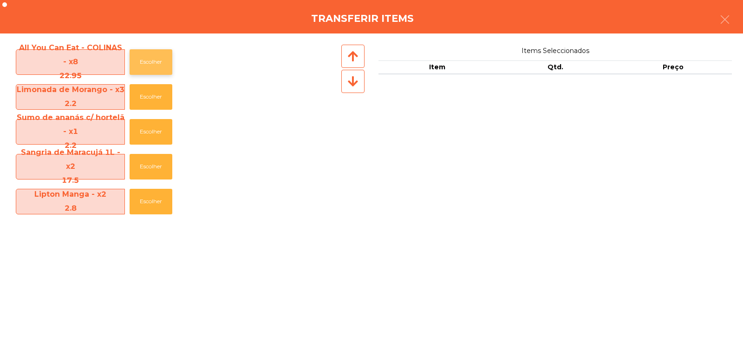
click at [143, 64] on button "Escolher" at bounding box center [151, 62] width 43 height 26
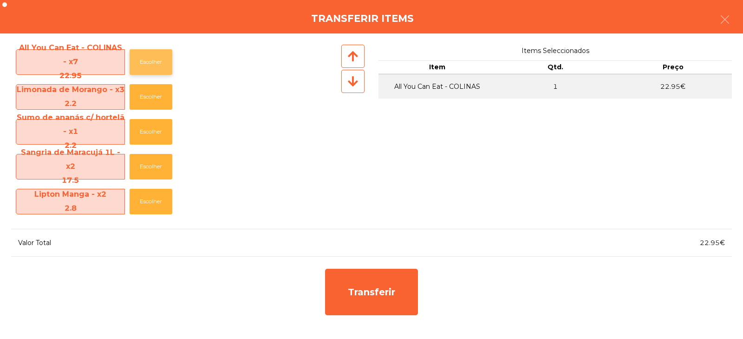
click at [148, 68] on button "Escolher" at bounding box center [151, 62] width 43 height 26
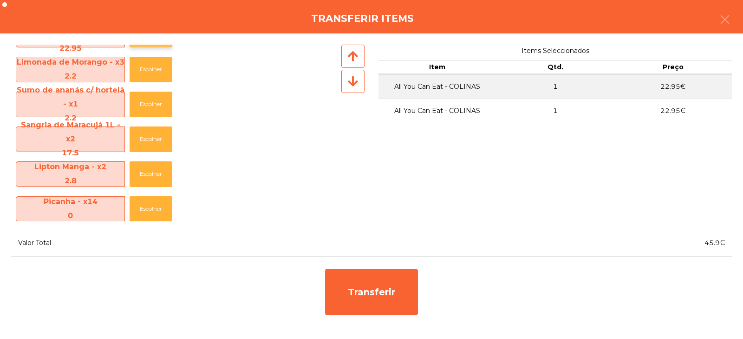
scroll to position [0, 0]
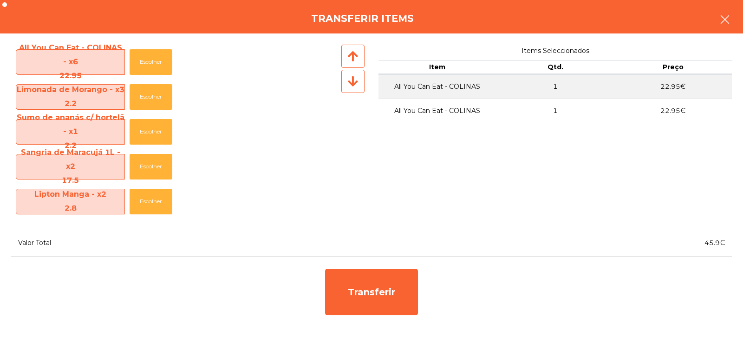
click at [726, 22] on icon "button" at bounding box center [725, 19] width 11 height 11
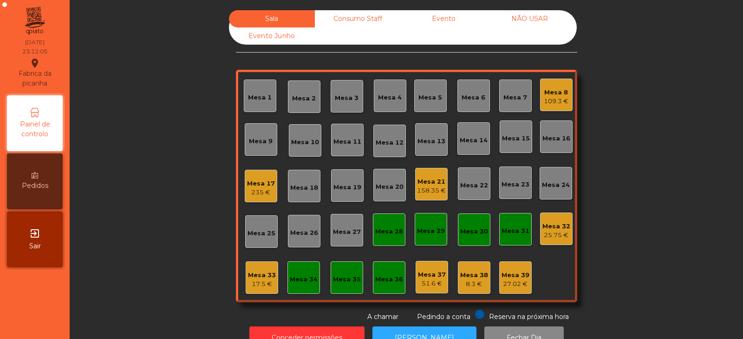
click at [263, 191] on div "235 €" at bounding box center [261, 192] width 28 height 9
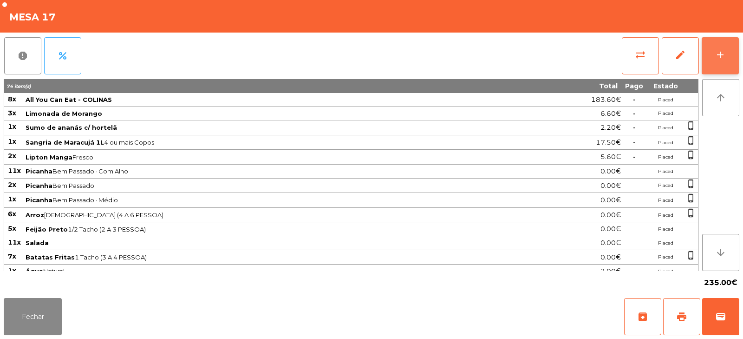
click at [710, 60] on button "add" at bounding box center [720, 55] width 37 height 37
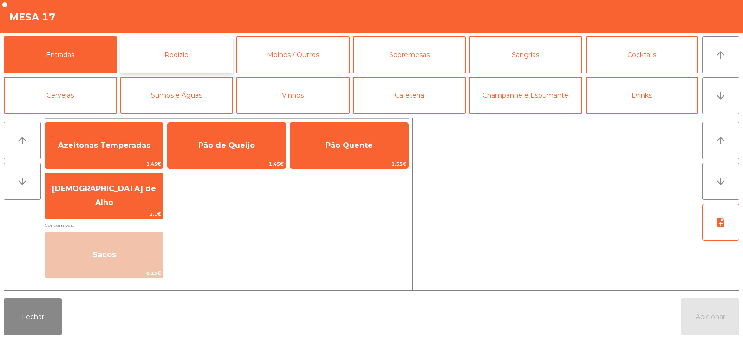
click at [185, 52] on button "Rodizio" at bounding box center [176, 54] width 113 height 37
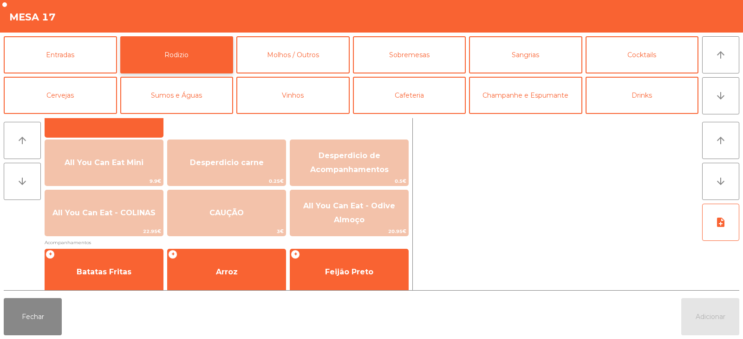
scroll to position [81, 0]
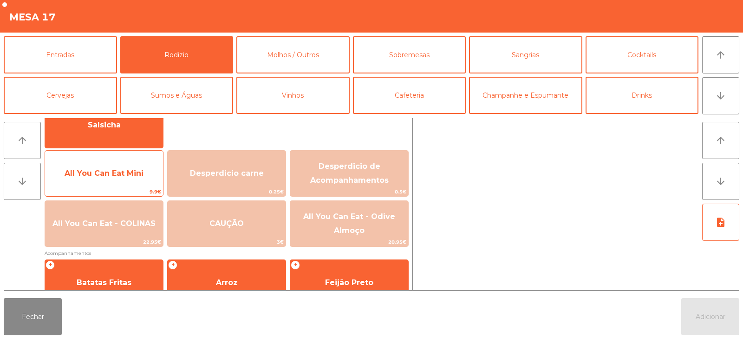
click at [114, 183] on span "All You Can Eat Mini" at bounding box center [104, 173] width 118 height 25
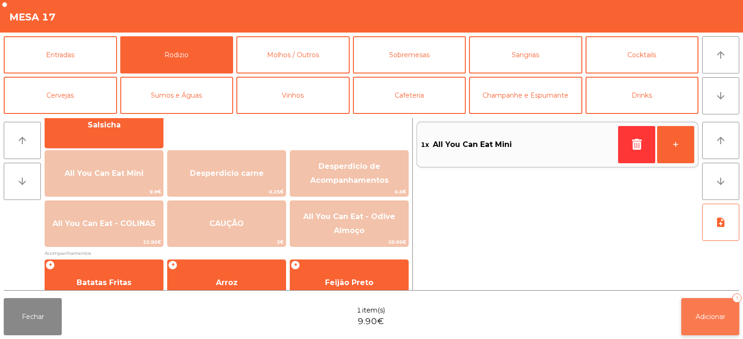
click at [714, 320] on span "Adicionar" at bounding box center [711, 316] width 30 height 8
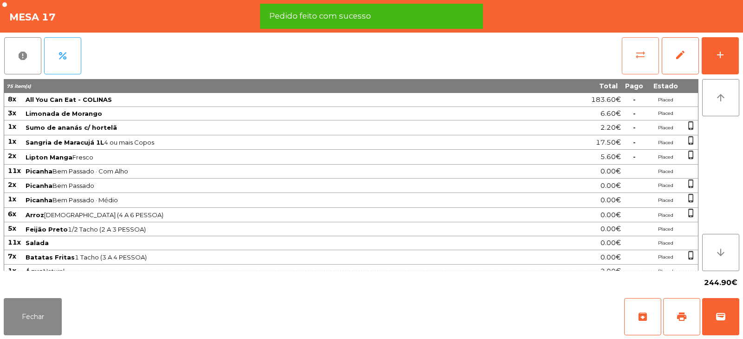
click at [631, 65] on button "sync_alt" at bounding box center [640, 55] width 37 height 37
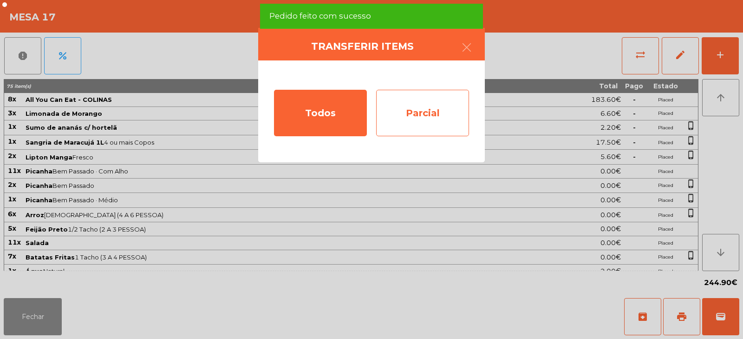
click at [416, 117] on div "Parcial" at bounding box center [422, 113] width 93 height 46
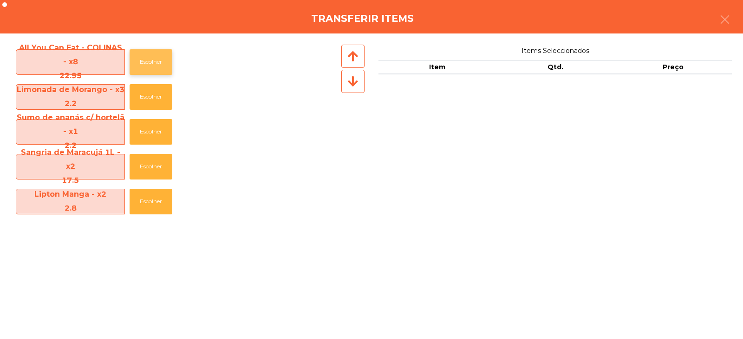
click at [147, 63] on button "Escolher" at bounding box center [151, 62] width 43 height 26
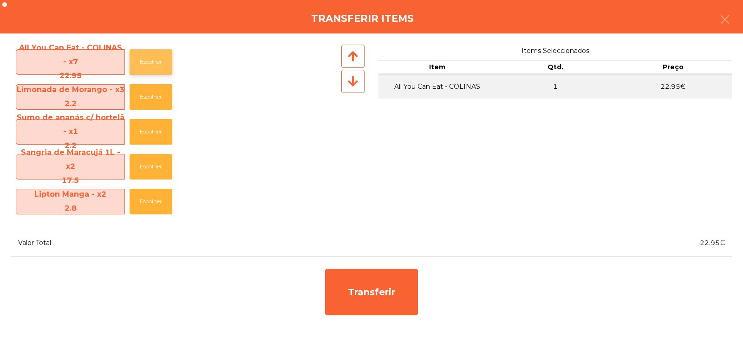
click at [142, 65] on button "Escolher" at bounding box center [151, 62] width 43 height 26
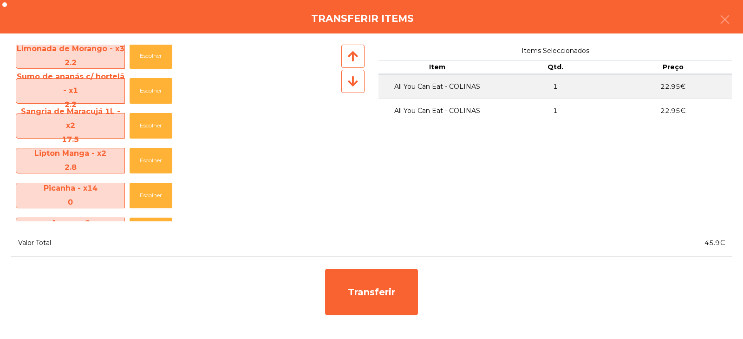
scroll to position [83, 0]
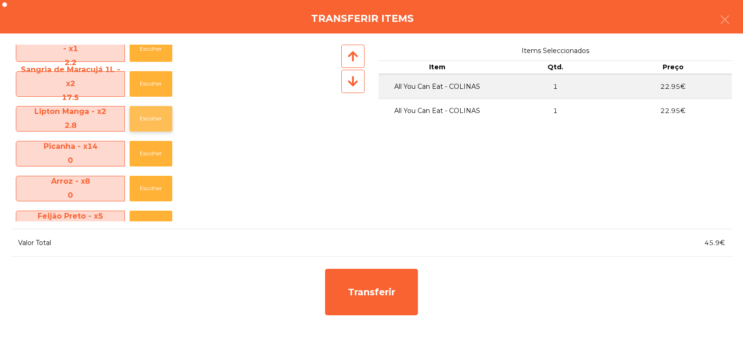
click at [145, 120] on button "Escolher" at bounding box center [151, 119] width 43 height 26
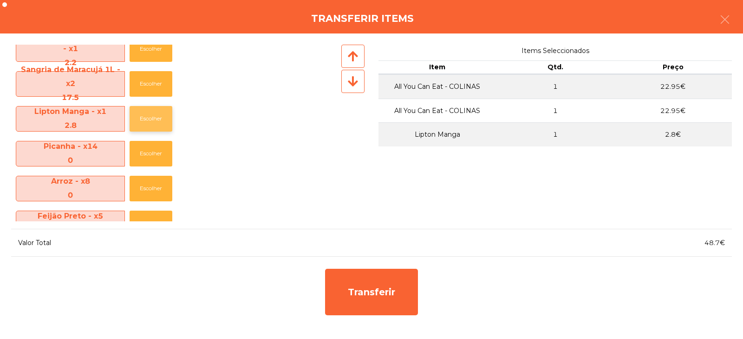
click at [149, 115] on button "Escolher" at bounding box center [151, 119] width 43 height 26
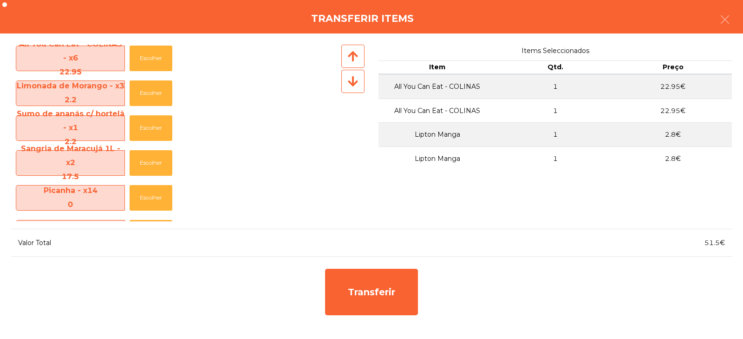
scroll to position [0, 0]
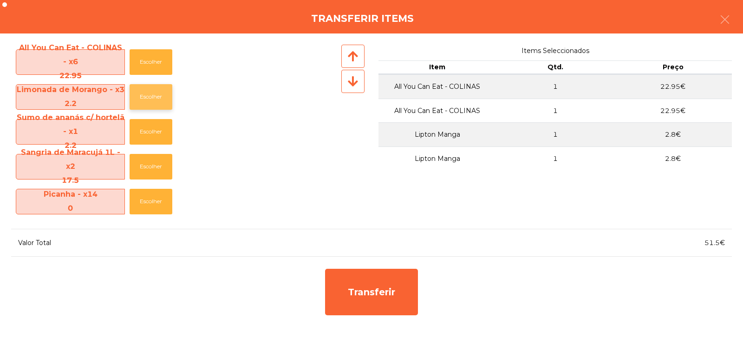
click at [148, 93] on button "Escolher" at bounding box center [151, 97] width 43 height 26
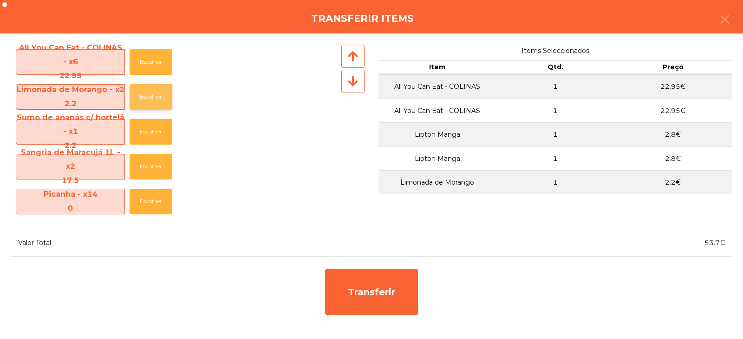
click at [156, 96] on button "Escolher" at bounding box center [151, 97] width 43 height 26
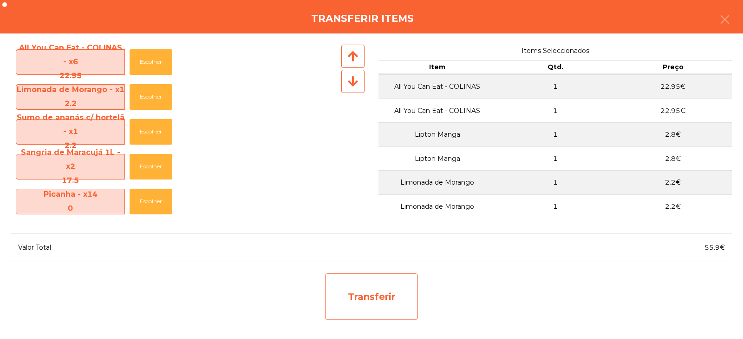
click at [379, 297] on div "Transferir" at bounding box center [371, 296] width 93 height 46
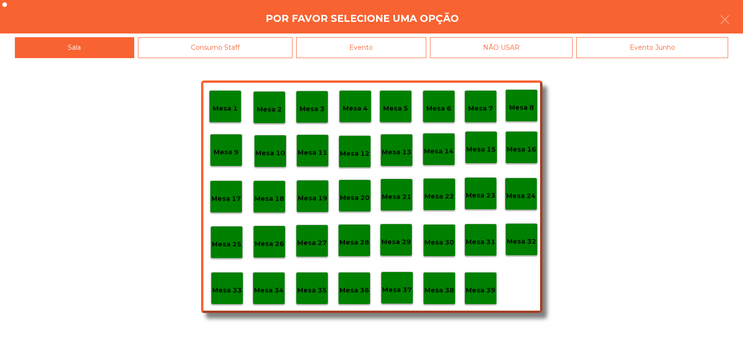
click at [526, 242] on p "Mesa 32" at bounding box center [522, 241] width 30 height 11
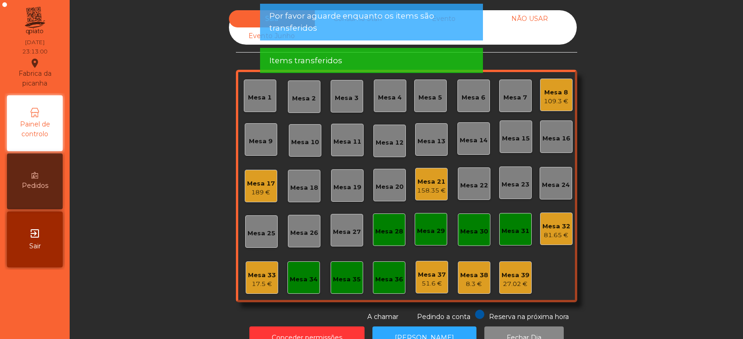
click at [554, 236] on div "81.65 €" at bounding box center [557, 234] width 28 height 9
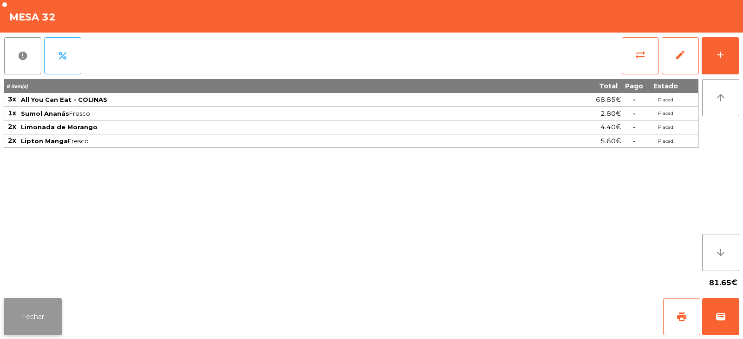
click at [38, 315] on button "Fechar" at bounding box center [33, 316] width 58 height 37
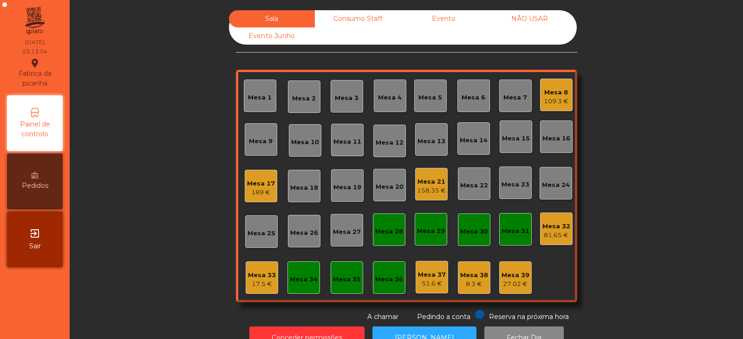
click at [251, 200] on div "Mesa 17 189 €" at bounding box center [261, 186] width 33 height 33
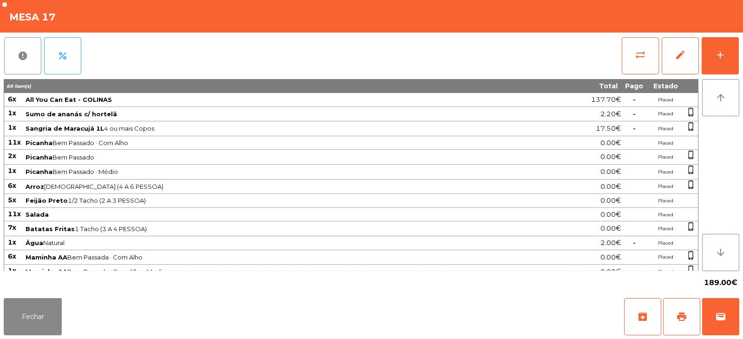
scroll to position [93, 0]
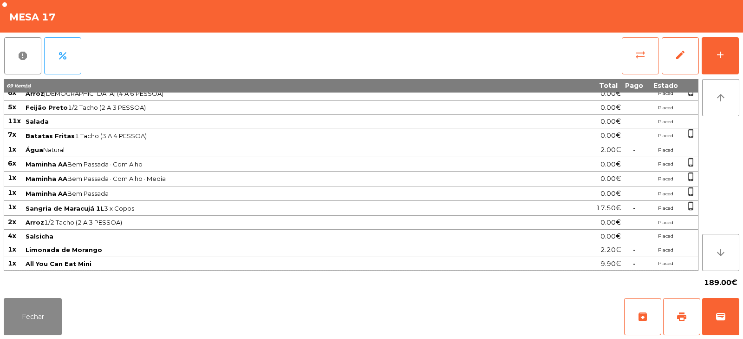
click at [628, 49] on button "sync_alt" at bounding box center [640, 55] width 37 height 37
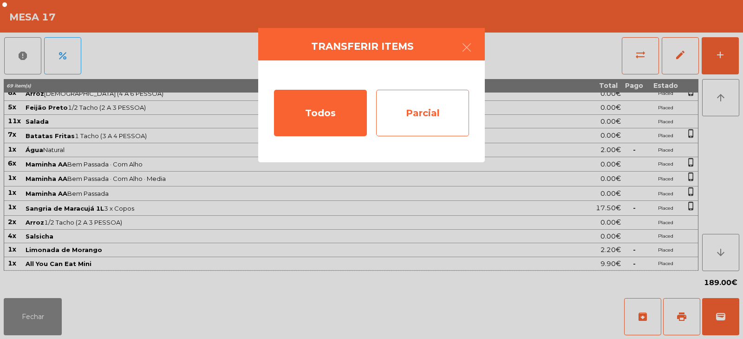
click at [430, 111] on div "Parcial" at bounding box center [422, 113] width 93 height 46
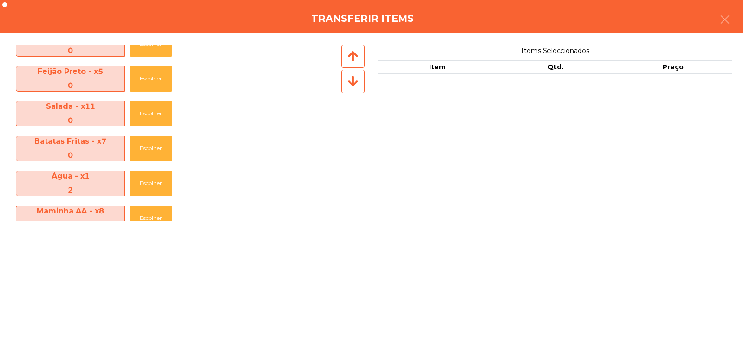
scroll to position [276, 0]
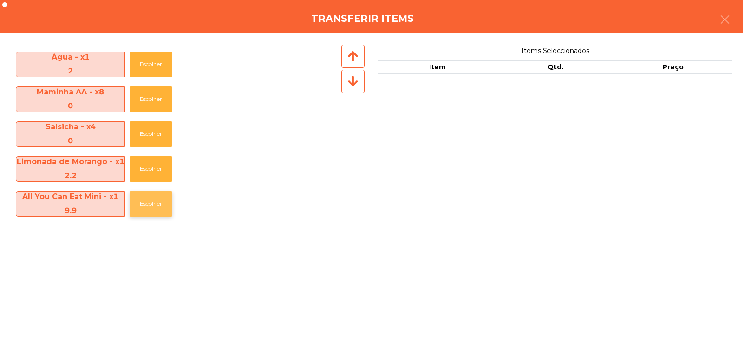
click at [143, 207] on button "Escolher" at bounding box center [151, 204] width 43 height 26
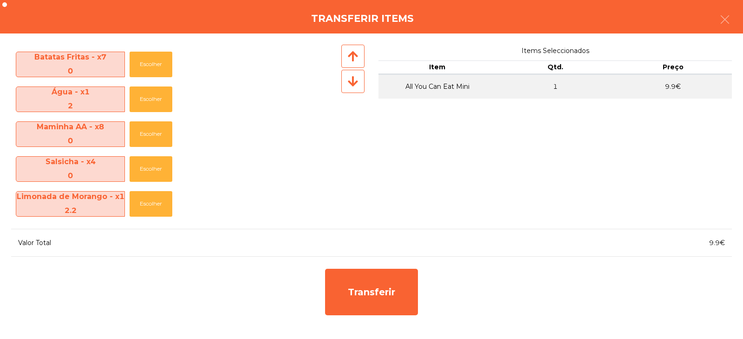
scroll to position [242, 0]
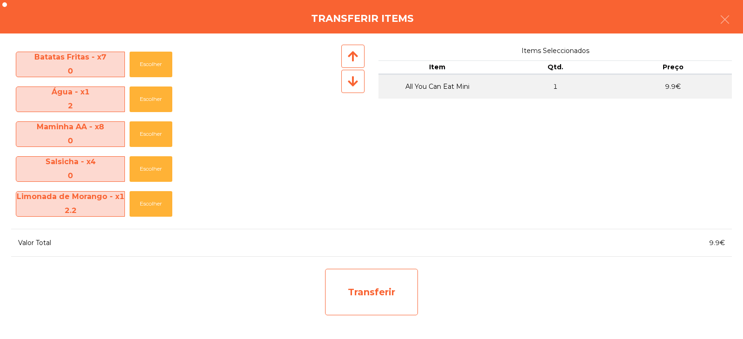
click at [363, 293] on div "Transferir" at bounding box center [371, 292] width 93 height 46
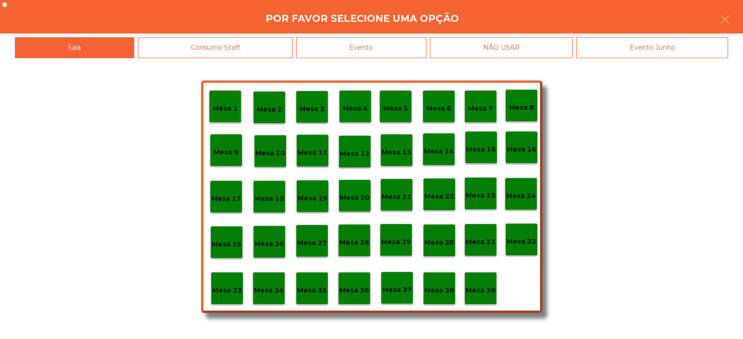
click at [398, 285] on p "Mesa 37" at bounding box center [397, 289] width 30 height 11
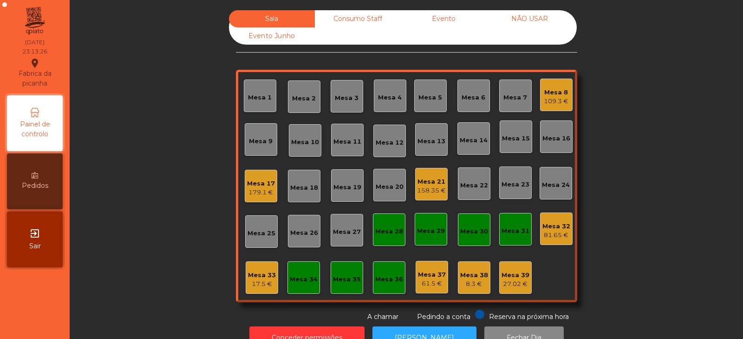
click at [245, 188] on div "Mesa 17 179.1 €" at bounding box center [261, 186] width 33 height 33
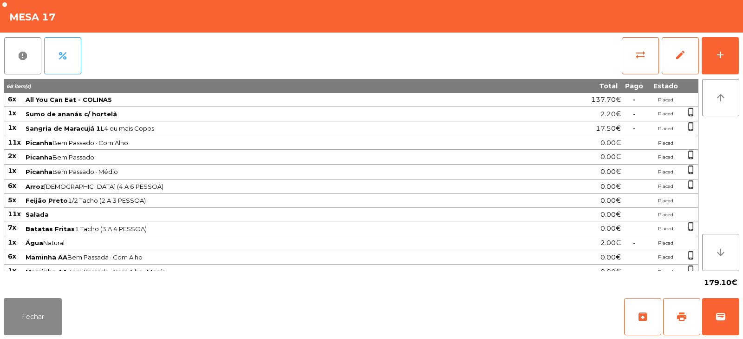
click at [612, 58] on div "report percent sync_alt edit add" at bounding box center [372, 56] width 736 height 46
click at [634, 58] on button "sync_alt" at bounding box center [640, 55] width 37 height 37
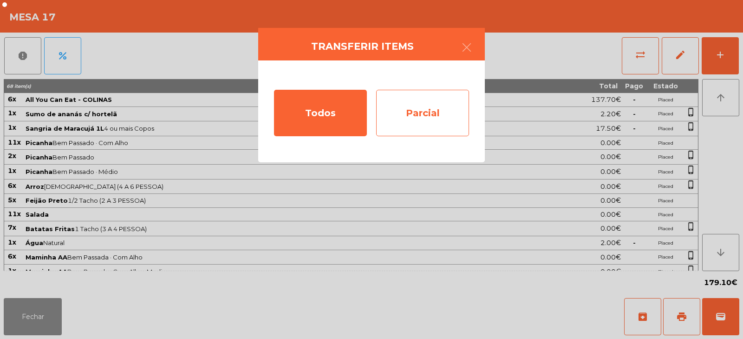
click at [410, 118] on div "Parcial" at bounding box center [422, 113] width 93 height 46
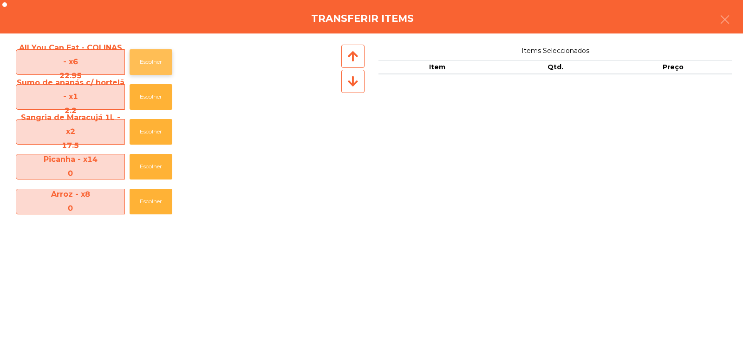
click at [145, 62] on button "Escolher" at bounding box center [151, 62] width 43 height 26
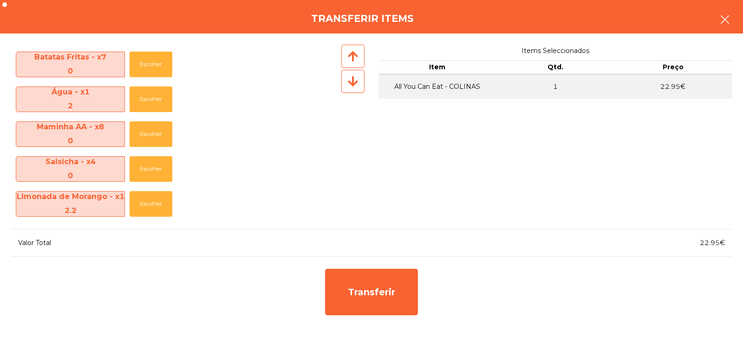
click at [713, 26] on button "button" at bounding box center [725, 21] width 26 height 28
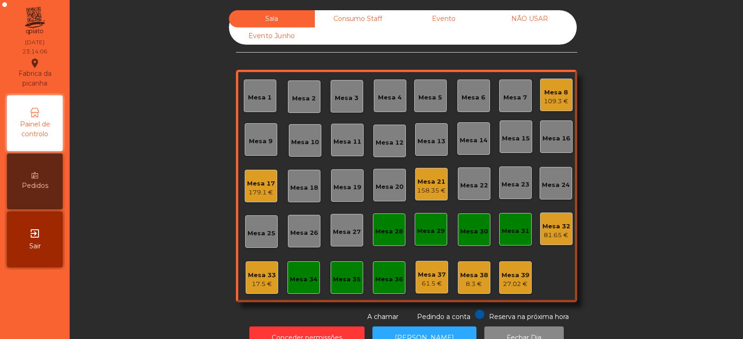
click at [263, 192] on div "179.1 €" at bounding box center [261, 192] width 28 height 9
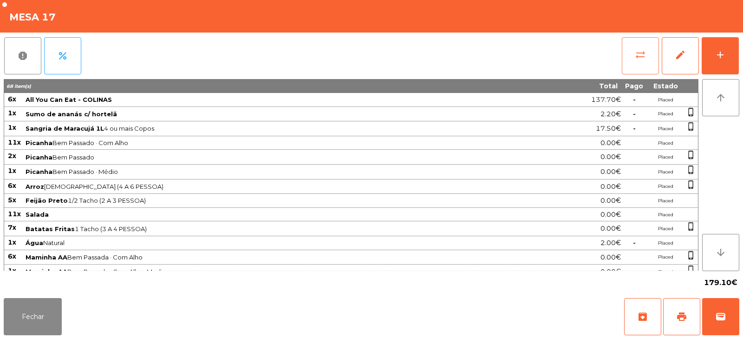
click at [637, 55] on span "sync_alt" at bounding box center [640, 54] width 11 height 11
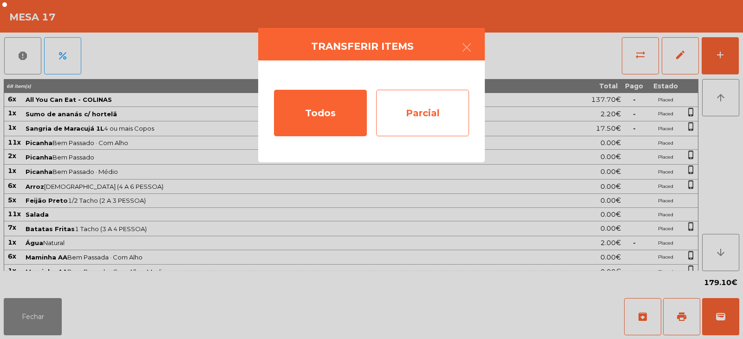
click at [413, 109] on div "Parcial" at bounding box center [422, 113] width 93 height 46
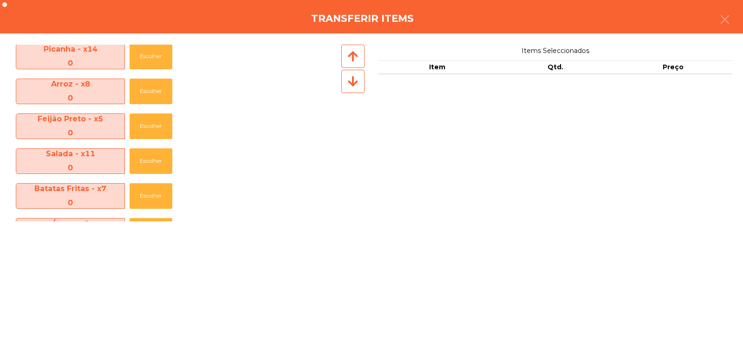
scroll to position [0, 0]
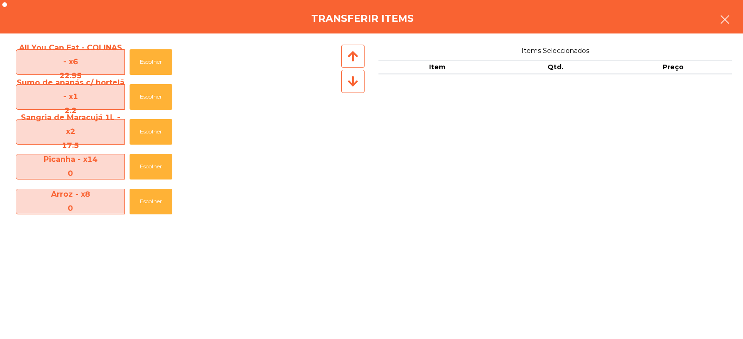
click at [722, 26] on button "button" at bounding box center [725, 21] width 26 height 28
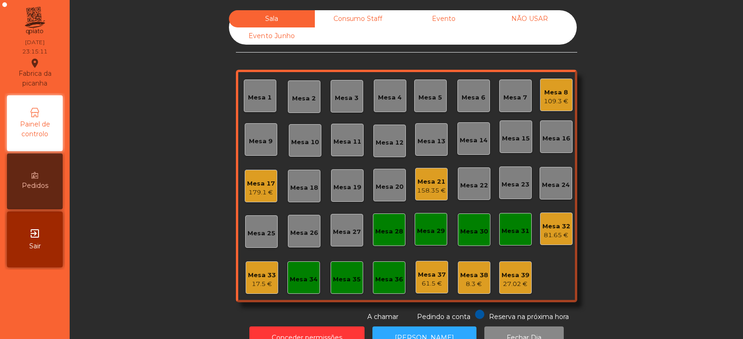
scroll to position [27, 0]
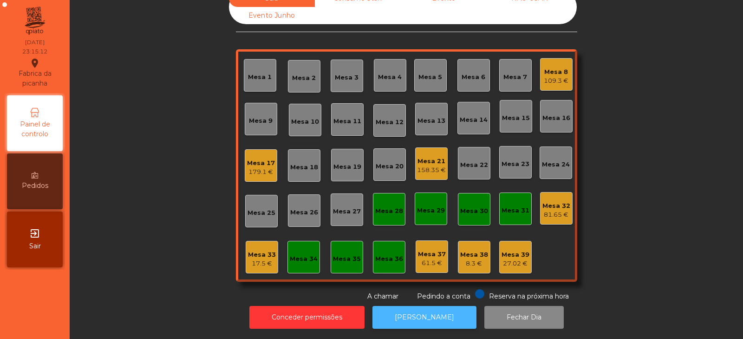
click at [410, 306] on button "[PERSON_NAME]" at bounding box center [425, 317] width 104 height 23
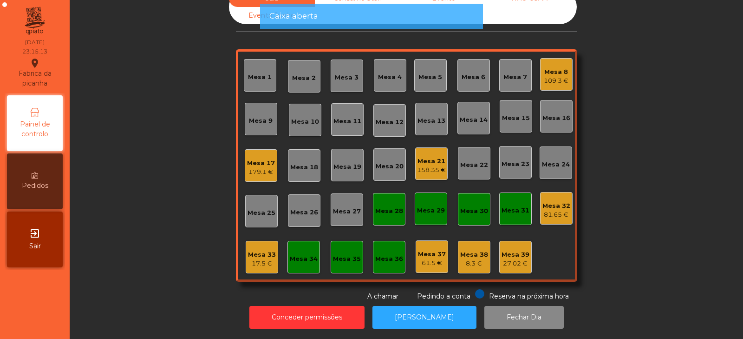
click at [253, 250] on div "Mesa 33" at bounding box center [262, 254] width 28 height 9
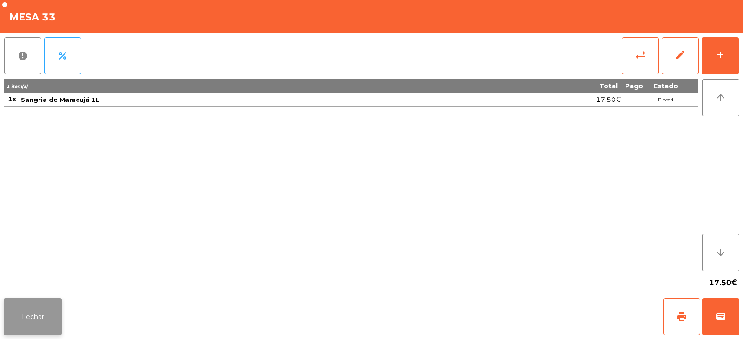
click at [31, 320] on button "Fechar" at bounding box center [33, 316] width 58 height 37
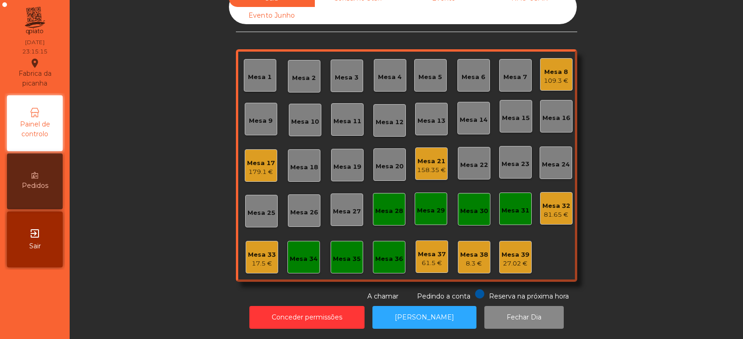
click at [256, 160] on div "Mesa 17" at bounding box center [261, 162] width 28 height 9
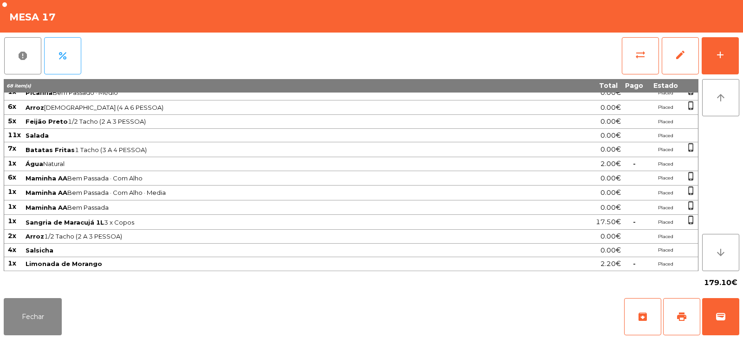
scroll to position [0, 0]
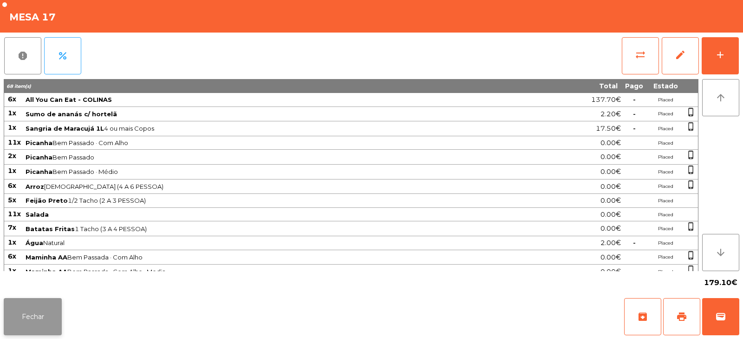
click at [42, 314] on button "Fechar" at bounding box center [33, 316] width 58 height 37
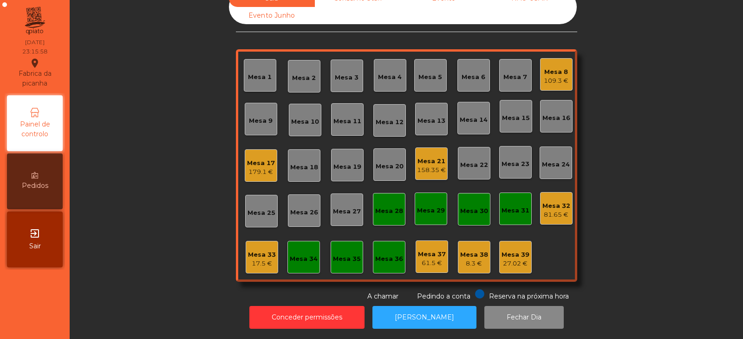
click at [256, 167] on div "179.1 €" at bounding box center [261, 171] width 28 height 9
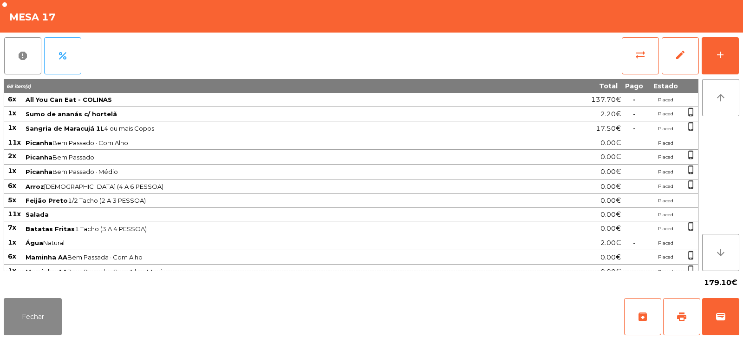
scroll to position [79, 0]
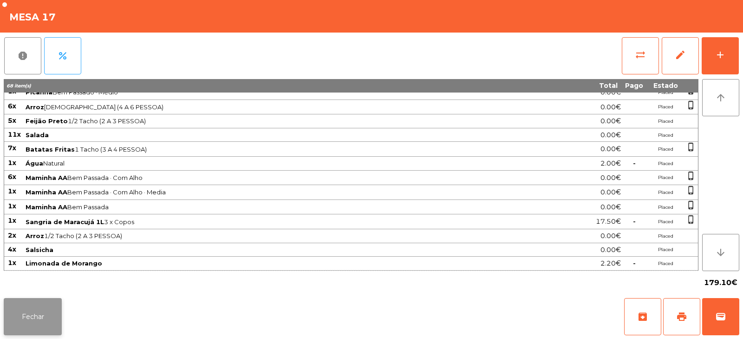
click at [27, 325] on button "Fechar" at bounding box center [33, 316] width 58 height 37
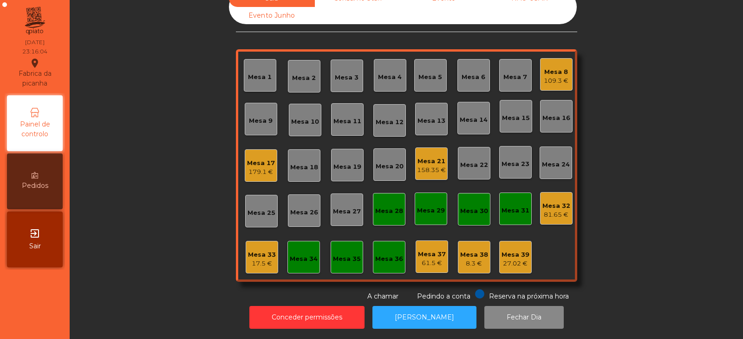
click at [260, 158] on div "Mesa 17" at bounding box center [261, 162] width 28 height 9
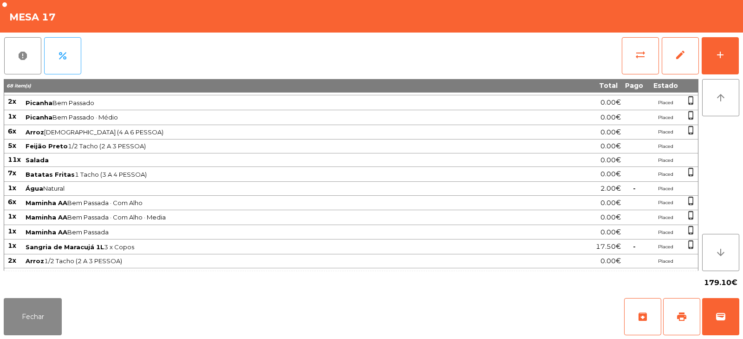
scroll to position [55, 0]
click at [29, 310] on button "Fechar" at bounding box center [33, 316] width 58 height 37
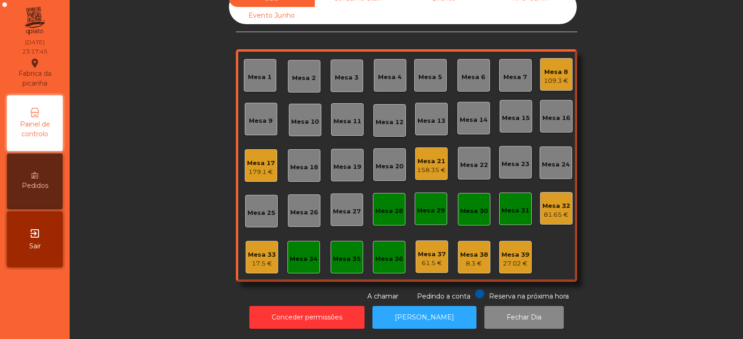
click at [430, 165] on div "158.35 €" at bounding box center [431, 169] width 29 height 9
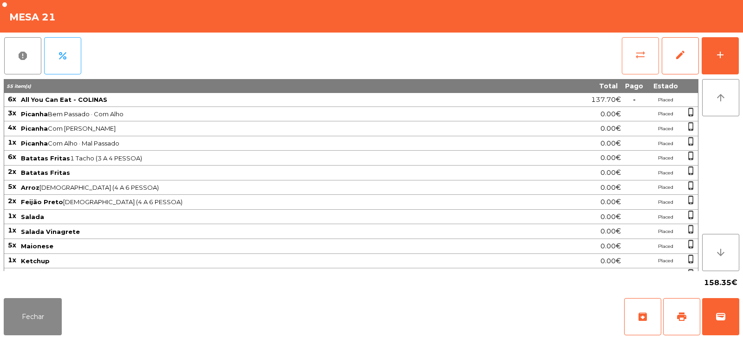
click at [640, 52] on span "sync_alt" at bounding box center [640, 54] width 11 height 11
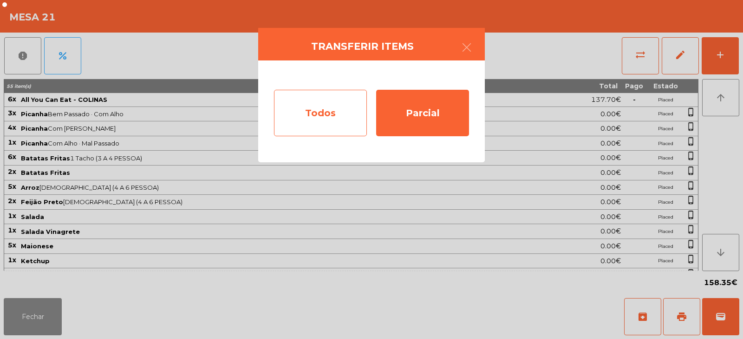
click at [317, 111] on div "Todos" at bounding box center [320, 113] width 93 height 46
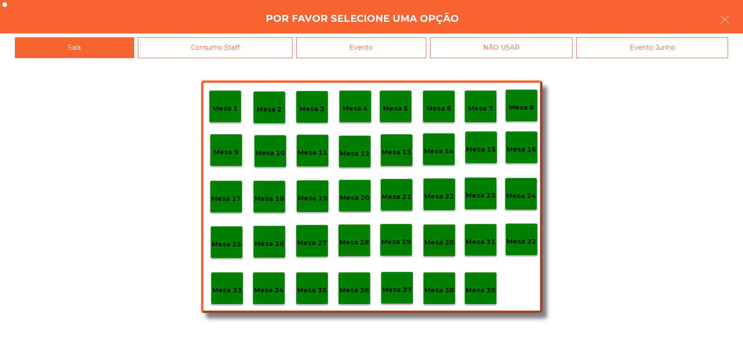
click at [397, 54] on div "Evento" at bounding box center [361, 47] width 130 height 21
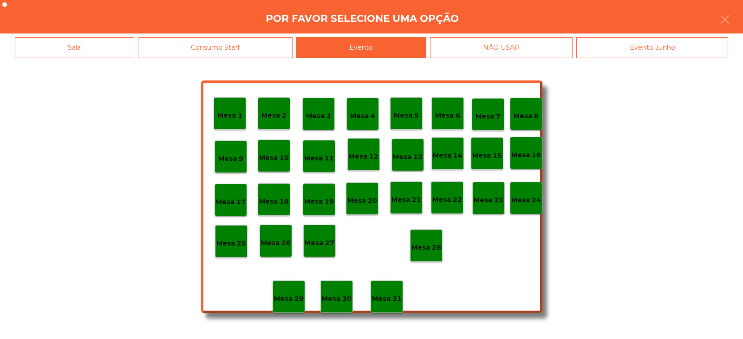
click at [427, 255] on div "Mesa 28" at bounding box center [426, 245] width 33 height 33
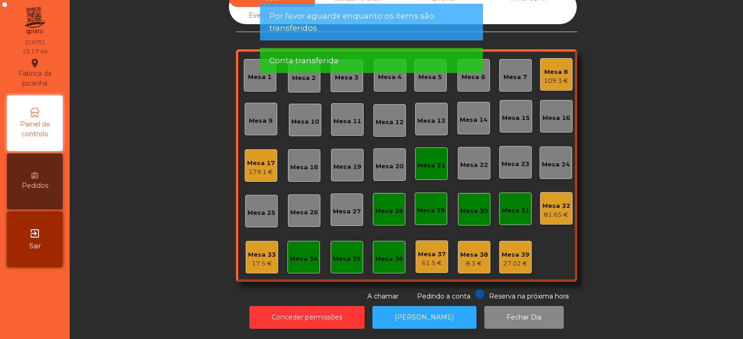
click at [557, 210] on div "81.65 €" at bounding box center [557, 214] width 28 height 9
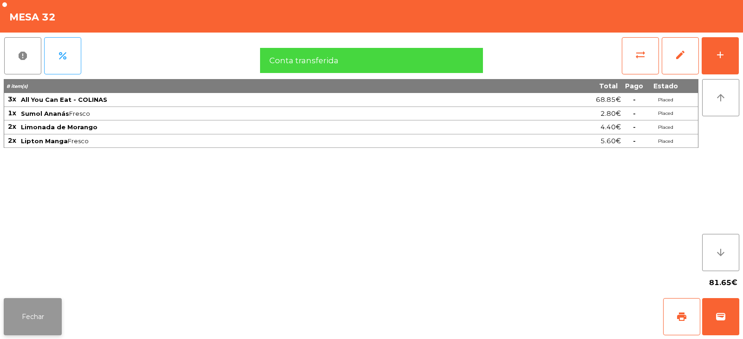
click at [44, 318] on button "Fechar" at bounding box center [33, 316] width 58 height 37
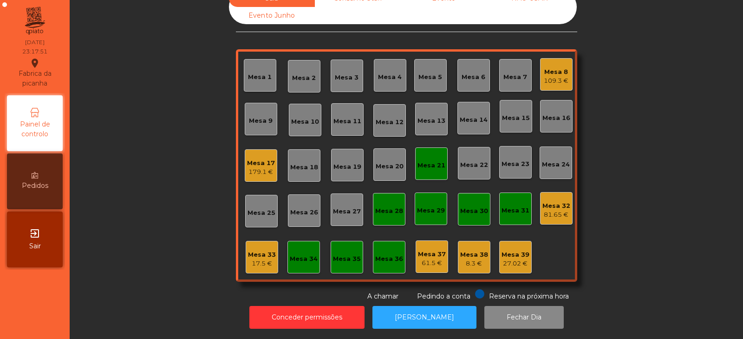
click at [254, 259] on div "17.5 €" at bounding box center [262, 263] width 28 height 9
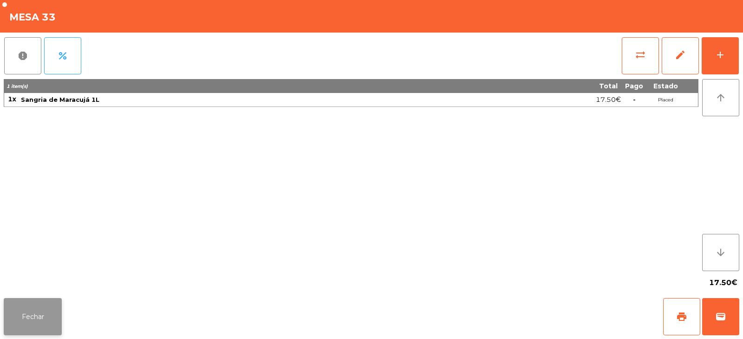
click at [50, 307] on button "Fechar" at bounding box center [33, 316] width 58 height 37
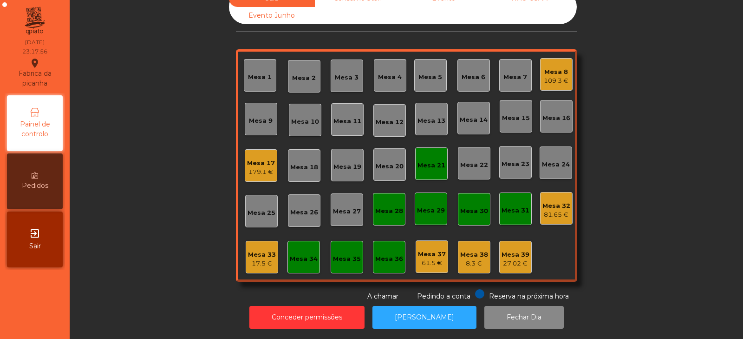
click at [427, 161] on div "Mesa 21" at bounding box center [432, 165] width 28 height 9
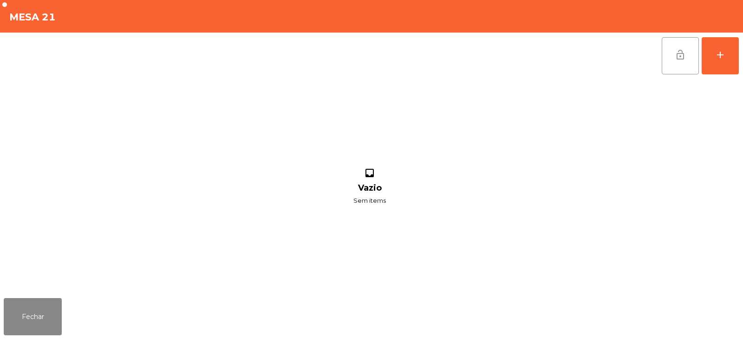
click at [669, 62] on button "lock_open" at bounding box center [680, 55] width 37 height 37
click at [50, 312] on button "Fechar" at bounding box center [33, 316] width 58 height 37
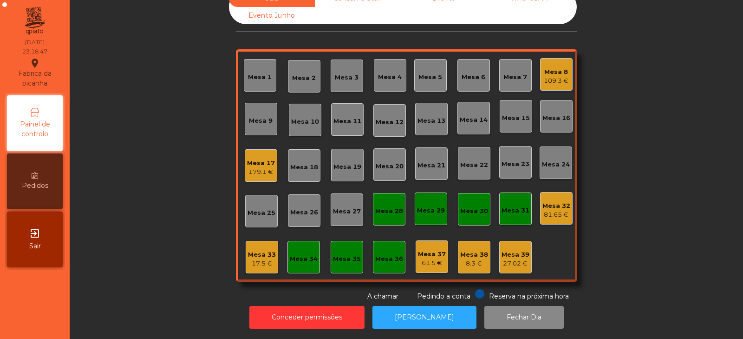
scroll to position [0, 0]
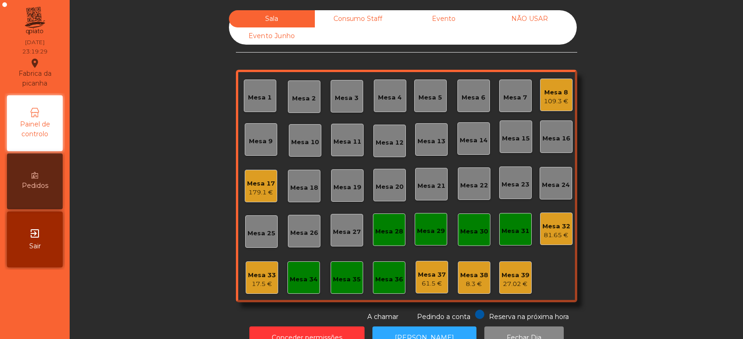
click at [558, 100] on div "109.3 €" at bounding box center [556, 101] width 25 height 9
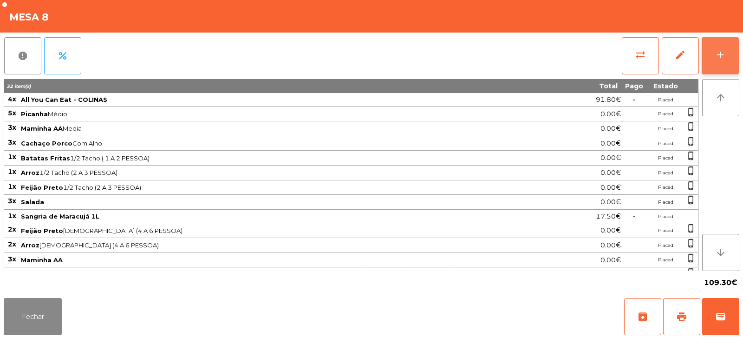
click at [723, 54] on div "add" at bounding box center [720, 54] width 11 height 11
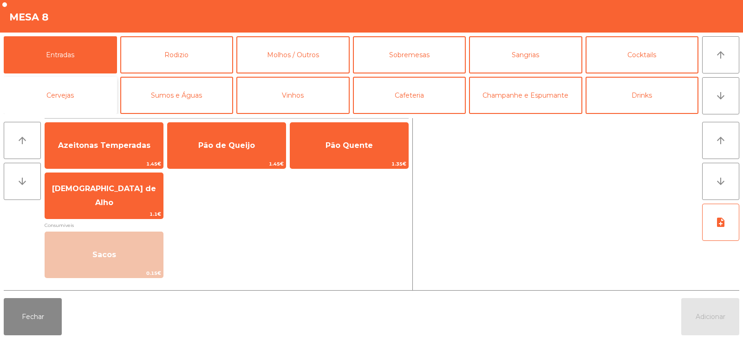
click at [76, 100] on button "Cervejas" at bounding box center [60, 95] width 113 height 37
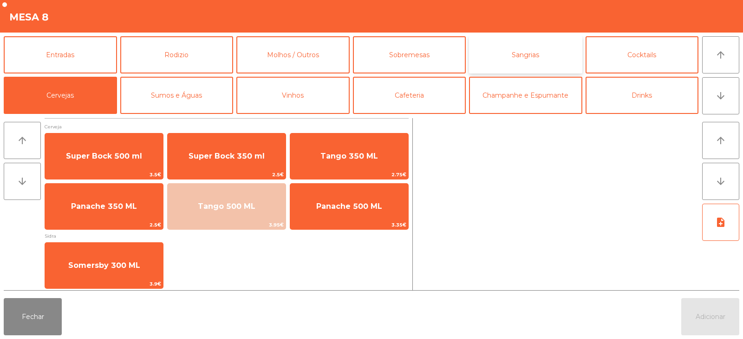
click at [528, 50] on button "Sangrias" at bounding box center [525, 54] width 113 height 37
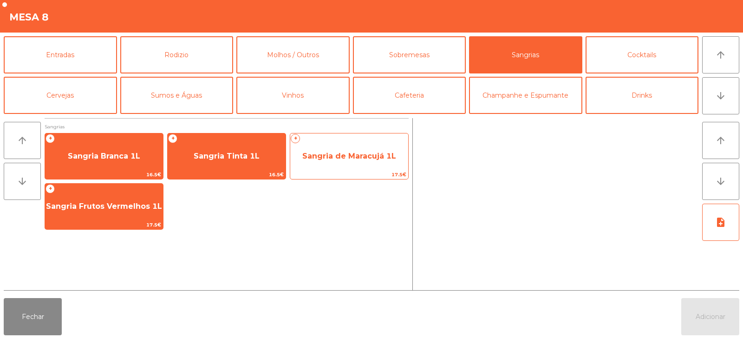
click at [349, 154] on span "Sangria de Maracujá 1L" at bounding box center [349, 155] width 94 height 9
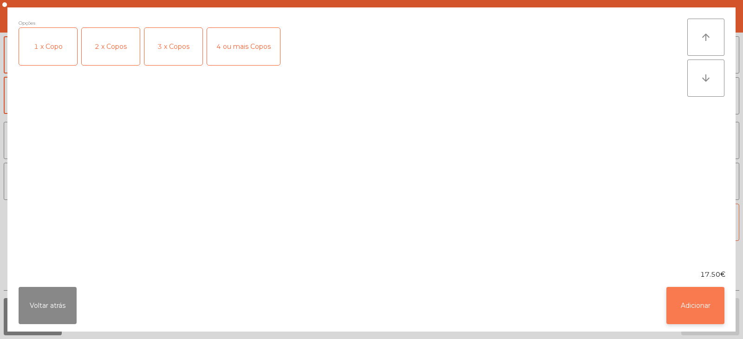
click at [682, 314] on button "Adicionar" at bounding box center [696, 305] width 58 height 37
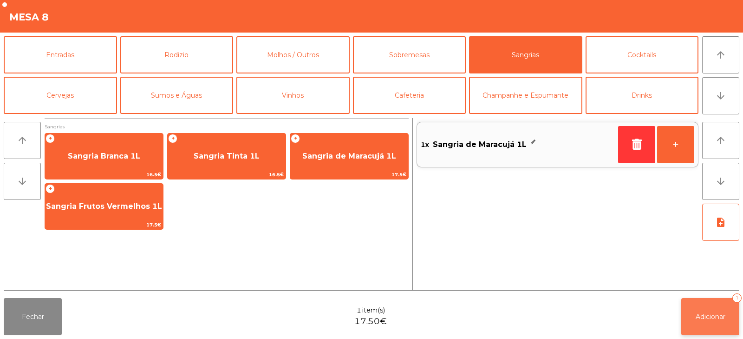
click at [697, 315] on span "Adicionar" at bounding box center [711, 316] width 30 height 8
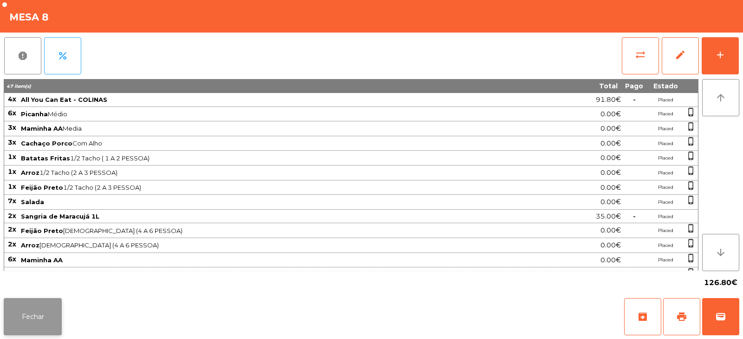
click at [31, 325] on button "Fechar" at bounding box center [33, 316] width 58 height 37
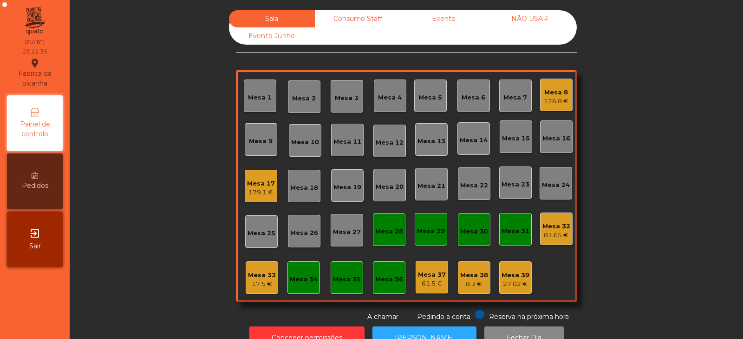
click at [359, 17] on div "Consumo Staff" at bounding box center [358, 18] width 86 height 17
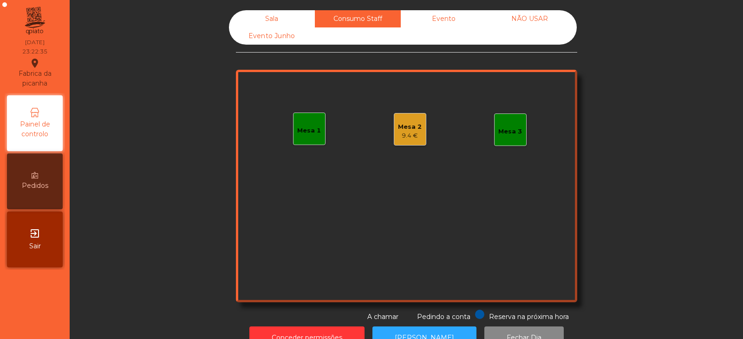
click at [452, 17] on div "Evento" at bounding box center [444, 18] width 86 height 17
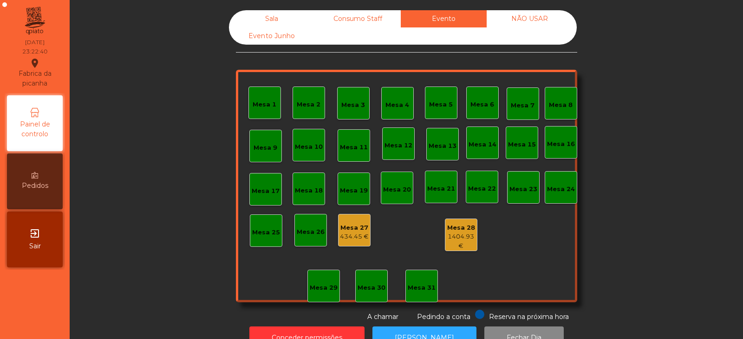
click at [277, 13] on div "Sala" at bounding box center [272, 18] width 86 height 17
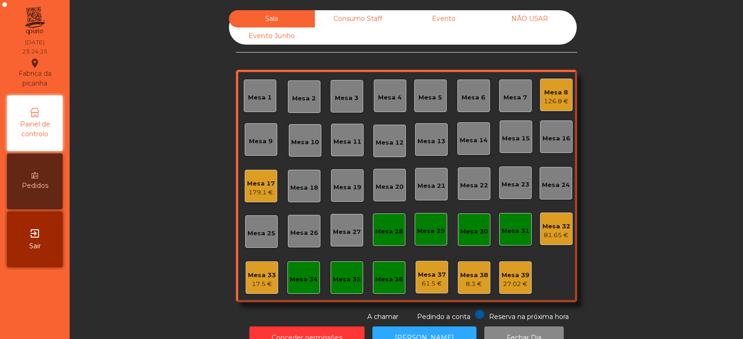
click at [261, 273] on div "Mesa 33" at bounding box center [262, 274] width 28 height 9
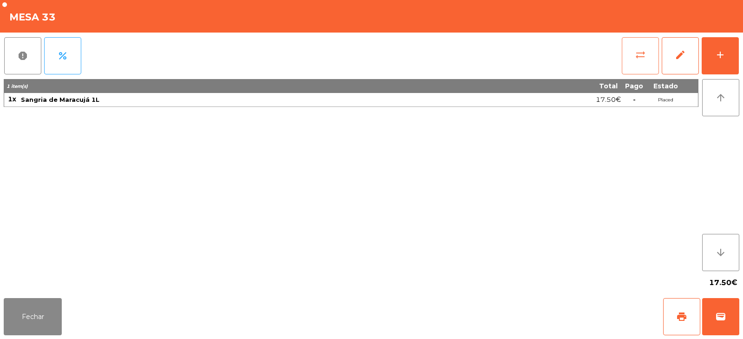
click at [635, 58] on button "sync_alt" at bounding box center [640, 55] width 37 height 37
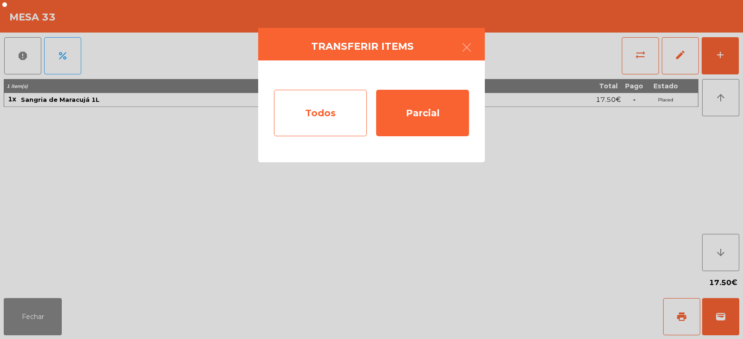
click at [288, 115] on div "Todos" at bounding box center [320, 113] width 93 height 46
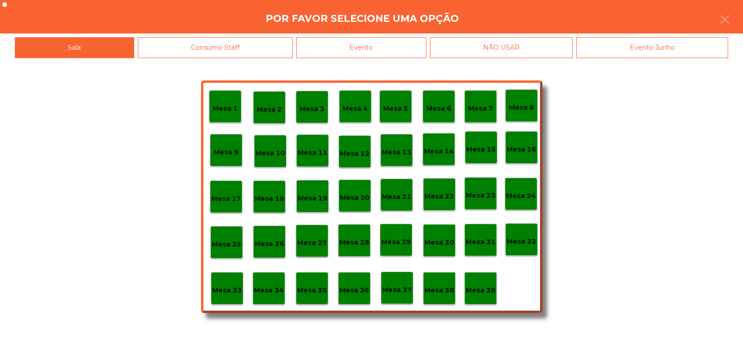
click at [337, 51] on div "Evento" at bounding box center [361, 47] width 130 height 21
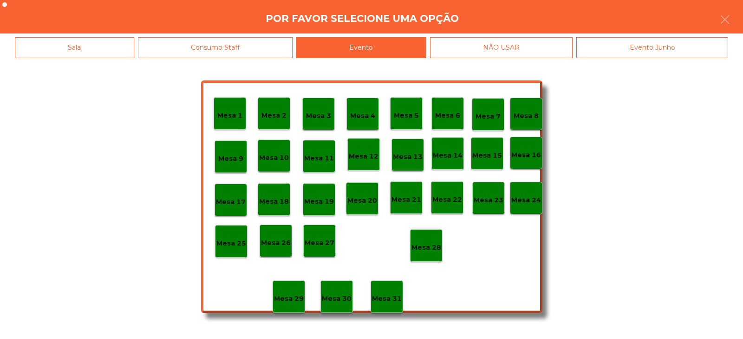
click at [425, 247] on p "Mesa 28" at bounding box center [427, 247] width 30 height 11
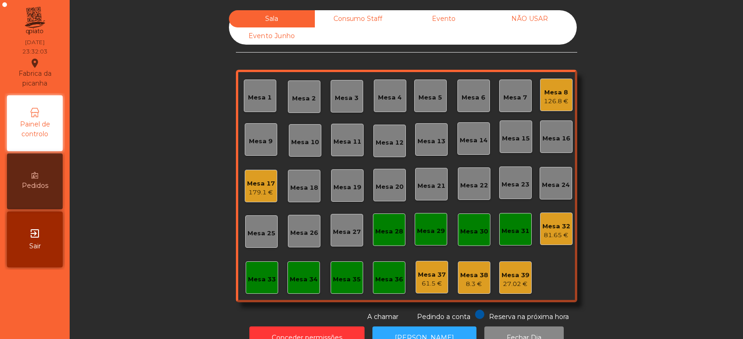
click at [352, 199] on div "Mesa 19" at bounding box center [347, 185] width 33 height 33
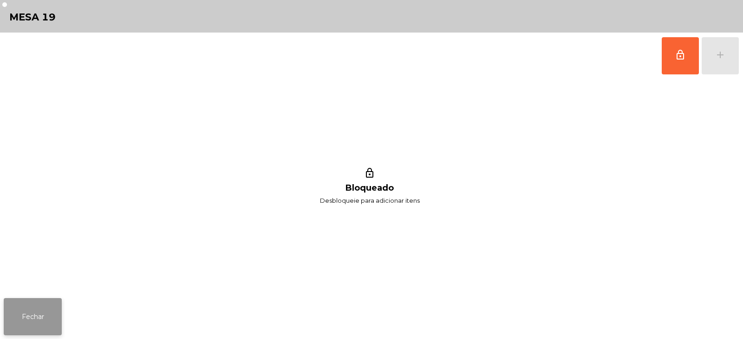
click at [39, 315] on button "Fechar" at bounding box center [33, 316] width 58 height 37
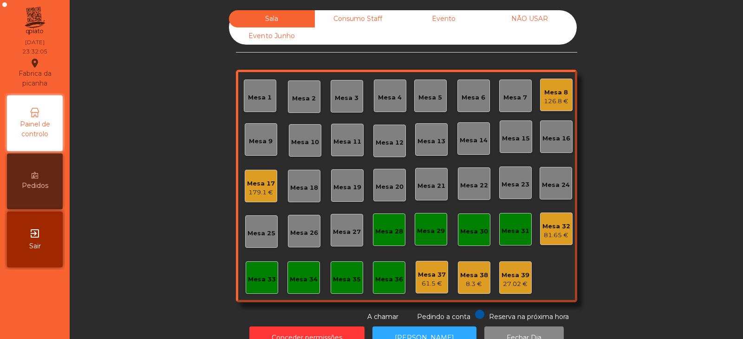
click at [40, 312] on nav "Fabrica da picanha location_on [DATE] 23:32:05 Painel de controlo Pedidos exit_…" at bounding box center [35, 169] width 70 height 339
click at [48, 315] on nav "Fabrica da picanha location_on [DATE] 23:32:06 Painel de controlo Pedidos exit_…" at bounding box center [35, 169] width 70 height 339
click at [40, 305] on nav "Fabrica da picanha location_on [DATE] 23:32:07 Painel de controlo Pedidos exit_…" at bounding box center [35, 169] width 70 height 339
click at [29, 316] on nav "Fabrica da picanha location_on [DATE] 23:32:07 Painel de controlo Pedidos exit_…" at bounding box center [35, 169] width 70 height 339
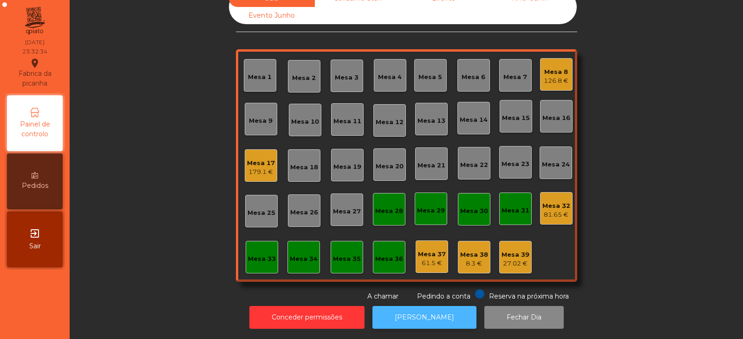
click at [421, 306] on button "[PERSON_NAME]" at bounding box center [425, 317] width 104 height 23
click at [418, 317] on button "[PERSON_NAME]" at bounding box center [425, 317] width 104 height 23
click at [254, 167] on div "179.1 €" at bounding box center [261, 171] width 28 height 9
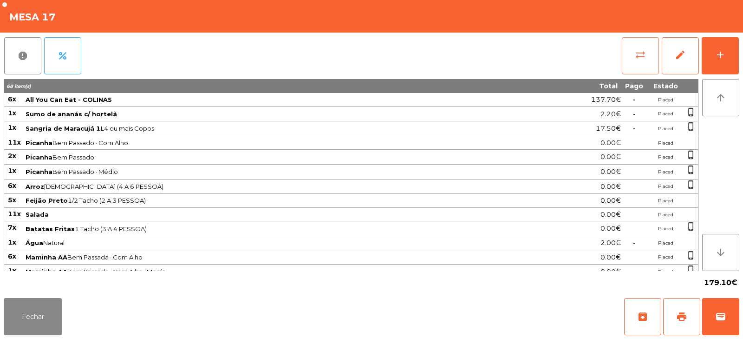
click at [627, 59] on button "sync_alt" at bounding box center [640, 55] width 37 height 37
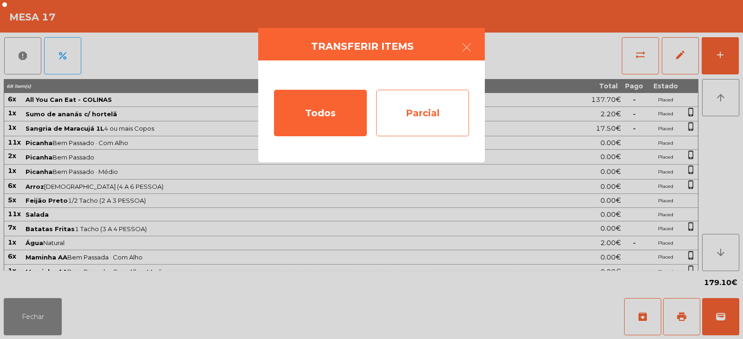
click at [406, 114] on div "Parcial" at bounding box center [422, 113] width 93 height 46
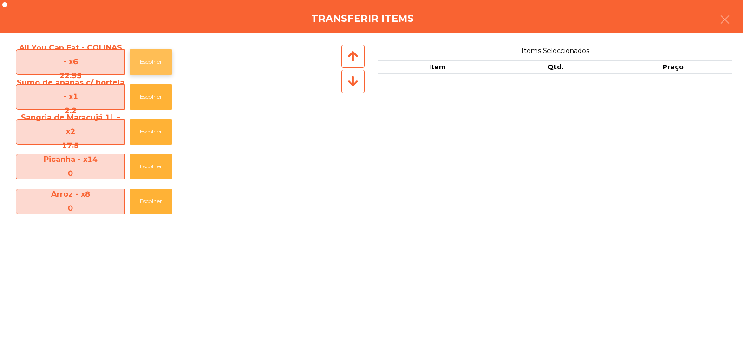
click at [150, 56] on button "Escolher" at bounding box center [151, 62] width 43 height 26
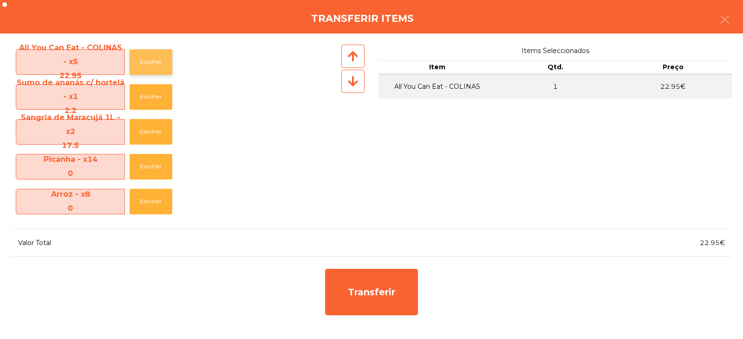
click at [144, 68] on button "Escolher" at bounding box center [151, 62] width 43 height 26
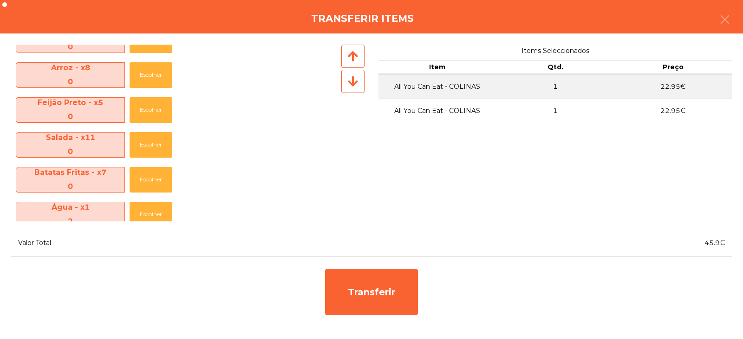
scroll to position [0, 0]
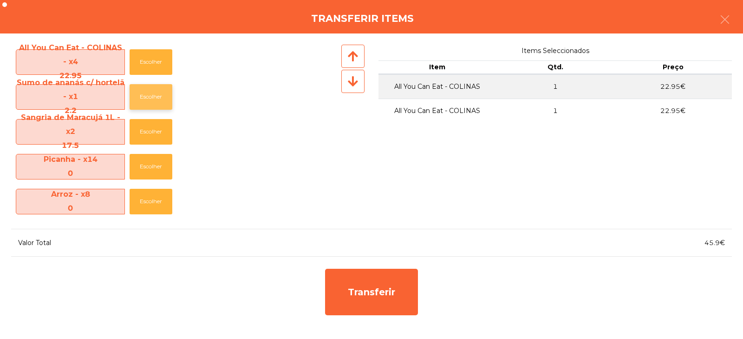
click at [142, 98] on button "Escolher" at bounding box center [151, 97] width 43 height 26
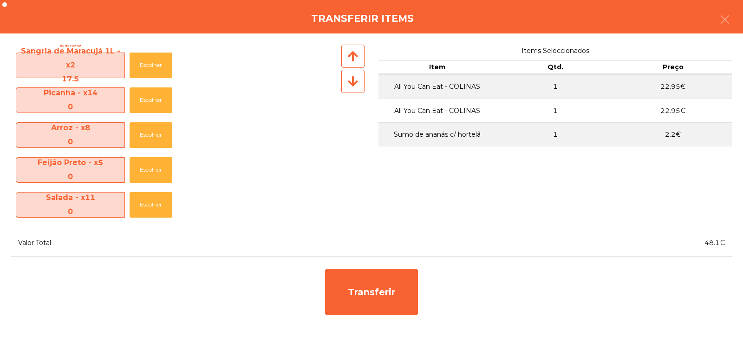
scroll to position [207, 0]
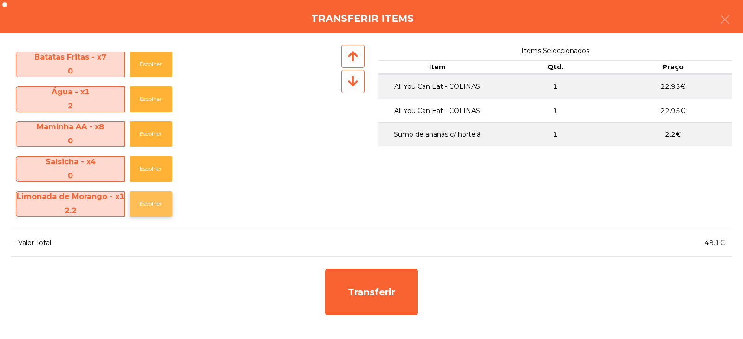
click at [142, 206] on button "Escolher" at bounding box center [151, 204] width 43 height 26
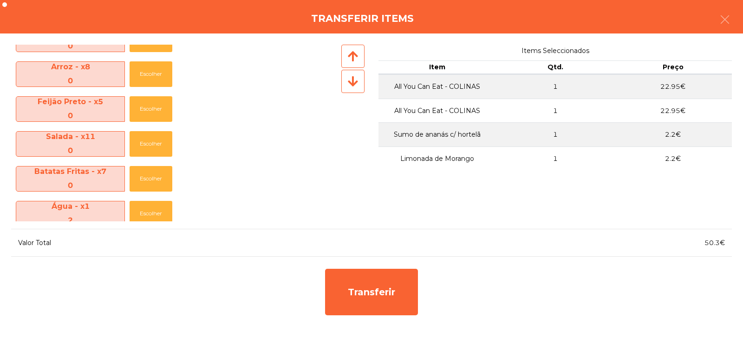
scroll to position [0, 0]
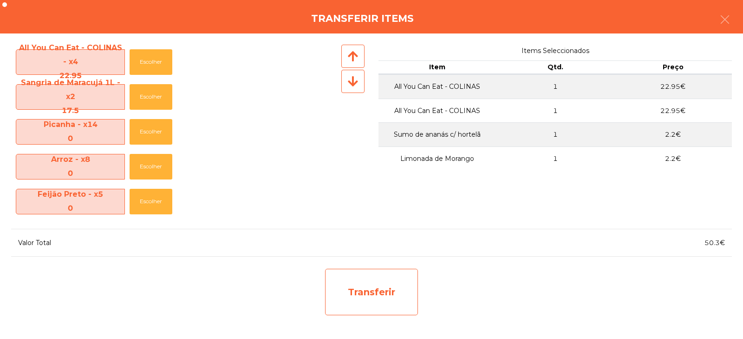
click at [357, 277] on div "Transferir" at bounding box center [371, 292] width 93 height 46
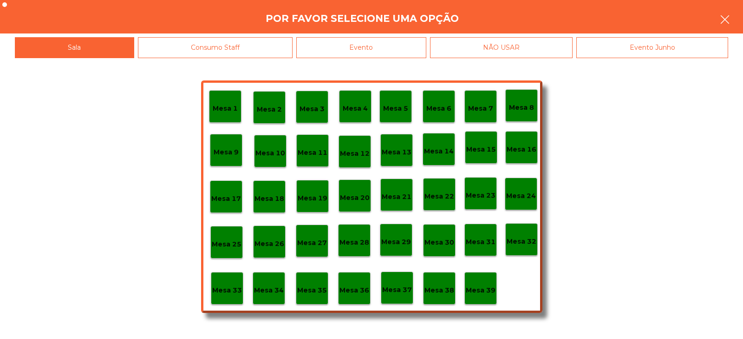
click at [733, 19] on button "button" at bounding box center [725, 21] width 26 height 28
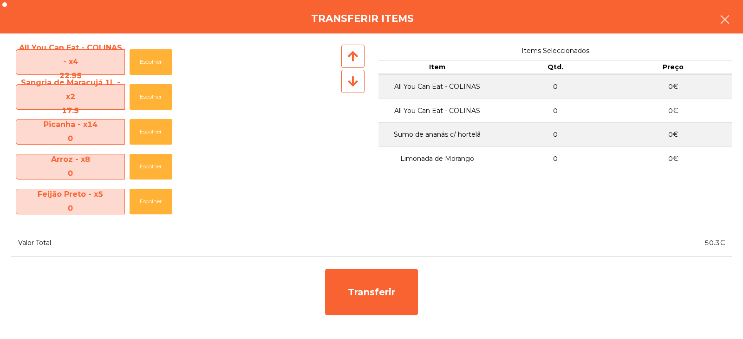
click at [726, 15] on icon "button" at bounding box center [725, 19] width 11 height 11
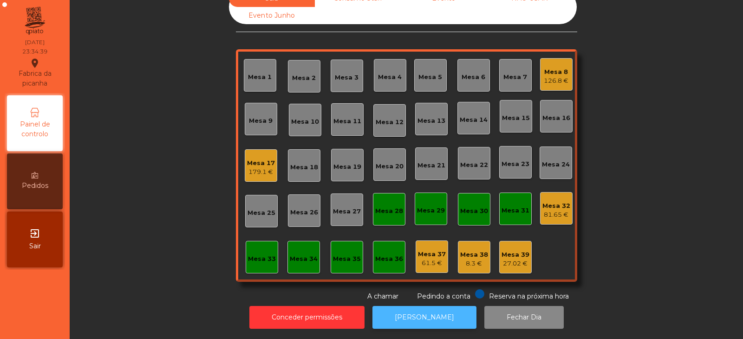
click at [431, 309] on button "[PERSON_NAME]" at bounding box center [425, 317] width 104 height 23
click at [404, 306] on button "[PERSON_NAME]" at bounding box center [425, 317] width 104 height 23
click at [547, 210] on div "81.65 €" at bounding box center [557, 214] width 28 height 9
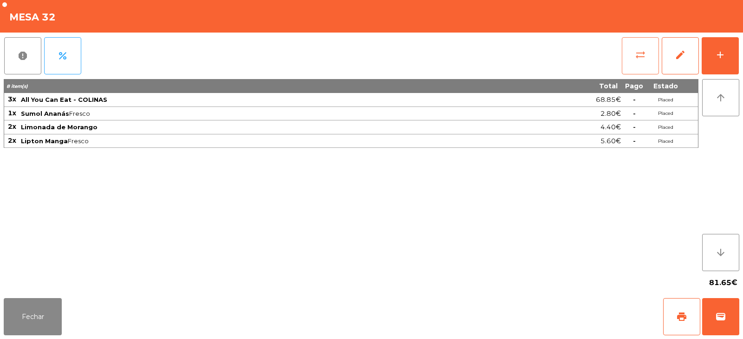
click at [624, 66] on button "sync_alt" at bounding box center [640, 55] width 37 height 37
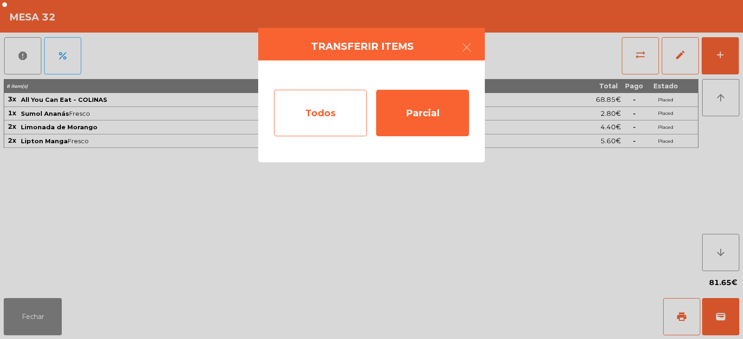
click at [295, 116] on div "Todos" at bounding box center [320, 113] width 93 height 46
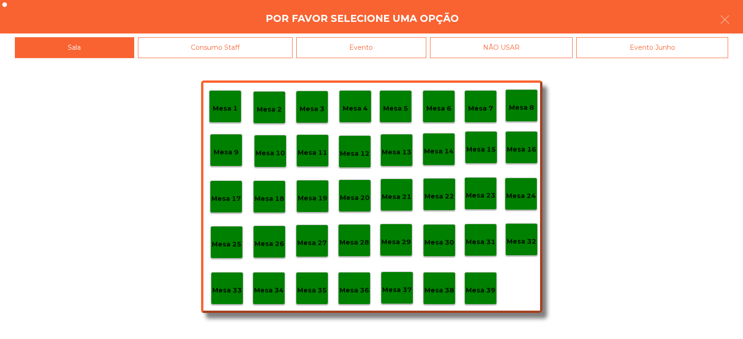
click at [231, 200] on p "Mesa 17" at bounding box center [226, 198] width 30 height 11
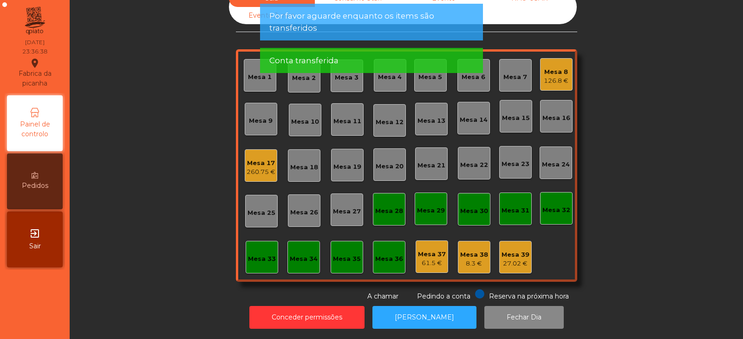
click at [258, 167] on div "260.75 €" at bounding box center [261, 171] width 29 height 9
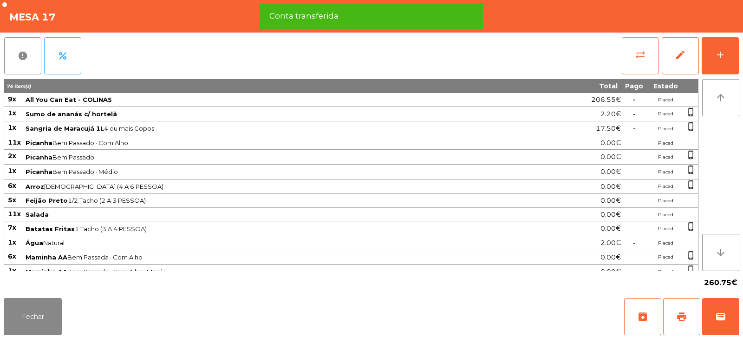
click at [632, 69] on button "sync_alt" at bounding box center [640, 55] width 37 height 37
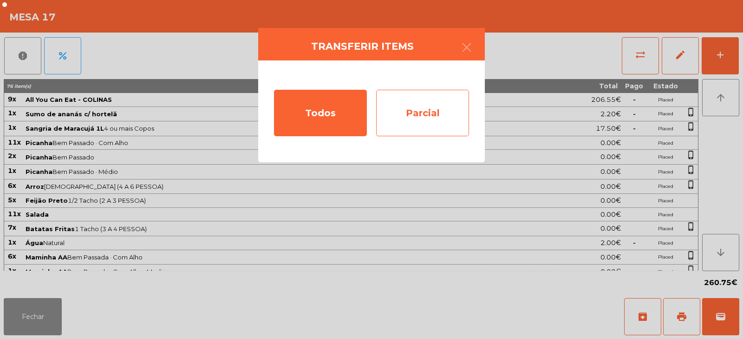
click at [438, 124] on div "Parcial" at bounding box center [422, 113] width 93 height 46
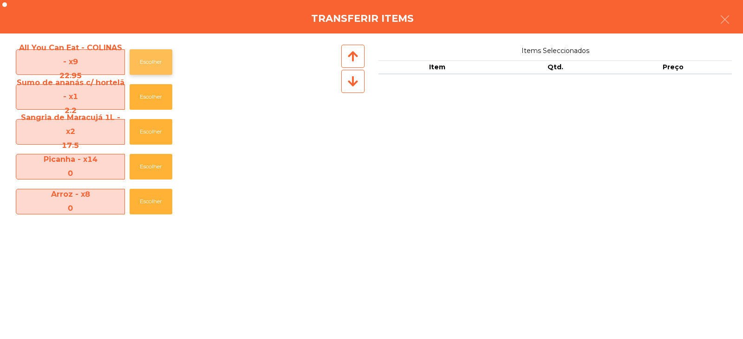
click at [154, 68] on button "Escolher" at bounding box center [151, 62] width 43 height 26
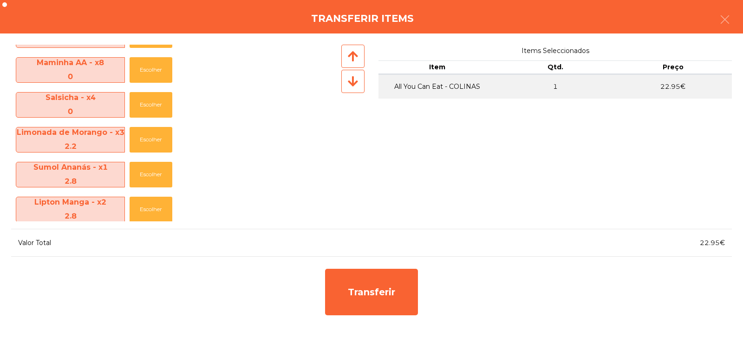
scroll to position [311, 0]
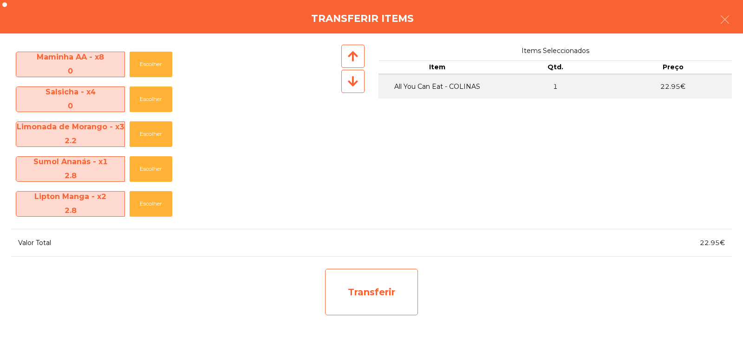
click at [382, 301] on div "Transferir" at bounding box center [371, 292] width 93 height 46
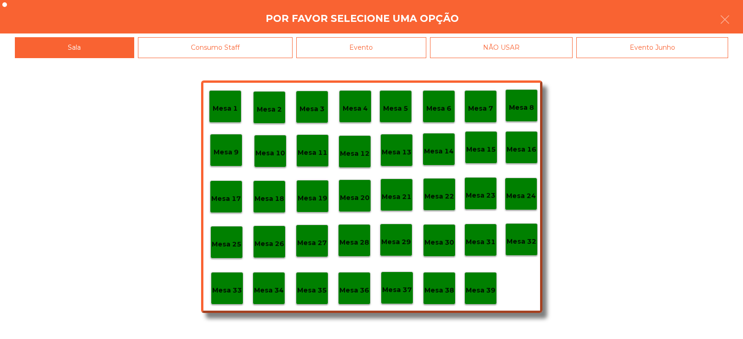
click at [395, 290] on p "Mesa 37" at bounding box center [397, 289] width 30 height 11
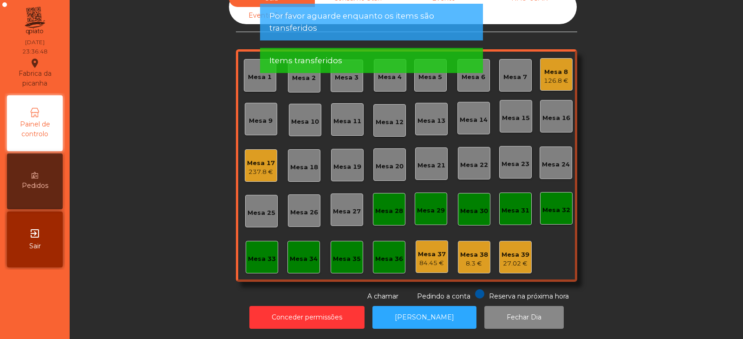
click at [258, 167] on div "237.8 €" at bounding box center [261, 171] width 28 height 9
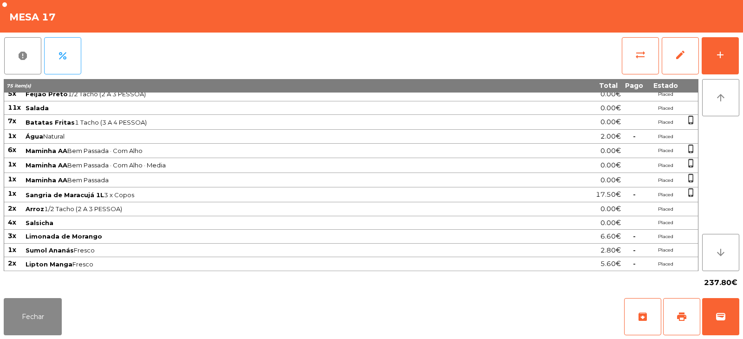
scroll to position [0, 0]
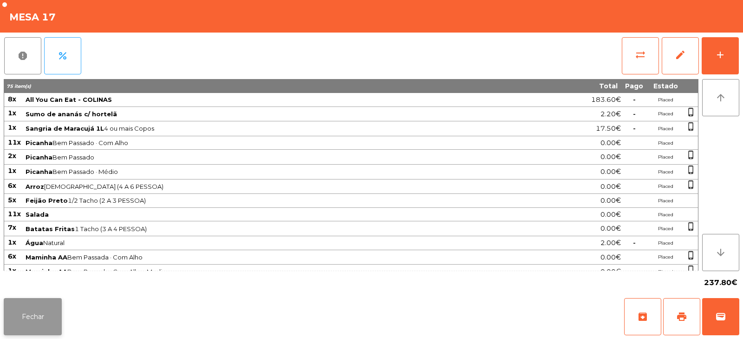
click at [33, 314] on button "Fechar" at bounding box center [33, 316] width 58 height 37
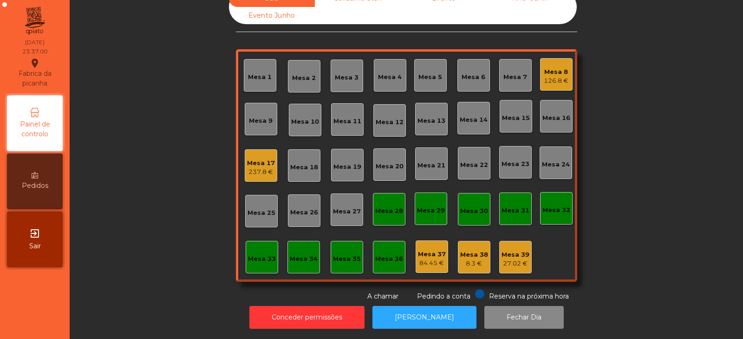
click at [259, 167] on div "237.8 €" at bounding box center [261, 171] width 28 height 9
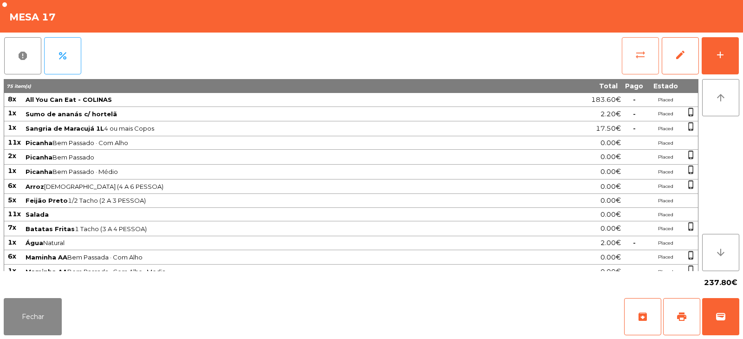
click at [643, 59] on span "sync_alt" at bounding box center [640, 54] width 11 height 11
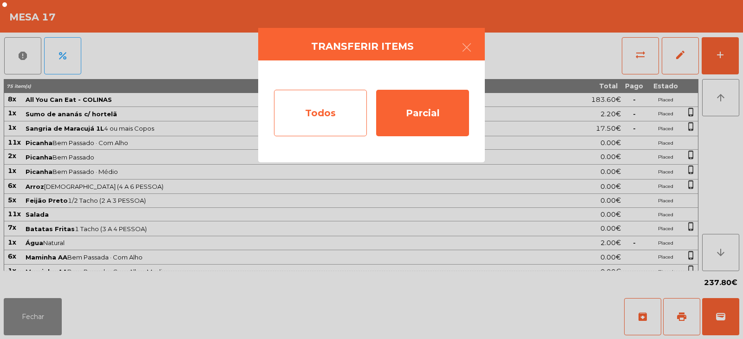
click at [319, 120] on div "Todos" at bounding box center [320, 113] width 93 height 46
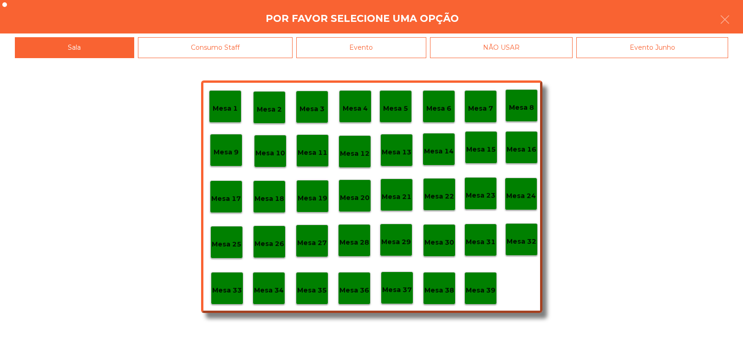
click at [362, 40] on div "Evento" at bounding box center [361, 47] width 130 height 21
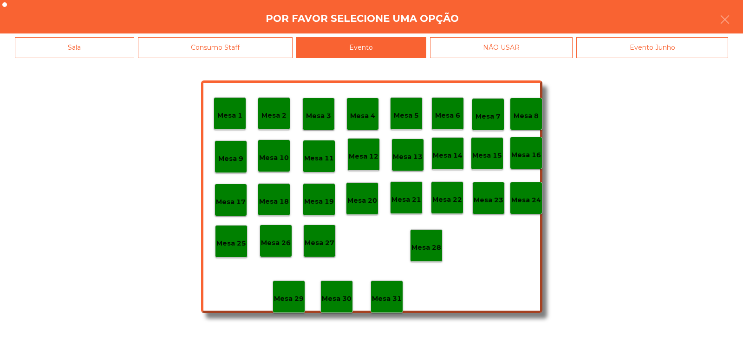
click at [426, 248] on p "Mesa 28" at bounding box center [427, 247] width 30 height 11
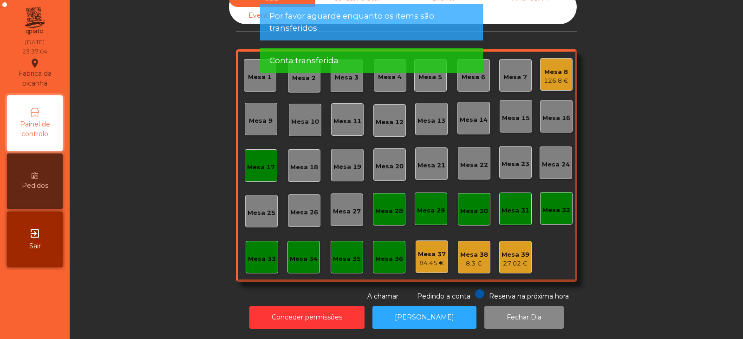
click at [271, 164] on div "Mesa 17" at bounding box center [261, 165] width 33 height 33
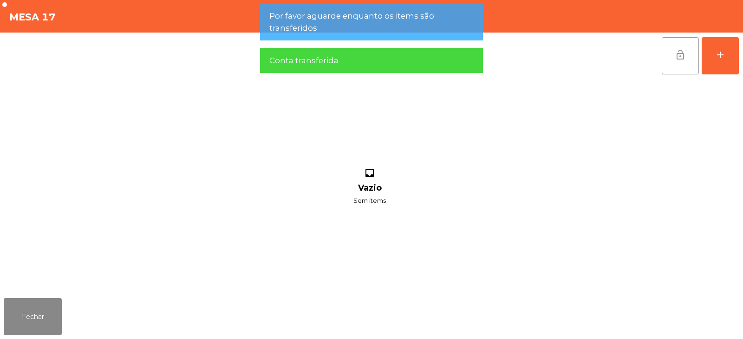
click at [679, 63] on button "lock_open" at bounding box center [680, 55] width 37 height 37
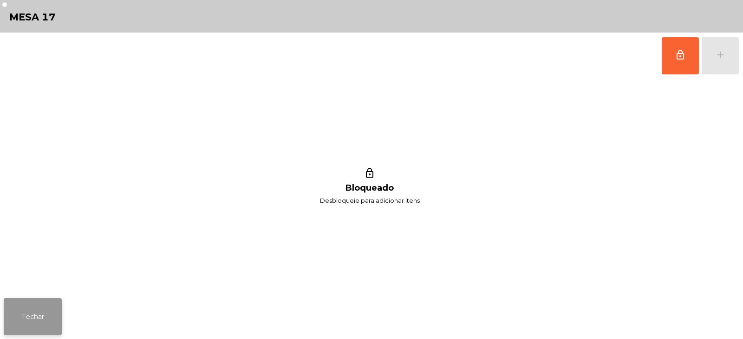
click at [40, 314] on button "Fechar" at bounding box center [33, 316] width 58 height 37
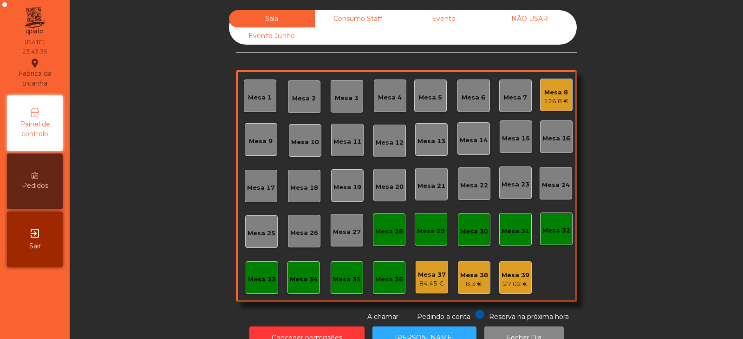
click at [356, 18] on div "Consumo Staff" at bounding box center [358, 18] width 86 height 17
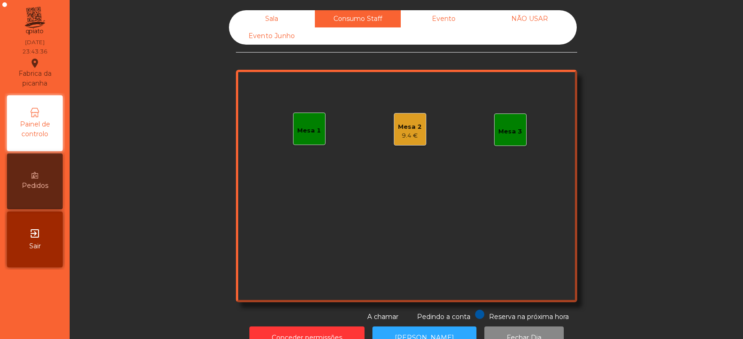
click at [403, 137] on div "9.4 €" at bounding box center [410, 135] width 24 height 9
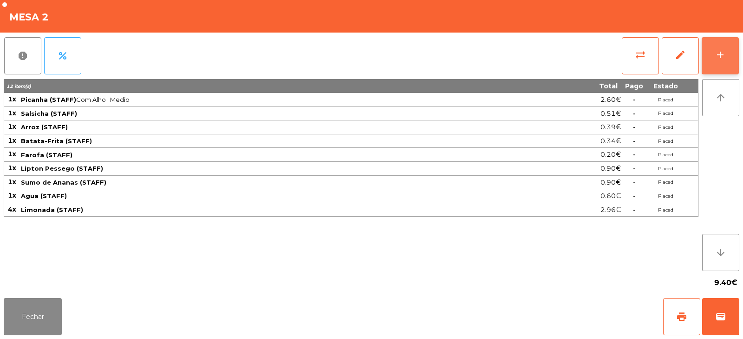
click at [717, 62] on button "add" at bounding box center [720, 55] width 37 height 37
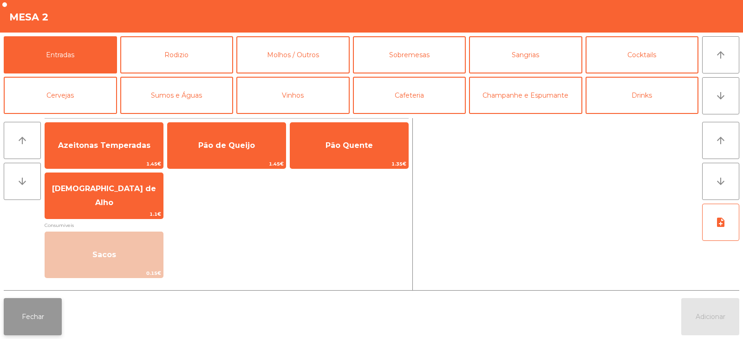
click at [34, 321] on button "Fechar" at bounding box center [33, 316] width 58 height 37
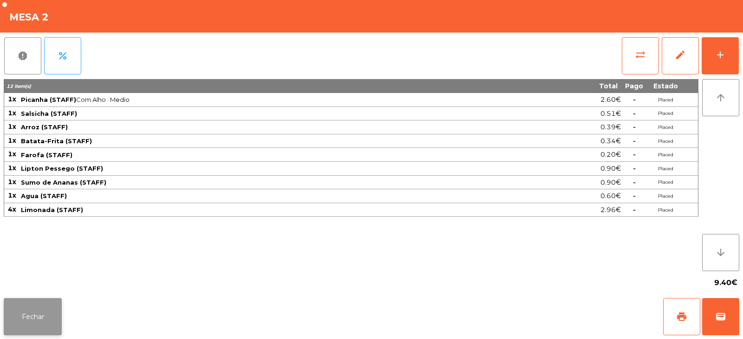
click at [29, 321] on button "Fechar" at bounding box center [33, 316] width 58 height 37
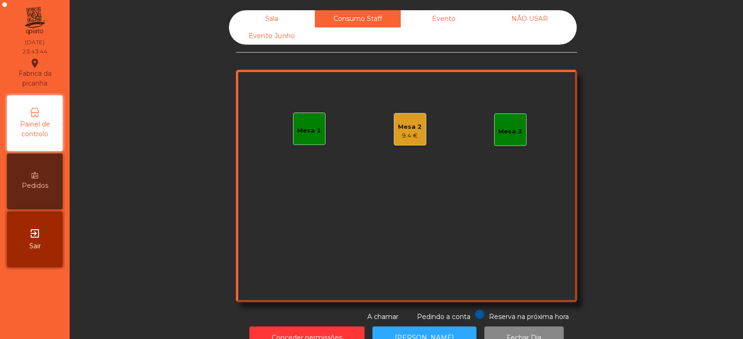
click at [414, 131] on div "9.4 €" at bounding box center [410, 135] width 24 height 9
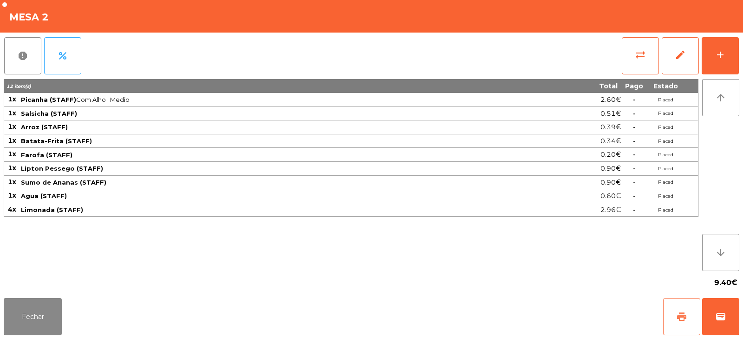
click at [685, 323] on button "print" at bounding box center [681, 316] width 37 height 37
click at [635, 63] on button "sync_alt" at bounding box center [640, 55] width 37 height 37
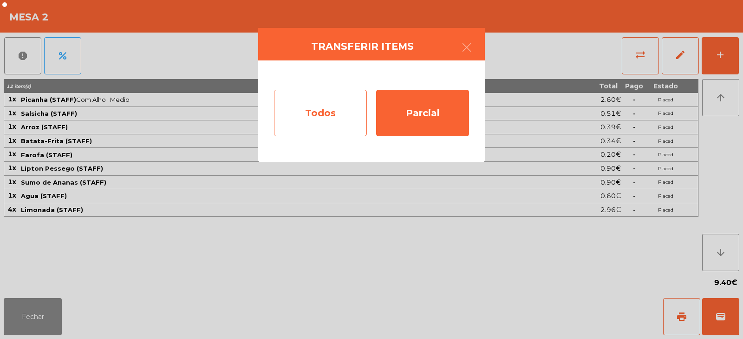
click at [308, 117] on div "Todos" at bounding box center [320, 113] width 93 height 46
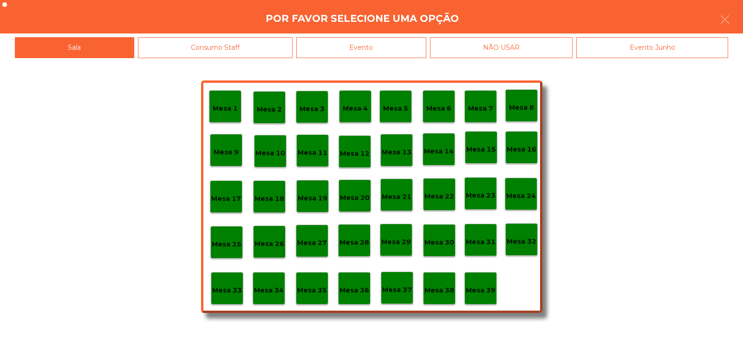
click at [355, 282] on div "Mesa 36" at bounding box center [355, 288] width 30 height 14
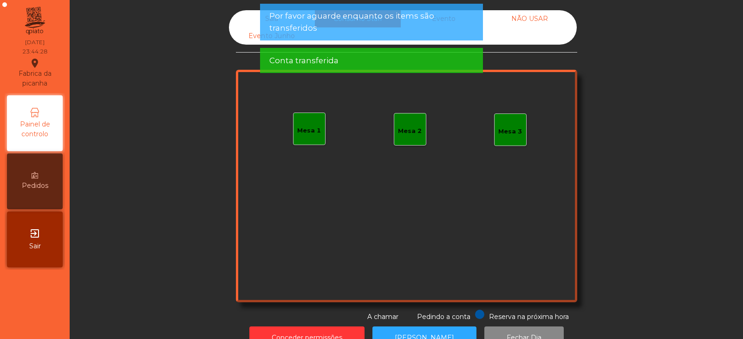
click at [391, 33] on span "Por favor aguarde enquanto os items são transferidos" at bounding box center [371, 21] width 204 height 23
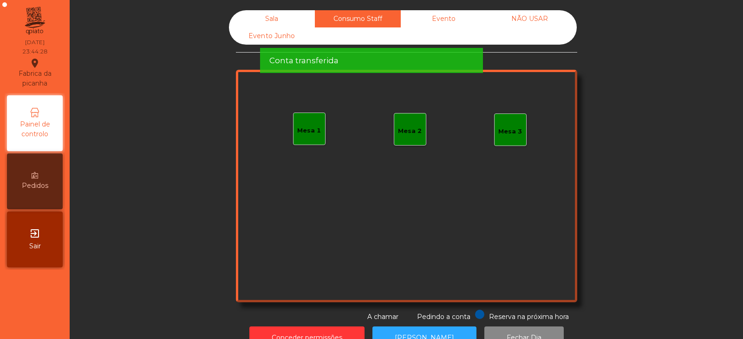
click at [414, 48] on div "Conta transferida" at bounding box center [371, 60] width 223 height 25
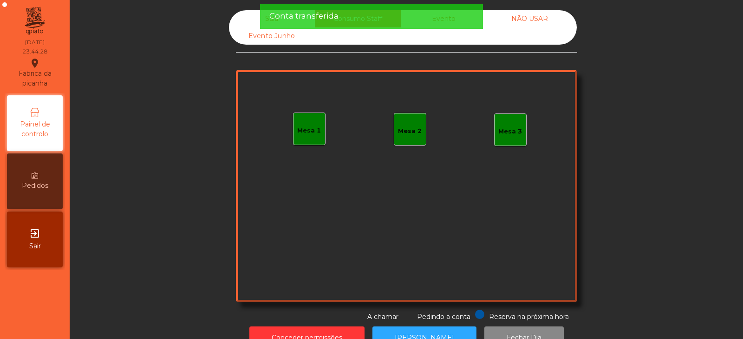
click at [440, 21] on div "Conta transferida" at bounding box center [371, 16] width 204 height 12
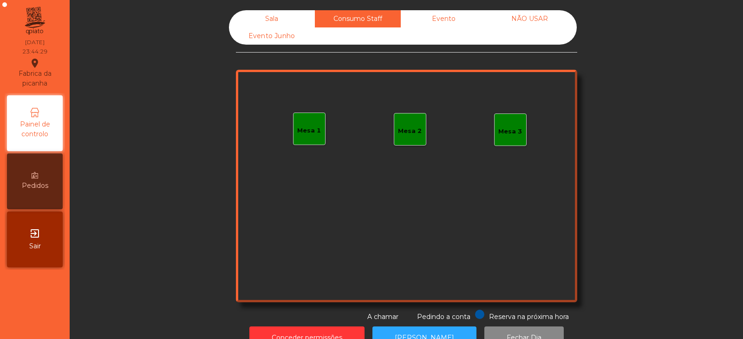
click at [460, 19] on div "Evento" at bounding box center [444, 18] width 86 height 17
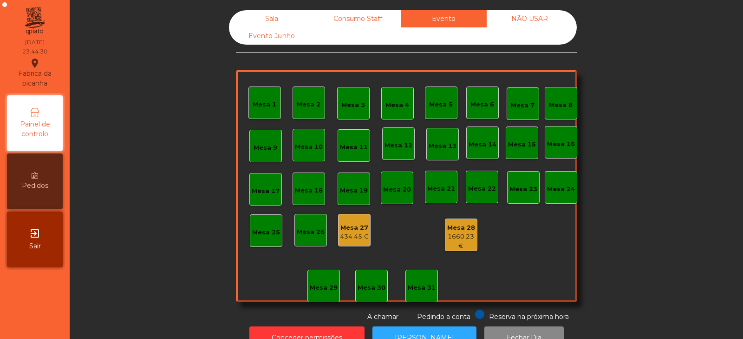
click at [353, 229] on div "Mesa 27" at bounding box center [354, 227] width 29 height 9
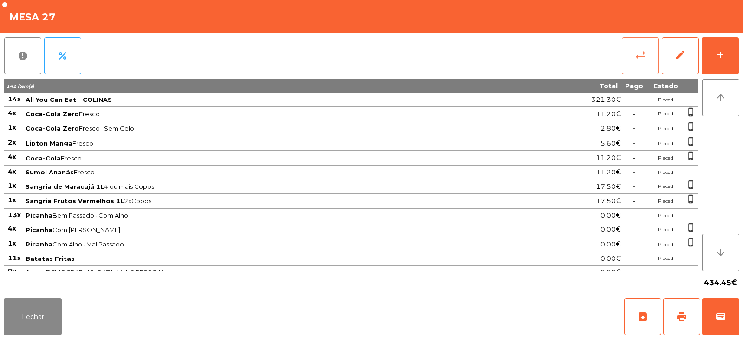
click at [634, 66] on button "sync_alt" at bounding box center [640, 55] width 37 height 37
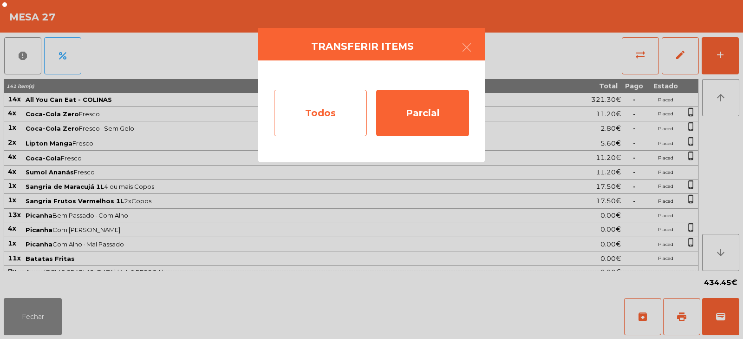
click at [305, 110] on div "Todos" at bounding box center [320, 113] width 93 height 46
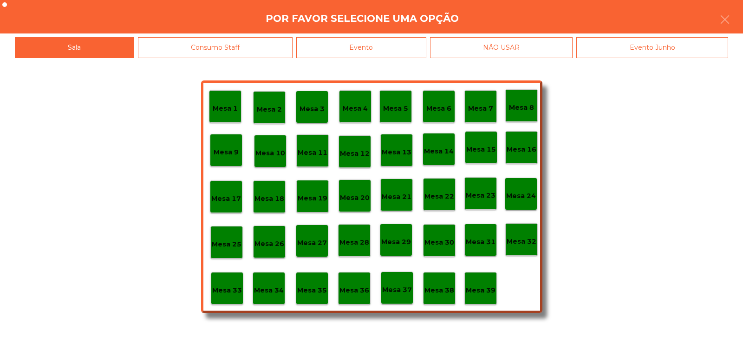
click at [394, 50] on div "Evento" at bounding box center [361, 47] width 130 height 21
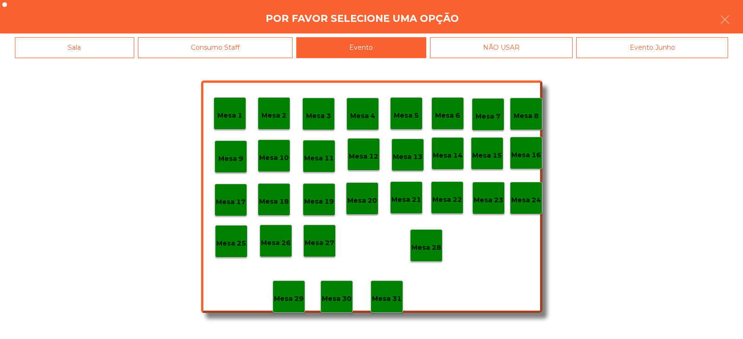
click at [430, 250] on p "Mesa 28" at bounding box center [427, 247] width 30 height 11
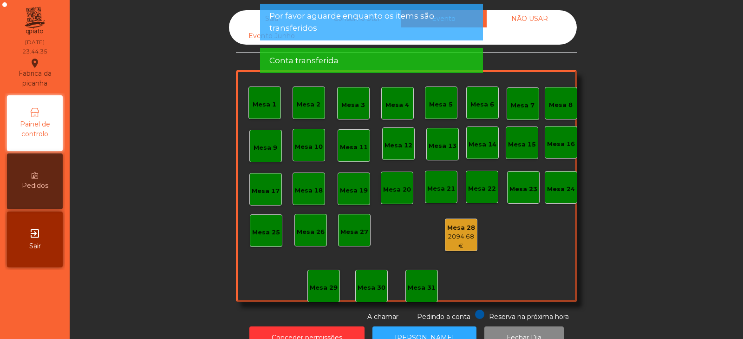
click at [427, 32] on span "Por favor aguarde enquanto os items são transferidos" at bounding box center [371, 21] width 204 height 23
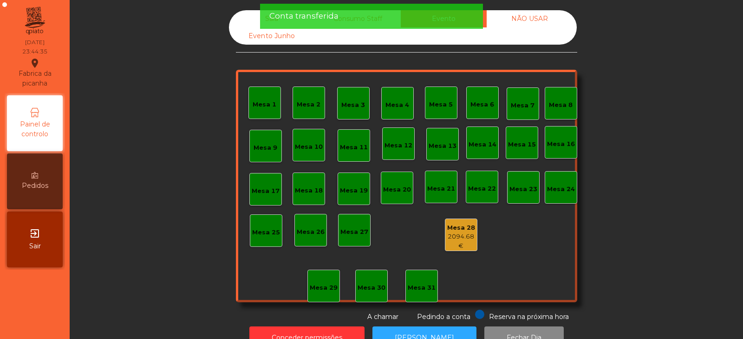
click at [425, 26] on div "Conta transferida" at bounding box center [371, 16] width 223 height 25
click at [447, 18] on div "Conta transferida" at bounding box center [371, 16] width 204 height 12
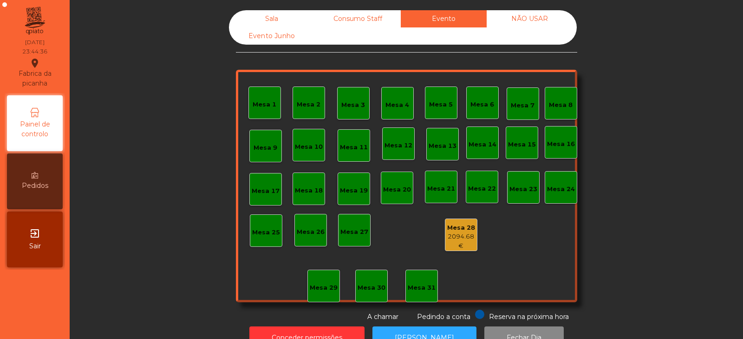
click at [516, 20] on div "NÃO USAR" at bounding box center [530, 18] width 86 height 17
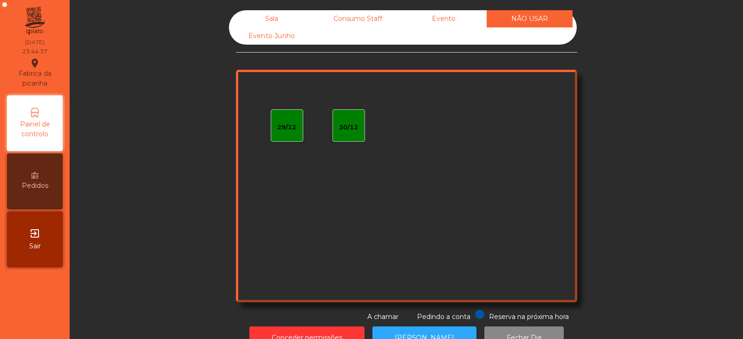
click at [370, 21] on div "Consumo Staff" at bounding box center [358, 18] width 86 height 17
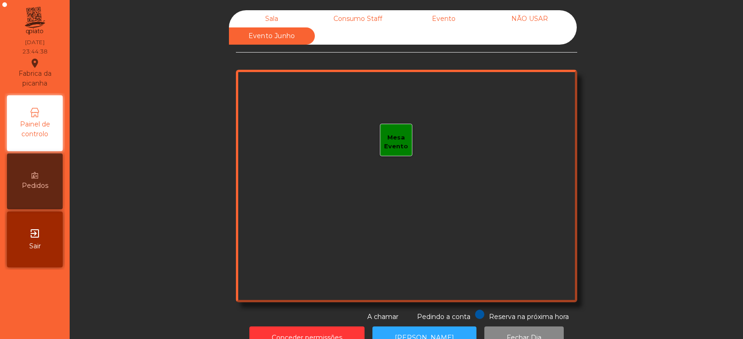
click at [262, 17] on div "Sala" at bounding box center [272, 18] width 86 height 17
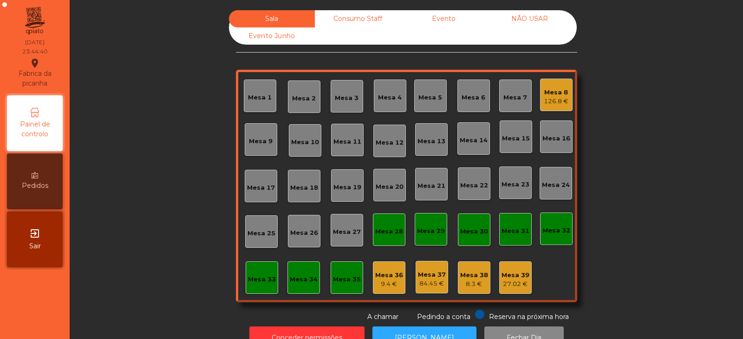
click at [553, 92] on div "Mesa 8" at bounding box center [556, 92] width 25 height 9
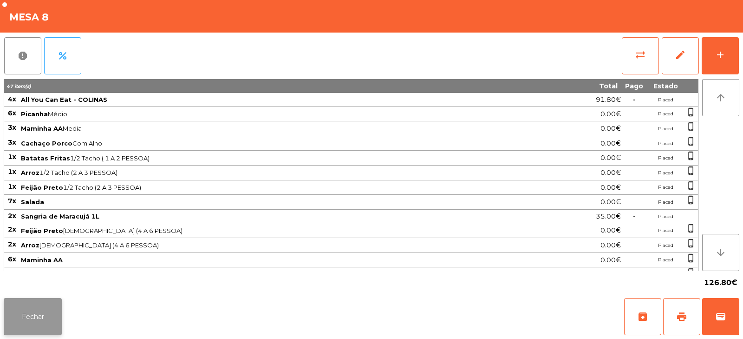
click at [27, 328] on button "Fechar" at bounding box center [33, 316] width 58 height 37
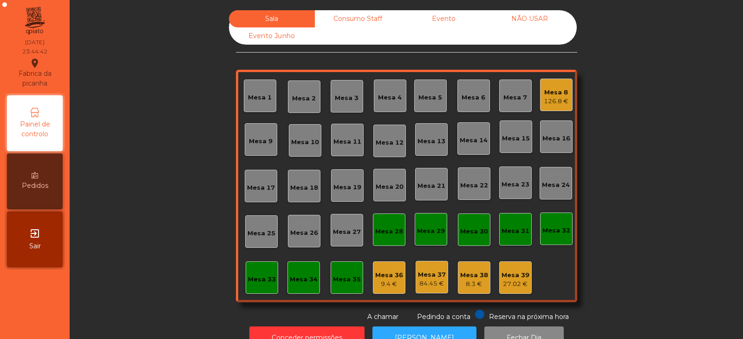
click at [352, 19] on div "Consumo Staff" at bounding box center [358, 18] width 86 height 17
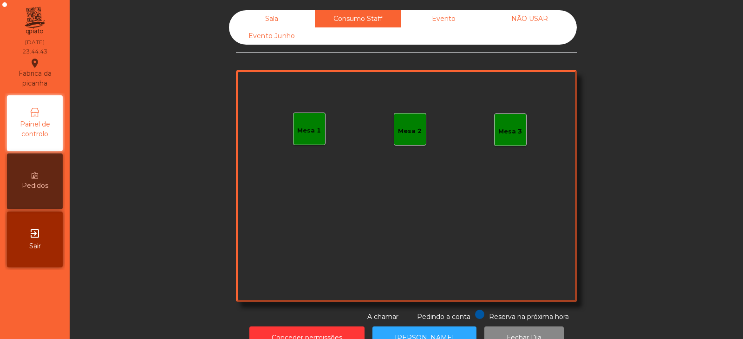
click at [280, 20] on div "Sala" at bounding box center [272, 18] width 86 height 17
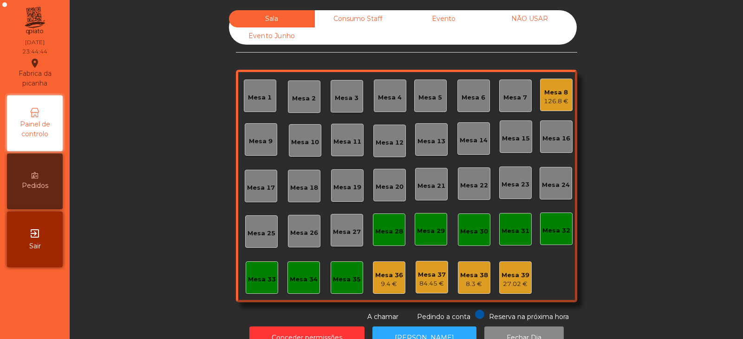
scroll to position [27, 0]
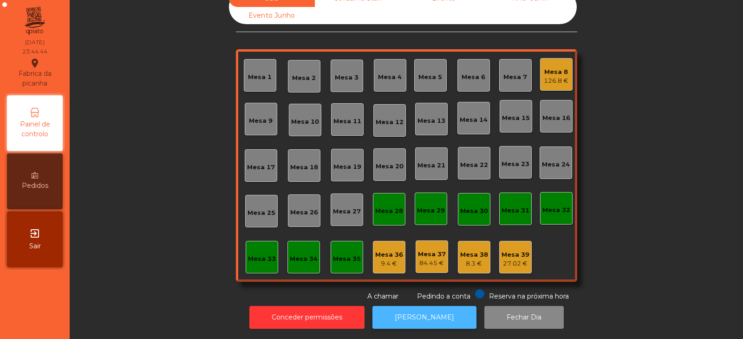
click at [431, 314] on button "[PERSON_NAME]" at bounding box center [425, 317] width 104 height 23
click at [427, 318] on button "[PERSON_NAME]" at bounding box center [425, 317] width 104 height 23
click at [470, 262] on div "Mesa 38 8.3 €" at bounding box center [474, 257] width 33 height 33
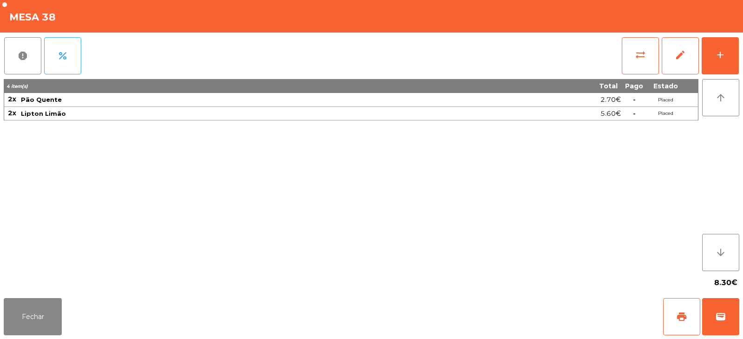
click at [468, 256] on div "4 item(s) Total Pago Estado 2x Pão Quente 2.70€ - Placed 2x Lipton Limão 5.60€ …" at bounding box center [351, 175] width 695 height 192
click at [33, 322] on button "Fechar" at bounding box center [33, 316] width 58 height 37
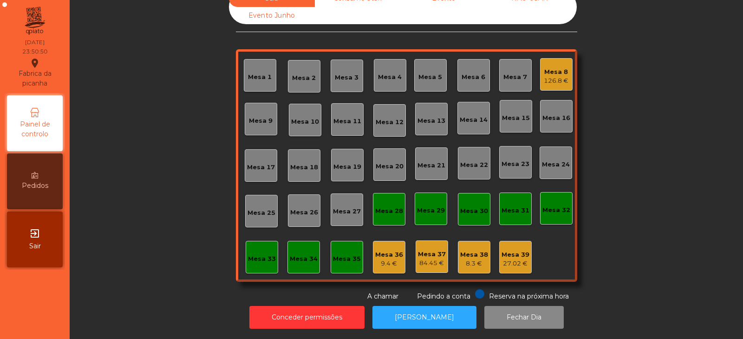
click at [516, 259] on div "27.02 €" at bounding box center [516, 263] width 28 height 9
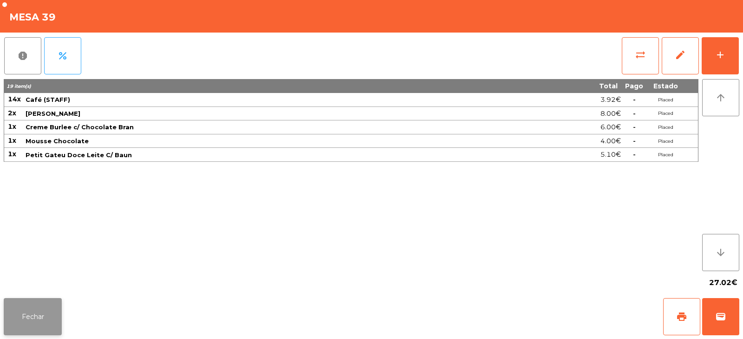
click at [25, 326] on button "Fechar" at bounding box center [33, 316] width 58 height 37
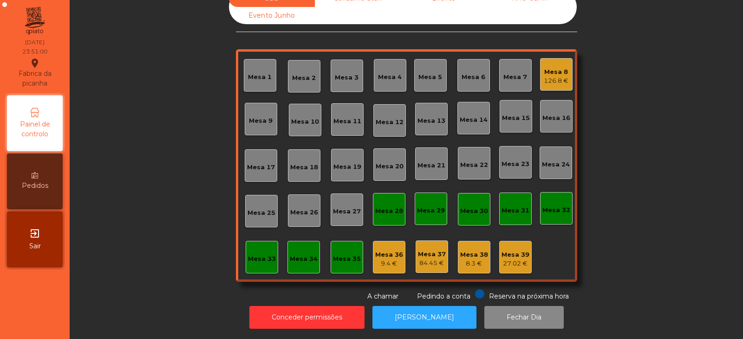
click at [553, 76] on div "126.8 €" at bounding box center [556, 80] width 25 height 9
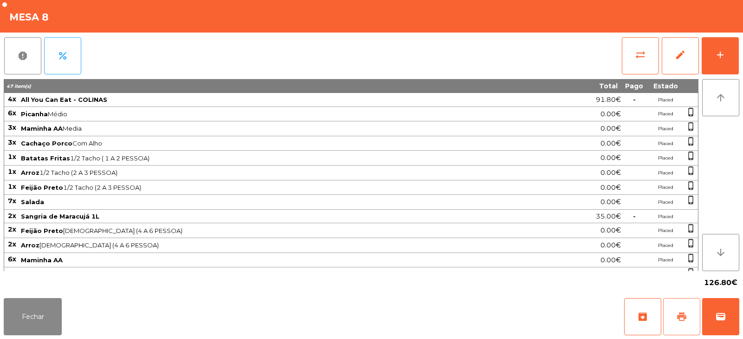
click at [691, 312] on button "print" at bounding box center [681, 316] width 37 height 37
click at [36, 313] on button "Fechar" at bounding box center [33, 316] width 58 height 37
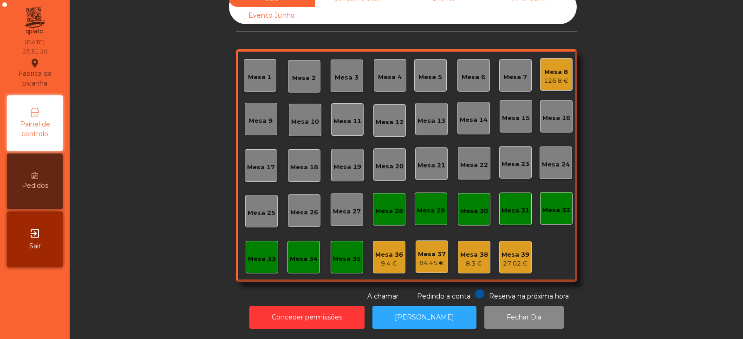
click at [510, 259] on div "27.02 €" at bounding box center [516, 263] width 28 height 9
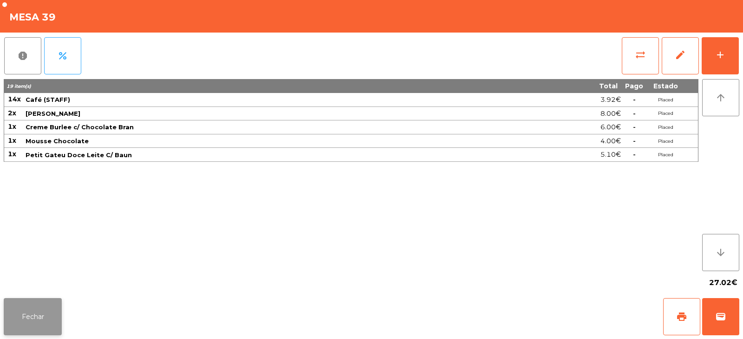
click at [32, 314] on button "Fechar" at bounding box center [33, 316] width 58 height 37
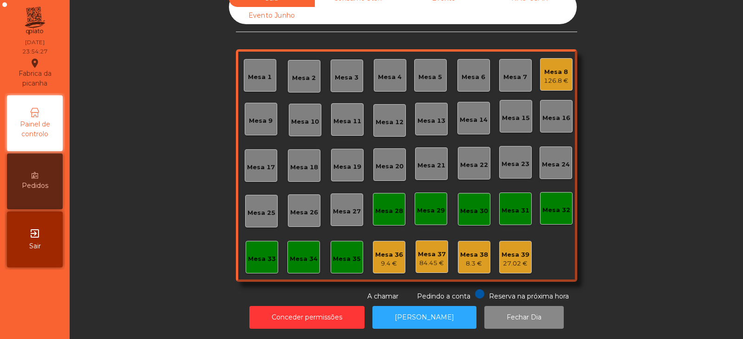
click at [544, 76] on div "126.8 €" at bounding box center [556, 80] width 25 height 9
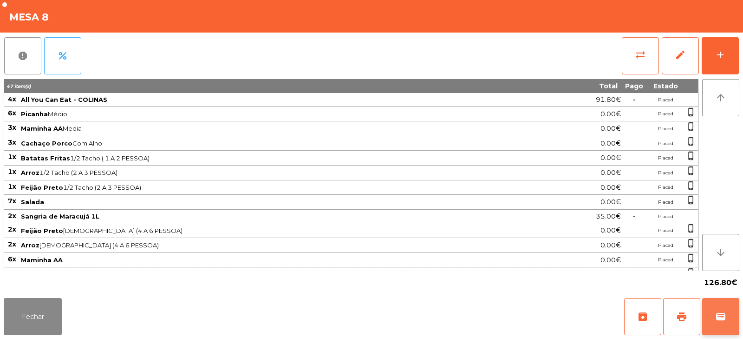
click at [720, 334] on button "wallet" at bounding box center [720, 316] width 37 height 37
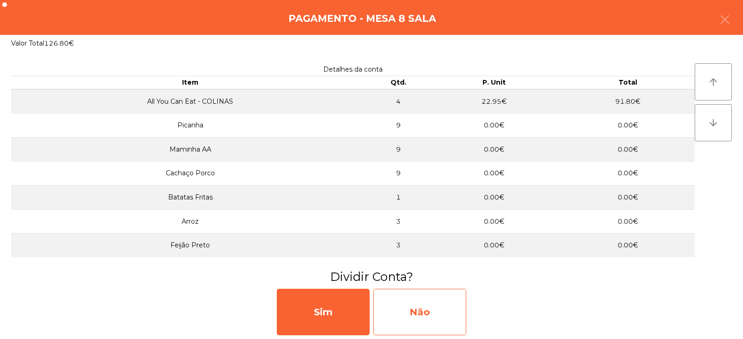
click at [426, 311] on div "Não" at bounding box center [419, 311] width 93 height 46
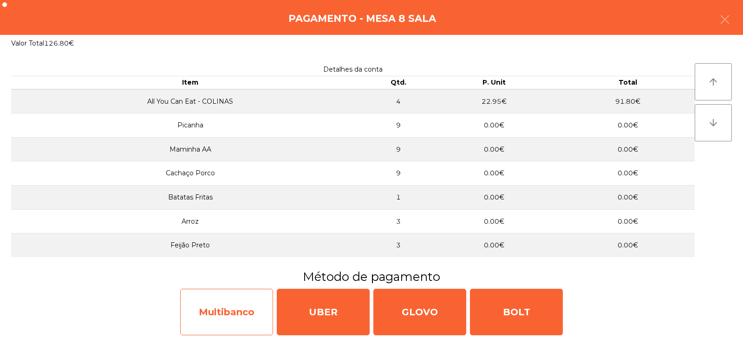
click at [228, 316] on div "Multibanco" at bounding box center [226, 311] width 93 height 46
select select "**"
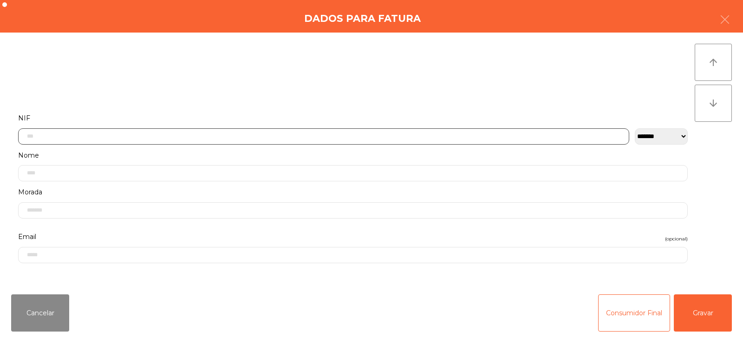
click at [279, 136] on input "text" at bounding box center [323, 136] width 611 height 16
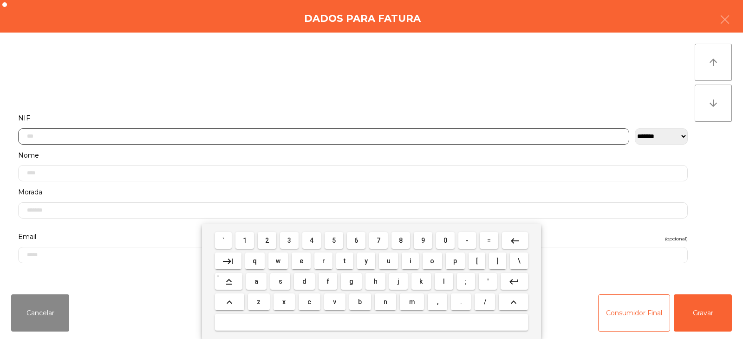
scroll to position [68, 0]
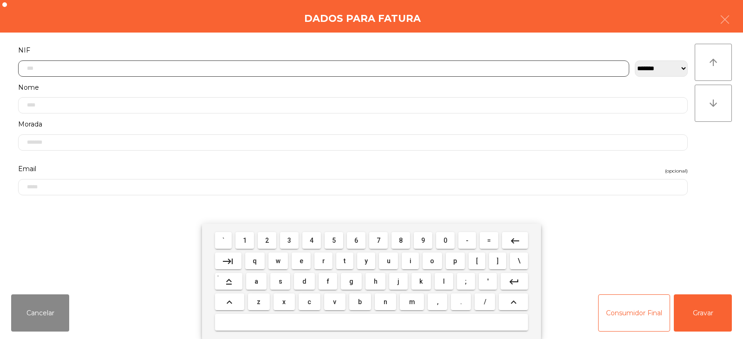
click at [290, 240] on span "3" at bounding box center [290, 239] width 4 height 7
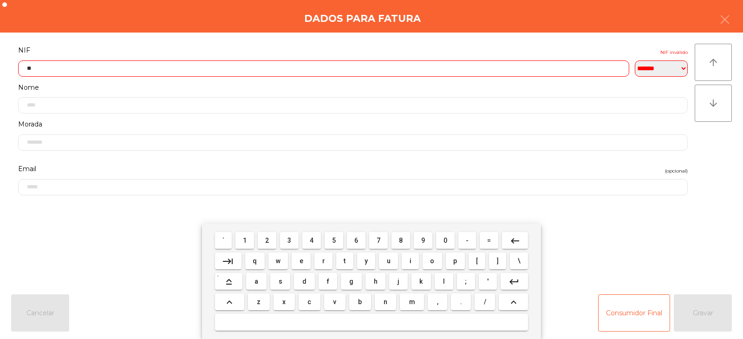
click at [445, 242] on span "0" at bounding box center [446, 239] width 4 height 7
click at [401, 240] on span "8" at bounding box center [401, 239] width 4 height 7
click at [268, 241] on span "2" at bounding box center [267, 239] width 4 height 7
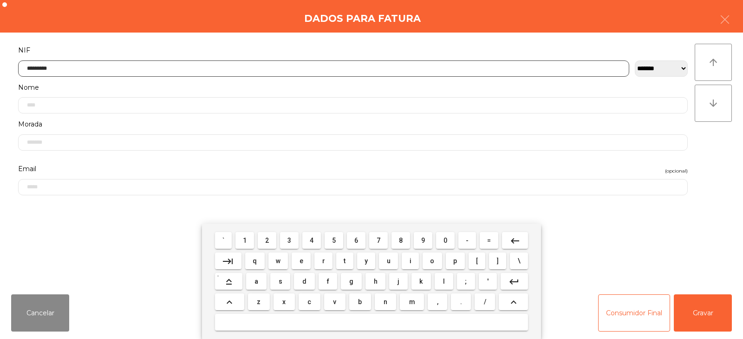
type input "*********"
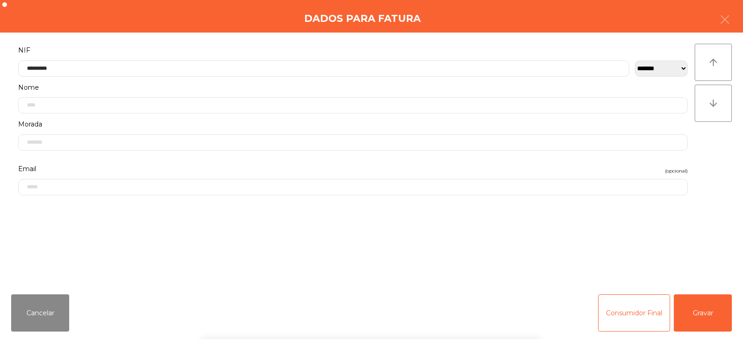
click at [694, 301] on div "` 1 2 3 4 5 6 7 8 9 0 - = keyboard_backspace keyboard_tab q w e r t y u i o p […" at bounding box center [371, 280] width 743 height 115
click at [703, 315] on button "Gravar" at bounding box center [703, 312] width 58 height 37
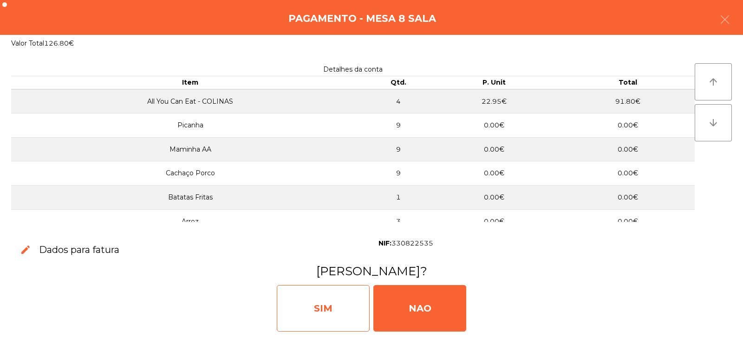
click at [349, 313] on div "SIM" at bounding box center [323, 308] width 93 height 46
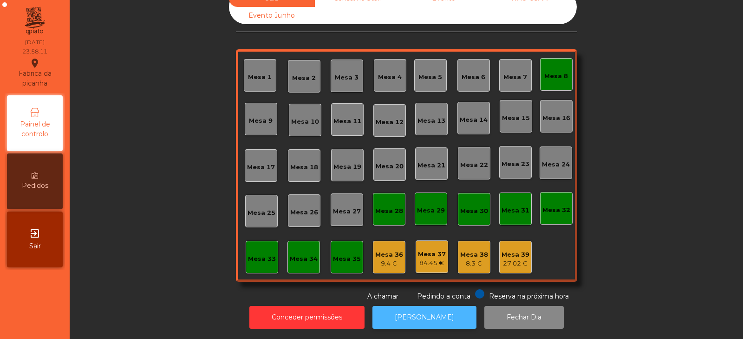
click at [422, 311] on button "[PERSON_NAME]" at bounding box center [425, 317] width 104 height 23
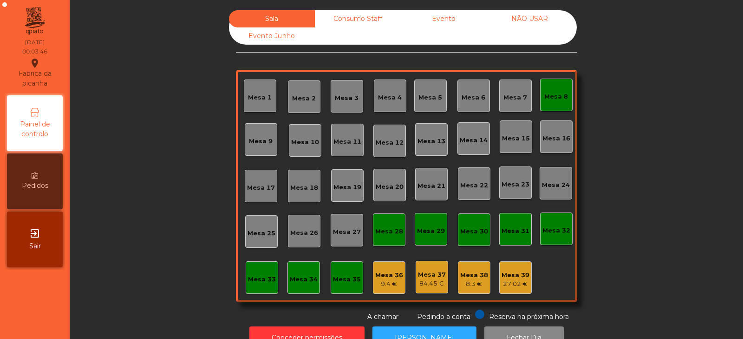
click at [553, 97] on div "Mesa 8" at bounding box center [556, 96] width 24 height 9
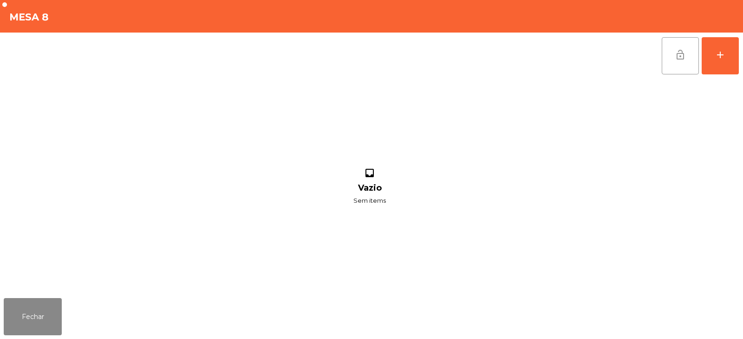
click at [682, 53] on span "lock_open" at bounding box center [680, 54] width 11 height 11
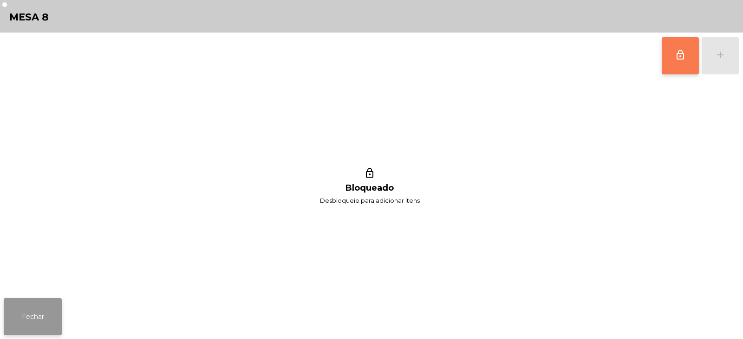
click at [44, 311] on button "Fechar" at bounding box center [33, 316] width 58 height 37
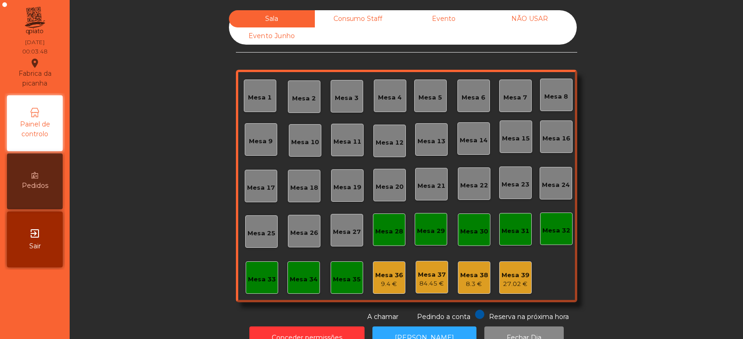
click at [360, 18] on div "Consumo Staff" at bounding box center [358, 18] width 86 height 17
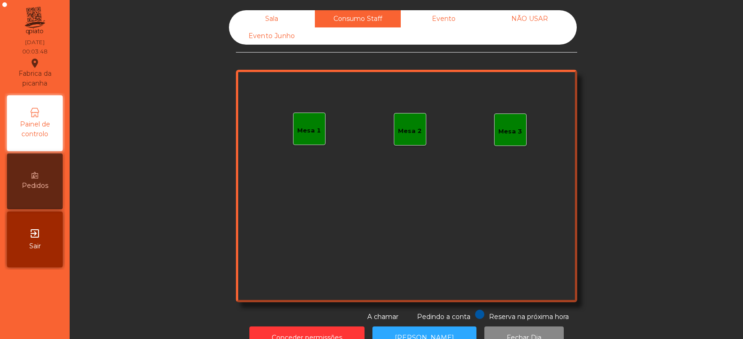
click at [438, 22] on div "Evento" at bounding box center [444, 18] width 86 height 17
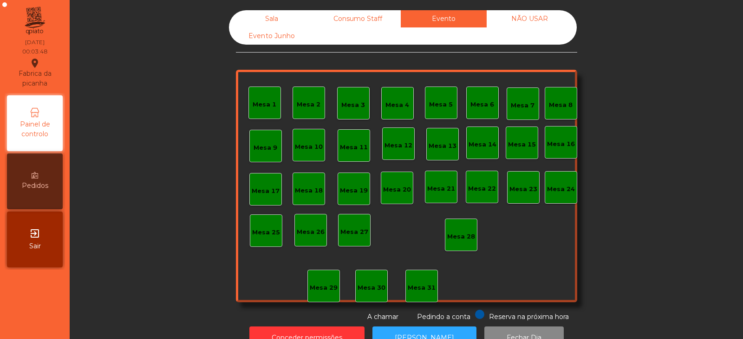
click at [528, 25] on div "NÃO USAR" at bounding box center [530, 18] width 86 height 17
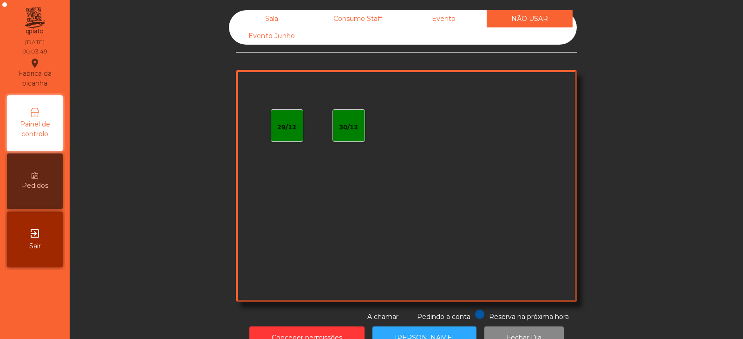
click at [448, 24] on div "Evento" at bounding box center [444, 18] width 86 height 17
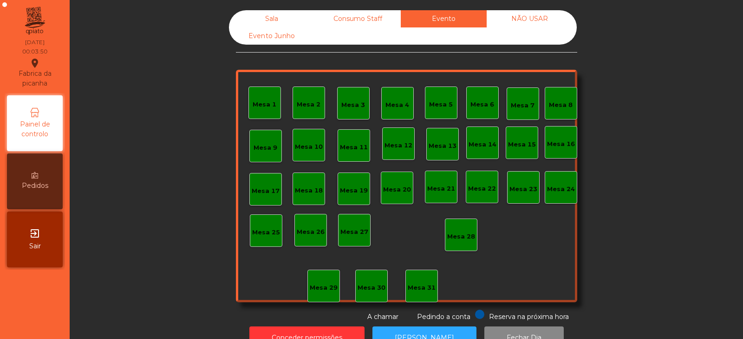
click at [274, 44] on div "Evento Junho" at bounding box center [272, 35] width 86 height 17
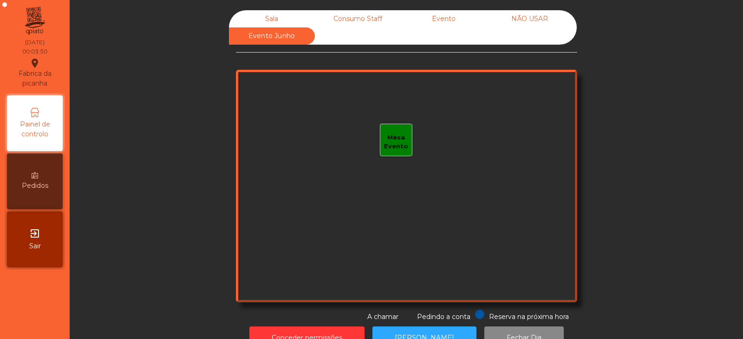
click at [278, 21] on div "Sala" at bounding box center [272, 18] width 86 height 17
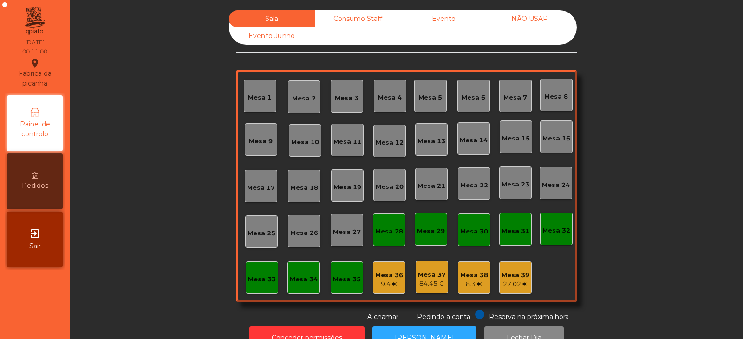
click at [346, 25] on div "Consumo Staff" at bounding box center [358, 18] width 86 height 17
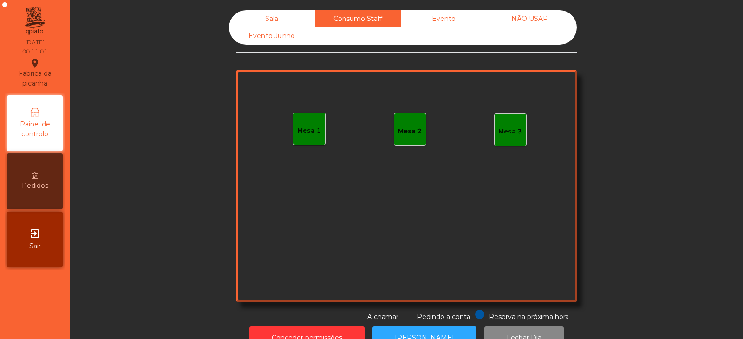
click at [441, 18] on div "Evento" at bounding box center [444, 18] width 86 height 17
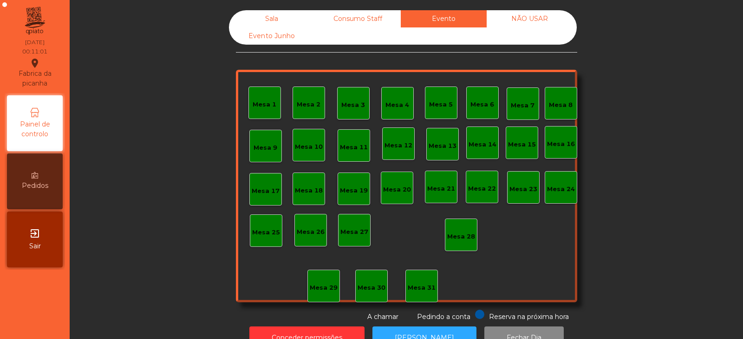
click at [260, 24] on div "Sala" at bounding box center [272, 18] width 86 height 17
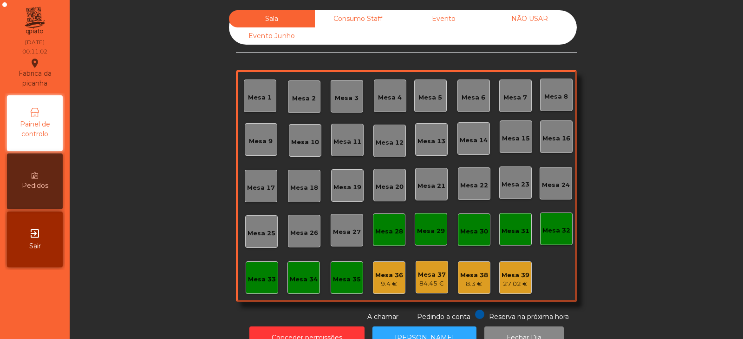
click at [380, 290] on div "Mesa 36 9.4 €" at bounding box center [389, 277] width 33 height 33
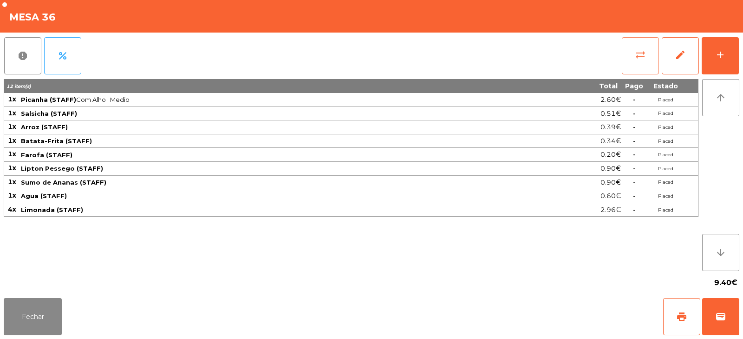
click at [634, 49] on button "sync_alt" at bounding box center [640, 55] width 37 height 37
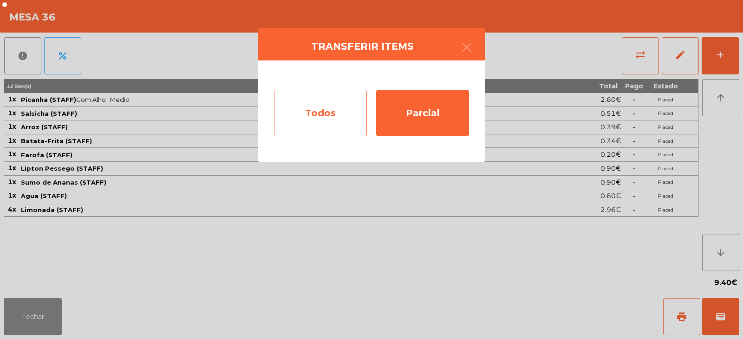
click at [325, 111] on div "Todos" at bounding box center [320, 113] width 93 height 46
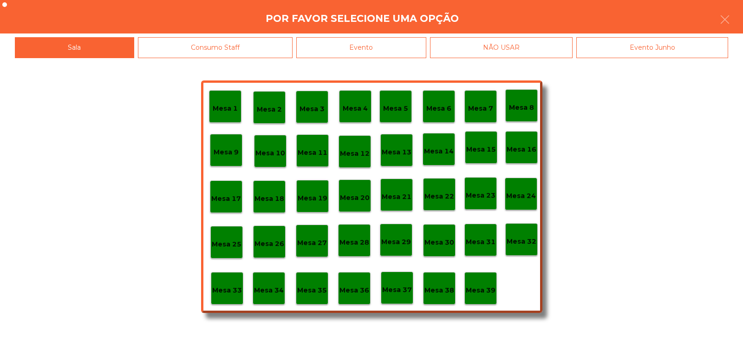
click at [483, 280] on div "Mesa 39" at bounding box center [481, 288] width 33 height 33
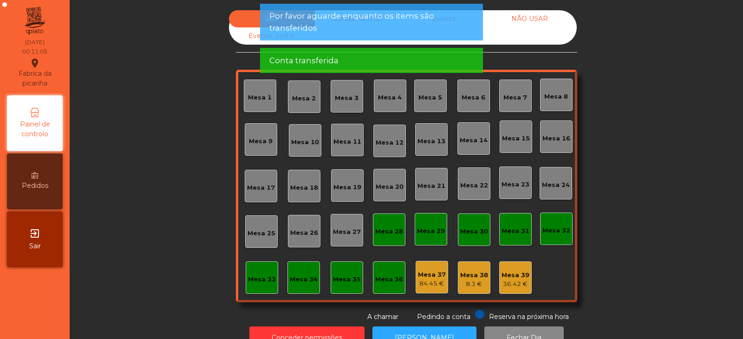
click at [433, 285] on div "84.45 €" at bounding box center [432, 283] width 28 height 9
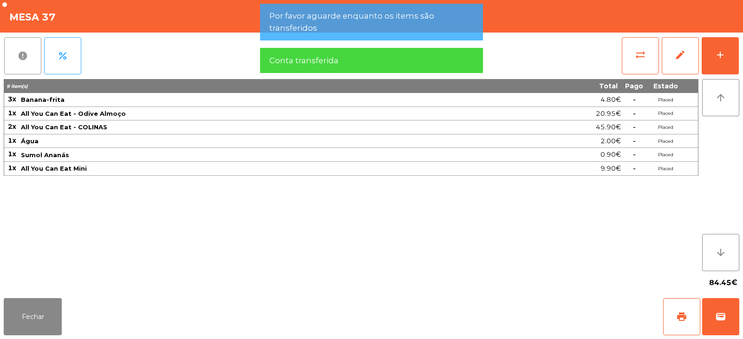
click at [26, 53] on span "report" at bounding box center [22, 55] width 11 height 11
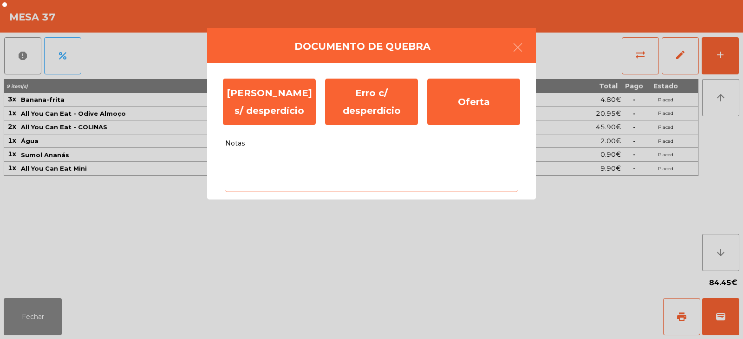
click at [282, 168] on textarea "Notas" at bounding box center [371, 172] width 293 height 39
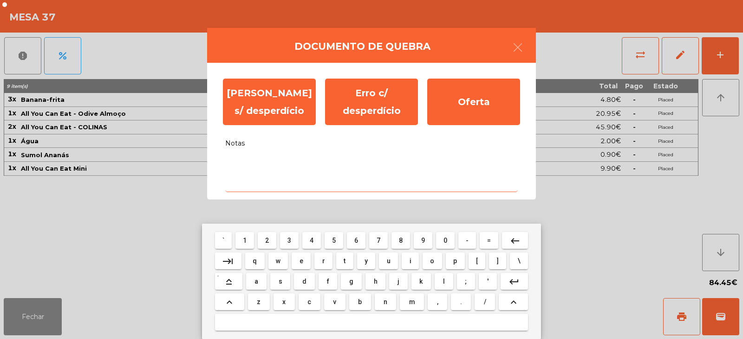
click at [245, 241] on span "1" at bounding box center [245, 239] width 4 height 7
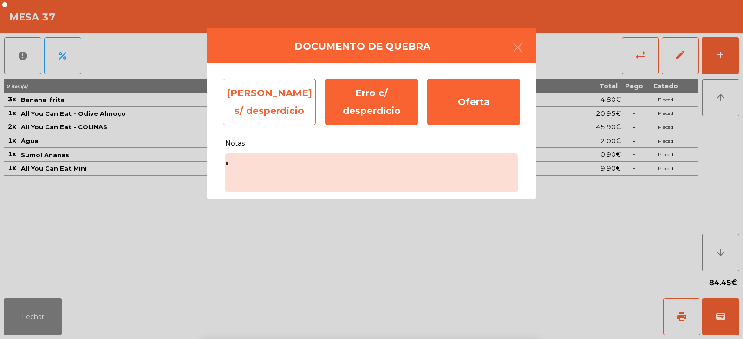
click at [290, 98] on div "[PERSON_NAME] s/ desperdício" at bounding box center [269, 102] width 93 height 46
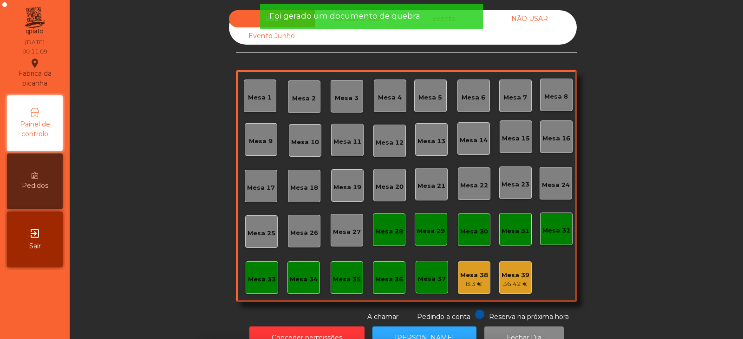
click at [288, 105] on div "Mesa 2" at bounding box center [304, 96] width 33 height 33
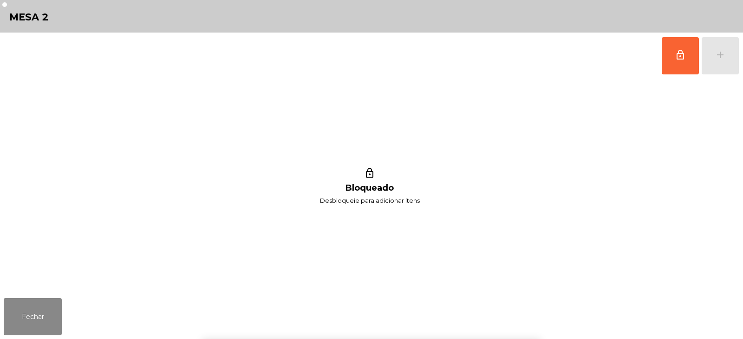
click at [48, 323] on button "Fechar" at bounding box center [33, 316] width 58 height 37
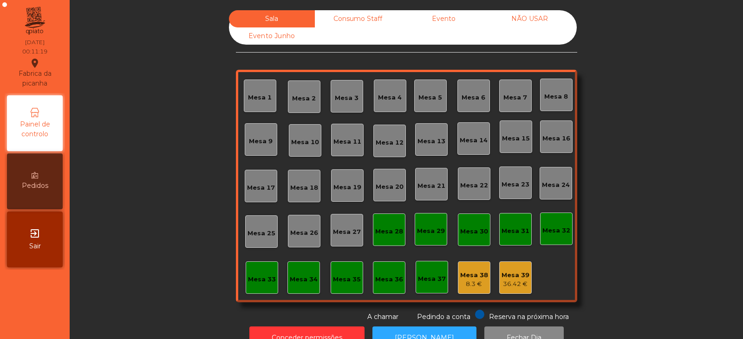
click at [465, 273] on div "Mesa 38" at bounding box center [474, 274] width 28 height 9
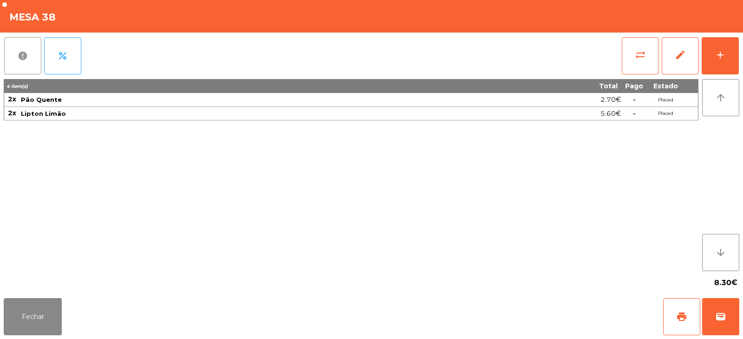
click at [36, 58] on button "report" at bounding box center [22, 55] width 37 height 37
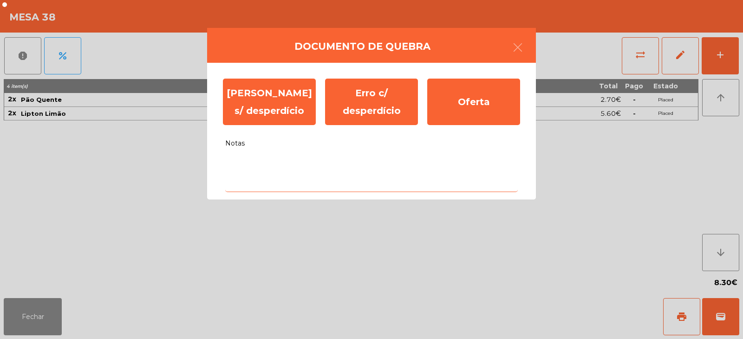
click at [357, 161] on textarea "Notas" at bounding box center [371, 172] width 293 height 39
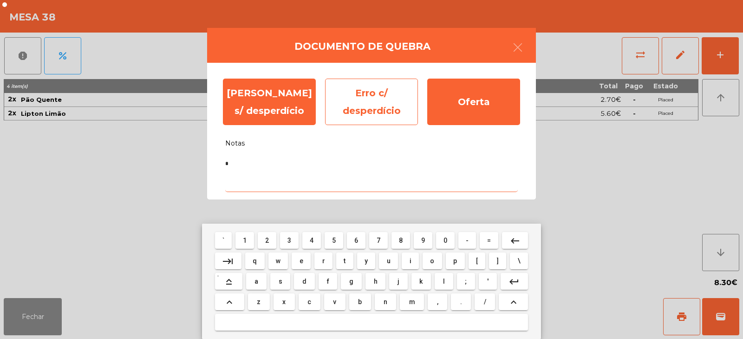
type textarea "*"
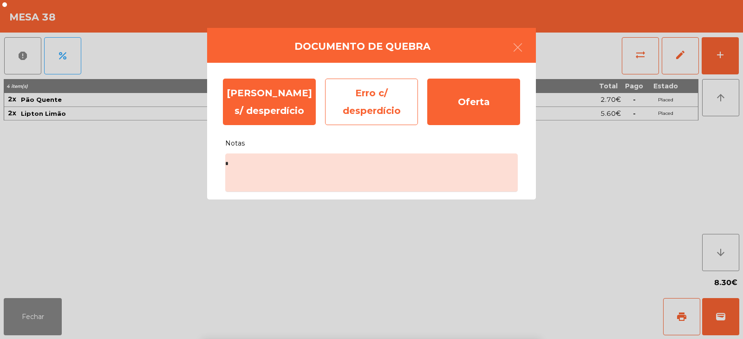
click at [377, 112] on div "Erro c/ desperdício" at bounding box center [371, 102] width 93 height 46
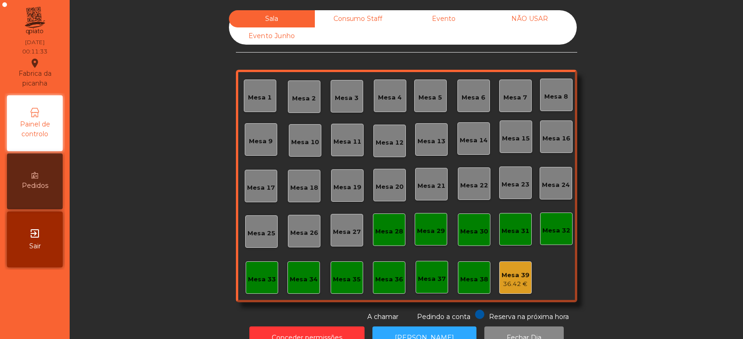
click at [522, 278] on div "Mesa 39" at bounding box center [516, 274] width 28 height 9
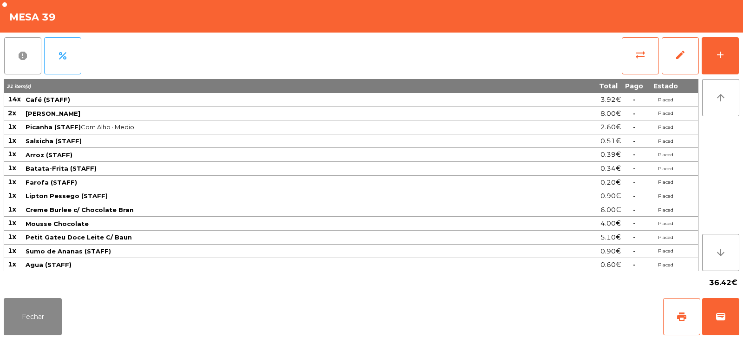
click at [26, 55] on span "report" at bounding box center [22, 55] width 11 height 11
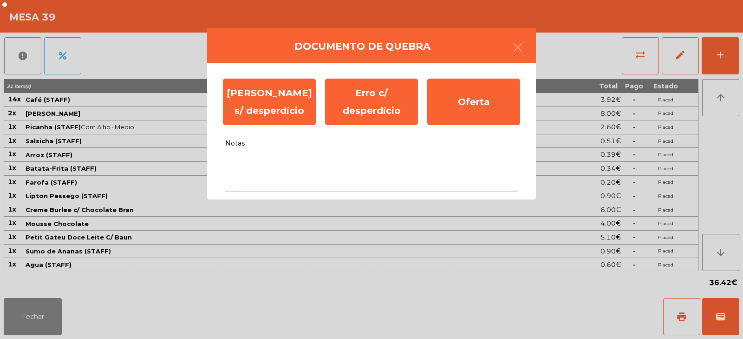
click at [371, 169] on textarea "Notas" at bounding box center [371, 172] width 293 height 39
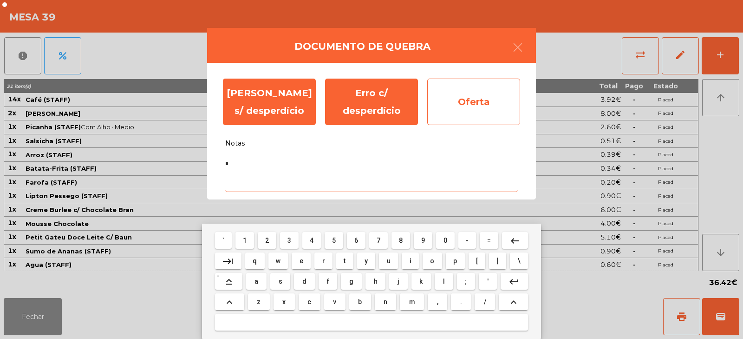
type textarea "*"
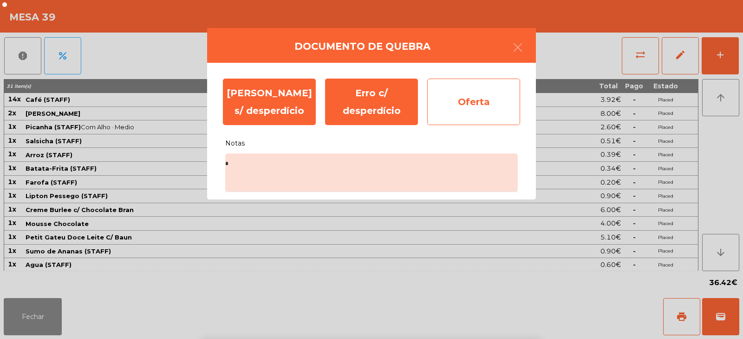
click at [457, 106] on div "Oferta" at bounding box center [473, 102] width 93 height 46
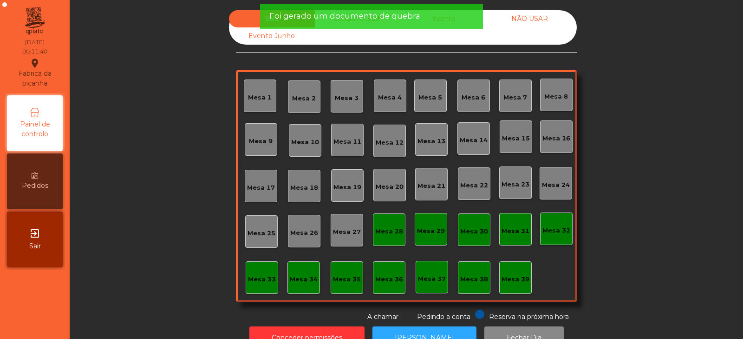
click at [417, 19] on div "Foi gerado um documento de quebra" at bounding box center [371, 16] width 204 height 12
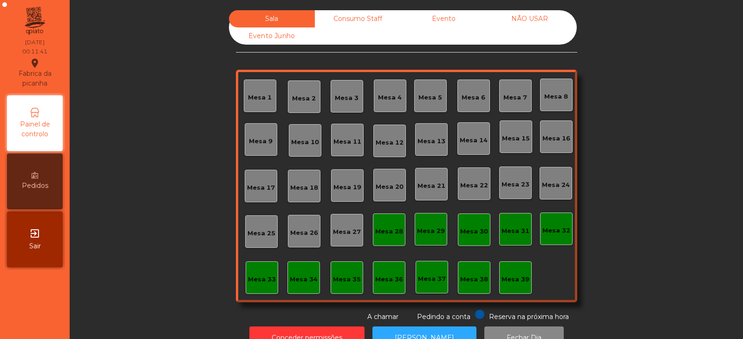
click at [364, 38] on div "Sala Consumo Staff Evento NÃO USAR Evento Junho" at bounding box center [403, 27] width 348 height 34
click at [370, 16] on div "Consumo Staff" at bounding box center [358, 18] width 86 height 17
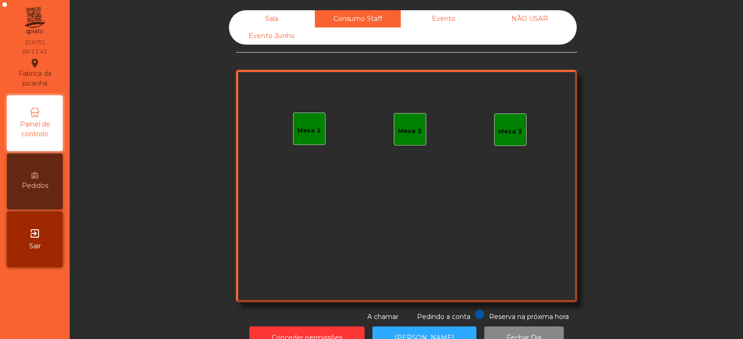
click at [459, 24] on div "Evento" at bounding box center [444, 18] width 86 height 17
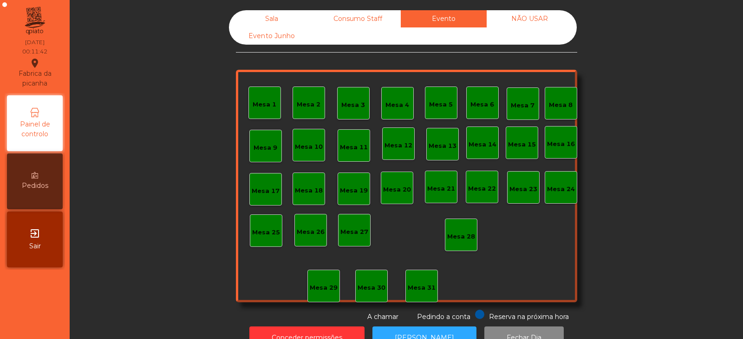
click at [554, 26] on div "NÃO USAR" at bounding box center [530, 18] width 86 height 17
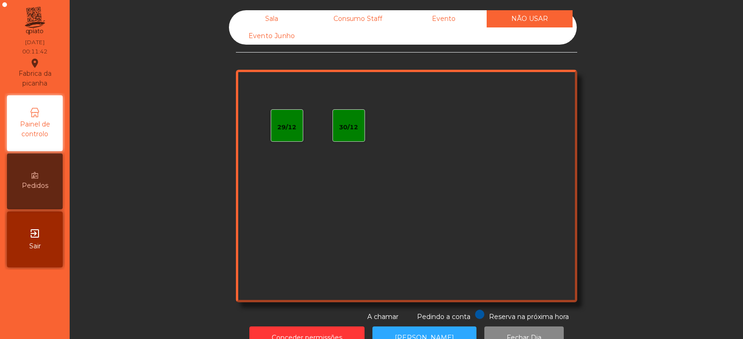
click at [279, 37] on div "Evento Junho" at bounding box center [272, 35] width 86 height 17
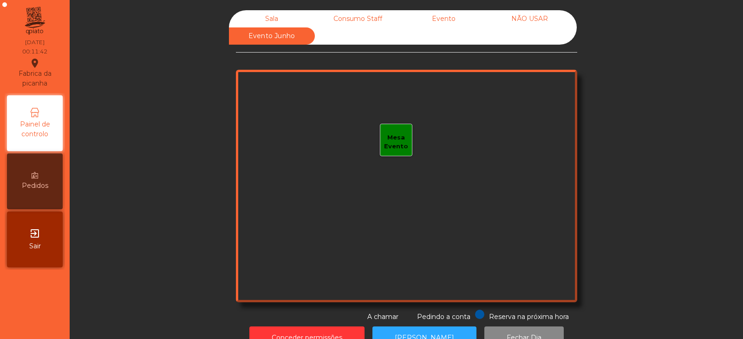
click at [287, 21] on div "Sala" at bounding box center [272, 18] width 86 height 17
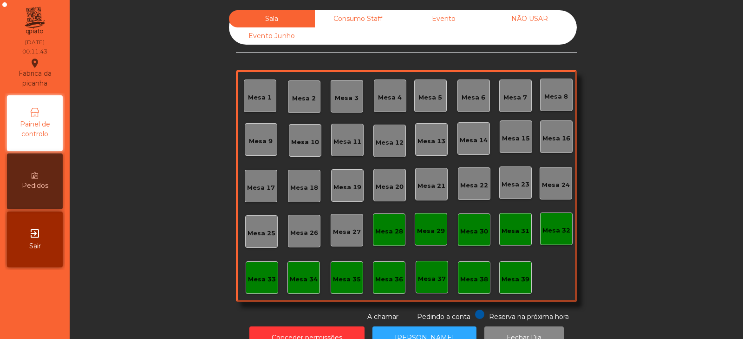
scroll to position [27, 0]
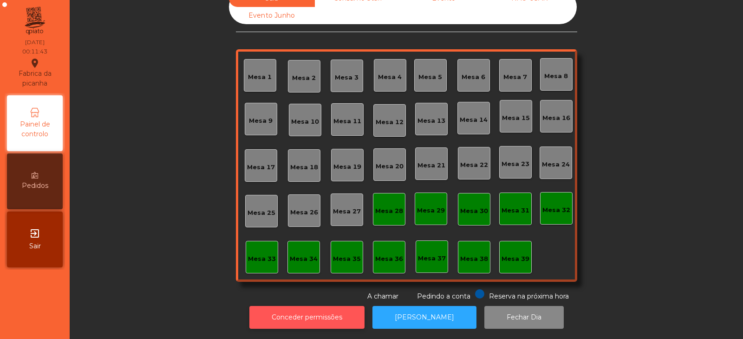
click at [327, 317] on button "Conceder permissões" at bounding box center [306, 317] width 115 height 23
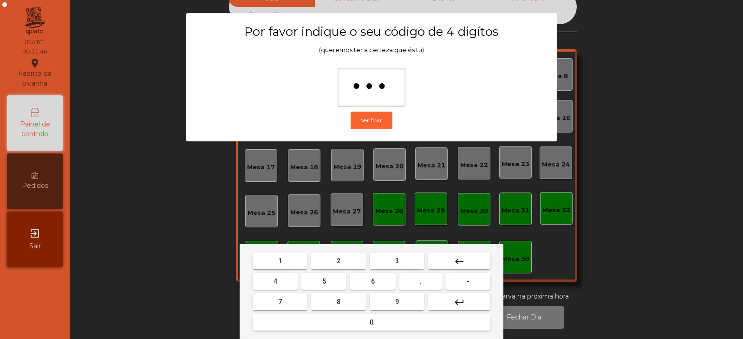
type input "****"
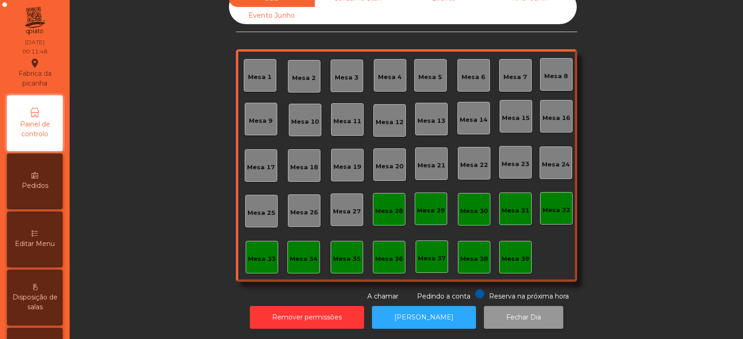
click at [509, 308] on button "Fechar Dia" at bounding box center [523, 317] width 79 height 23
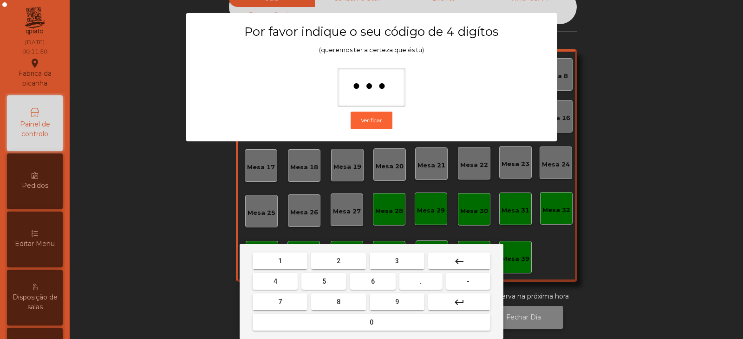
type input "****"
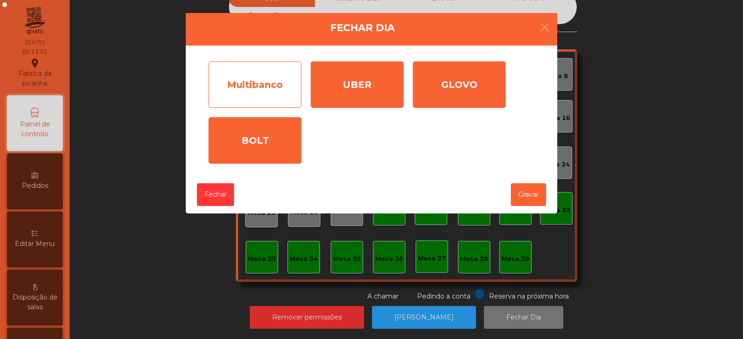
click at [230, 83] on div "Multibanco" at bounding box center [255, 84] width 93 height 46
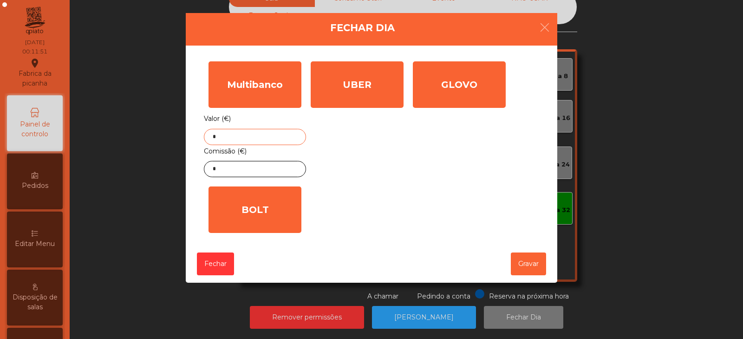
click at [268, 140] on input "*" at bounding box center [255, 137] width 102 height 16
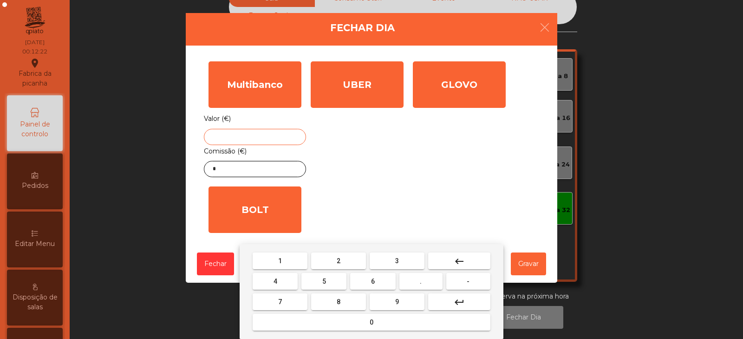
type input "*"
type input "*******"
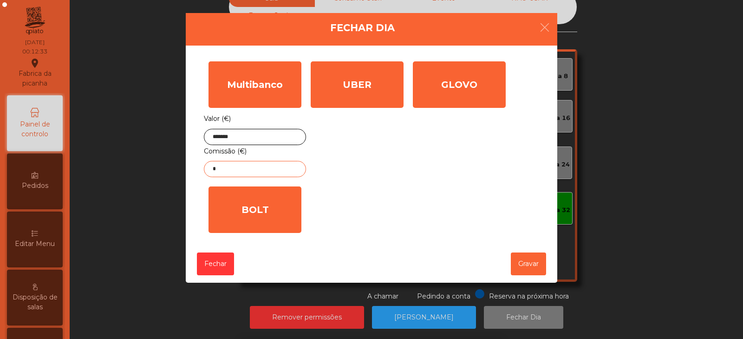
click at [290, 172] on input "*" at bounding box center [255, 169] width 102 height 16
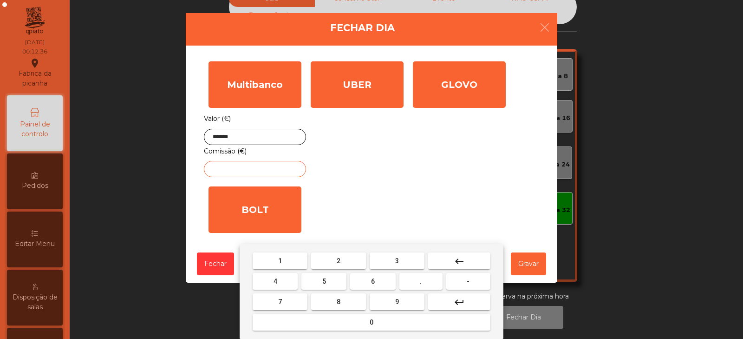
type input "*"
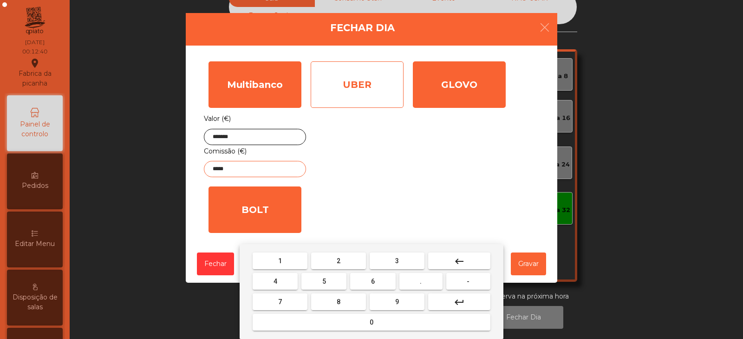
type input "*****"
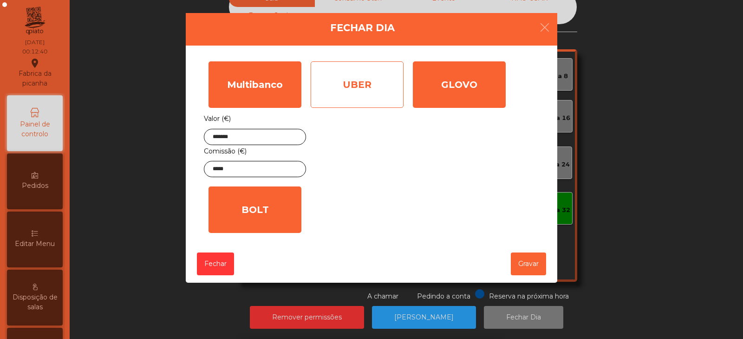
click at [363, 105] on div "UBER" at bounding box center [357, 84] width 93 height 46
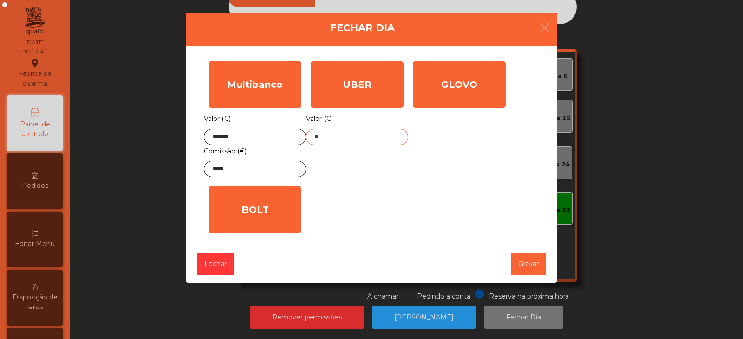
click at [389, 139] on input "*" at bounding box center [357, 137] width 102 height 16
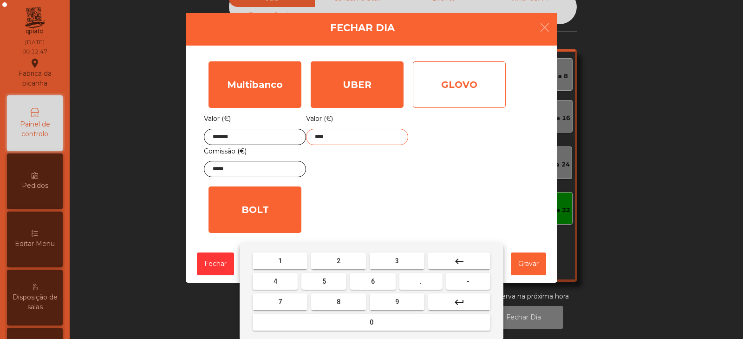
type input "****"
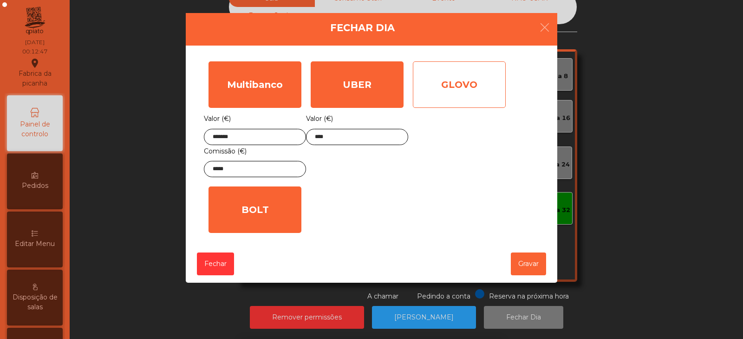
click at [471, 94] on div "GLOVO" at bounding box center [459, 84] width 93 height 46
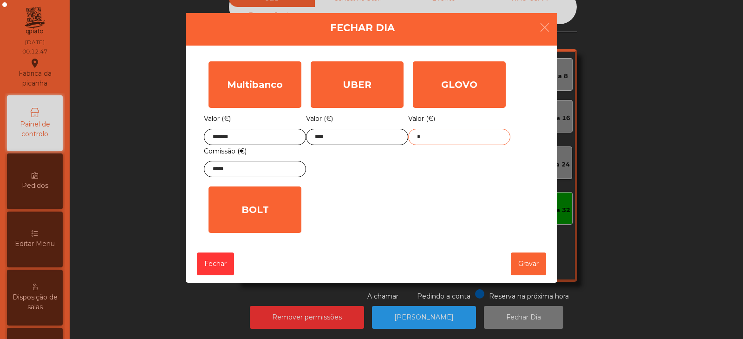
click at [470, 140] on input "*" at bounding box center [459, 137] width 102 height 16
click at [489, 166] on div "GLOVO Valor (€)" at bounding box center [459, 119] width 102 height 125
click at [526, 259] on button "Gravar" at bounding box center [528, 263] width 35 height 23
